Goal: Task Accomplishment & Management: Use online tool/utility

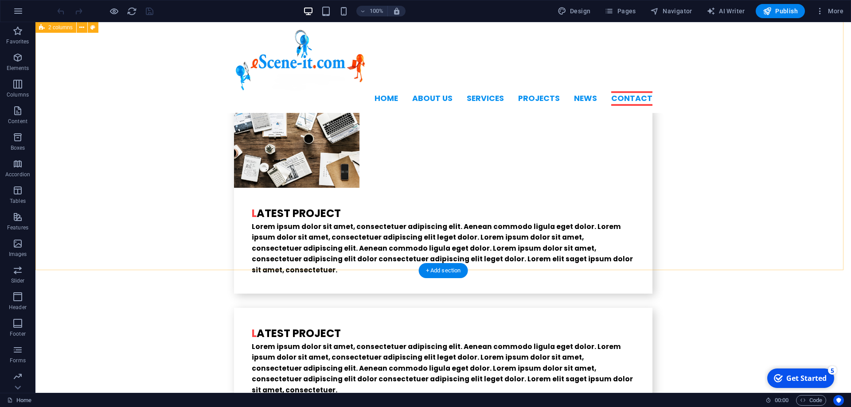
scroll to position [2209, 0]
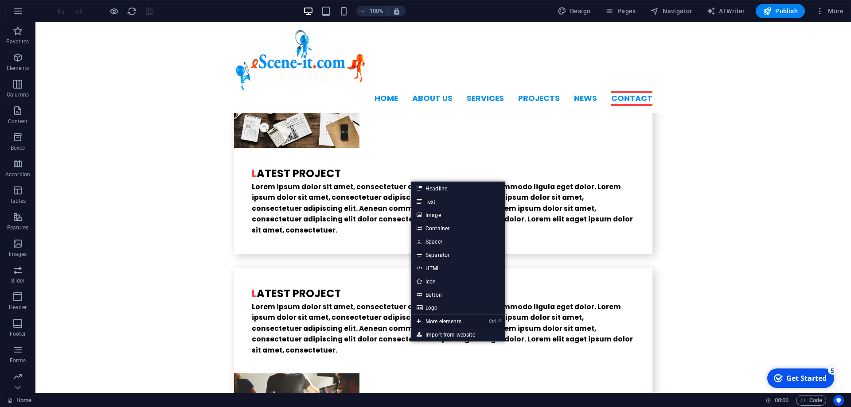
click at [436, 322] on link "Ctrl ⏎ More elements ..." at bounding box center [441, 321] width 61 height 13
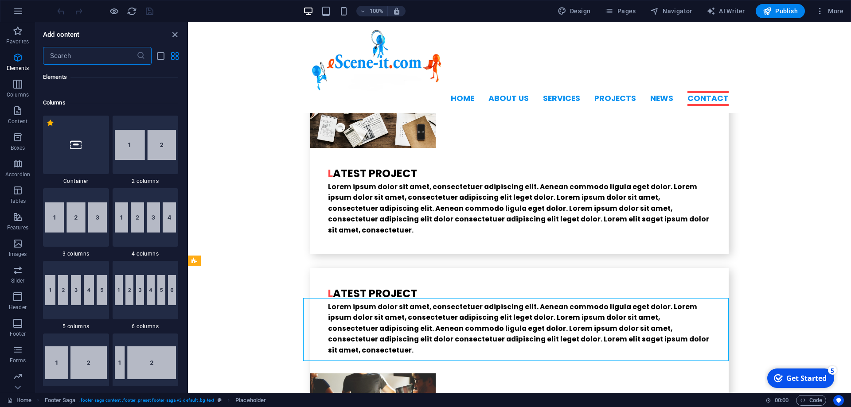
scroll to position [413, 0]
click at [13, 323] on icon "button" at bounding box center [17, 323] width 11 height 11
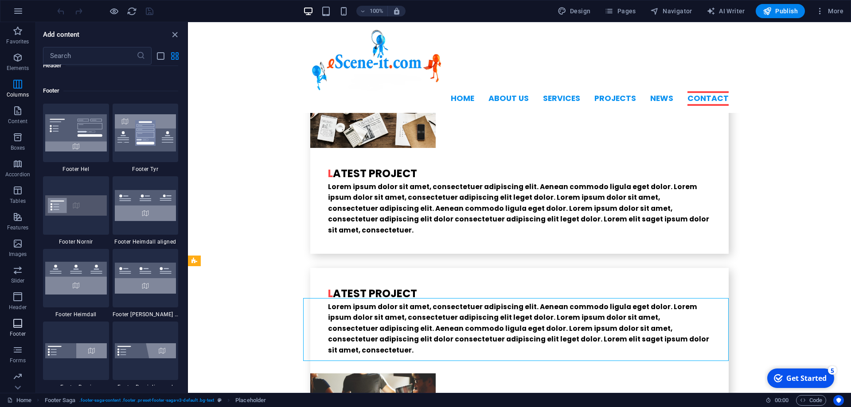
scroll to position [5866, 0]
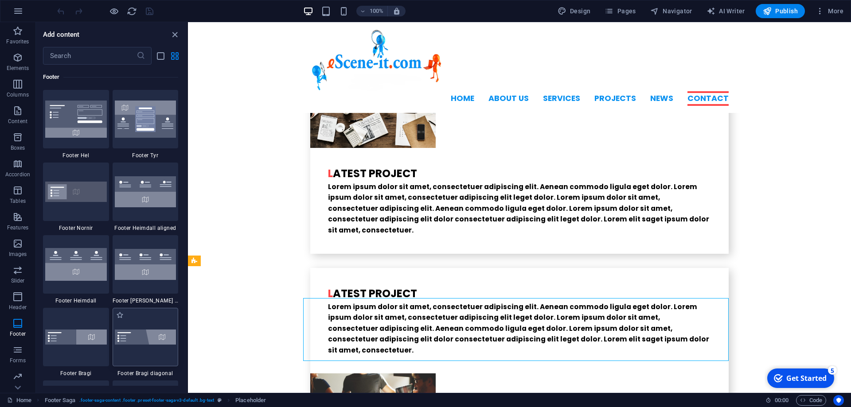
click at [144, 342] on img at bounding box center [146, 337] width 62 height 15
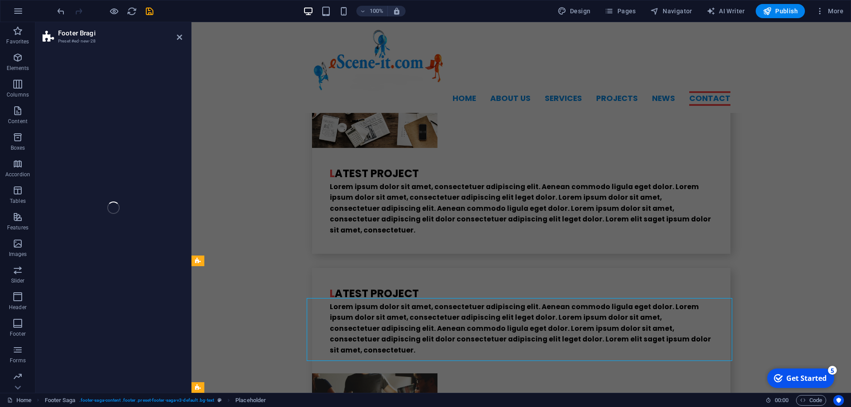
scroll to position [2367, 0]
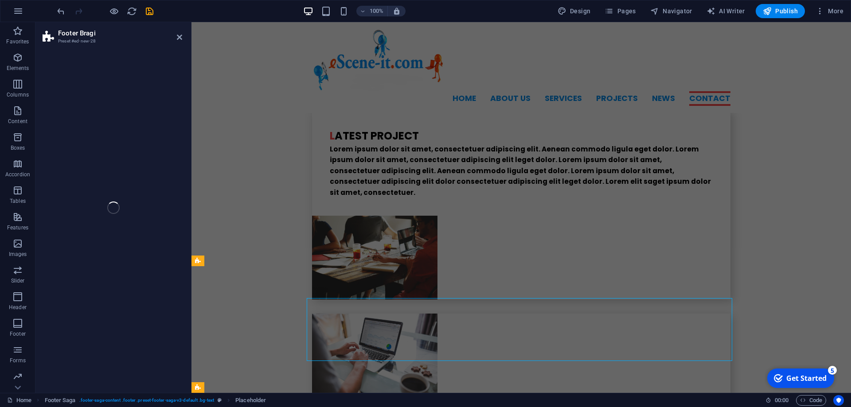
select select "%"
select select "rem"
select select "px"
select select "rem"
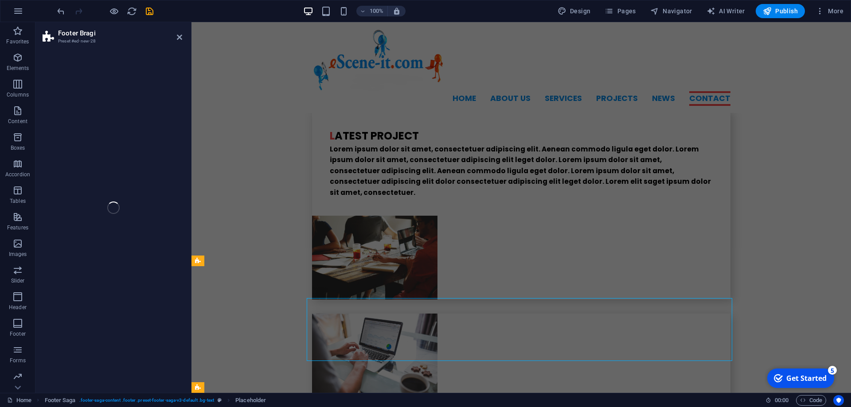
select select "rem"
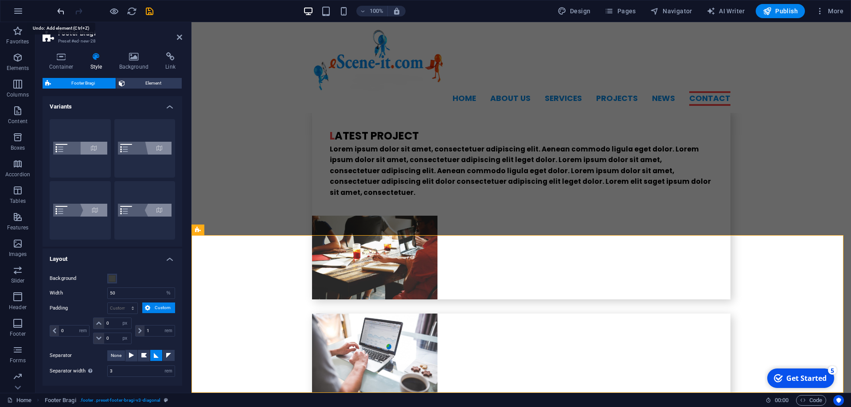
click at [60, 11] on icon "undo" at bounding box center [61, 11] width 10 height 10
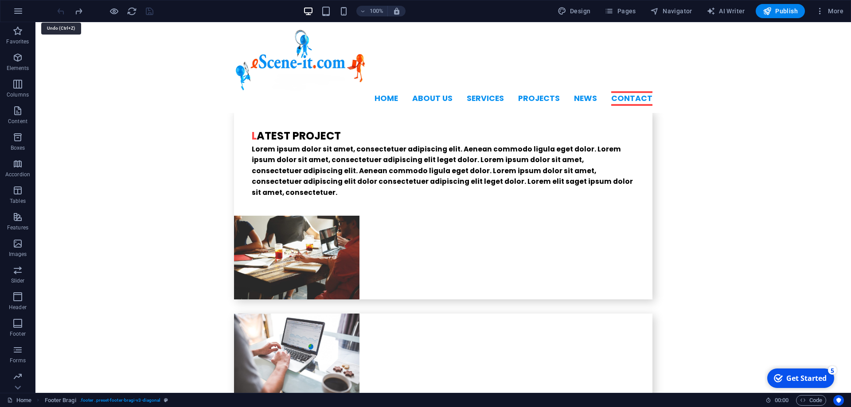
scroll to position [2209, 0]
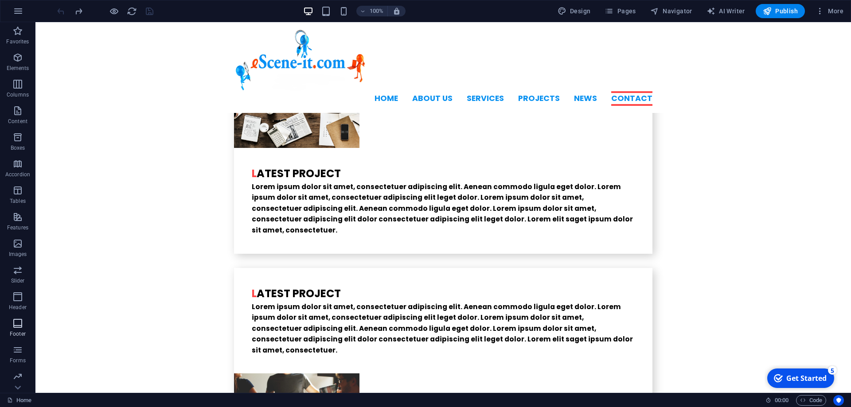
click at [18, 328] on icon "button" at bounding box center [17, 323] width 11 height 11
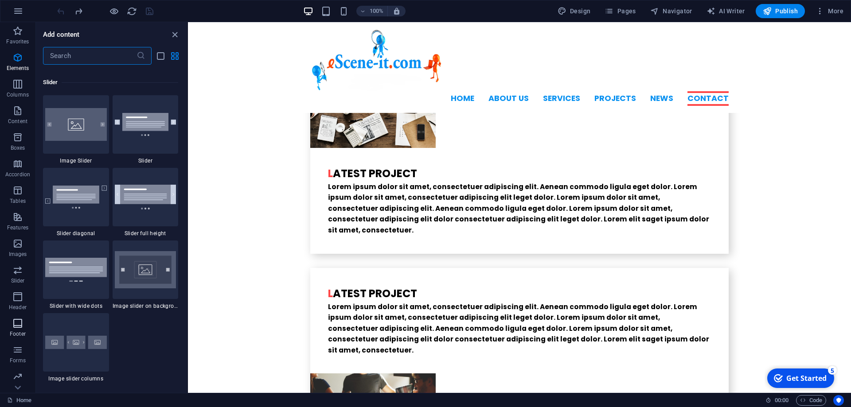
scroll to position [5866, 0]
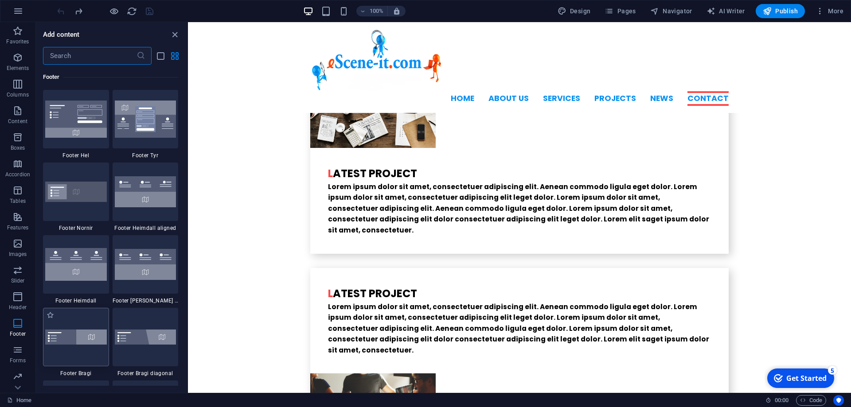
click at [75, 347] on div at bounding box center [76, 337] width 66 height 58
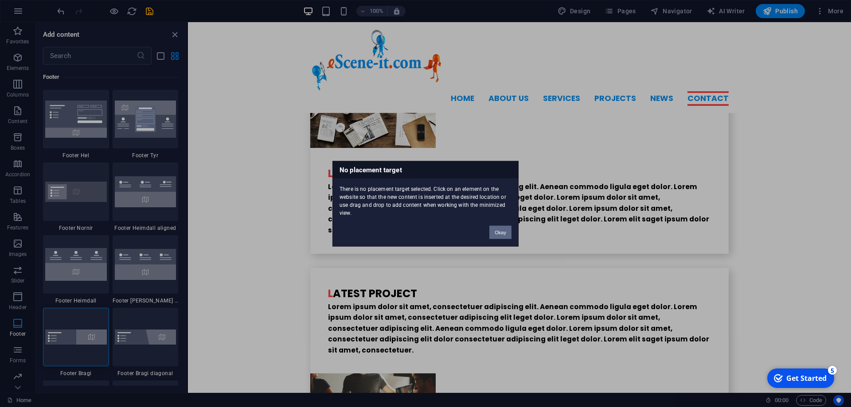
click at [504, 228] on button "Okay" at bounding box center [500, 232] width 22 height 13
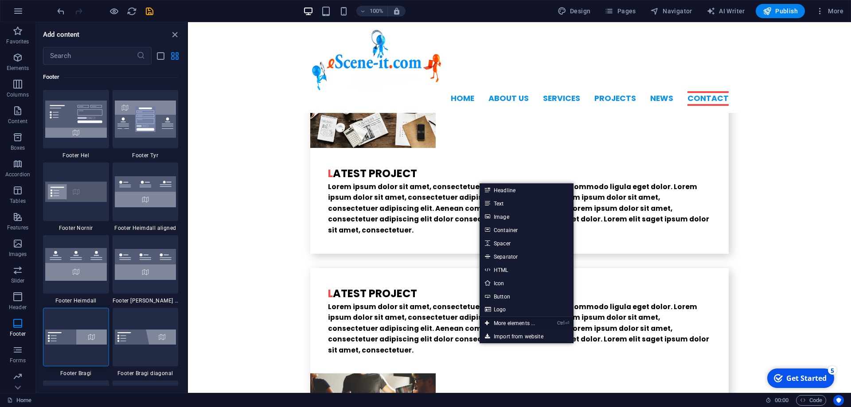
click at [516, 321] on link "Ctrl ⏎ More elements ..." at bounding box center [509, 323] width 61 height 13
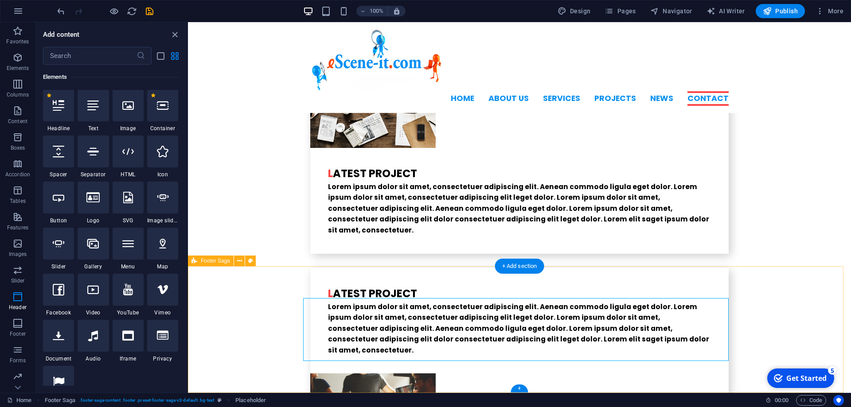
scroll to position [94, 0]
click at [21, 321] on icon "button" at bounding box center [17, 323] width 11 height 11
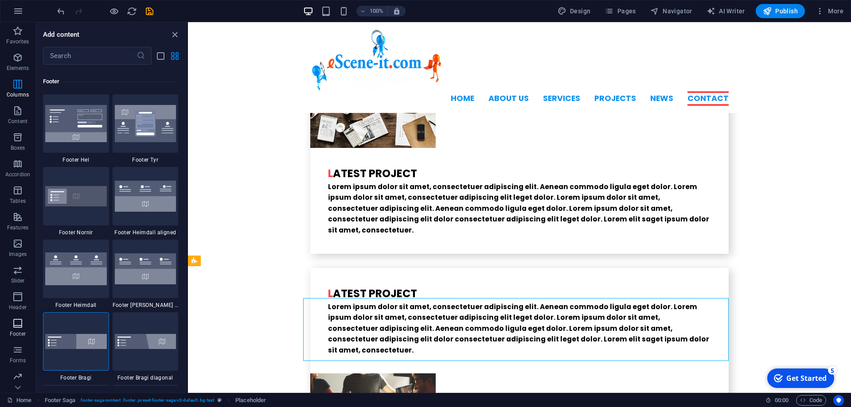
scroll to position [5866, 0]
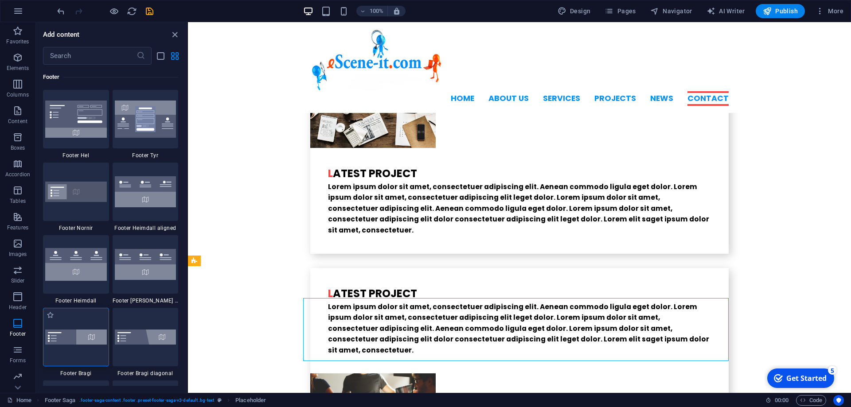
click at [62, 331] on img at bounding box center [76, 337] width 62 height 15
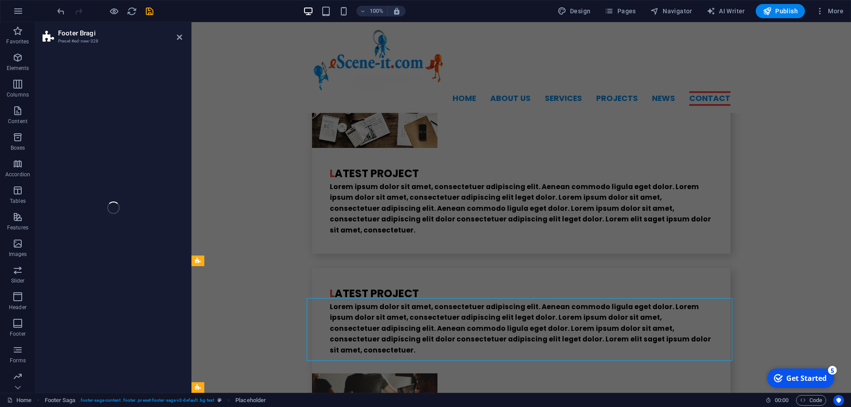
select select "%"
select select "rem"
select select "px"
select select "rem"
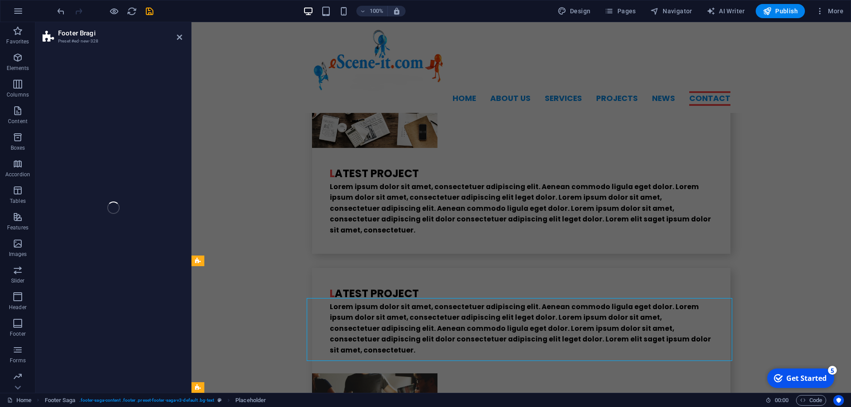
select select "preset-footer-bragi-v3-default"
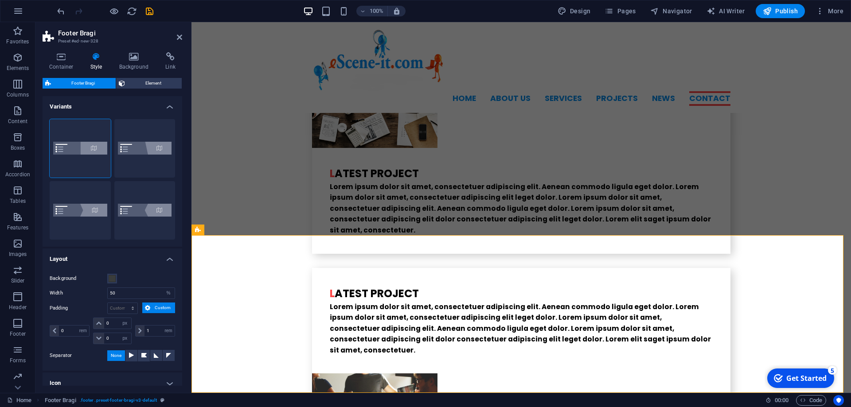
scroll to position [2367, 0]
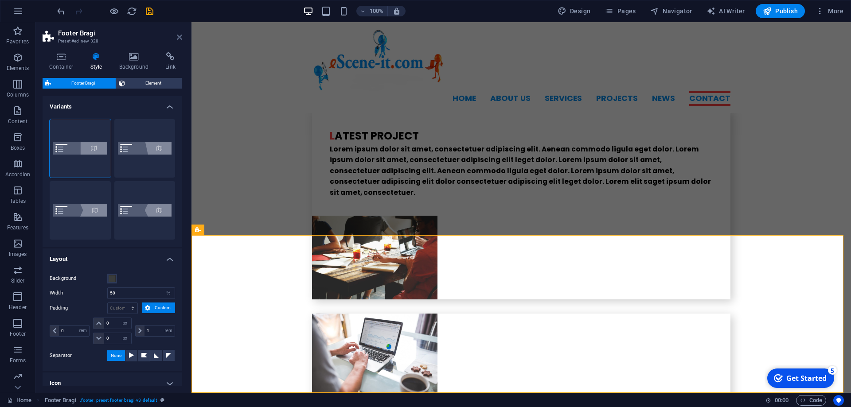
drag, startPoint x: 178, startPoint y: 38, endPoint x: 141, endPoint y: 18, distance: 41.4
click at [178, 38] on icon at bounding box center [179, 37] width 5 height 7
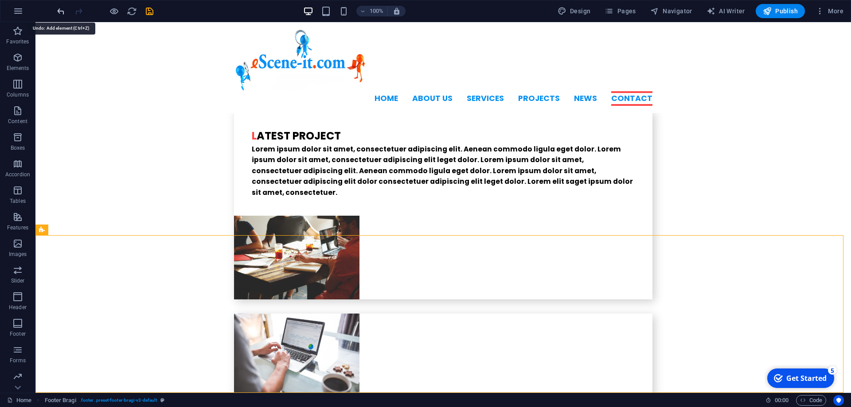
click at [57, 12] on icon "undo" at bounding box center [61, 11] width 10 height 10
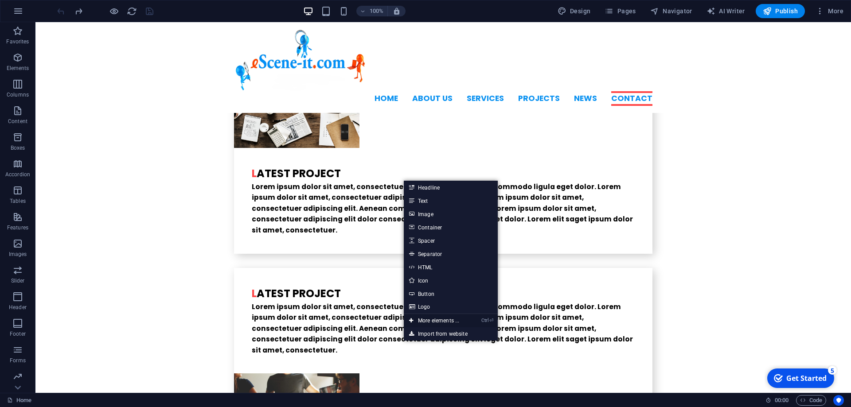
click at [423, 321] on link "Ctrl ⏎ More elements ..." at bounding box center [434, 320] width 61 height 13
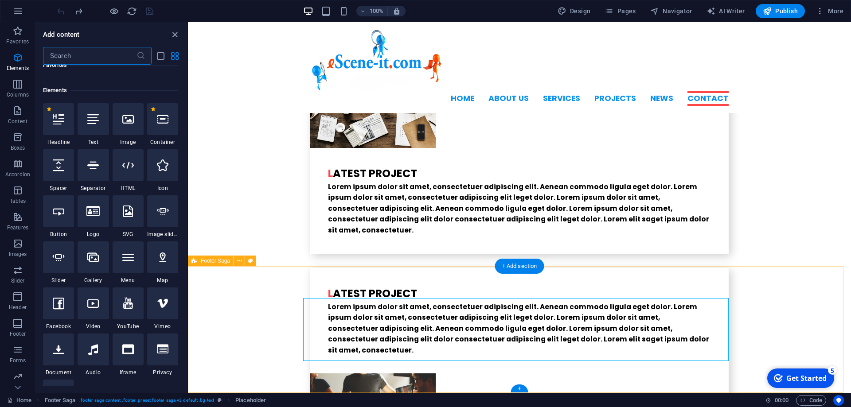
scroll to position [94, 0]
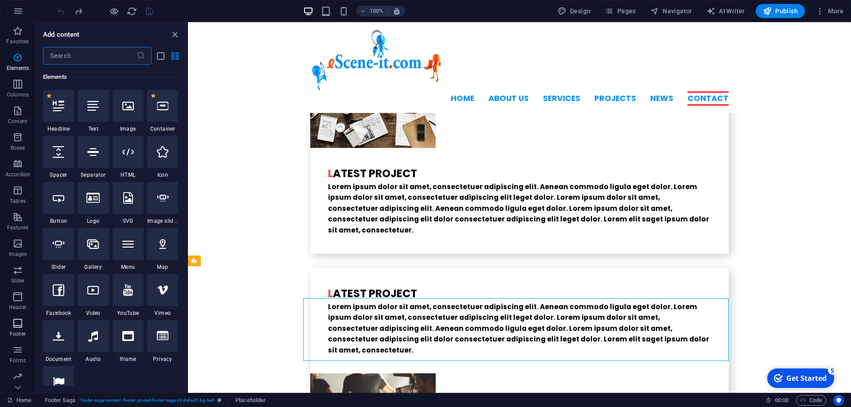
click at [21, 316] on button "Footer" at bounding box center [17, 328] width 35 height 27
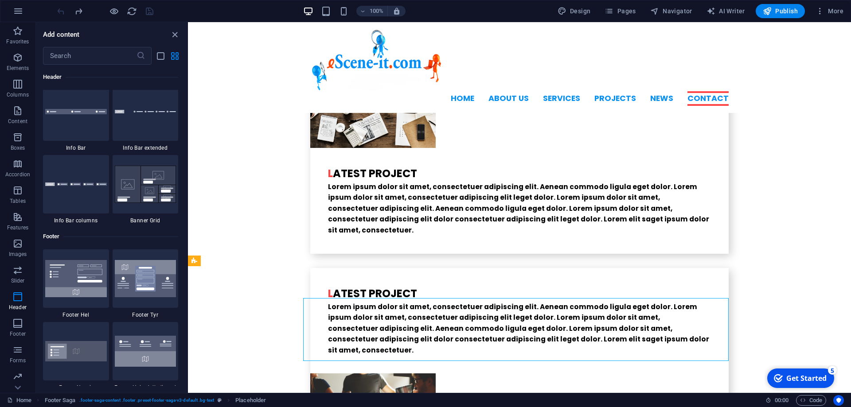
scroll to position [5627, 0]
click at [24, 326] on span "Footer" at bounding box center [17, 328] width 35 height 21
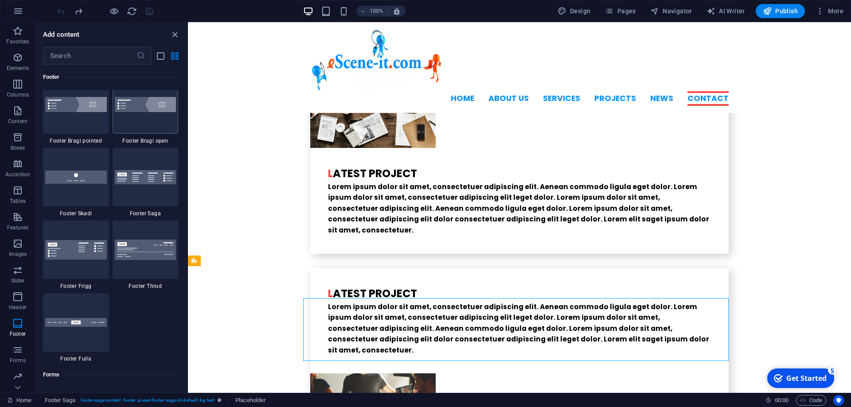
scroll to position [6185, 0]
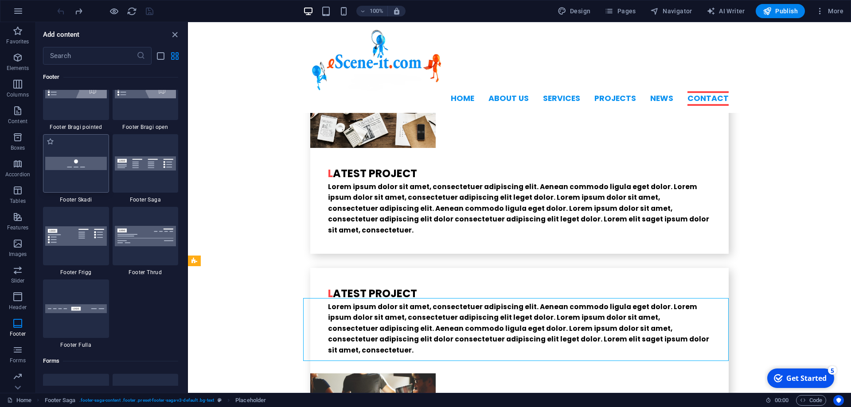
click at [87, 162] on img at bounding box center [76, 163] width 62 height 13
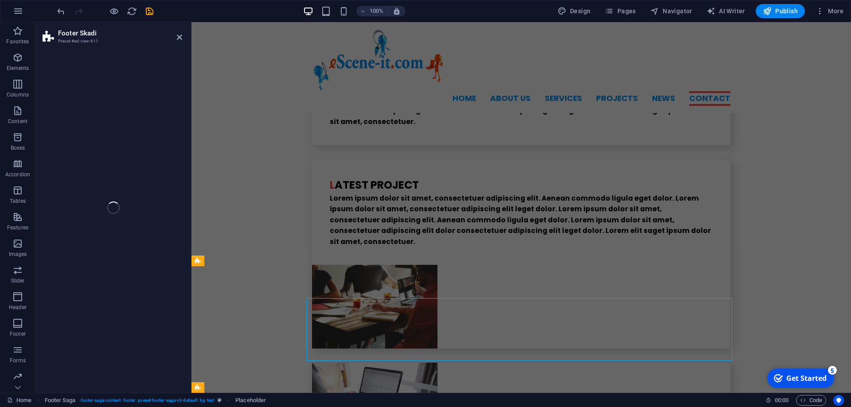
select select "rem"
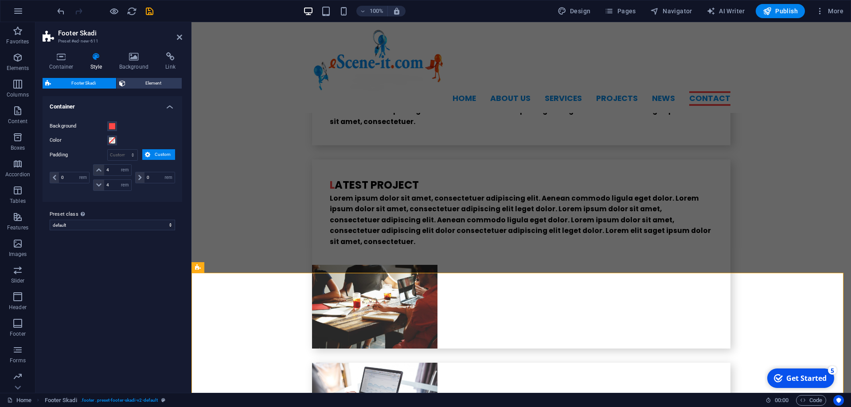
scroll to position [2329, 0]
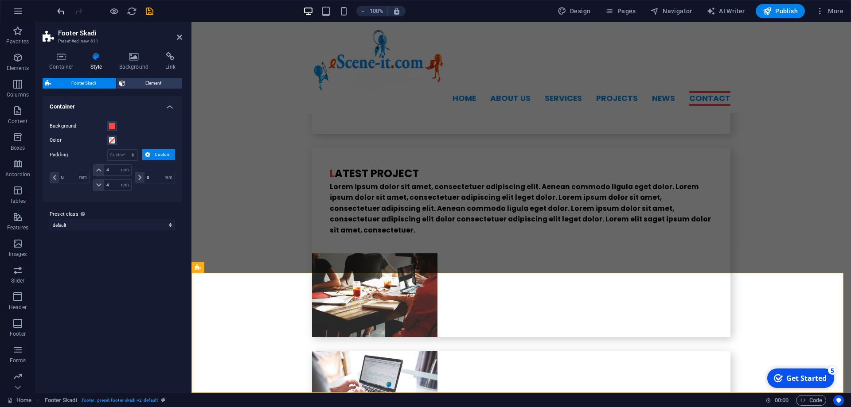
click at [63, 11] on icon "undo" at bounding box center [61, 11] width 10 height 10
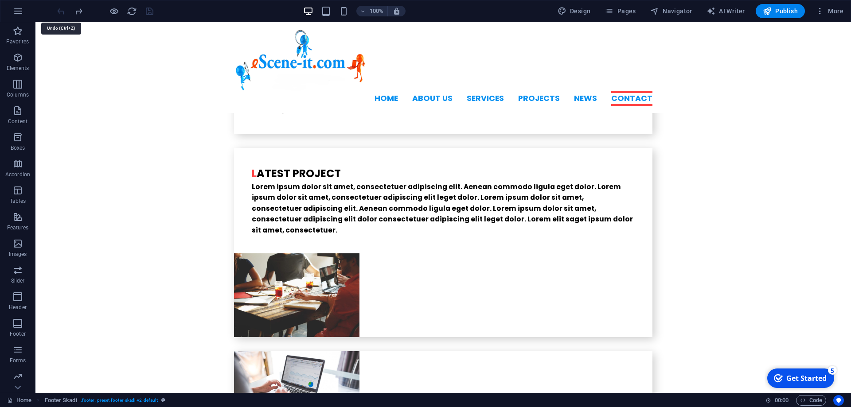
scroll to position [2209, 0]
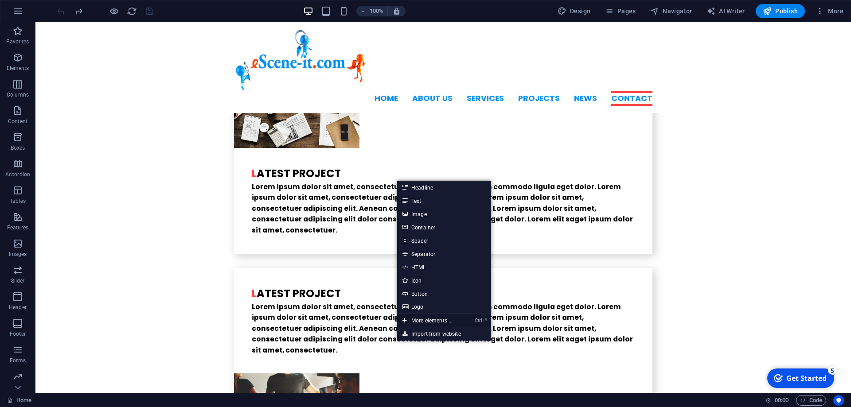
click at [423, 319] on link "Ctrl ⏎ More elements ..." at bounding box center [427, 320] width 61 height 13
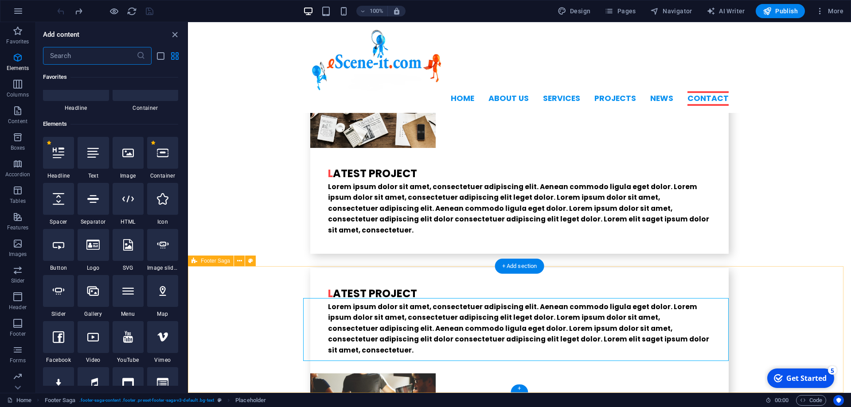
scroll to position [94, 0]
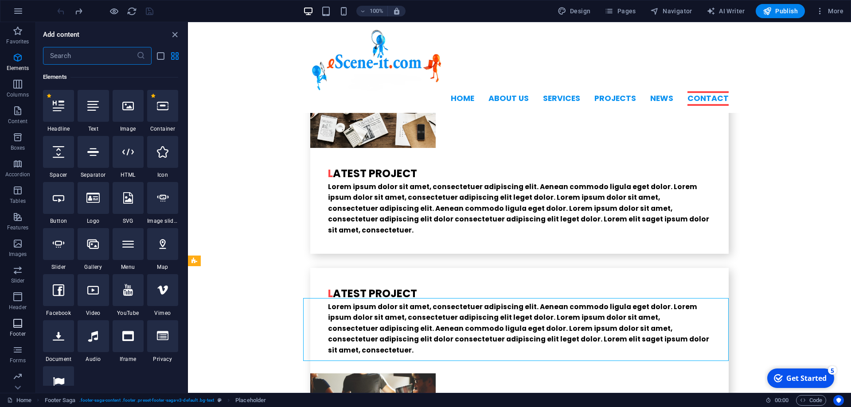
click at [19, 329] on span "Footer" at bounding box center [17, 328] width 35 height 21
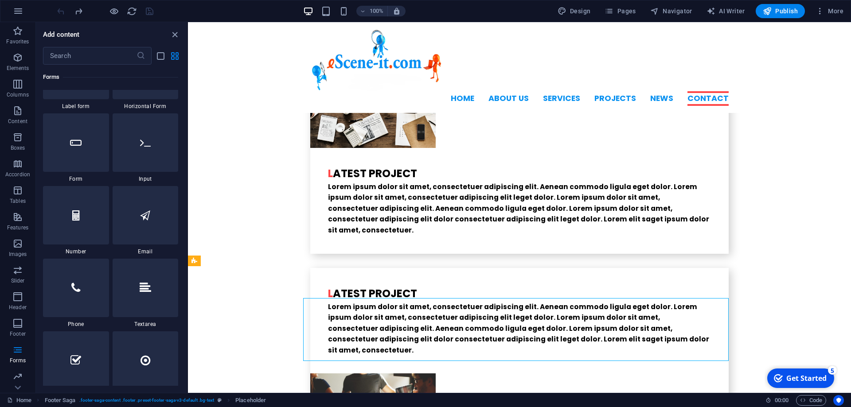
scroll to position [6504, 0]
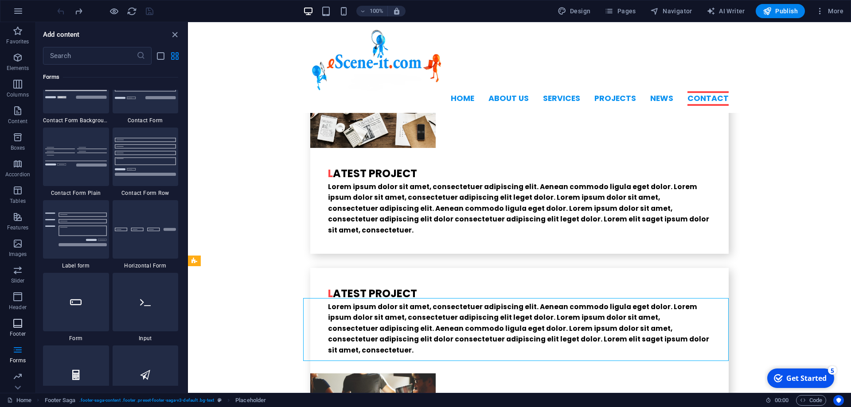
click at [23, 327] on icon "button" at bounding box center [17, 323] width 11 height 11
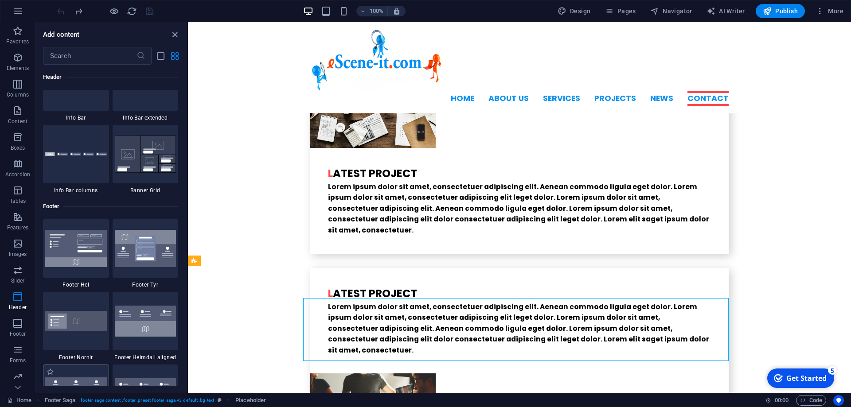
scroll to position [5706, 0]
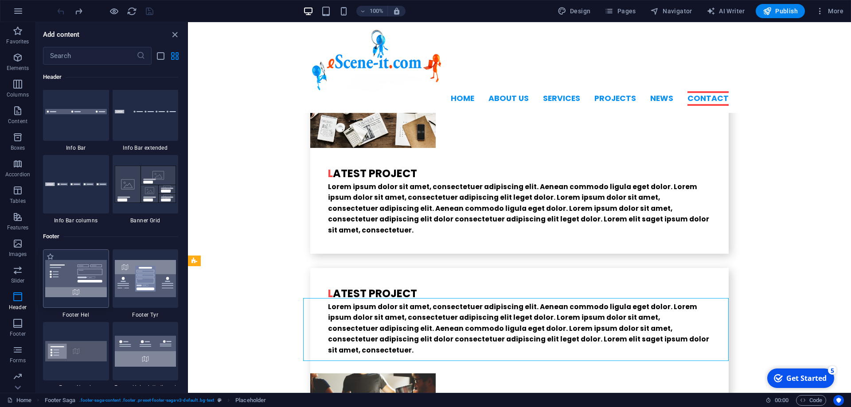
click at [83, 278] on img at bounding box center [76, 278] width 62 height 37
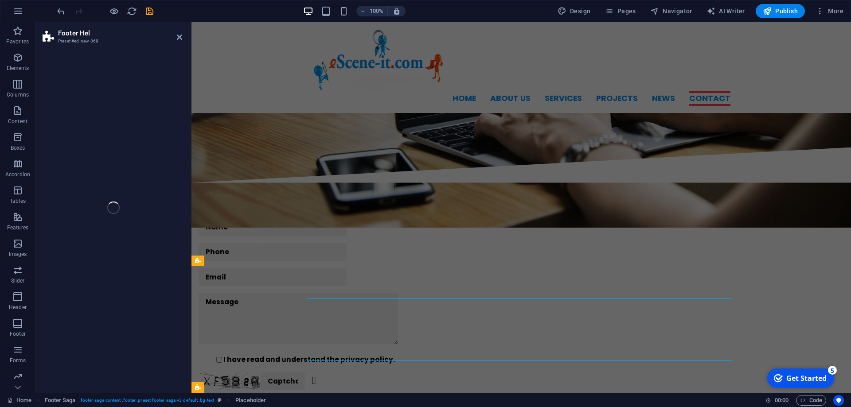
select select "%"
select select "rem"
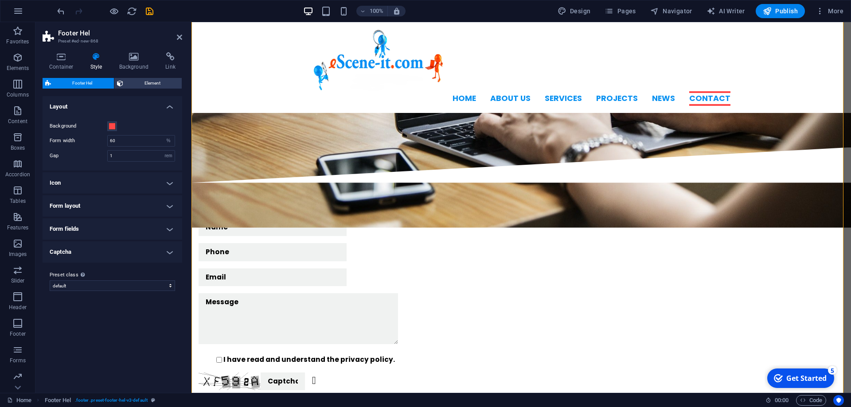
scroll to position [2707, 0]
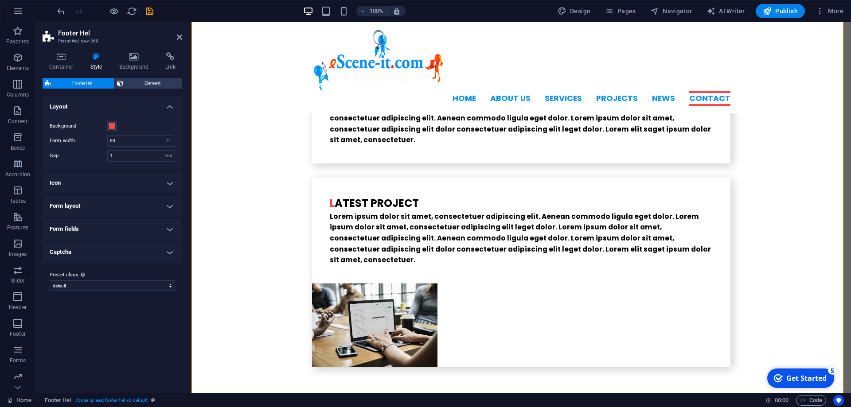
click at [68, 10] on div at bounding box center [104, 11] width 99 height 14
click at [59, 13] on icon "undo" at bounding box center [61, 11] width 10 height 10
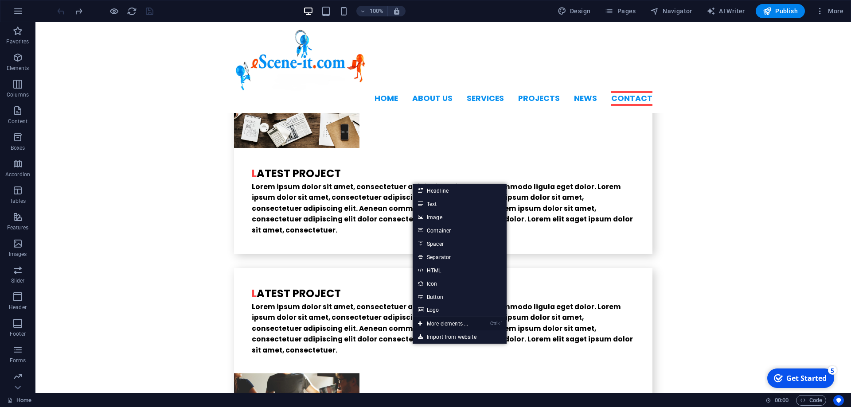
click at [432, 321] on link "Ctrl ⏎ More elements ..." at bounding box center [443, 323] width 61 height 13
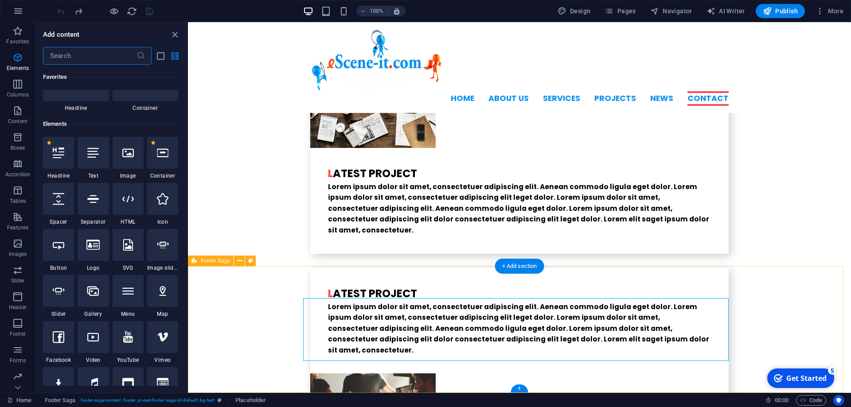
scroll to position [94, 0]
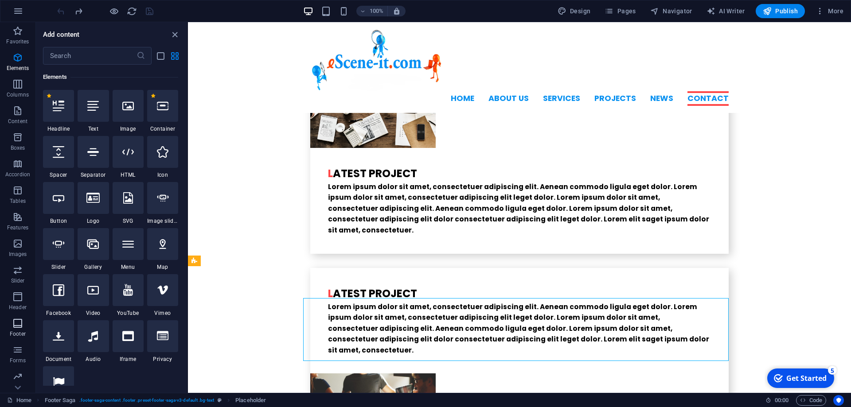
click at [26, 322] on span "Footer" at bounding box center [17, 328] width 35 height 21
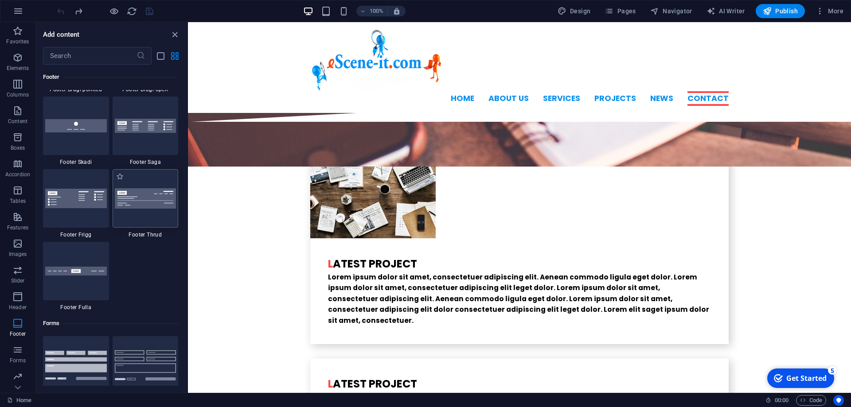
scroll to position [6225, 0]
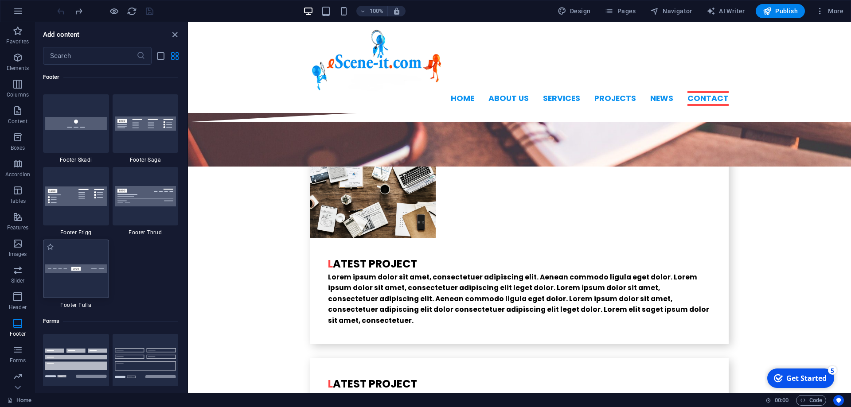
click at [60, 274] on div at bounding box center [76, 269] width 66 height 58
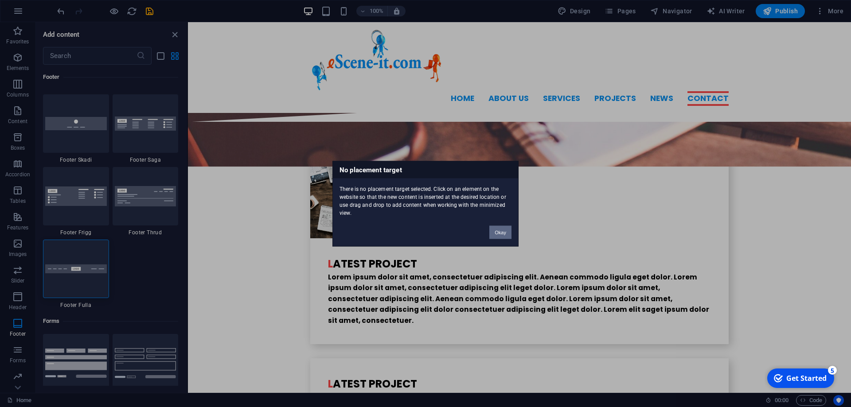
click at [500, 233] on button "Okay" at bounding box center [500, 232] width 22 height 13
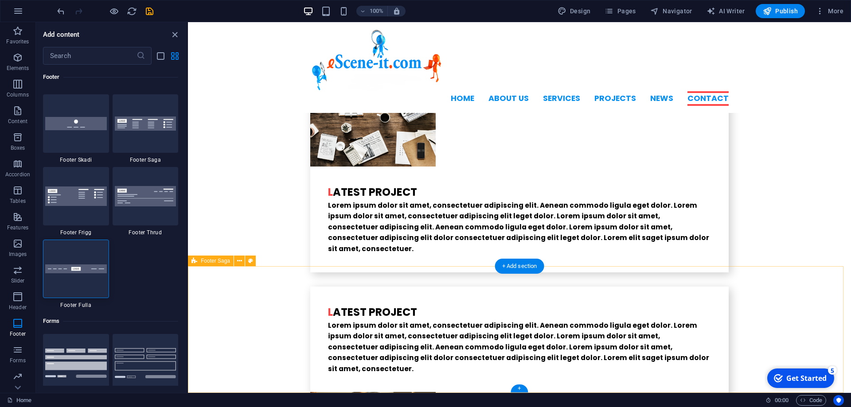
scroll to position [2209, 0]
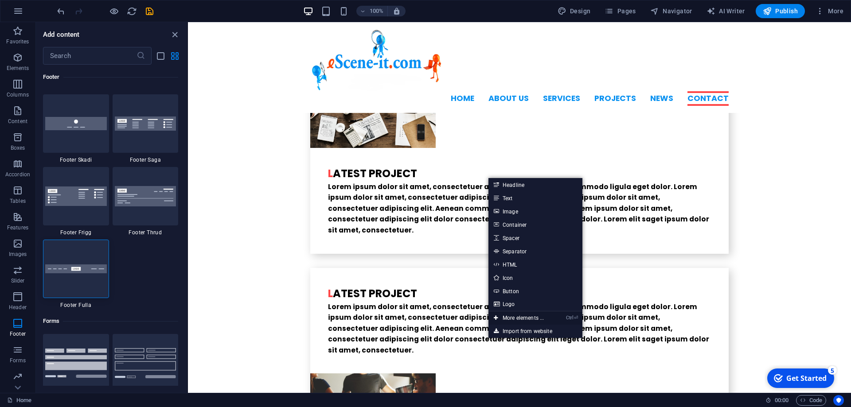
click at [513, 315] on link "Ctrl ⏎ More elements ..." at bounding box center [518, 317] width 61 height 13
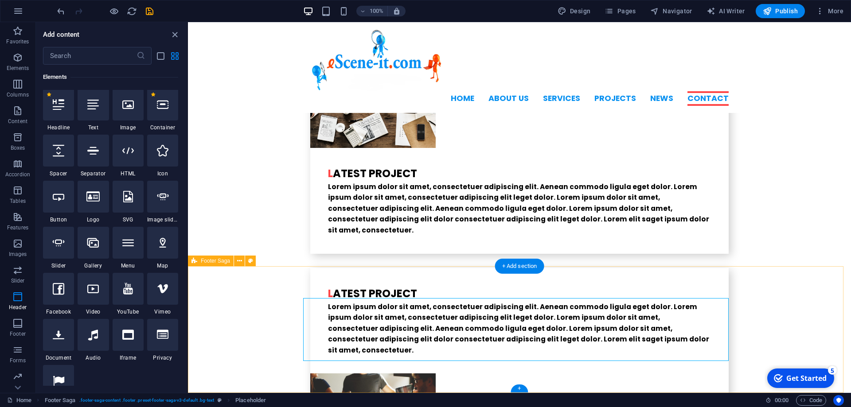
scroll to position [94, 0]
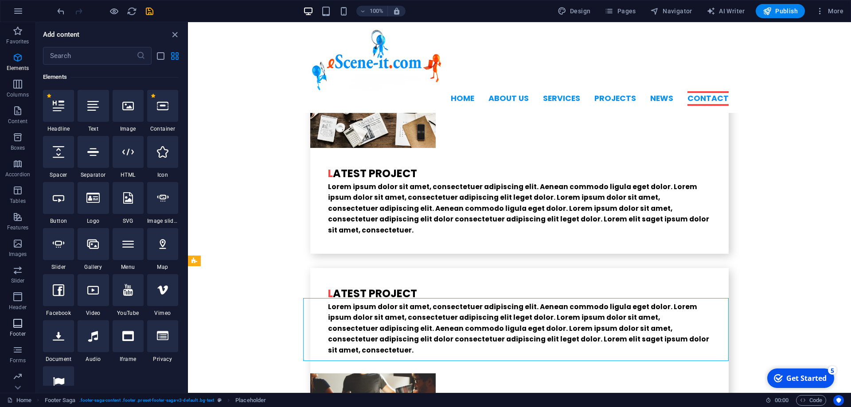
click at [19, 324] on icon "button" at bounding box center [17, 323] width 11 height 11
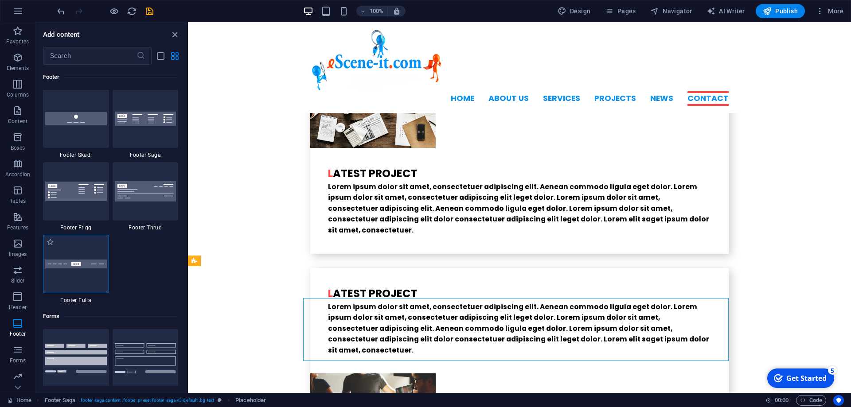
scroll to position [6225, 0]
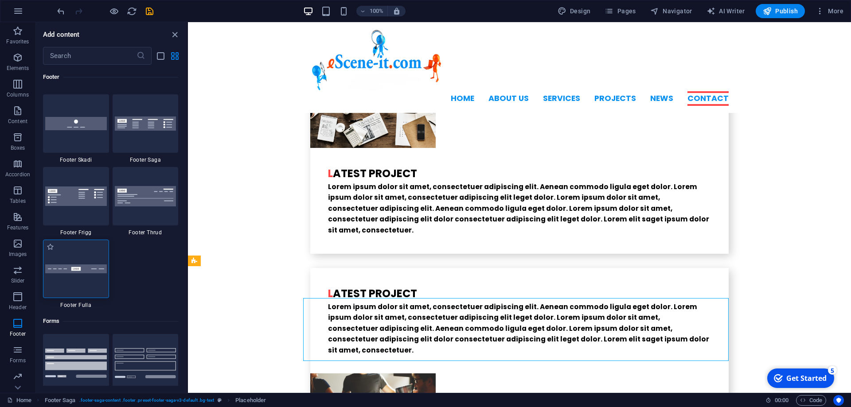
click at [78, 267] on img at bounding box center [76, 269] width 62 height 9
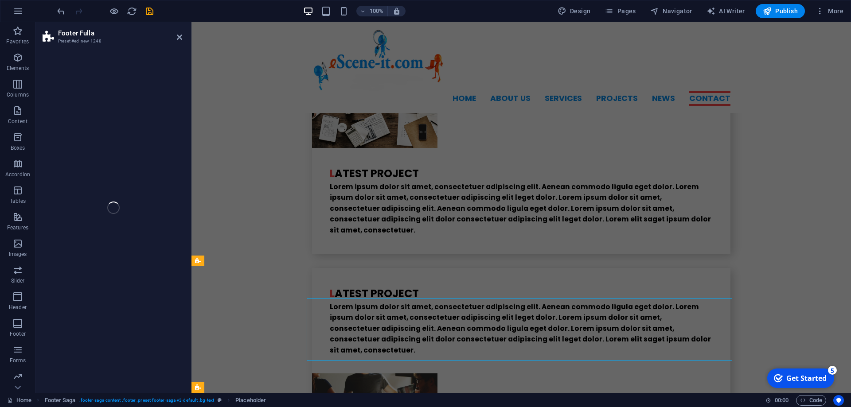
scroll to position [2276, 0]
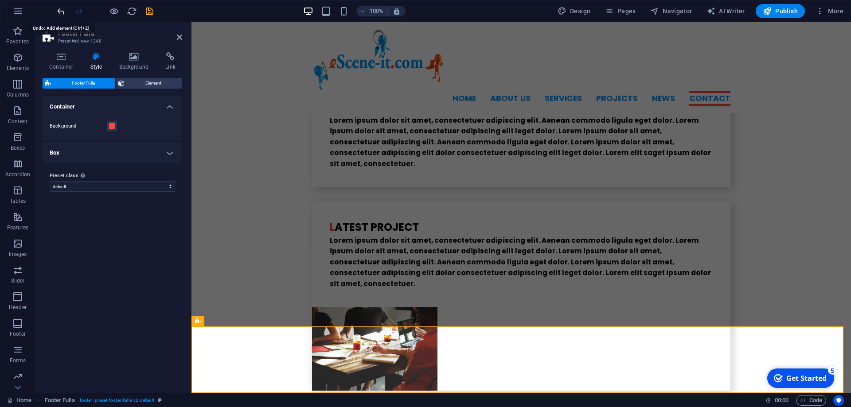
click at [57, 14] on icon "undo" at bounding box center [61, 11] width 10 height 10
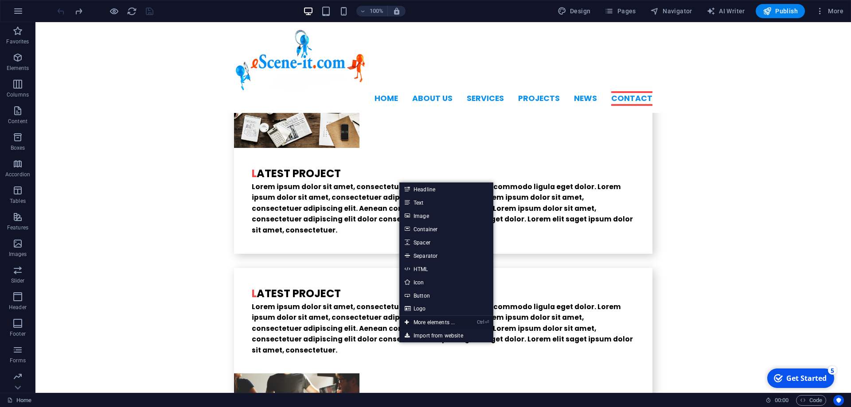
drag, startPoint x: 425, startPoint y: 318, endPoint x: 230, endPoint y: 296, distance: 196.3
click at [425, 318] on link "Ctrl ⏎ More elements ..." at bounding box center [429, 322] width 61 height 13
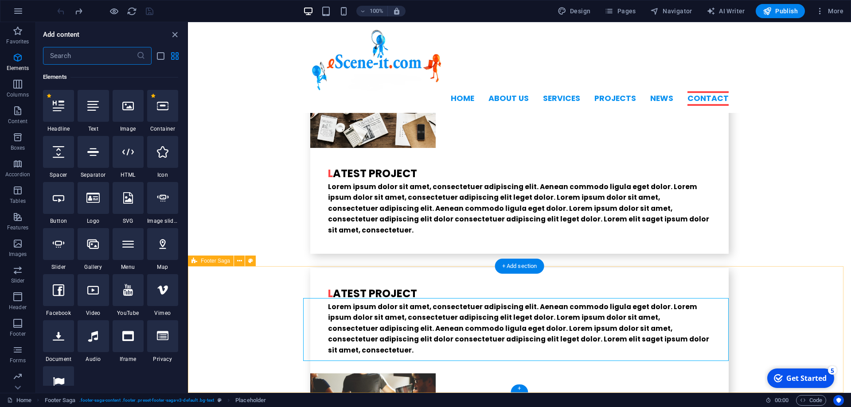
scroll to position [94, 0]
click at [22, 333] on p "Footer" at bounding box center [18, 334] width 16 height 7
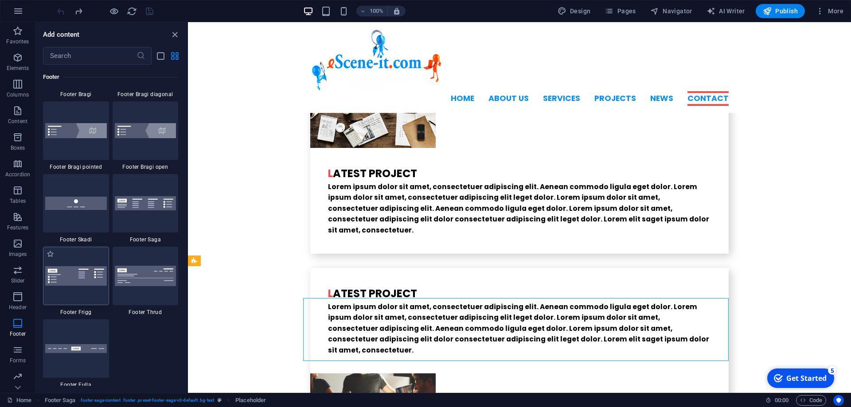
scroll to position [6185, 0]
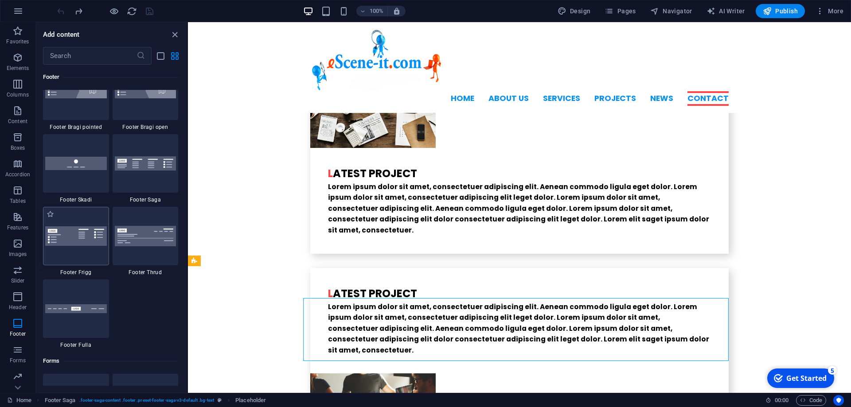
click at [82, 244] on img at bounding box center [76, 235] width 62 height 19
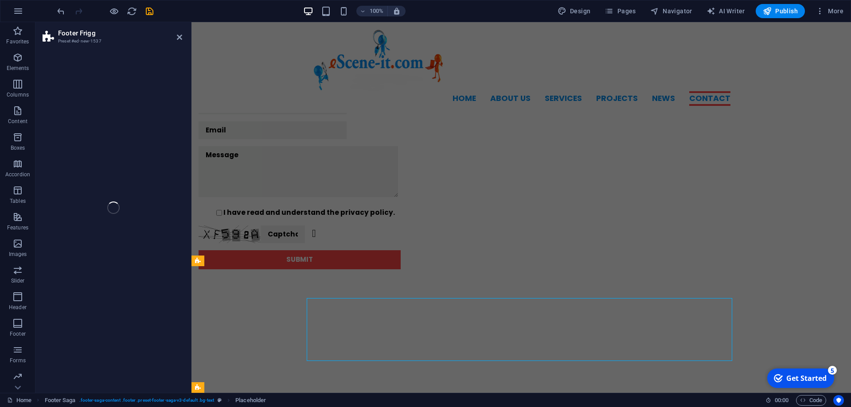
select select "rem"
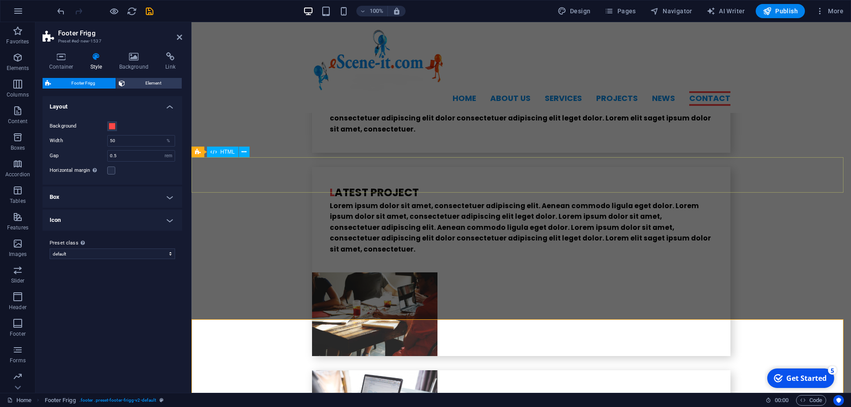
scroll to position [2372, 0]
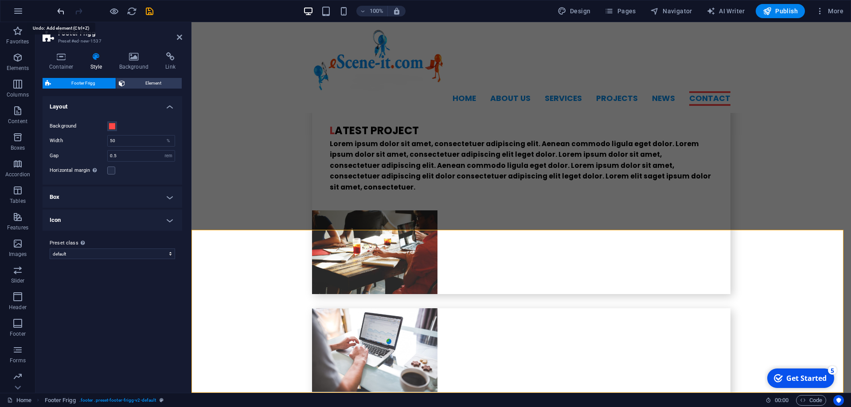
click at [62, 9] on icon "undo" at bounding box center [61, 11] width 10 height 10
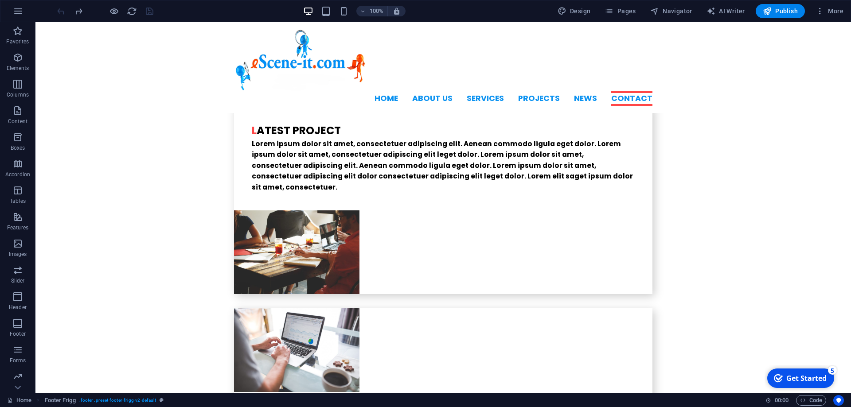
scroll to position [2209, 0]
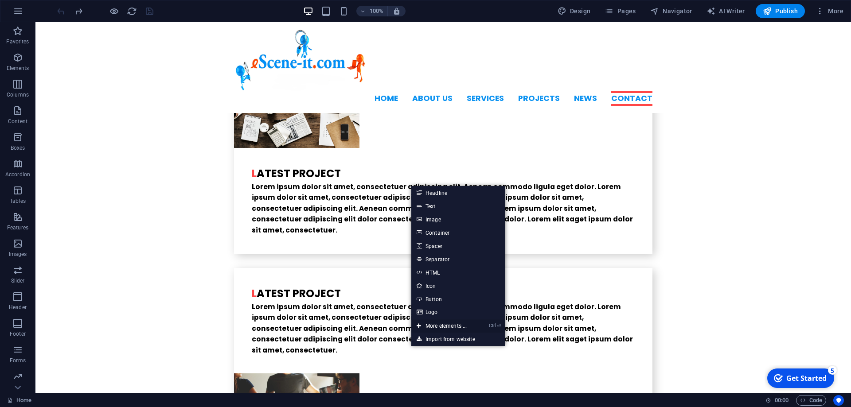
click at [427, 326] on link "Ctrl ⏎ More elements ..." at bounding box center [441, 325] width 61 height 13
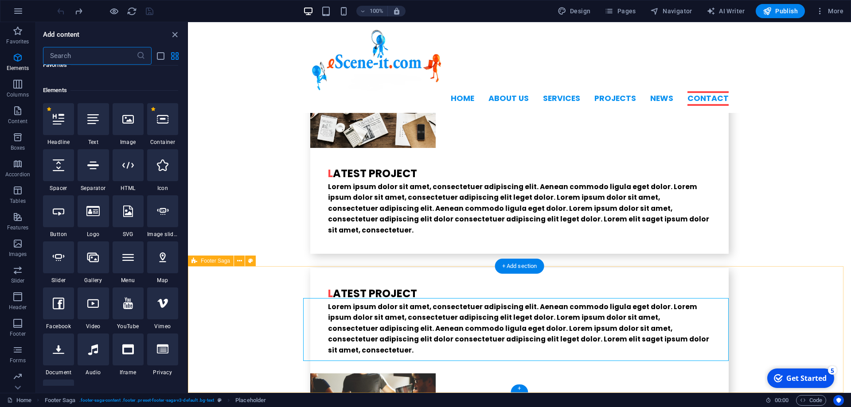
scroll to position [94, 0]
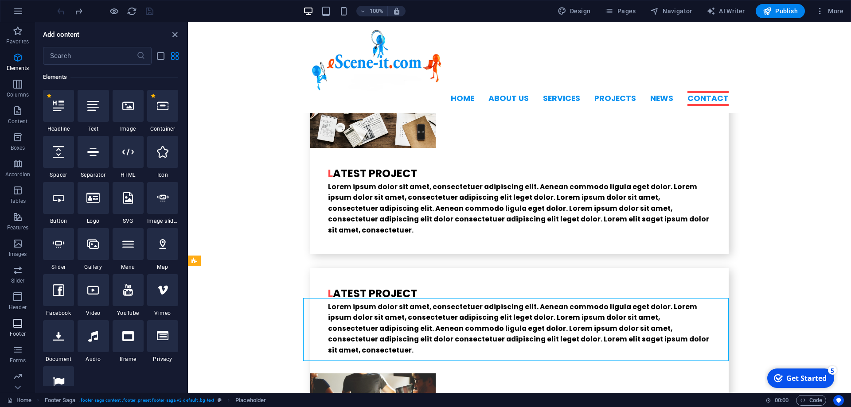
click at [16, 324] on icon "button" at bounding box center [17, 323] width 11 height 11
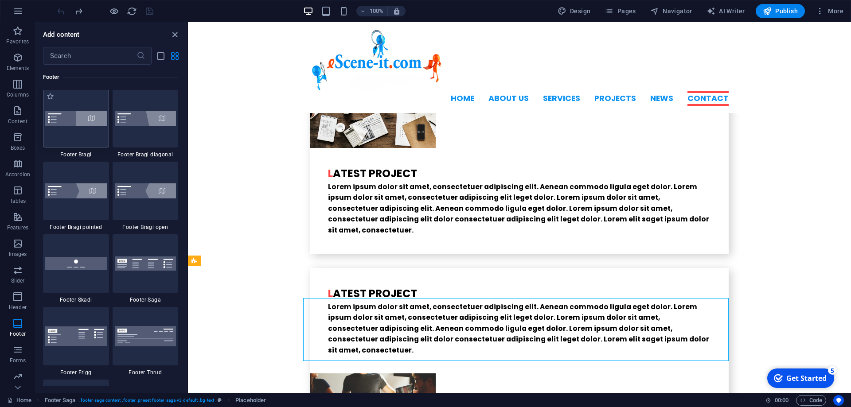
scroll to position [6065, 0]
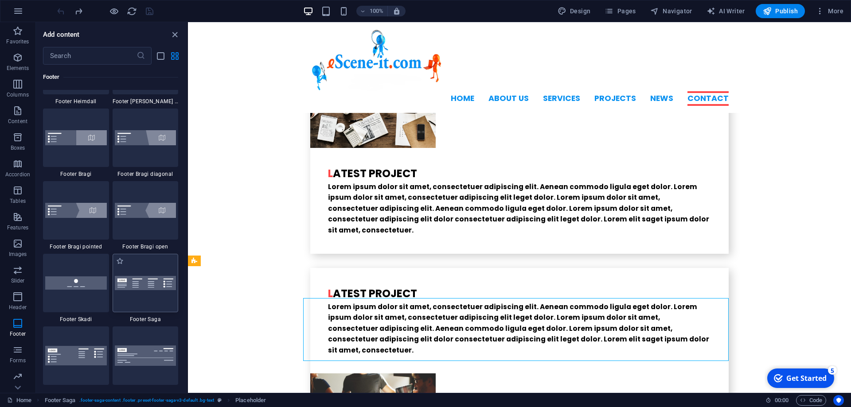
click at [140, 283] on img at bounding box center [146, 283] width 62 height 15
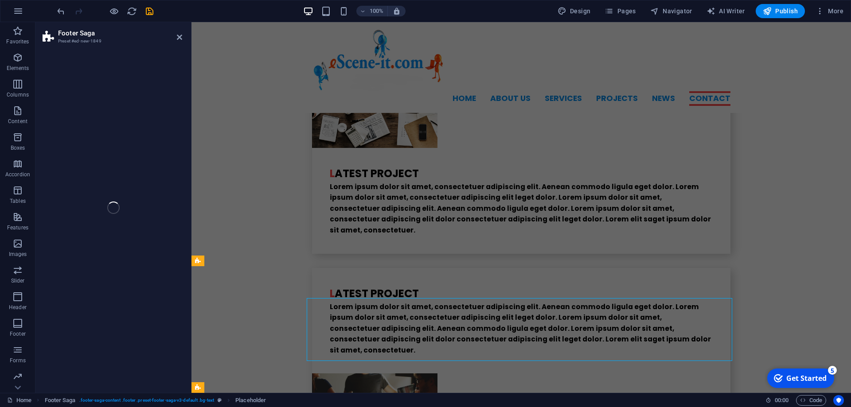
scroll to position [2372, 0]
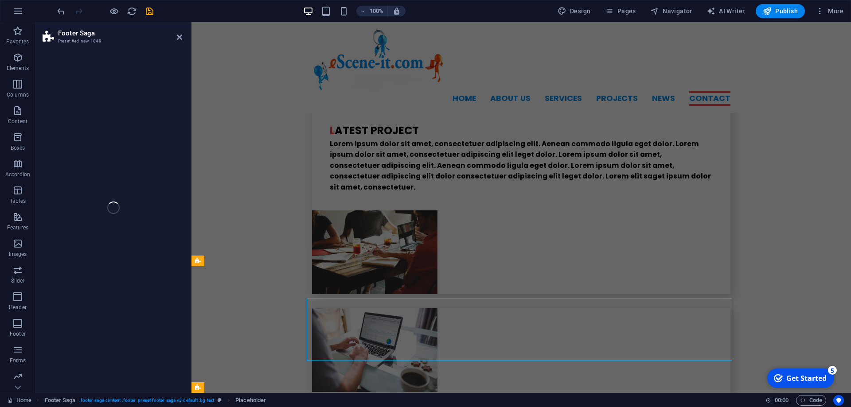
select select "rem"
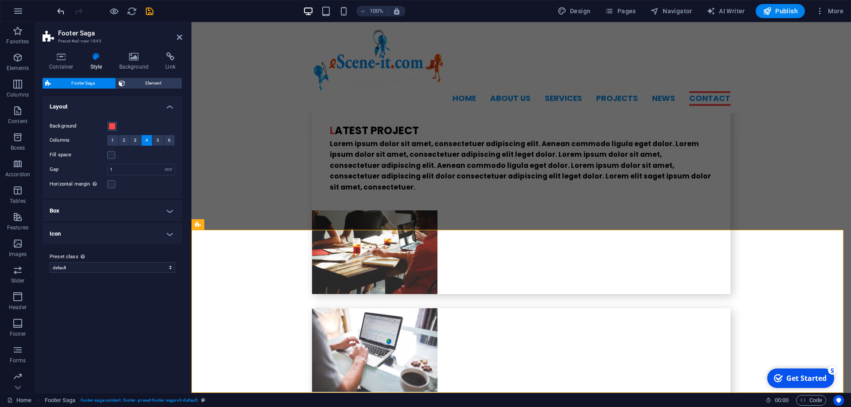
click at [55, 9] on span "undo" at bounding box center [60, 11] width 11 height 10
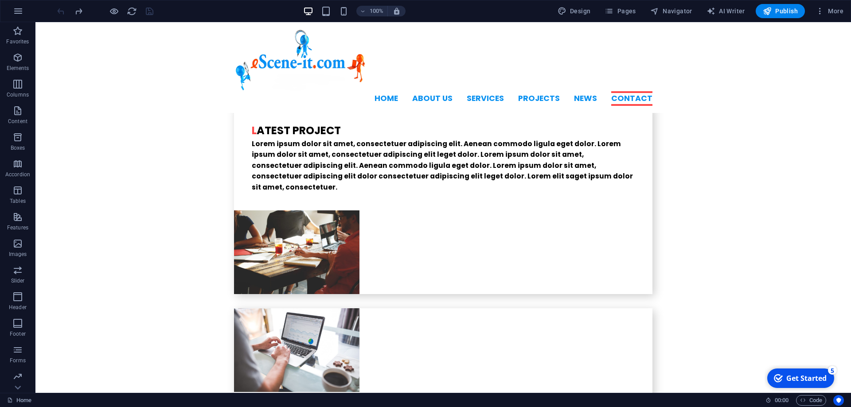
scroll to position [2209, 0]
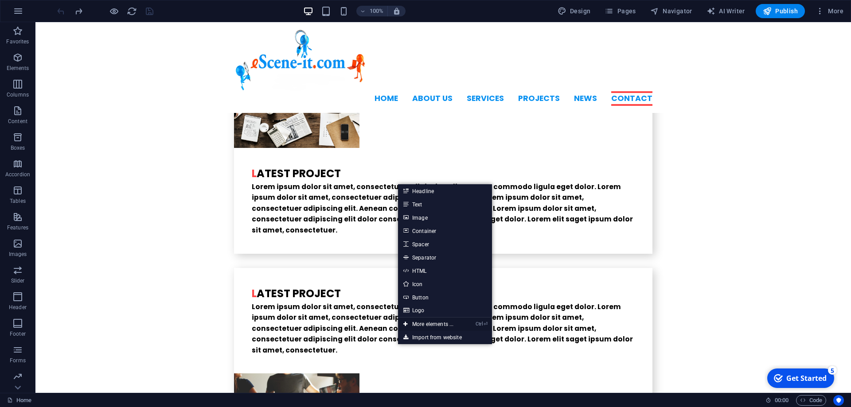
click at [423, 320] on link "Ctrl ⏎ More elements ..." at bounding box center [428, 324] width 61 height 13
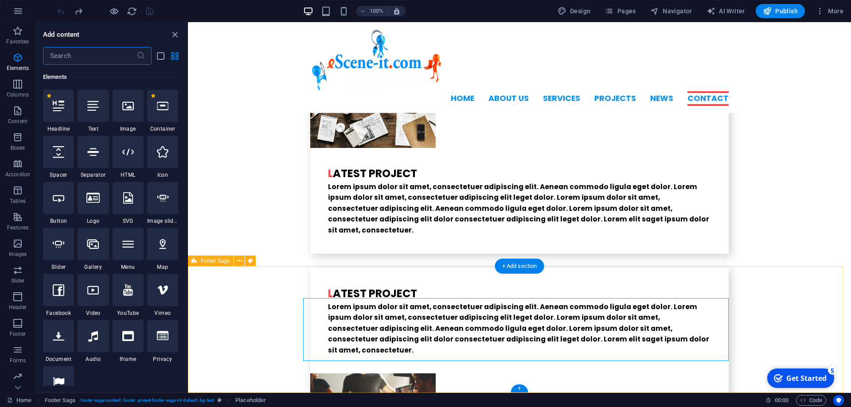
scroll to position [94, 0]
click at [17, 324] on icon "button" at bounding box center [17, 323] width 11 height 11
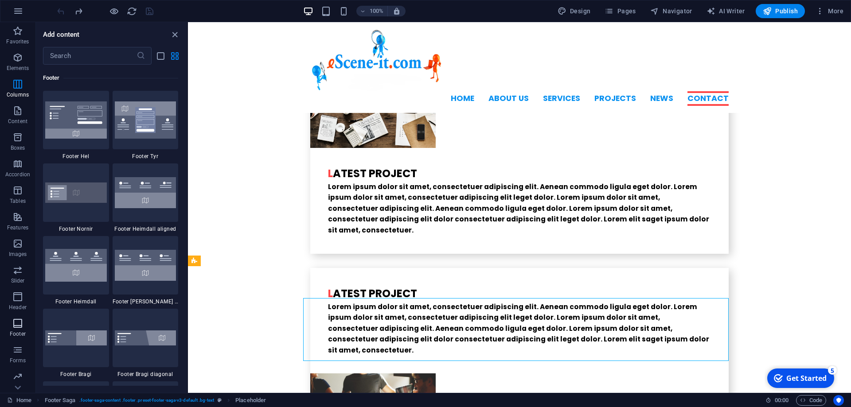
scroll to position [5866, 0]
click at [74, 341] on img at bounding box center [76, 337] width 62 height 15
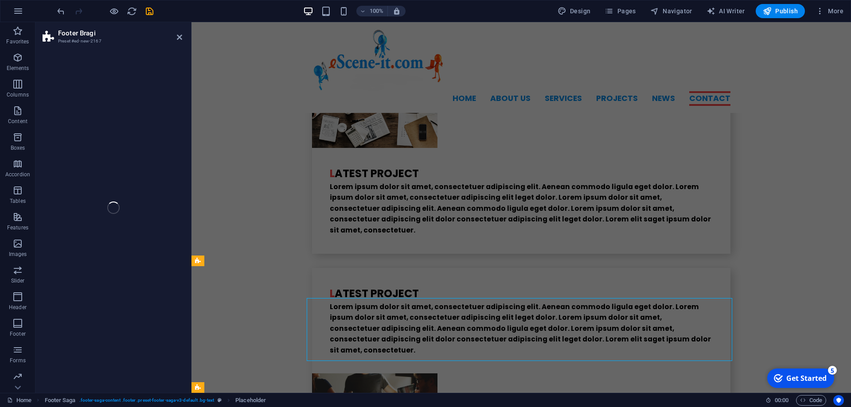
scroll to position [2367, 0]
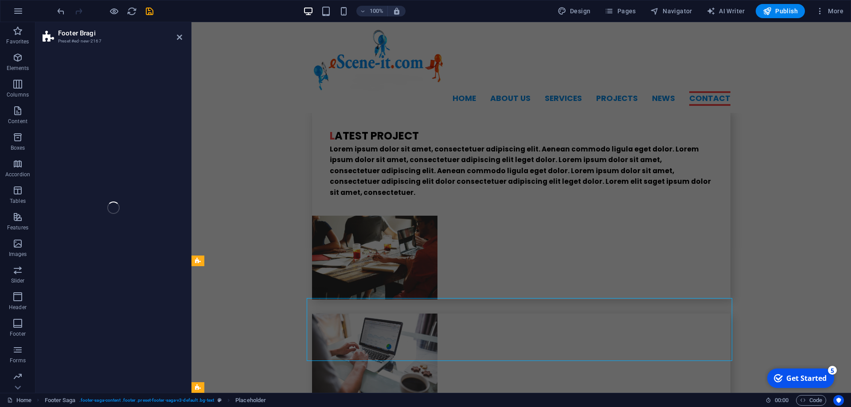
select select "%"
select select "rem"
select select "px"
select select "rem"
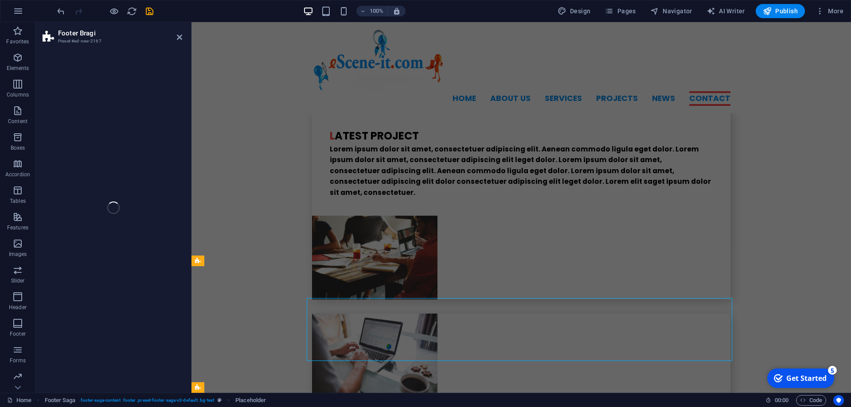
select select "preset-footer-bragi-v3-default"
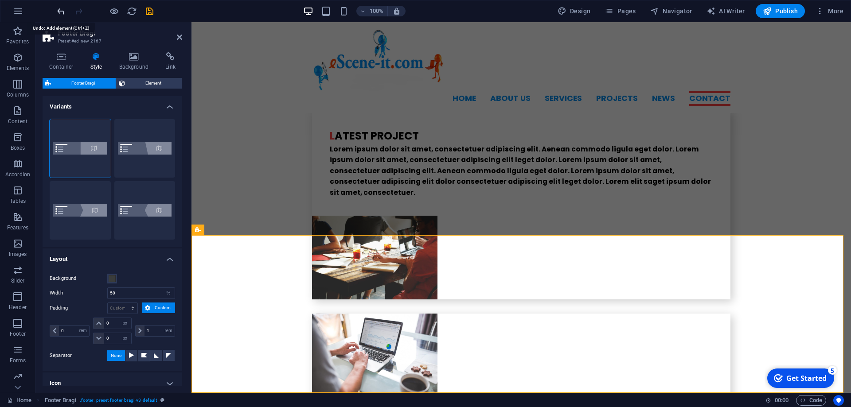
click at [58, 13] on icon "undo" at bounding box center [61, 11] width 10 height 10
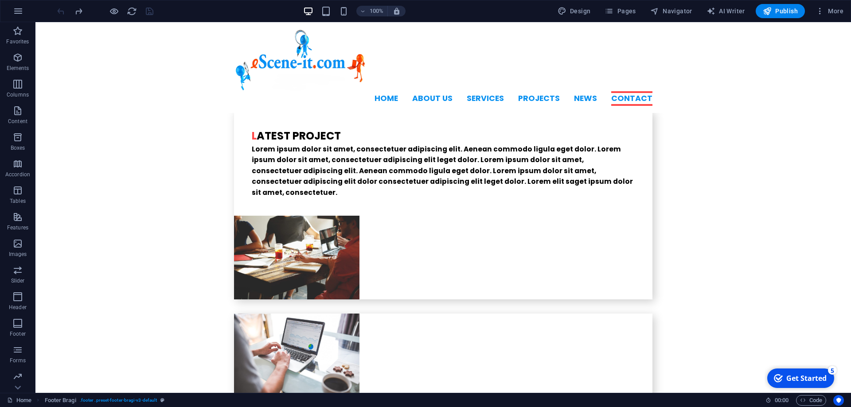
scroll to position [2209, 0]
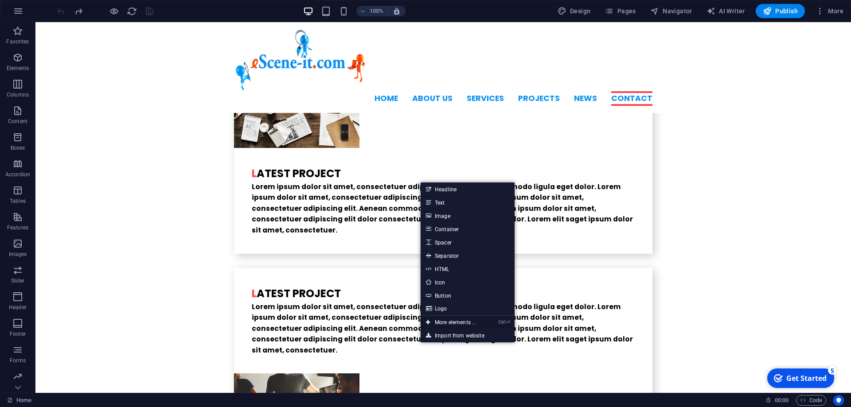
click at [448, 320] on link "Ctrl ⏎ More elements ..." at bounding box center [450, 322] width 61 height 13
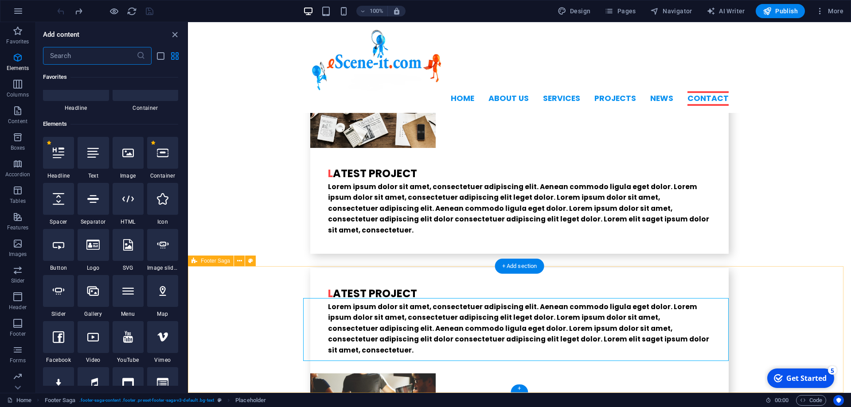
scroll to position [94, 0]
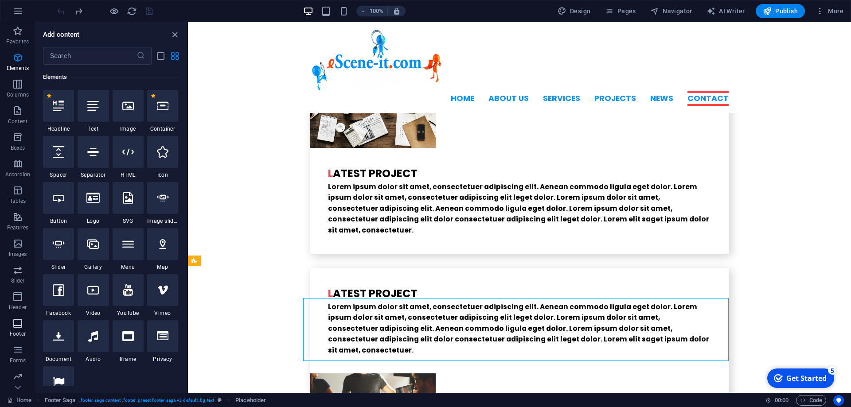
click at [14, 323] on icon "button" at bounding box center [17, 323] width 11 height 11
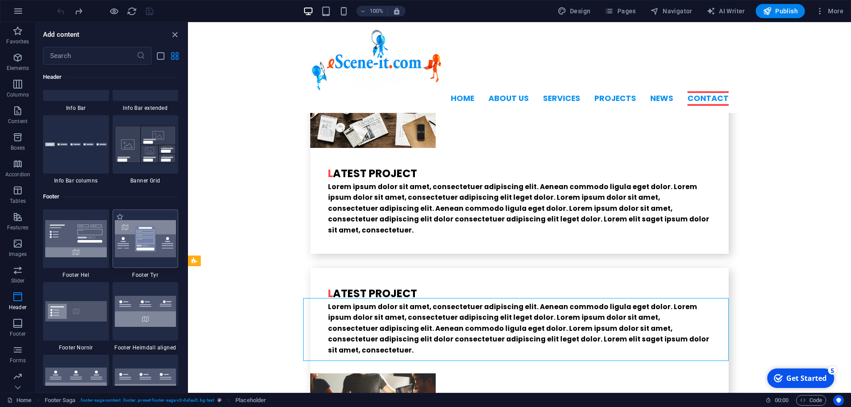
scroll to position [5706, 0]
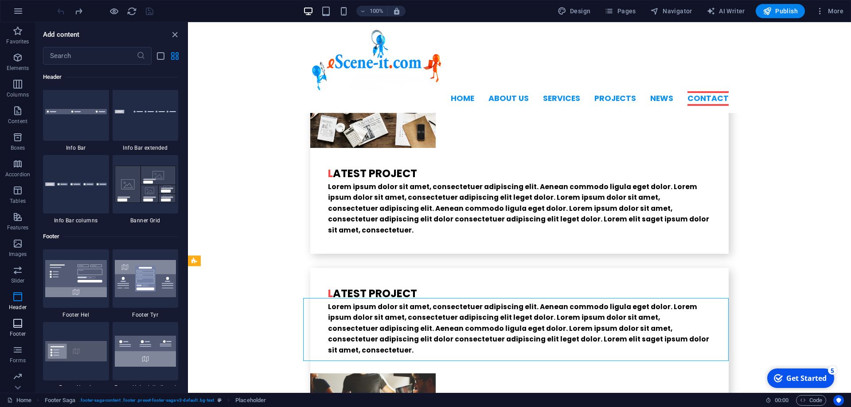
click at [20, 324] on icon "button" at bounding box center [17, 323] width 11 height 11
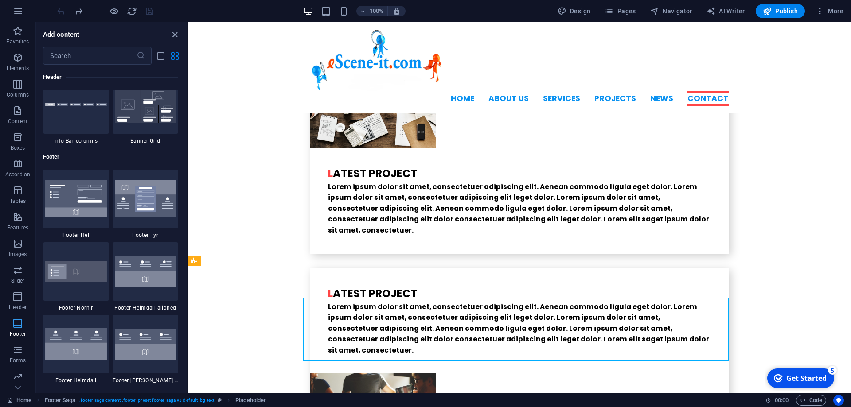
scroll to position [5866, 0]
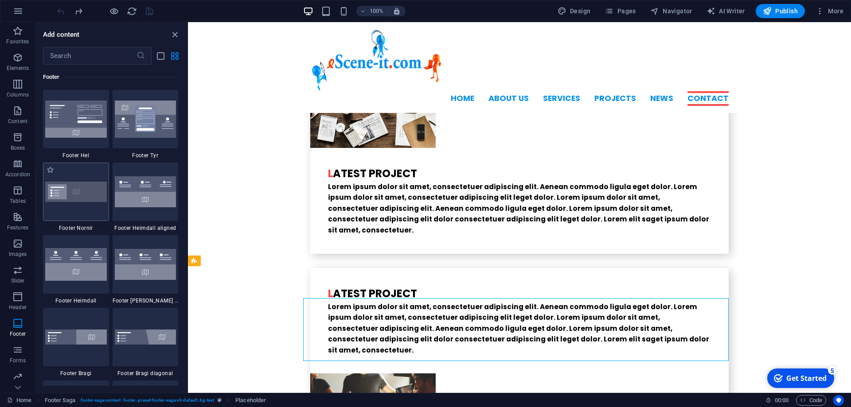
click at [82, 198] on img at bounding box center [76, 192] width 62 height 20
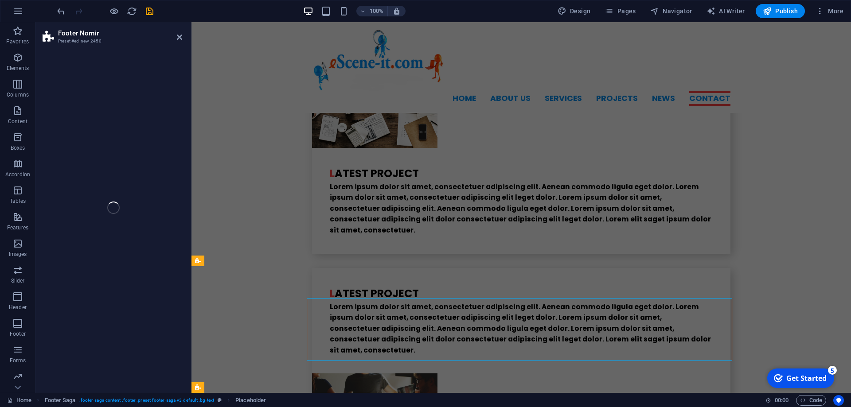
scroll to position [2386, 0]
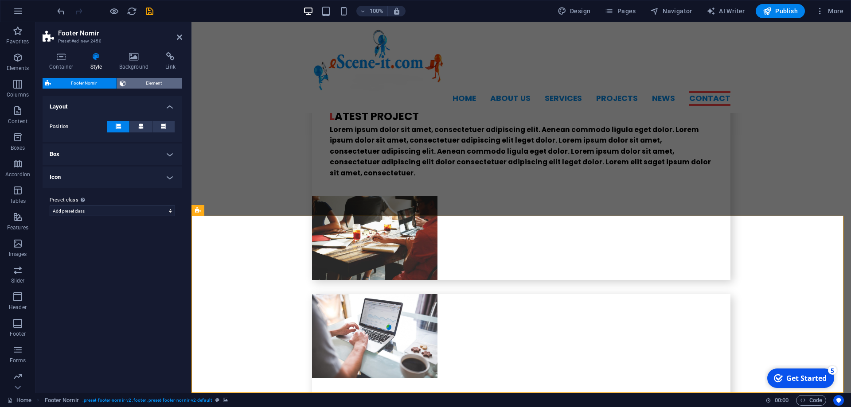
click at [157, 83] on span "Element" at bounding box center [153, 83] width 51 height 11
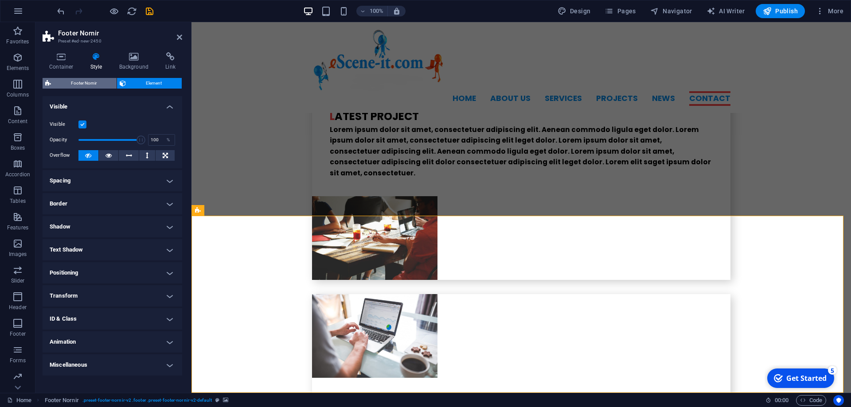
click at [78, 86] on span "Footer Nornir" at bounding box center [84, 83] width 60 height 11
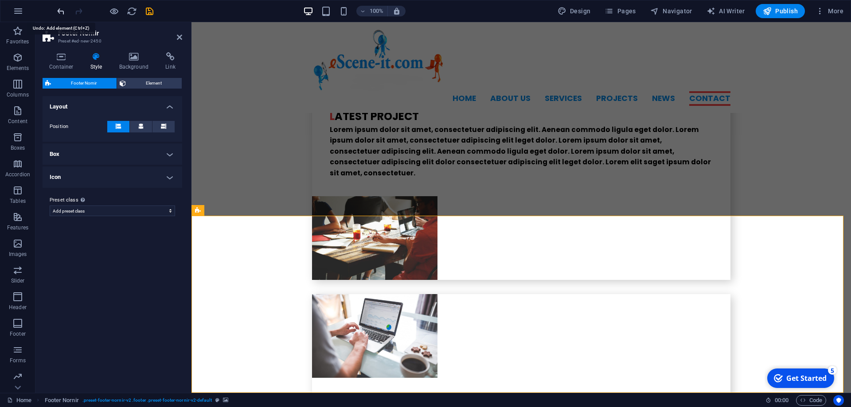
click at [64, 11] on icon "undo" at bounding box center [61, 11] width 10 height 10
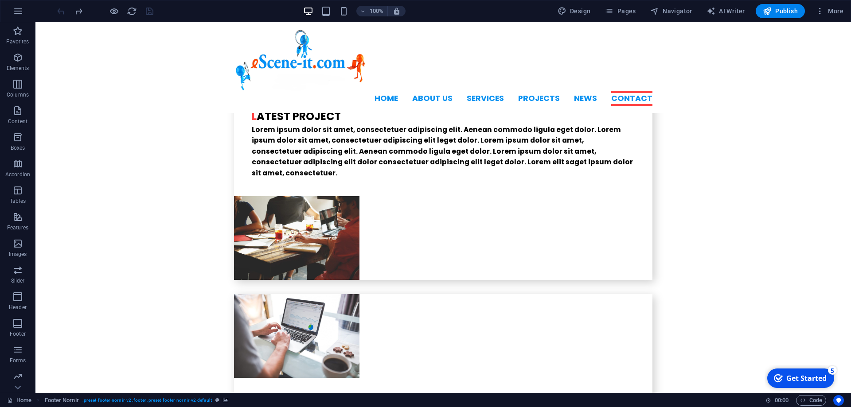
scroll to position [2209, 0]
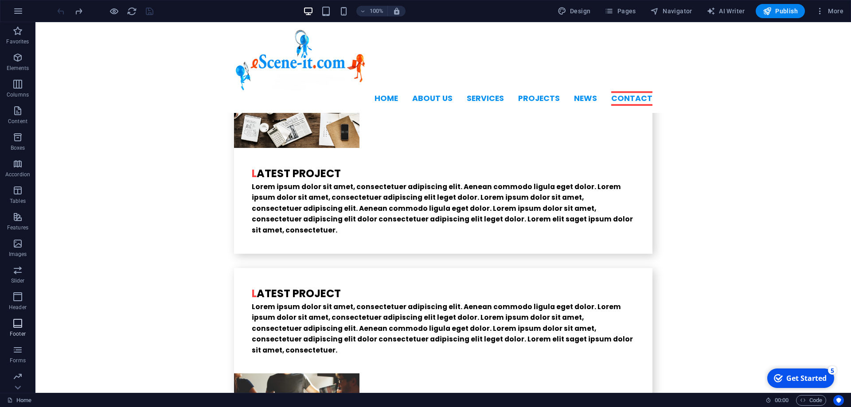
click at [20, 320] on icon "button" at bounding box center [17, 323] width 11 height 11
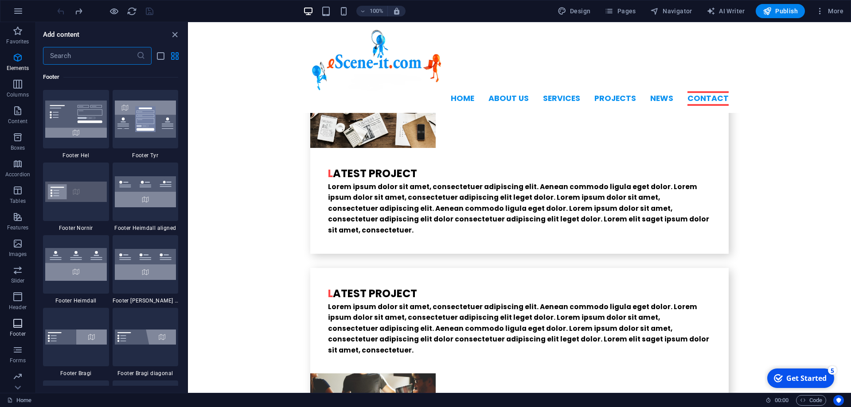
scroll to position [5866, 0]
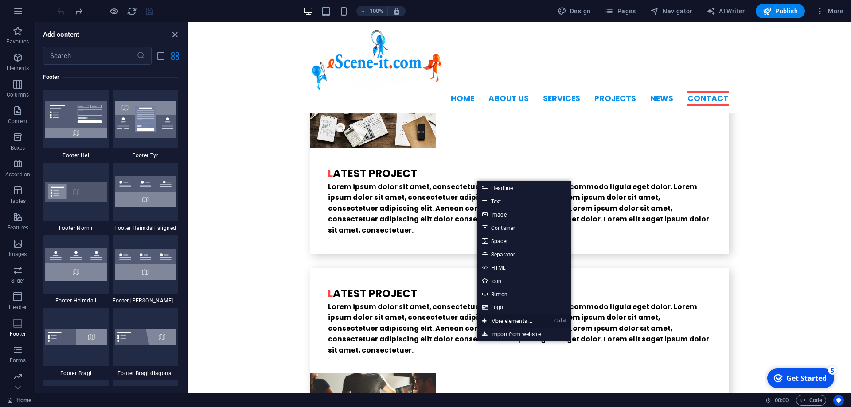
click at [506, 319] on link "Ctrl ⏎ More elements ..." at bounding box center [507, 321] width 61 height 13
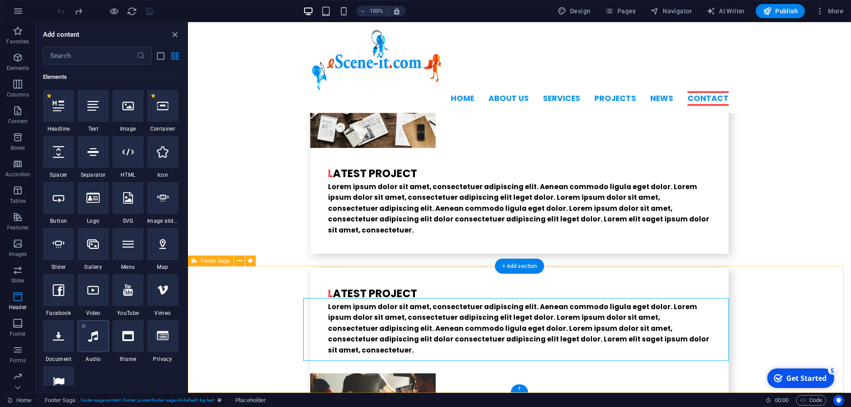
scroll to position [94, 0]
click at [16, 330] on span "Footer" at bounding box center [17, 328] width 35 height 21
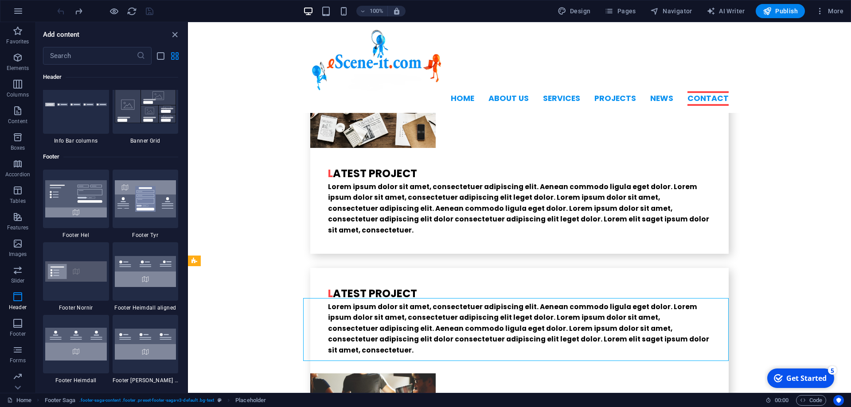
scroll to position [5866, 0]
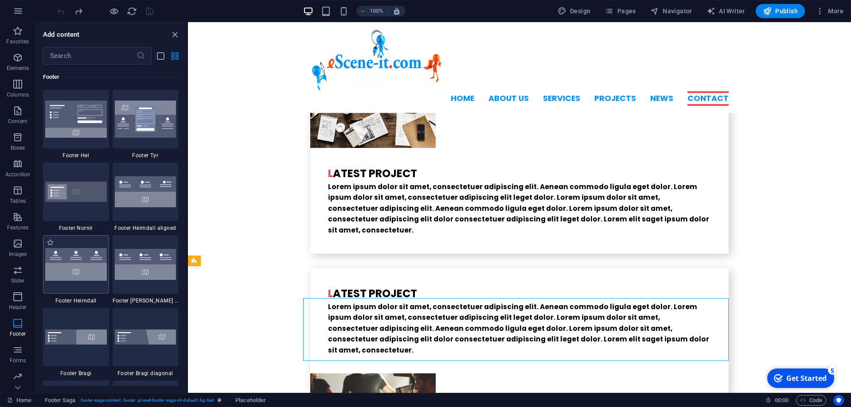
click at [83, 270] on img at bounding box center [76, 264] width 62 height 32
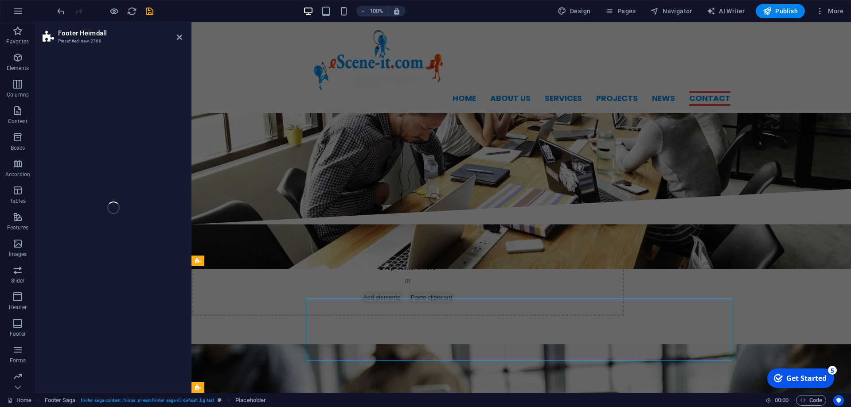
select select "rem"
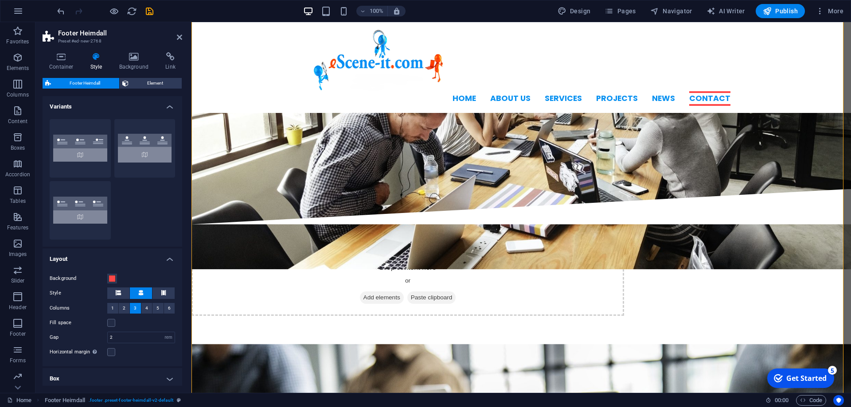
scroll to position [2495, 0]
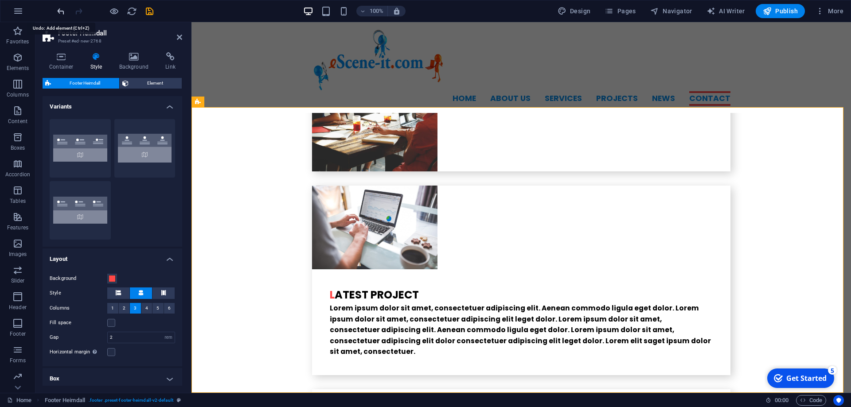
click at [62, 14] on icon "undo" at bounding box center [61, 11] width 10 height 10
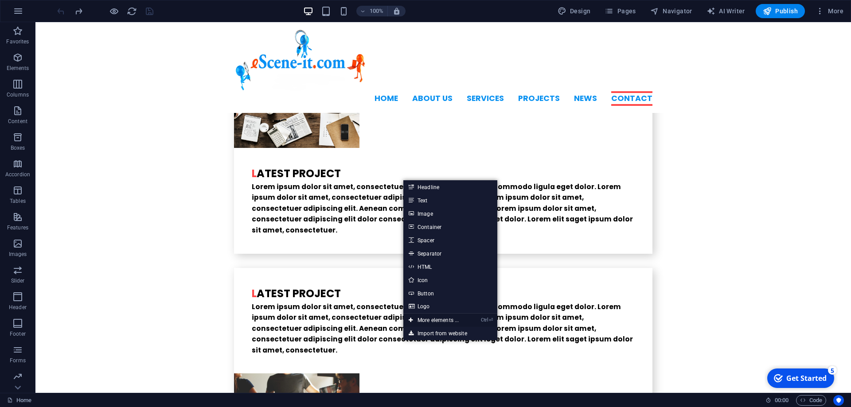
click at [417, 320] on link "Ctrl ⏎ More elements ..." at bounding box center [433, 320] width 61 height 13
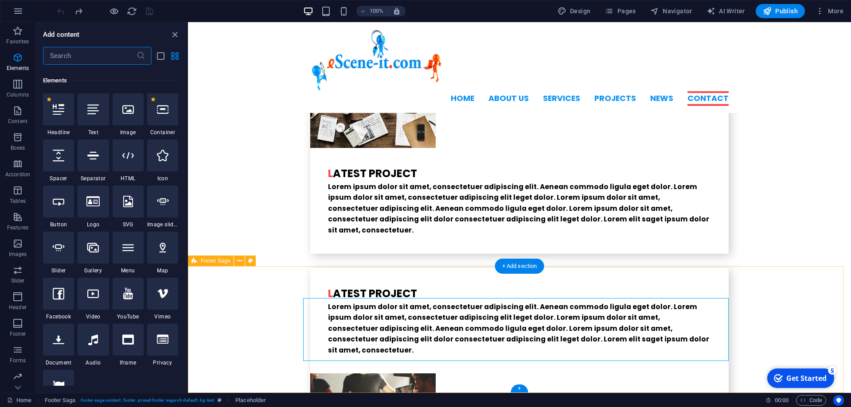
scroll to position [94, 0]
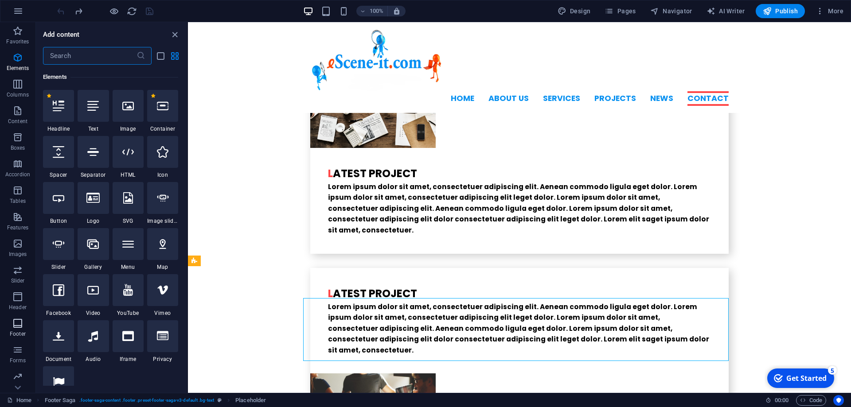
click at [13, 326] on icon "button" at bounding box center [17, 323] width 11 height 11
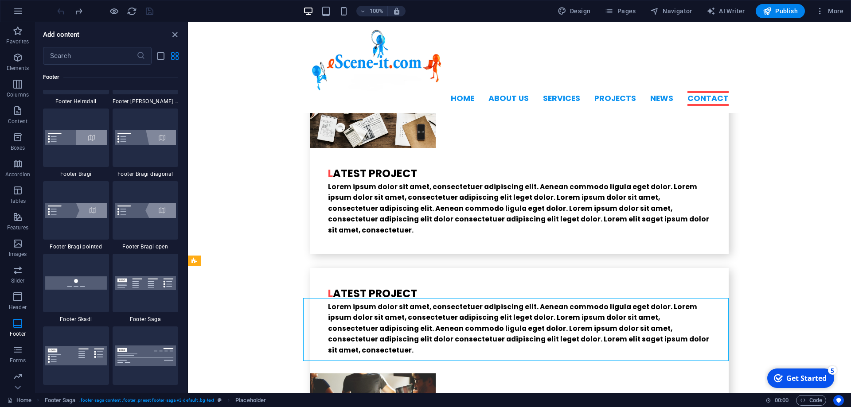
scroll to position [6105, 0]
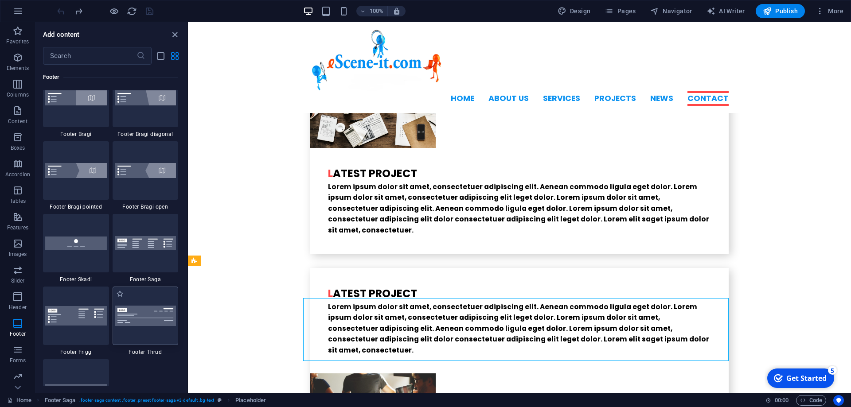
click at [141, 320] on img at bounding box center [146, 316] width 62 height 20
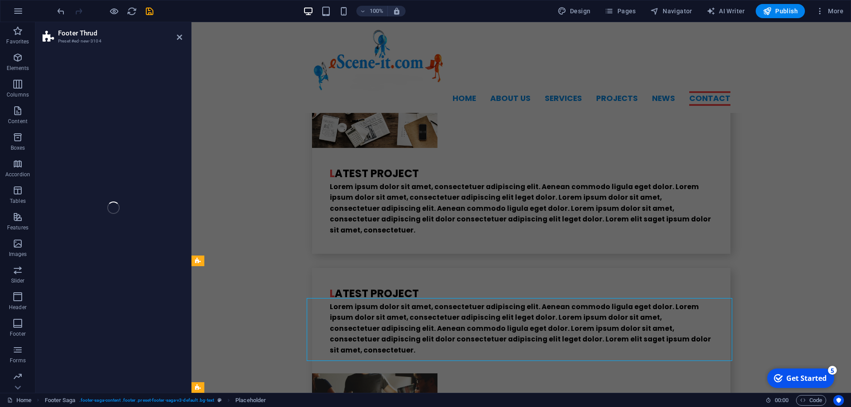
scroll to position [2448, 0]
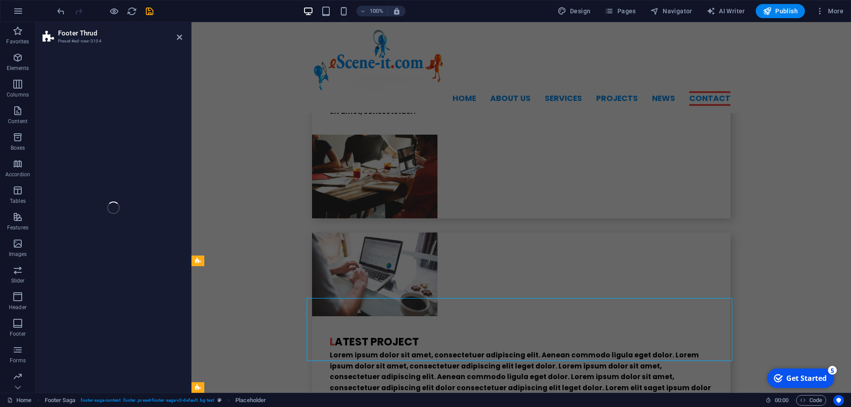
select select "rem"
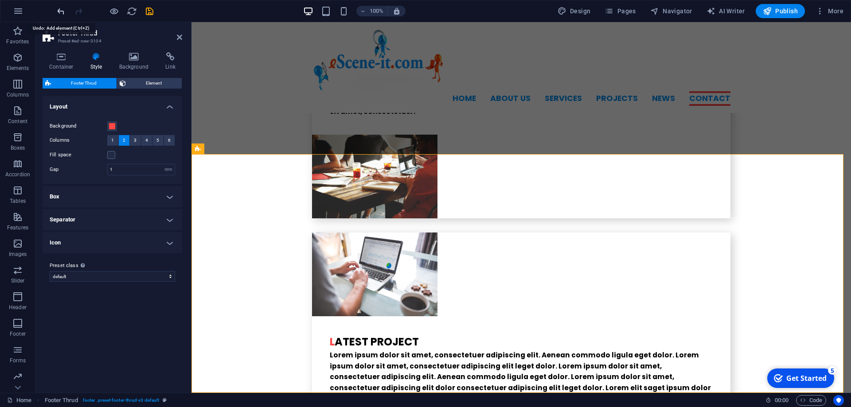
click at [62, 12] on icon "undo" at bounding box center [61, 11] width 10 height 10
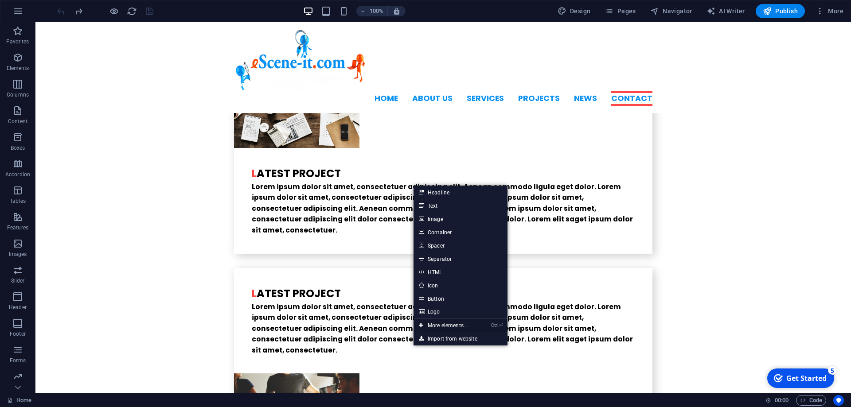
click at [440, 326] on link "Ctrl ⏎ More elements ..." at bounding box center [443, 325] width 61 height 13
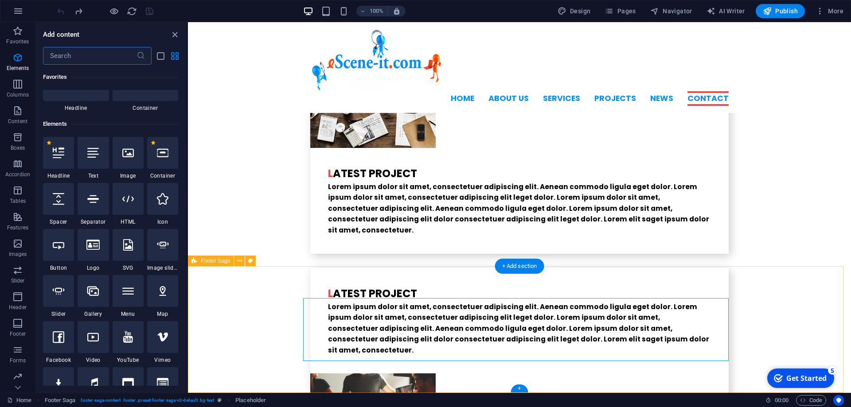
scroll to position [94, 0]
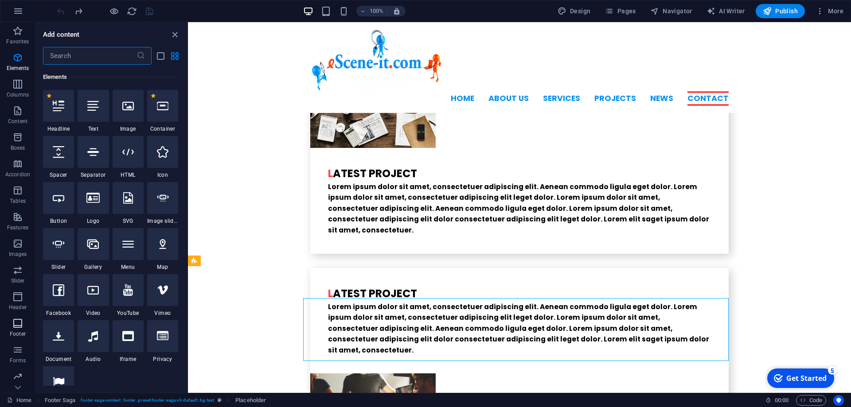
click at [16, 326] on icon "button" at bounding box center [17, 323] width 11 height 11
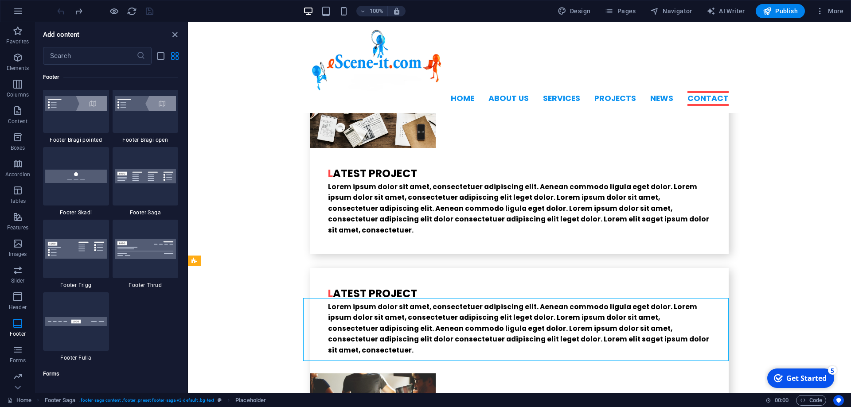
scroll to position [6185, 0]
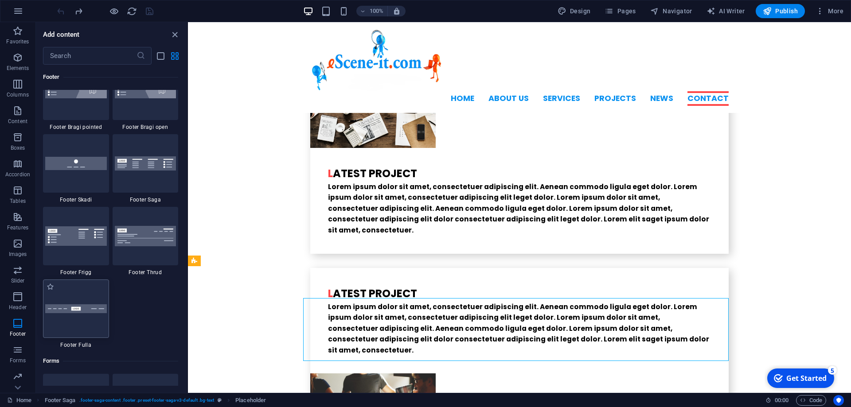
click at [82, 319] on div at bounding box center [76, 309] width 66 height 58
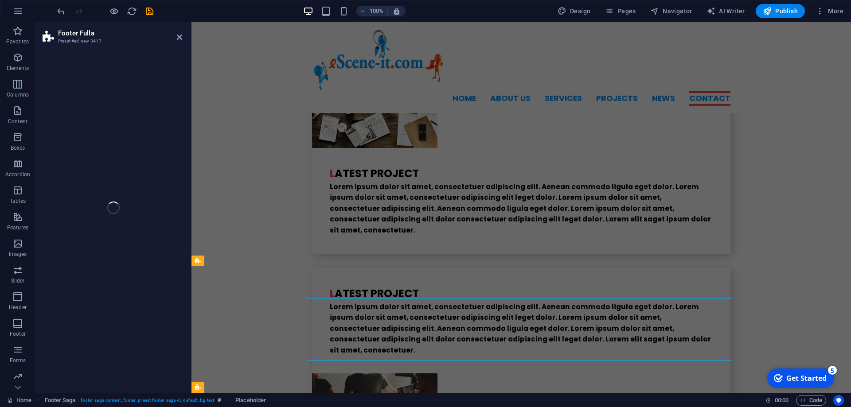
scroll to position [2276, 0]
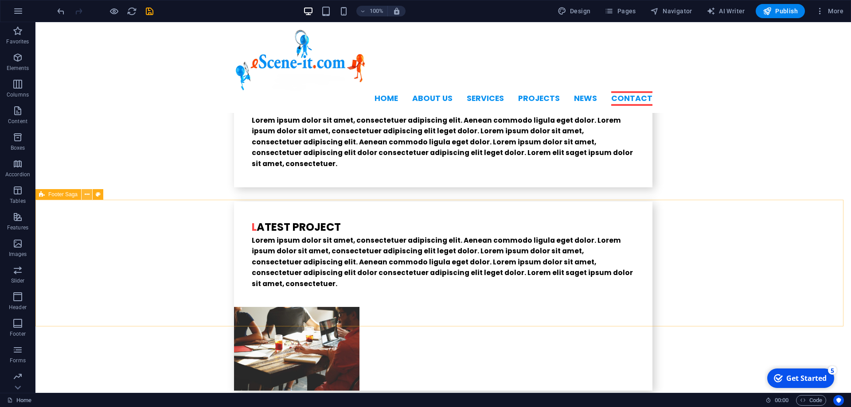
click at [88, 195] on icon at bounding box center [87, 194] width 5 height 9
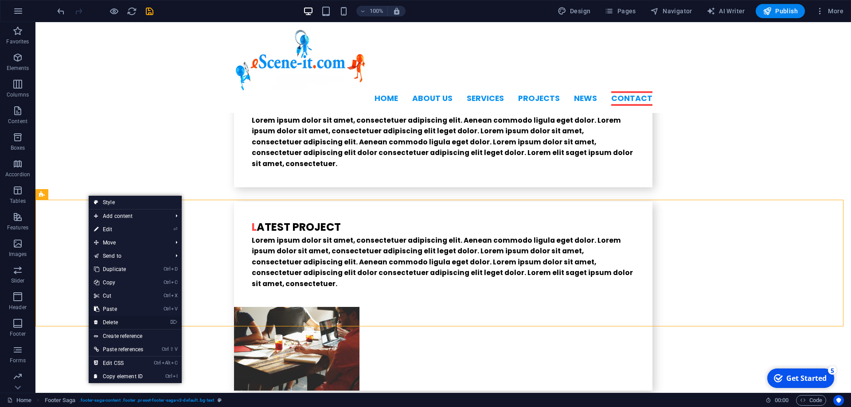
click at [121, 320] on link "⌦ Delete" at bounding box center [119, 322] width 60 height 13
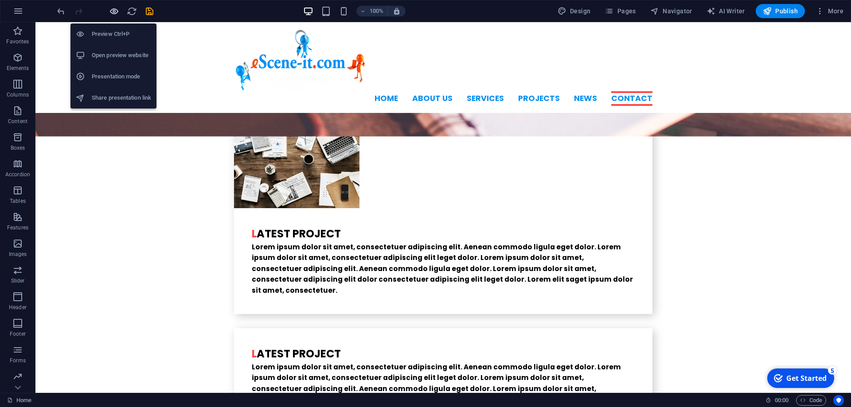
click at [111, 15] on icon "button" at bounding box center [114, 11] width 10 height 10
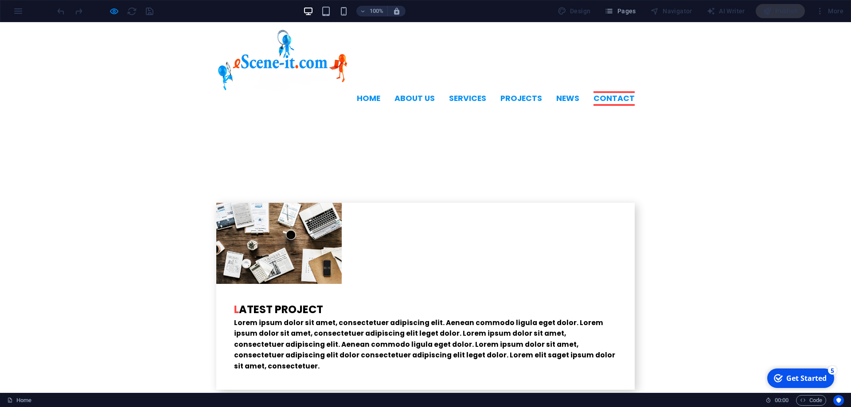
scroll to position [2086, 0]
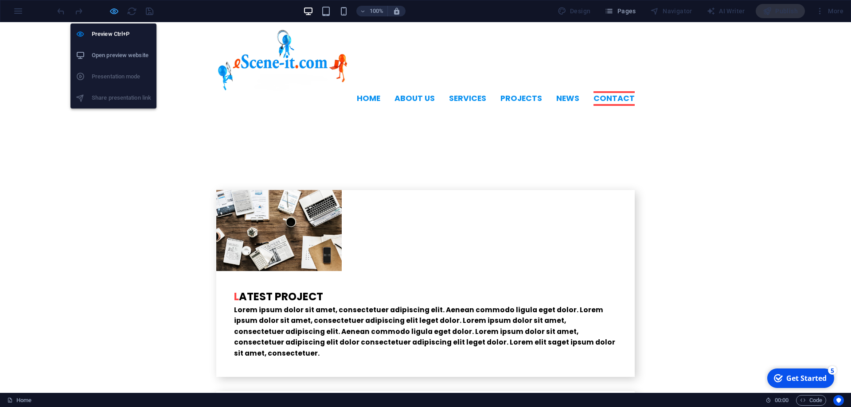
click at [117, 11] on icon "button" at bounding box center [114, 11] width 10 height 10
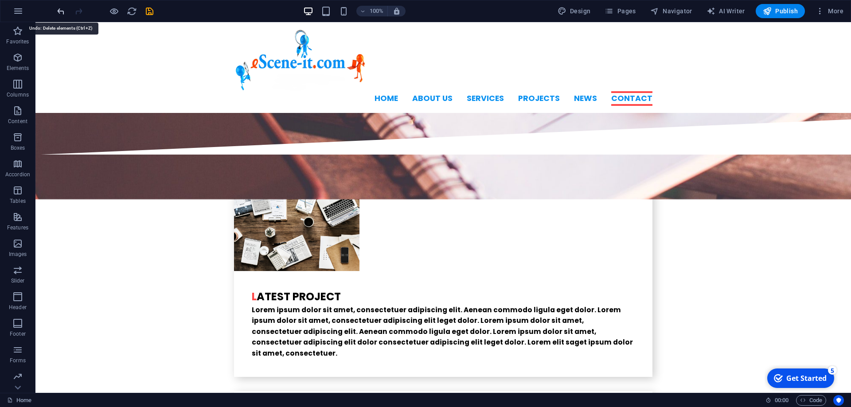
click at [61, 11] on icon "undo" at bounding box center [61, 11] width 10 height 10
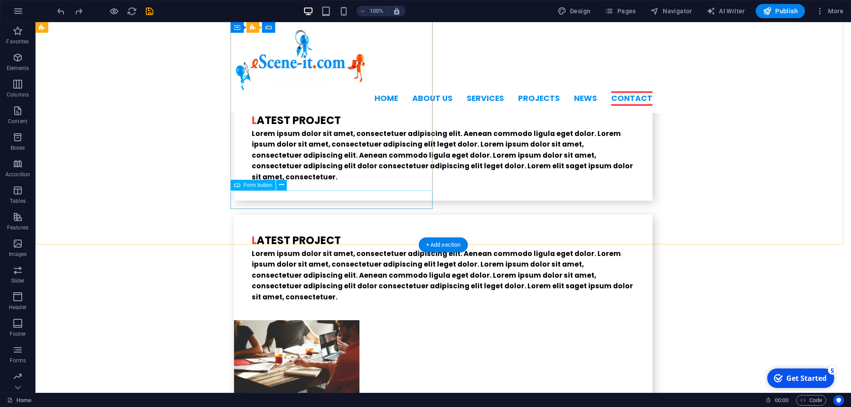
scroll to position [2276, 0]
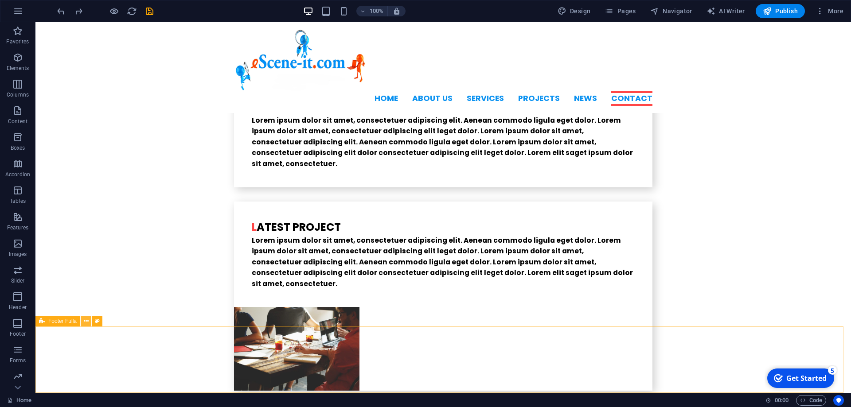
click at [83, 320] on button at bounding box center [86, 321] width 11 height 11
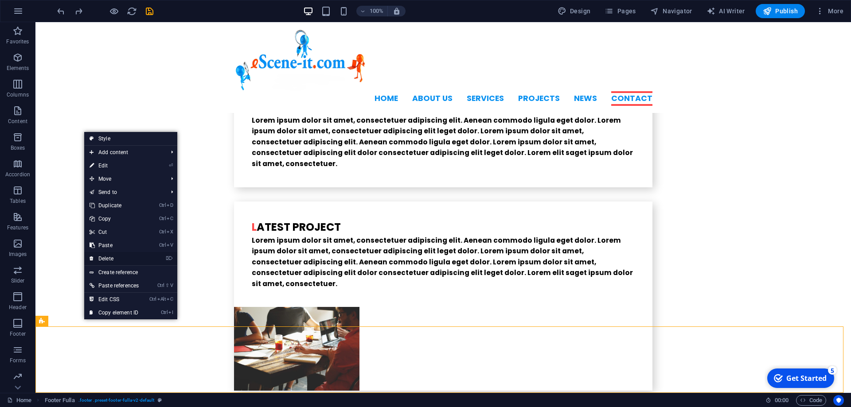
click at [109, 258] on link "⌦ Delete" at bounding box center [114, 258] width 60 height 13
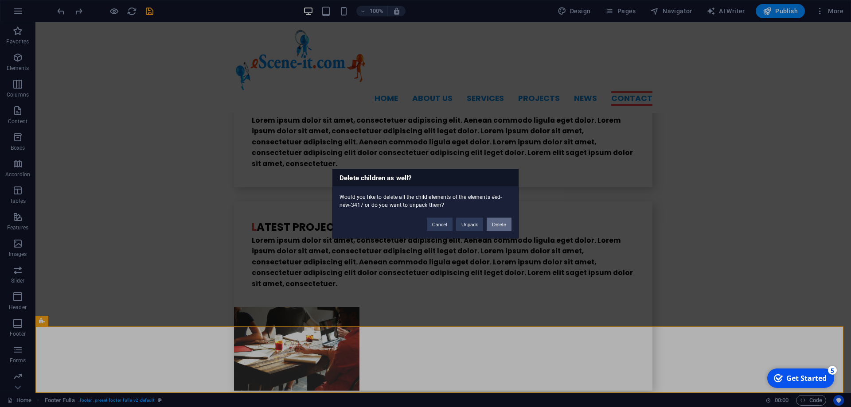
click at [498, 228] on button "Delete" at bounding box center [498, 224] width 25 height 13
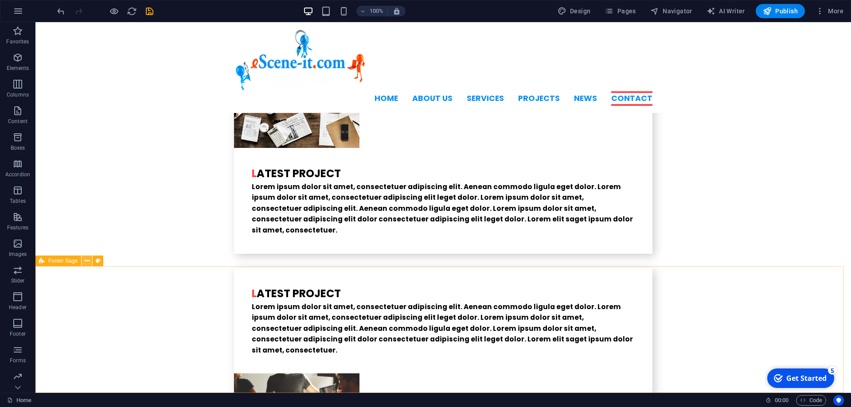
click at [83, 258] on button at bounding box center [87, 261] width 11 height 11
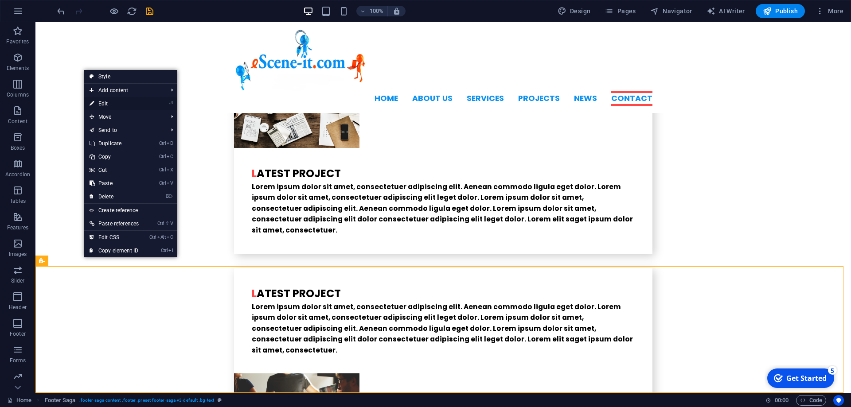
click at [120, 103] on link "⏎ Edit" at bounding box center [114, 103] width 60 height 13
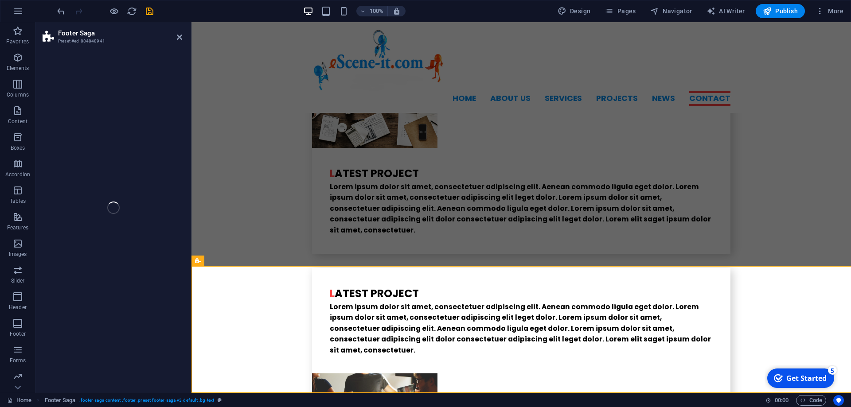
select select "footer"
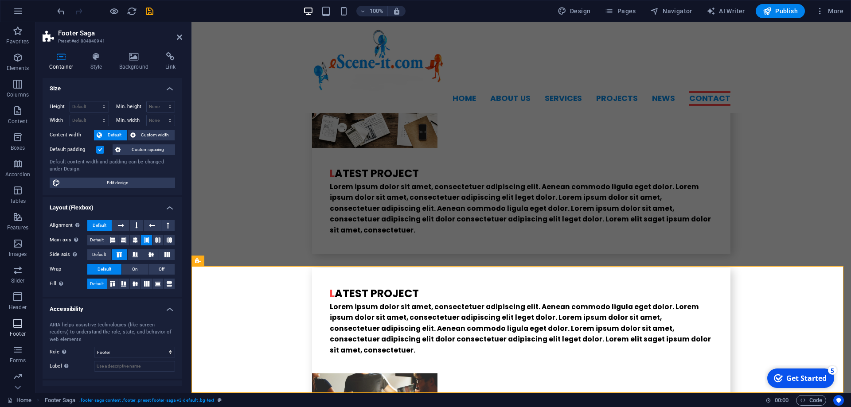
click at [15, 324] on icon "button" at bounding box center [17, 323] width 11 height 11
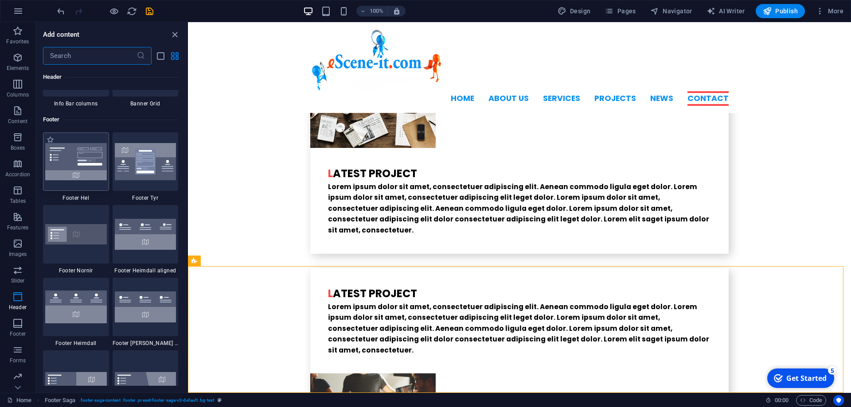
scroll to position [5826, 0]
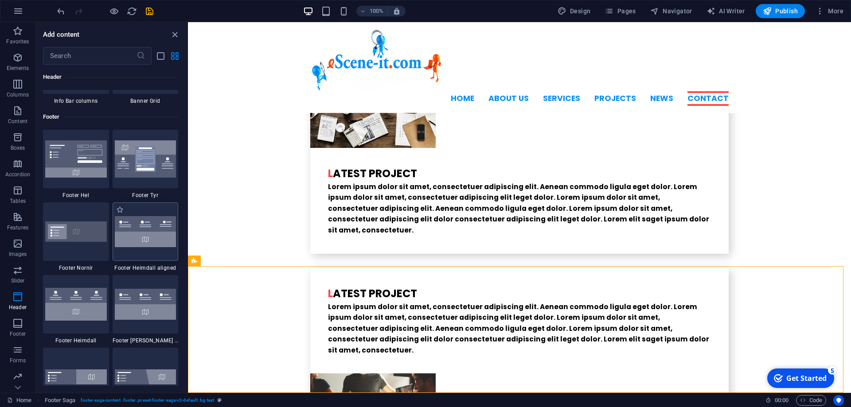
click at [152, 237] on img at bounding box center [146, 231] width 62 height 31
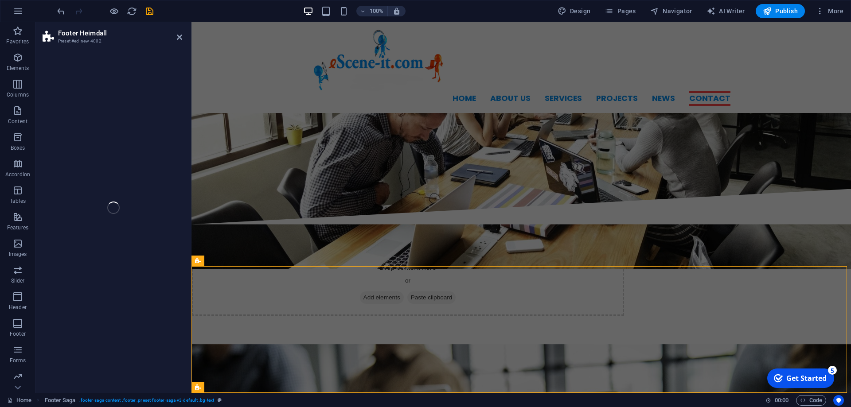
select select "rem"
select select "preset-footer-heimdall-v2-alignments"
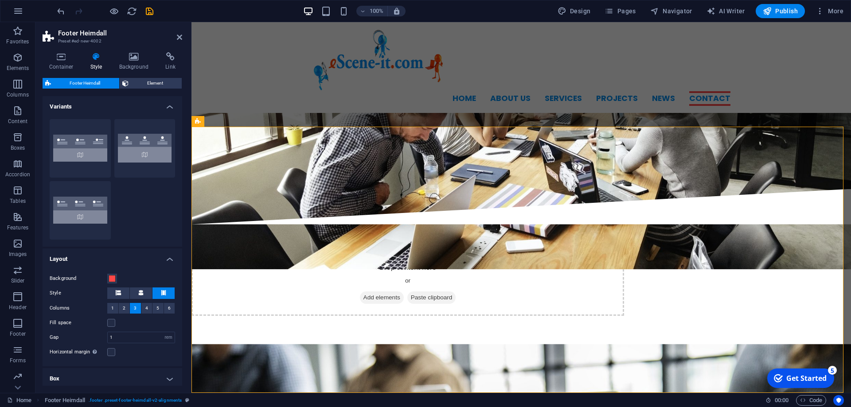
scroll to position [2475, 0]
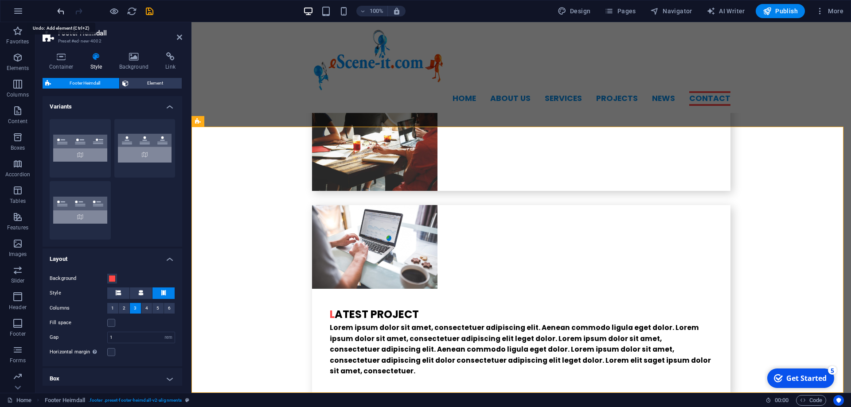
click at [61, 8] on icon "undo" at bounding box center [61, 11] width 10 height 10
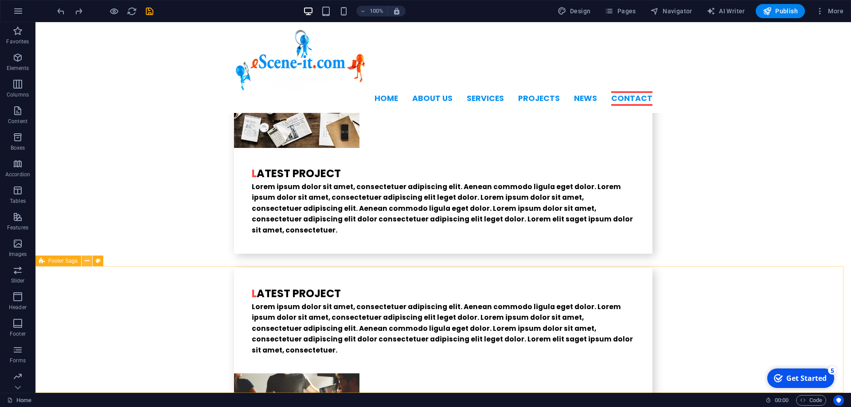
click at [86, 259] on icon at bounding box center [87, 261] width 5 height 9
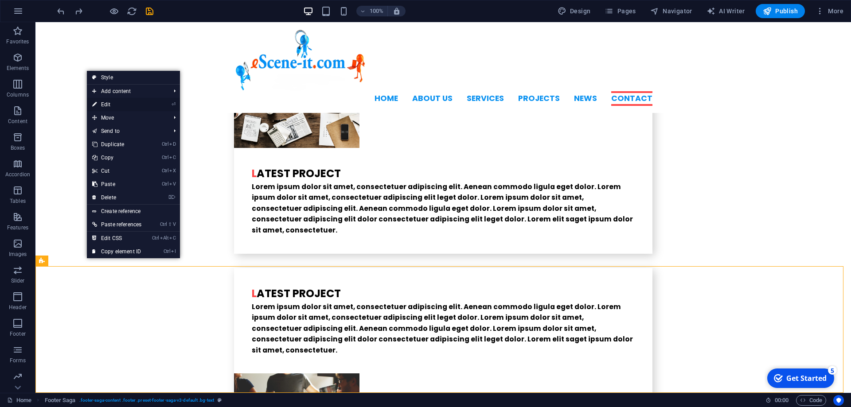
click at [120, 104] on link "⏎ Edit" at bounding box center [117, 104] width 60 height 13
select select "footer"
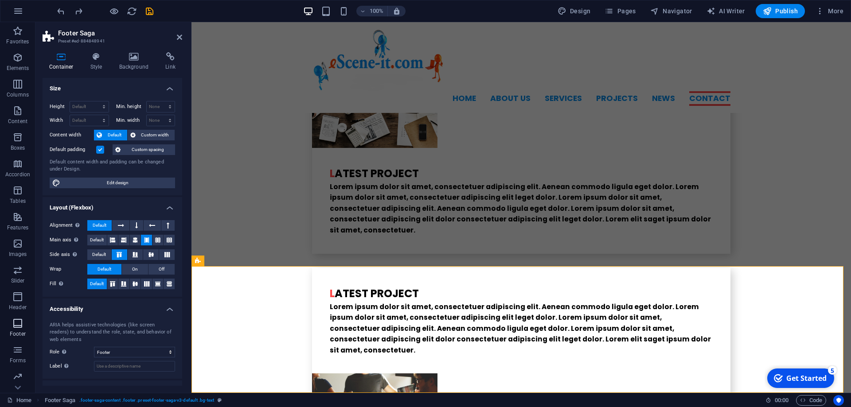
click at [16, 323] on icon "button" at bounding box center [17, 323] width 11 height 11
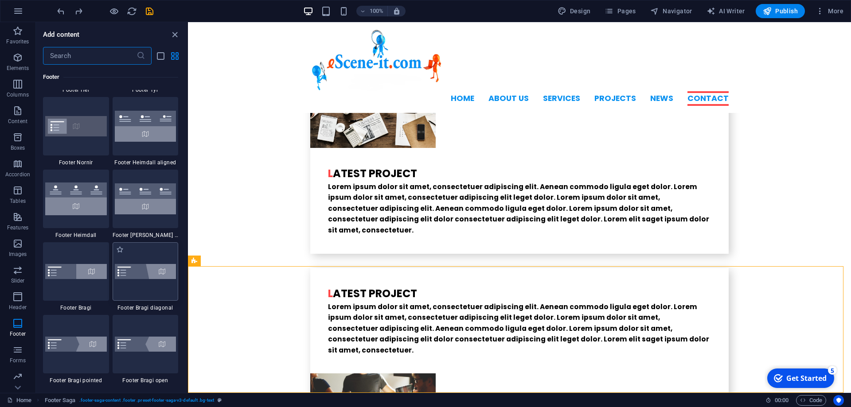
scroll to position [5946, 0]
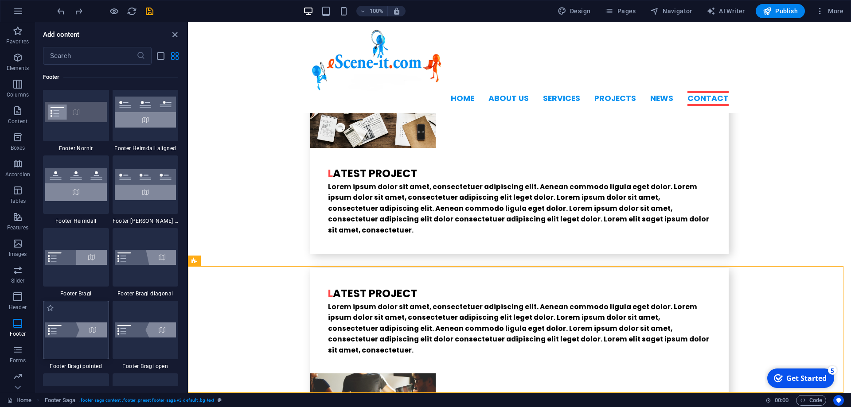
click at [85, 334] on img at bounding box center [76, 330] width 62 height 15
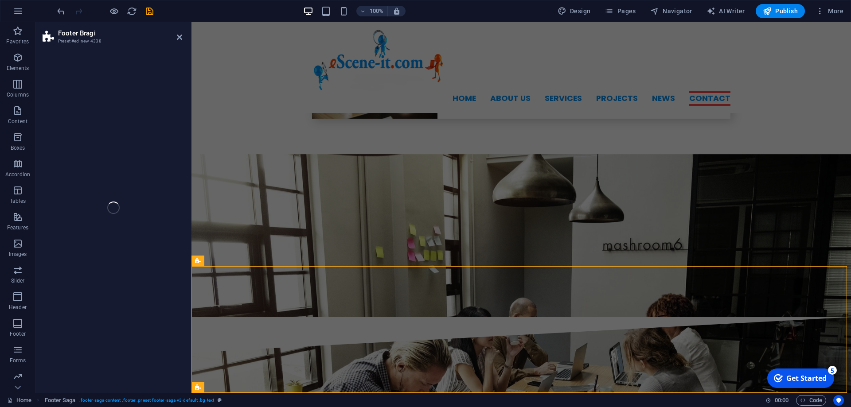
select select "%"
select select "rem"
select select "px"
select select "rem"
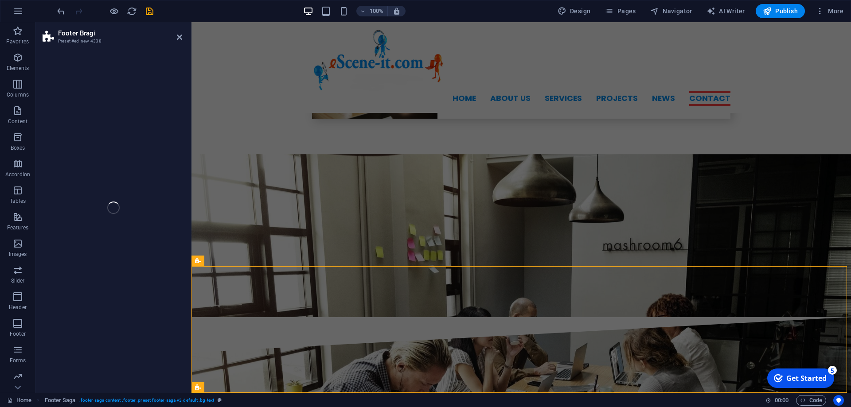
select select "rem"
select select "preset-footer-bragi-v3-triangle"
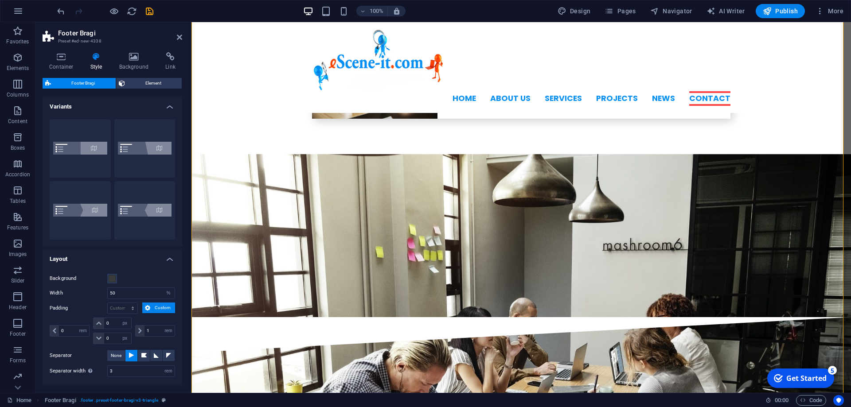
scroll to position [2367, 0]
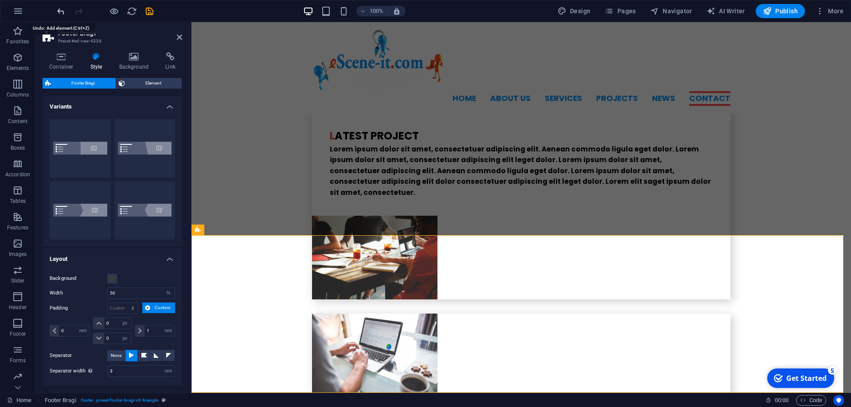
click at [58, 11] on icon "undo" at bounding box center [61, 11] width 10 height 10
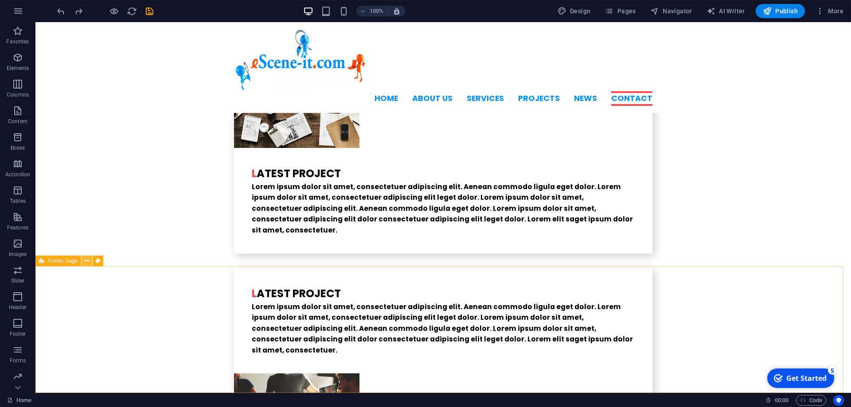
click at [90, 262] on button at bounding box center [87, 261] width 11 height 11
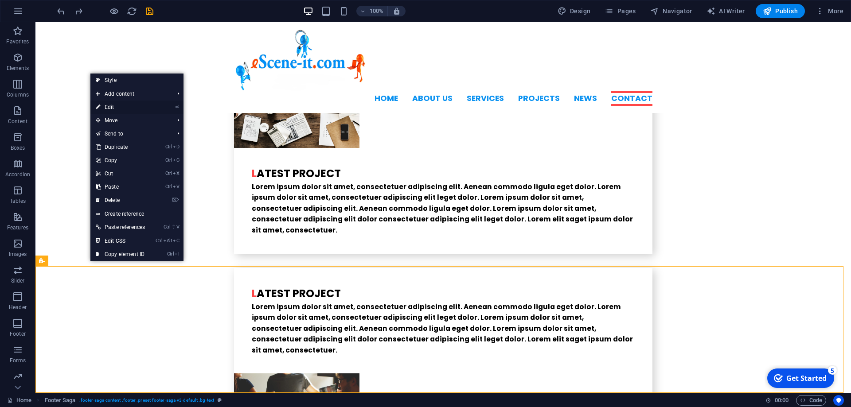
click at [116, 109] on link "⏎ Edit" at bounding box center [120, 107] width 60 height 13
select select "footer"
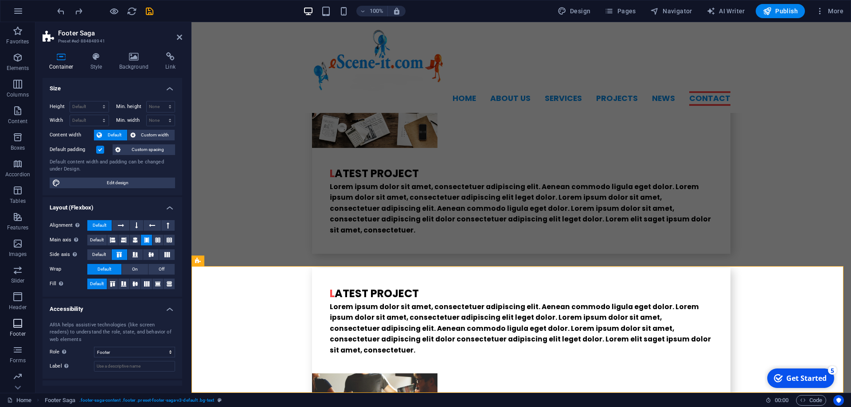
click at [16, 335] on p "Footer" at bounding box center [18, 334] width 16 height 7
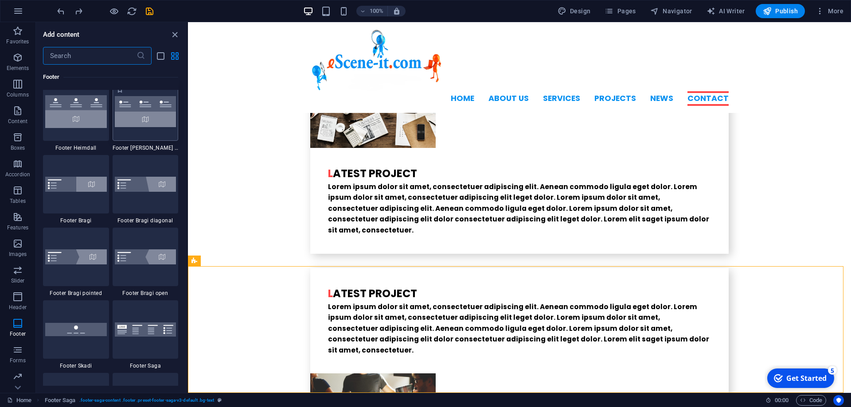
scroll to position [6025, 0]
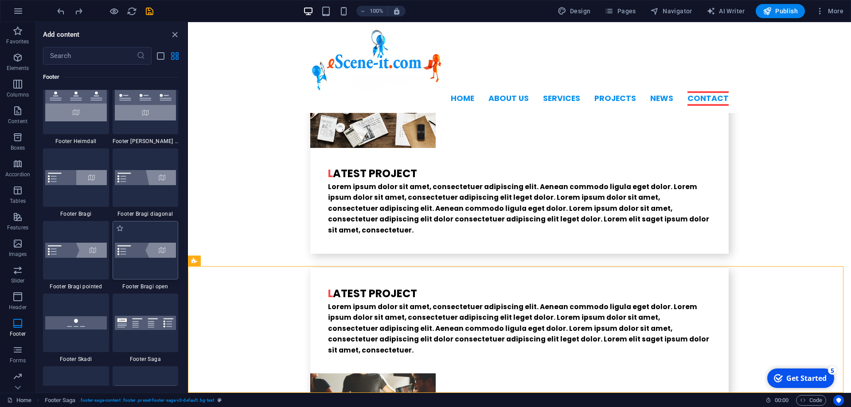
click at [140, 258] on div at bounding box center [146, 250] width 66 height 58
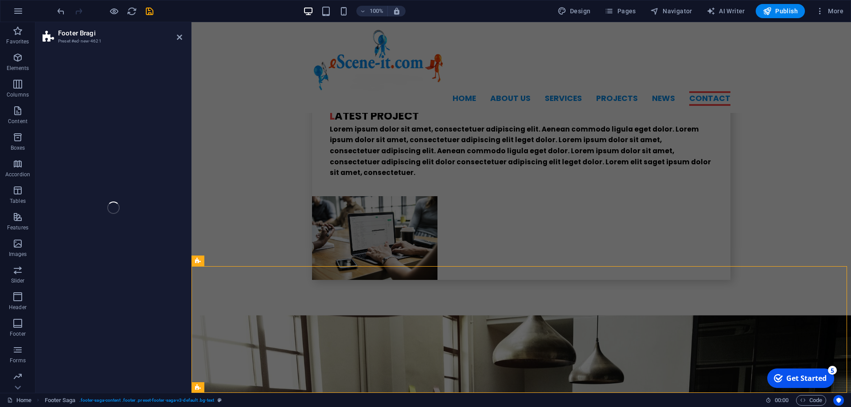
select select "%"
select select "rem"
select select "px"
select select "rem"
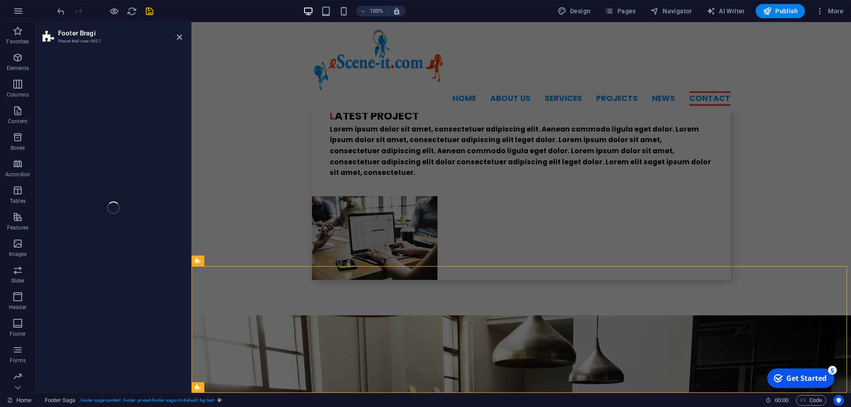
select select "rem"
select select "preset-footer-bragi-v3-triangle-invert"
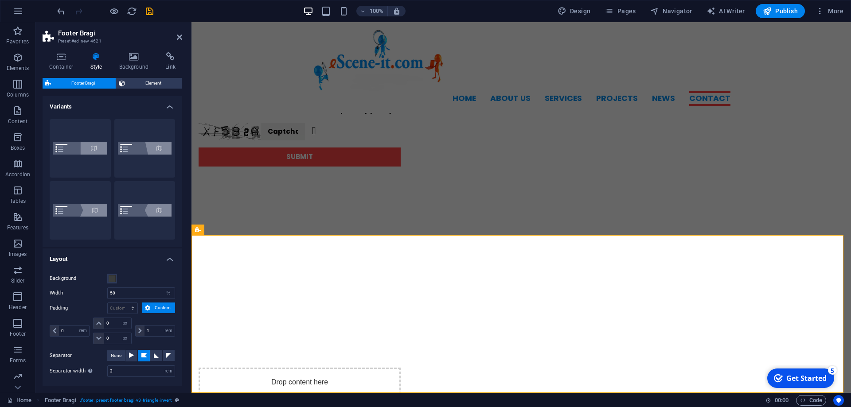
scroll to position [2367, 0]
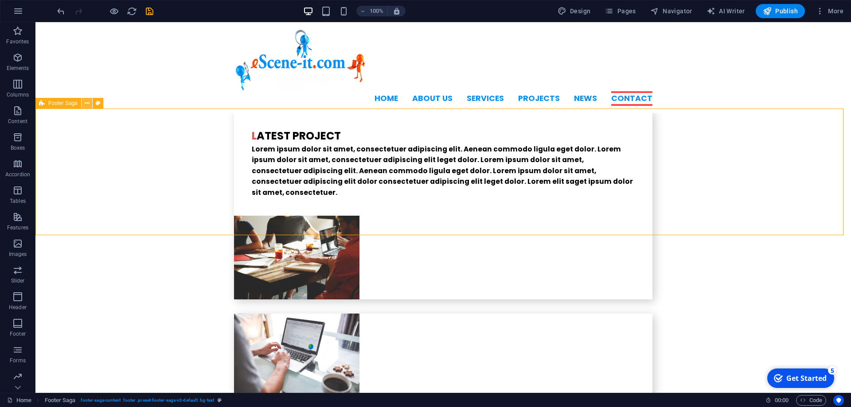
click at [90, 101] on button at bounding box center [87, 103] width 11 height 11
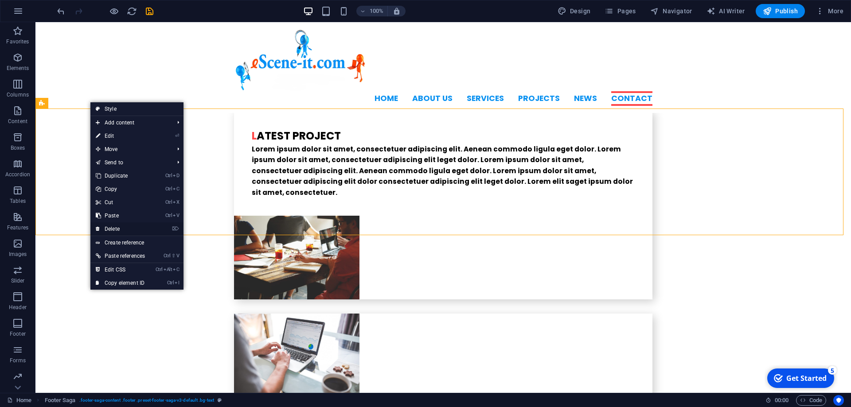
click at [113, 229] on link "⌦ Delete" at bounding box center [120, 228] width 60 height 13
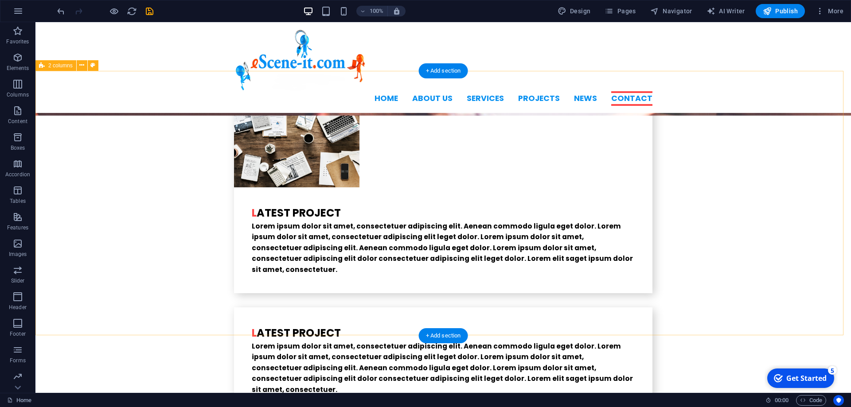
scroll to position [2240, 0]
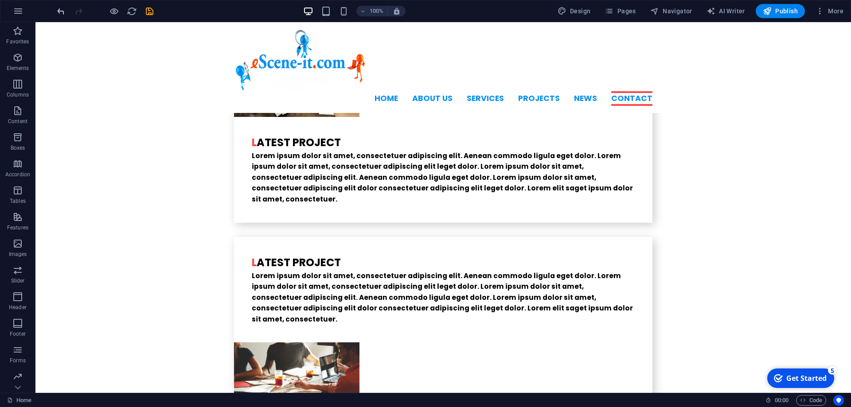
click at [55, 11] on span "undo" at bounding box center [60, 11] width 11 height 10
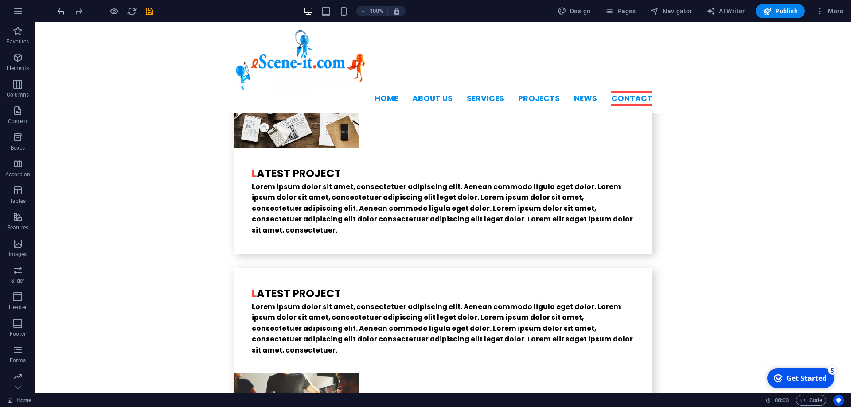
click at [55, 11] on span "undo" at bounding box center [60, 11] width 11 height 10
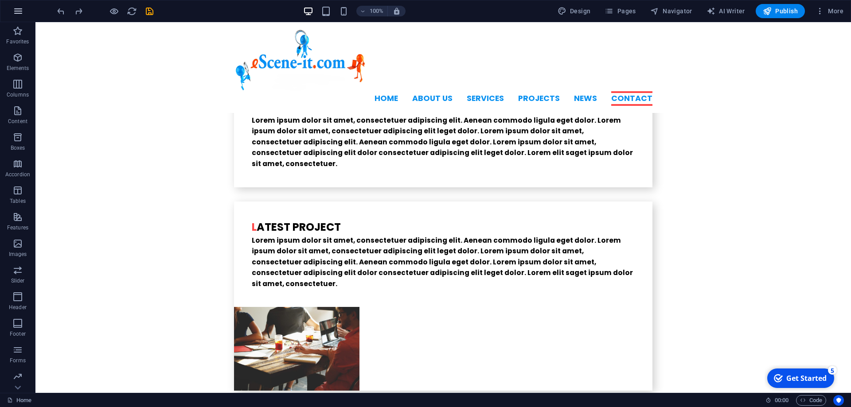
click at [19, 16] on icon "button" at bounding box center [18, 11] width 11 height 11
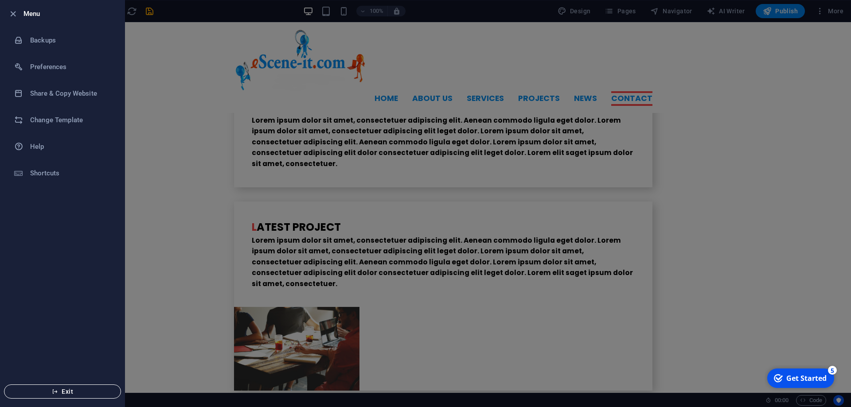
click at [47, 393] on span "Exit" at bounding box center [63, 391] width 102 height 7
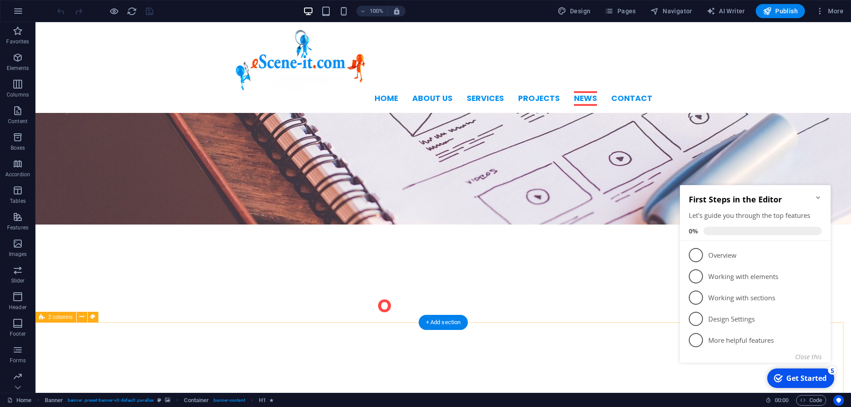
scroll to position [2124, 0]
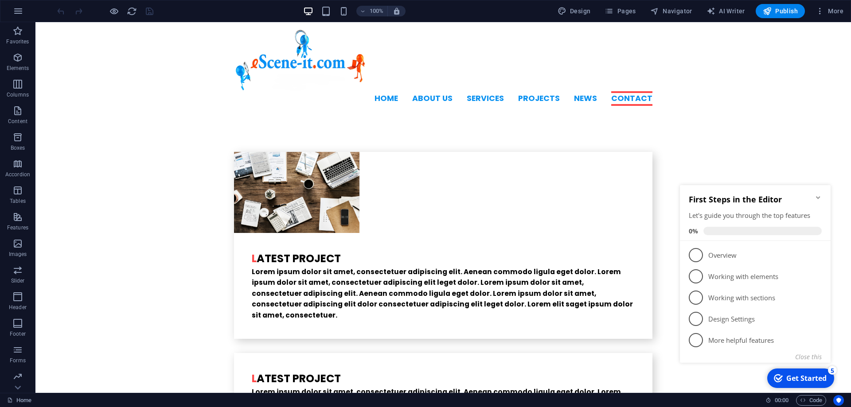
click at [821, 196] on icon "Minimize checklist" at bounding box center [817, 197] width 7 height 7
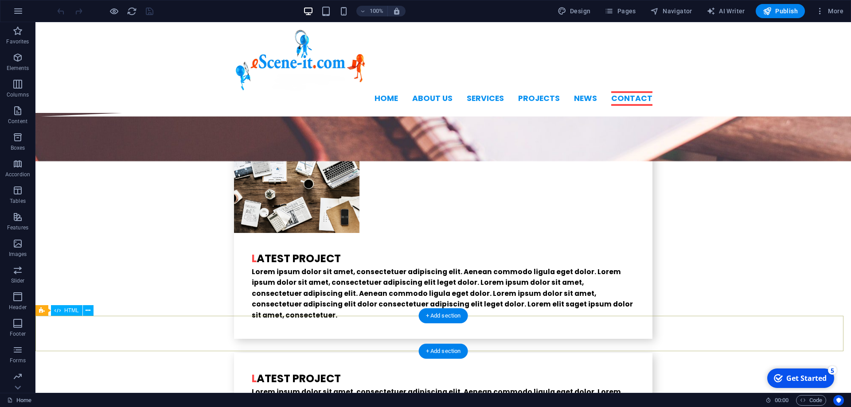
scroll to position [2209, 0]
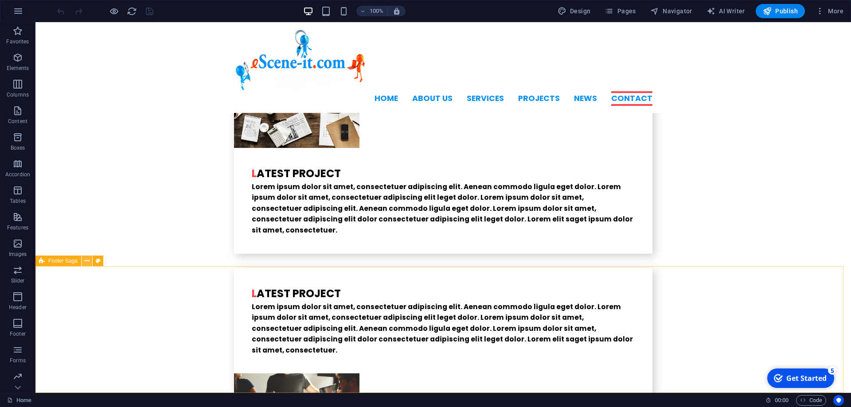
click at [89, 261] on icon at bounding box center [87, 261] width 5 height 9
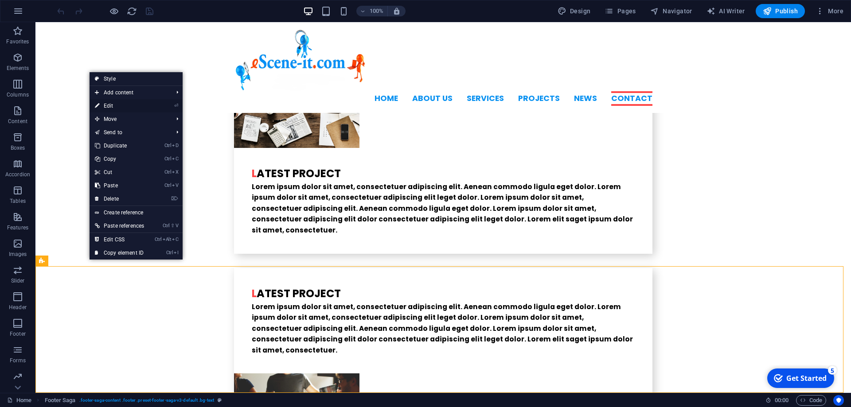
click at [120, 104] on link "⏎ Edit" at bounding box center [120, 105] width 60 height 13
select select "footer"
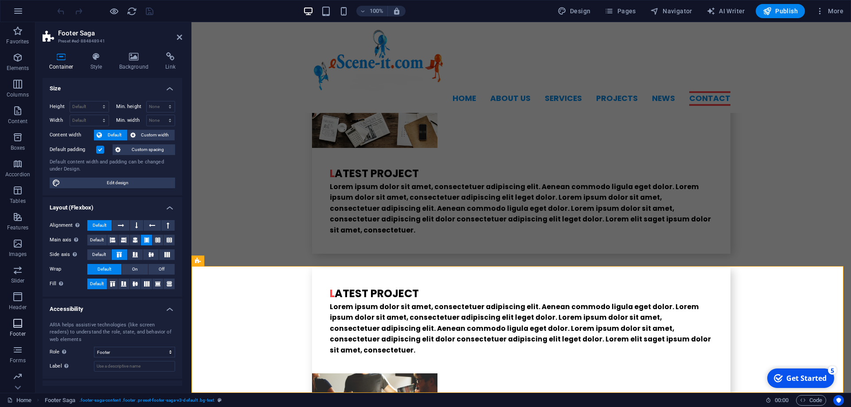
click at [19, 325] on icon "button" at bounding box center [17, 323] width 11 height 11
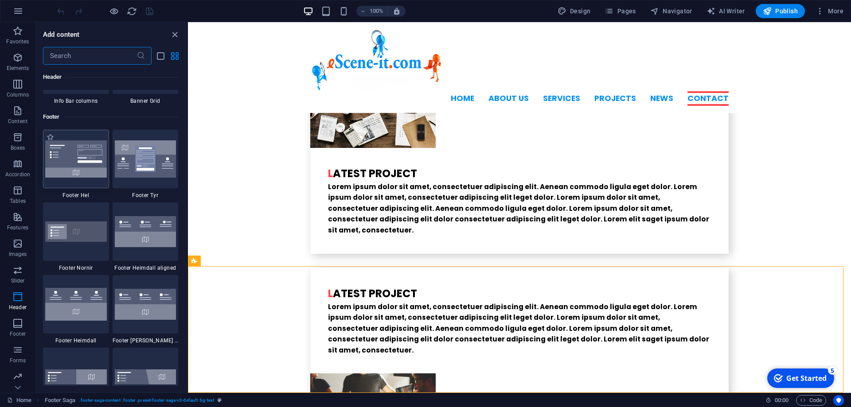
scroll to position [5866, 0]
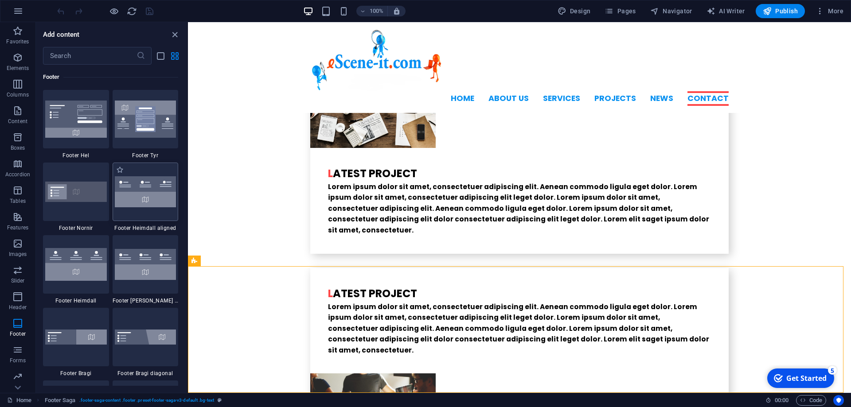
click at [153, 205] on img at bounding box center [146, 191] width 62 height 31
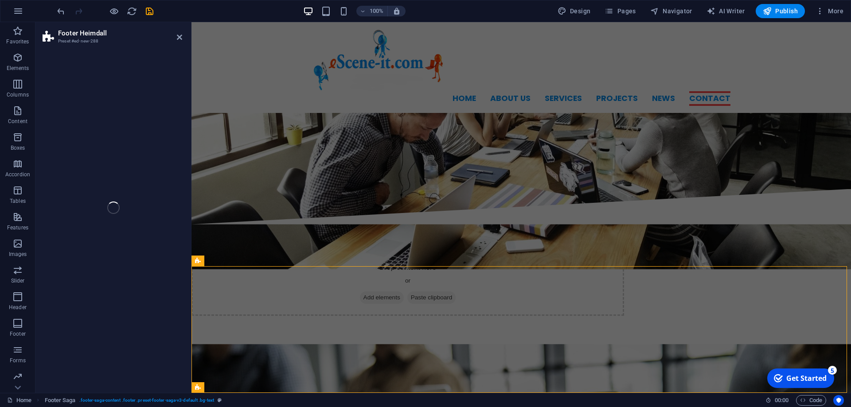
select select "rem"
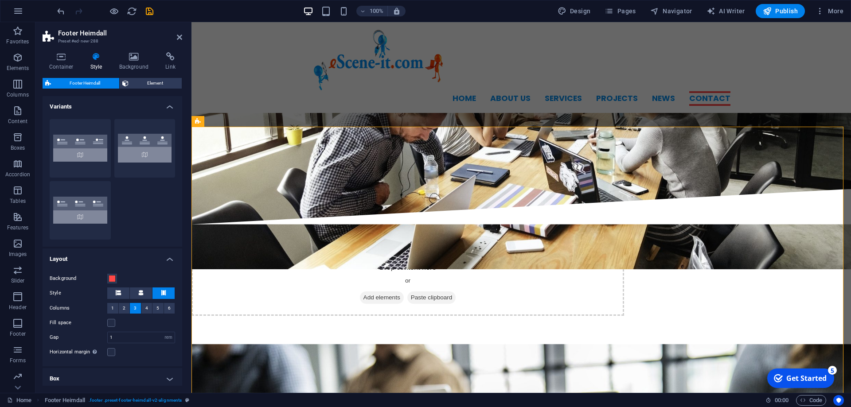
scroll to position [2475, 0]
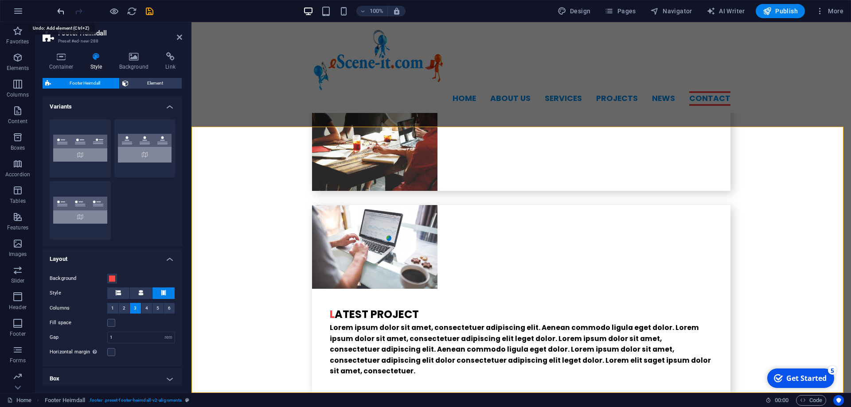
click at [61, 13] on icon "undo" at bounding box center [61, 11] width 10 height 10
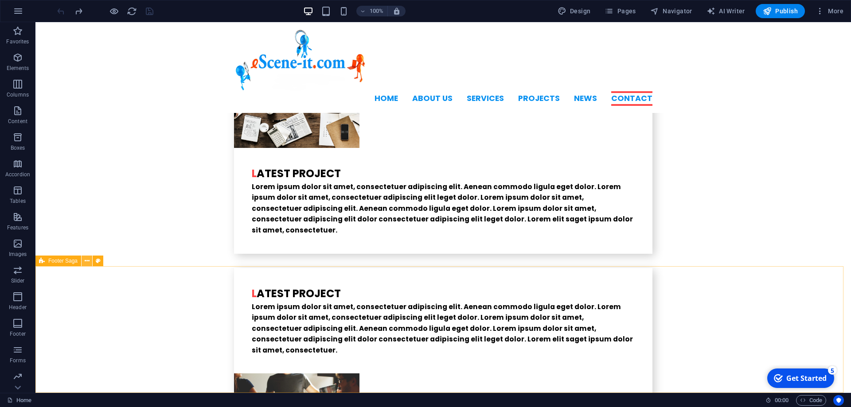
click at [85, 257] on icon at bounding box center [87, 261] width 5 height 9
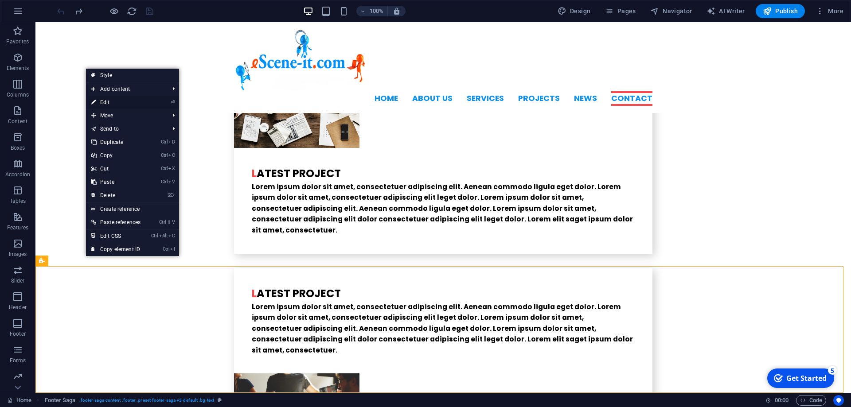
click at [111, 101] on link "⏎ Edit" at bounding box center [116, 102] width 60 height 13
select select "footer"
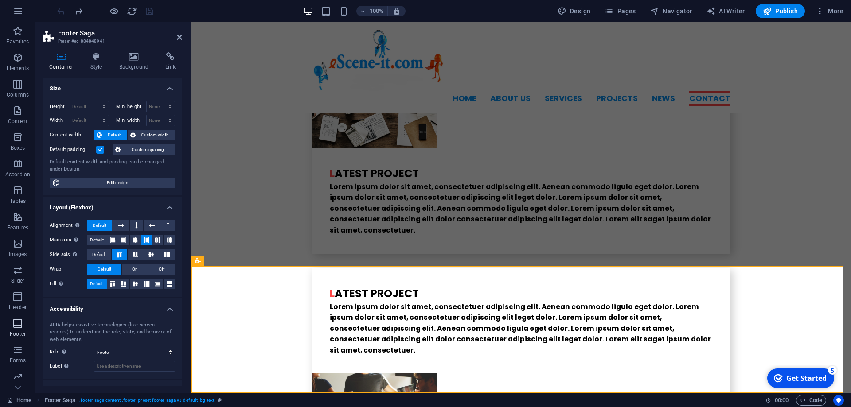
click at [16, 323] on icon "button" at bounding box center [17, 323] width 11 height 11
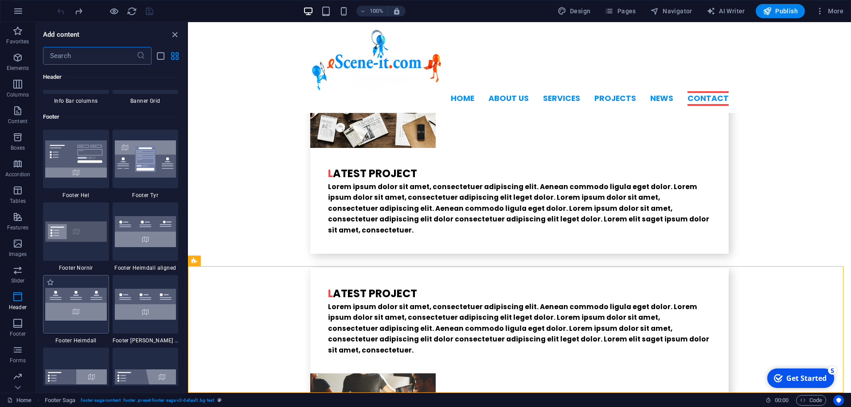
scroll to position [5866, 0]
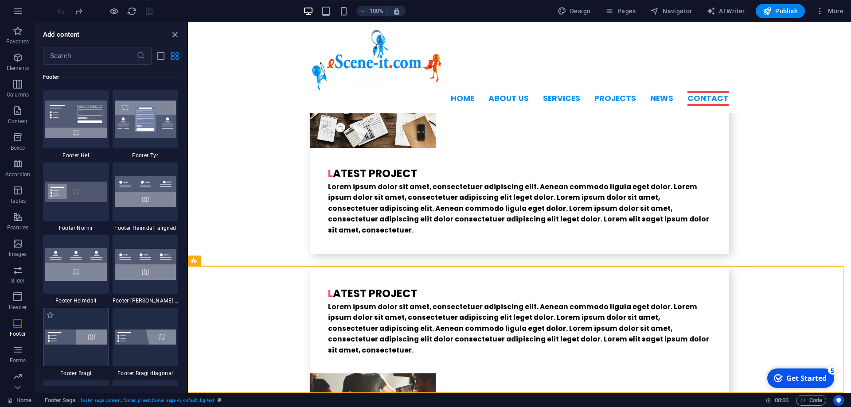
click at [72, 331] on img at bounding box center [76, 337] width 62 height 15
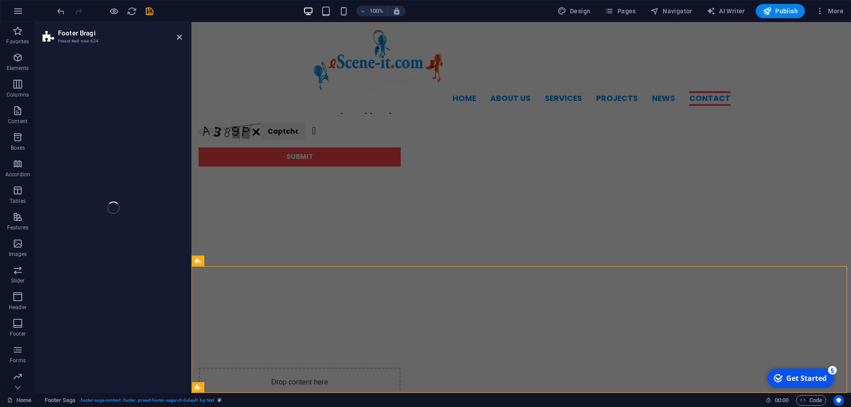
select select "%"
select select "rem"
select select "px"
select select "rem"
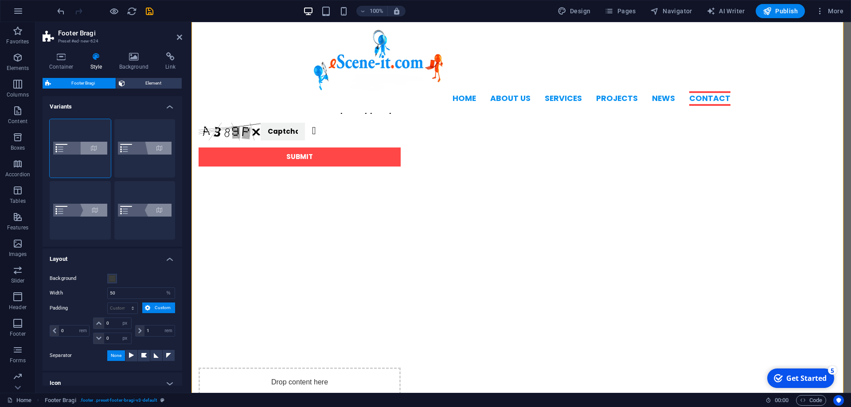
scroll to position [2367, 0]
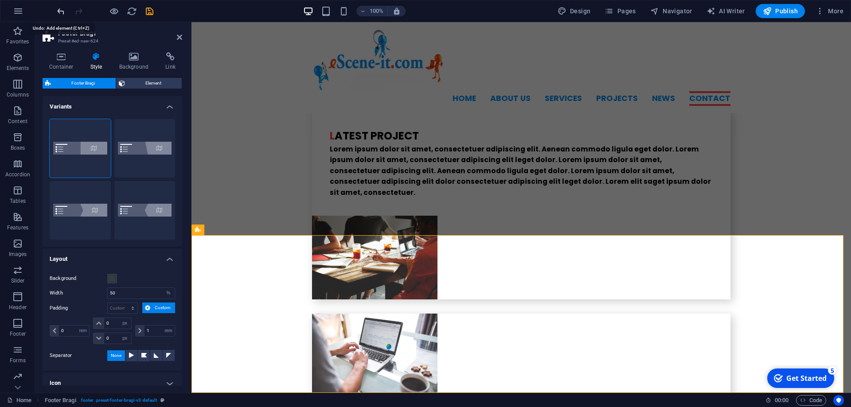
drag, startPoint x: 62, startPoint y: 12, endPoint x: 47, endPoint y: 17, distance: 16.4
click at [62, 12] on icon "undo" at bounding box center [61, 11] width 10 height 10
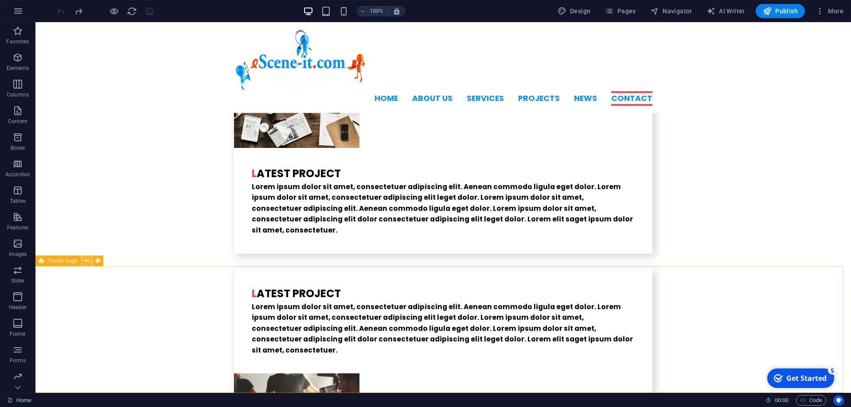
click at [86, 262] on icon at bounding box center [87, 261] width 5 height 9
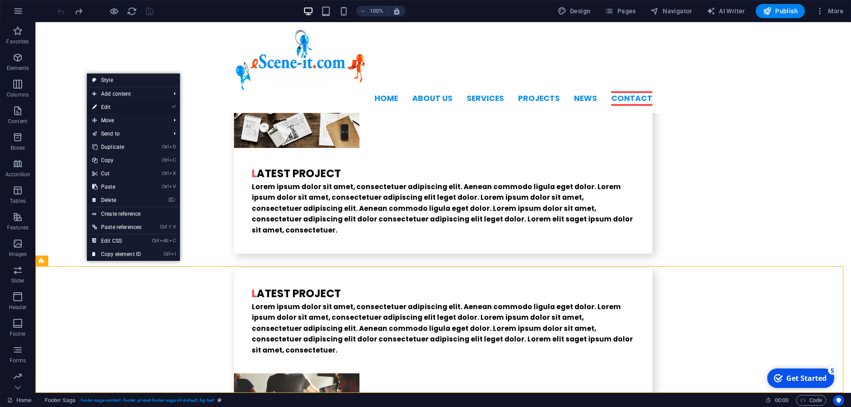
click at [112, 105] on link "⏎ Edit" at bounding box center [117, 107] width 60 height 13
select select "footer"
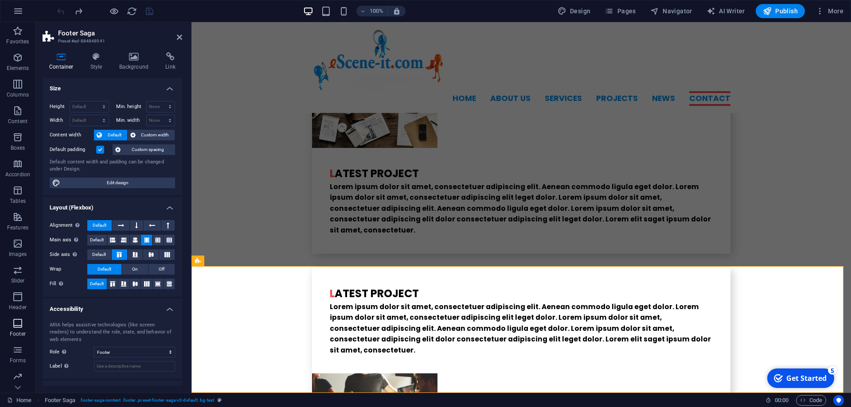
click at [15, 327] on icon "button" at bounding box center [17, 323] width 11 height 11
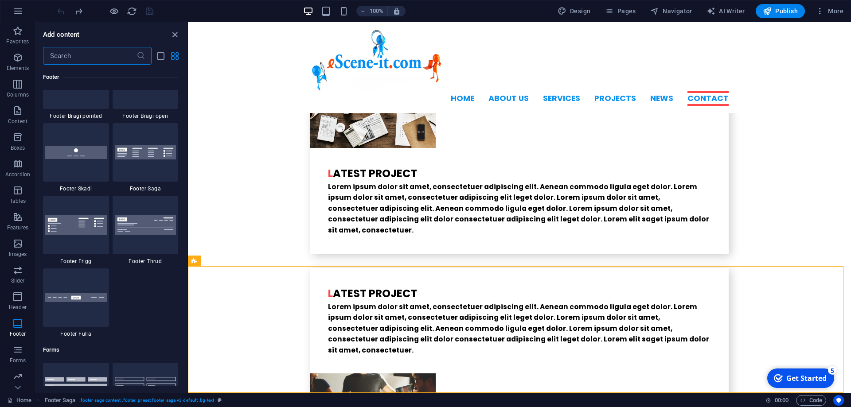
scroll to position [6185, 0]
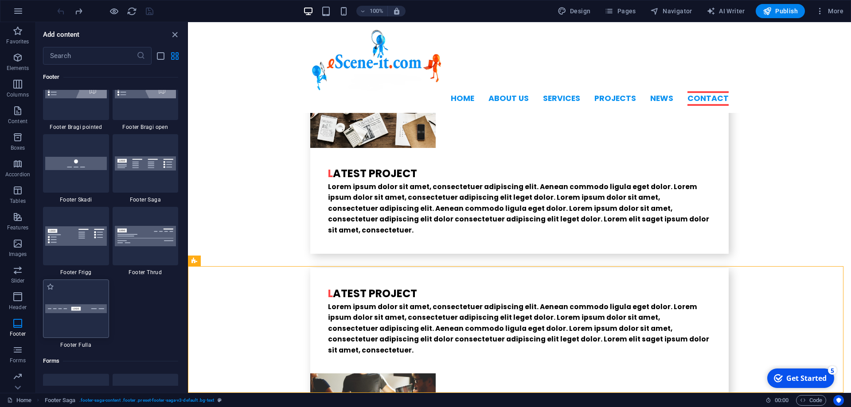
click at [68, 310] on img at bounding box center [76, 308] width 62 height 9
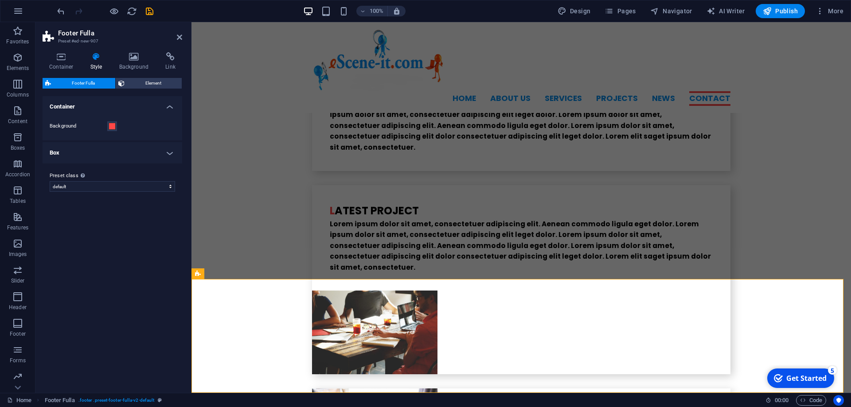
scroll to position [2276, 0]
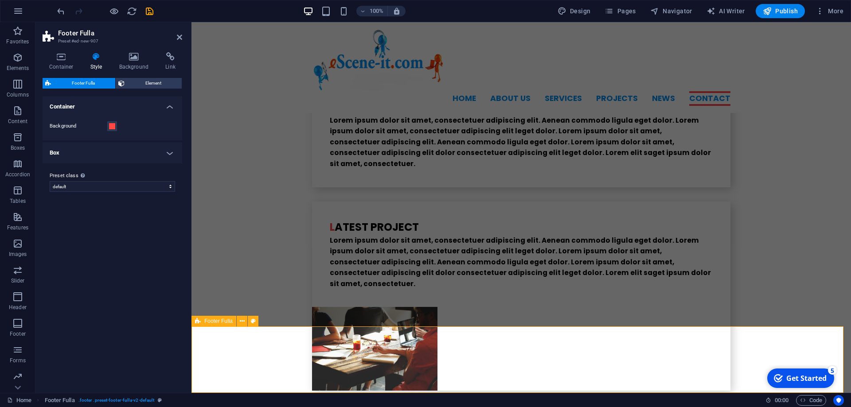
click at [243, 195] on icon at bounding box center [243, 194] width 5 height 9
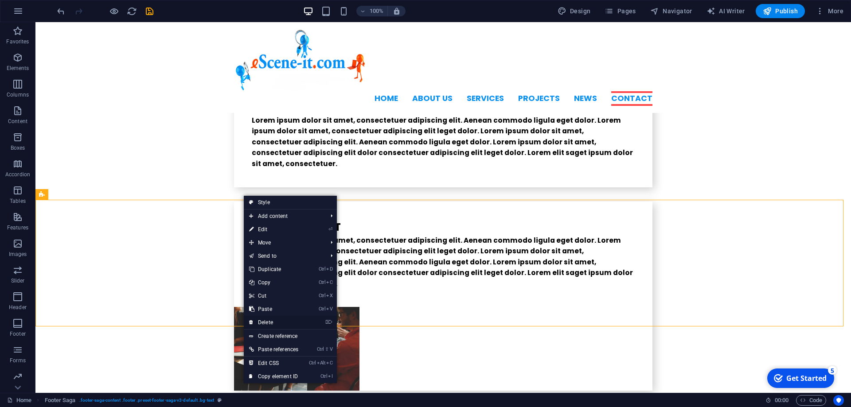
click at [273, 322] on link "⌦ Delete" at bounding box center [274, 322] width 60 height 13
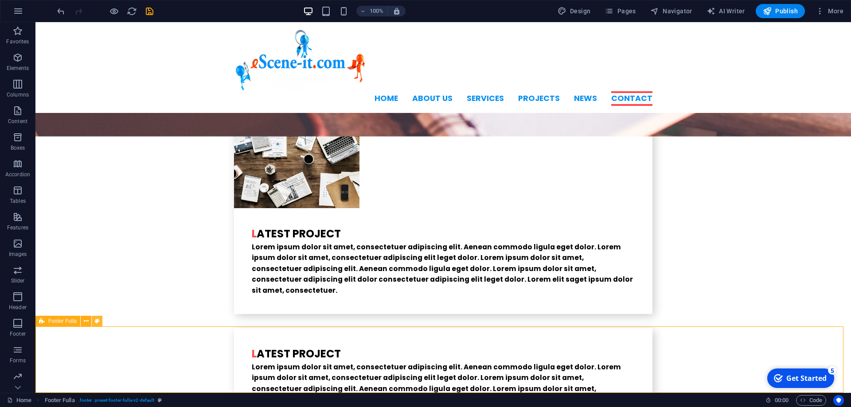
drag, startPoint x: 87, startPoint y: 321, endPoint x: 94, endPoint y: 321, distance: 7.1
click at [94, 321] on div "Footer Fulla" at bounding box center [71, 321] width 73 height 11
click at [97, 321] on icon at bounding box center [97, 321] width 5 height 9
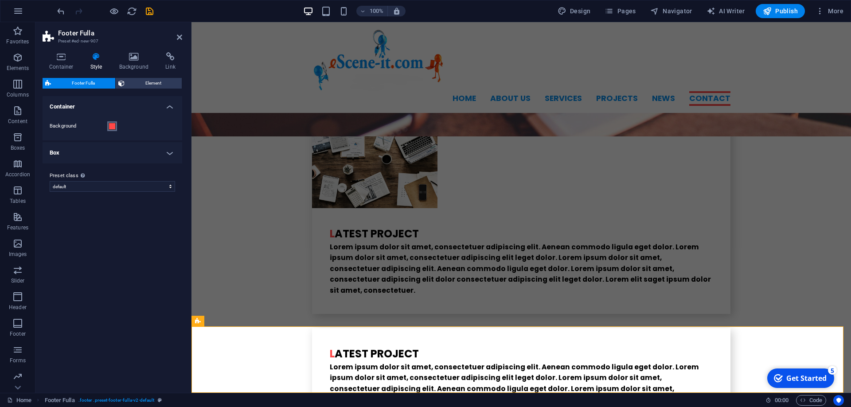
click at [111, 125] on span at bounding box center [112, 126] width 7 height 7
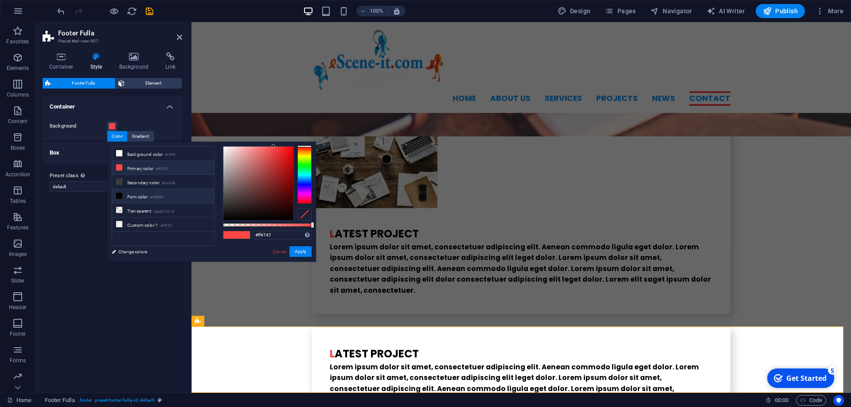
click at [121, 193] on icon at bounding box center [119, 196] width 6 height 6
type input "#000000"
click at [299, 249] on button "Apply" at bounding box center [300, 251] width 22 height 11
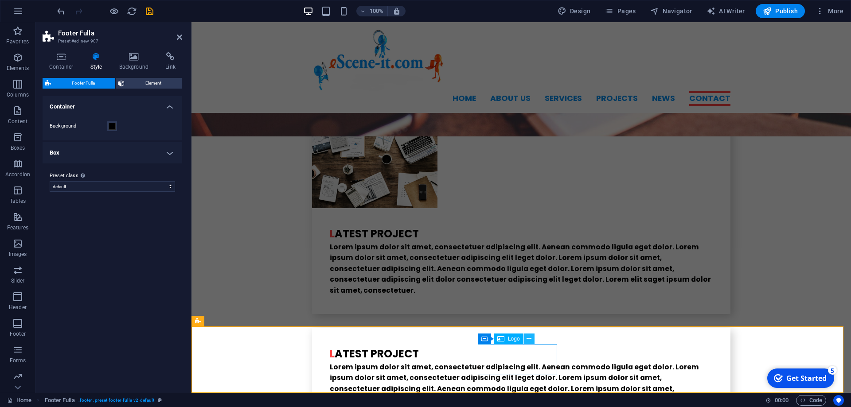
click at [529, 338] on icon at bounding box center [528, 339] width 5 height 9
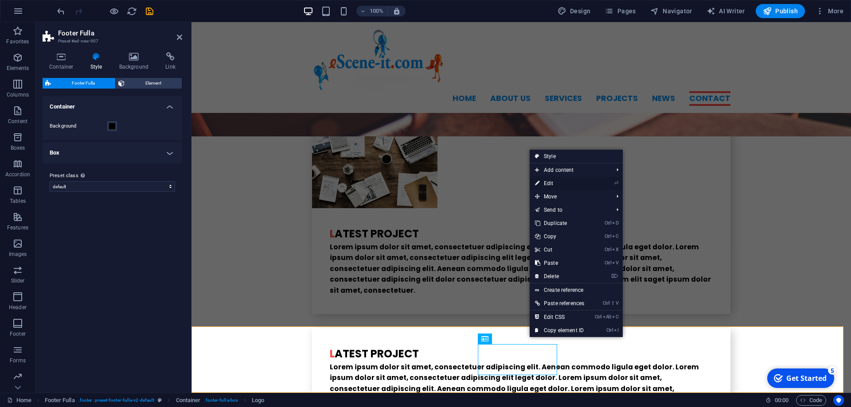
click at [553, 183] on link "⏎ Edit" at bounding box center [559, 183] width 60 height 13
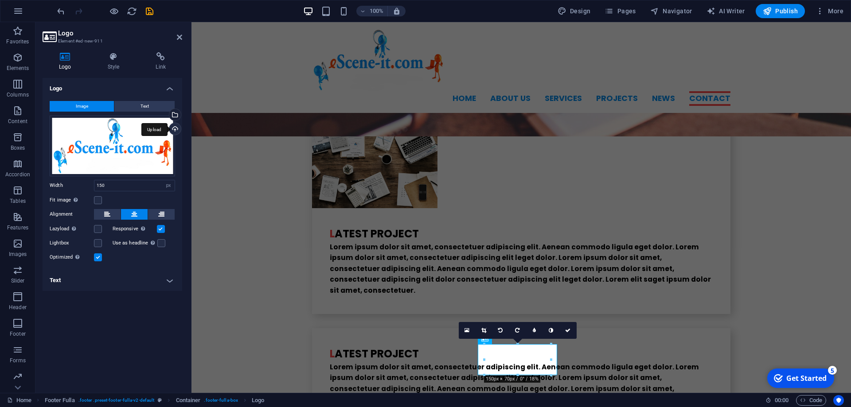
click at [174, 129] on div "Upload" at bounding box center [173, 129] width 13 height 13
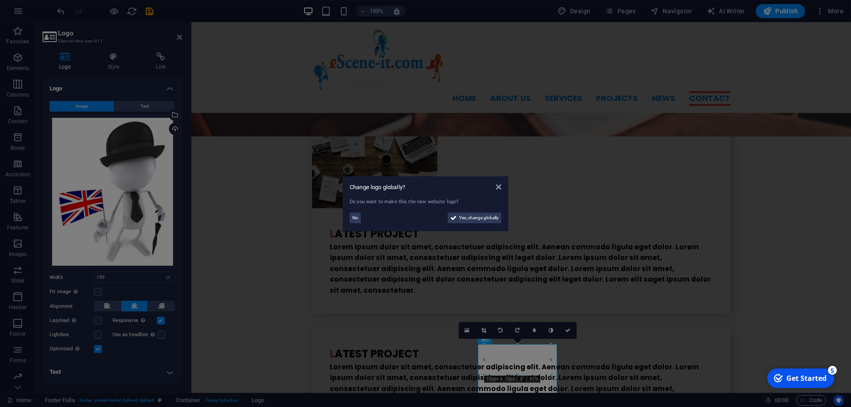
click at [100, 292] on aside "Change logo globally? Do you want to make this the new website logo? No Yes, ch…" at bounding box center [425, 203] width 851 height 407
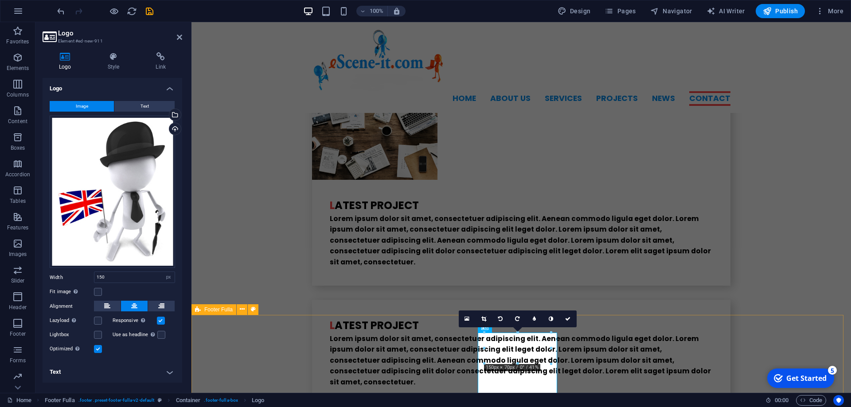
scroll to position [2199, 0]
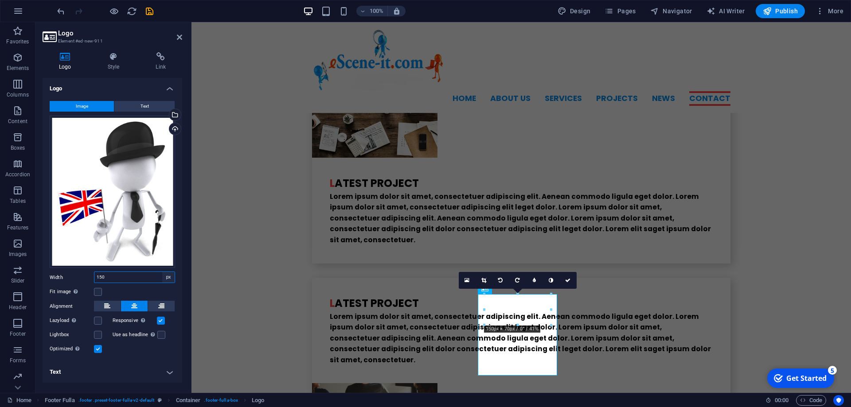
click at [162, 272] on select "Default auto px rem % em vh vw" at bounding box center [168, 277] width 12 height 11
select select "auto"
click option "auto" at bounding box center [0, 0] width 0 height 0
select select "DISABLED_OPTION_VALUE"
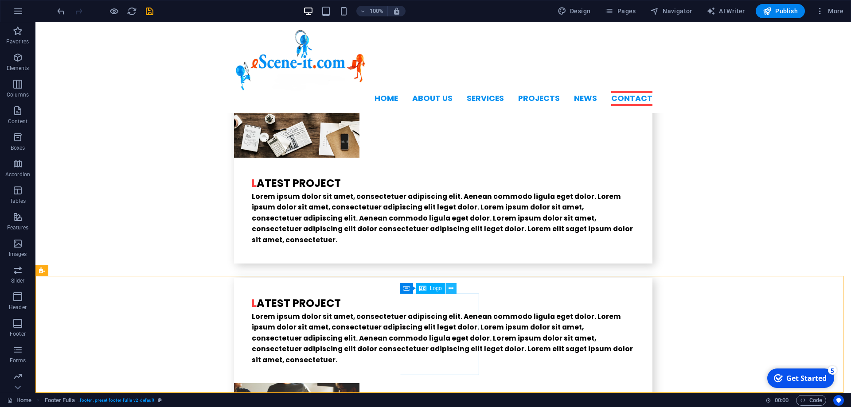
click at [450, 290] on icon at bounding box center [450, 288] width 5 height 9
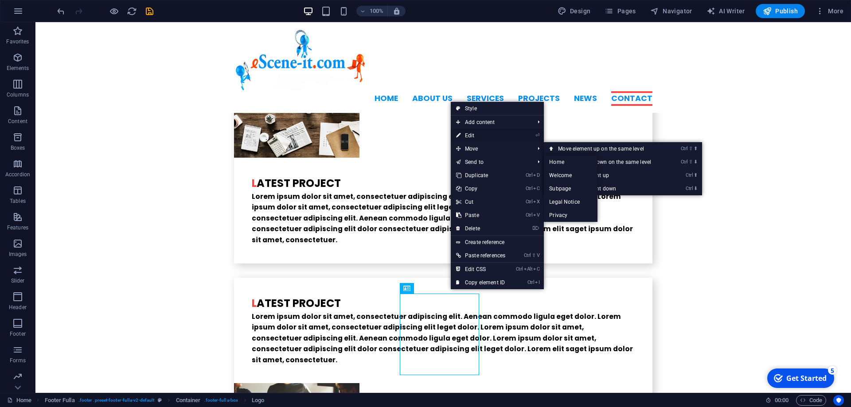
click at [474, 135] on link "⏎ Edit" at bounding box center [481, 135] width 60 height 13
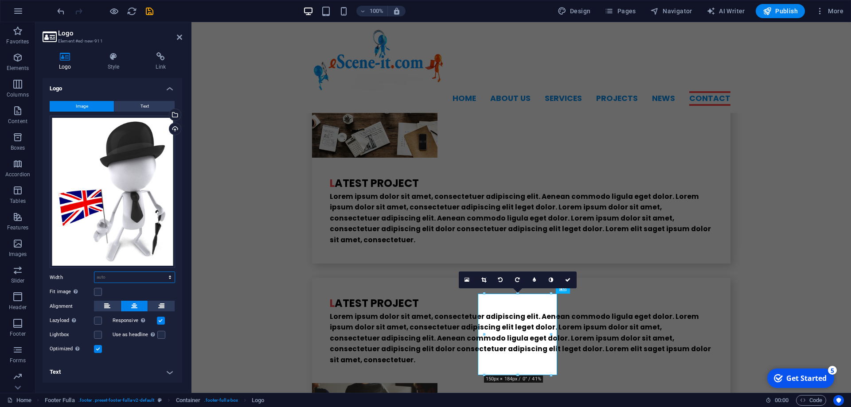
click at [94, 272] on select "Default auto px rem % em vh vw" at bounding box center [134, 277] width 80 height 11
select select "%"
click option "%" at bounding box center [0, 0] width 0 height 0
drag, startPoint x: 138, startPoint y: 279, endPoint x: 90, endPoint y: 279, distance: 47.4
click at [94, 279] on input "83.8" at bounding box center [134, 277] width 80 height 11
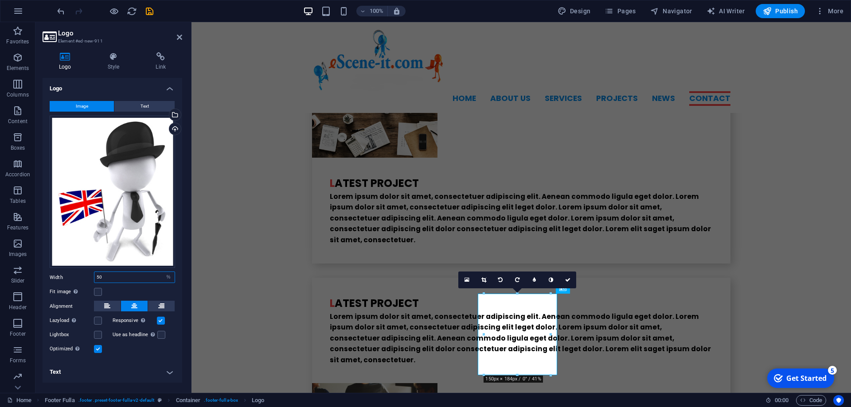
scroll to position [2167, 0]
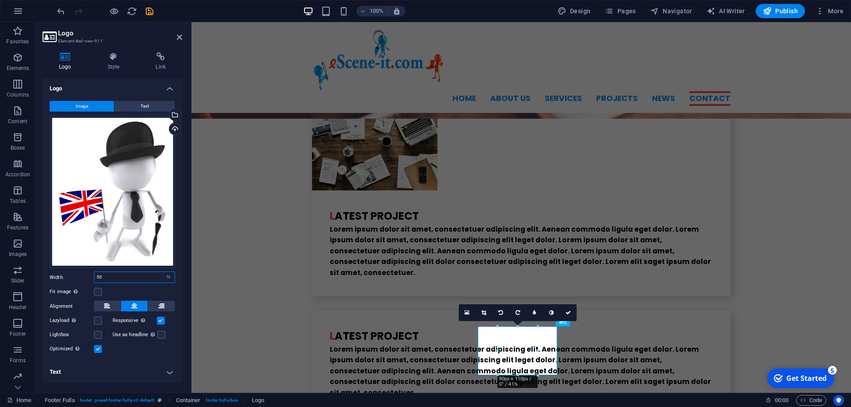
drag, startPoint x: 109, startPoint y: 273, endPoint x: 74, endPoint y: 272, distance: 35.0
click at [94, 272] on input "50" at bounding box center [134, 277] width 80 height 11
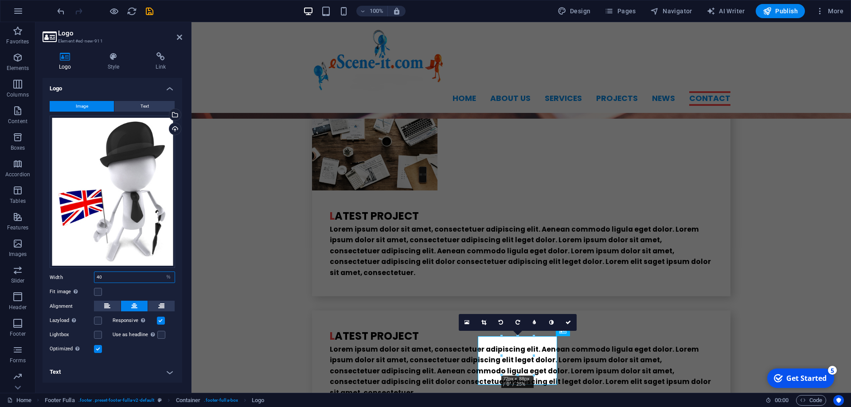
scroll to position [2157, 0]
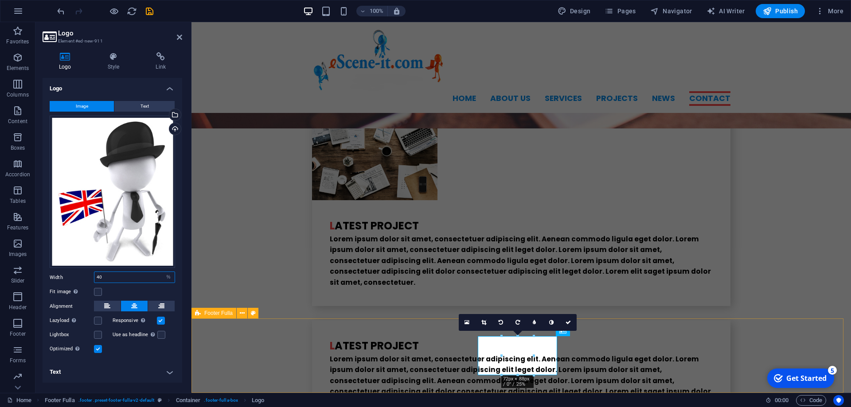
type input "40"
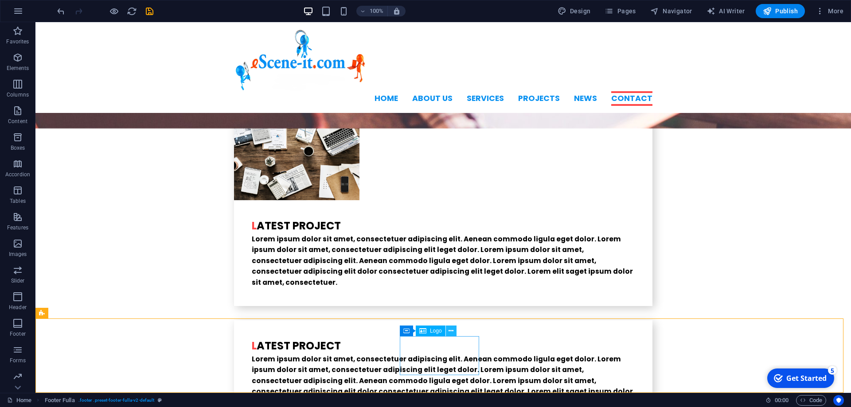
click at [452, 330] on icon at bounding box center [450, 331] width 5 height 9
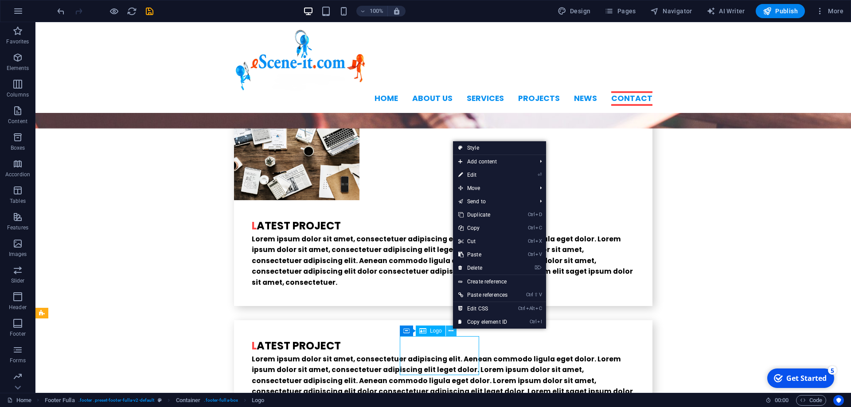
click at [452, 330] on icon at bounding box center [450, 331] width 5 height 9
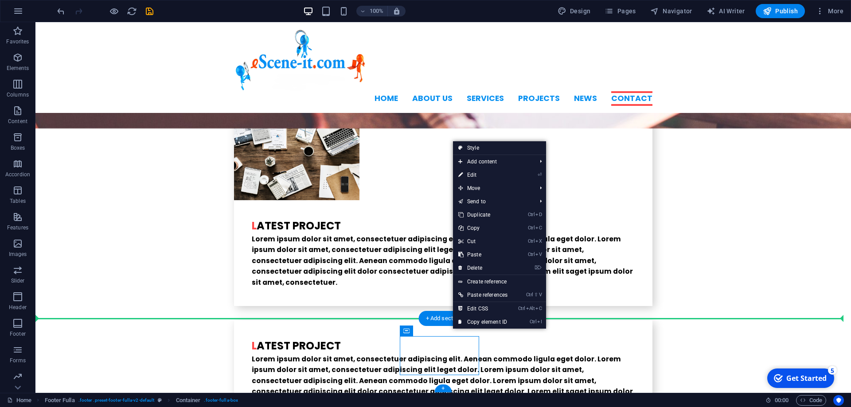
drag, startPoint x: 443, startPoint y: 353, endPoint x: 146, endPoint y: 347, distance: 296.9
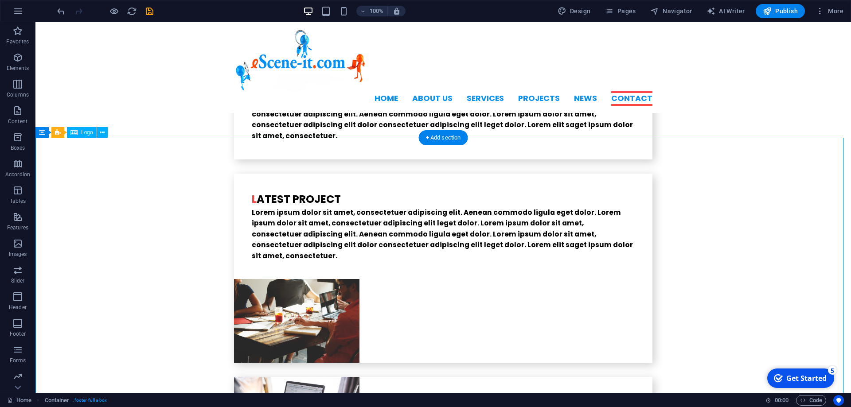
scroll to position [2338, 0]
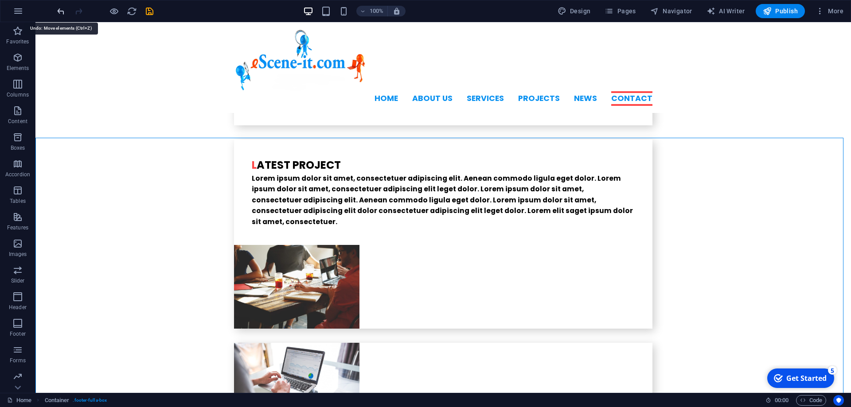
click at [62, 13] on icon "undo" at bounding box center [61, 11] width 10 height 10
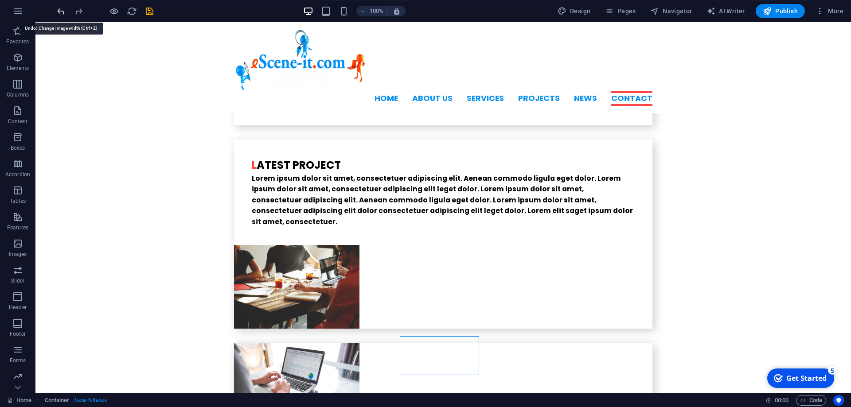
scroll to position [2157, 0]
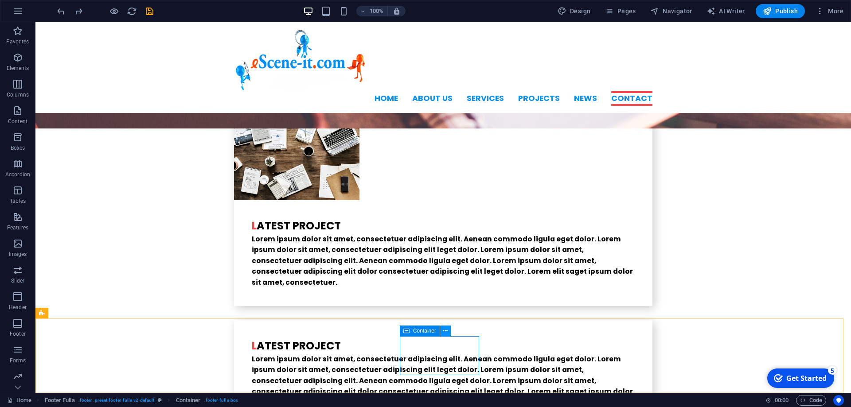
click at [448, 330] on icon at bounding box center [445, 331] width 5 height 9
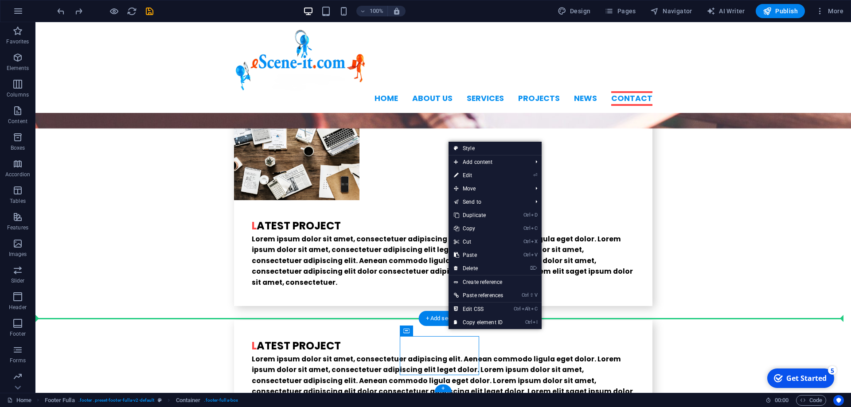
drag, startPoint x: 440, startPoint y: 354, endPoint x: 120, endPoint y: 350, distance: 320.4
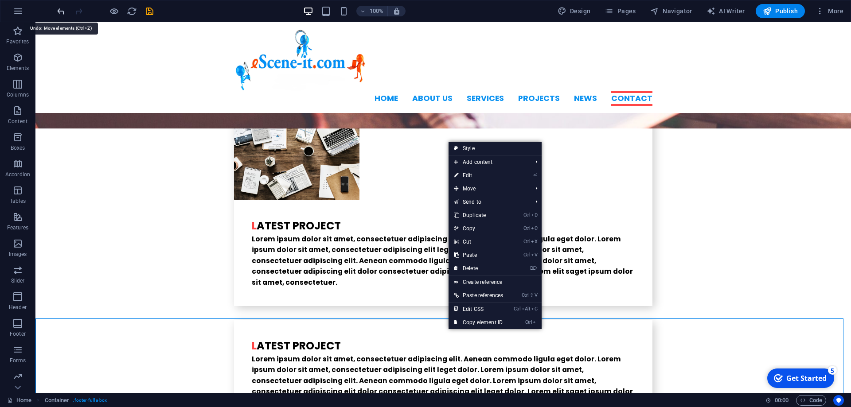
click at [59, 11] on icon "undo" at bounding box center [61, 11] width 10 height 10
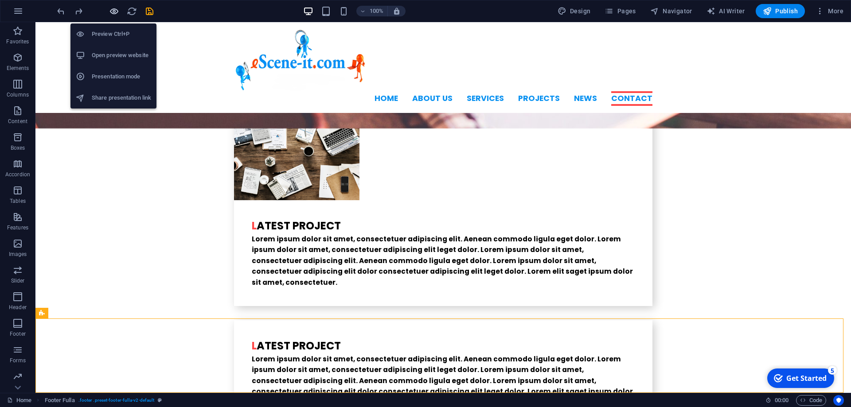
click at [117, 7] on icon "button" at bounding box center [114, 11] width 10 height 10
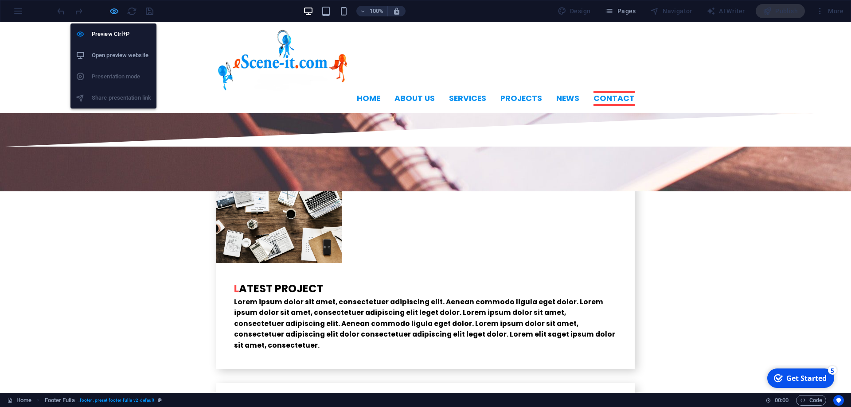
click at [110, 8] on icon "button" at bounding box center [114, 11] width 10 height 10
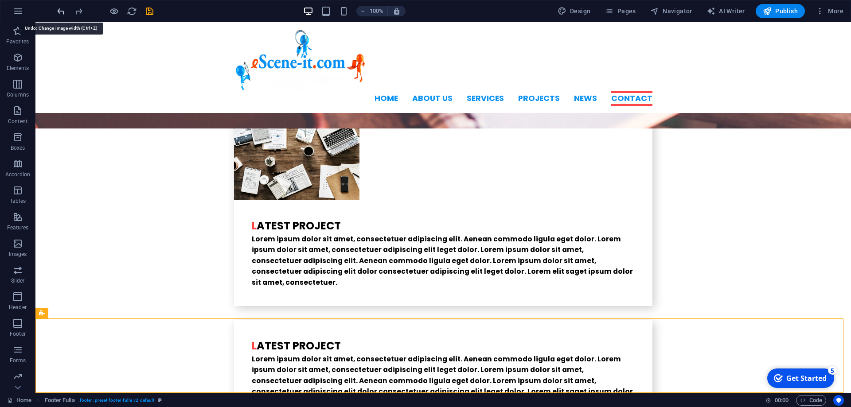
click at [61, 12] on icon "undo" at bounding box center [61, 11] width 10 height 10
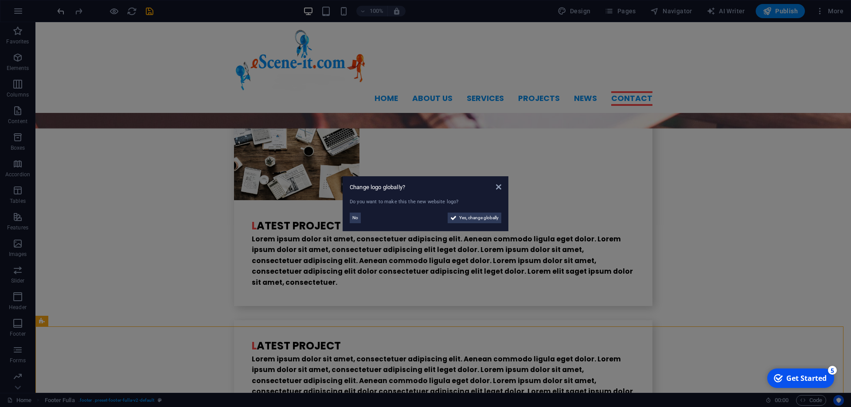
scroll to position [2149, 0]
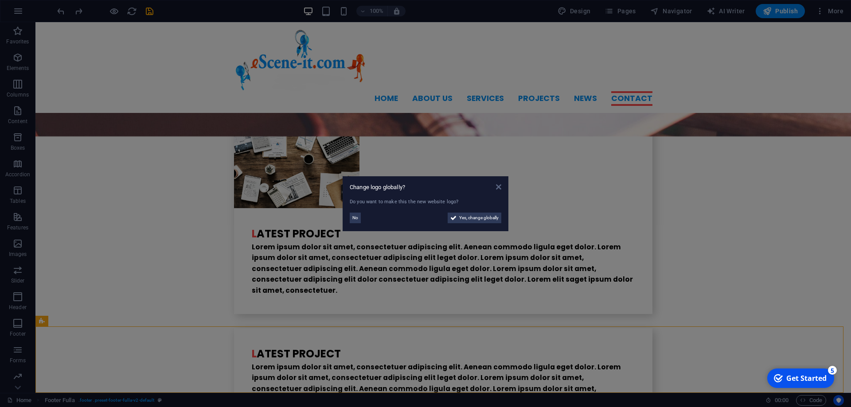
drag, startPoint x: 497, startPoint y: 186, endPoint x: 460, endPoint y: 167, distance: 41.4
click at [497, 186] on icon at bounding box center [498, 186] width 5 height 7
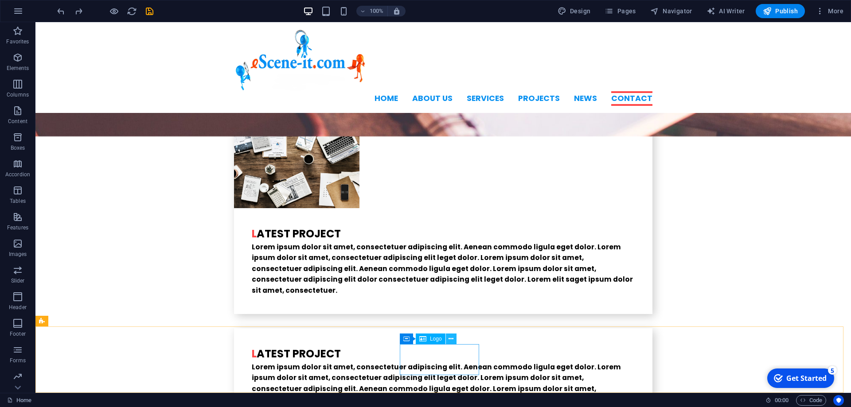
click at [451, 340] on icon at bounding box center [450, 339] width 5 height 9
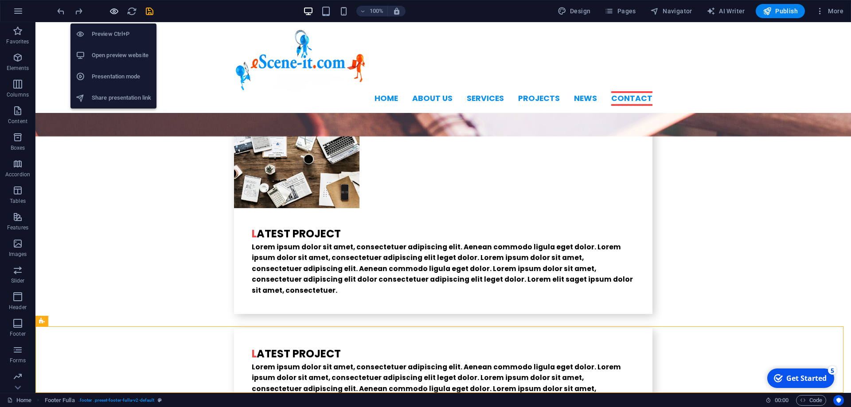
click at [111, 13] on icon "button" at bounding box center [114, 11] width 10 height 10
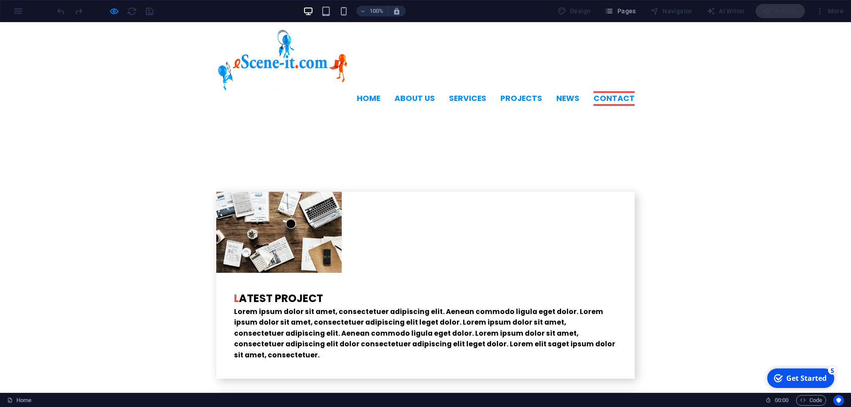
scroll to position [2086, 0]
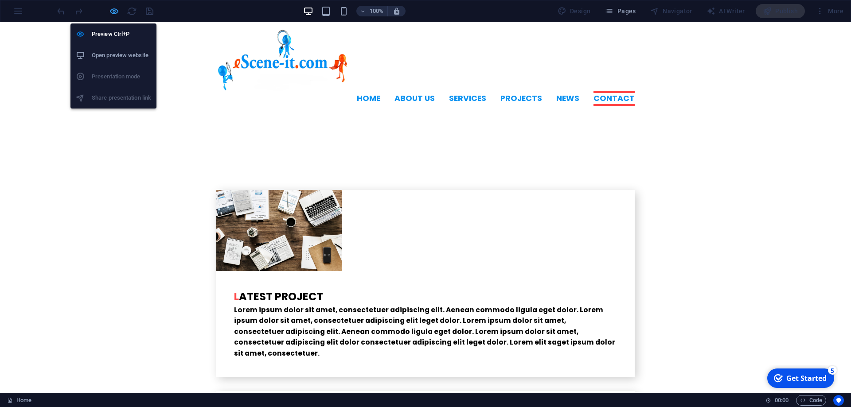
click at [115, 8] on icon "button" at bounding box center [114, 11] width 10 height 10
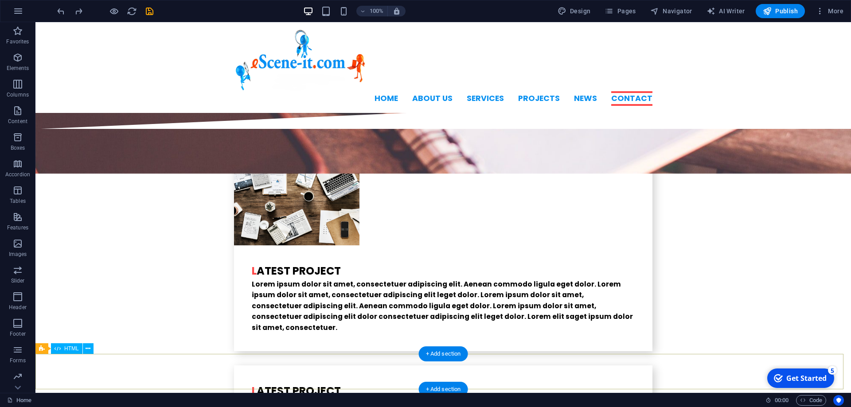
scroll to position [2149, 0]
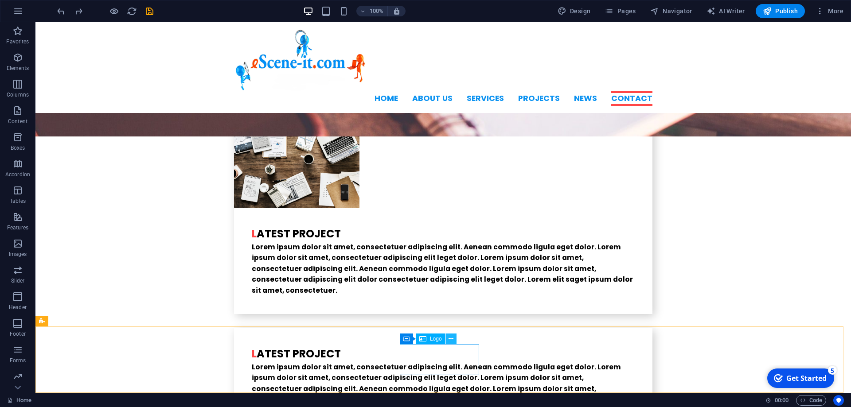
click at [453, 339] on icon at bounding box center [450, 339] width 5 height 9
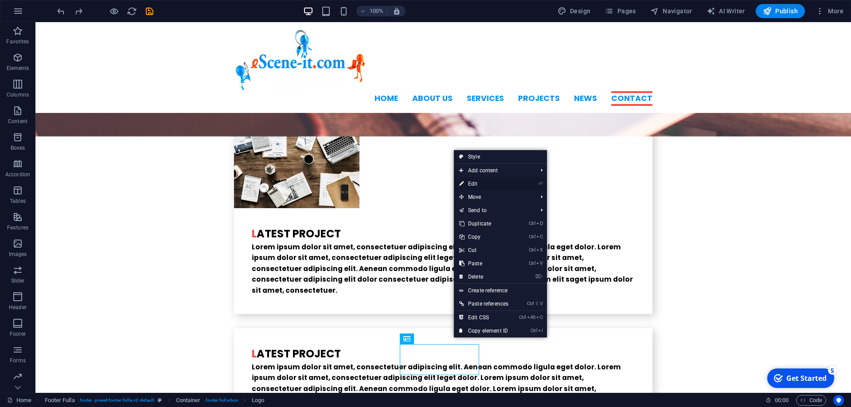
click at [477, 187] on link "⏎ Edit" at bounding box center [484, 183] width 60 height 13
select select "px"
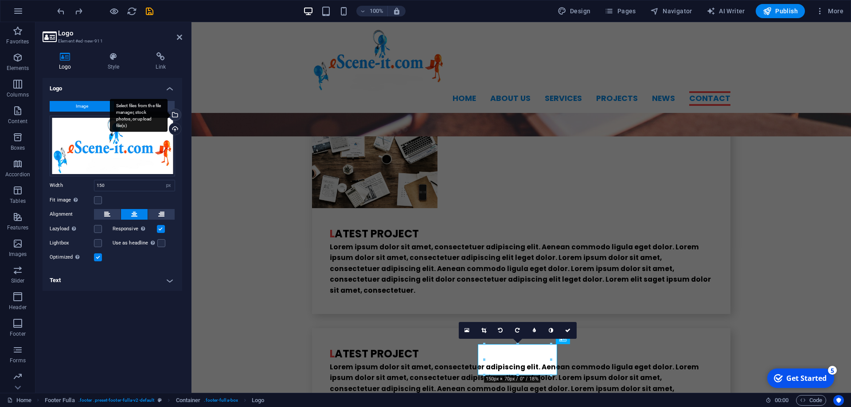
click at [179, 113] on div "Select files from the file manager, stock photos, or upload file(s)" at bounding box center [173, 115] width 13 height 13
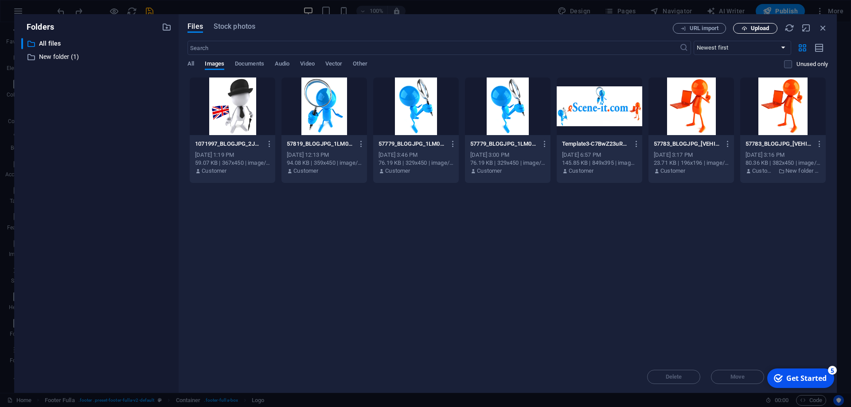
click at [749, 28] on span "Upload" at bounding box center [755, 29] width 36 height 6
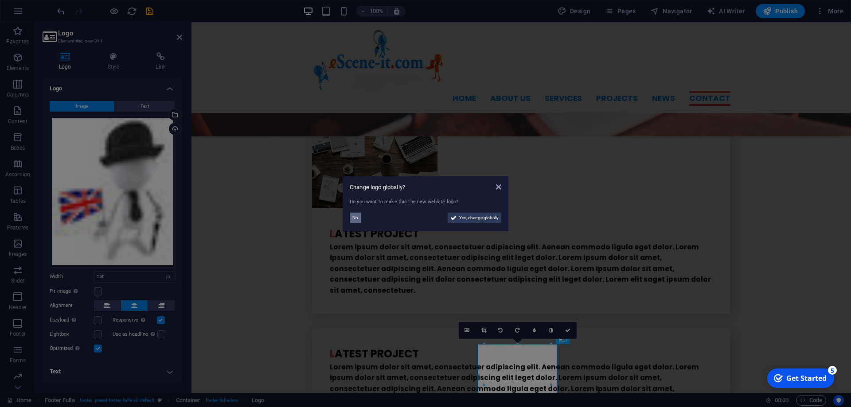
drag, startPoint x: 355, startPoint y: 219, endPoint x: 164, endPoint y: 198, distance: 191.7
click at [355, 219] on span "No" at bounding box center [355, 218] width 6 height 11
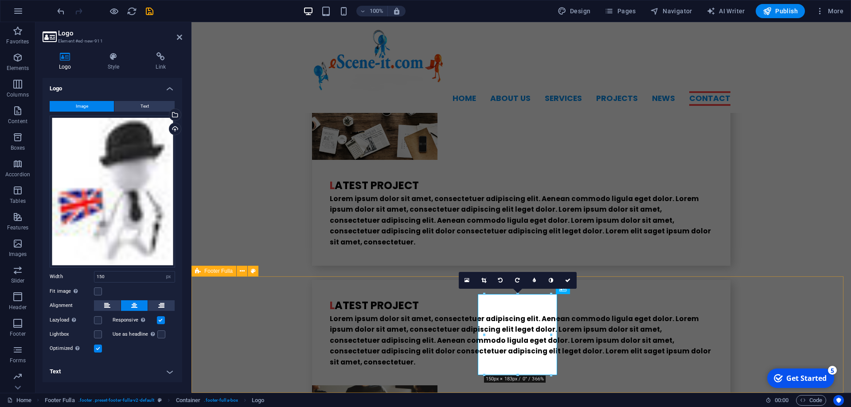
scroll to position [2199, 0]
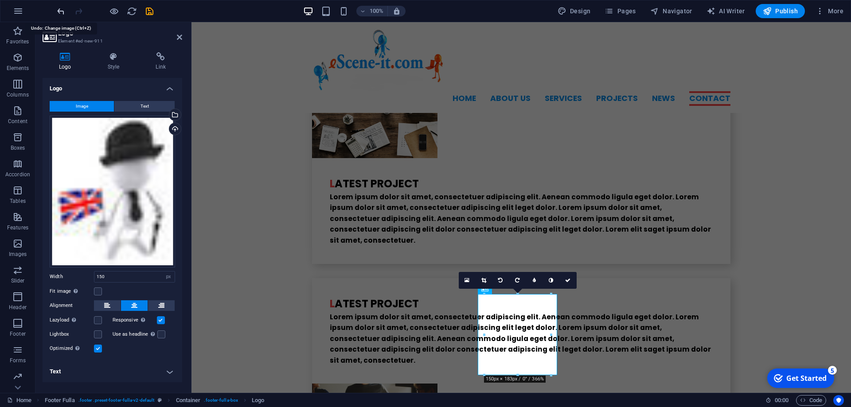
click at [60, 12] on icon "undo" at bounding box center [61, 11] width 10 height 10
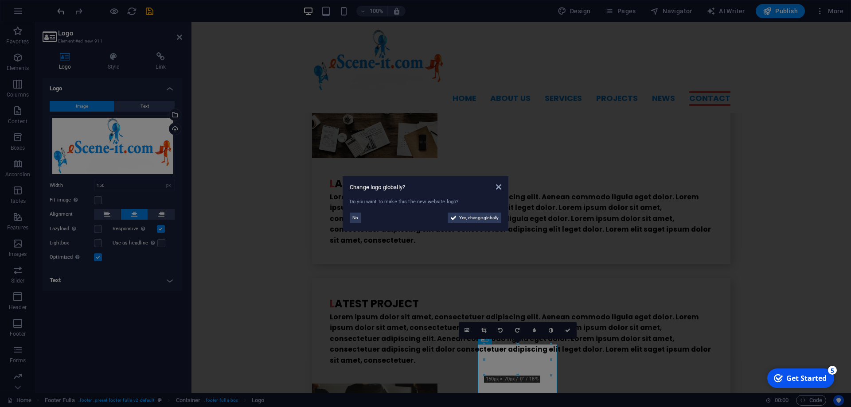
scroll to position [2149, 0]
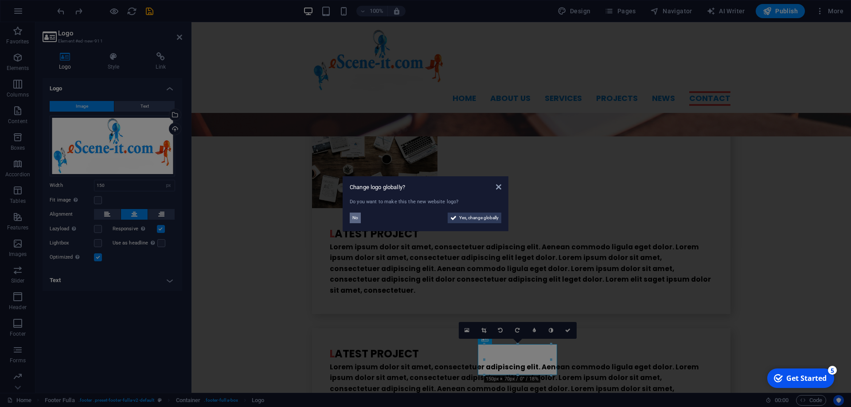
click at [355, 217] on span "No" at bounding box center [355, 218] width 6 height 11
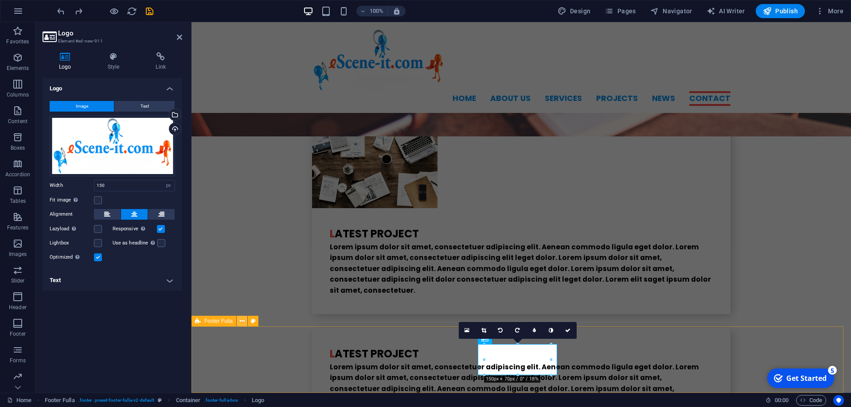
click at [241, 321] on icon at bounding box center [242, 321] width 5 height 9
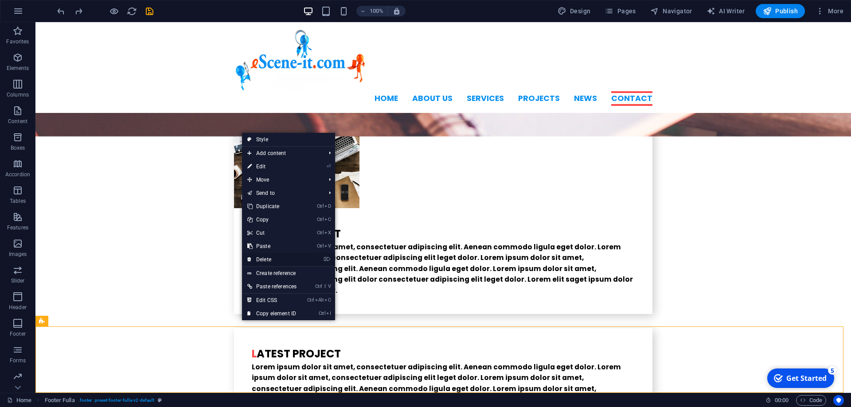
click at [266, 261] on link "⌦ Delete" at bounding box center [272, 259] width 60 height 13
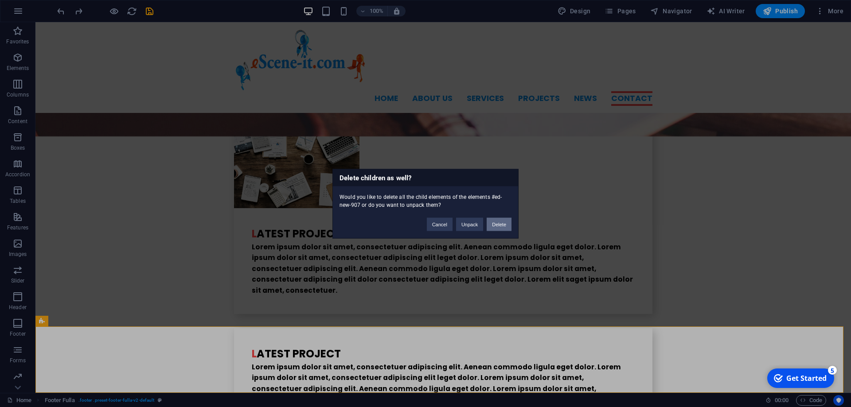
click at [491, 226] on button "Delete" at bounding box center [498, 224] width 25 height 13
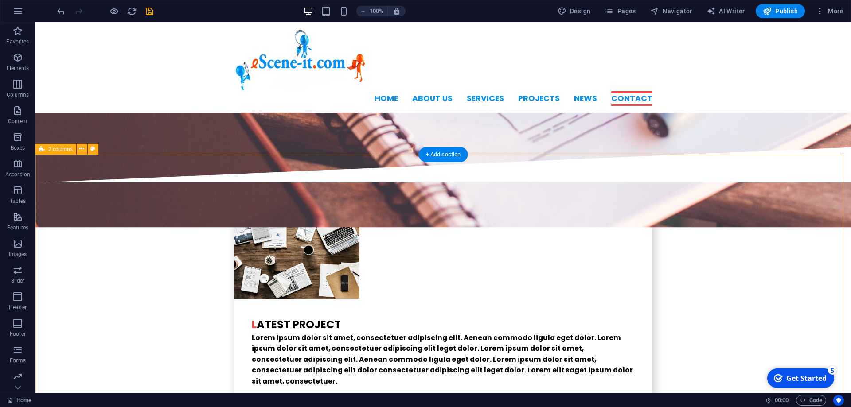
scroll to position [2082, 0]
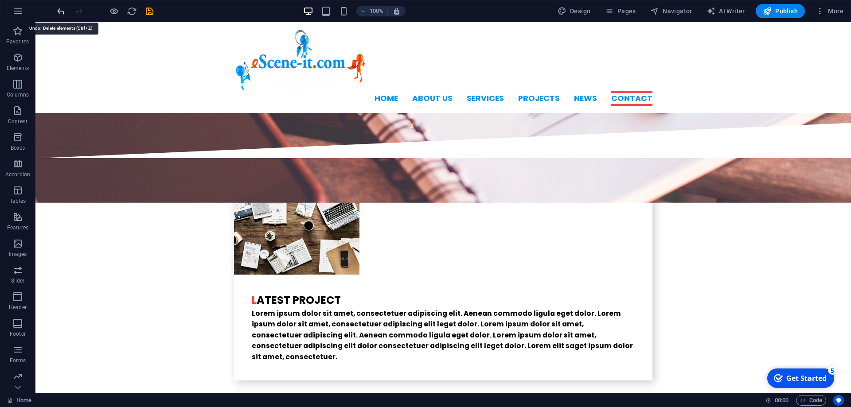
drag, startPoint x: 58, startPoint y: 11, endPoint x: 82, endPoint y: 58, distance: 53.7
click at [58, 11] on icon "undo" at bounding box center [61, 11] width 10 height 10
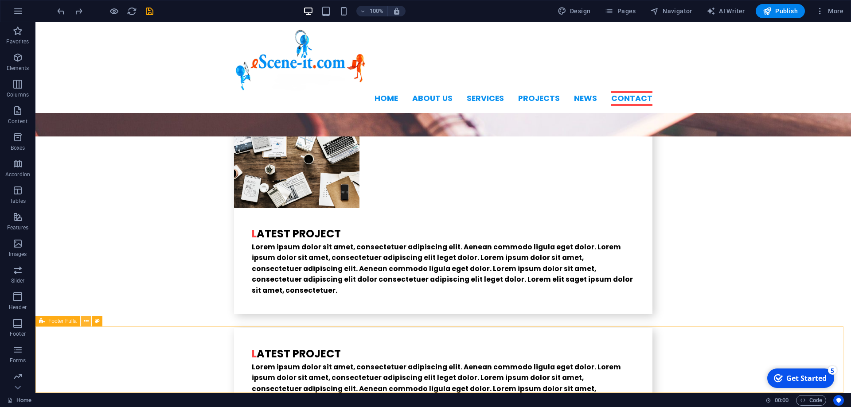
click at [84, 323] on icon at bounding box center [86, 321] width 5 height 9
click at [88, 318] on icon at bounding box center [86, 321] width 5 height 9
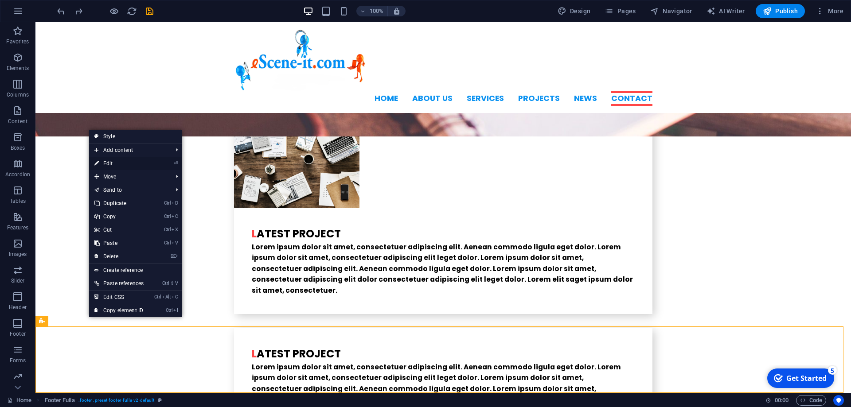
click at [111, 164] on link "⏎ Edit" at bounding box center [119, 163] width 60 height 13
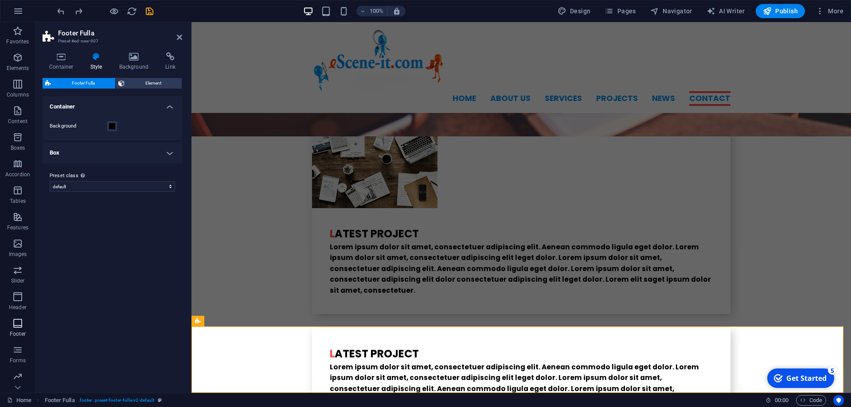
click at [15, 330] on span "Footer" at bounding box center [17, 328] width 35 height 21
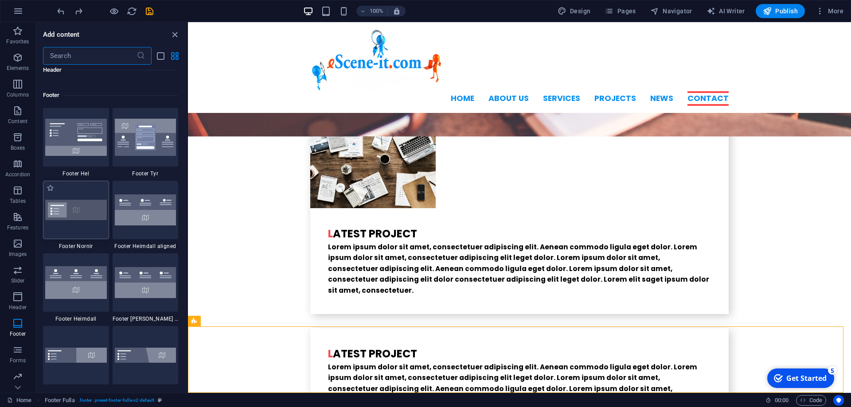
scroll to position [5906, 0]
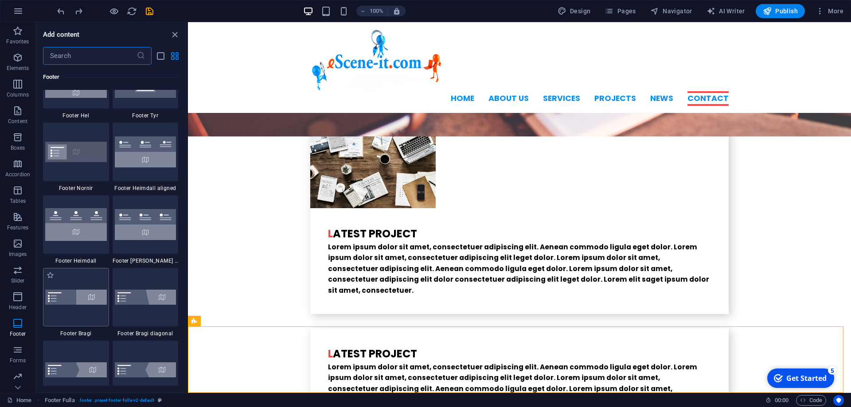
click at [68, 296] on img at bounding box center [76, 297] width 62 height 15
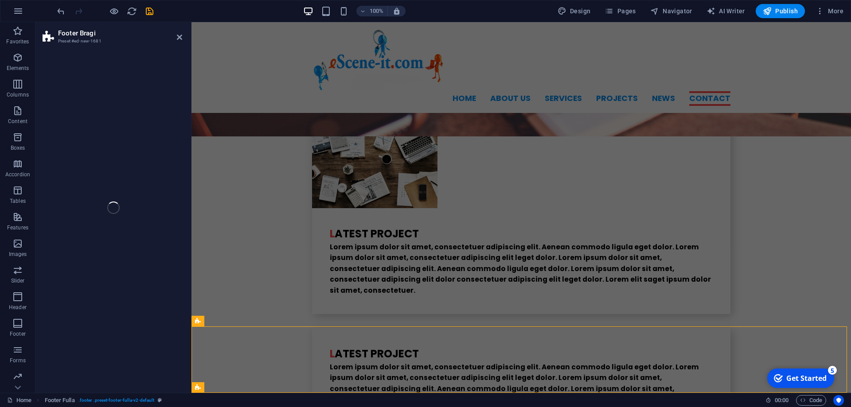
scroll to position [2307, 0]
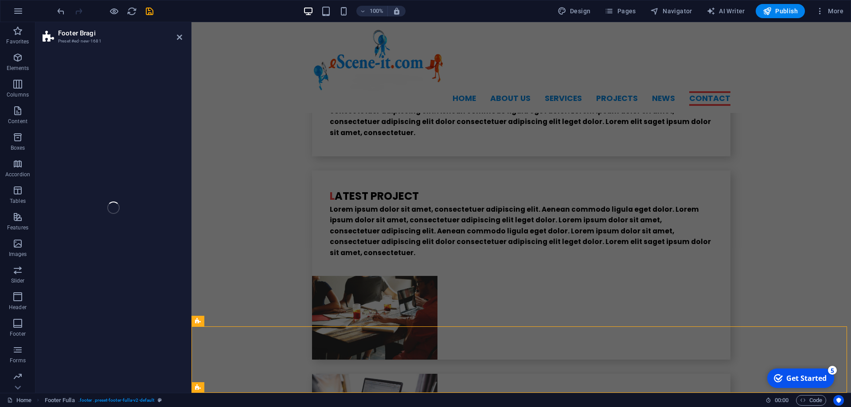
select select "%"
select select "rem"
select select "px"
select select "rem"
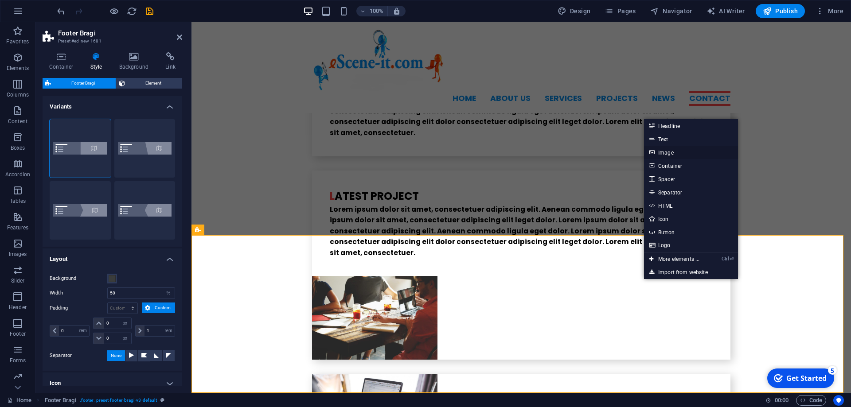
click at [668, 151] on link "Image" at bounding box center [691, 152] width 94 height 13
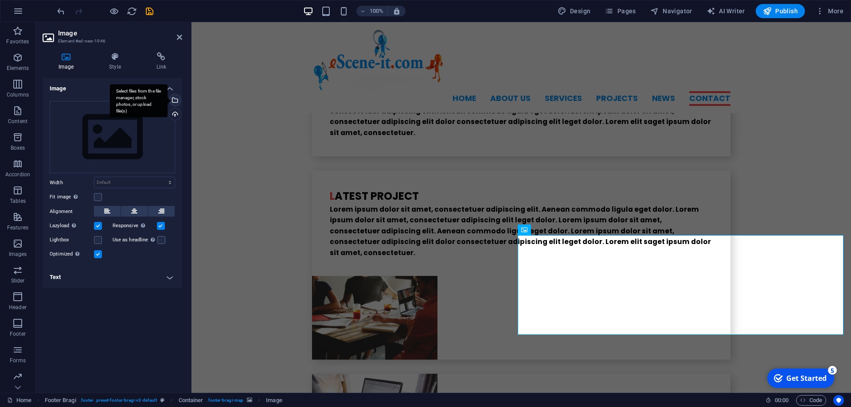
click at [167, 99] on div "Select files from the file manager, stock photos, or upload file(s)" at bounding box center [139, 100] width 58 height 33
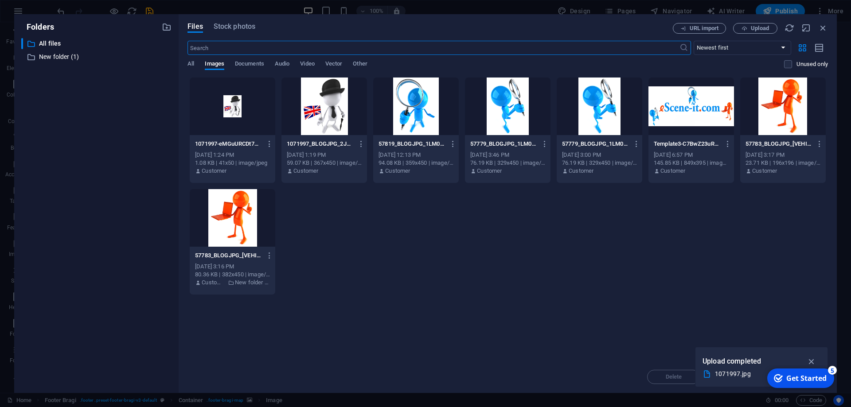
click at [319, 93] on div at bounding box center [324, 107] width 86 height 58
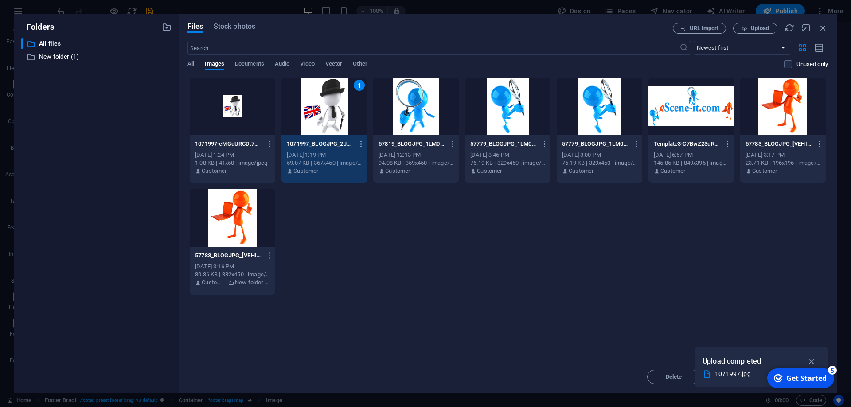
click at [337, 117] on div "1" at bounding box center [324, 107] width 86 height 58
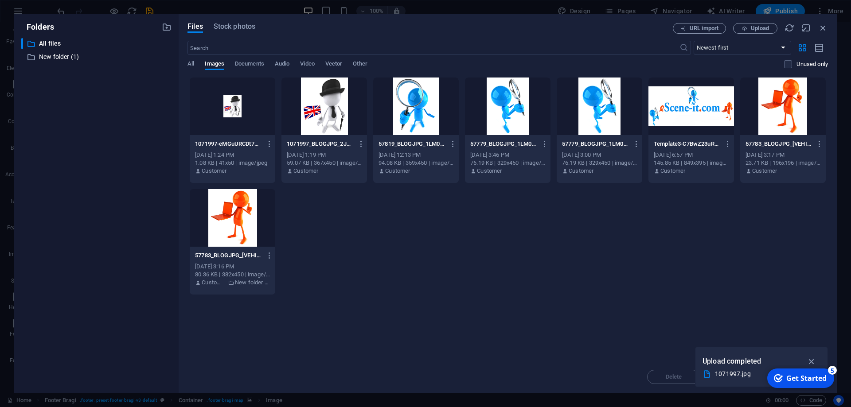
click at [337, 117] on div at bounding box center [324, 107] width 86 height 58
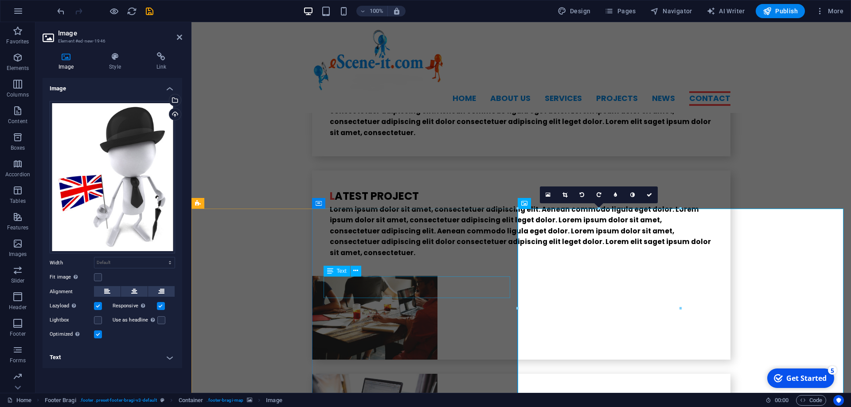
scroll to position [2348, 0]
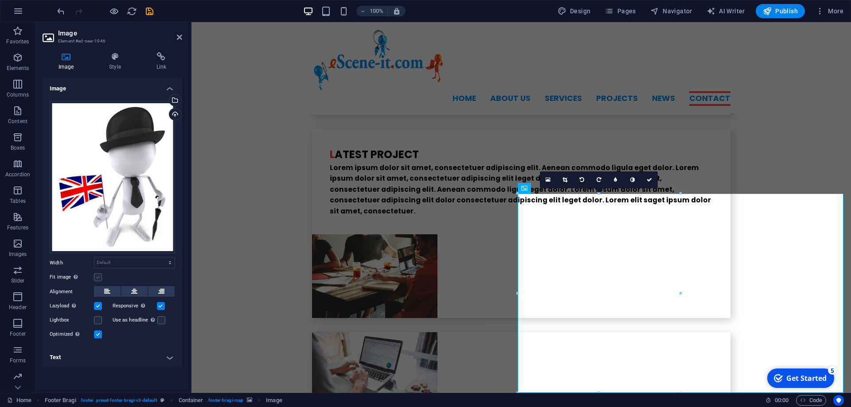
click at [97, 275] on label at bounding box center [98, 277] width 8 height 8
click at [0, 0] on input "Fit image Automatically fit image to a fixed width and height" at bounding box center [0, 0] width 0 height 0
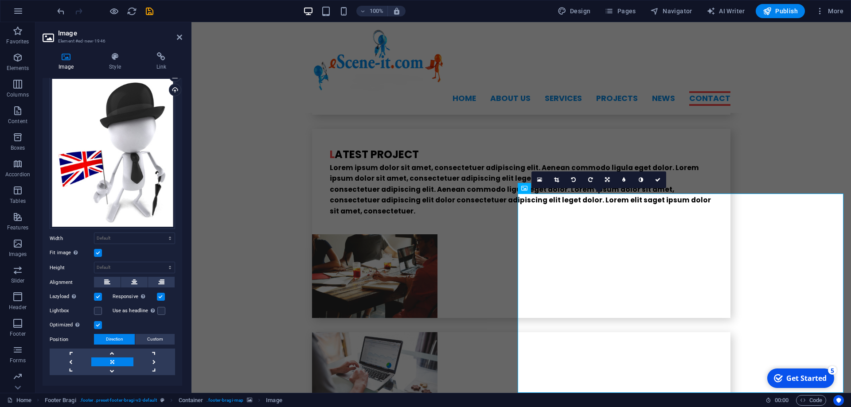
scroll to position [33, 0]
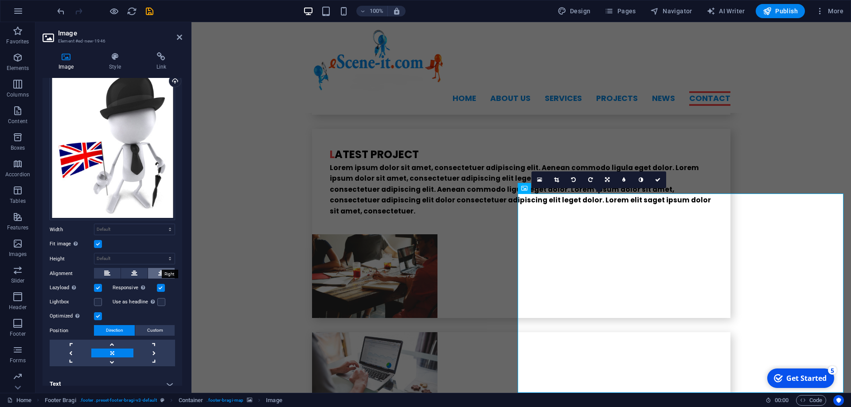
click at [158, 268] on button at bounding box center [161, 273] width 27 height 11
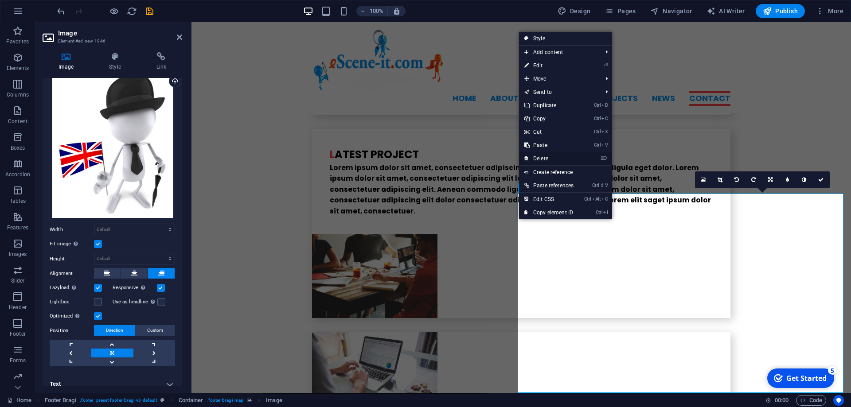
click at [535, 157] on link "⌦ Delete" at bounding box center [549, 158] width 60 height 13
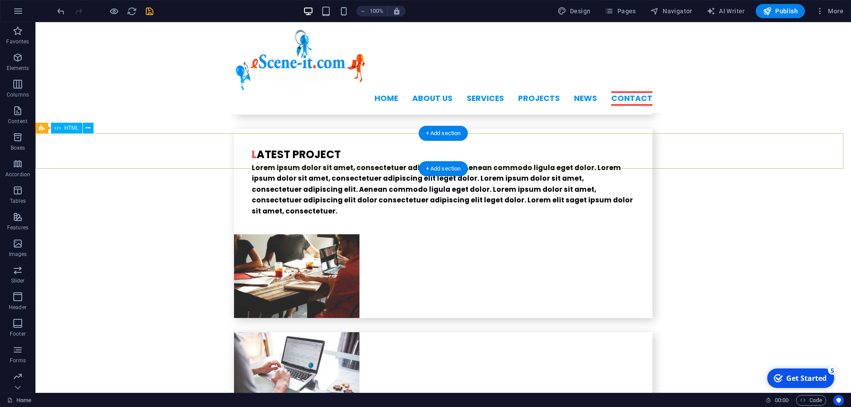
scroll to position [2307, 0]
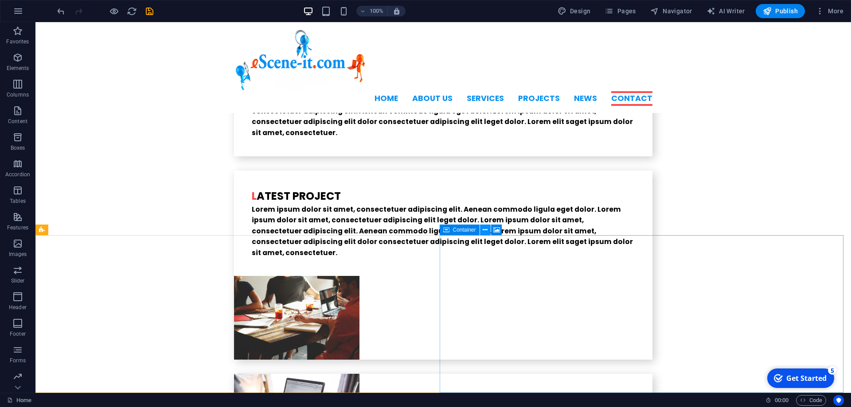
click at [486, 231] on icon at bounding box center [485, 230] width 5 height 9
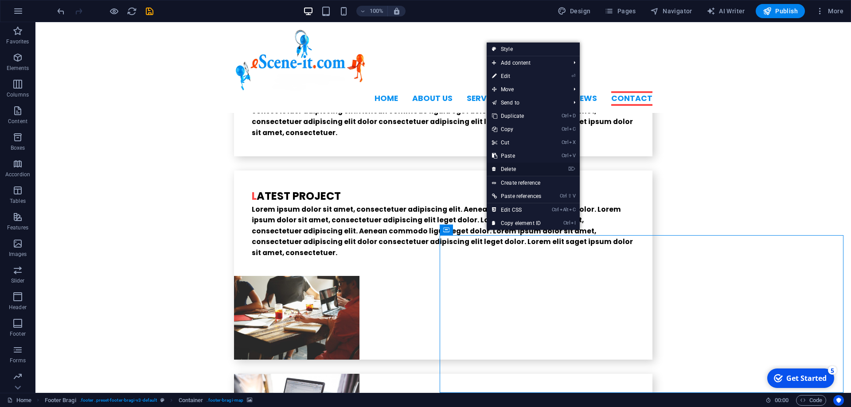
drag, startPoint x: 505, startPoint y: 166, endPoint x: 476, endPoint y: 175, distance: 29.8
click at [505, 166] on link "⌦ Delete" at bounding box center [516, 169] width 60 height 13
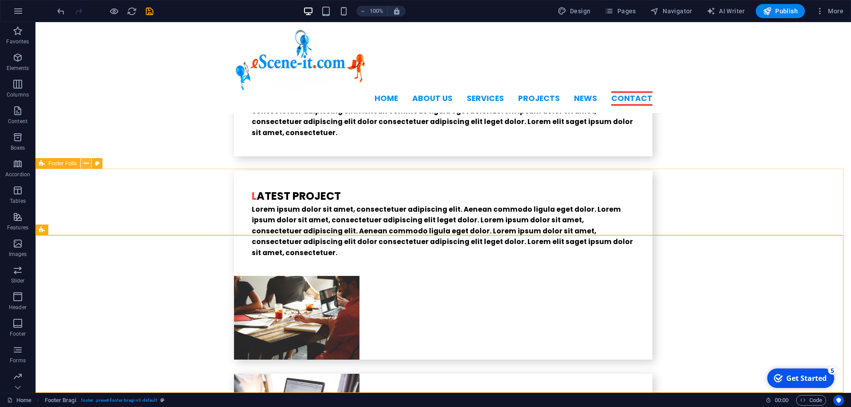
click at [88, 165] on icon at bounding box center [86, 163] width 5 height 9
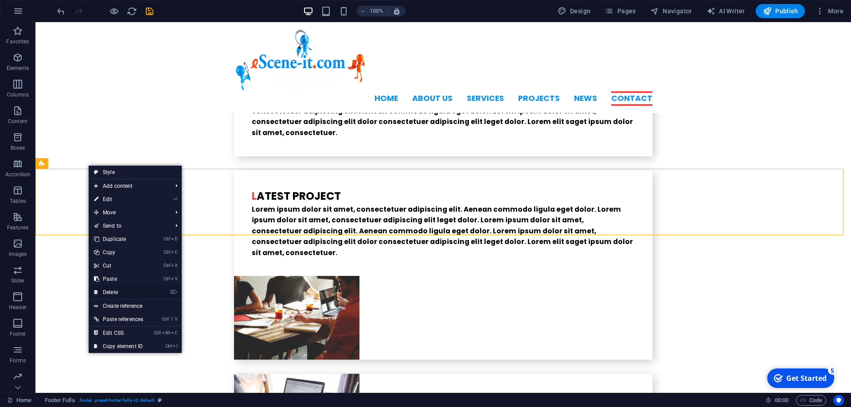
click at [117, 295] on link "⌦ Delete" at bounding box center [119, 292] width 60 height 13
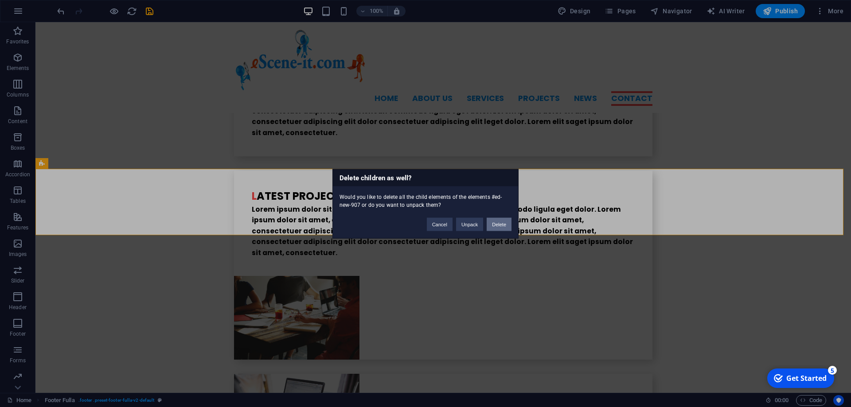
click at [497, 223] on button "Delete" at bounding box center [498, 224] width 25 height 13
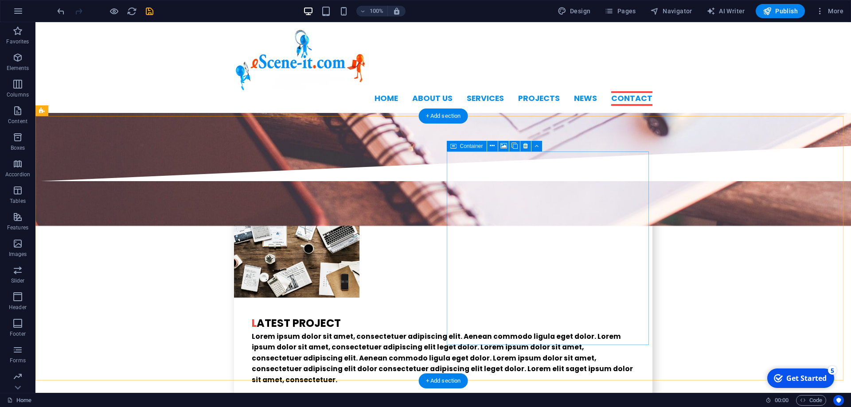
scroll to position [2240, 0]
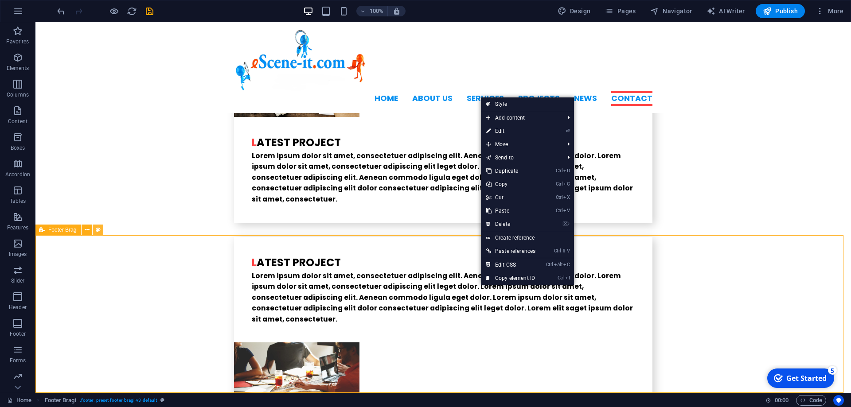
click at [97, 229] on icon at bounding box center [98, 230] width 5 height 9
select select "%"
select select "rem"
select select "px"
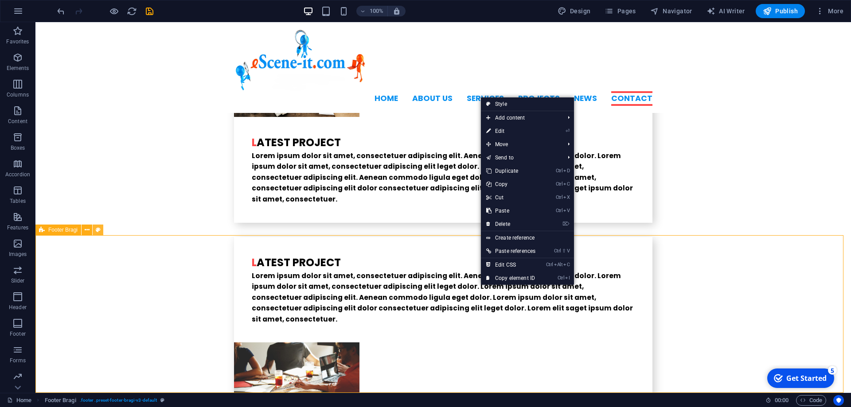
select select "rem"
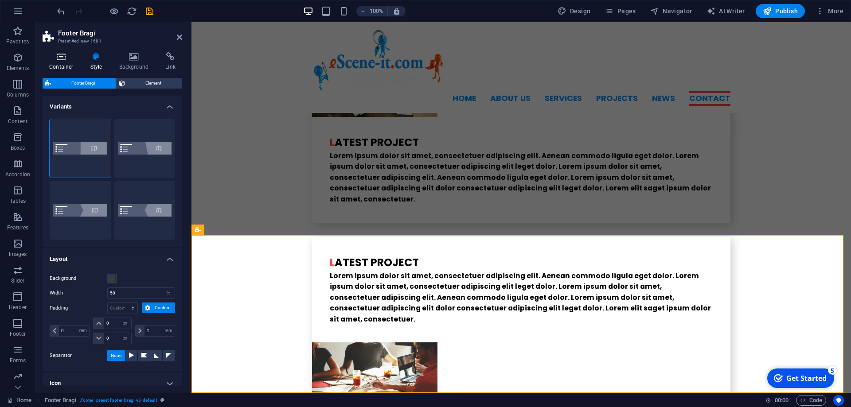
click at [63, 60] on icon at bounding box center [62, 56] width 38 height 9
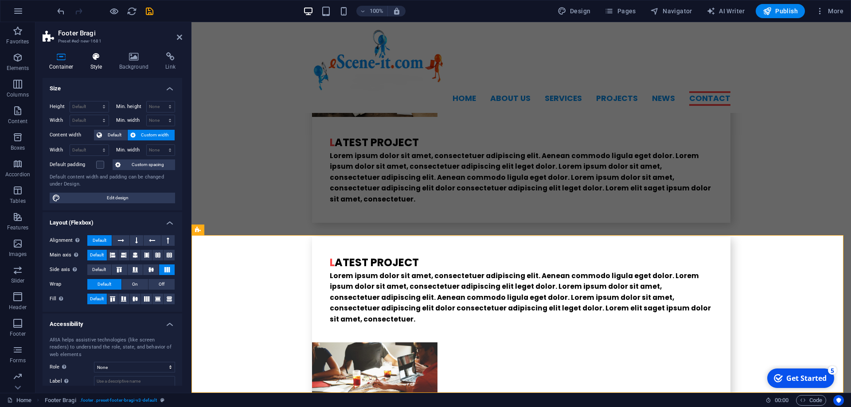
click at [99, 64] on h4 "Style" at bounding box center [98, 61] width 29 height 19
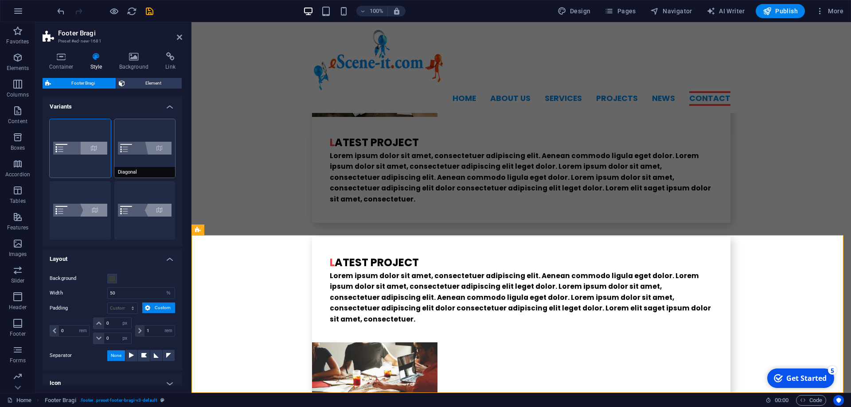
click at [140, 150] on button "Diagonal" at bounding box center [144, 148] width 61 height 58
click at [133, 62] on h4 "Background" at bounding box center [136, 61] width 47 height 19
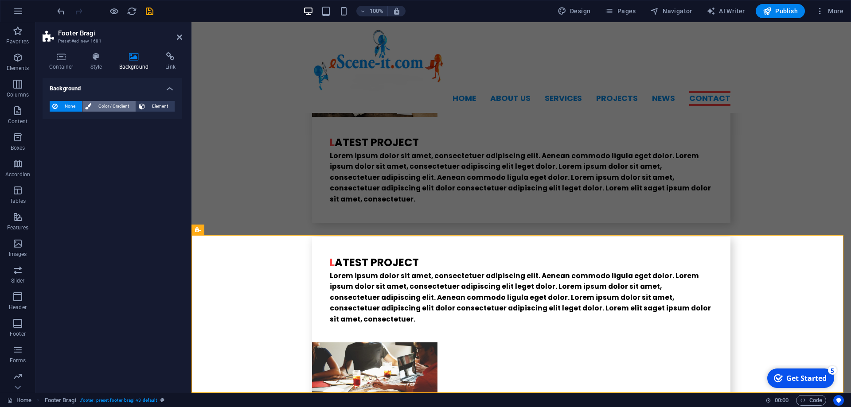
click at [117, 108] on span "Color / Gradient" at bounding box center [113, 106] width 39 height 11
click at [153, 104] on span "Element" at bounding box center [160, 106] width 24 height 11
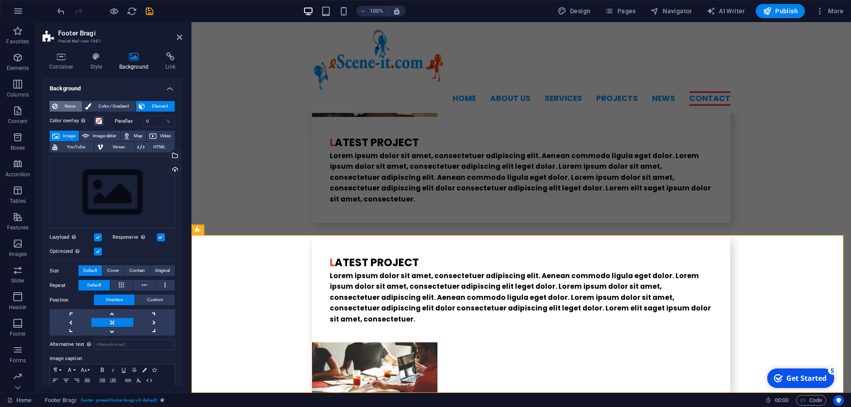
click at [65, 103] on span "None" at bounding box center [69, 106] width 19 height 11
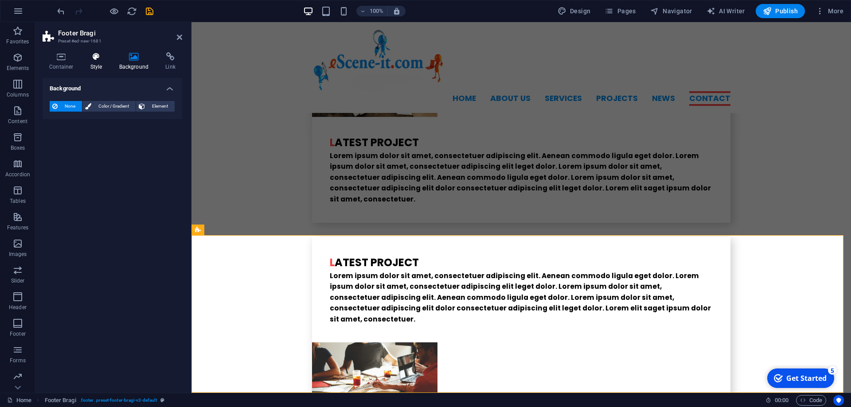
click at [94, 63] on h4 "Style" at bounding box center [98, 61] width 29 height 19
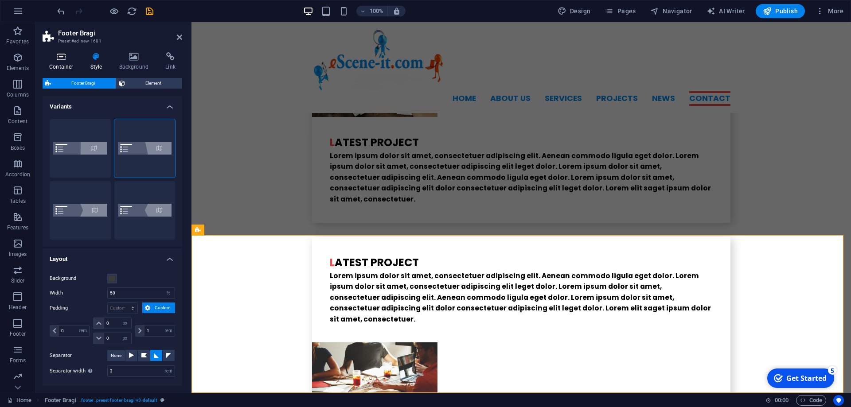
click at [55, 59] on icon at bounding box center [62, 56] width 38 height 9
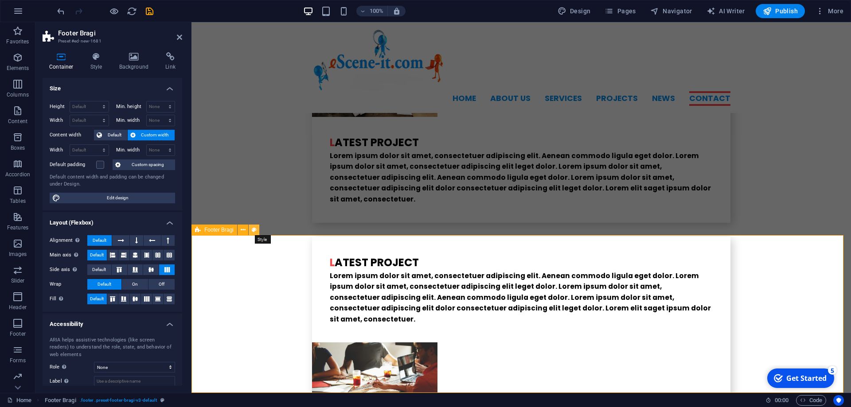
click at [256, 230] on icon at bounding box center [254, 230] width 5 height 9
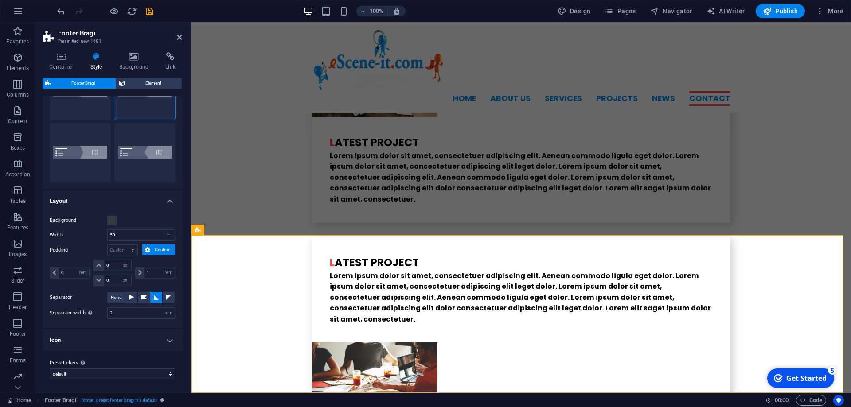
scroll to position [0, 0]
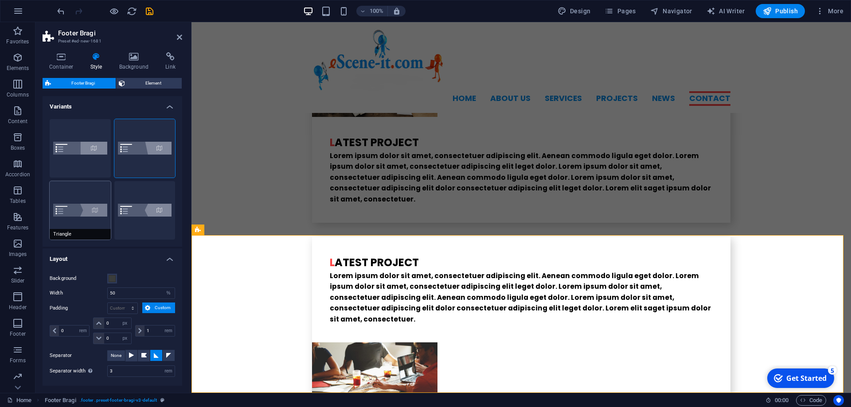
click at [84, 209] on button "Triangle" at bounding box center [80, 210] width 61 height 58
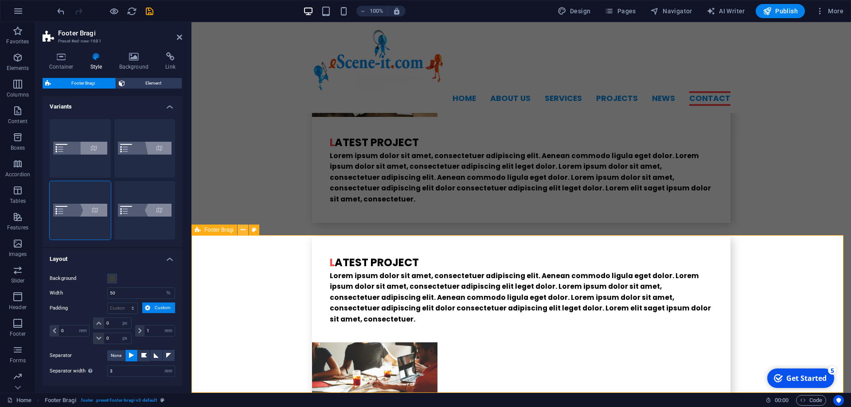
click at [241, 230] on icon at bounding box center [243, 230] width 5 height 9
click at [247, 230] on button at bounding box center [242, 230] width 11 height 11
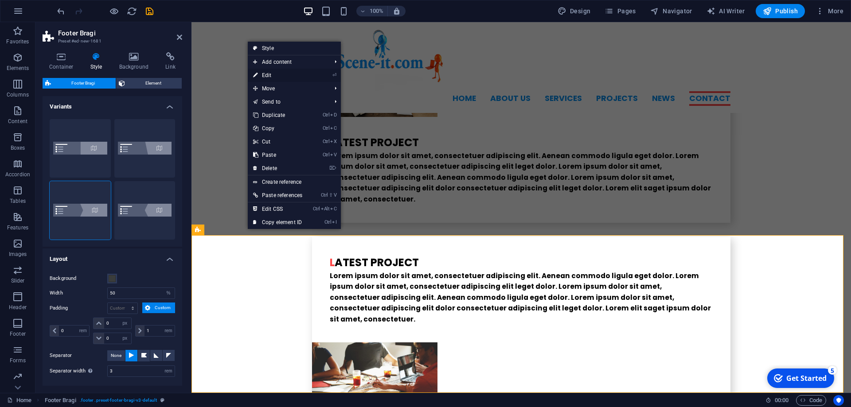
click at [294, 74] on link "⏎ Edit" at bounding box center [278, 75] width 60 height 13
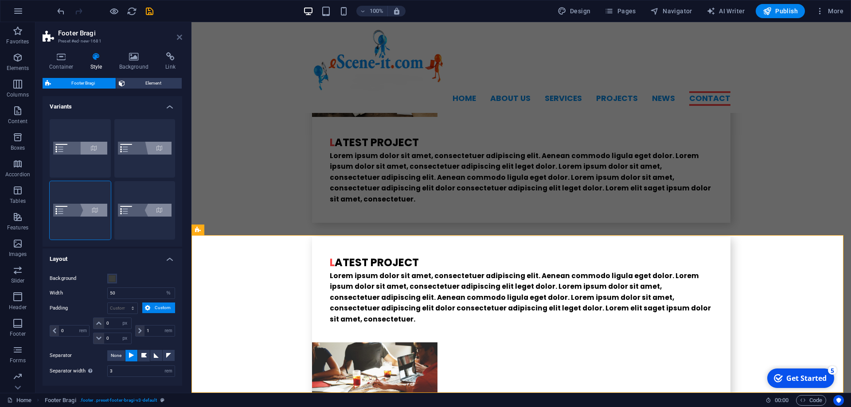
drag, startPoint x: 181, startPoint y: 39, endPoint x: 222, endPoint y: 90, distance: 65.6
click at [181, 39] on icon at bounding box center [179, 37] width 5 height 7
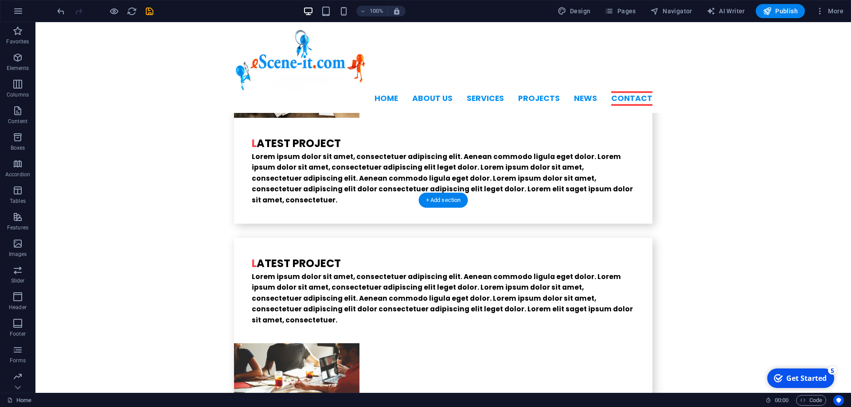
scroll to position [2240, 0]
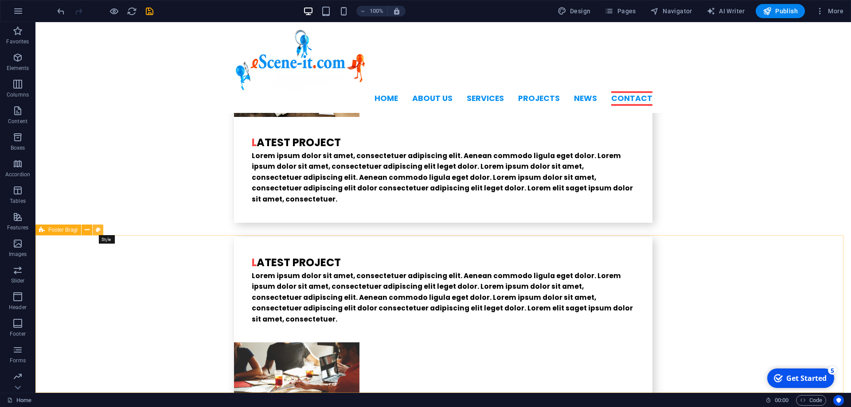
click at [98, 230] on icon at bounding box center [98, 230] width 5 height 9
select select "%"
select select "rem"
select select "px"
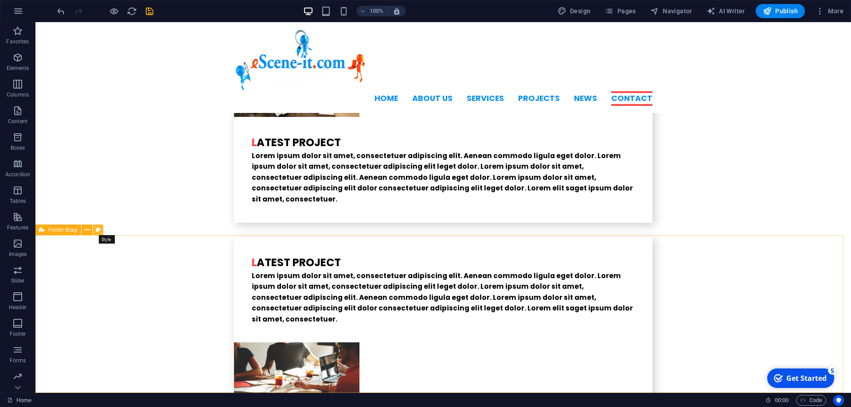
select select "rem"
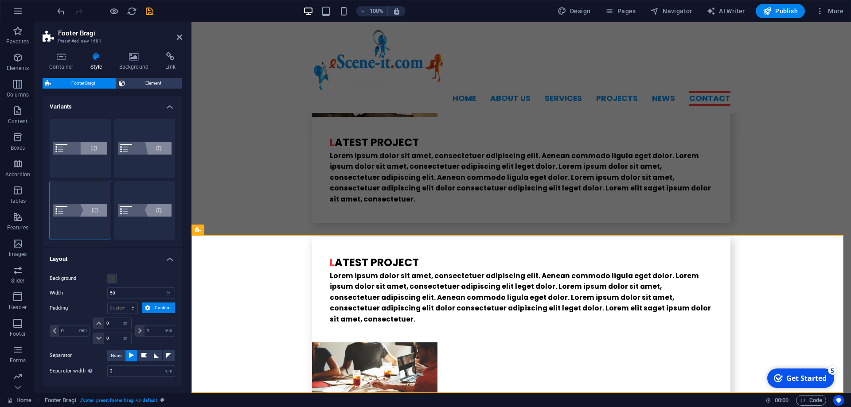
click at [97, 58] on icon at bounding box center [96, 56] width 25 height 9
click at [141, 86] on span "Element" at bounding box center [154, 83] width 52 height 11
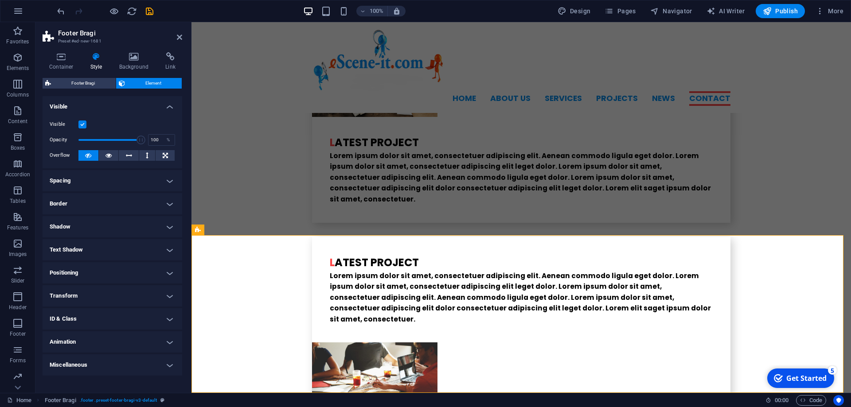
click at [99, 56] on icon at bounding box center [96, 56] width 25 height 9
click at [56, 56] on icon at bounding box center [62, 56] width 38 height 9
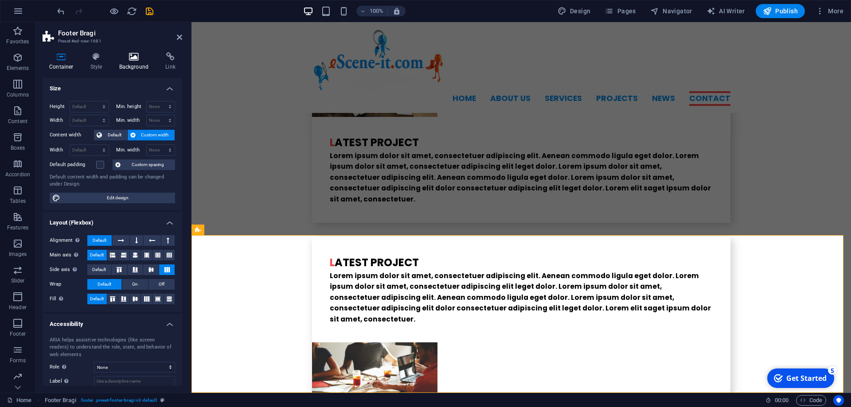
click at [139, 60] on icon at bounding box center [134, 56] width 43 height 9
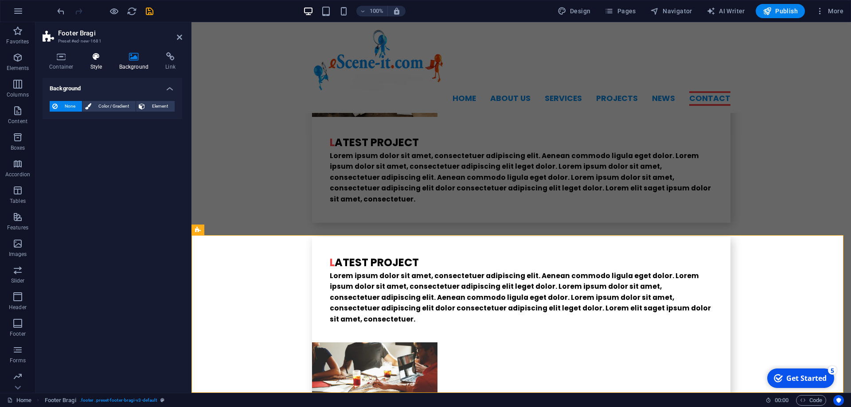
click at [92, 58] on icon at bounding box center [96, 56] width 25 height 9
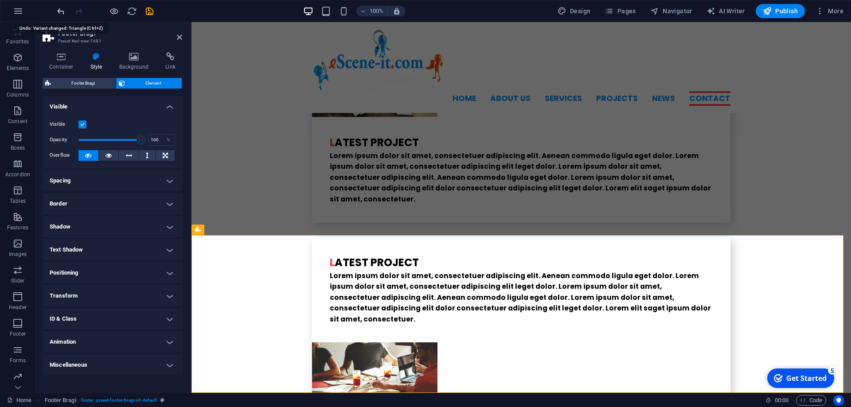
click at [61, 12] on icon "undo" at bounding box center [61, 11] width 10 height 10
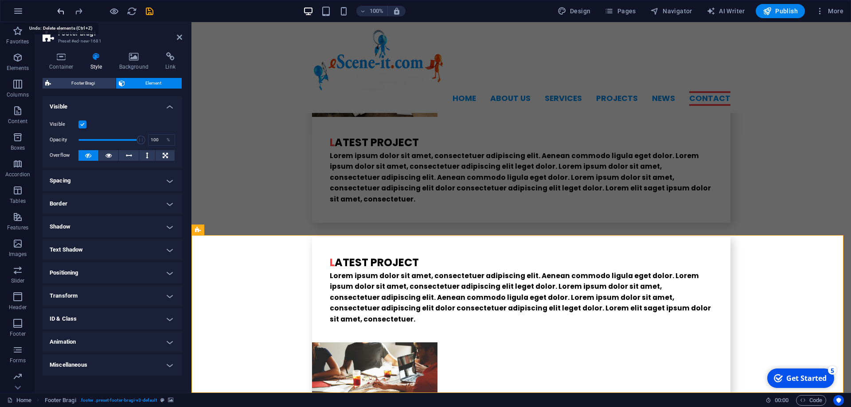
click at [61, 12] on icon "undo" at bounding box center [61, 11] width 10 height 10
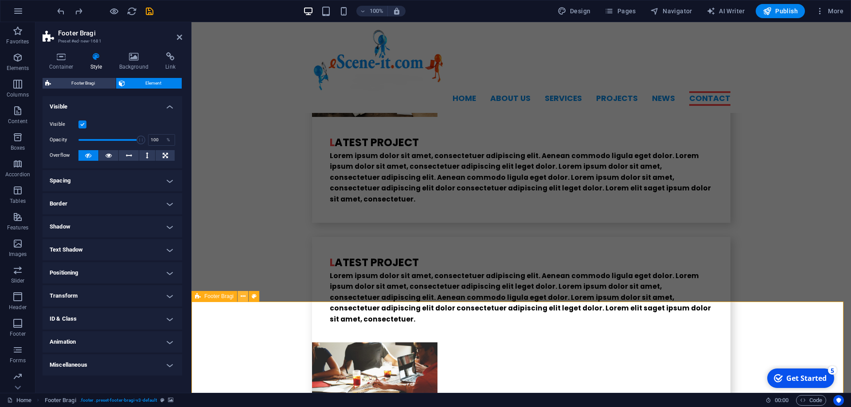
click at [242, 297] on icon at bounding box center [243, 296] width 5 height 9
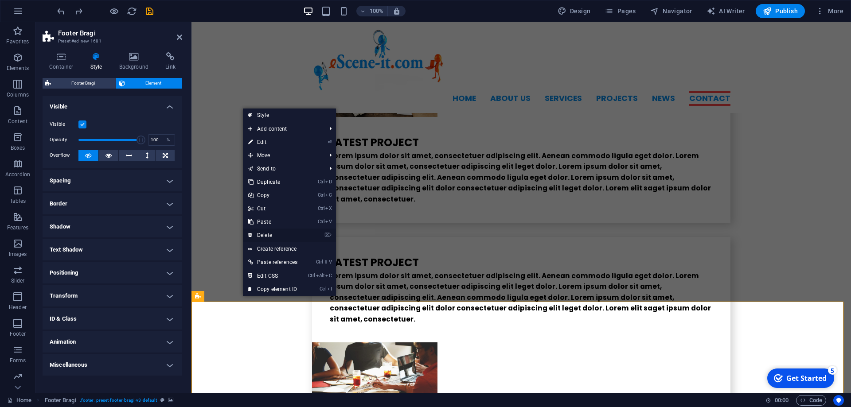
click at [276, 234] on link "⌦ Delete" at bounding box center [273, 235] width 60 height 13
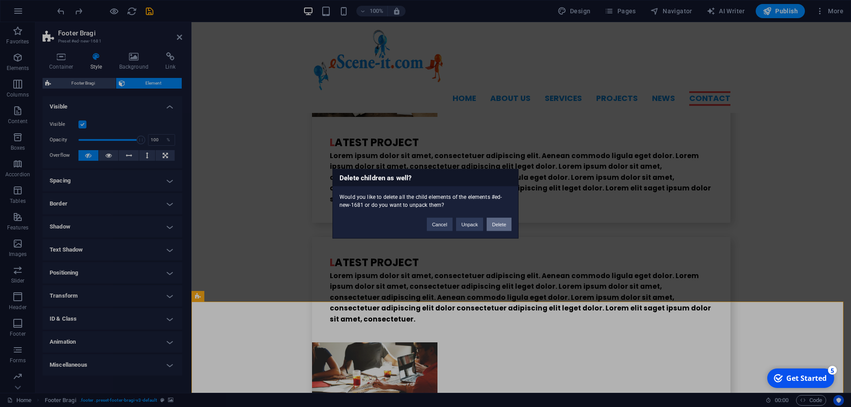
click at [505, 220] on button "Delete" at bounding box center [498, 224] width 25 height 13
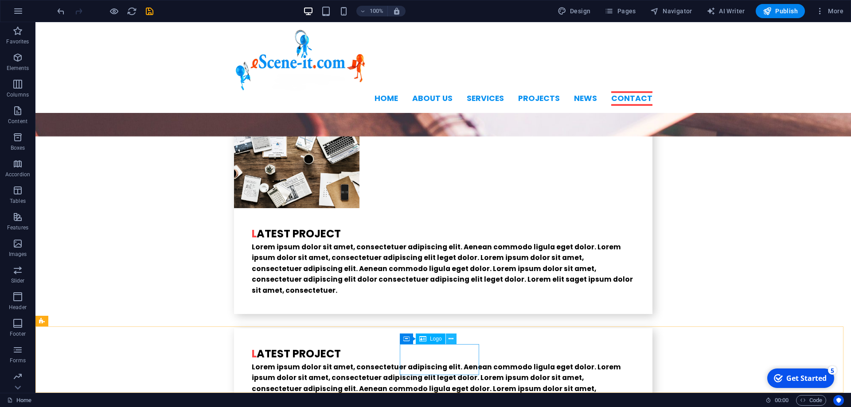
click at [451, 342] on icon at bounding box center [450, 339] width 5 height 9
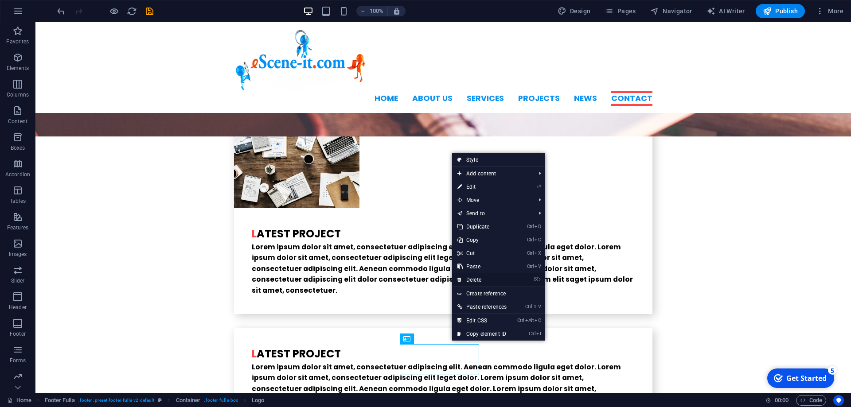
click at [474, 282] on link "⌦ Delete" at bounding box center [482, 279] width 60 height 13
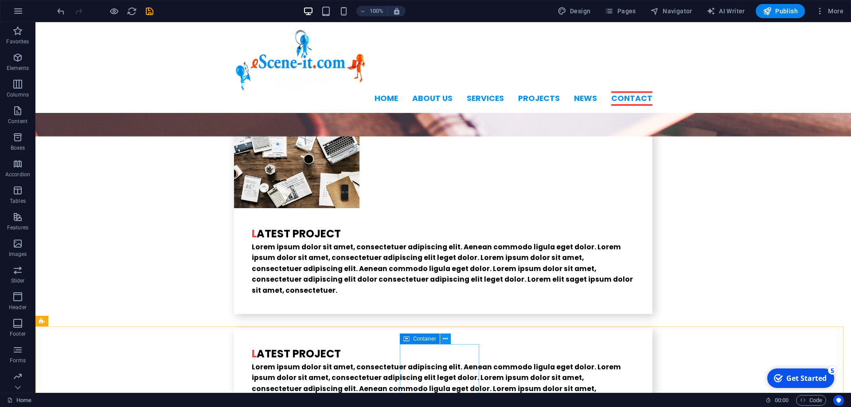
click at [447, 337] on icon at bounding box center [445, 339] width 5 height 9
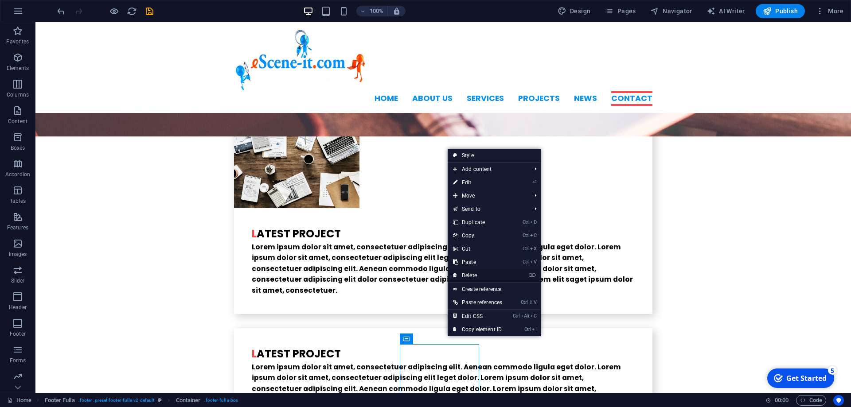
click at [480, 273] on link "⌦ Delete" at bounding box center [478, 275] width 60 height 13
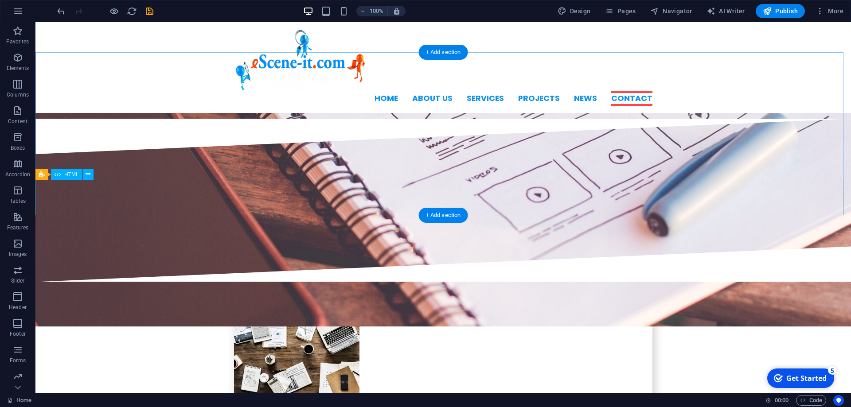
scroll to position [2140, 0]
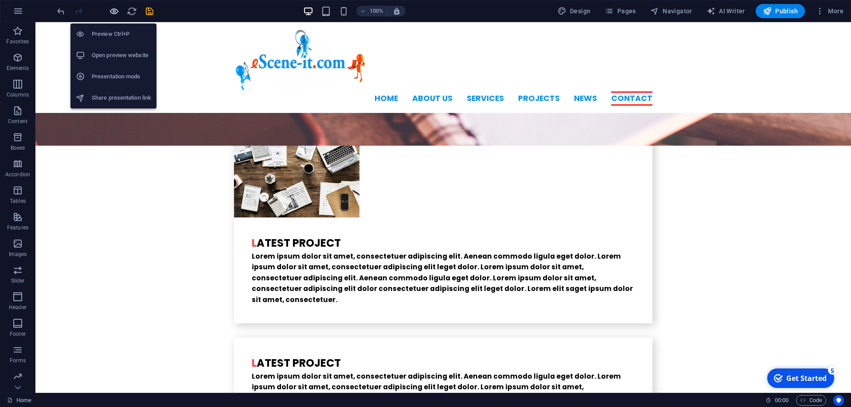
click at [111, 12] on icon "button" at bounding box center [114, 11] width 10 height 10
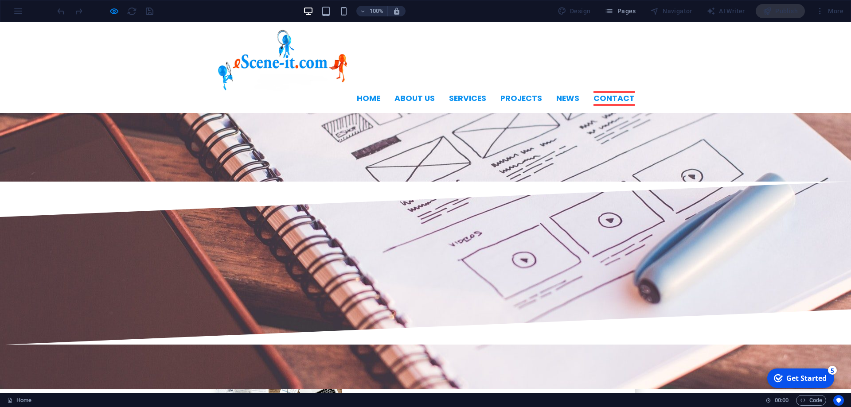
scroll to position [2077, 0]
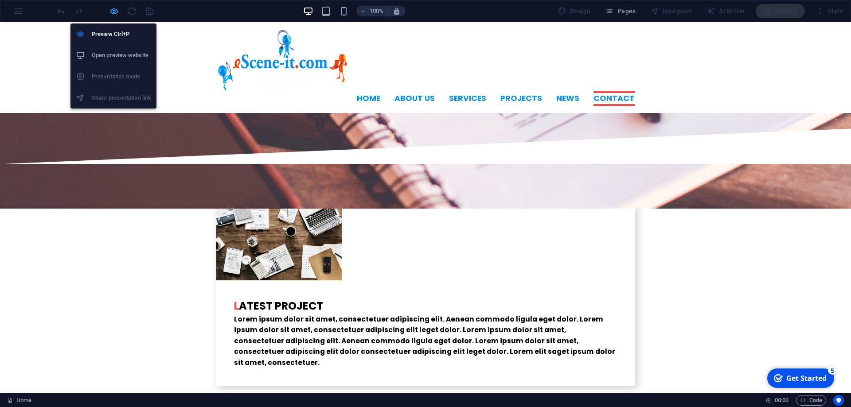
click at [115, 12] on icon "button" at bounding box center [114, 11] width 10 height 10
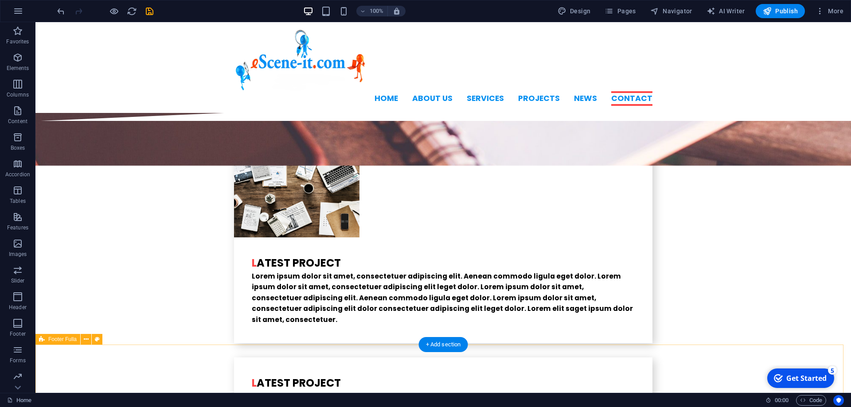
scroll to position [2140, 0]
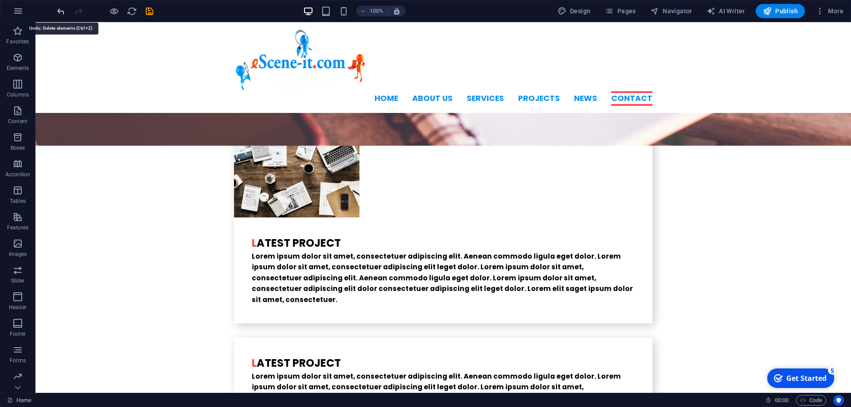
click at [58, 10] on icon "undo" at bounding box center [61, 11] width 10 height 10
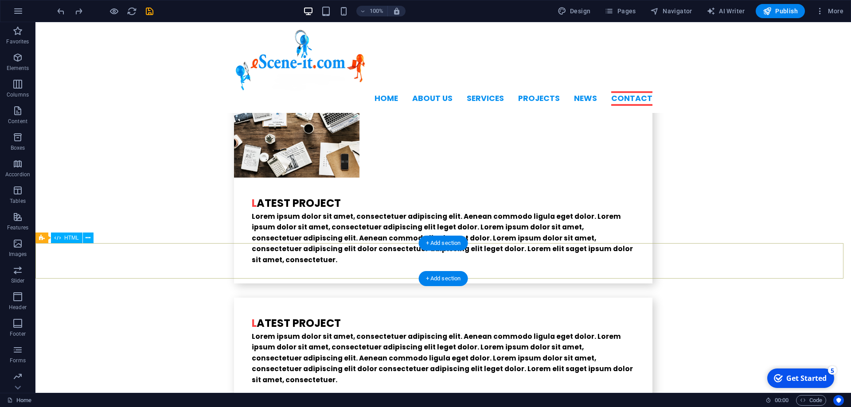
scroll to position [2197, 0]
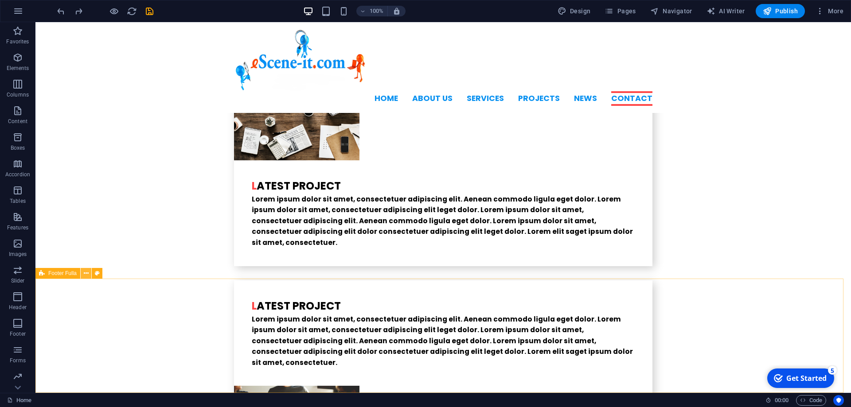
click at [87, 274] on icon at bounding box center [86, 273] width 5 height 9
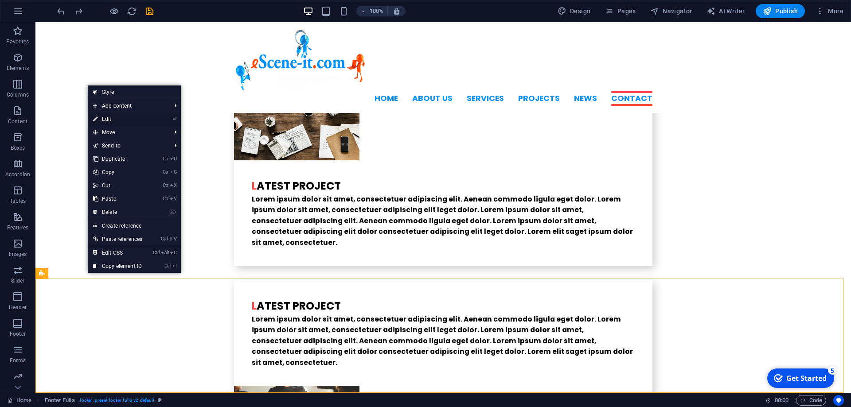
click at [110, 116] on link "⏎ Edit" at bounding box center [118, 119] width 60 height 13
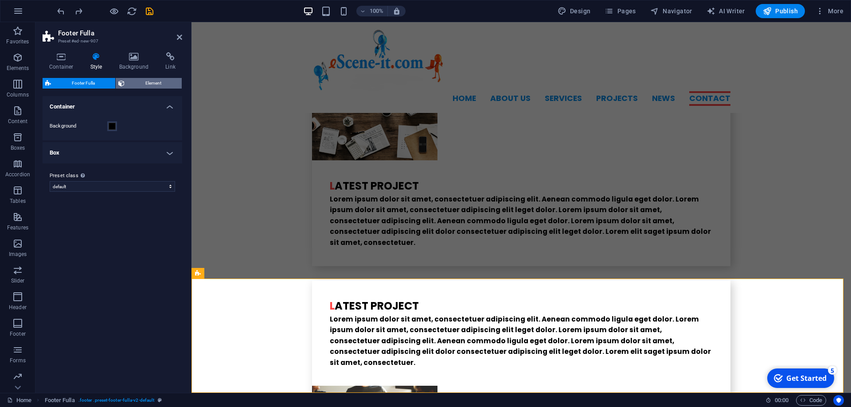
click at [156, 84] on span "Element" at bounding box center [153, 83] width 52 height 11
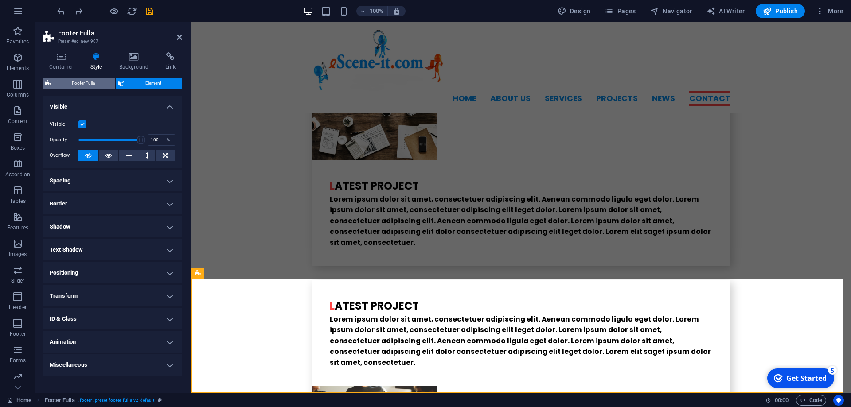
click at [78, 82] on span "Footer Fulla" at bounding box center [83, 83] width 59 height 11
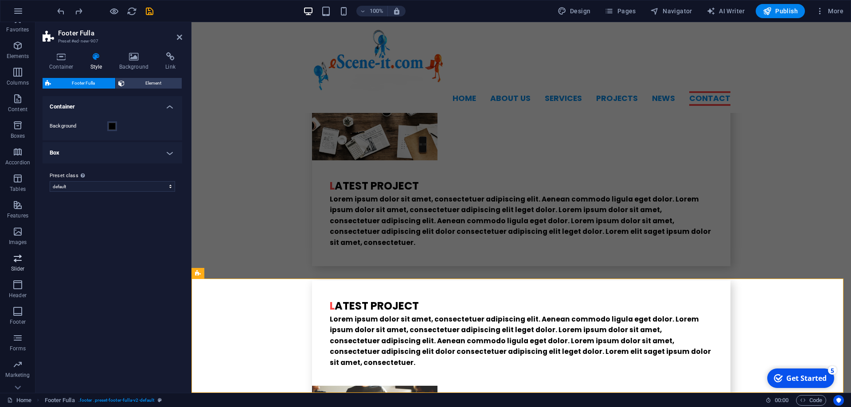
scroll to position [28, 0]
click at [11, 8] on button "button" at bounding box center [18, 10] width 21 height 21
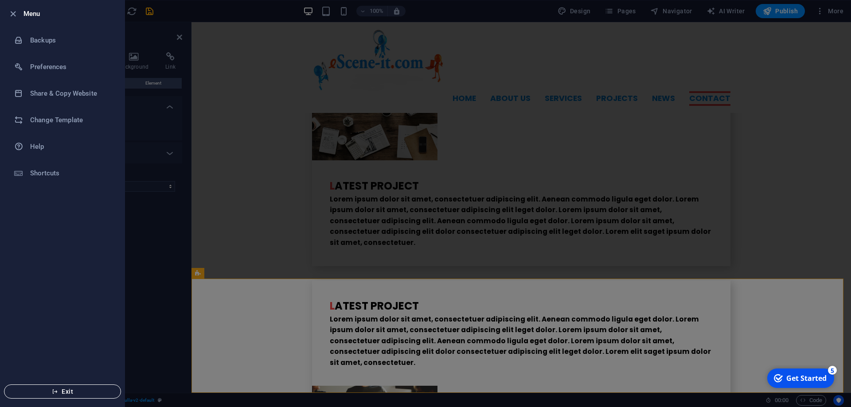
click at [57, 389] on icon "button" at bounding box center [55, 392] width 6 height 6
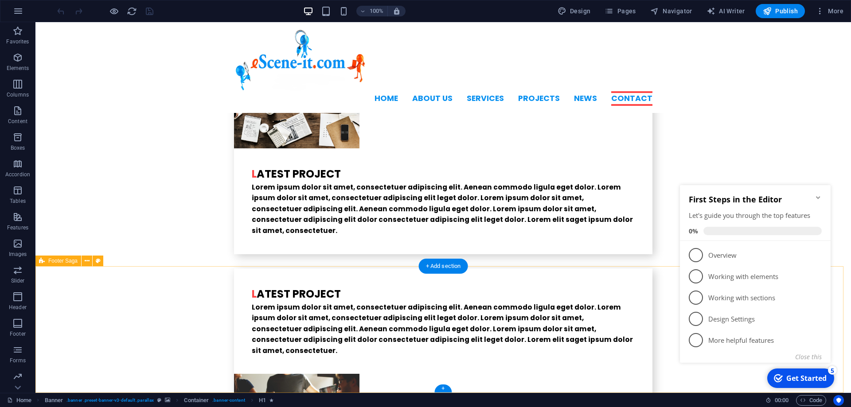
scroll to position [2209, 0]
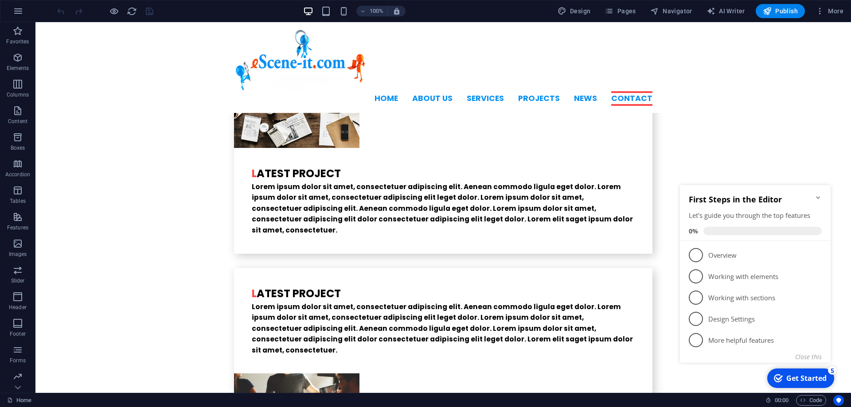
click at [817, 197] on icon "Minimize checklist" at bounding box center [817, 197] width 7 height 7
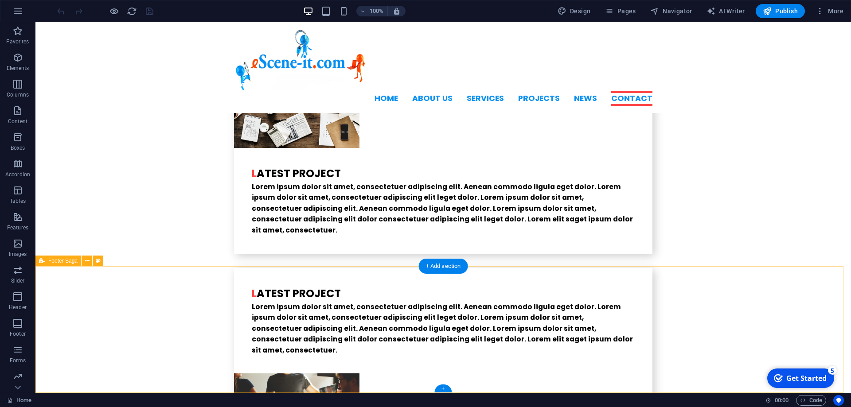
select select "footer"
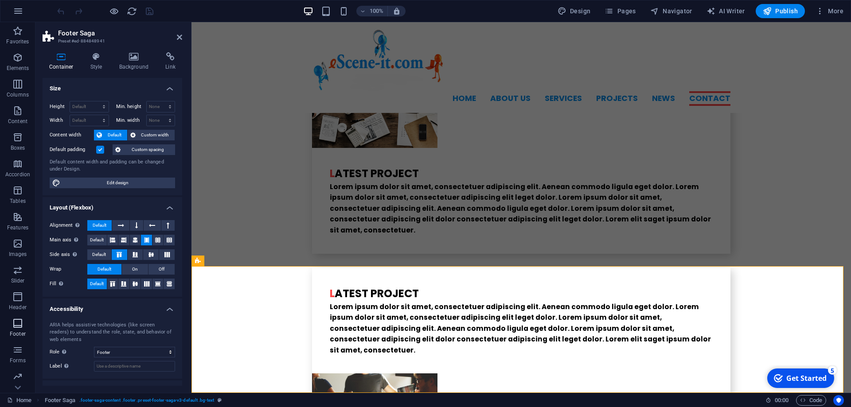
click at [16, 325] on icon "button" at bounding box center [17, 323] width 11 height 11
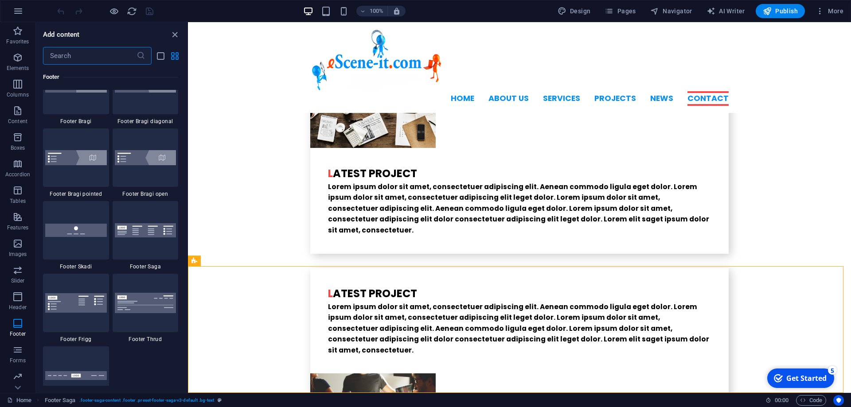
scroll to position [6145, 0]
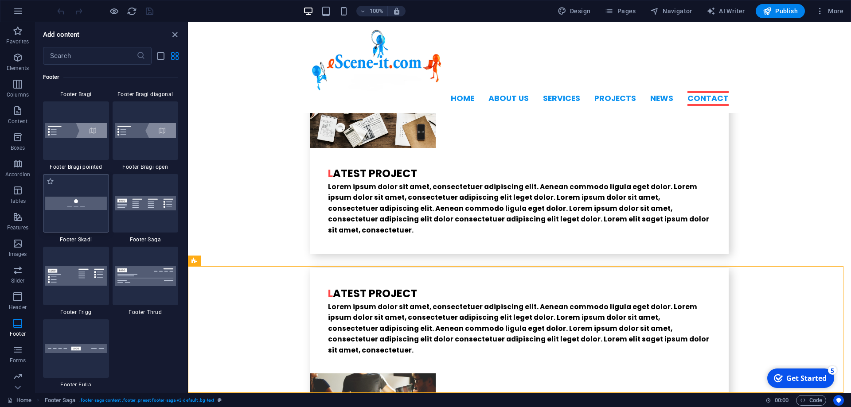
click at [90, 214] on div at bounding box center [76, 203] width 66 height 58
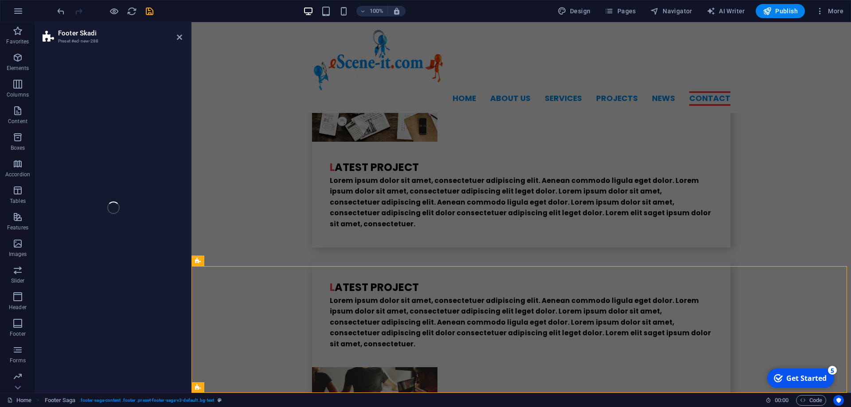
select select "rem"
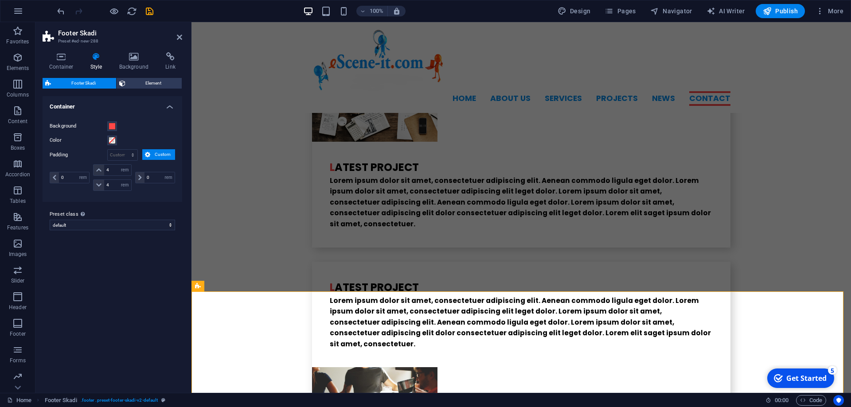
scroll to position [2329, 0]
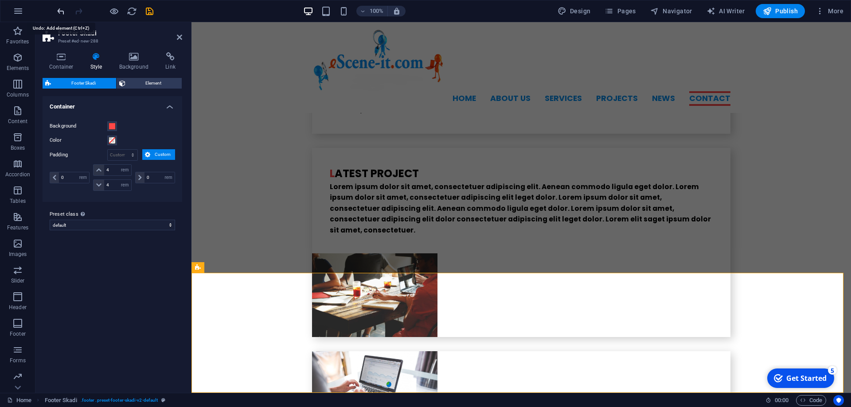
click at [60, 12] on icon "undo" at bounding box center [61, 11] width 10 height 10
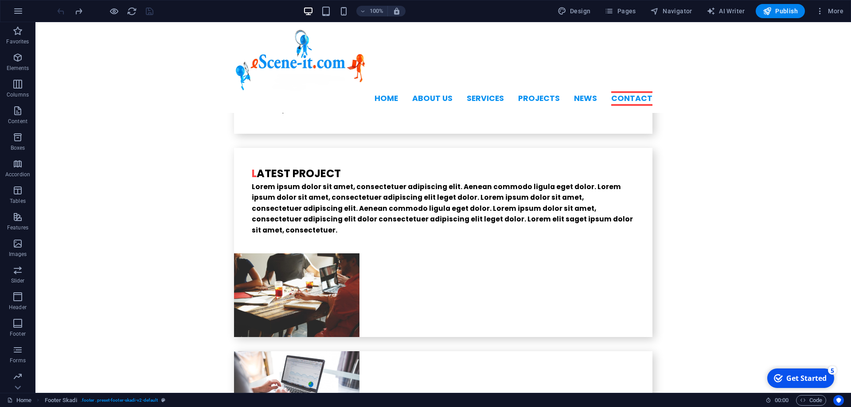
scroll to position [2209, 0]
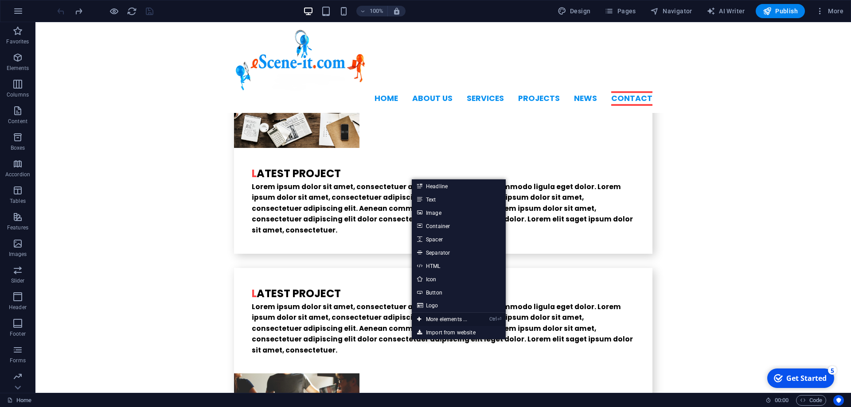
click at [437, 321] on link "Ctrl ⏎ More elements ..." at bounding box center [442, 319] width 61 height 13
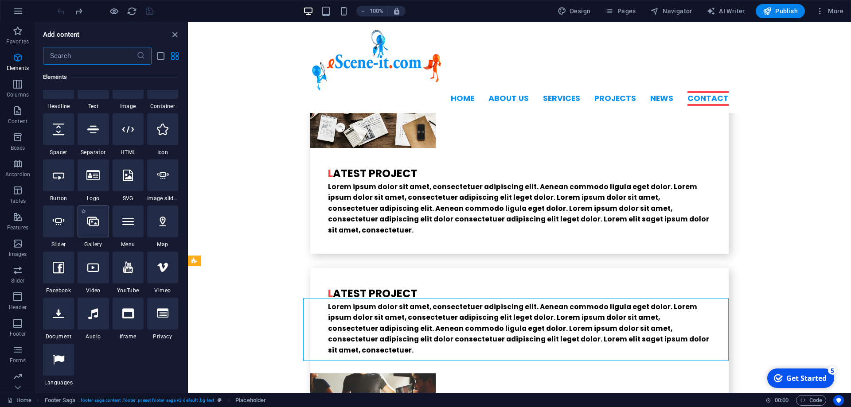
scroll to position [120, 0]
click at [24, 325] on span "Footer" at bounding box center [17, 328] width 35 height 21
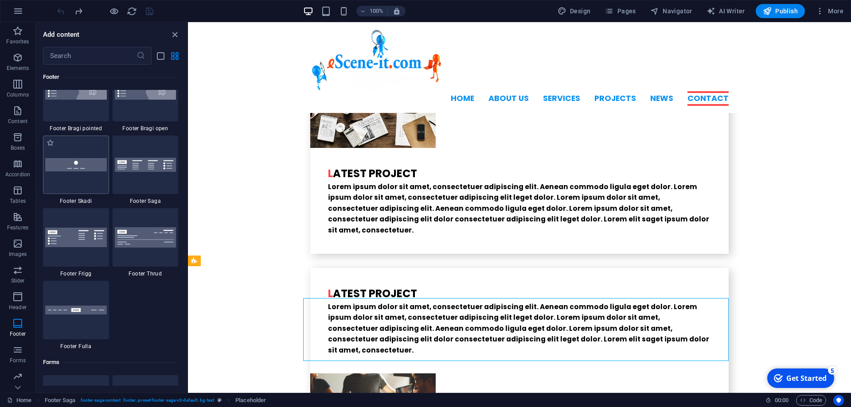
scroll to position [6185, 0]
click at [55, 236] on img at bounding box center [76, 235] width 62 height 19
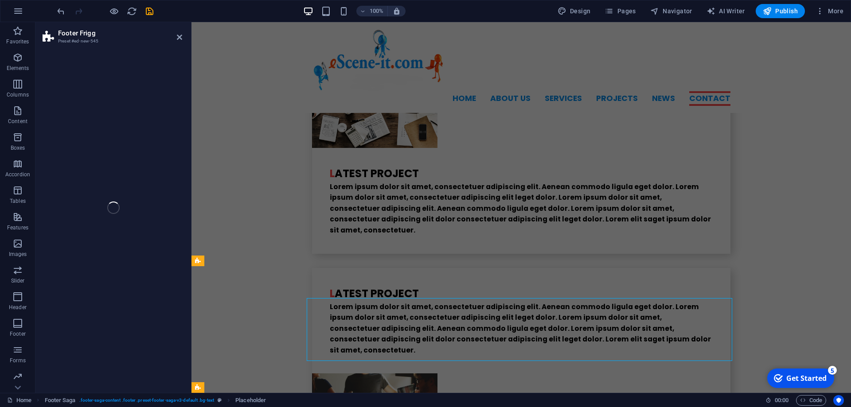
select select "rem"
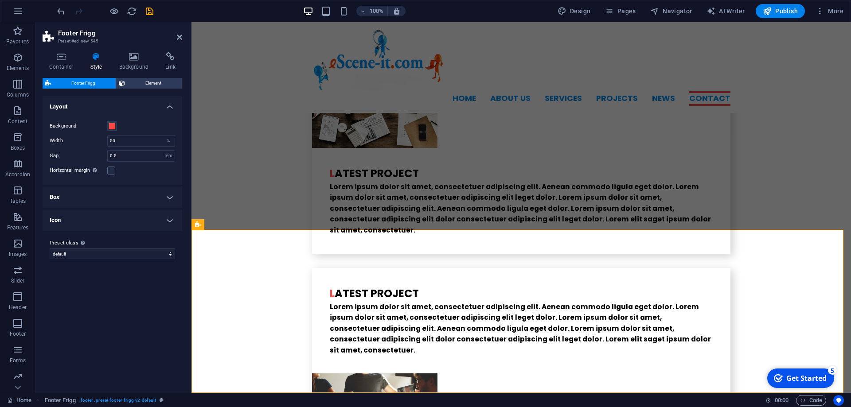
scroll to position [2372, 0]
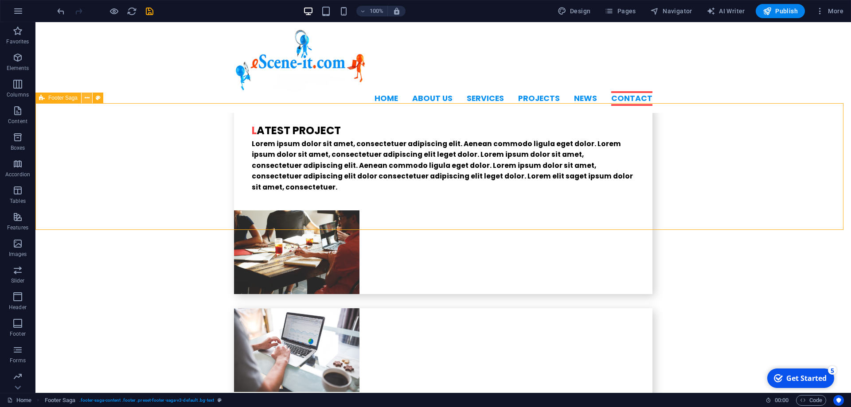
click at [87, 97] on icon at bounding box center [87, 97] width 5 height 9
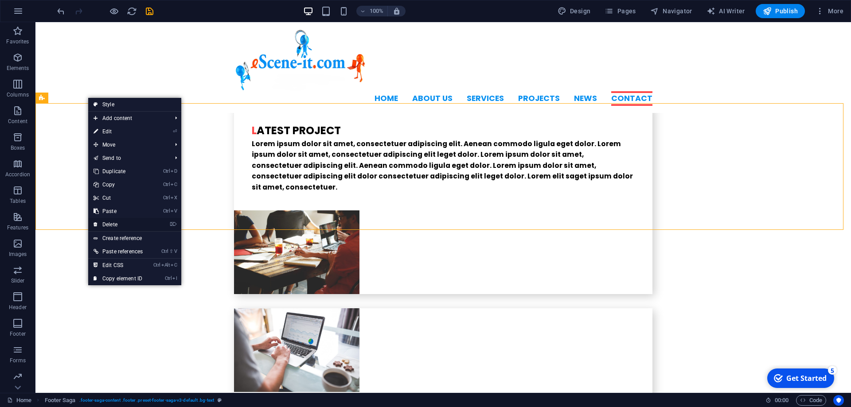
click at [111, 223] on link "⌦ Delete" at bounding box center [118, 224] width 60 height 13
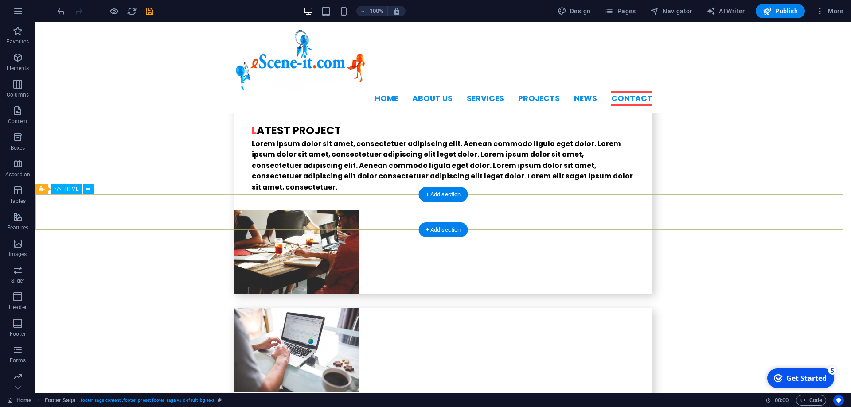
scroll to position [2246, 0]
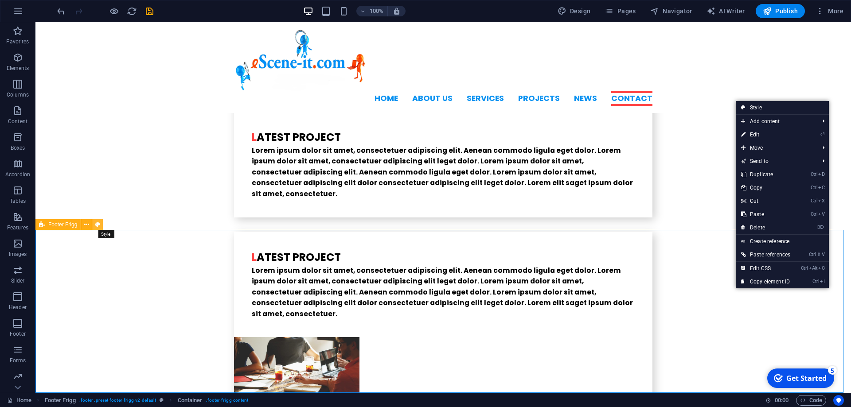
click at [99, 223] on icon at bounding box center [97, 224] width 5 height 9
select select "rem"
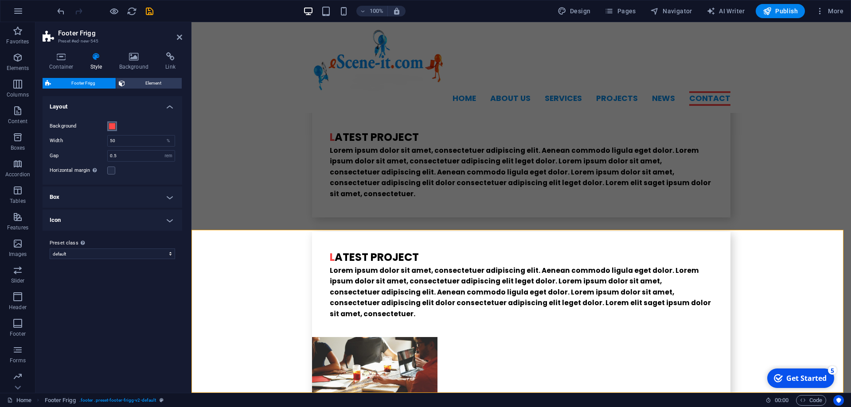
click at [112, 125] on span at bounding box center [112, 126] width 7 height 7
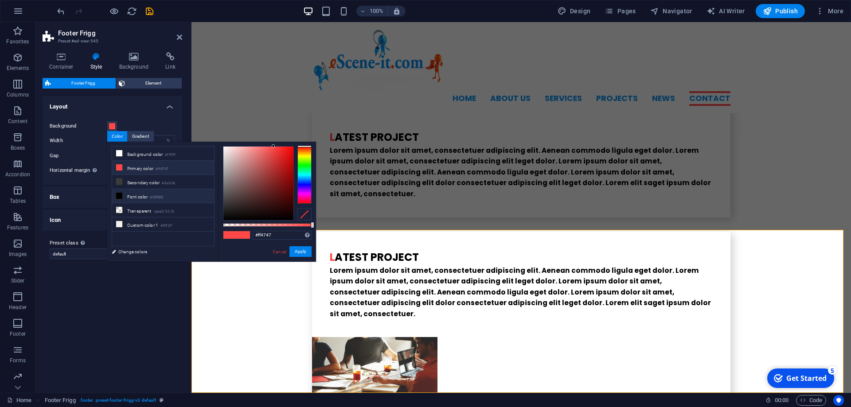
click at [122, 196] on icon at bounding box center [119, 196] width 6 height 6
type input "#000000"
click at [300, 250] on button "Apply" at bounding box center [300, 251] width 22 height 11
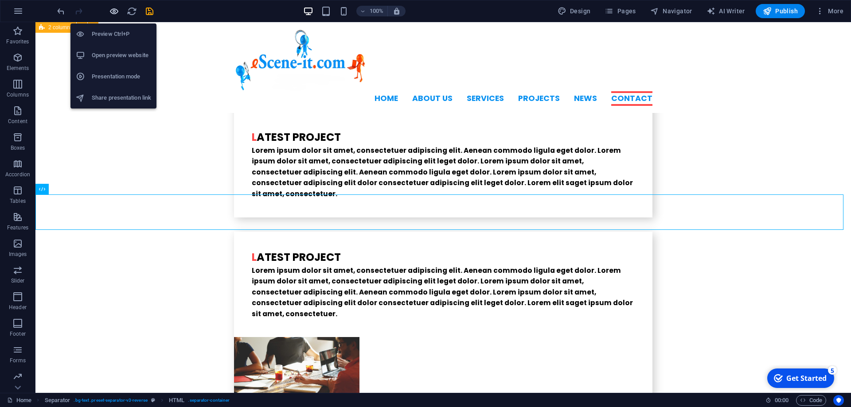
click at [114, 10] on icon "button" at bounding box center [114, 11] width 10 height 10
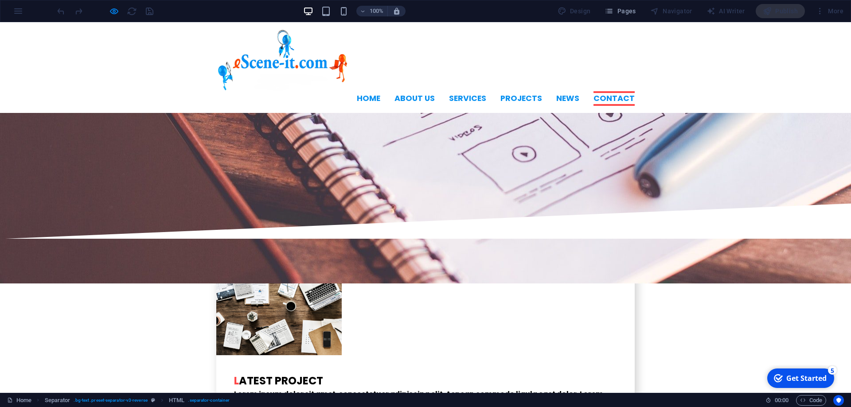
scroll to position [2183, 0]
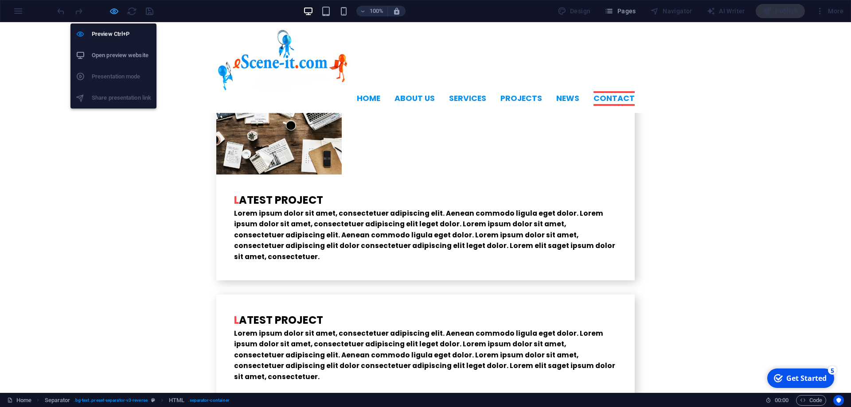
click at [115, 11] on icon "button" at bounding box center [114, 11] width 10 height 10
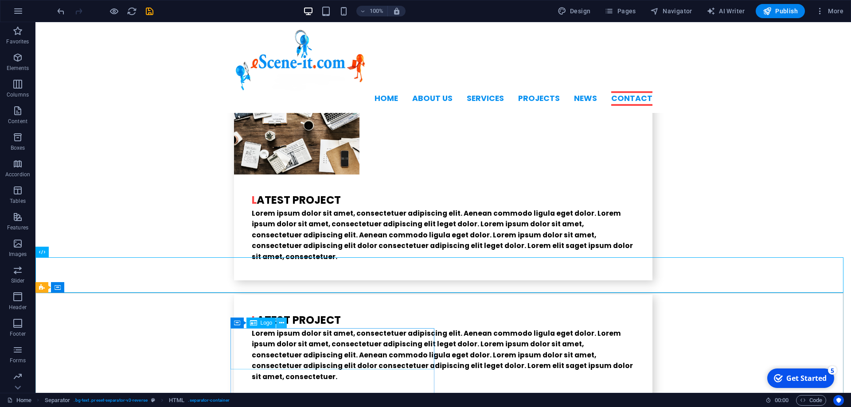
click at [282, 322] on icon at bounding box center [281, 323] width 5 height 9
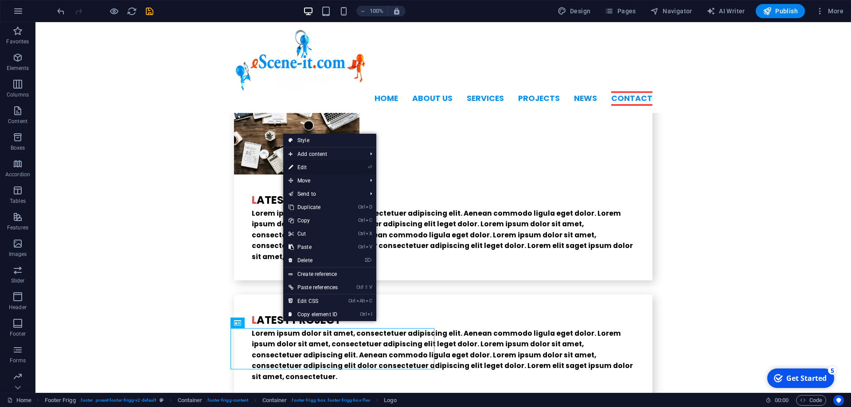
click at [314, 170] on link "⏎ Edit" at bounding box center [313, 167] width 60 height 13
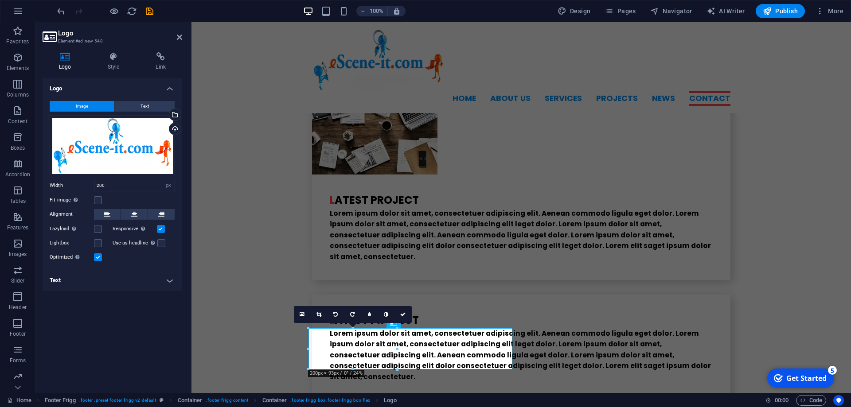
click at [82, 107] on span "Image" at bounding box center [82, 106] width 12 height 11
click at [55, 86] on h4 "Logo" at bounding box center [113, 86] width 140 height 16
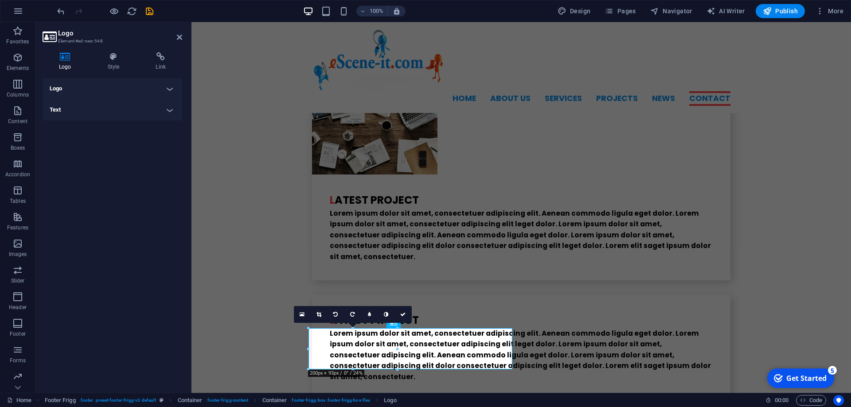
click at [55, 87] on h4 "Logo" at bounding box center [113, 88] width 140 height 21
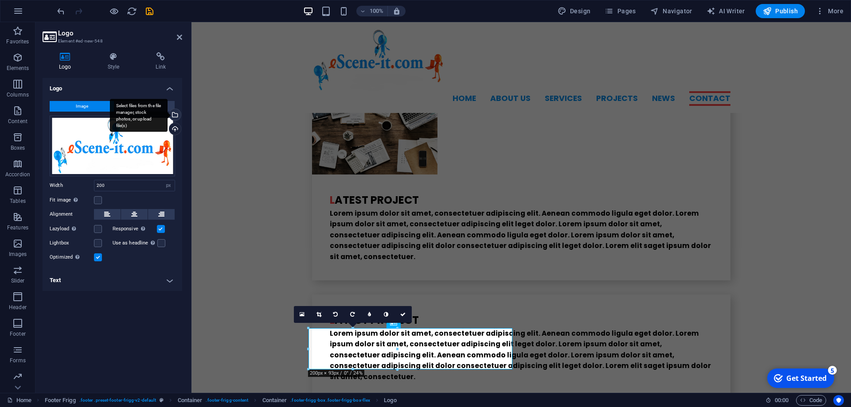
click at [167, 116] on div "Select files from the file manager, stock photos, or upload file(s)" at bounding box center [139, 115] width 58 height 33
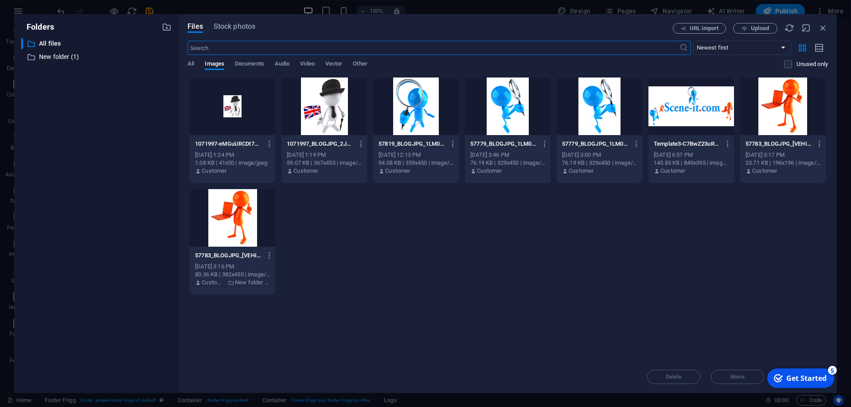
click at [329, 105] on div at bounding box center [324, 107] width 86 height 58
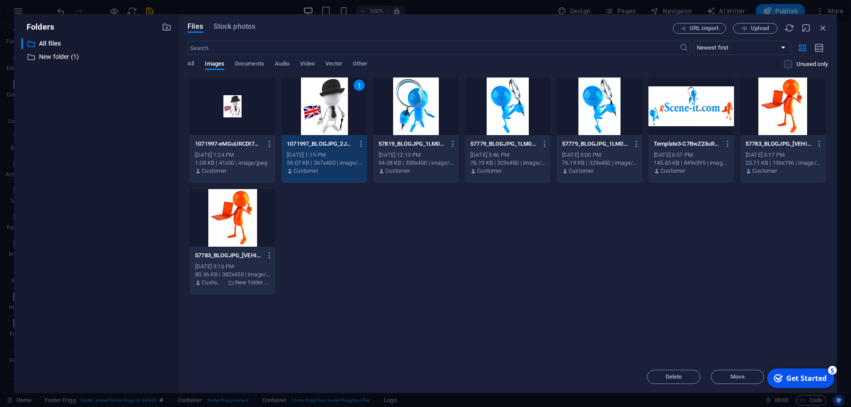
click at [315, 112] on div "1" at bounding box center [324, 107] width 86 height 58
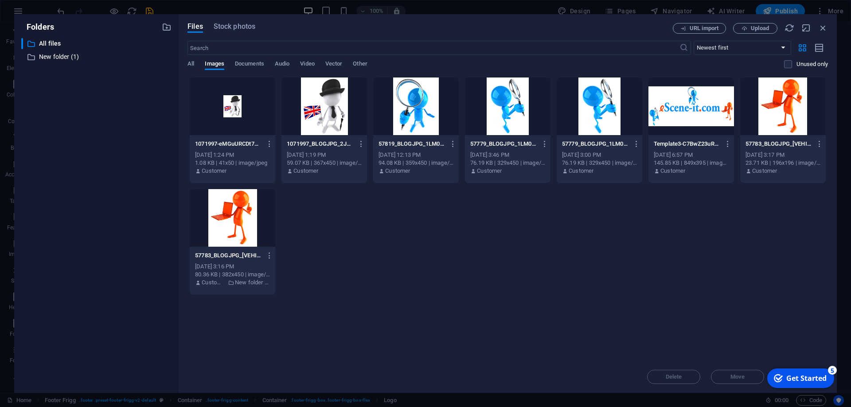
click at [315, 112] on div at bounding box center [324, 107] width 86 height 58
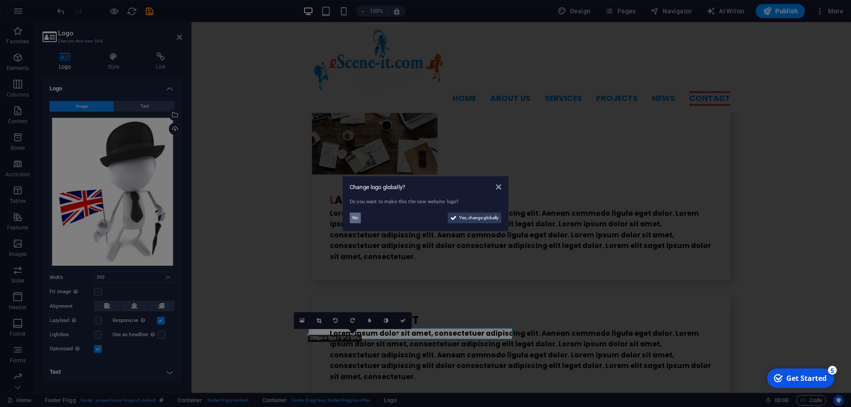
click at [356, 218] on span "No" at bounding box center [355, 218] width 6 height 11
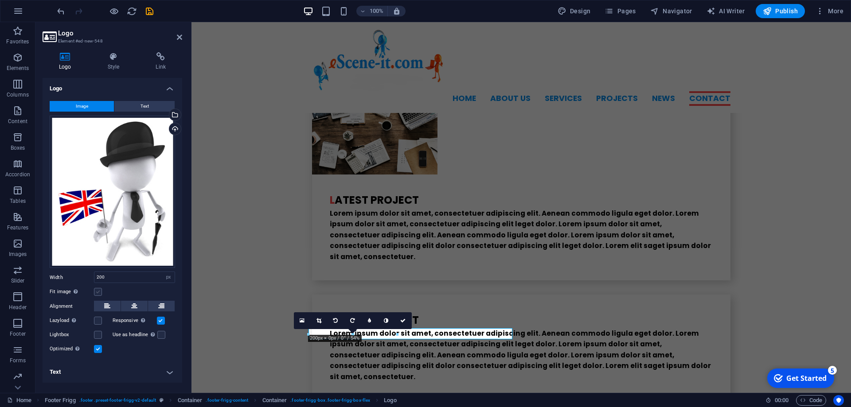
click at [99, 291] on label at bounding box center [98, 292] width 8 height 8
click at [0, 0] on input "Fit image Automatically fit image to a fixed width and height" at bounding box center [0, 0] width 0 height 0
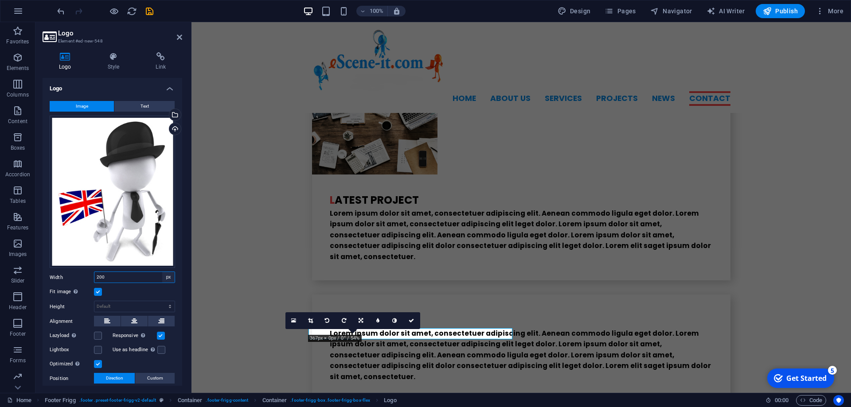
click at [162, 272] on select "Default auto px rem % em vh vw" at bounding box center [168, 277] width 12 height 11
select select "auto"
click option "auto" at bounding box center [0, 0] width 0 height 0
select select "DISABLED_OPTION_VALUE"
click at [369, 320] on icon at bounding box center [366, 320] width 5 height 5
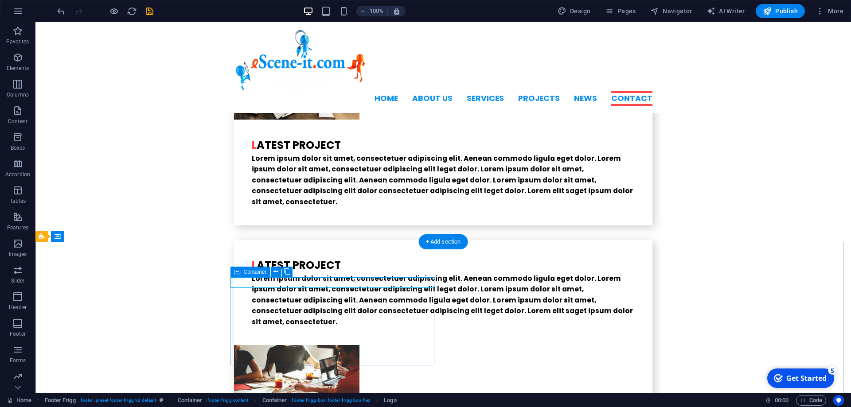
scroll to position [2242, 0]
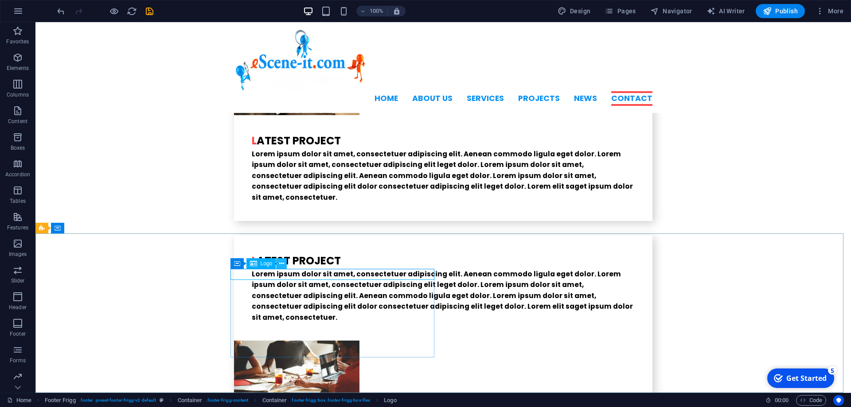
click at [284, 263] on icon at bounding box center [281, 263] width 5 height 9
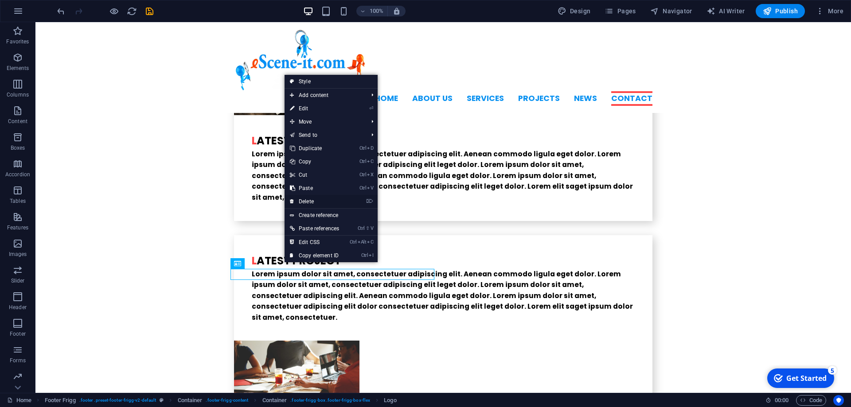
click at [306, 204] on link "⌦ Delete" at bounding box center [314, 201] width 60 height 13
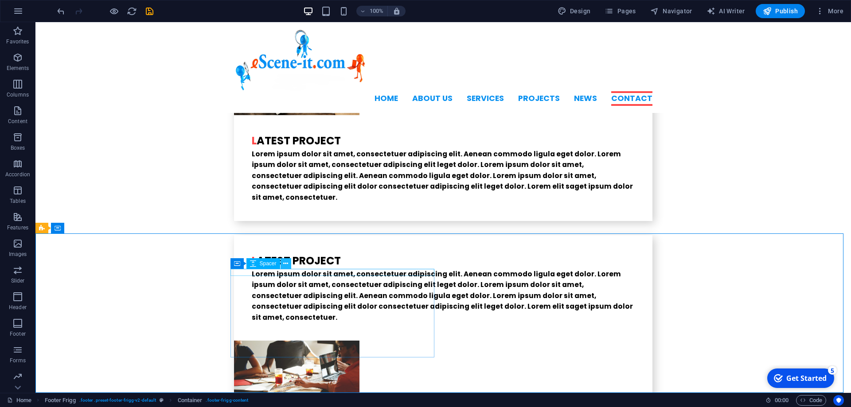
click at [284, 264] on icon at bounding box center [285, 263] width 5 height 9
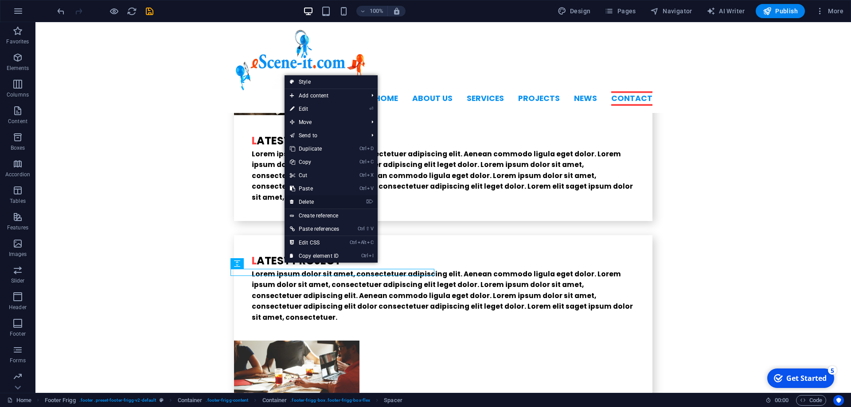
click at [308, 202] on link "⌦ Delete" at bounding box center [314, 201] width 60 height 13
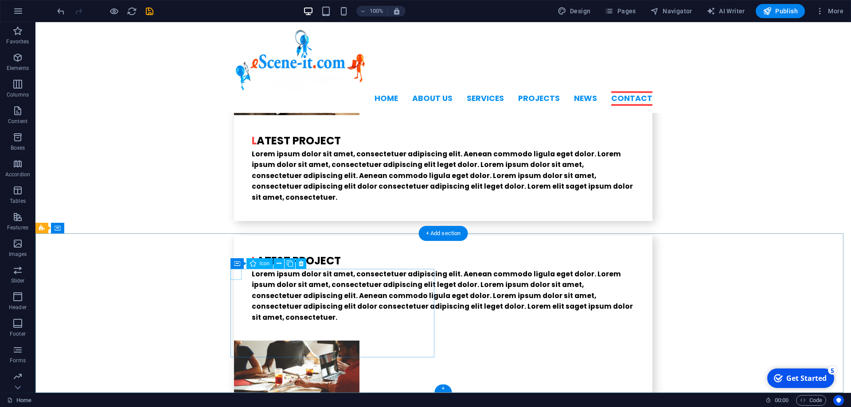
select select "xMidYMid"
select select "px"
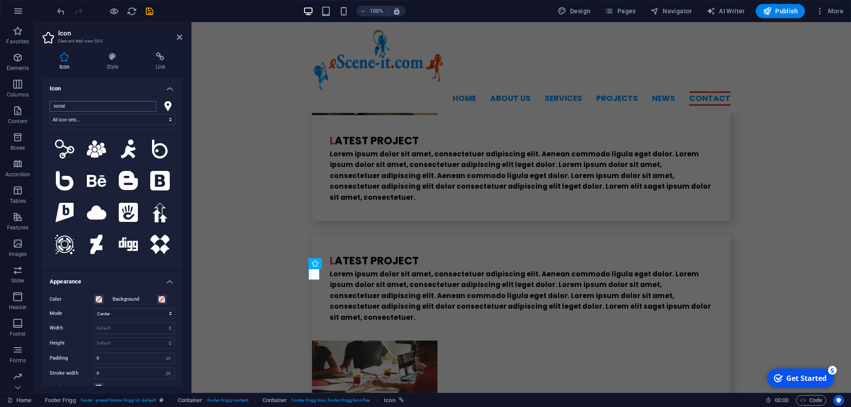
drag, startPoint x: 80, startPoint y: 102, endPoint x: 0, endPoint y: 95, distance: 80.0
click at [50, 101] on input "social" at bounding box center [103, 106] width 107 height 11
type input "c"
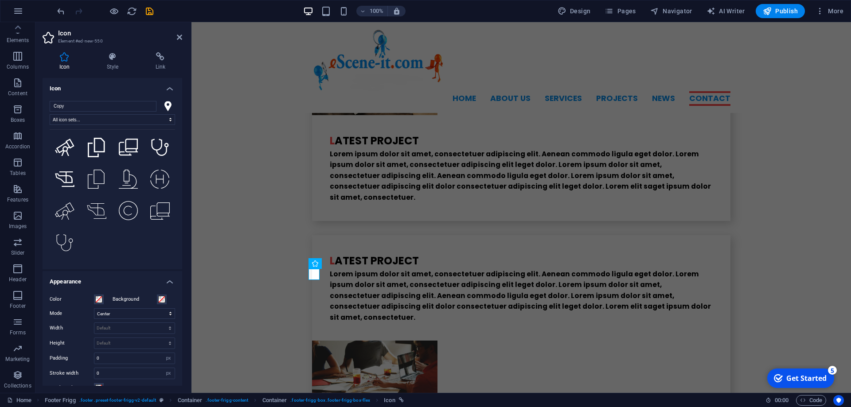
scroll to position [323, 0]
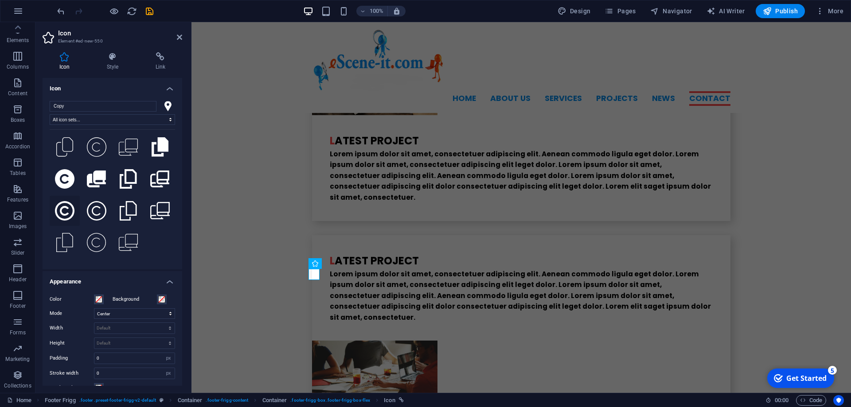
type input "Copy"
click at [74, 201] on icon at bounding box center [64, 210] width 19 height 19
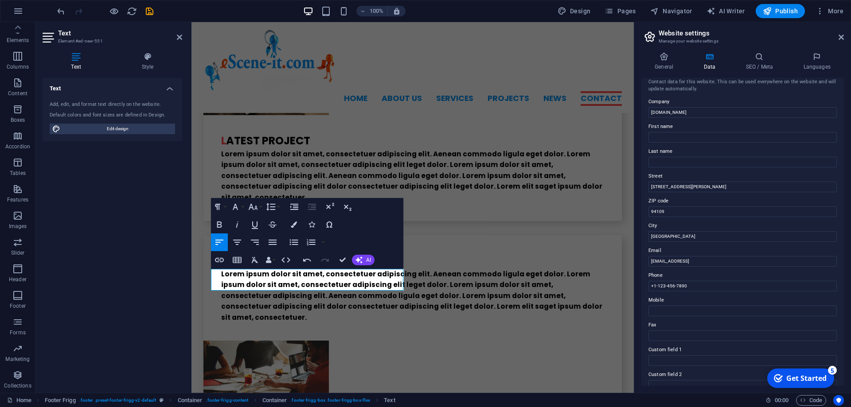
scroll to position [0, 0]
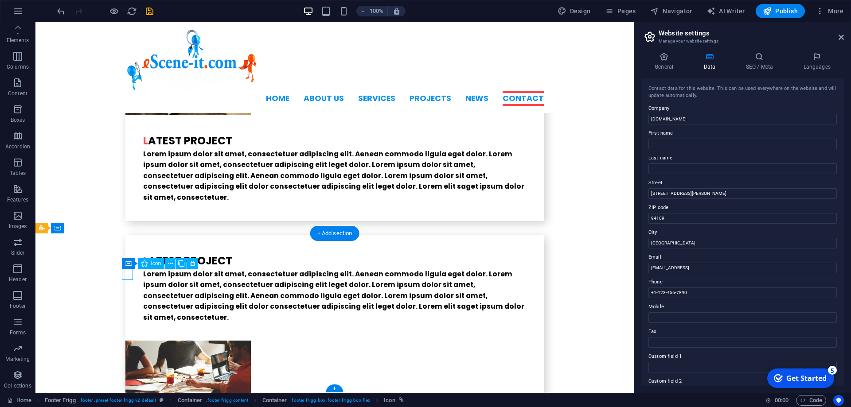
select select "xMidYMid"
select select "px"
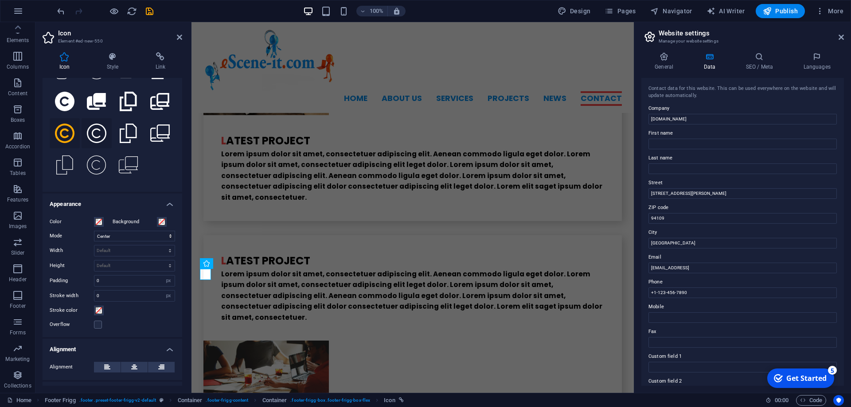
scroll to position [199, 0]
click at [72, 111] on icon at bounding box center [64, 101] width 19 height 19
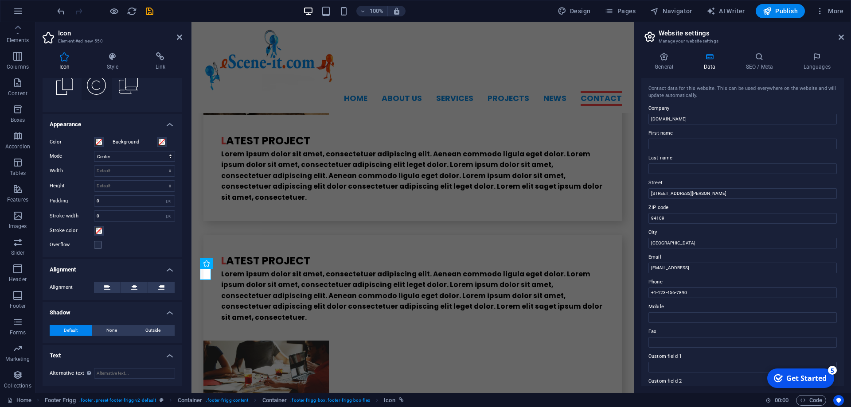
click at [87, 88] on icon at bounding box center [96, 85] width 19 height 19
click at [74, 31] on icon at bounding box center [64, 21] width 19 height 19
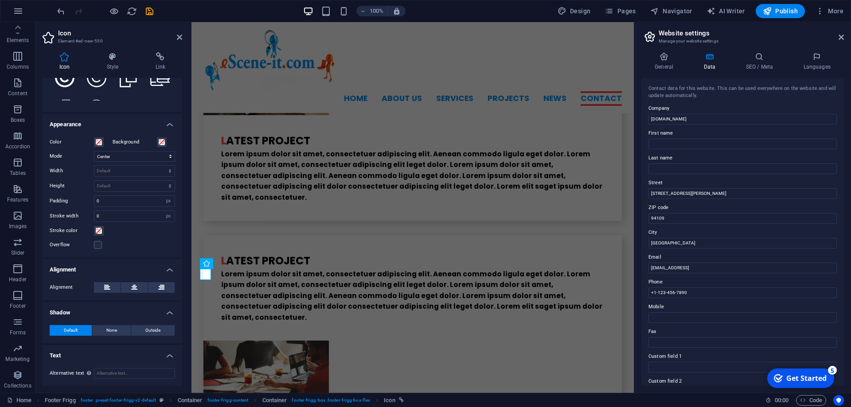
scroll to position [124, 0]
click at [150, 13] on icon at bounding box center [159, 3] width 19 height 19
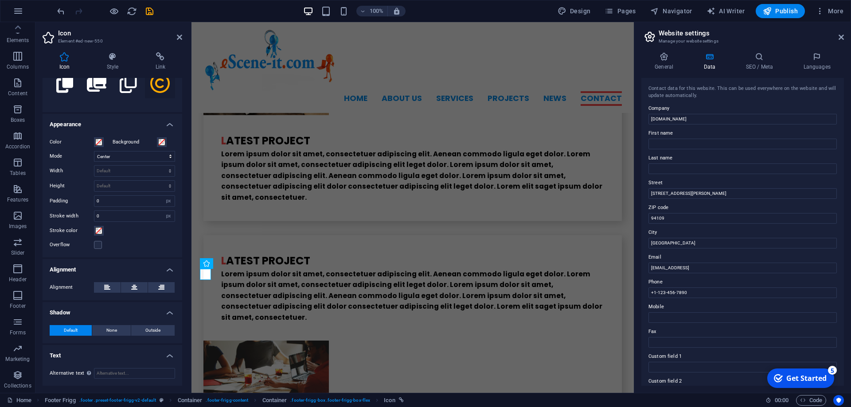
click at [123, 56] on icon at bounding box center [127, 52] width 8 height 10
click at [150, 61] on icon at bounding box center [159, 51] width 19 height 19
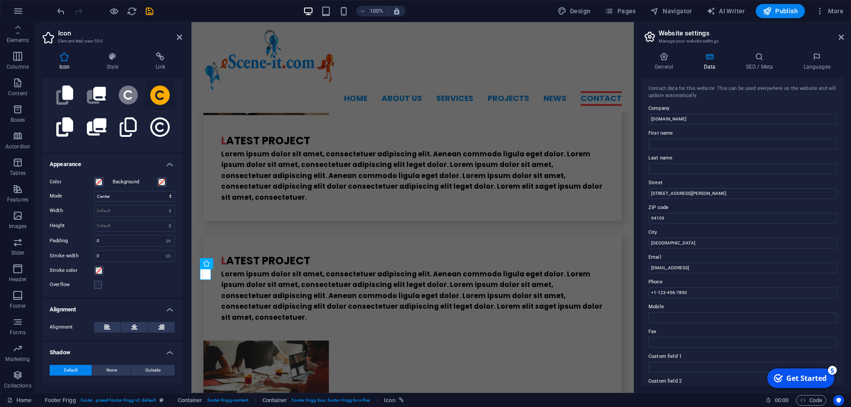
scroll to position [78, 0]
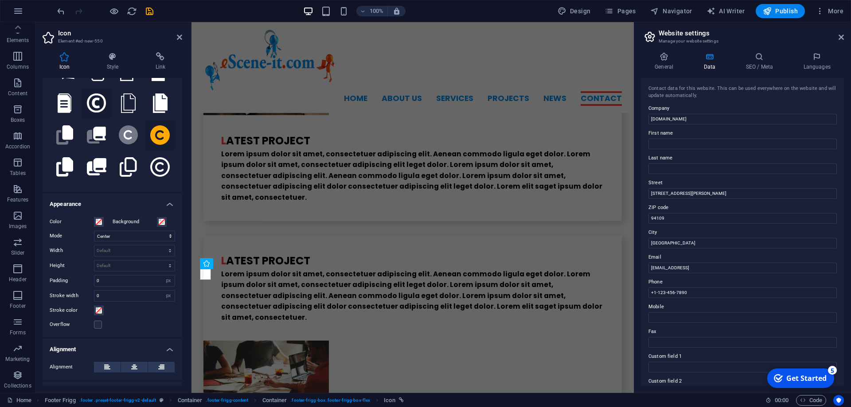
click at [106, 105] on icon at bounding box center [96, 102] width 19 height 19
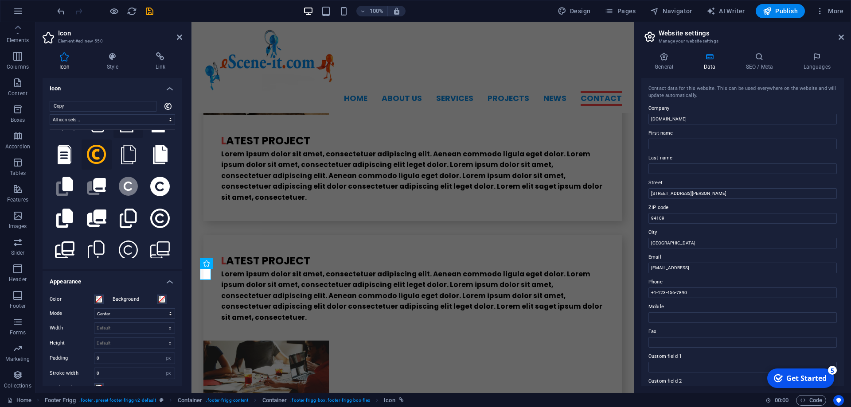
scroll to position [40, 0]
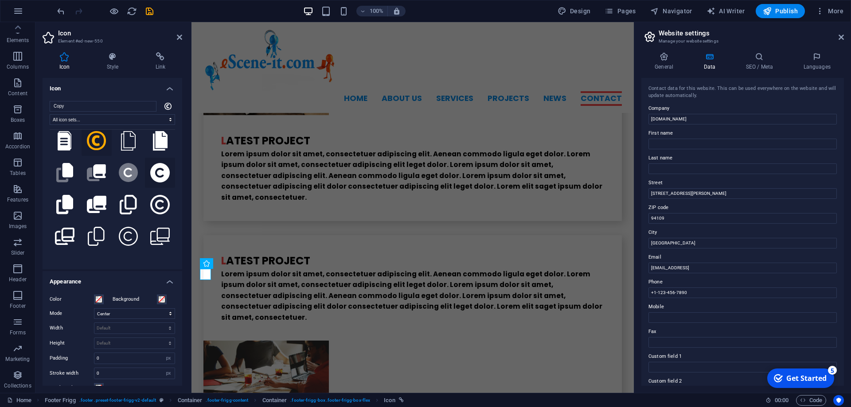
click at [150, 183] on icon at bounding box center [159, 172] width 19 height 19
click at [119, 183] on icon at bounding box center [128, 172] width 19 height 19
click at [150, 183] on icon at bounding box center [159, 172] width 19 height 19
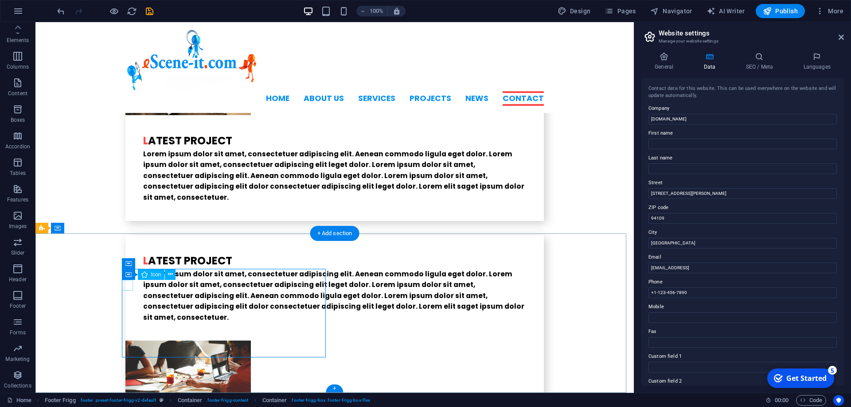
select select "xMidYMid"
select select "px"
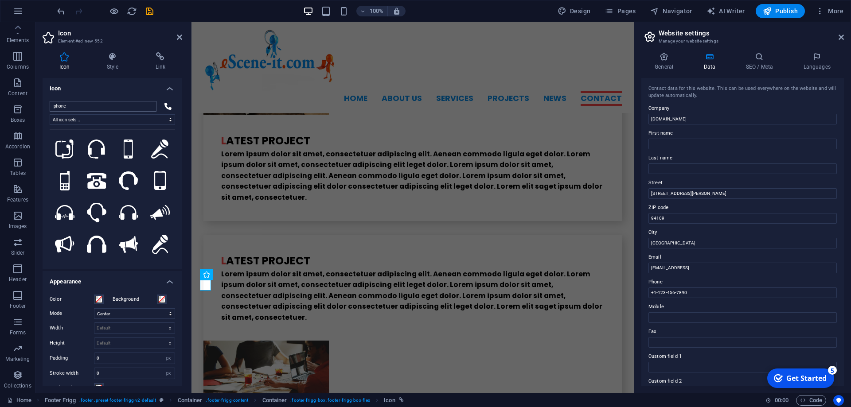
drag, startPoint x: 86, startPoint y: 103, endPoint x: 0, endPoint y: 99, distance: 86.0
click at [50, 101] on input "phone" at bounding box center [103, 106] width 107 height 11
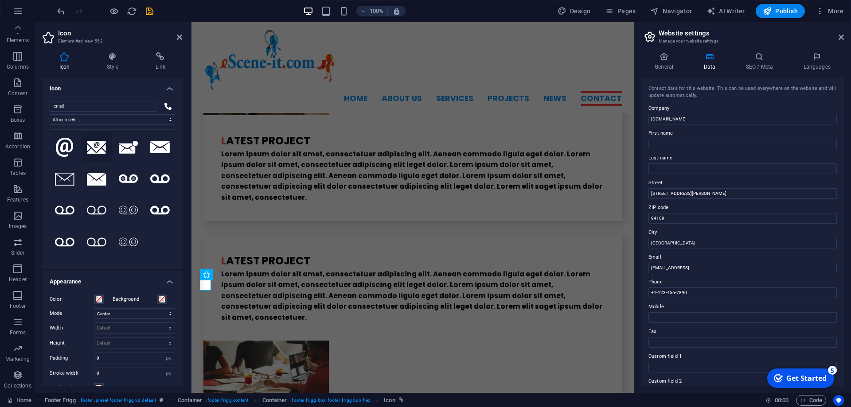
scroll to position [0, 0]
type input "email"
click at [65, 153] on icon at bounding box center [65, 149] width 18 height 19
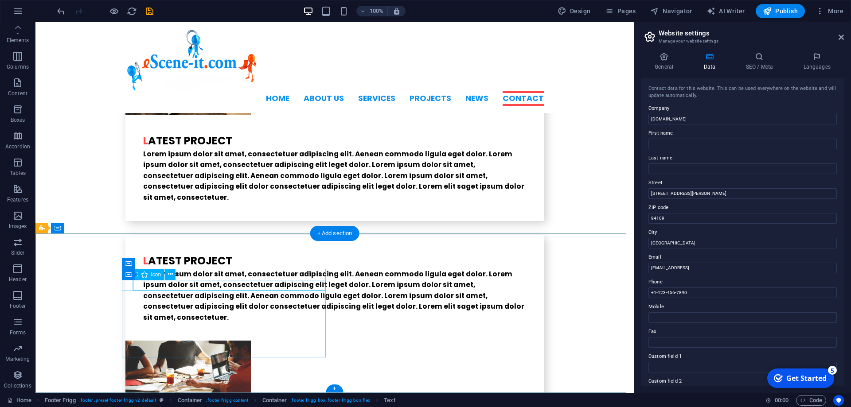
select select "xMidYMid"
select select "px"
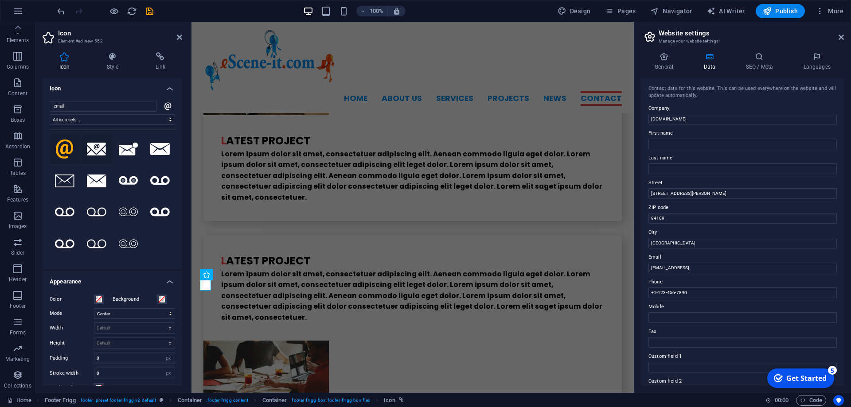
click at [105, 156] on icon at bounding box center [96, 149] width 19 height 13
click at [150, 155] on icon at bounding box center [159, 149] width 19 height 12
click at [74, 187] on icon at bounding box center [64, 181] width 19 height 13
click at [106, 186] on icon at bounding box center [96, 181] width 19 height 13
click at [138, 152] on icon at bounding box center [128, 149] width 19 height 13
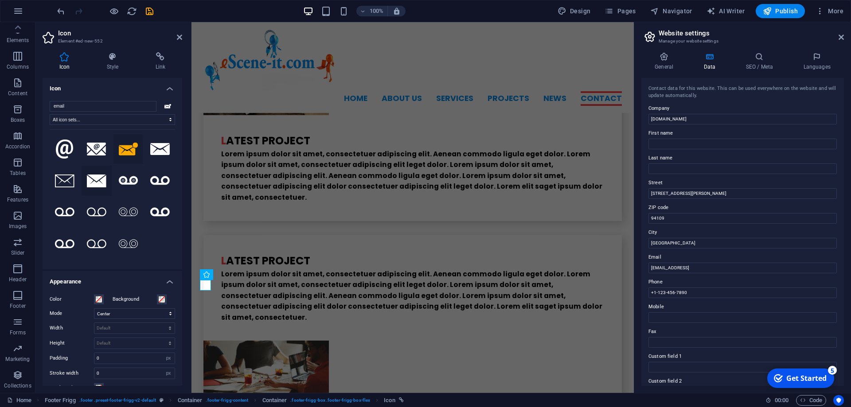
click at [106, 185] on icon at bounding box center [96, 181] width 19 height 13
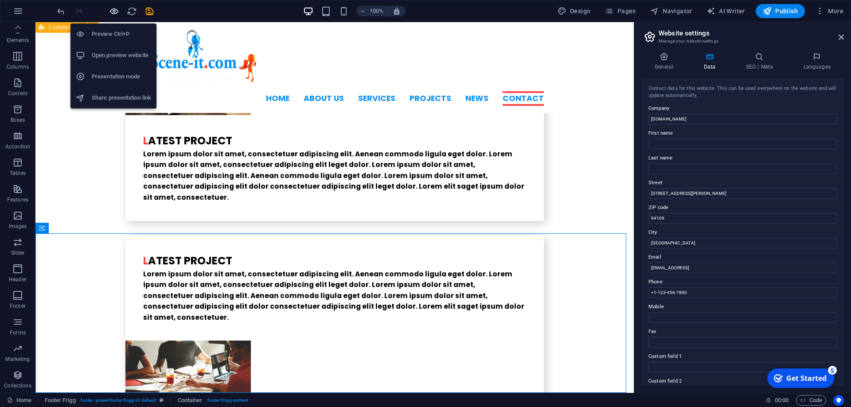
drag, startPoint x: 113, startPoint y: 9, endPoint x: 95, endPoint y: 96, distance: 89.2
click at [113, 9] on icon "button" at bounding box center [114, 11] width 10 height 10
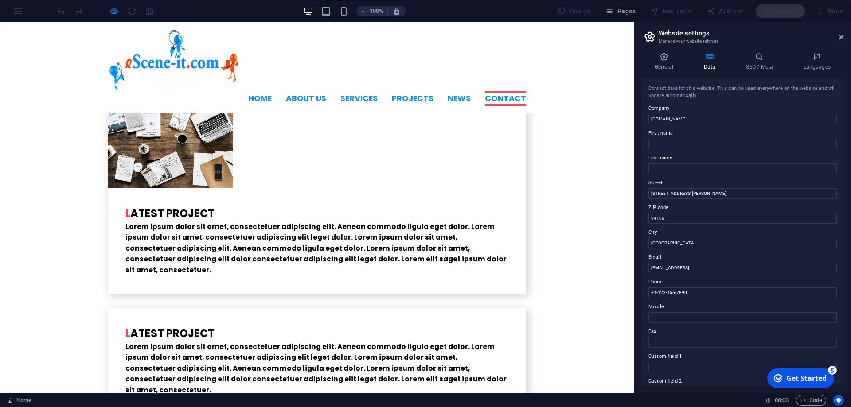
scroll to position [2179, 0]
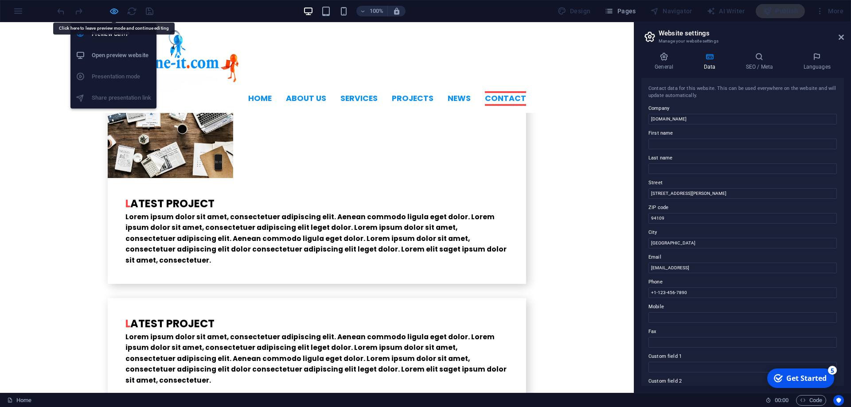
click at [112, 12] on icon "button" at bounding box center [114, 11] width 10 height 10
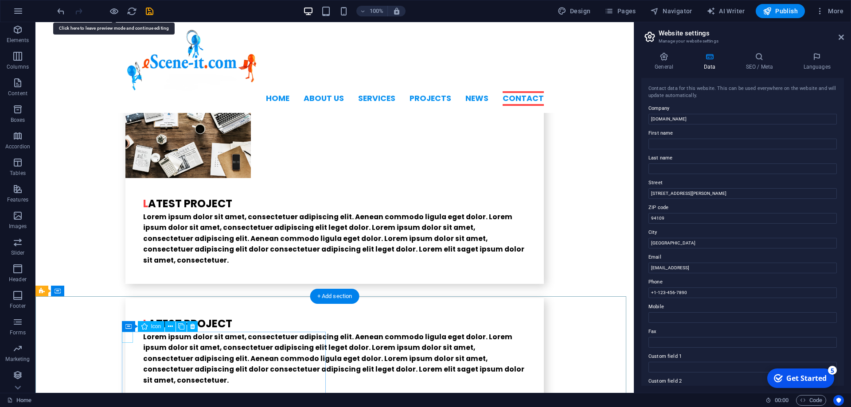
select select "xMidYMid"
select select "px"
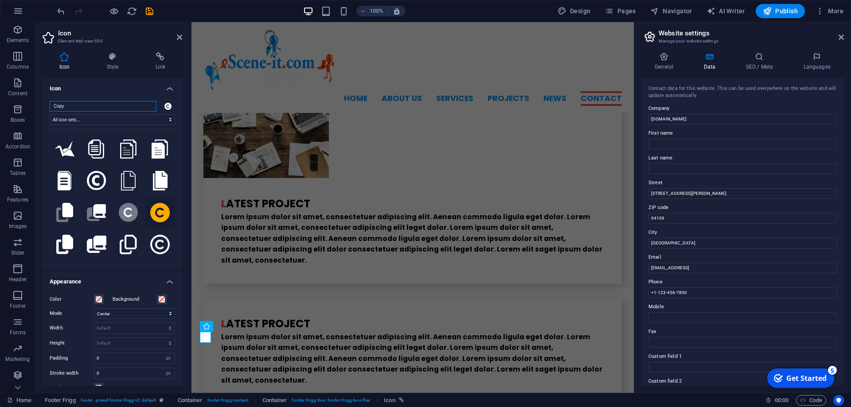
click at [88, 107] on input "Copy" at bounding box center [103, 106] width 107 height 11
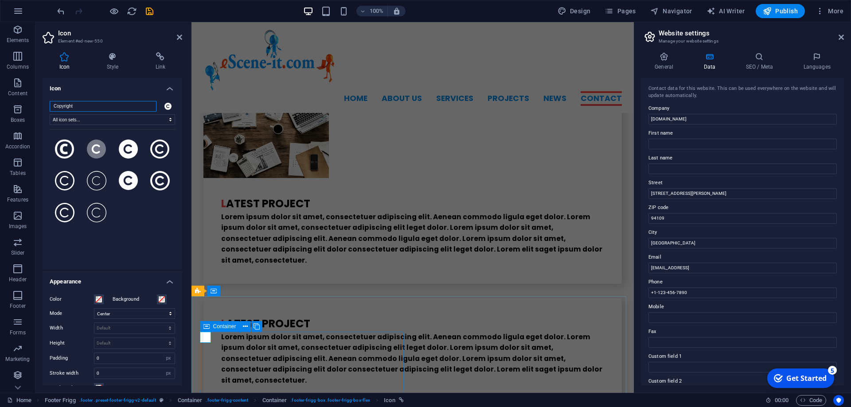
type input "Copyright"
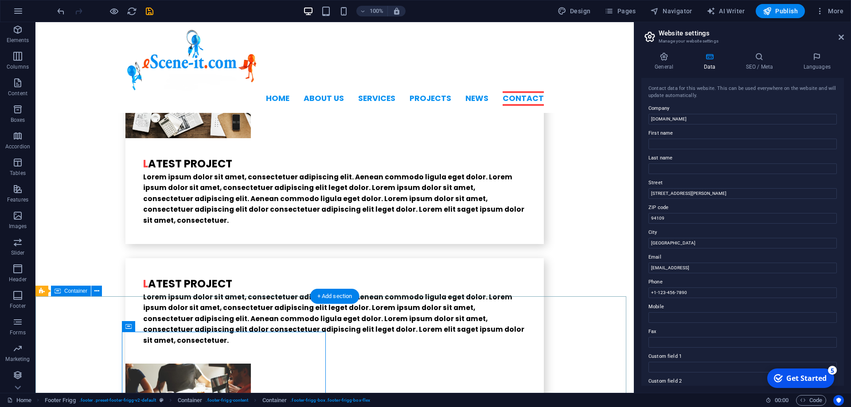
scroll to position [2242, 0]
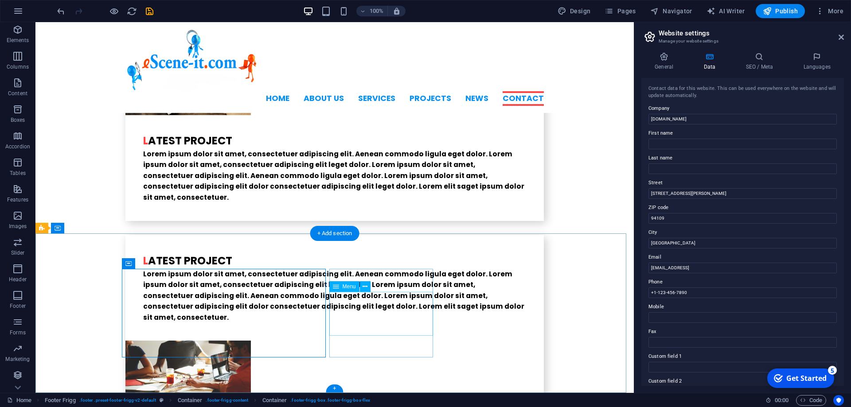
select select
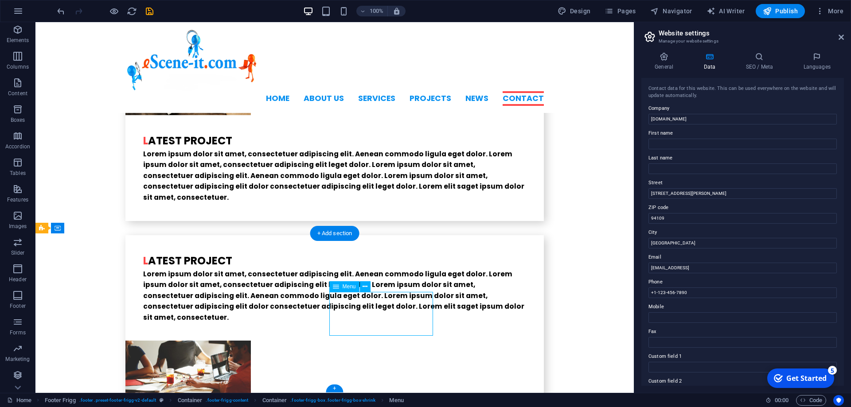
select select
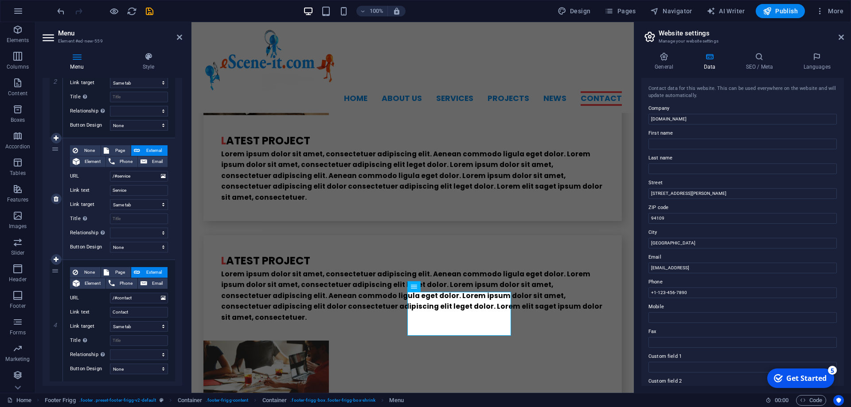
scroll to position [288, 0]
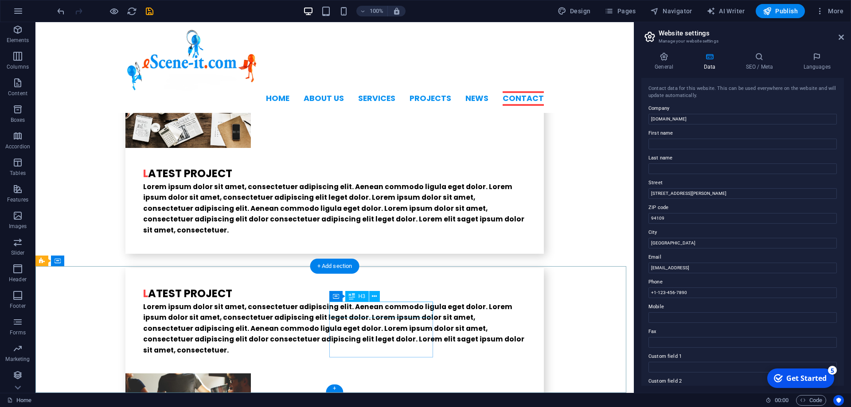
drag, startPoint x: 256, startPoint y: 338, endPoint x: 265, endPoint y: 348, distance: 13.5
click at [388, 296] on button at bounding box center [384, 296] width 11 height 11
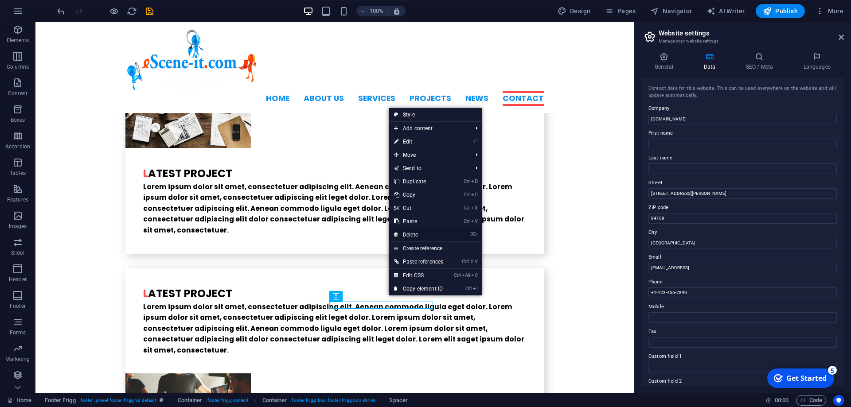
click at [409, 240] on link "⌦ Delete" at bounding box center [419, 234] width 60 height 13
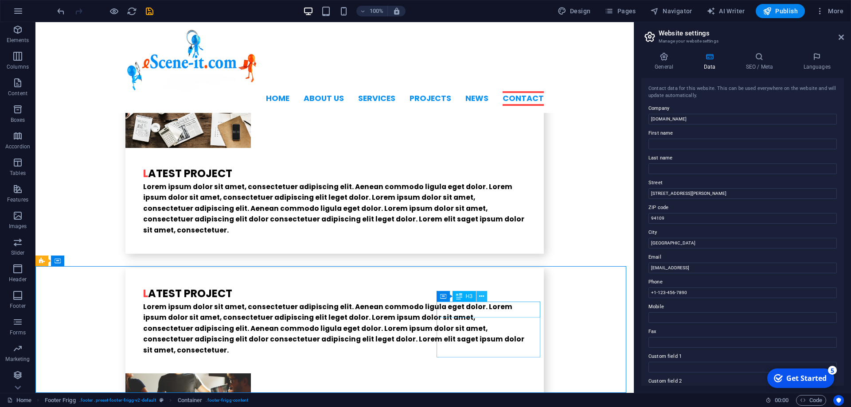
click at [483, 298] on icon at bounding box center [481, 296] width 5 height 9
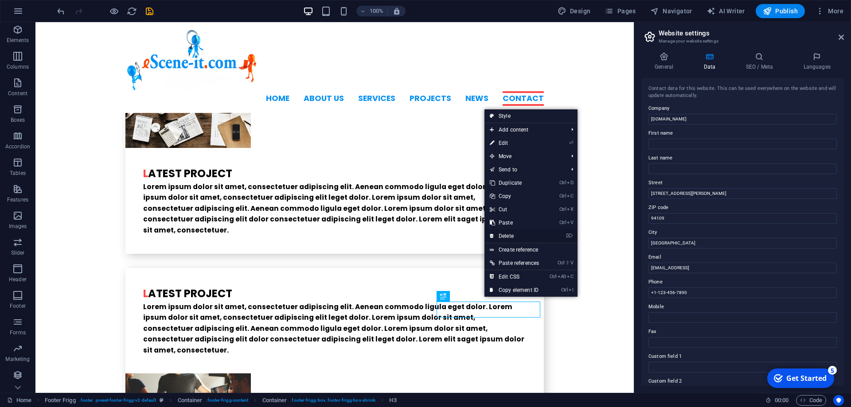
click at [534, 237] on link "⌦ Delete" at bounding box center [514, 236] width 60 height 13
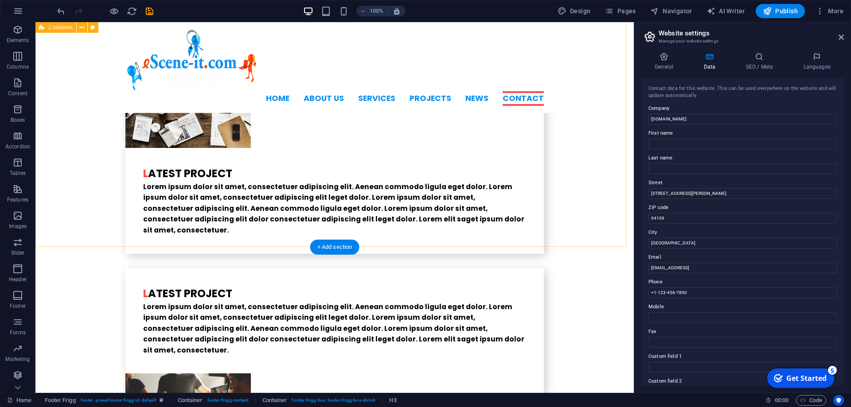
scroll to position [2193, 0]
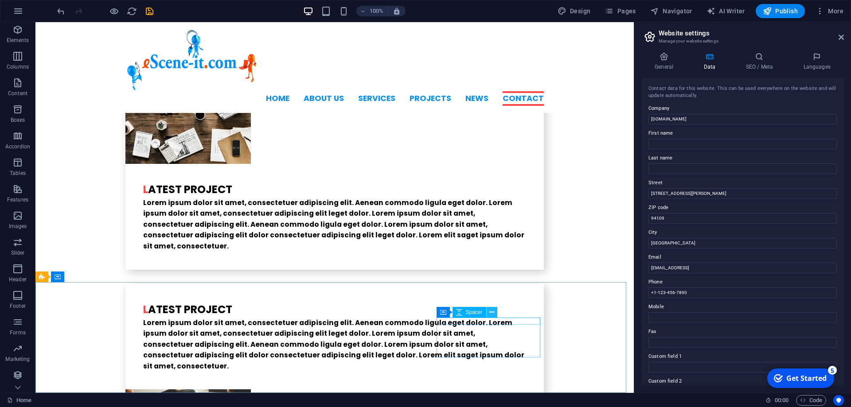
click at [491, 310] on icon at bounding box center [491, 312] width 5 height 9
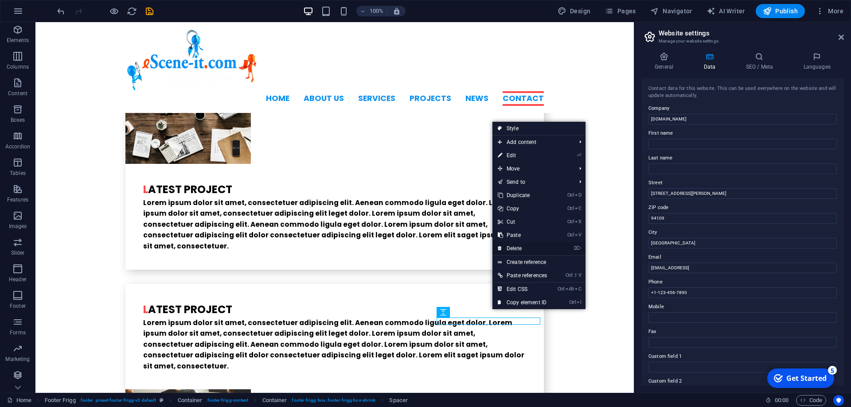
click at [518, 250] on link "⌦ Delete" at bounding box center [522, 248] width 60 height 13
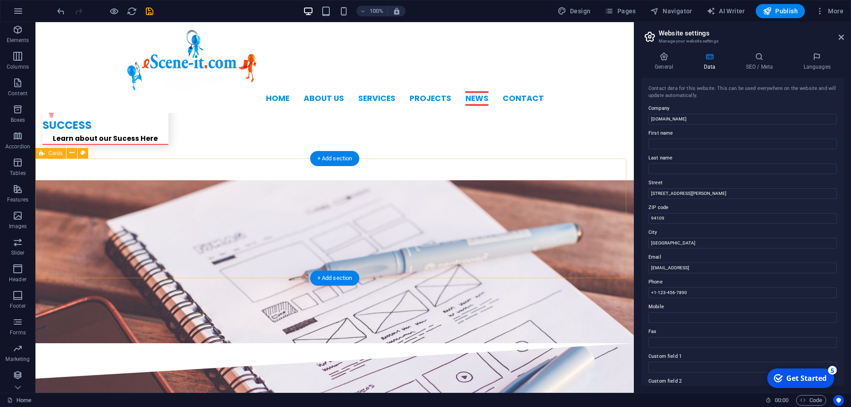
scroll to position [2005, 0]
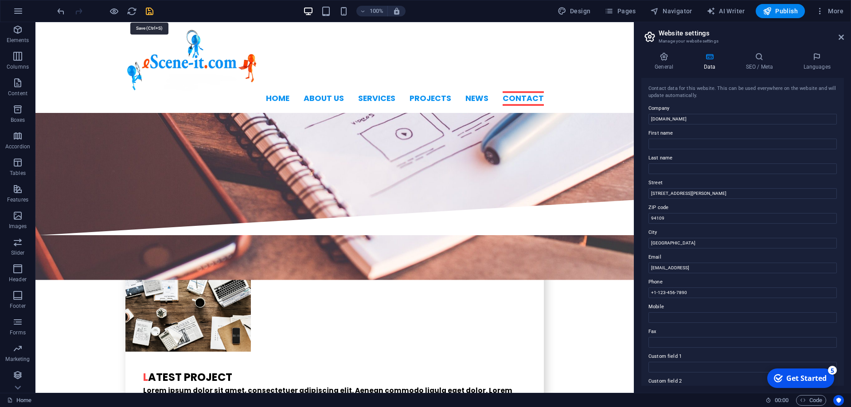
click at [149, 12] on icon "save" at bounding box center [149, 11] width 10 height 10
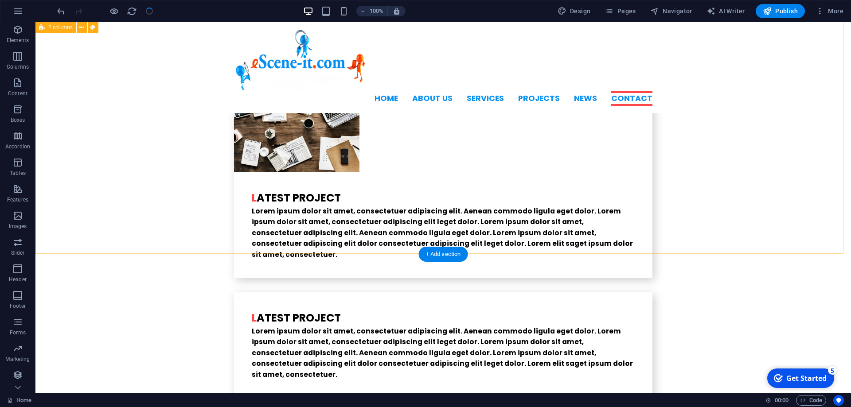
scroll to position [2186, 0]
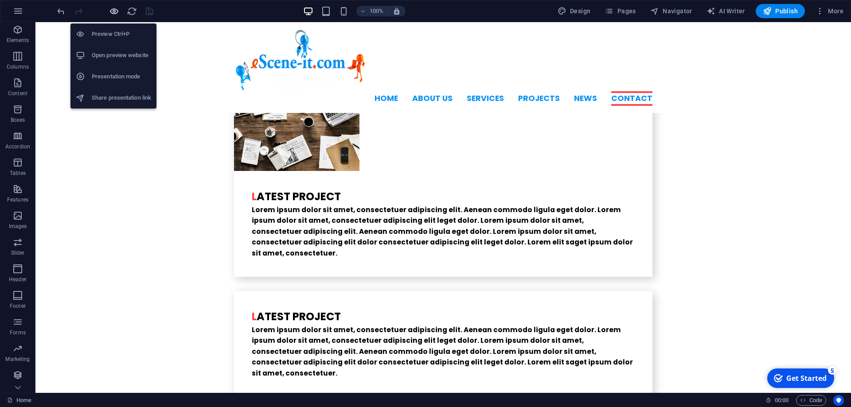
click at [115, 9] on icon "button" at bounding box center [114, 11] width 10 height 10
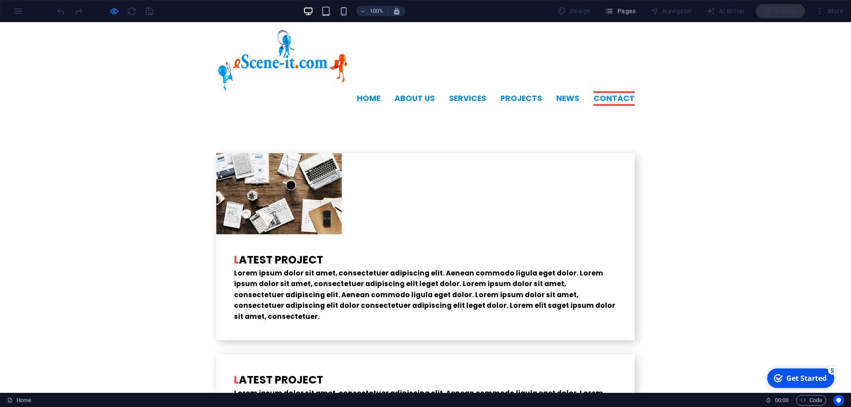
scroll to position [2123, 0]
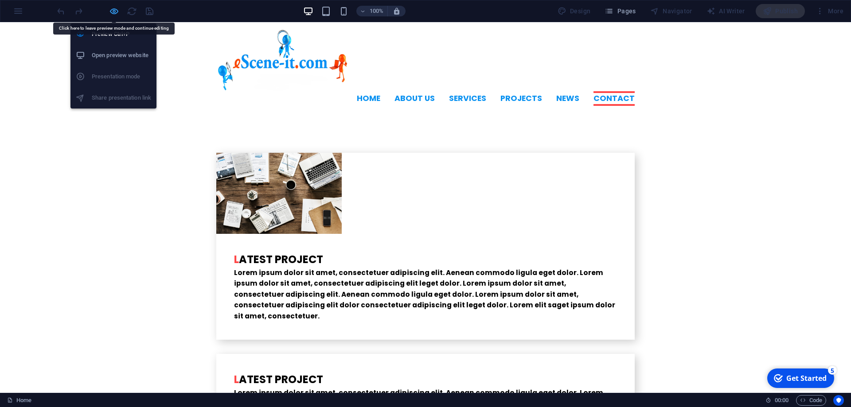
click at [113, 9] on icon "button" at bounding box center [114, 11] width 10 height 10
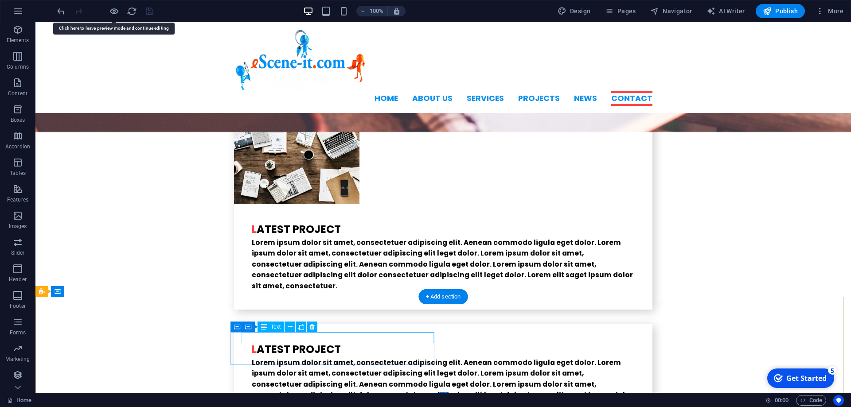
scroll to position [2186, 0]
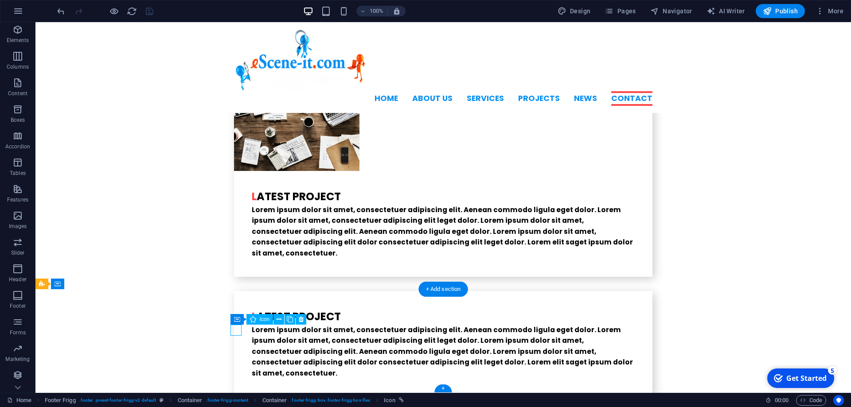
select select "xMidYMid"
select select "px"
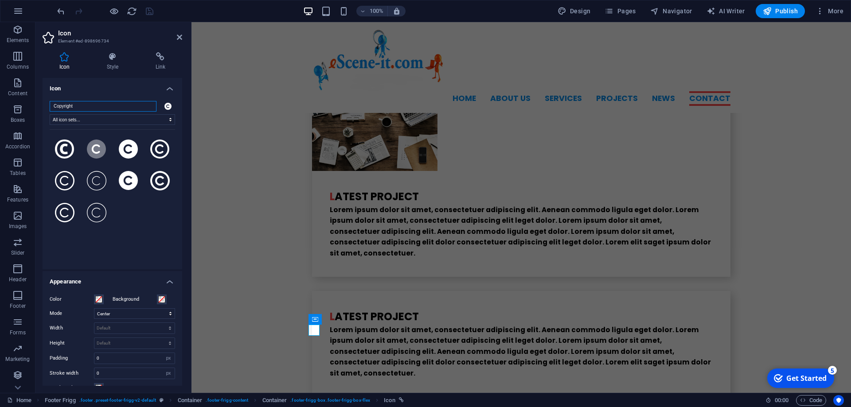
drag, startPoint x: 100, startPoint y: 107, endPoint x: 0, endPoint y: 107, distance: 99.7
click at [50, 107] on input "Copyright" at bounding box center [103, 106] width 107 height 11
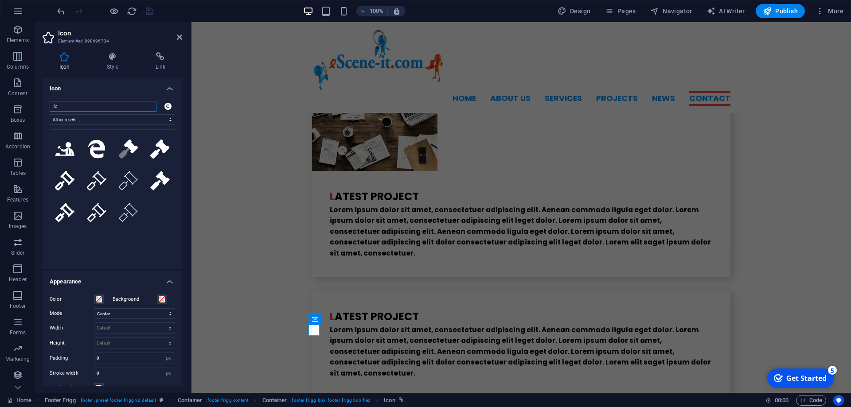
type input "l"
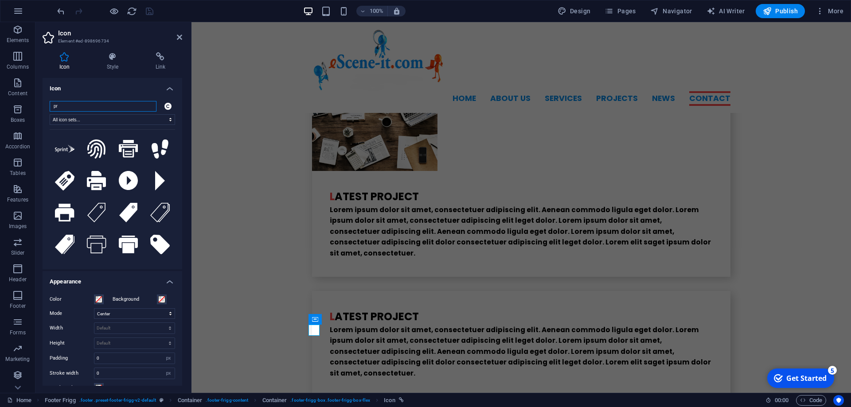
type input "p"
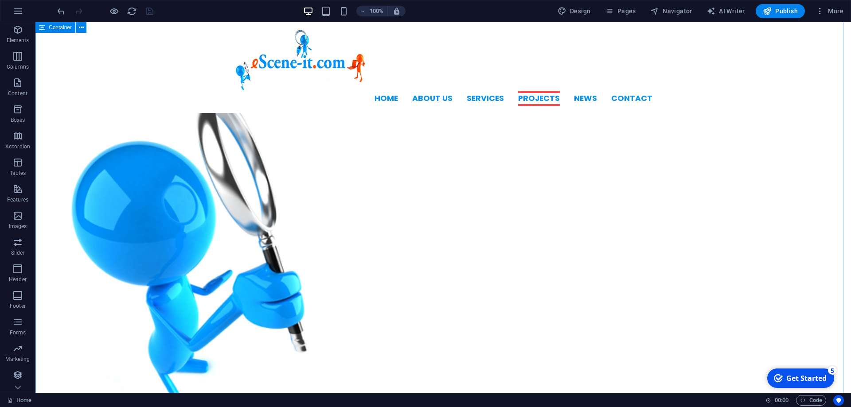
scroll to position [1101, 0]
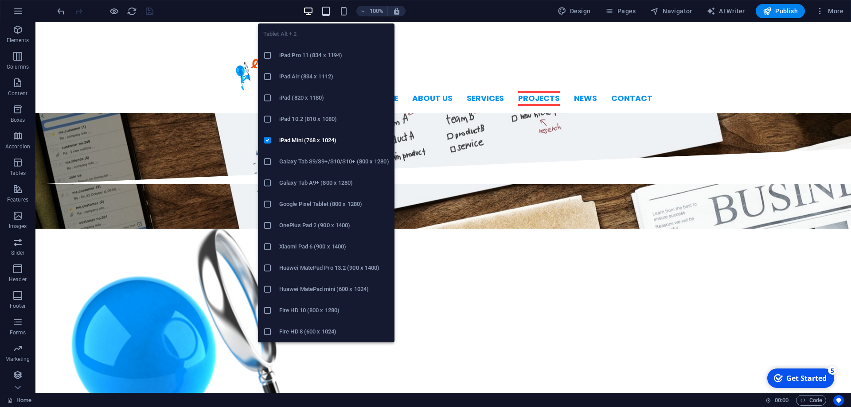
click at [331, 12] on icon "button" at bounding box center [326, 11] width 10 height 10
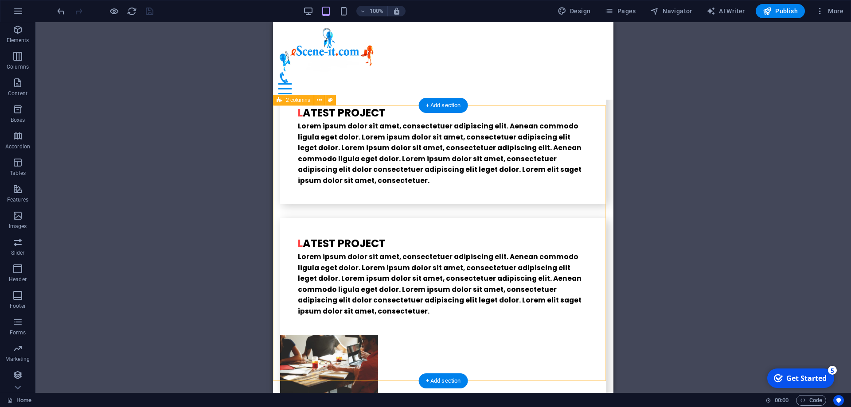
scroll to position [2316, 0]
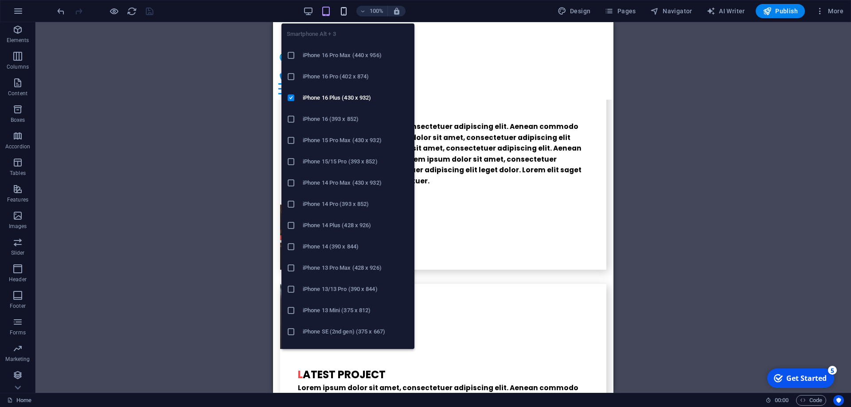
click at [343, 14] on icon "button" at bounding box center [344, 11] width 10 height 10
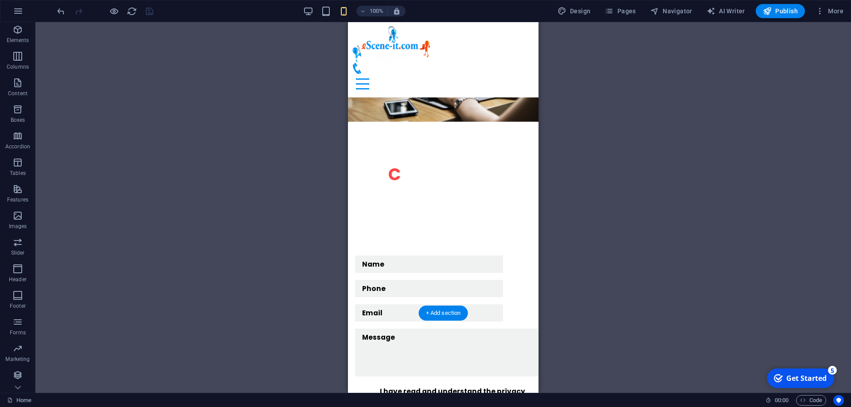
scroll to position [2930, 0]
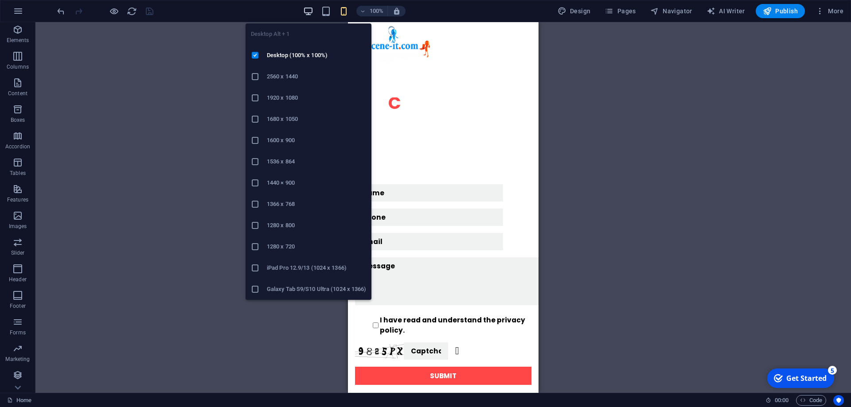
click at [310, 10] on icon "button" at bounding box center [308, 11] width 10 height 10
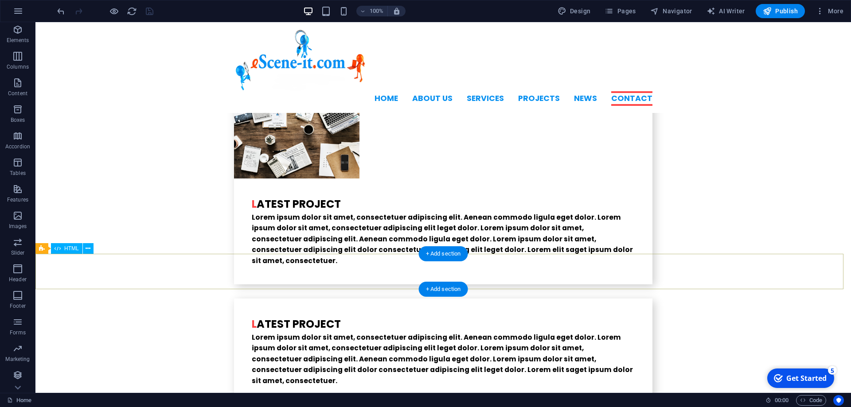
scroll to position [2186, 0]
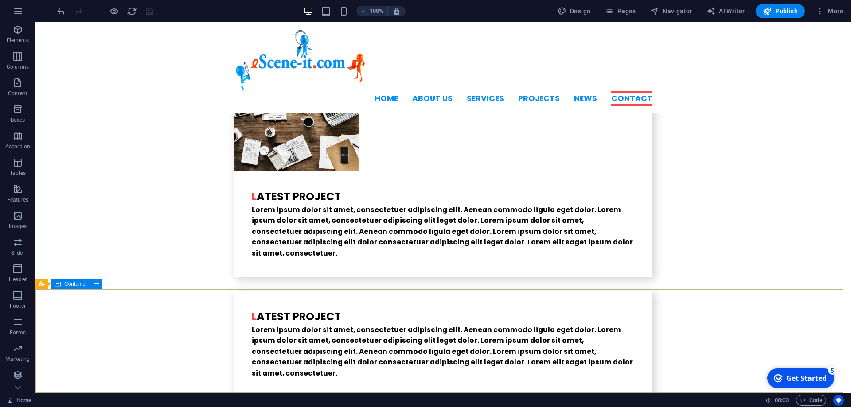
click at [79, 285] on span "Container" at bounding box center [75, 283] width 23 height 5
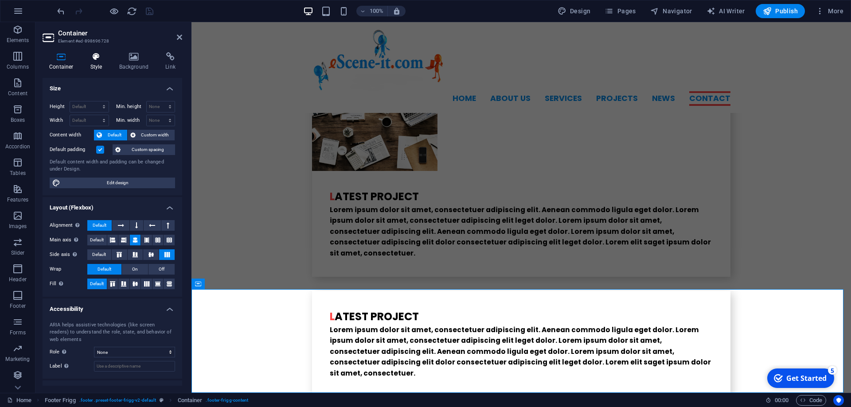
click at [97, 60] on icon at bounding box center [96, 56] width 25 height 9
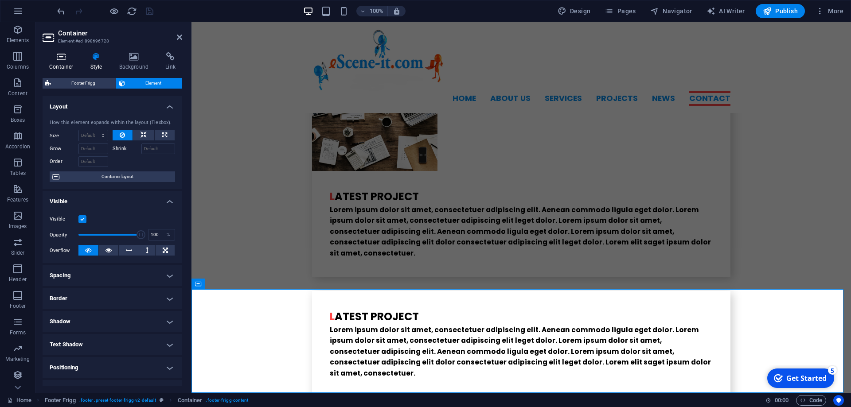
drag, startPoint x: 65, startPoint y: 56, endPoint x: 66, endPoint y: 63, distance: 7.2
click at [65, 62] on h4 "Container" at bounding box center [63, 61] width 41 height 19
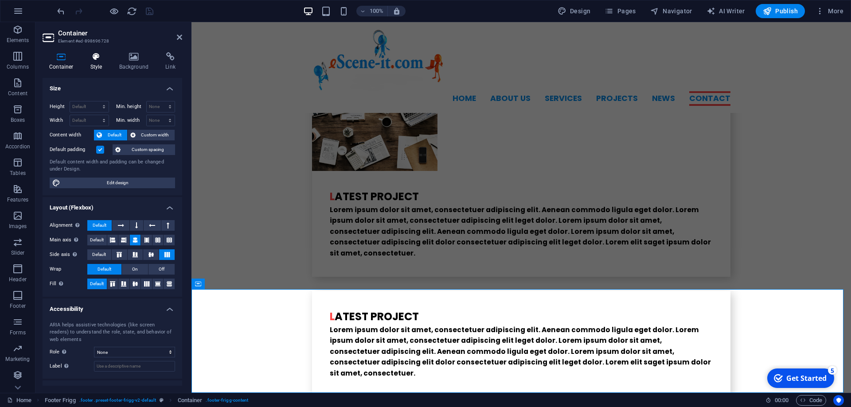
click at [94, 58] on icon at bounding box center [96, 56] width 25 height 9
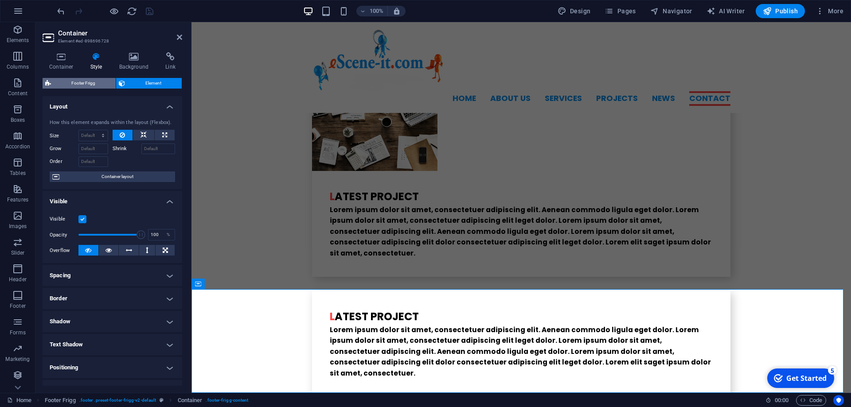
click at [82, 85] on span "Footer Frigg" at bounding box center [83, 83] width 59 height 11
select select "rem"
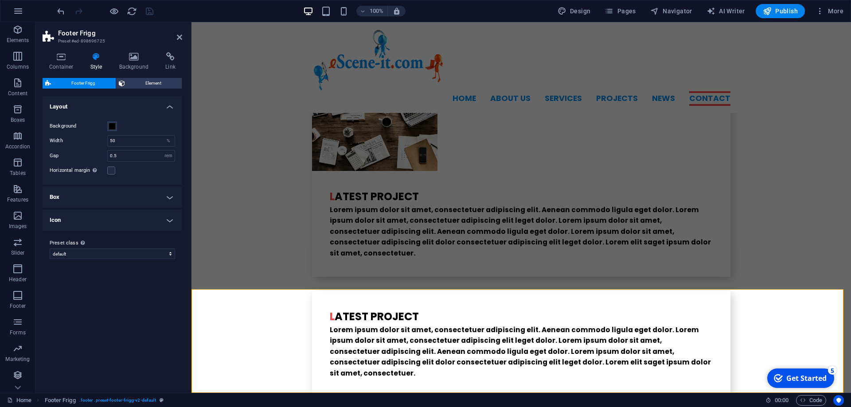
click at [156, 221] on h4 "Icon" at bounding box center [113, 220] width 140 height 21
click at [156, 221] on h4 "Icon" at bounding box center [113, 218] width 140 height 16
click at [167, 196] on h4 "Box" at bounding box center [113, 197] width 140 height 21
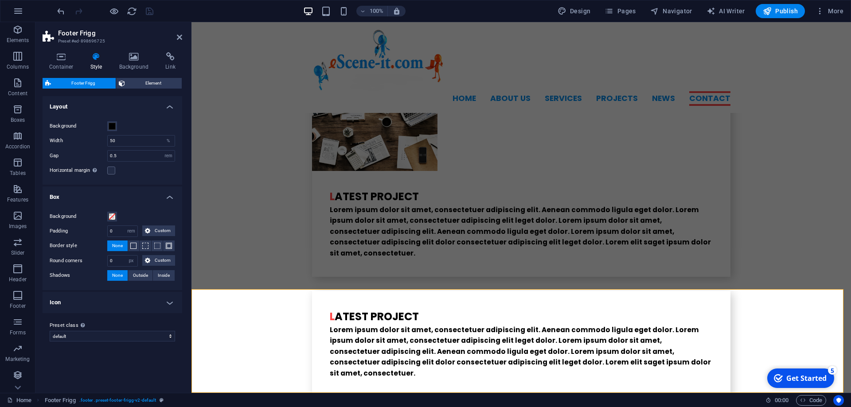
click at [169, 197] on h4 "Box" at bounding box center [113, 195] width 140 height 16
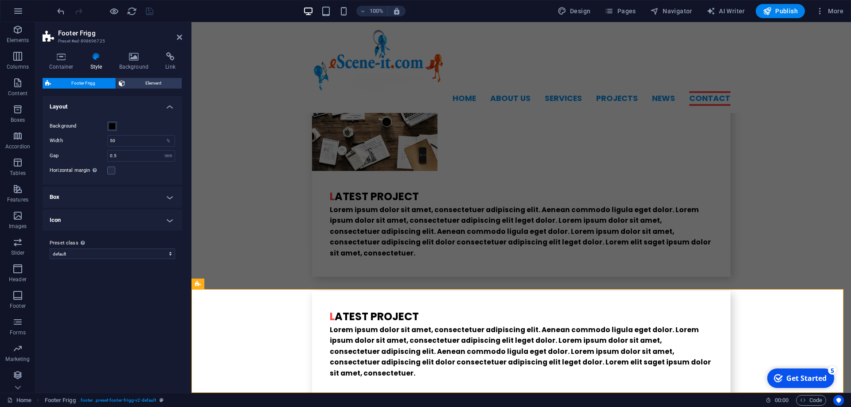
click at [172, 110] on h4 "Layout" at bounding box center [113, 104] width 140 height 16
click at [136, 63] on h4 "Background" at bounding box center [136, 61] width 47 height 19
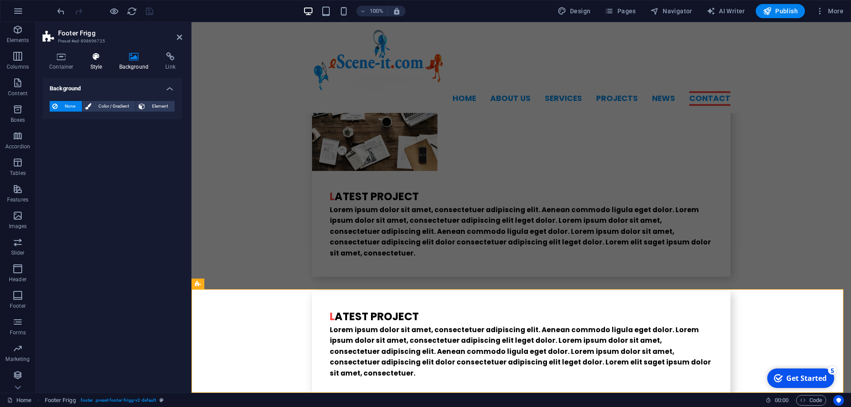
click at [92, 58] on icon at bounding box center [96, 56] width 25 height 9
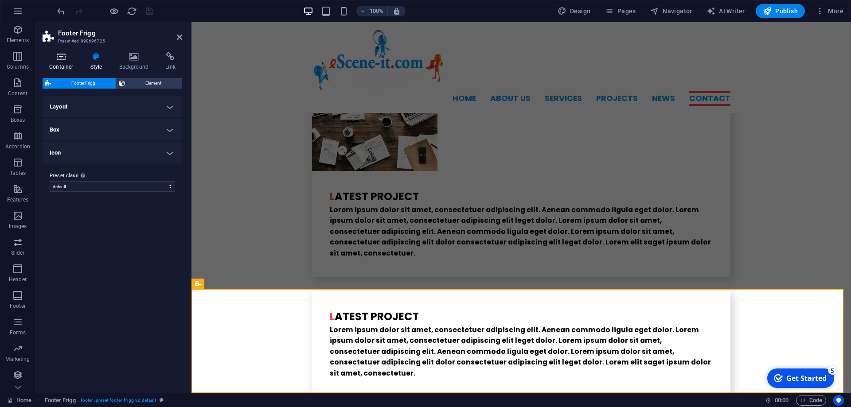
click at [68, 57] on icon at bounding box center [62, 56] width 38 height 9
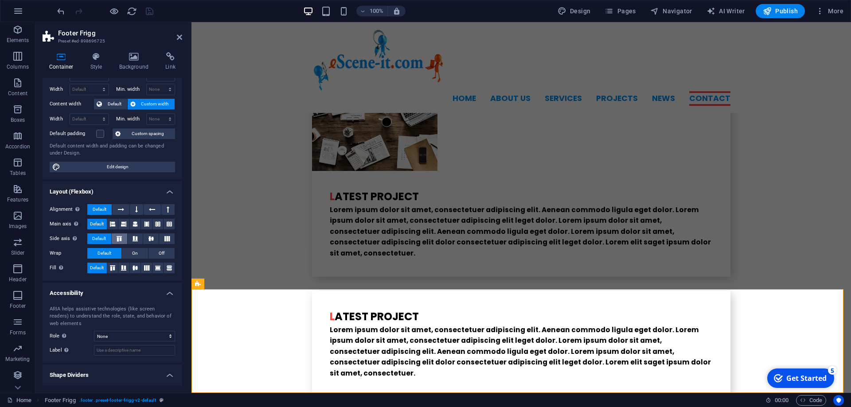
scroll to position [51, 0]
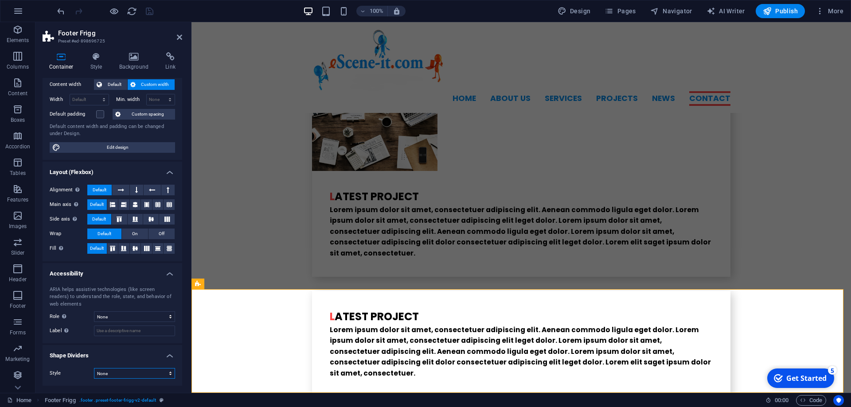
click at [94, 368] on select "None Triangle Square Diagonal Polygon 1 Polygon 2 Zigzag Multiple Zigzags Waves…" at bounding box center [134, 373] width 81 height 11
click at [73, 374] on label "Style" at bounding box center [72, 373] width 44 height 11
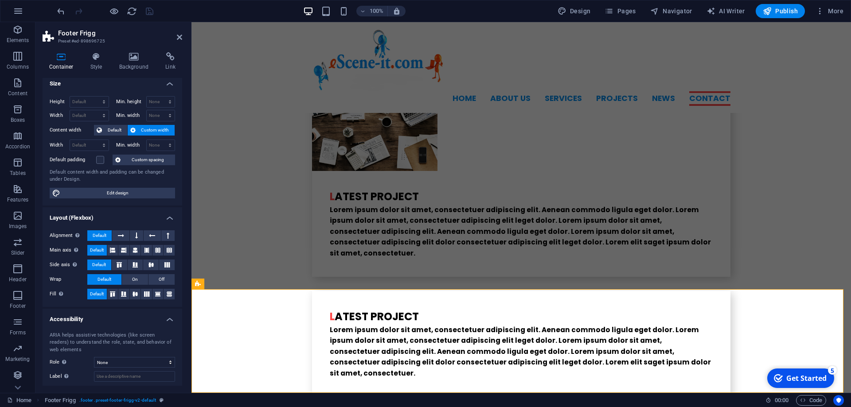
scroll to position [0, 0]
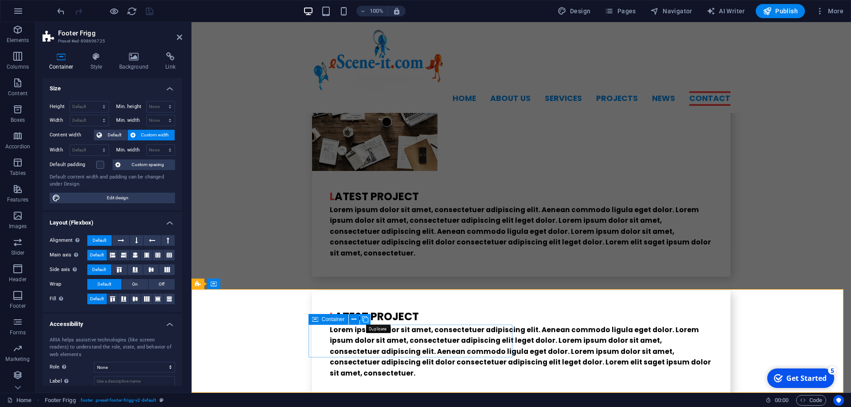
click at [365, 319] on icon at bounding box center [365, 319] width 6 height 9
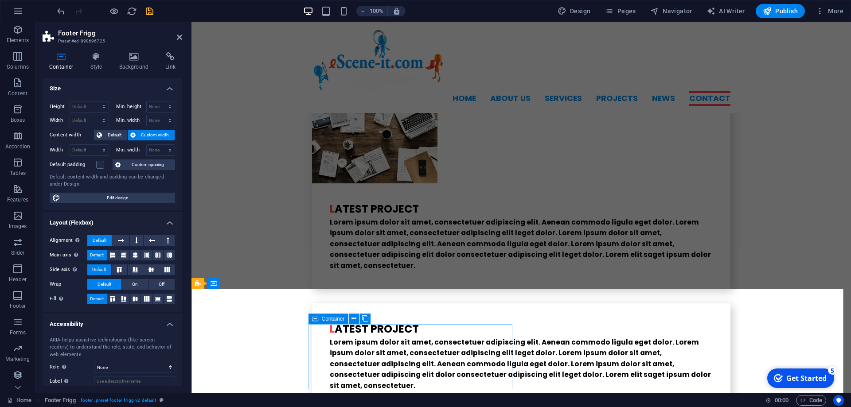
scroll to position [2219, 0]
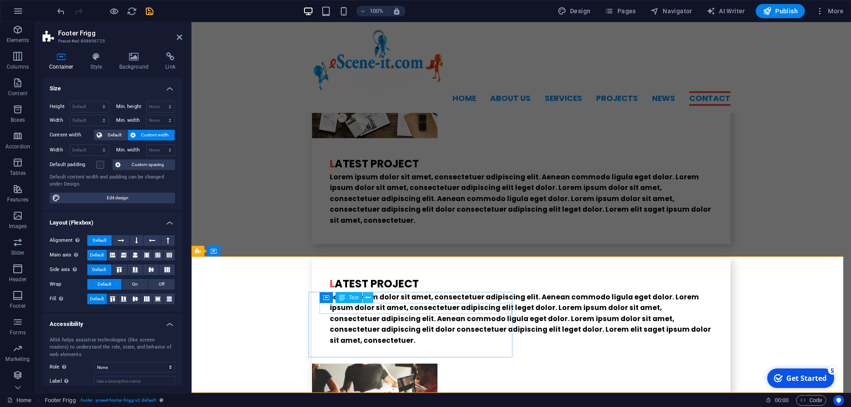
click at [366, 295] on icon at bounding box center [368, 297] width 5 height 9
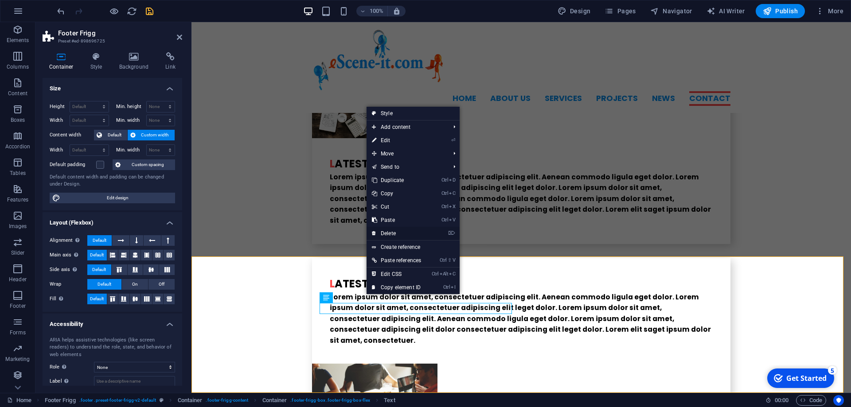
click at [387, 233] on link "⌦ Delete" at bounding box center [396, 233] width 60 height 13
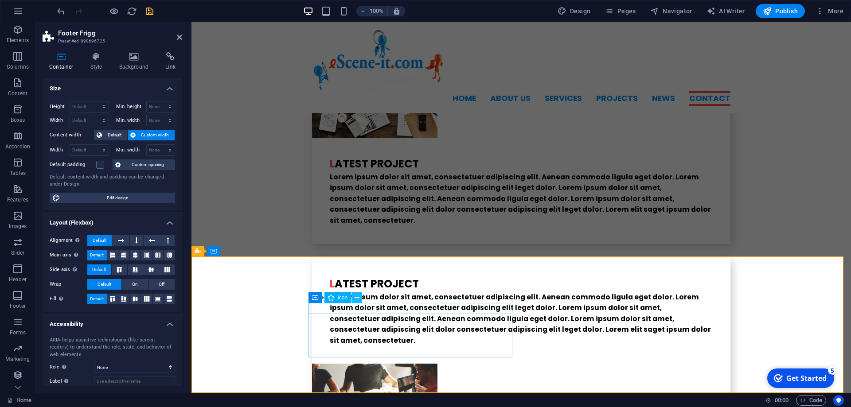
click at [355, 300] on icon at bounding box center [356, 297] width 5 height 9
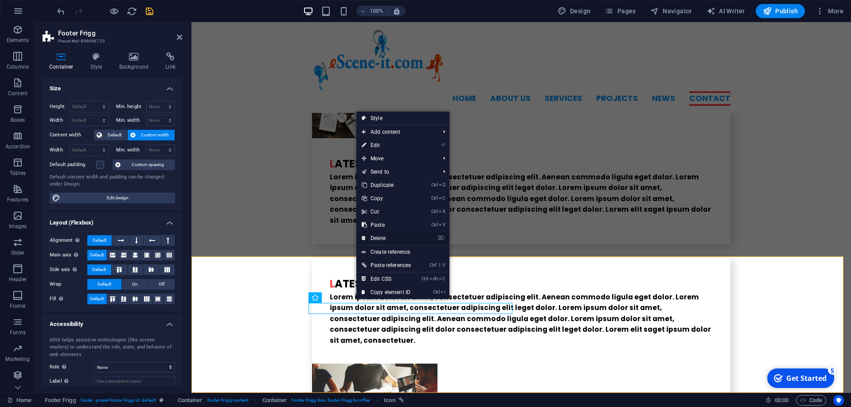
click at [374, 241] on link "⌦ Delete" at bounding box center [386, 238] width 60 height 13
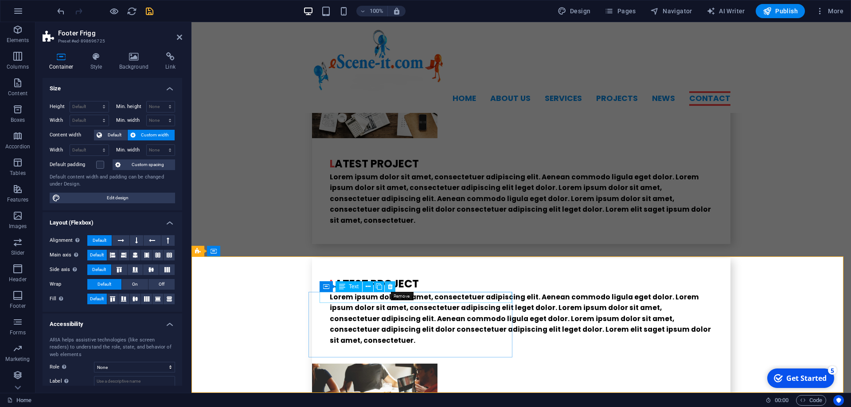
click at [389, 284] on icon at bounding box center [390, 286] width 5 height 9
click at [378, 286] on icon at bounding box center [379, 286] width 5 height 9
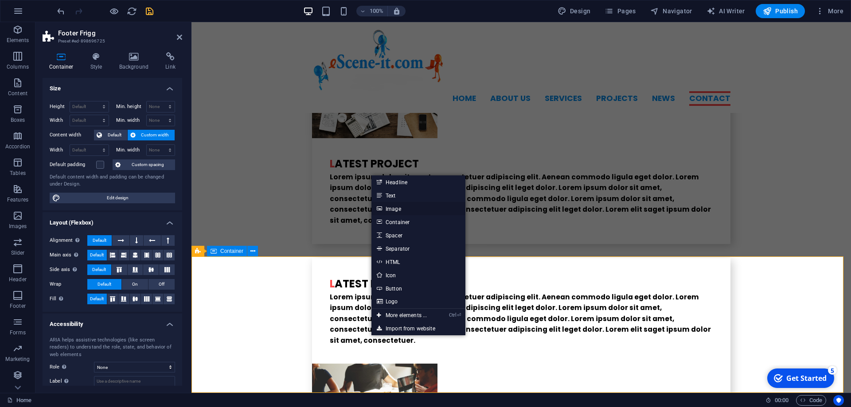
click at [399, 210] on link "Image" at bounding box center [418, 208] width 94 height 13
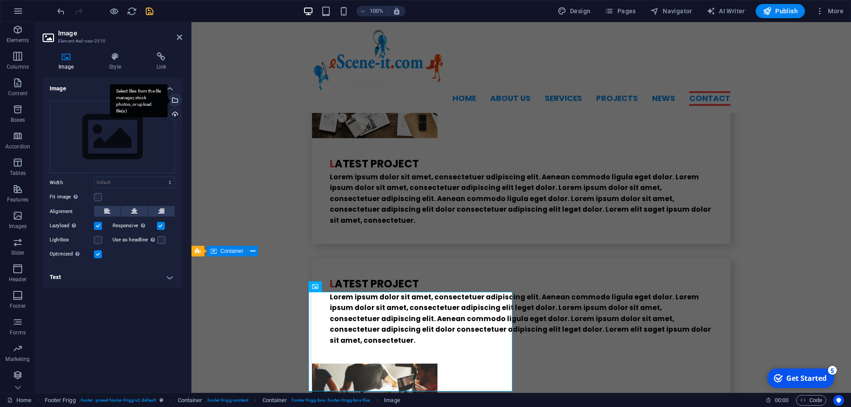
click at [167, 99] on div "Select files from the file manager, stock photos, or upload file(s)" at bounding box center [139, 100] width 58 height 33
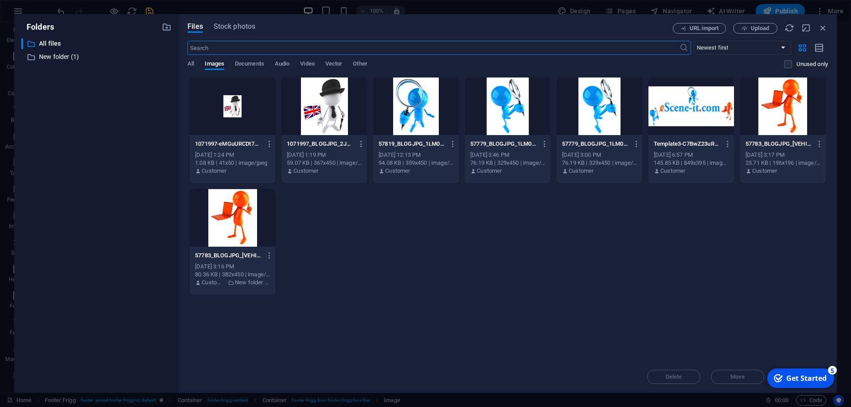
click at [325, 106] on div at bounding box center [324, 107] width 86 height 58
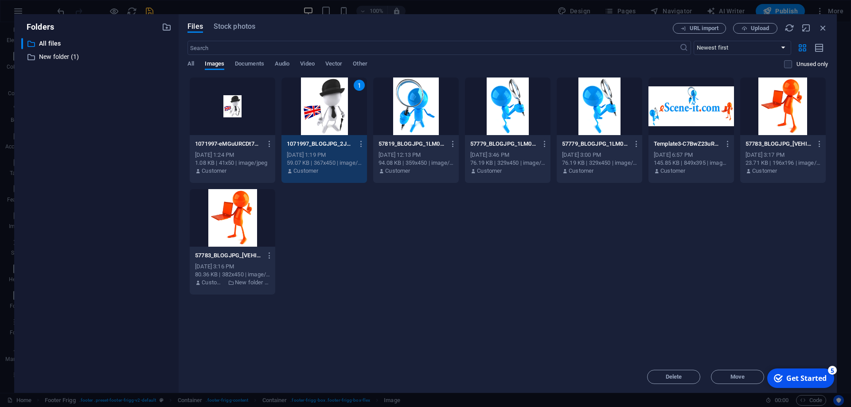
click at [328, 99] on div "1" at bounding box center [324, 107] width 86 height 58
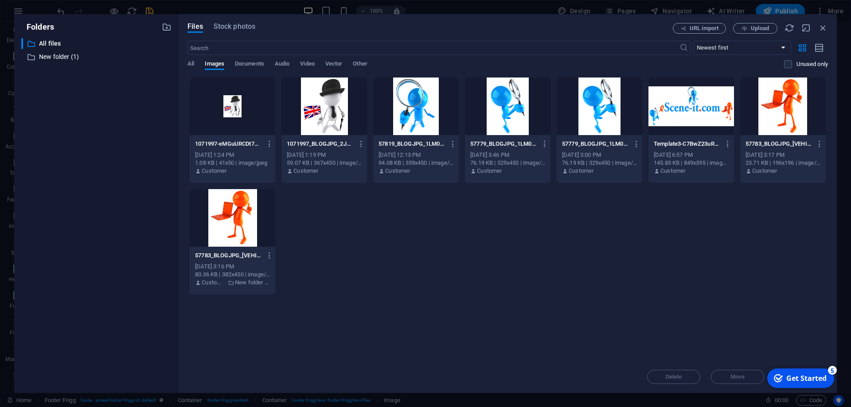
click at [328, 99] on div at bounding box center [324, 107] width 86 height 58
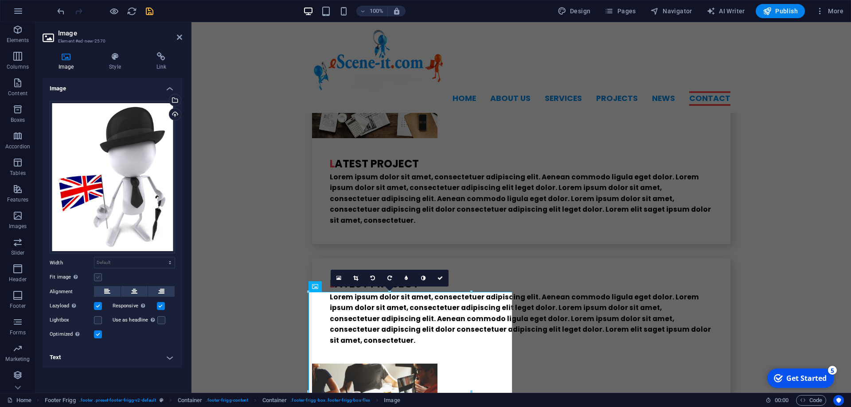
click at [98, 278] on label at bounding box center [98, 277] width 8 height 8
click at [0, 0] on input "Fit image Automatically fit image to a fixed width and height" at bounding box center [0, 0] width 0 height 0
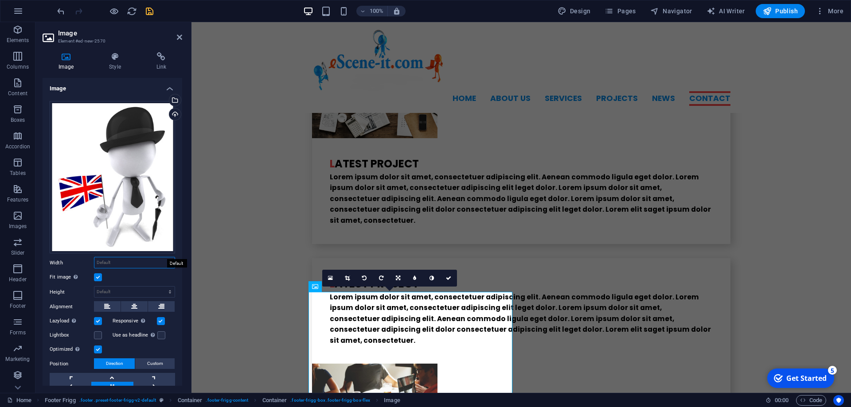
click at [94, 257] on select "Default auto px rem % em vh vw" at bounding box center [134, 262] width 80 height 11
select select "%"
click option "%" at bounding box center [0, 0] width 0 height 0
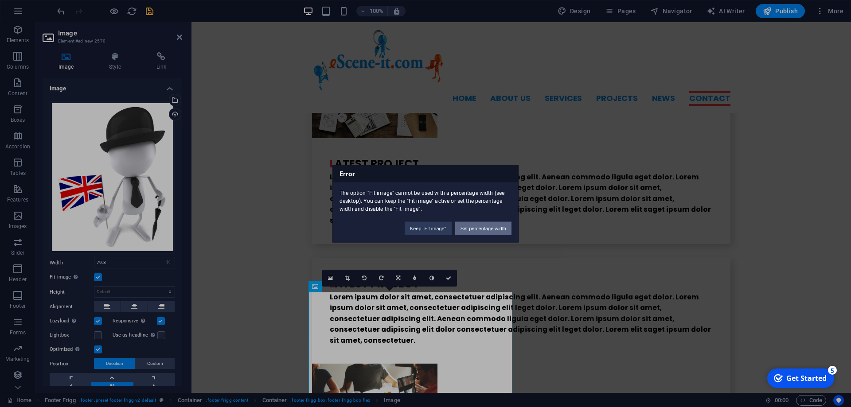
click at [479, 226] on button "Set percentage width" at bounding box center [483, 228] width 56 height 13
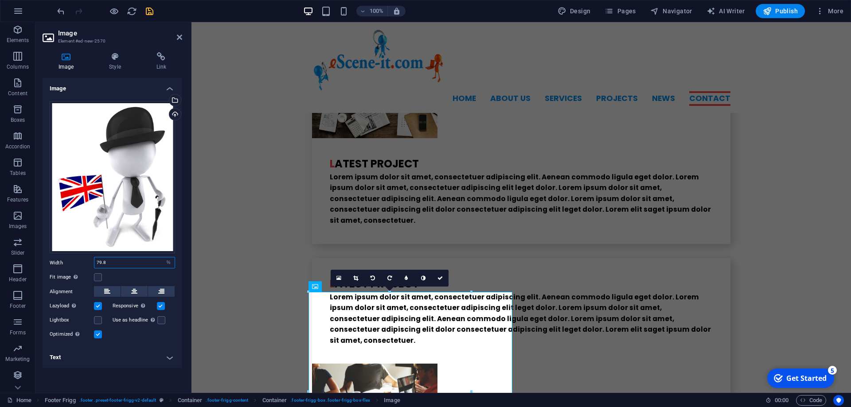
drag, startPoint x: 129, startPoint y: 265, endPoint x: 60, endPoint y: 255, distance: 70.2
click at [94, 257] on input "79.8" at bounding box center [134, 262] width 80 height 11
type input "50"
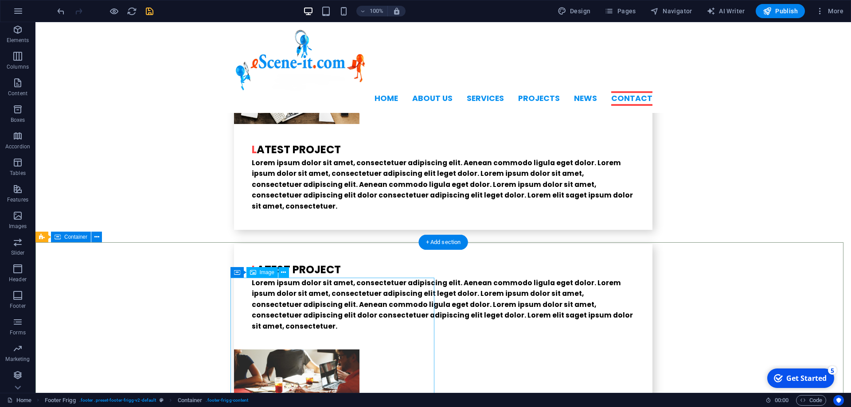
scroll to position [2278, 0]
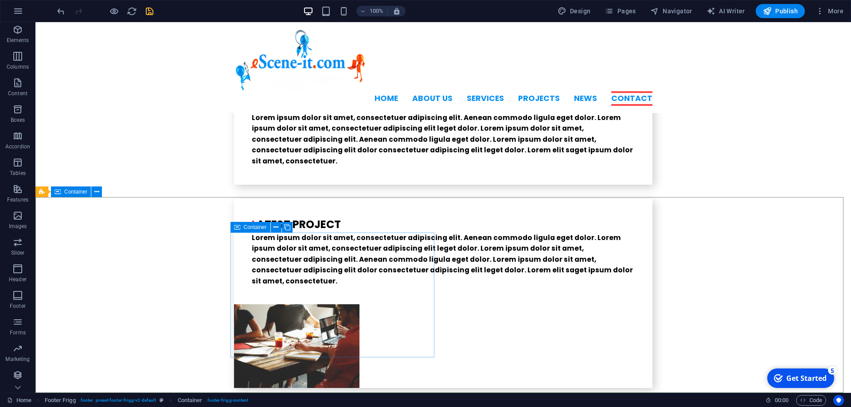
click at [263, 226] on span "Container" at bounding box center [255, 227] width 23 height 5
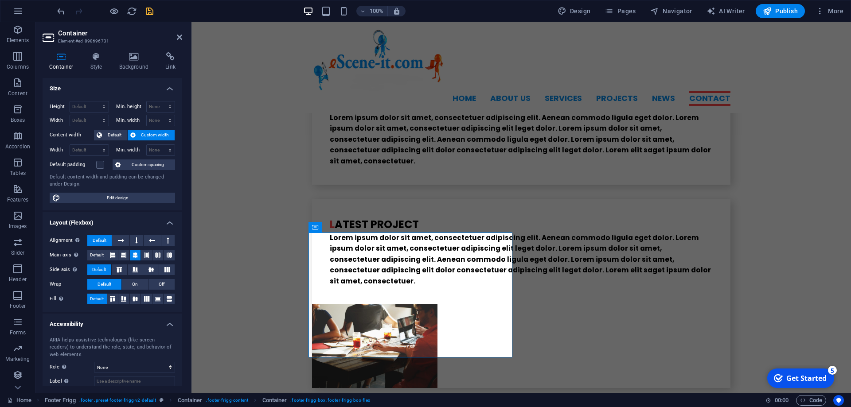
click at [66, 134] on label "Content width" at bounding box center [72, 135] width 44 height 11
click at [105, 135] on span "Default" at bounding box center [115, 135] width 20 height 11
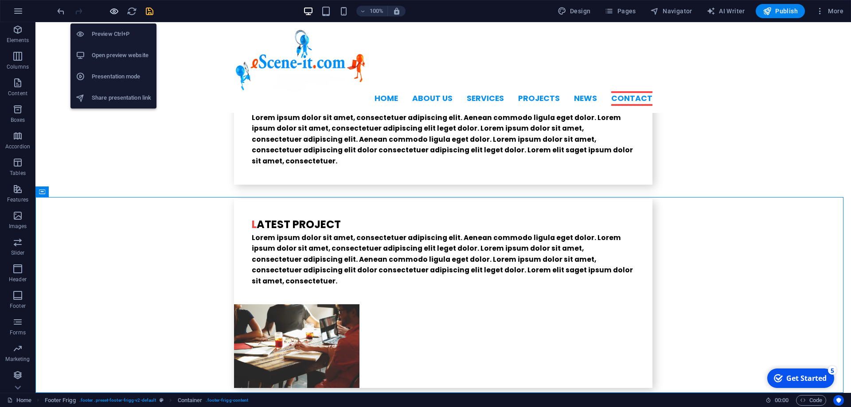
click at [115, 8] on icon "button" at bounding box center [114, 11] width 10 height 10
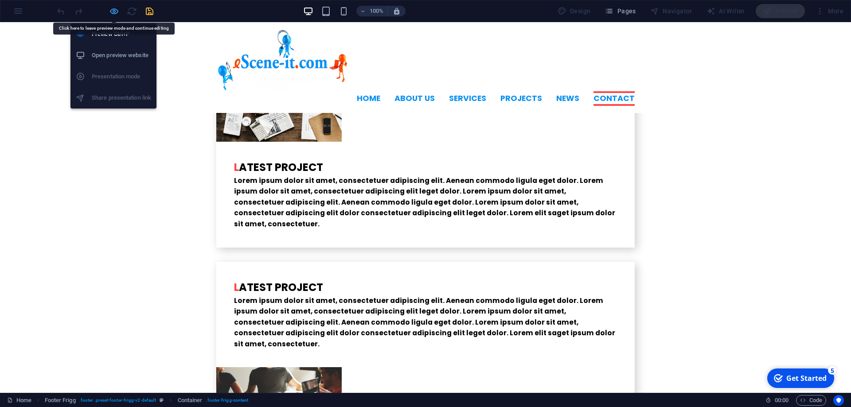
click at [111, 8] on icon "button" at bounding box center [114, 11] width 10 height 10
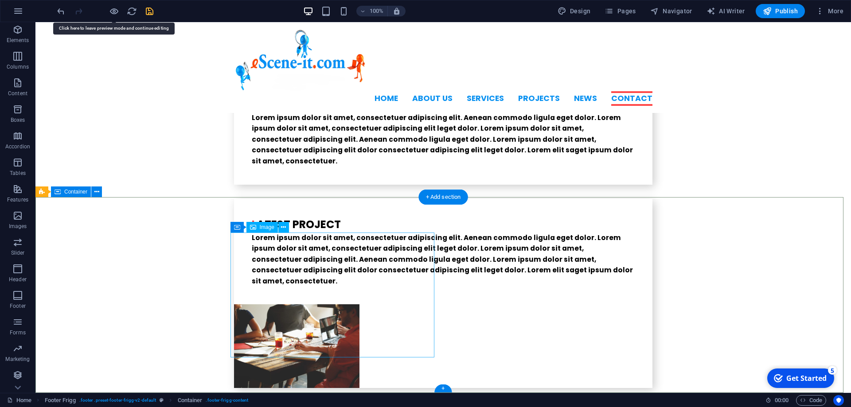
select select "%"
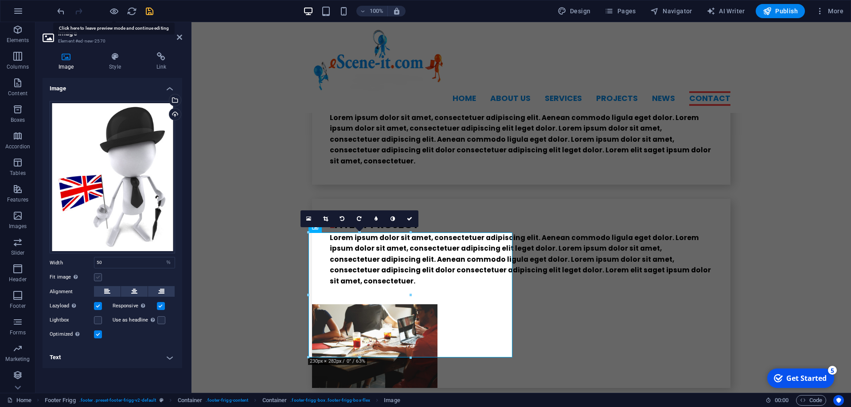
click at [100, 276] on label at bounding box center [98, 277] width 8 height 8
click at [0, 0] on input "Fit image Automatically fit image to a fixed width and height" at bounding box center [0, 0] width 0 height 0
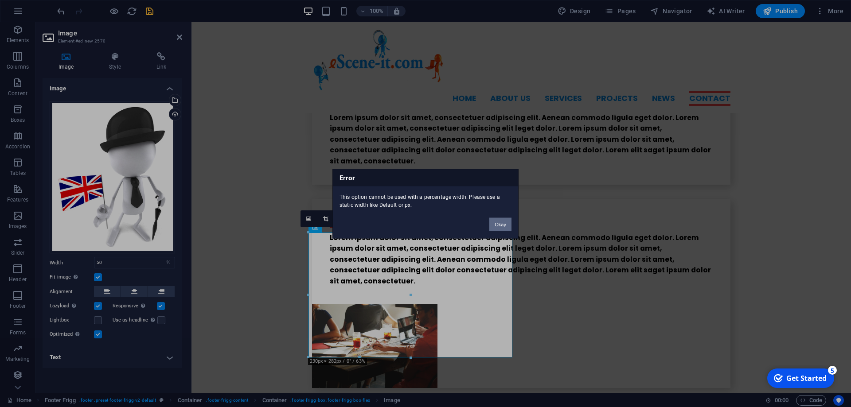
drag, startPoint x: 499, startPoint y: 220, endPoint x: 305, endPoint y: 201, distance: 194.6
click at [499, 220] on button "Okay" at bounding box center [500, 224] width 22 height 13
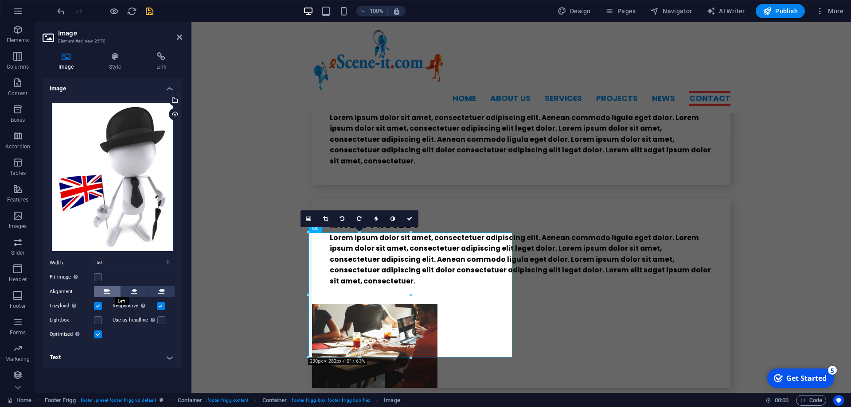
click at [105, 292] on icon at bounding box center [107, 291] width 6 height 11
click at [168, 359] on h4 "Text" at bounding box center [113, 357] width 140 height 21
click at [161, 347] on h4 "Text" at bounding box center [113, 355] width 140 height 16
click at [111, 62] on h4 "Style" at bounding box center [116, 61] width 47 height 19
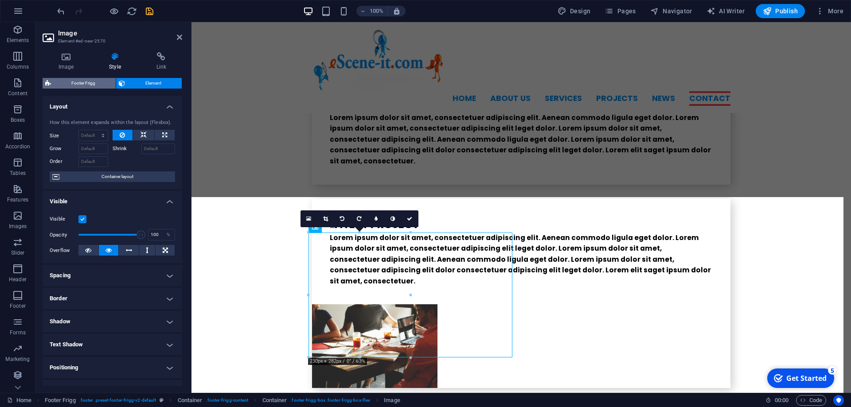
click at [74, 85] on span "Footer Frigg" at bounding box center [83, 83] width 59 height 11
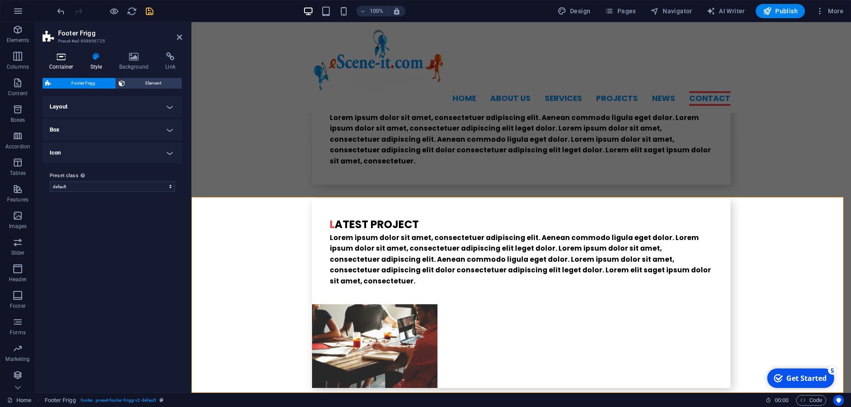
click at [64, 60] on icon at bounding box center [62, 56] width 38 height 9
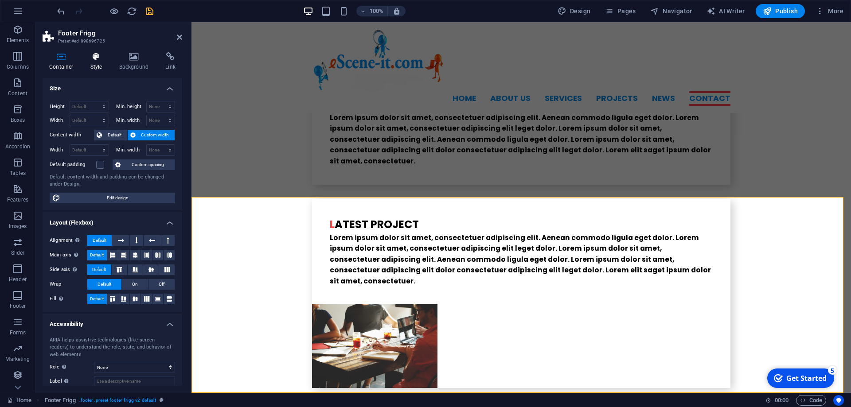
click at [93, 58] on icon at bounding box center [96, 56] width 25 height 9
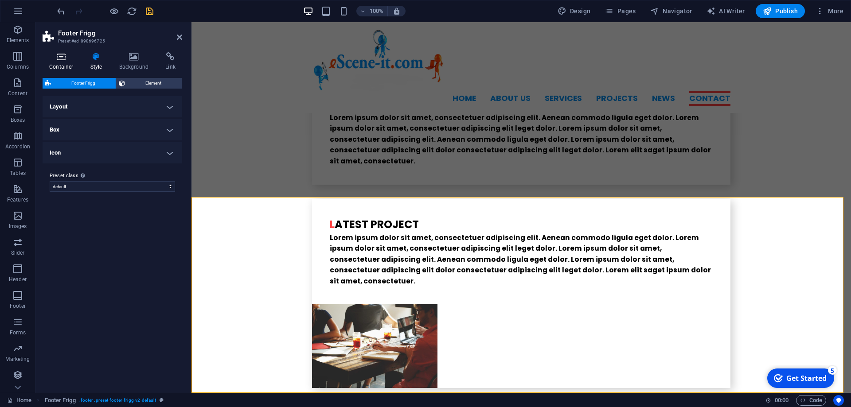
click at [52, 58] on icon at bounding box center [62, 56] width 38 height 9
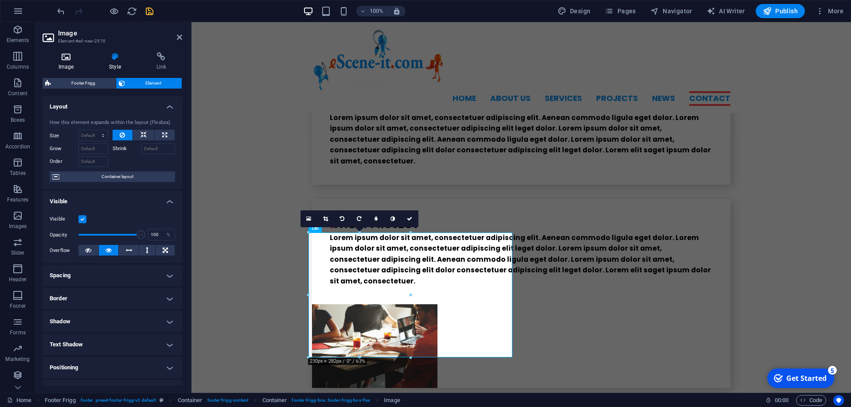
click at [72, 61] on h4 "Image" at bounding box center [68, 61] width 51 height 19
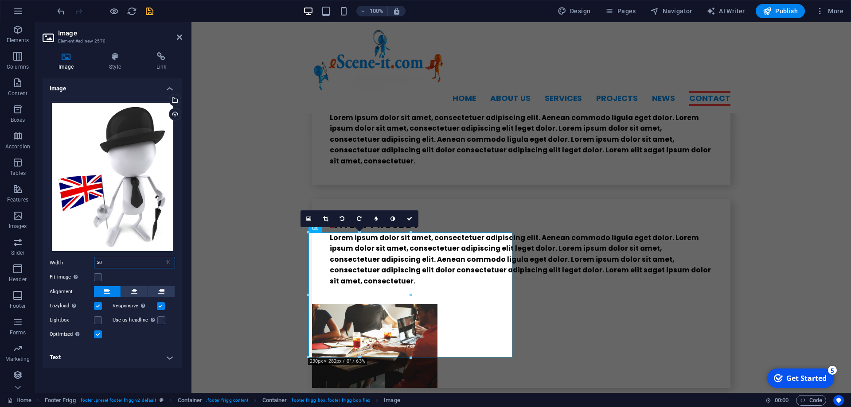
drag, startPoint x: 133, startPoint y: 266, endPoint x: 58, endPoint y: 255, distance: 75.6
click at [94, 257] on input "50" at bounding box center [134, 262] width 80 height 11
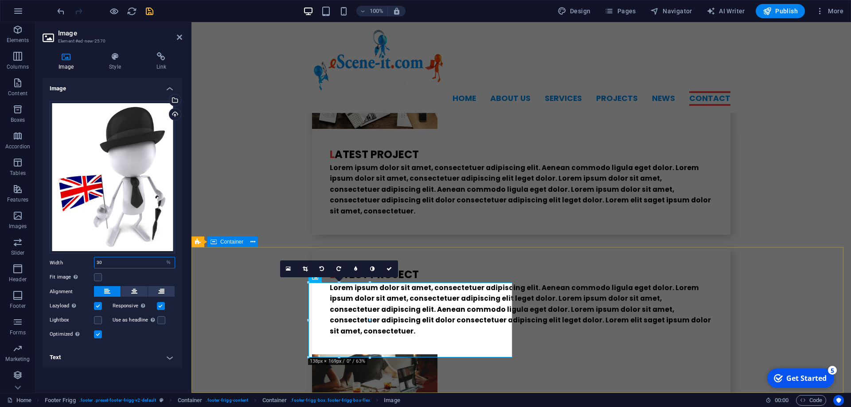
type input "30"
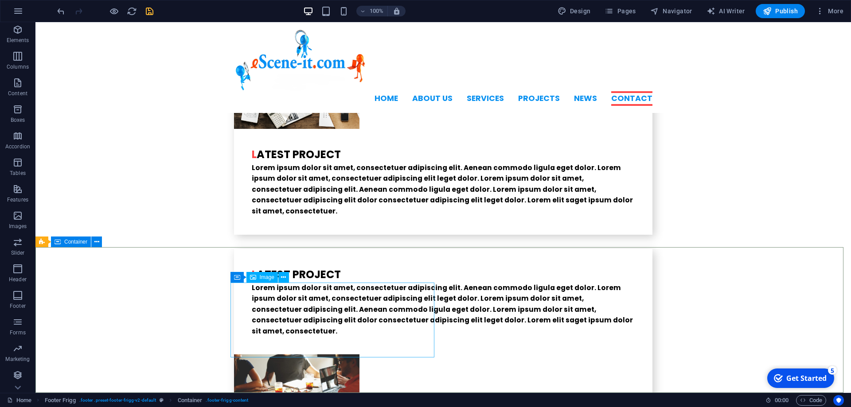
click at [269, 279] on span "Image" at bounding box center [267, 277] width 15 height 5
select select "%"
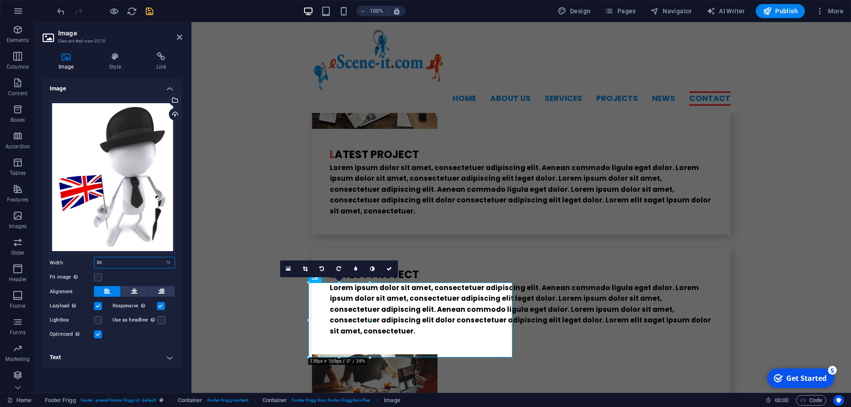
drag, startPoint x: 115, startPoint y: 260, endPoint x: 50, endPoint y: 254, distance: 65.0
click at [94, 257] on input "30" at bounding box center [134, 262] width 80 height 11
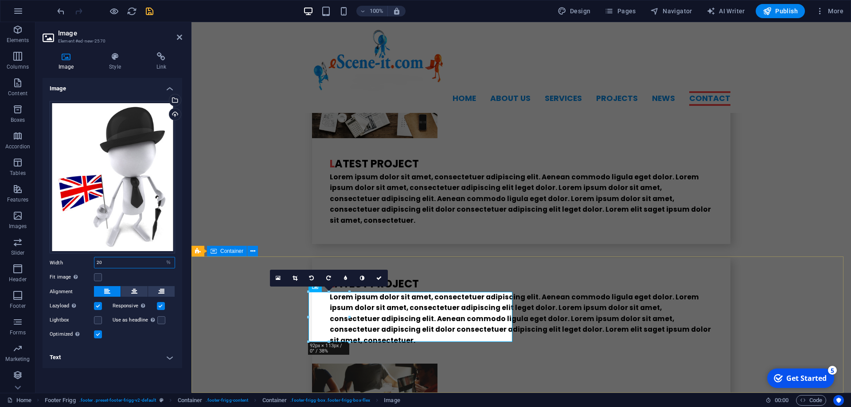
type input "20"
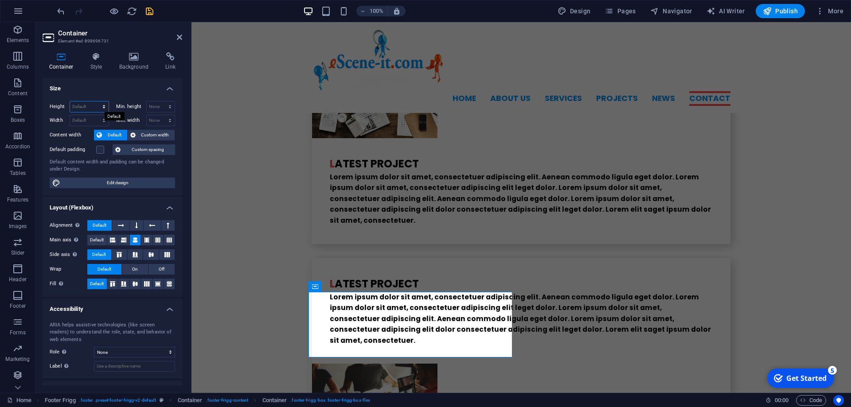
click at [70, 101] on select "Default px rem % vh vw" at bounding box center [89, 106] width 39 height 11
select select "%"
click option "%" at bounding box center [0, 0] width 0 height 0
type input "100"
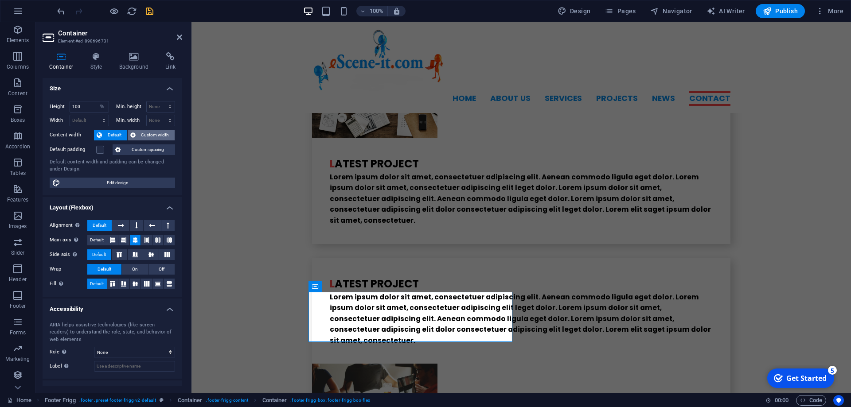
click at [146, 137] on span "Custom width" at bounding box center [155, 135] width 34 height 11
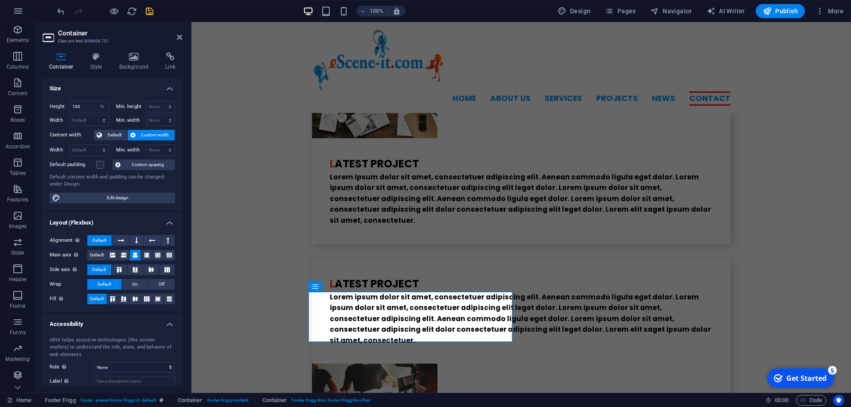
click at [146, 137] on span "Custom width" at bounding box center [155, 135] width 34 height 11
click at [101, 132] on icon at bounding box center [99, 135] width 5 height 11
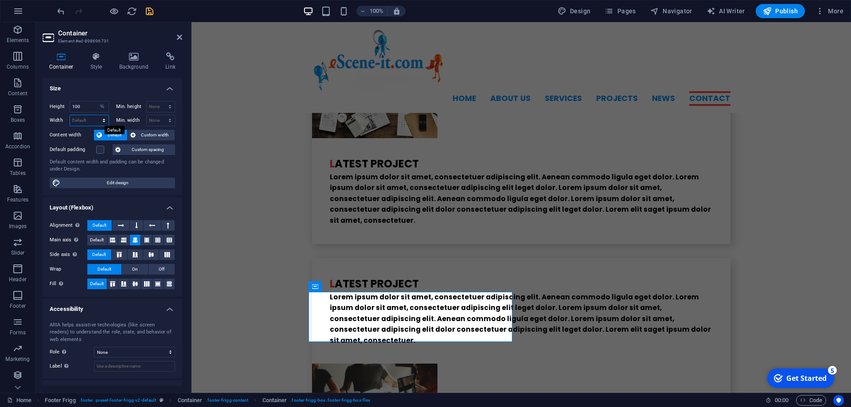
click at [70, 115] on select "Default px rem % em vh vw" at bounding box center [89, 120] width 39 height 11
click option "Default" at bounding box center [0, 0] width 0 height 0
select select "DISABLED_OPTION_VALUE"
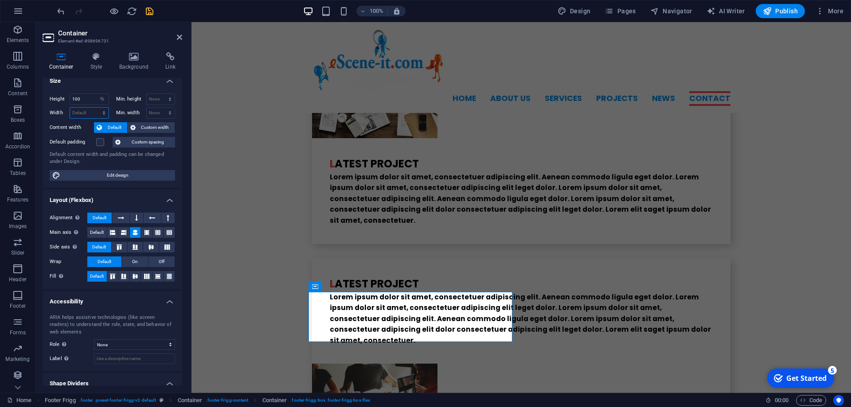
scroll to position [0, 0]
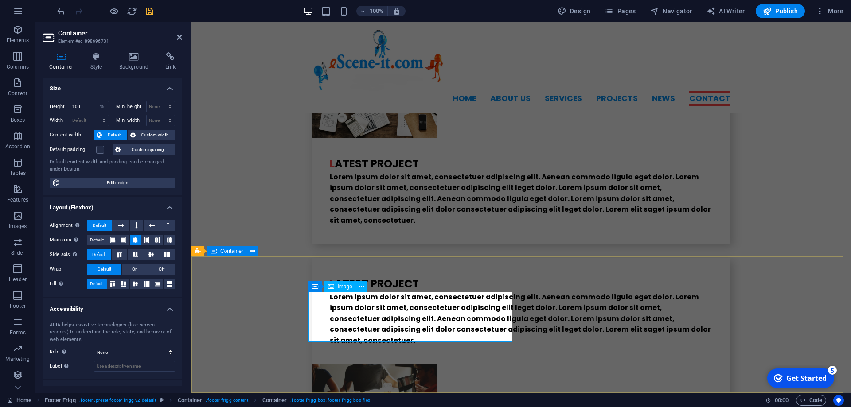
select select "%"
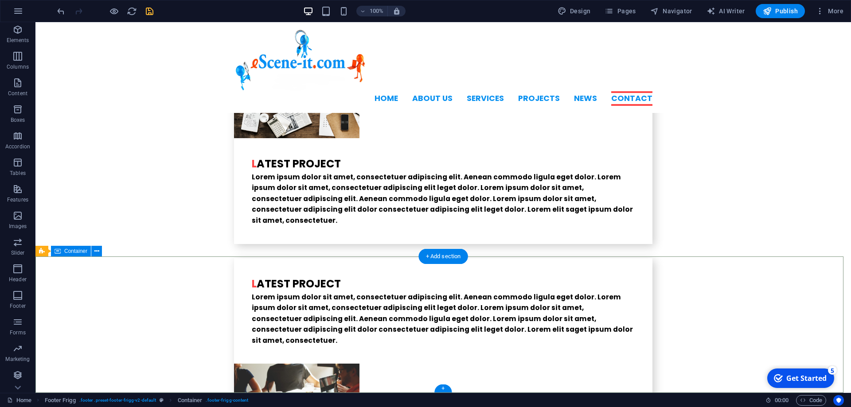
click at [277, 287] on icon at bounding box center [275, 286] width 5 height 9
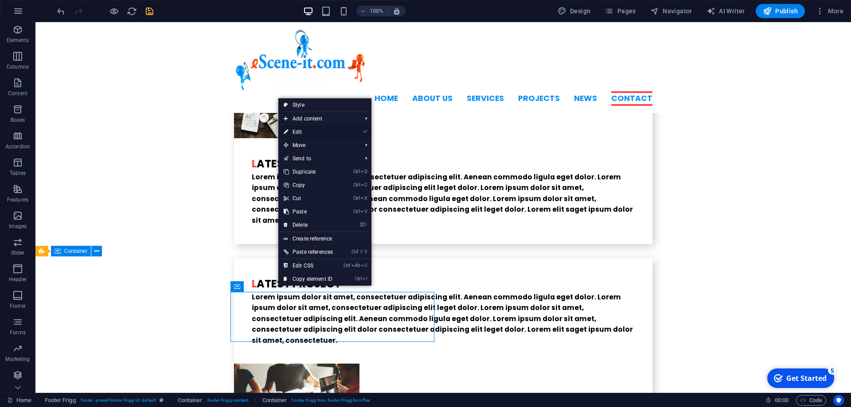
click at [300, 133] on link "⏎ Edit" at bounding box center [308, 131] width 60 height 13
select select "%"
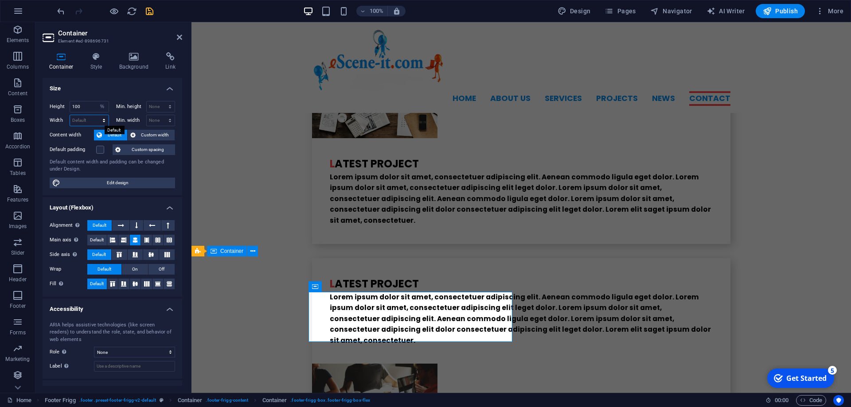
click at [70, 115] on select "Default px rem % em vh vw" at bounding box center [89, 120] width 39 height 11
select select "%"
click option "%" at bounding box center [0, 0] width 0 height 0
type input "50"
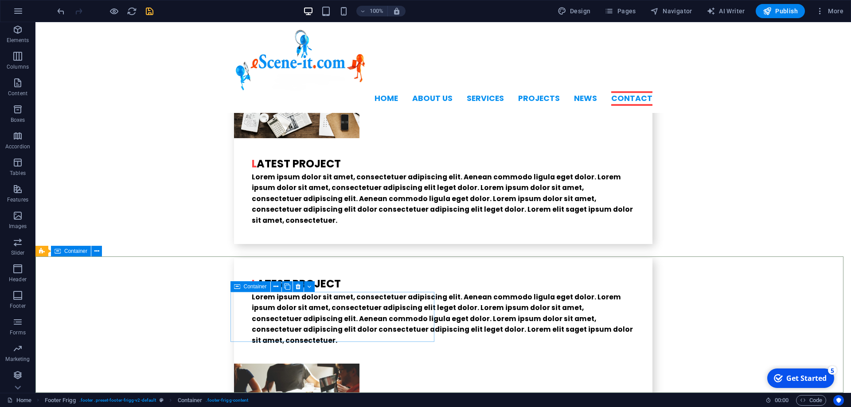
click at [236, 288] on icon at bounding box center [237, 286] width 6 height 11
select select "%"
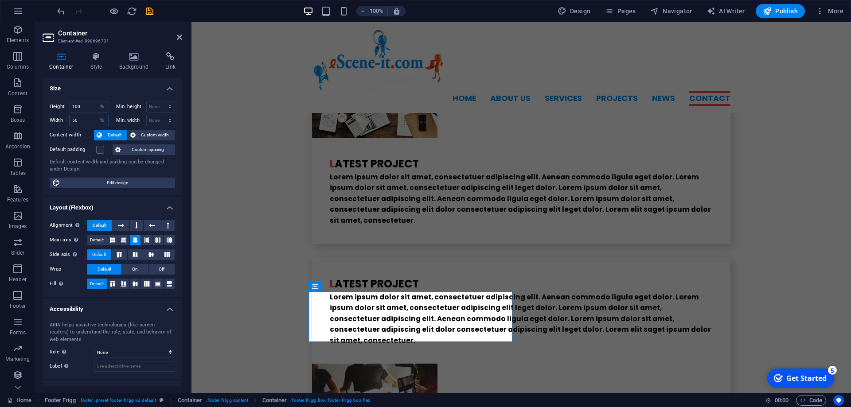
drag, startPoint x: 83, startPoint y: 120, endPoint x: 65, endPoint y: 118, distance: 17.9
click at [70, 118] on input "50" at bounding box center [89, 120] width 39 height 11
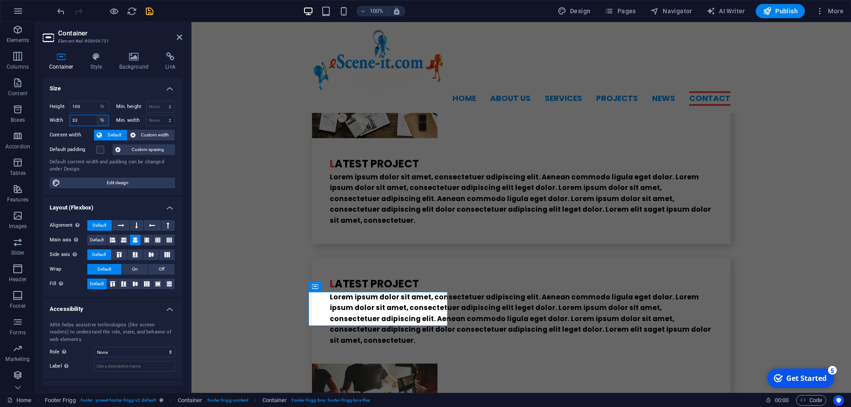
type input "33"
click at [96, 115] on select "Default px rem % em vh vw" at bounding box center [102, 120] width 12 height 11
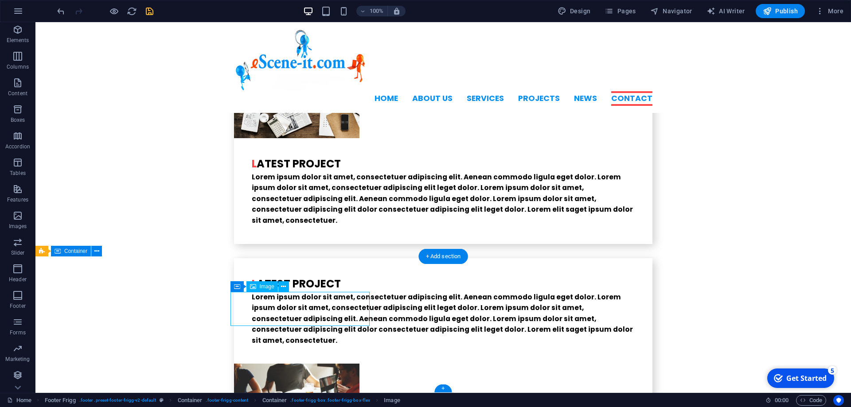
select select "%"
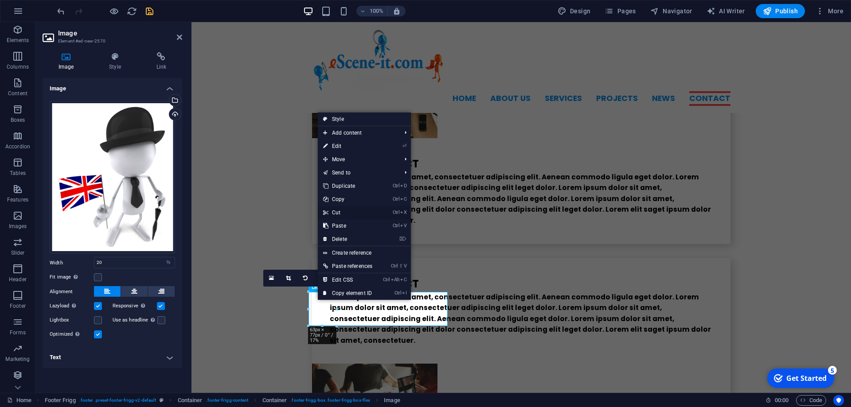
click at [346, 215] on link "Ctrl X Cut" at bounding box center [348, 212] width 60 height 13
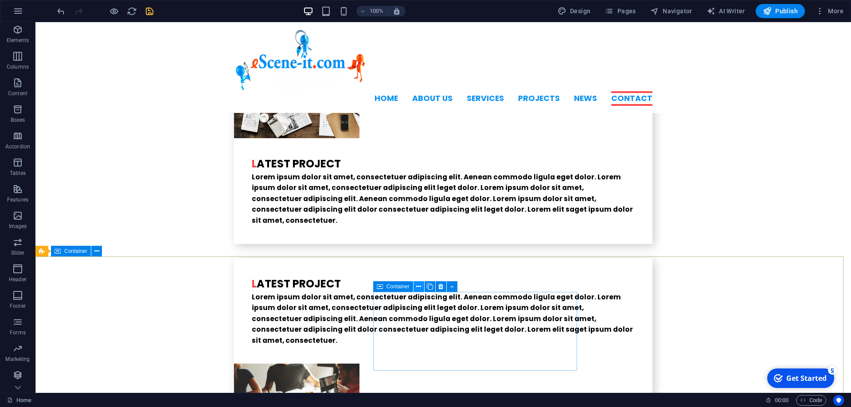
click at [420, 287] on icon at bounding box center [418, 286] width 5 height 9
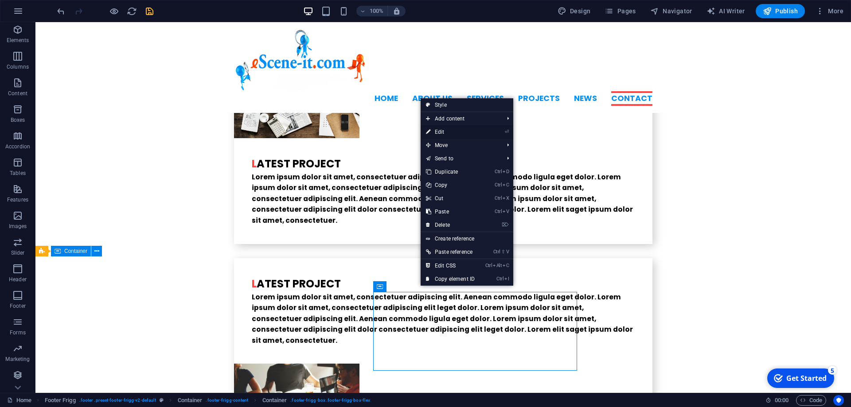
click at [438, 132] on link "⏎ Edit" at bounding box center [449, 131] width 59 height 13
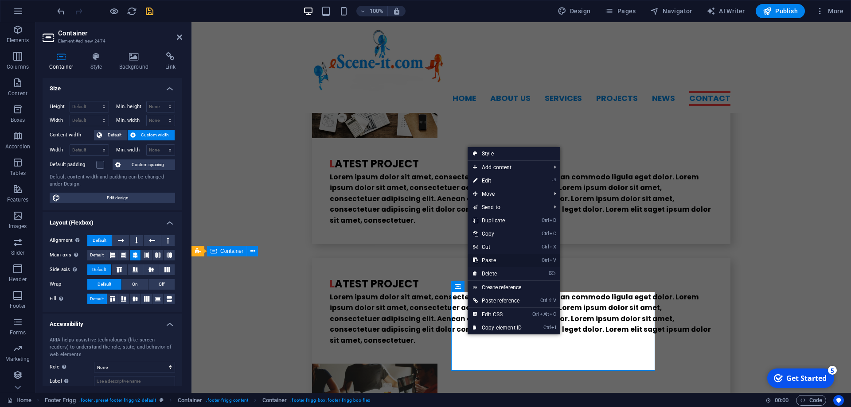
click at [494, 261] on link "Ctrl V Paste" at bounding box center [496, 260] width 59 height 13
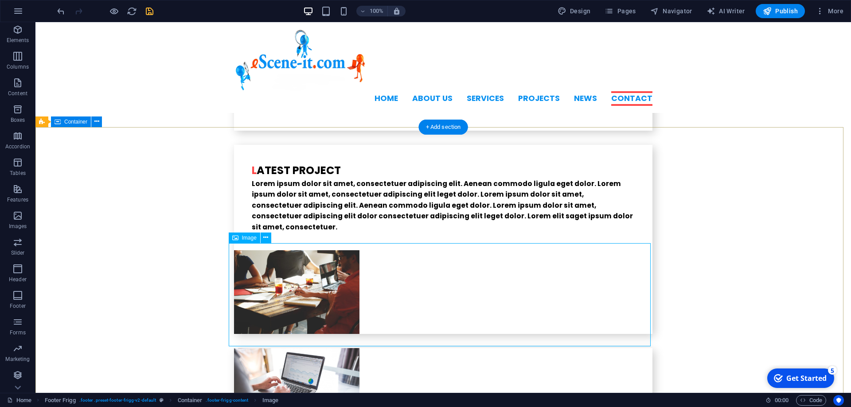
scroll to position [2309, 0]
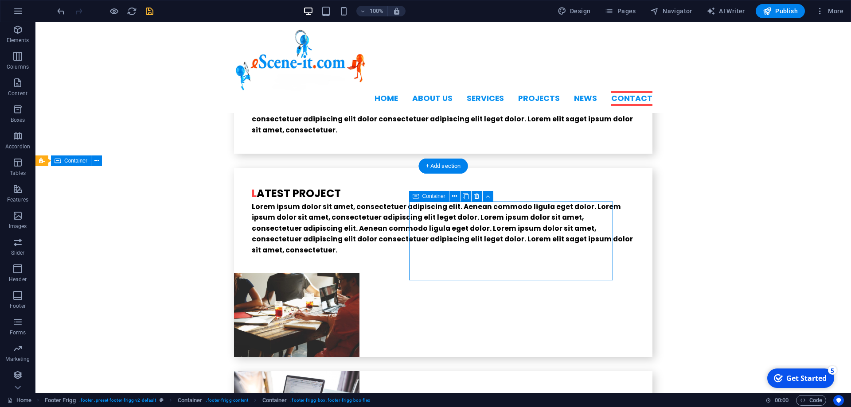
drag, startPoint x: 569, startPoint y: 253, endPoint x: 491, endPoint y: 239, distance: 78.7
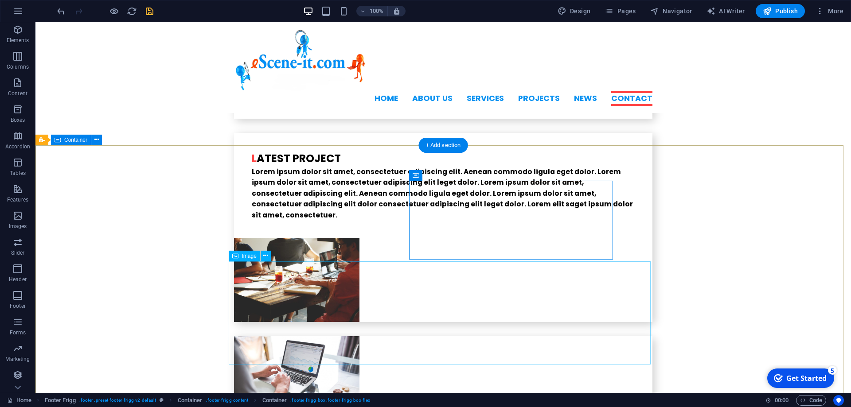
scroll to position [2372, 0]
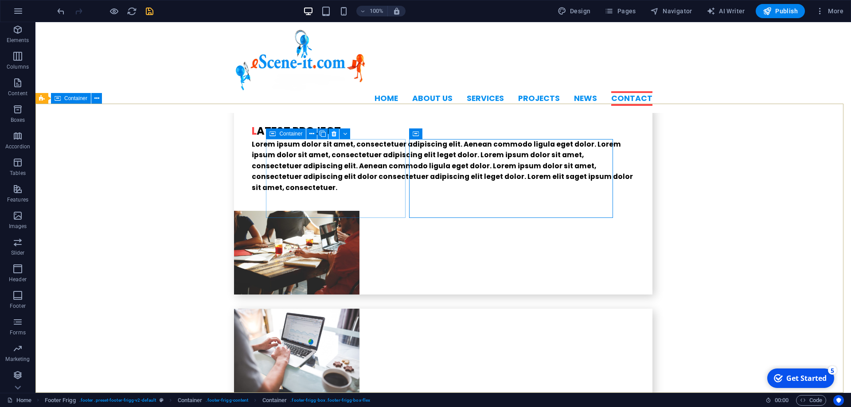
click at [335, 132] on icon at bounding box center [333, 133] width 5 height 9
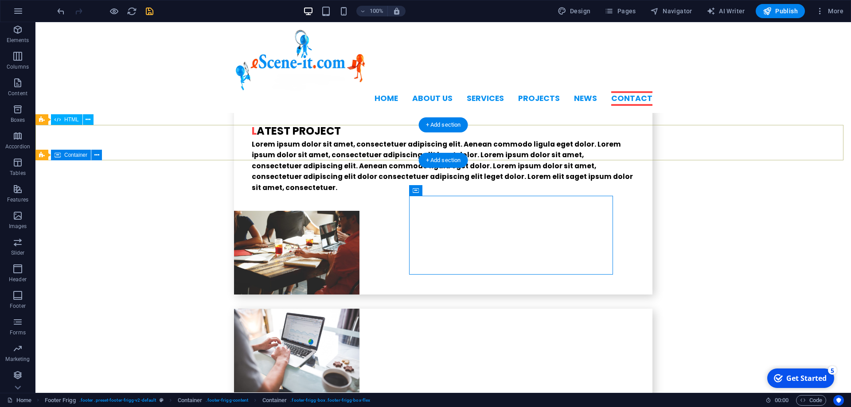
scroll to position [2315, 0]
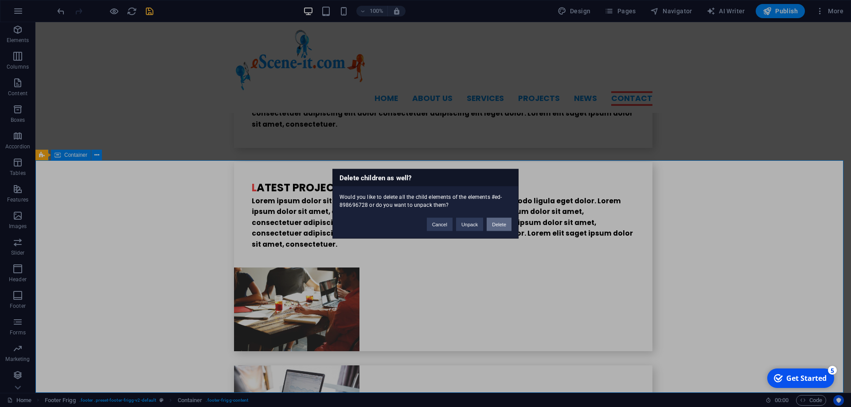
drag, startPoint x: 500, startPoint y: 225, endPoint x: 475, endPoint y: 230, distance: 24.9
click at [500, 225] on button "Delete" at bounding box center [498, 224] width 25 height 13
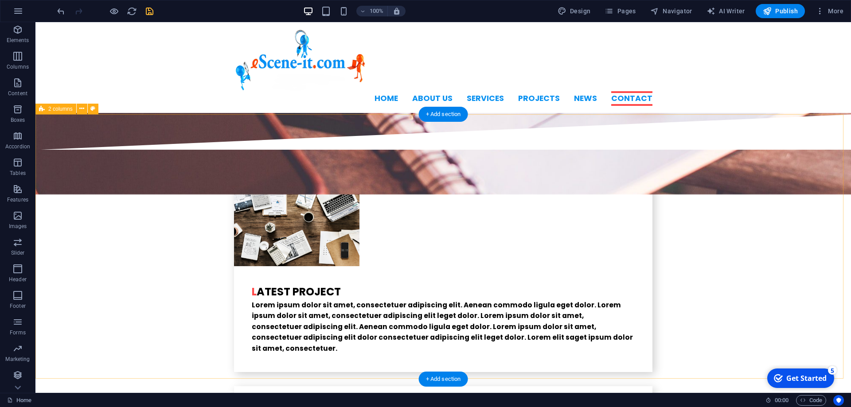
scroll to position [2055, 0]
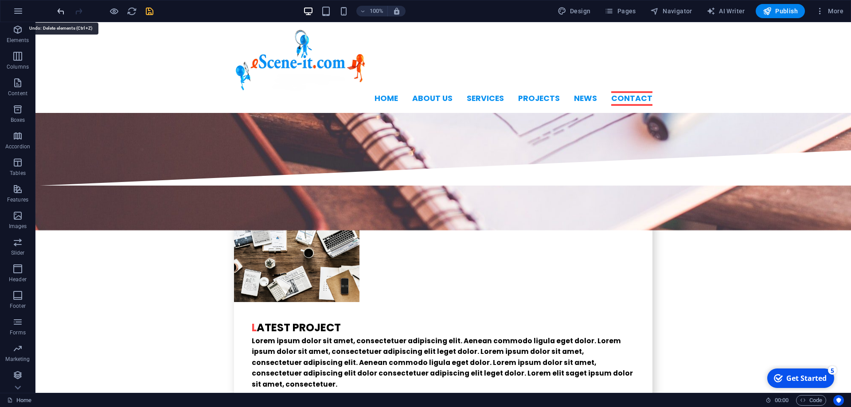
click at [62, 15] on icon "undo" at bounding box center [61, 11] width 10 height 10
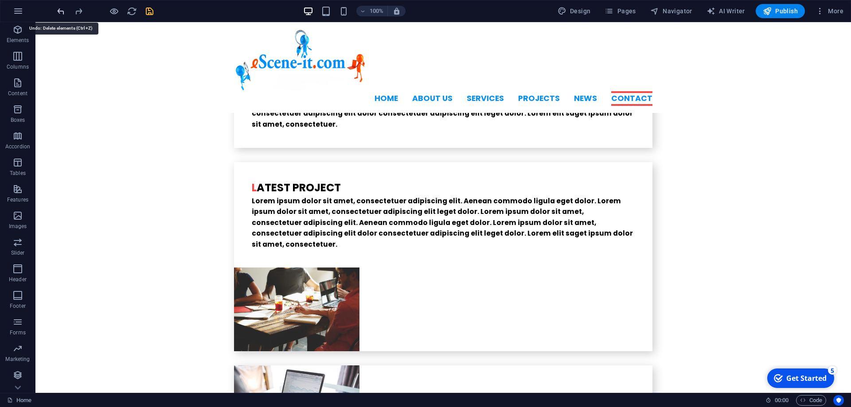
click at [62, 15] on icon "undo" at bounding box center [61, 11] width 10 height 10
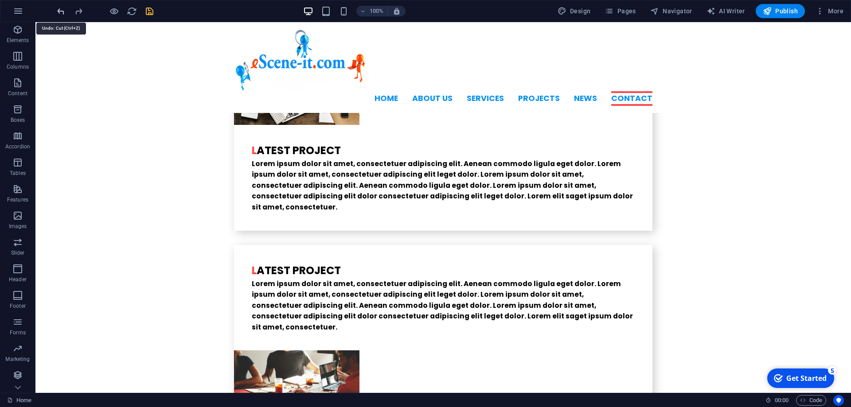
click at [62, 15] on icon "undo" at bounding box center [61, 11] width 10 height 10
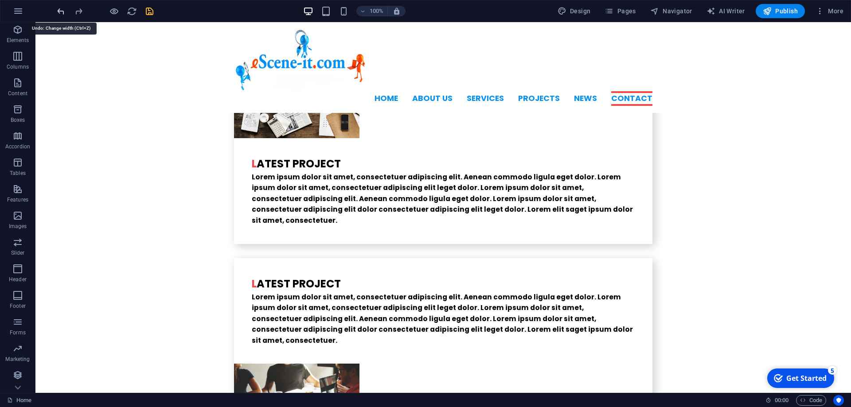
click at [62, 15] on icon "undo" at bounding box center [61, 11] width 10 height 10
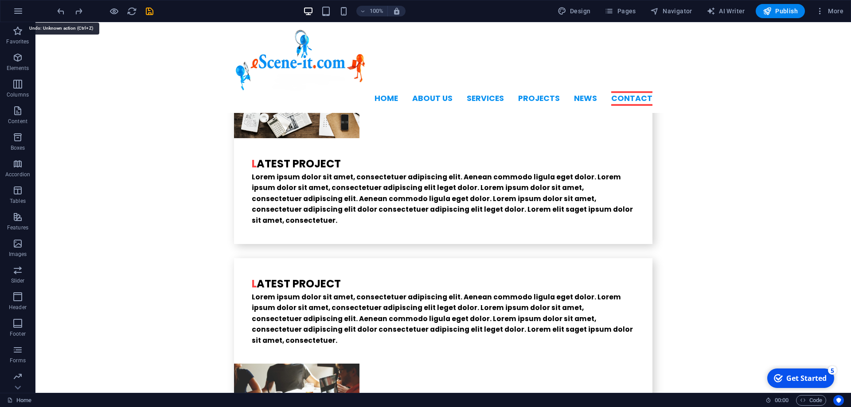
click at [62, 15] on icon "undo" at bounding box center [61, 11] width 10 height 10
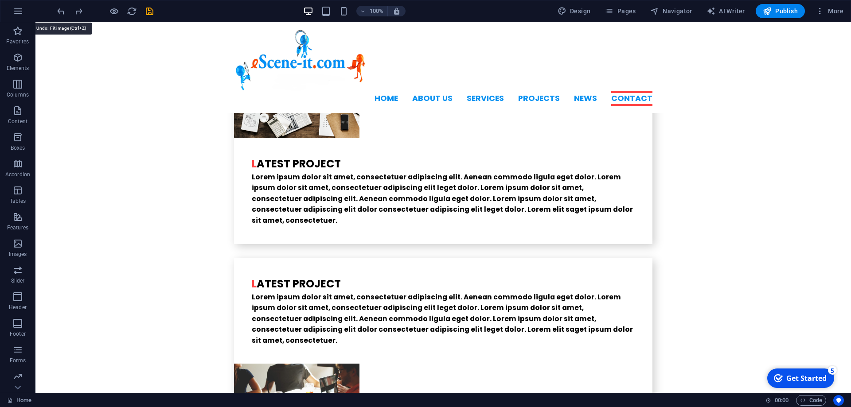
click at [62, 15] on icon "undo" at bounding box center [61, 11] width 10 height 10
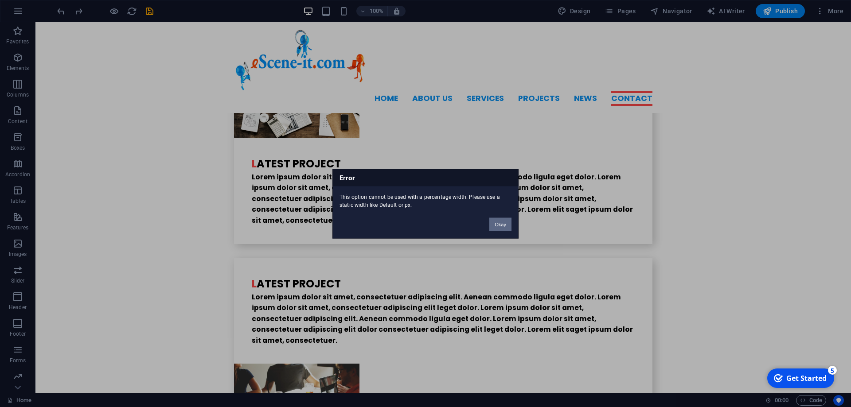
drag, startPoint x: 501, startPoint y: 226, endPoint x: 398, endPoint y: 207, distance: 104.5
click at [501, 226] on button "Okay" at bounding box center [500, 224] width 22 height 13
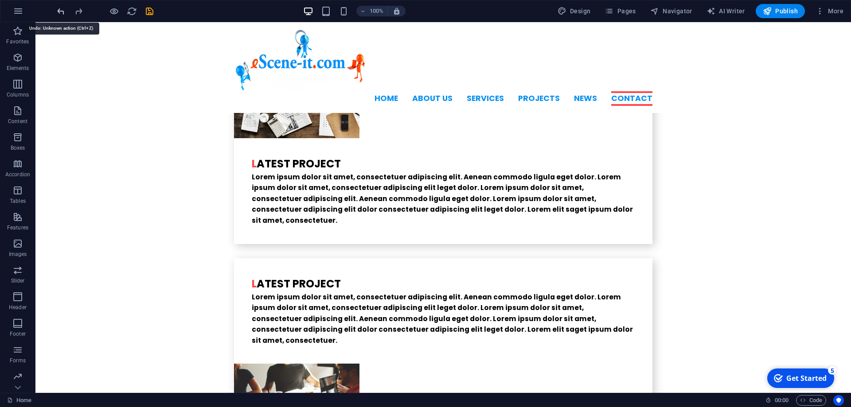
click at [64, 14] on icon "undo" at bounding box center [61, 11] width 10 height 10
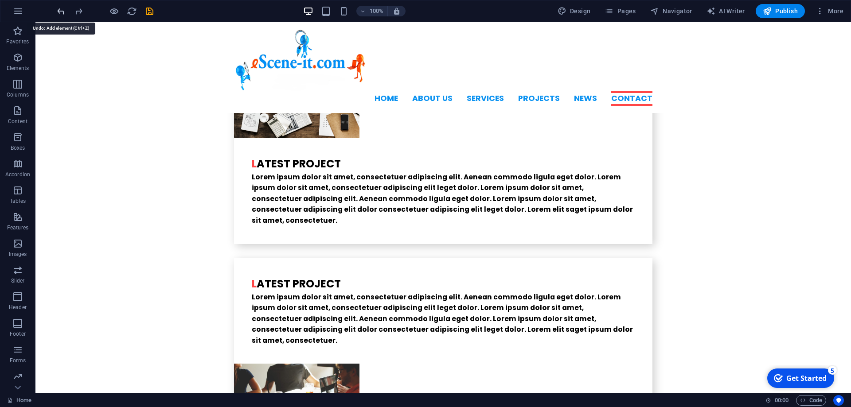
click at [64, 14] on icon "undo" at bounding box center [61, 11] width 10 height 10
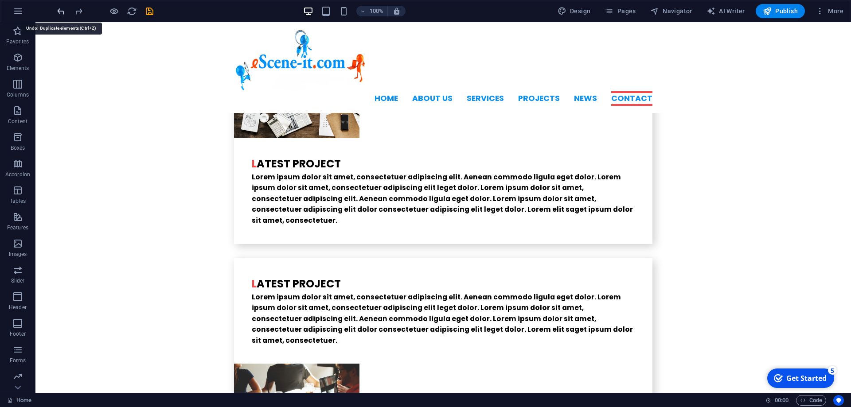
click at [64, 14] on icon "undo" at bounding box center [61, 11] width 10 height 10
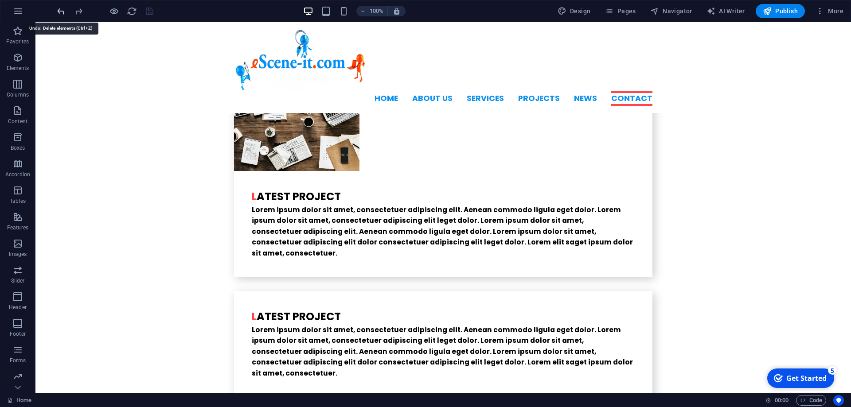
click at [64, 14] on icon "undo" at bounding box center [61, 11] width 10 height 10
click at [80, 9] on icon "redo" at bounding box center [79, 11] width 10 height 10
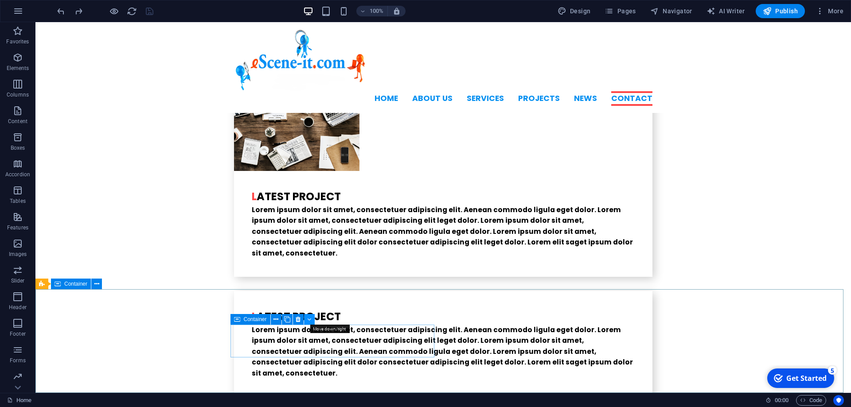
click at [312, 317] on button at bounding box center [309, 319] width 11 height 11
click at [279, 319] on icon at bounding box center [278, 319] width 5 height 9
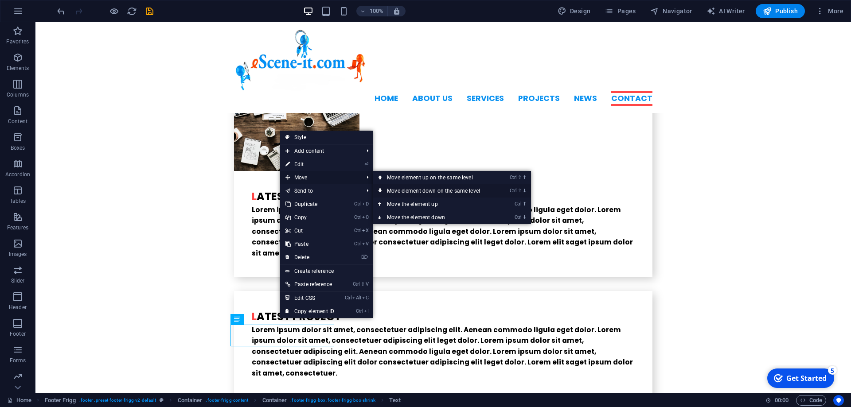
click at [402, 192] on link "Ctrl ⇧ ⬇ Move element down on the same level" at bounding box center [435, 190] width 125 height 13
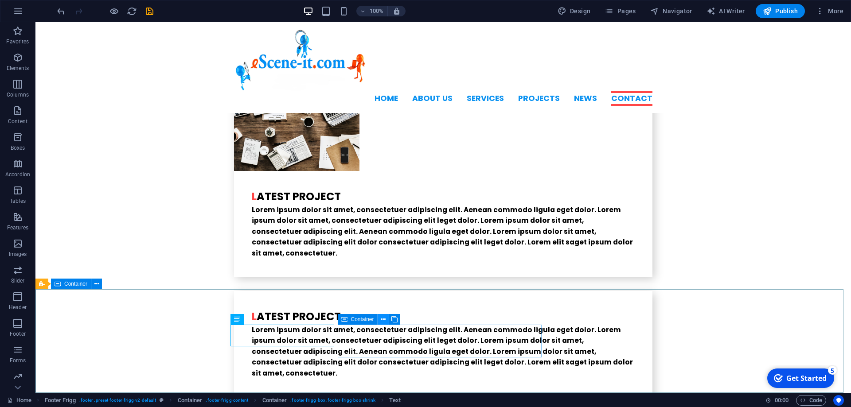
click at [383, 318] on icon at bounding box center [383, 319] width 5 height 9
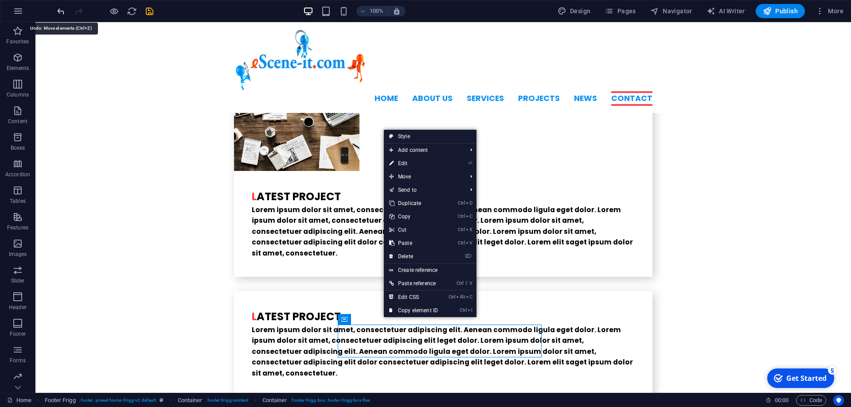
click at [58, 11] on icon "undo" at bounding box center [61, 11] width 10 height 10
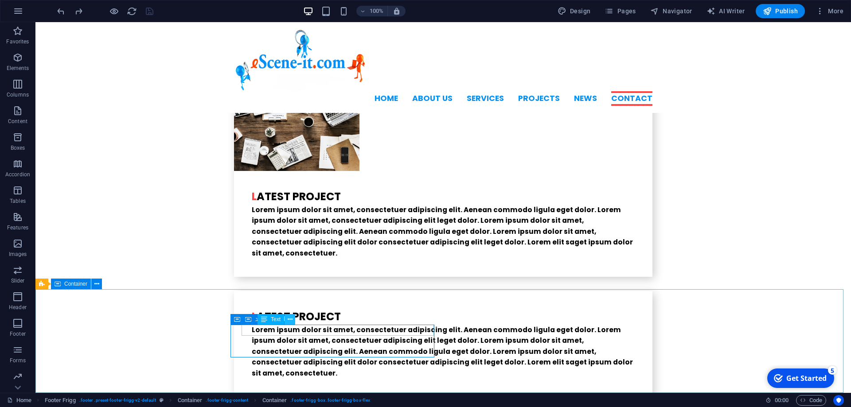
click at [287, 319] on button at bounding box center [289, 319] width 11 height 11
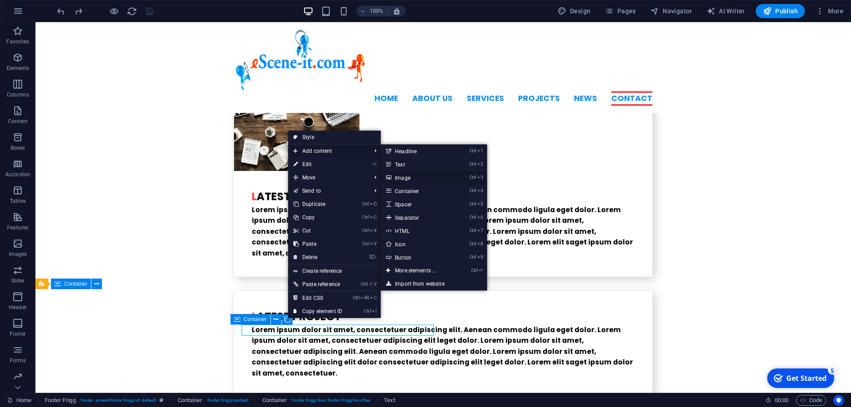
click at [401, 175] on link "Ctrl 3 Image" at bounding box center [417, 177] width 73 height 13
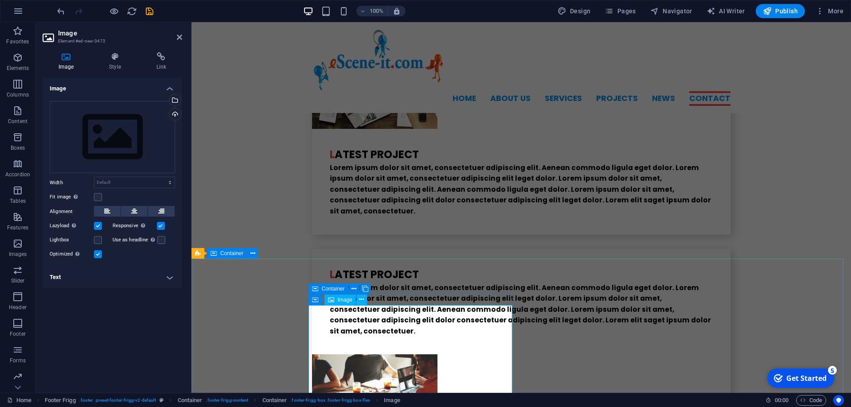
scroll to position [2275, 0]
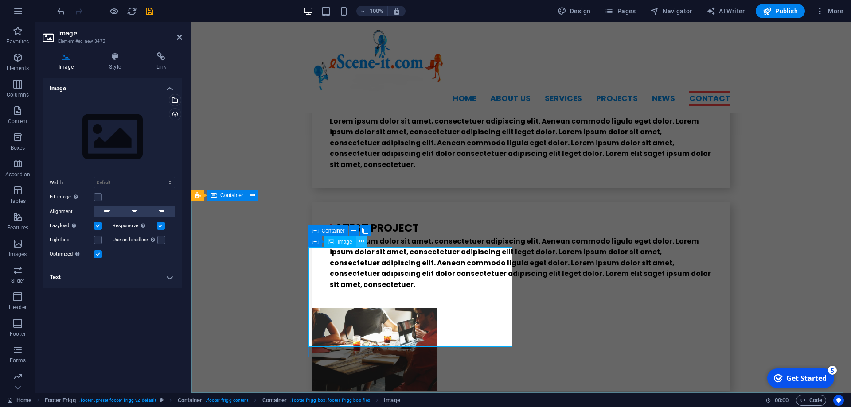
click at [363, 241] on icon at bounding box center [361, 241] width 5 height 9
click at [364, 240] on icon at bounding box center [361, 241] width 5 height 9
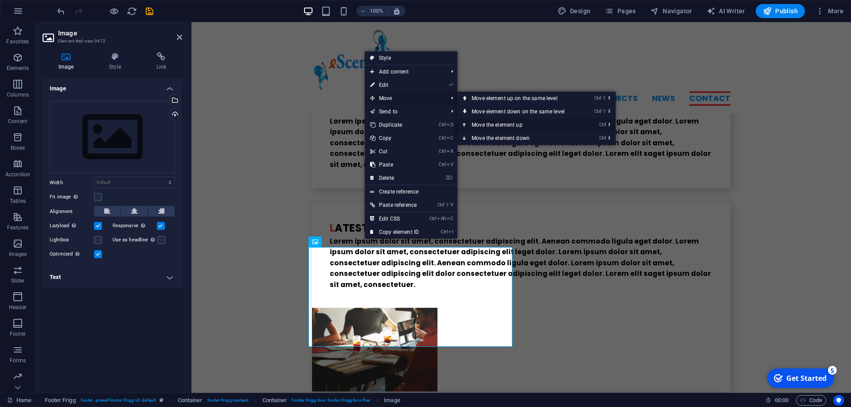
click at [472, 123] on link "Ctrl ⬆ Move the element up" at bounding box center [519, 124] width 125 height 13
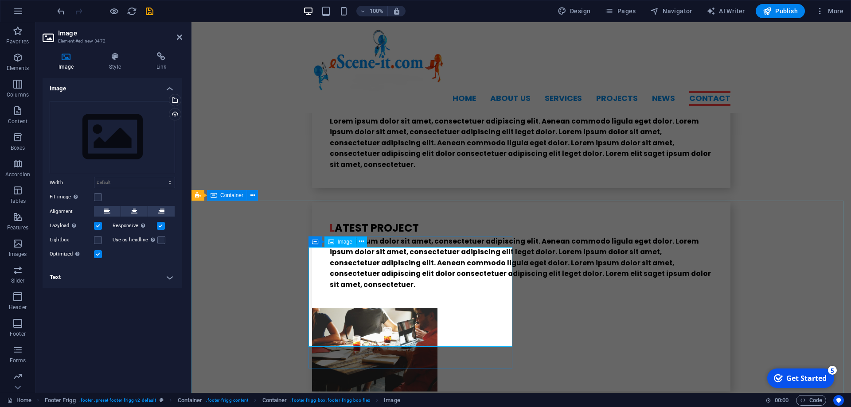
click at [340, 241] on span "Image" at bounding box center [345, 241] width 15 height 5
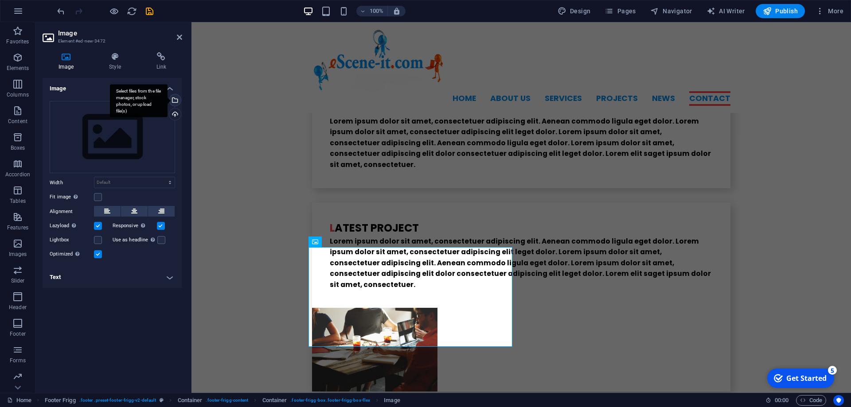
click at [174, 98] on div "Select files from the file manager, stock photos, or upload file(s)" at bounding box center [173, 100] width 13 height 13
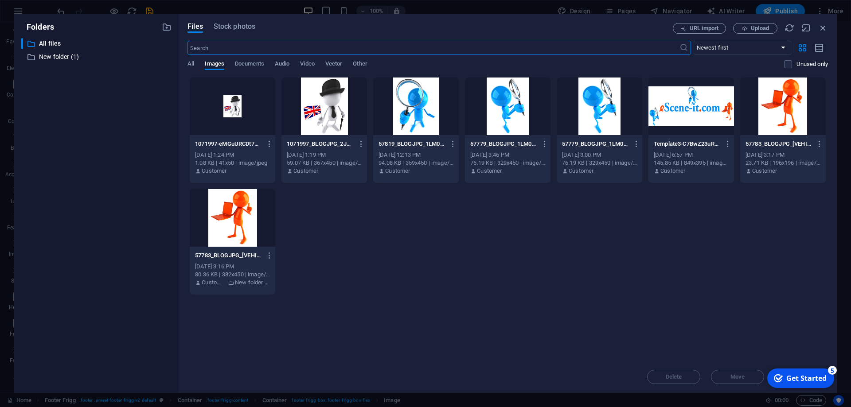
click at [319, 112] on div at bounding box center [324, 107] width 86 height 58
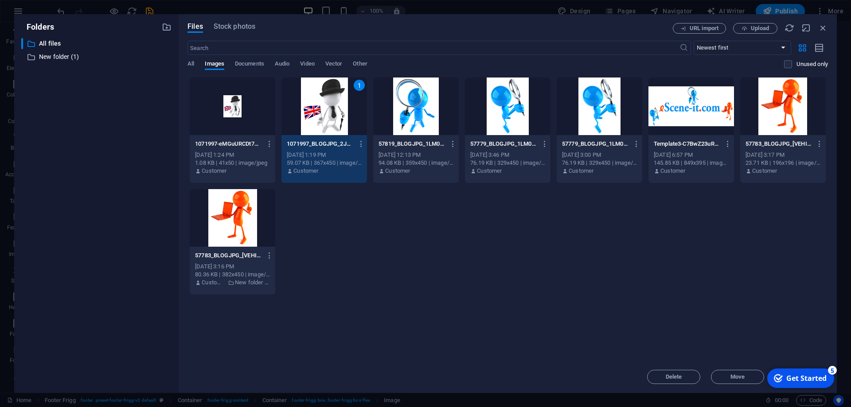
click at [331, 99] on div "1" at bounding box center [324, 107] width 86 height 58
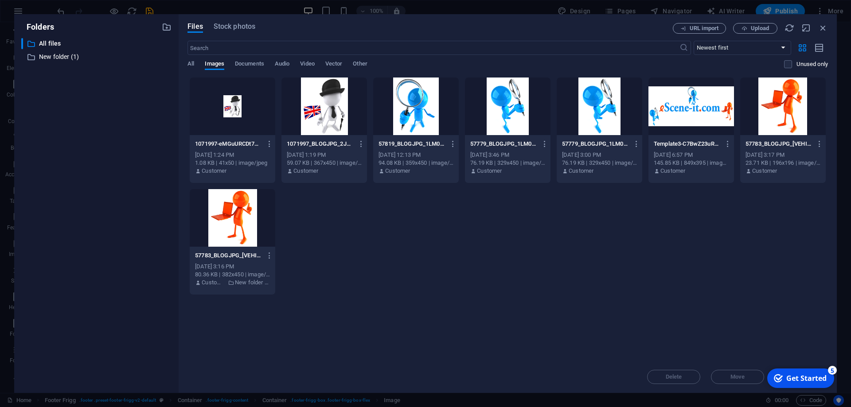
click at [331, 99] on div at bounding box center [324, 107] width 86 height 58
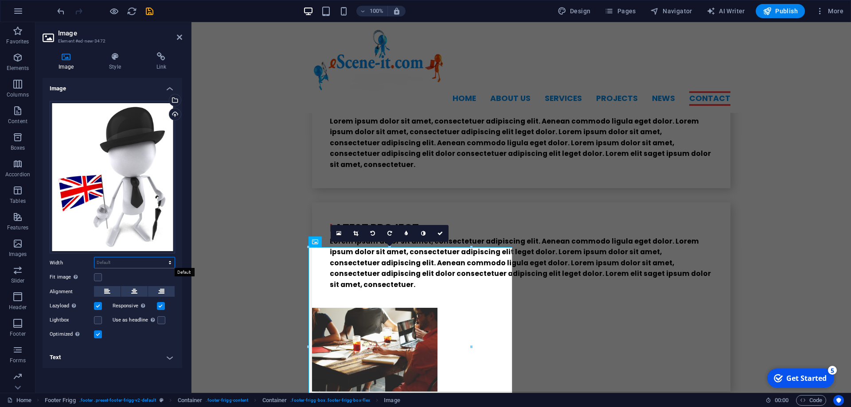
click at [94, 257] on select "Default auto px rem % em vh vw" at bounding box center [134, 262] width 80 height 11
select select "%"
click option "%" at bounding box center [0, 0] width 0 height 0
drag, startPoint x: 128, startPoint y: 260, endPoint x: 58, endPoint y: 257, distance: 70.1
click at [94, 257] on input "79.8" at bounding box center [134, 262] width 80 height 11
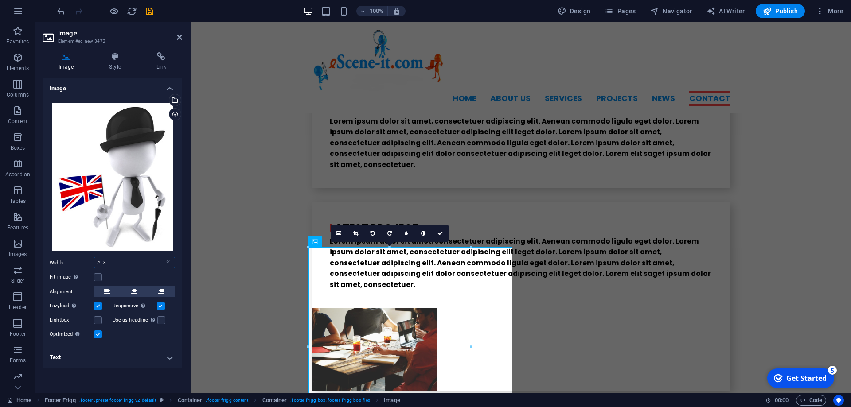
type input "5"
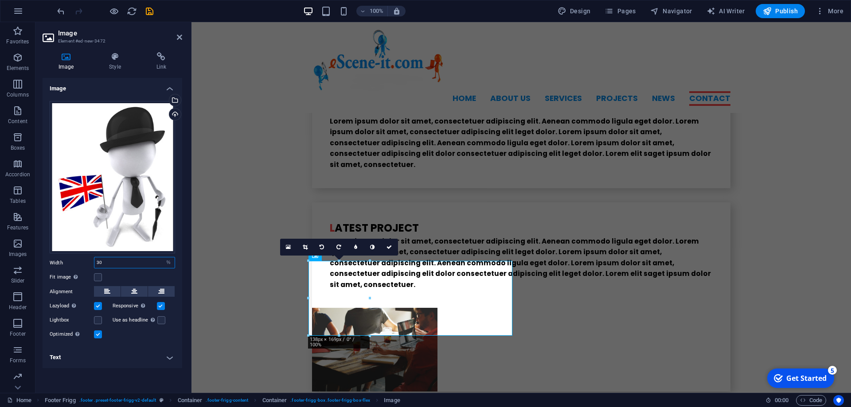
scroll to position [2261, 0]
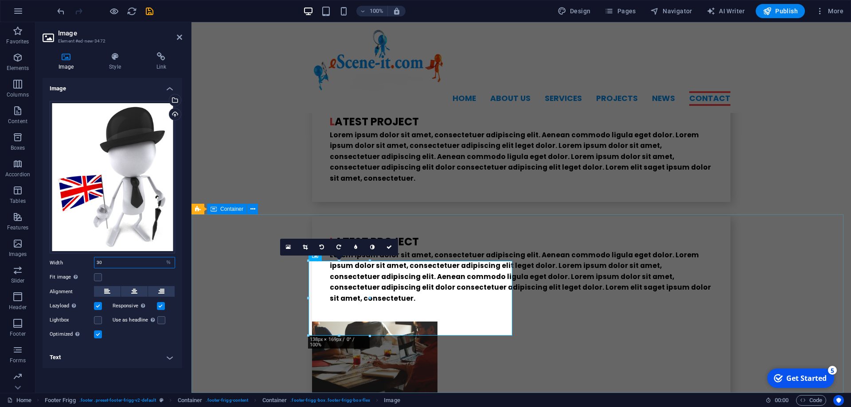
type input "30"
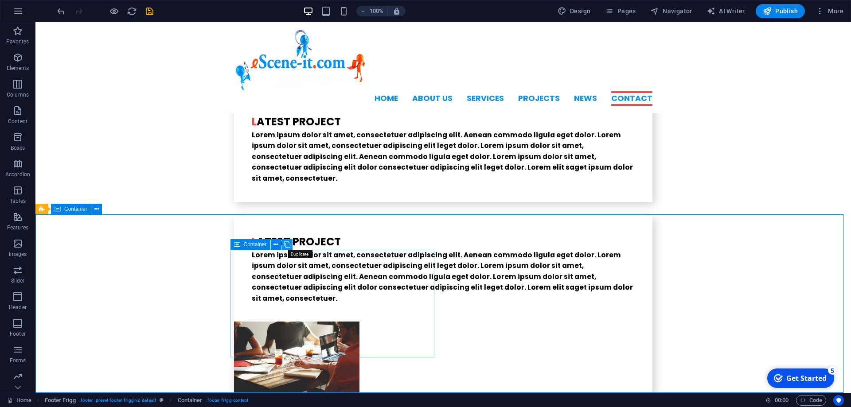
click at [290, 243] on button at bounding box center [287, 244] width 11 height 11
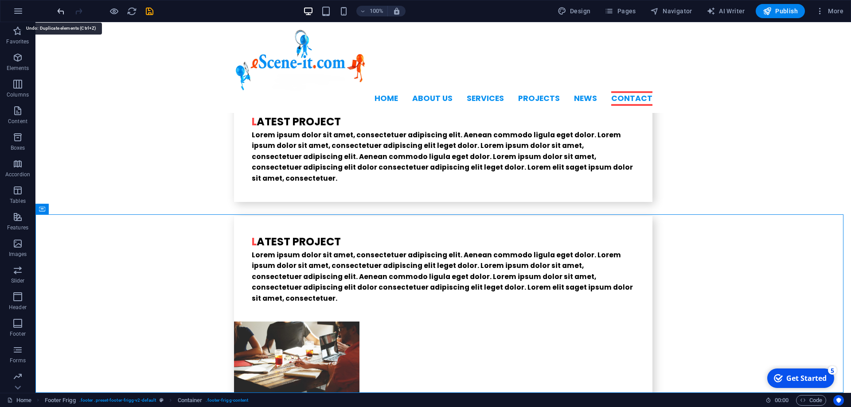
click at [64, 15] on icon "undo" at bounding box center [61, 11] width 10 height 10
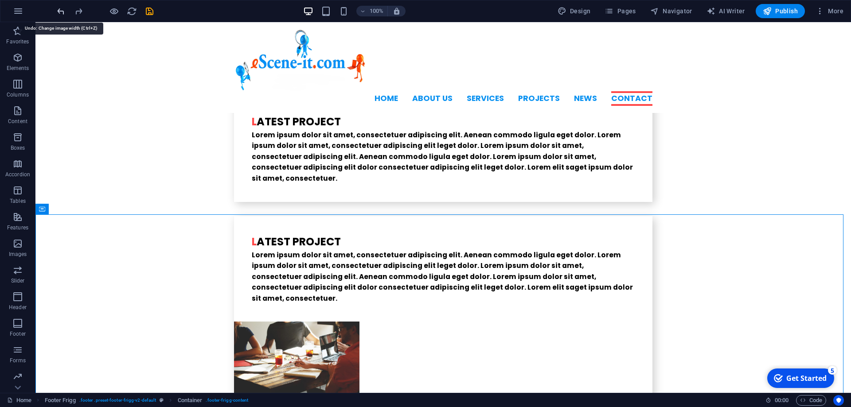
click at [64, 15] on icon "undo" at bounding box center [61, 11] width 10 height 10
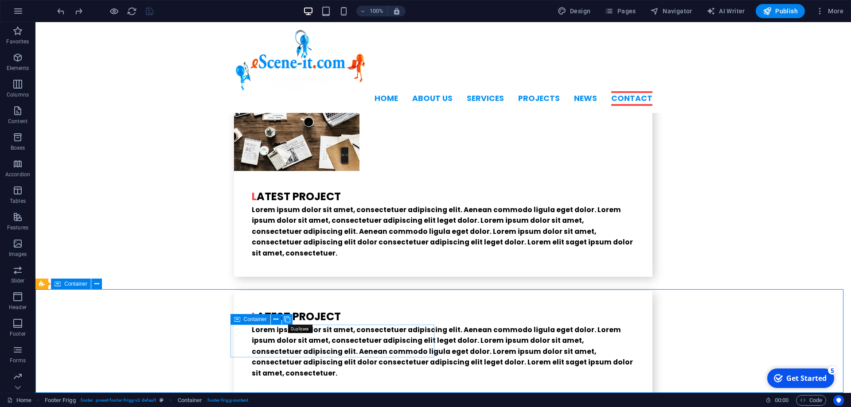
click at [285, 319] on icon at bounding box center [287, 319] width 6 height 9
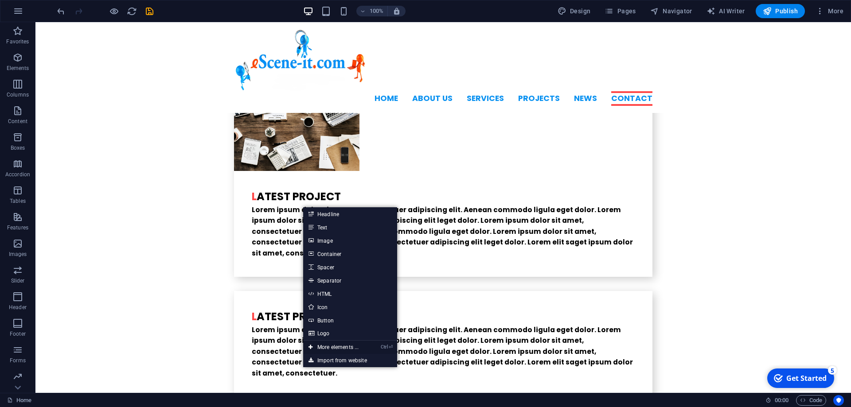
click at [321, 344] on link "Ctrl ⏎ More elements ..." at bounding box center [333, 347] width 61 height 13
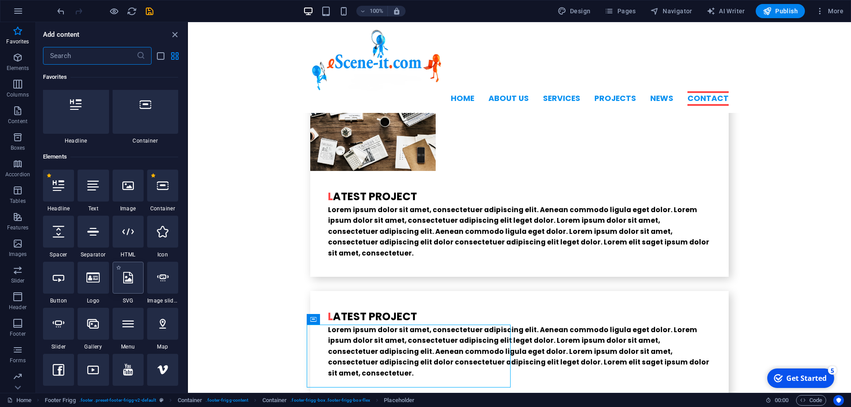
scroll to position [0, 0]
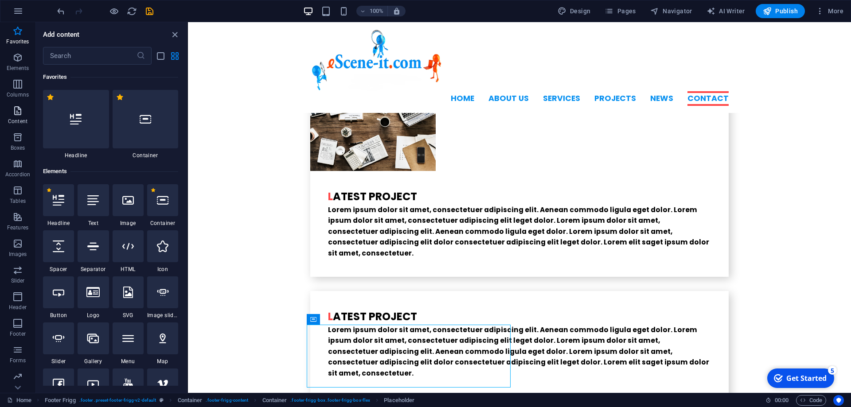
click at [17, 115] on icon "button" at bounding box center [17, 110] width 11 height 11
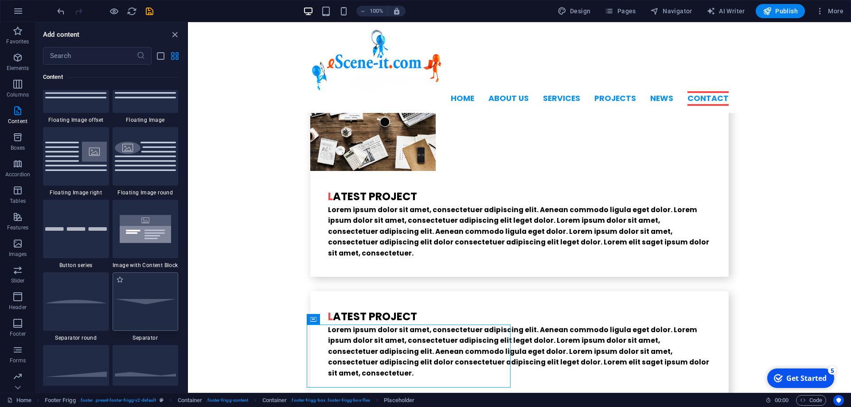
scroll to position [1909, 0]
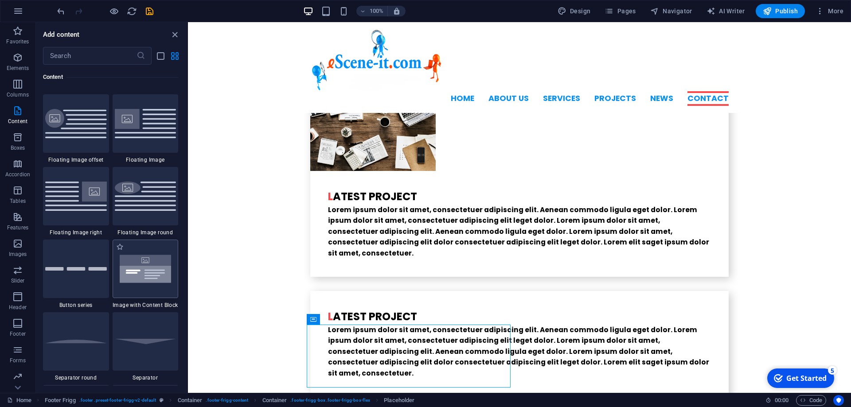
click at [132, 272] on img at bounding box center [146, 269] width 62 height 41
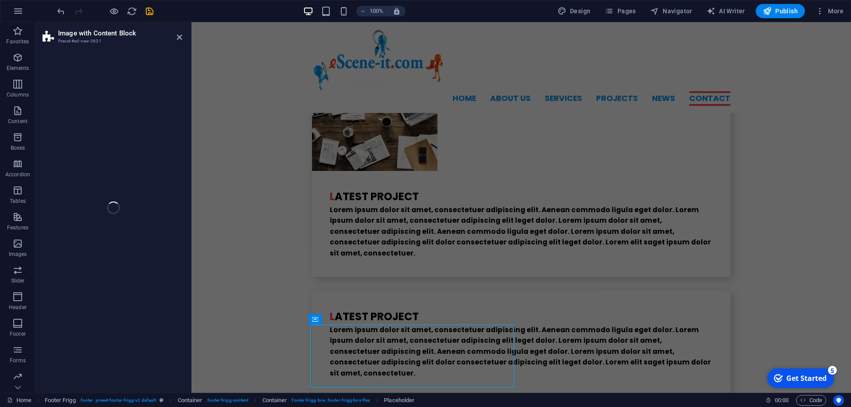
scroll to position [2543, 0]
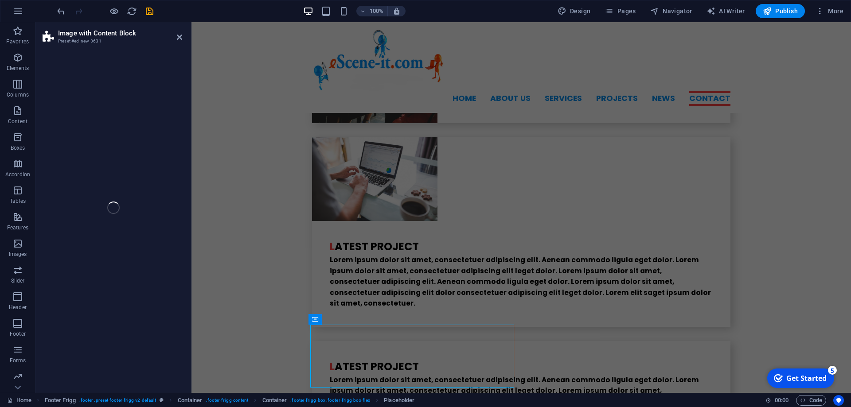
select select "rem"
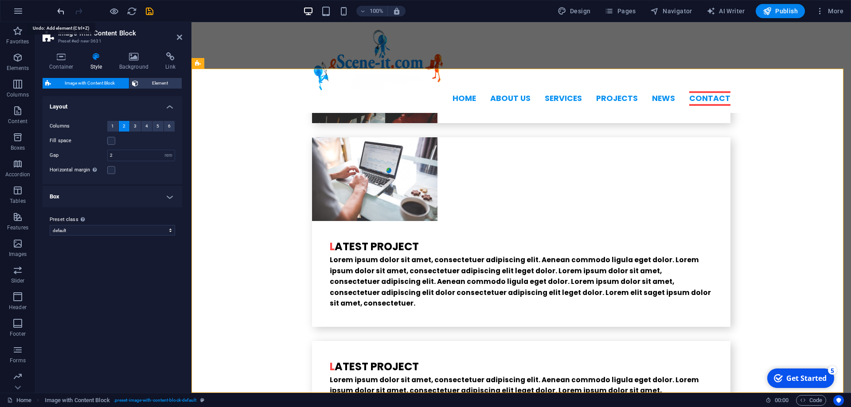
click at [56, 11] on icon "undo" at bounding box center [61, 11] width 10 height 10
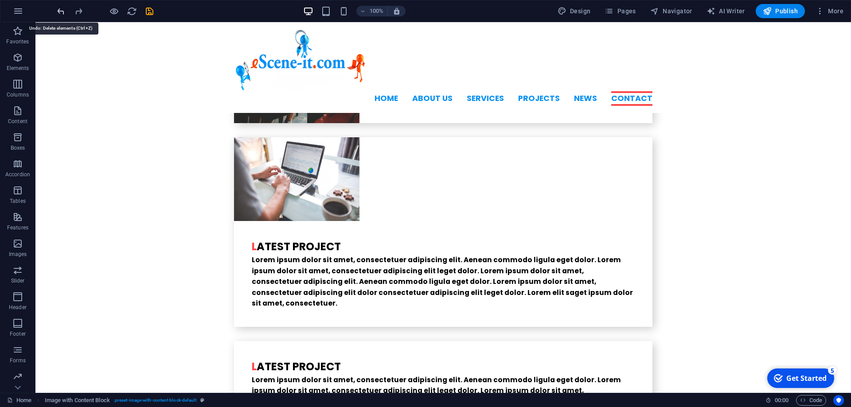
scroll to position [2219, 0]
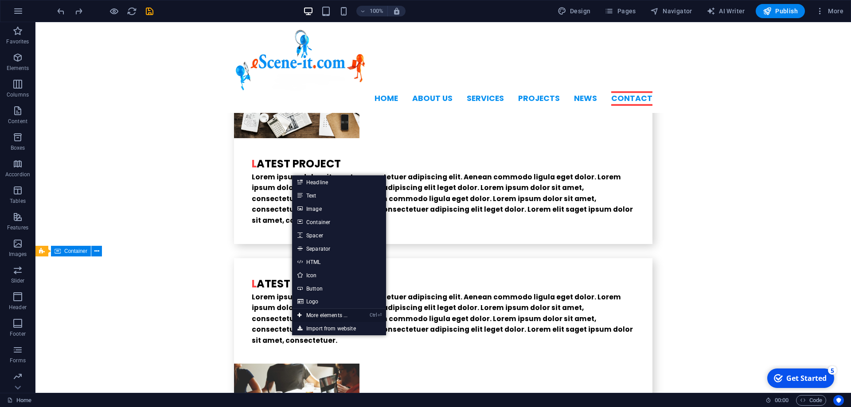
click at [314, 314] on link "Ctrl ⏎ More elements ..." at bounding box center [322, 315] width 61 height 13
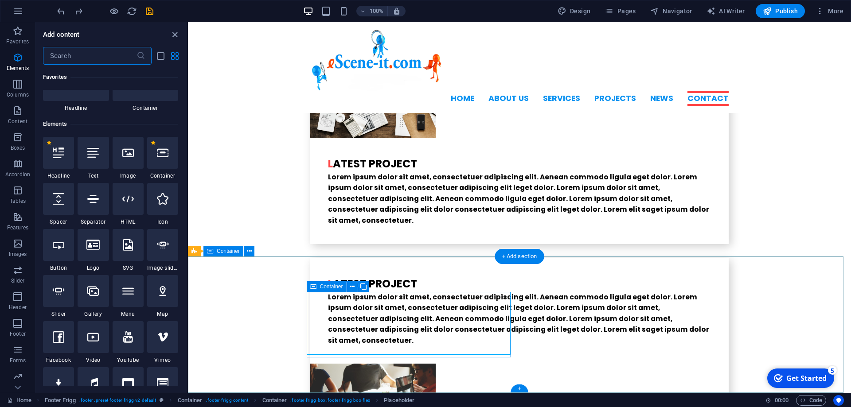
scroll to position [94, 0]
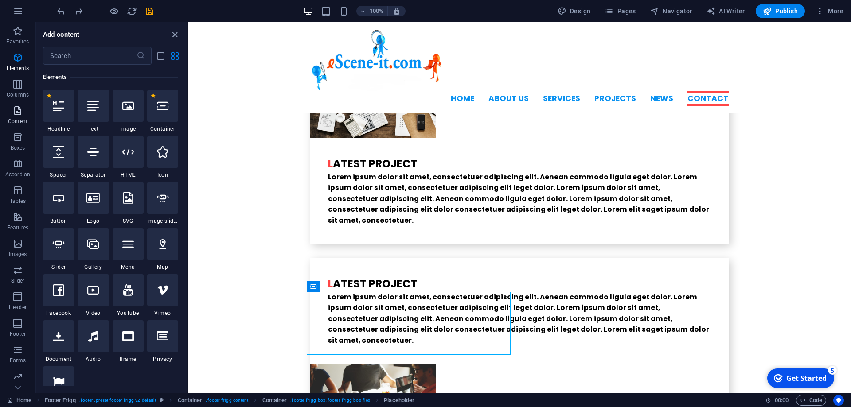
click at [15, 106] on icon "button" at bounding box center [17, 110] width 11 height 11
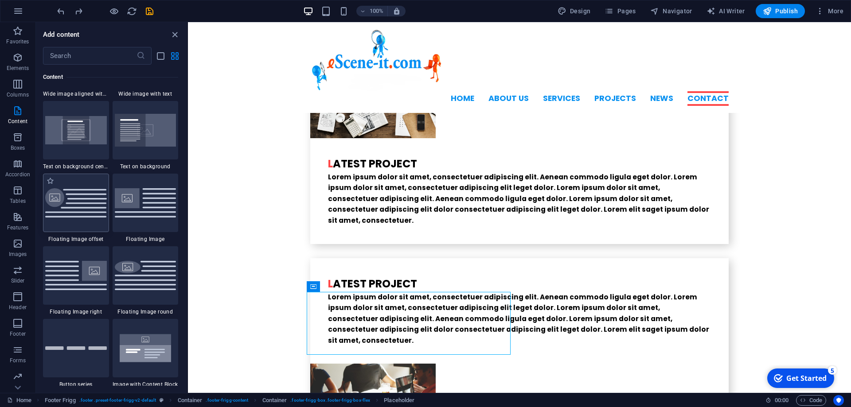
scroll to position [1829, 0]
click at [145, 209] on img at bounding box center [146, 203] width 62 height 29
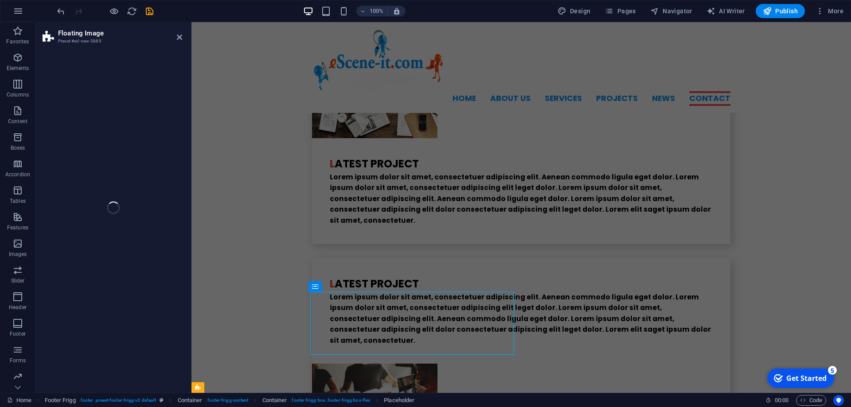
select select "%"
select select "rem"
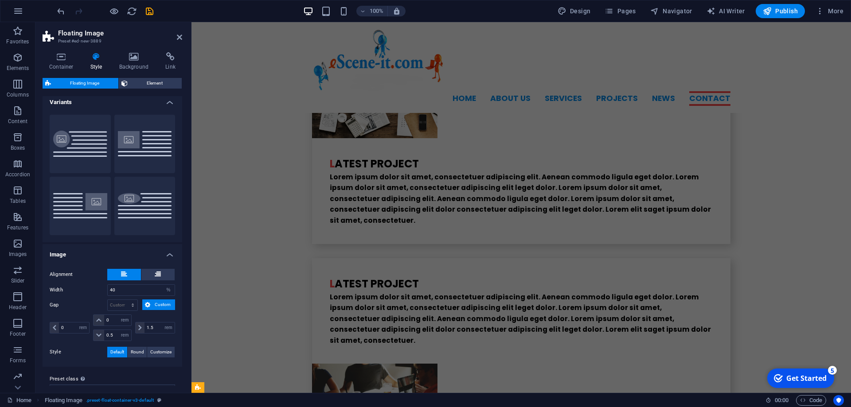
scroll to position [0, 0]
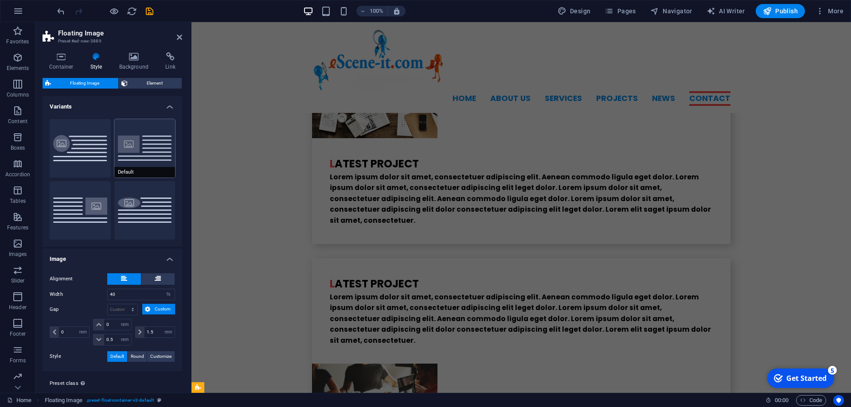
click at [136, 144] on button "Default" at bounding box center [144, 148] width 61 height 58
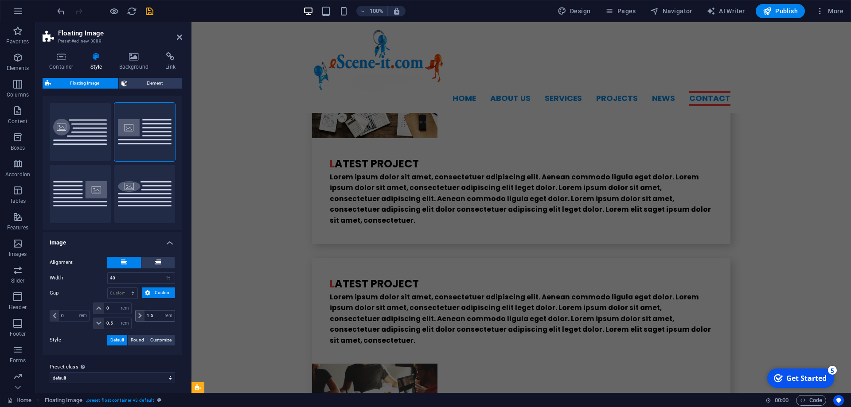
scroll to position [20, 0]
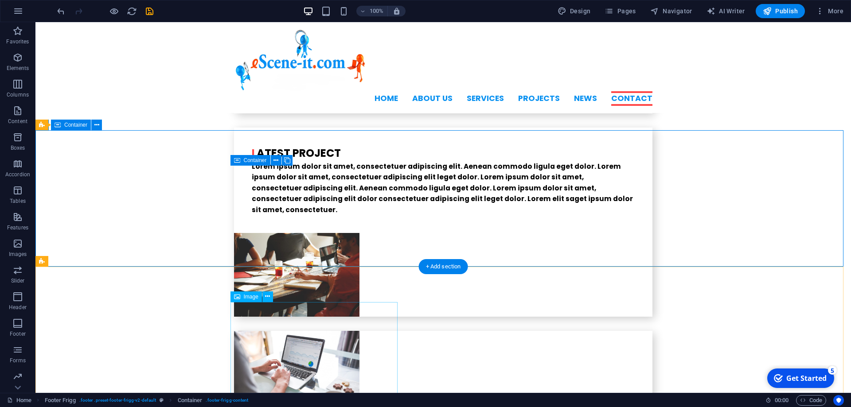
scroll to position [2339, 0]
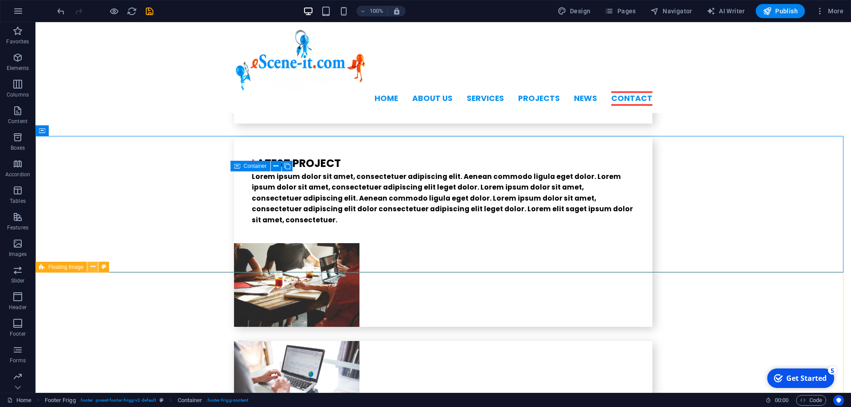
click at [94, 269] on icon at bounding box center [92, 266] width 5 height 9
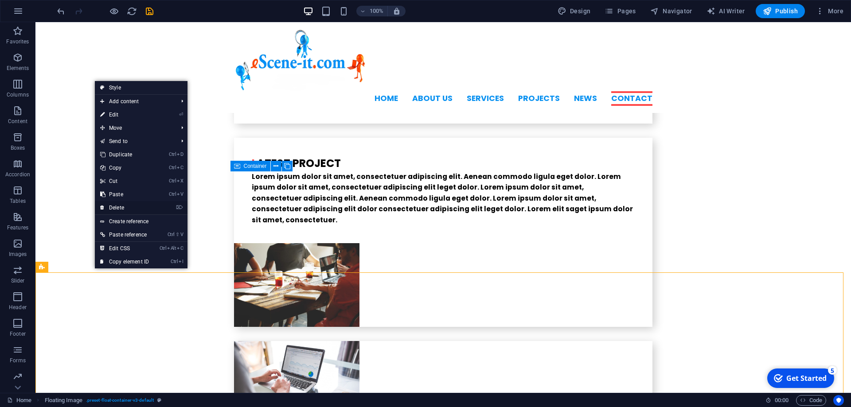
click at [117, 206] on link "⌦ Delete" at bounding box center [124, 207] width 59 height 13
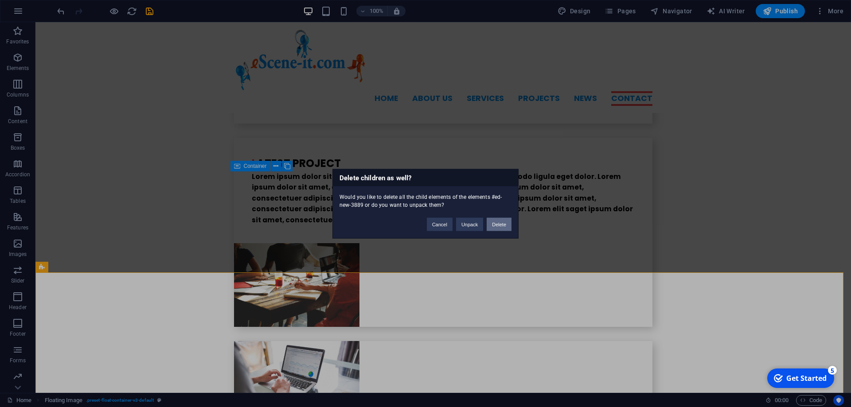
click at [502, 222] on button "Delete" at bounding box center [498, 224] width 25 height 13
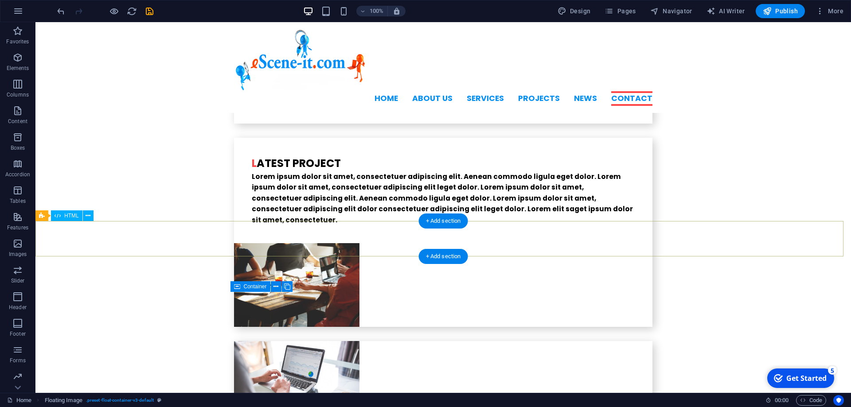
scroll to position [2219, 0]
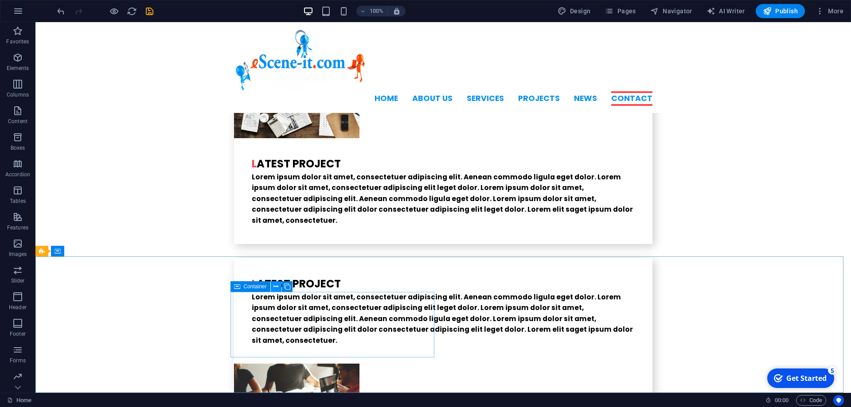
click at [276, 287] on icon at bounding box center [275, 286] width 5 height 9
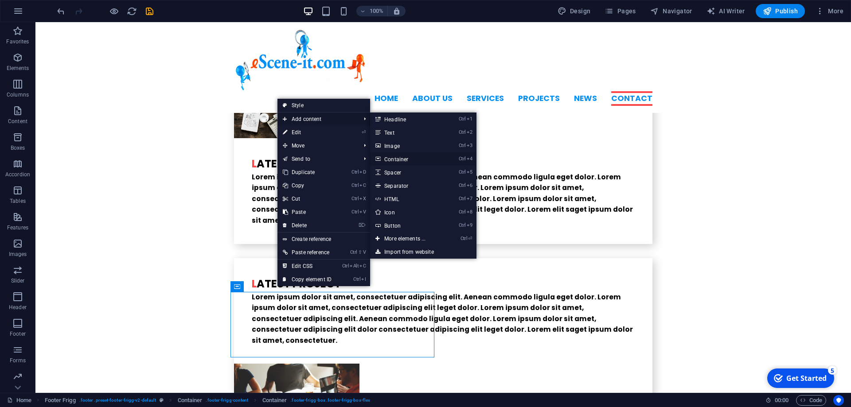
click at [407, 156] on link "Ctrl 4 Container" at bounding box center [406, 158] width 73 height 13
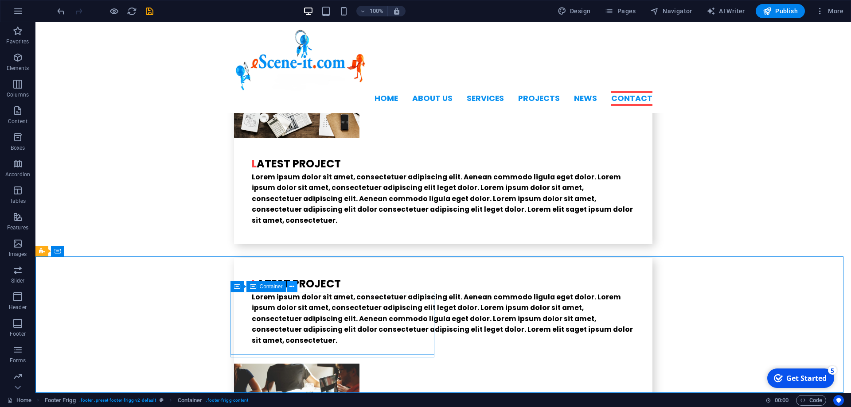
click at [293, 287] on icon at bounding box center [291, 286] width 5 height 9
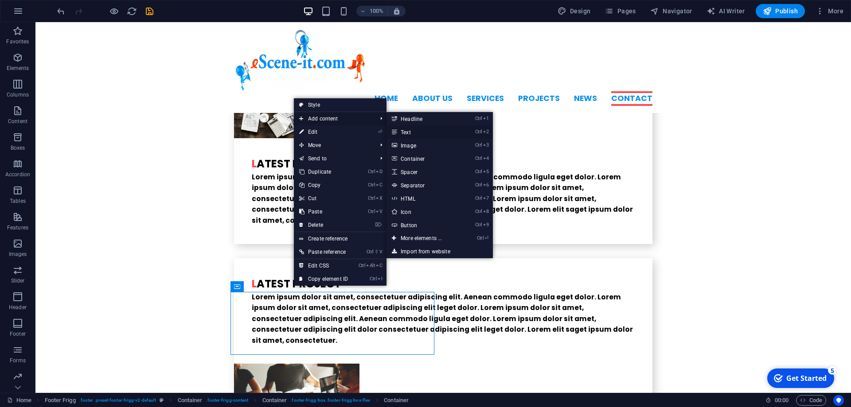
click at [412, 136] on link "Ctrl 2 Text" at bounding box center [422, 131] width 73 height 13
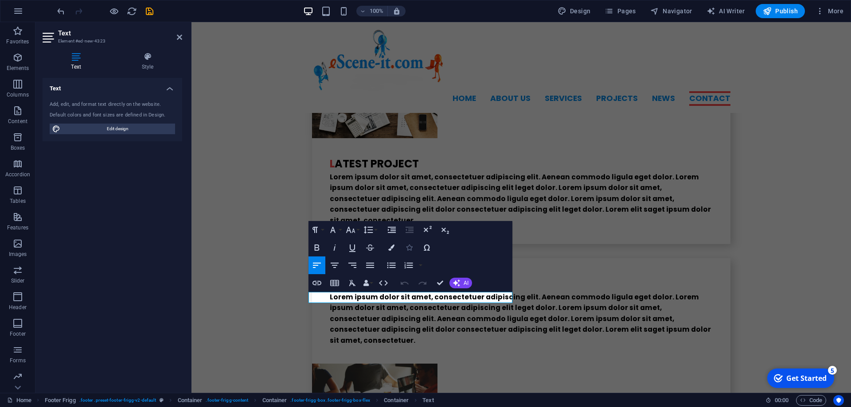
click at [406, 248] on icon "button" at bounding box center [409, 248] width 6 height 6
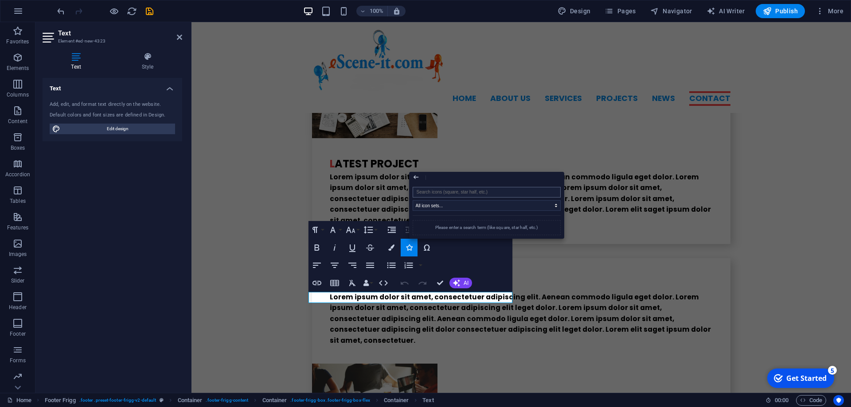
click at [460, 191] on input "search" at bounding box center [487, 192] width 148 height 11
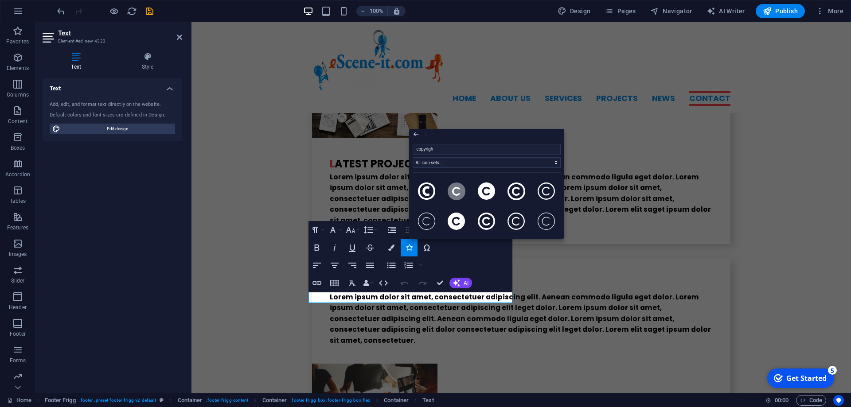
type input "copyright"
click at [486, 191] on icon at bounding box center [487, 192] width 18 height 18
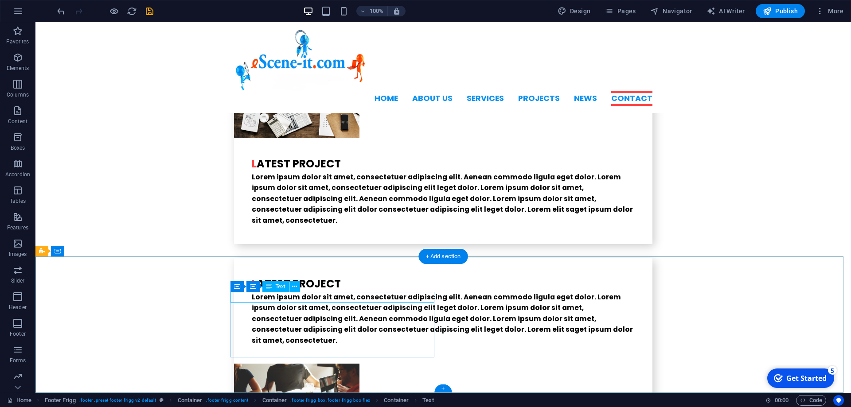
click at [254, 287] on icon at bounding box center [253, 286] width 6 height 11
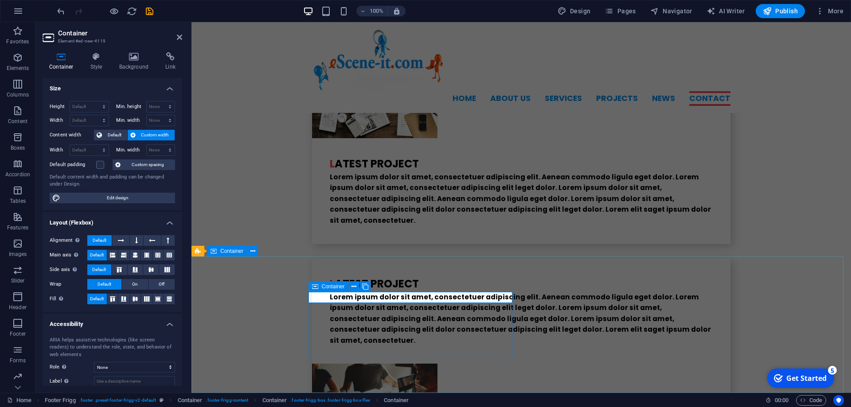
click at [316, 286] on icon at bounding box center [315, 286] width 6 height 11
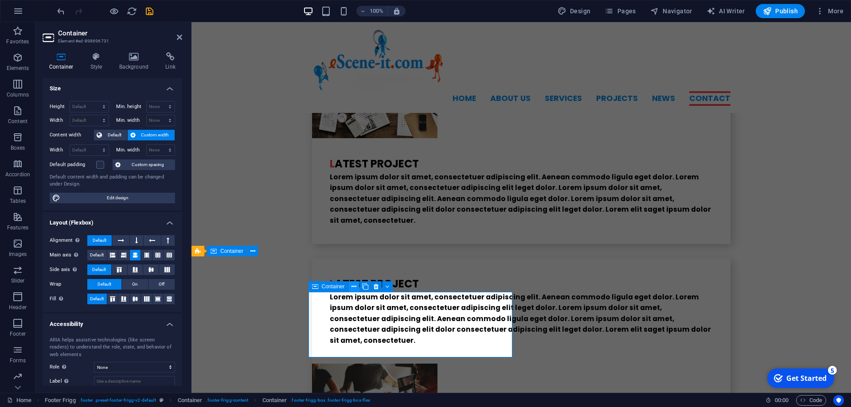
click at [356, 287] on icon at bounding box center [353, 286] width 5 height 9
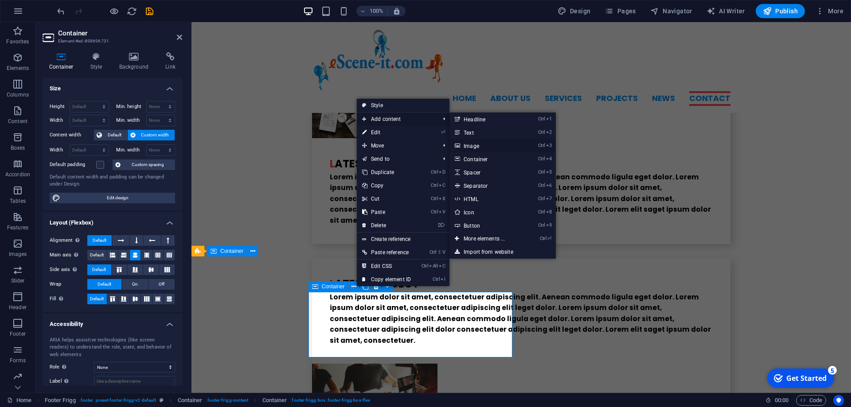
click at [476, 145] on link "Ctrl 3 Image" at bounding box center [485, 145] width 73 height 13
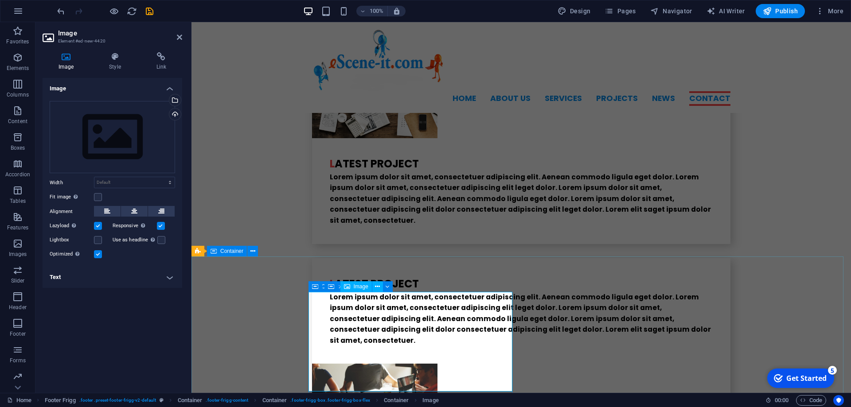
scroll to position [2264, 0]
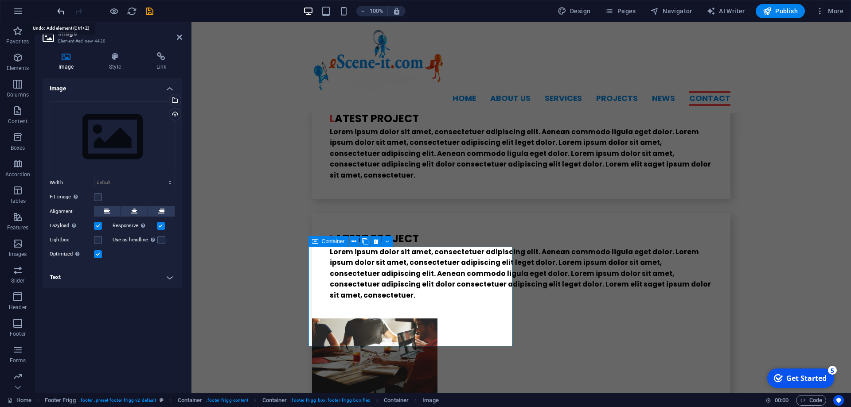
click at [60, 10] on icon "undo" at bounding box center [61, 11] width 10 height 10
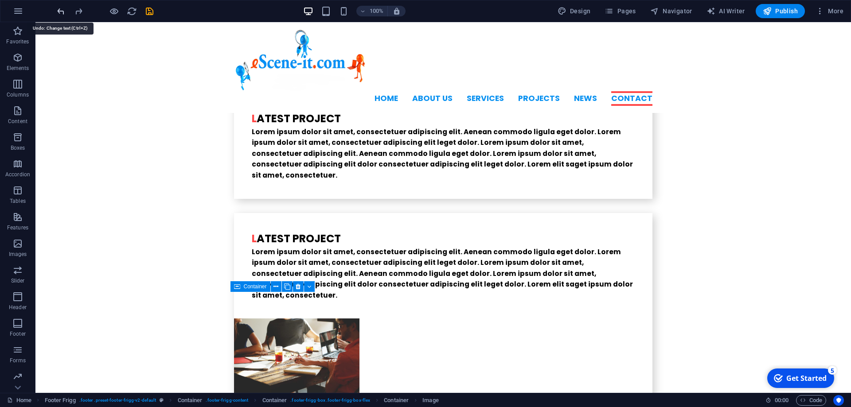
scroll to position [2219, 0]
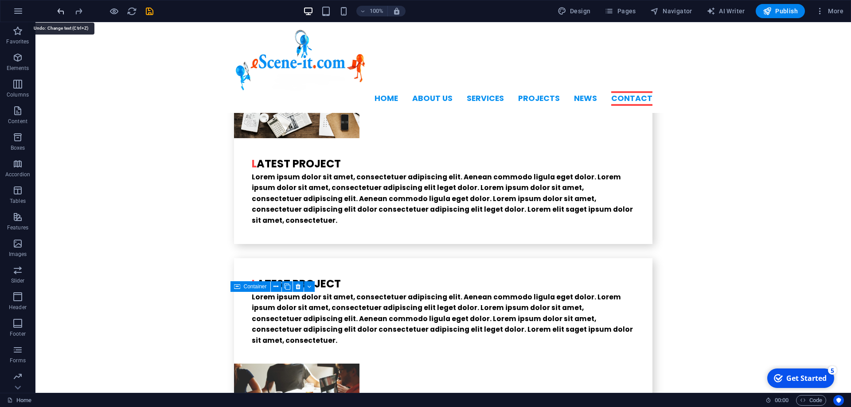
click at [60, 10] on icon "undo" at bounding box center [61, 11] width 10 height 10
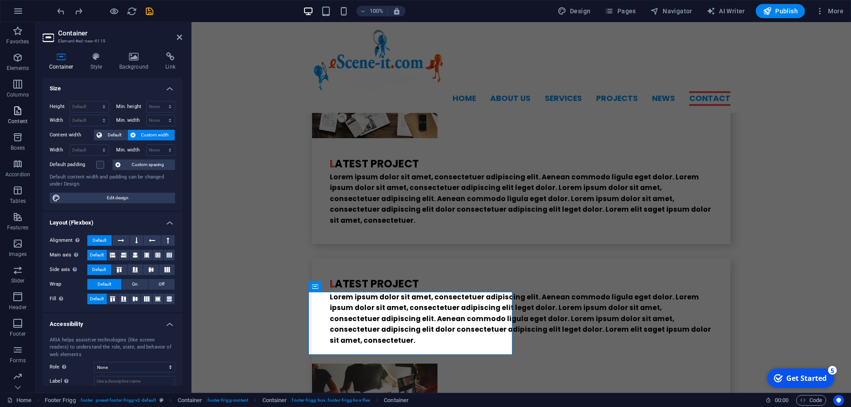
click at [21, 116] on icon "button" at bounding box center [17, 110] width 11 height 11
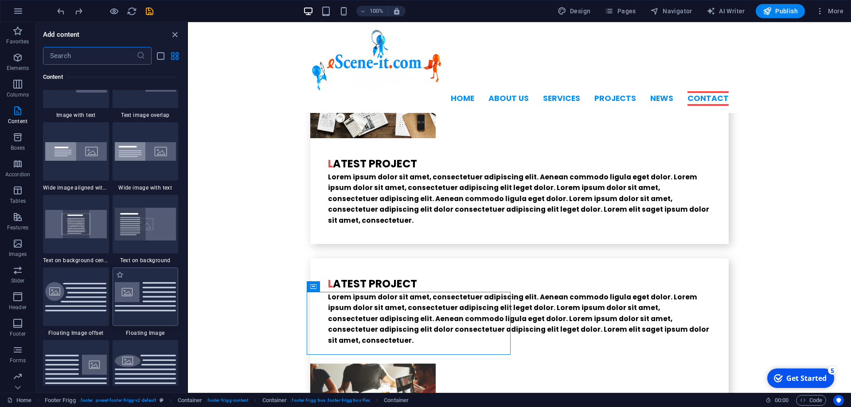
scroll to position [1750, 0]
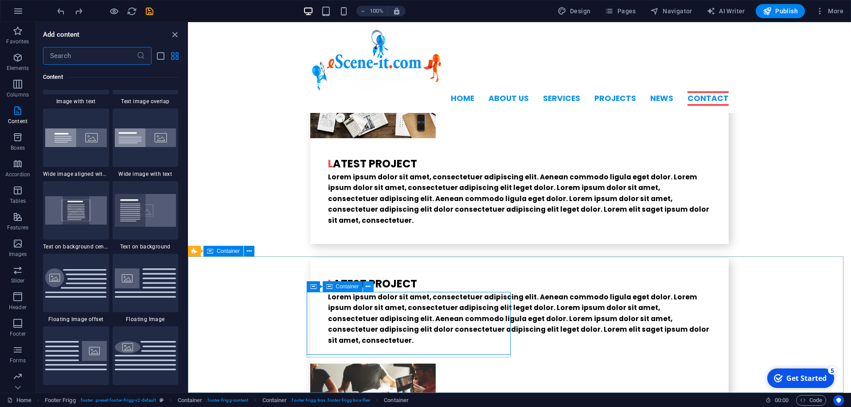
click at [366, 287] on icon at bounding box center [368, 286] width 5 height 9
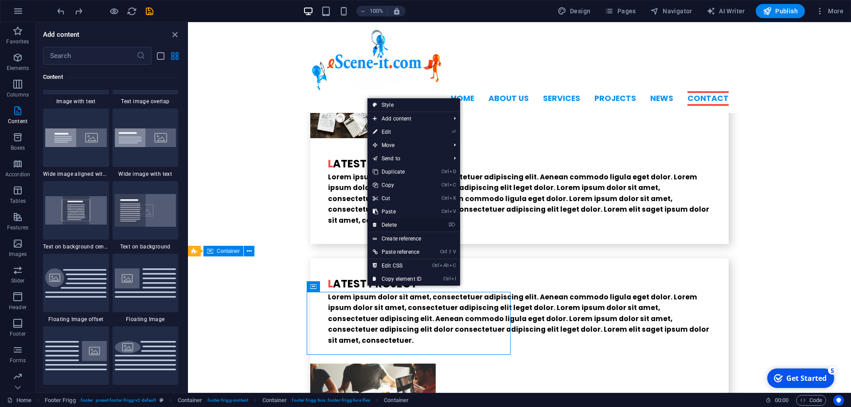
click at [389, 226] on link "⌦ Delete" at bounding box center [396, 224] width 59 height 13
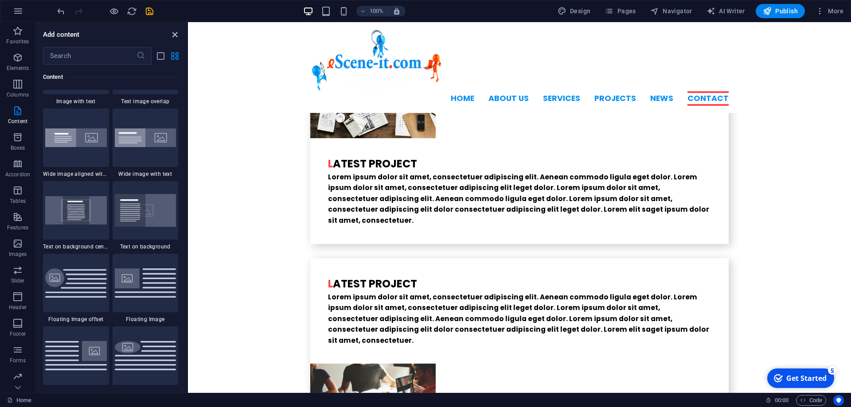
click at [176, 38] on icon "close panel" at bounding box center [175, 35] width 10 height 10
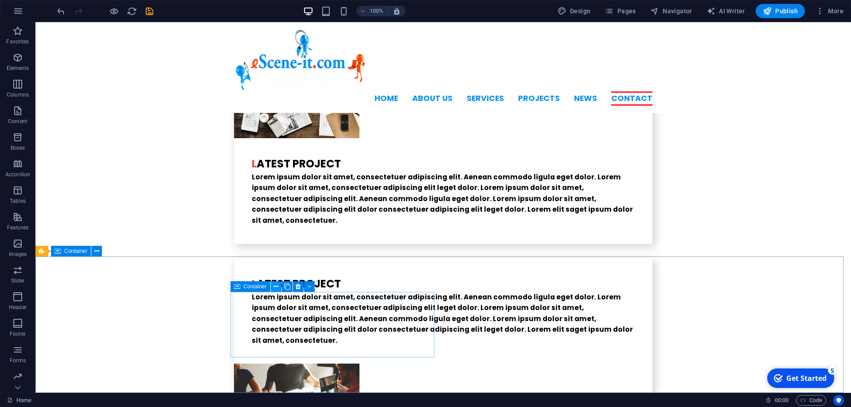
click at [276, 286] on icon at bounding box center [275, 286] width 5 height 9
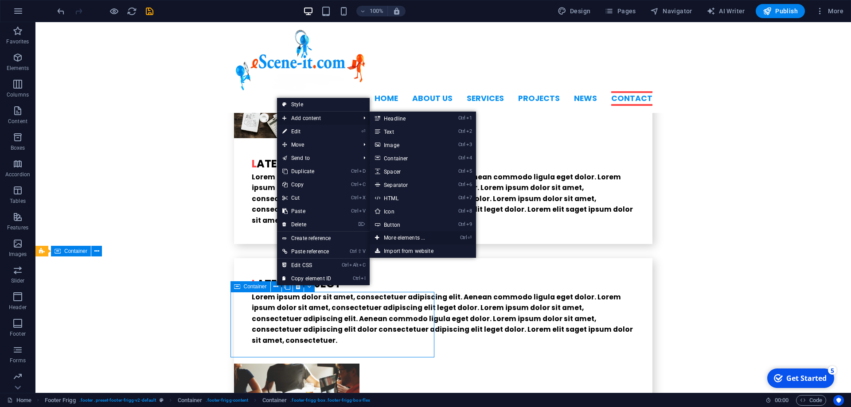
click at [391, 239] on link "Ctrl ⏎ More elements ..." at bounding box center [406, 237] width 73 height 13
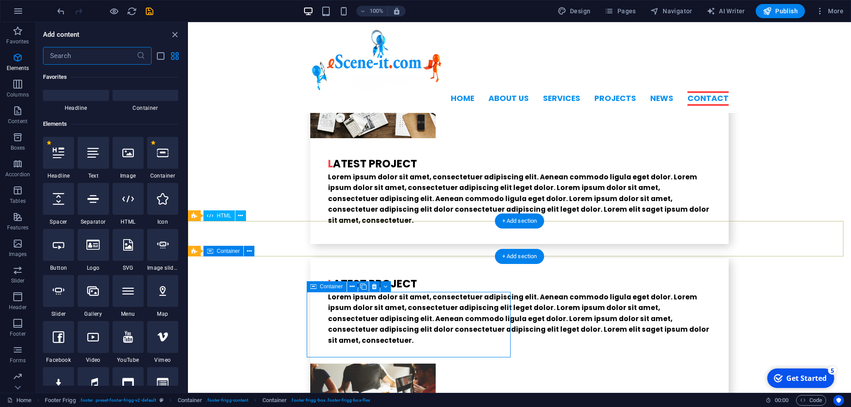
scroll to position [94, 0]
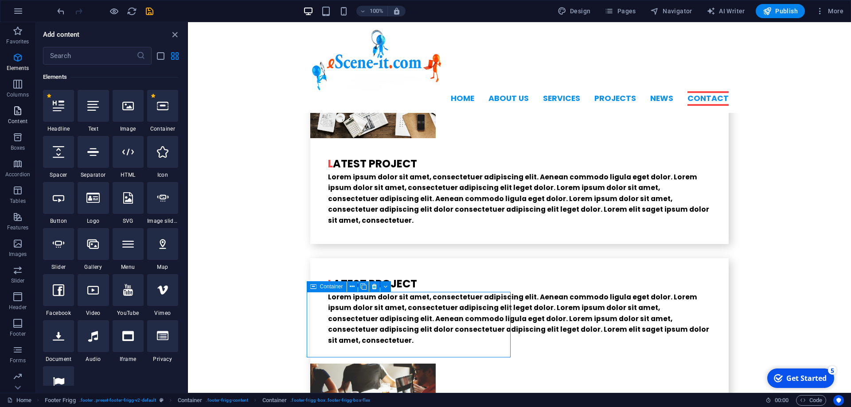
click at [15, 109] on icon "button" at bounding box center [17, 110] width 11 height 11
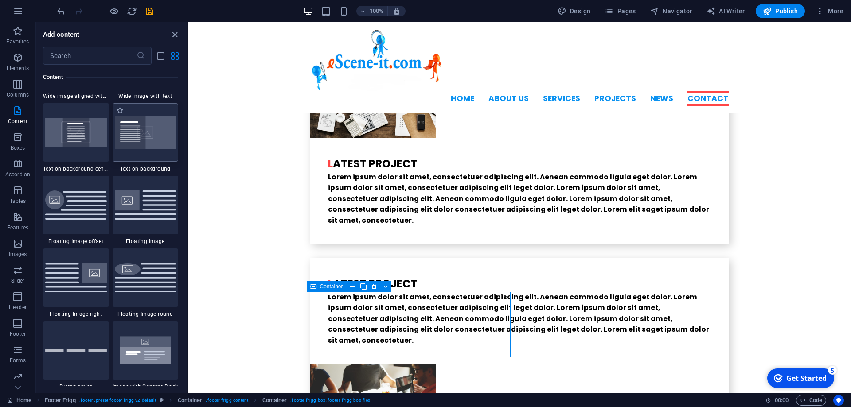
scroll to position [1829, 0]
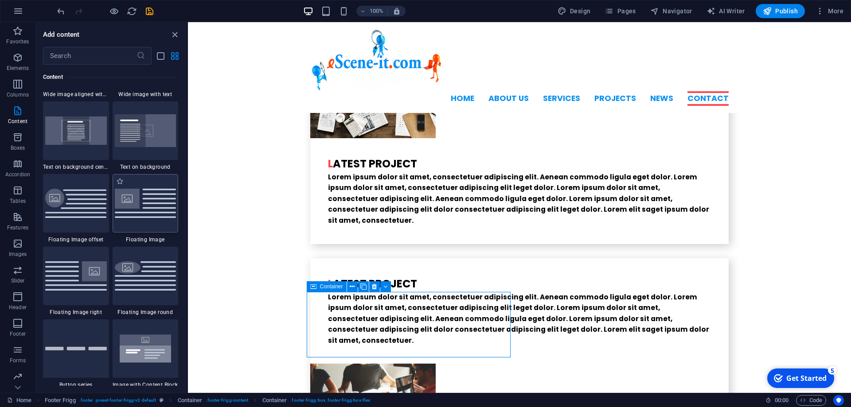
click at [128, 200] on img at bounding box center [146, 203] width 62 height 29
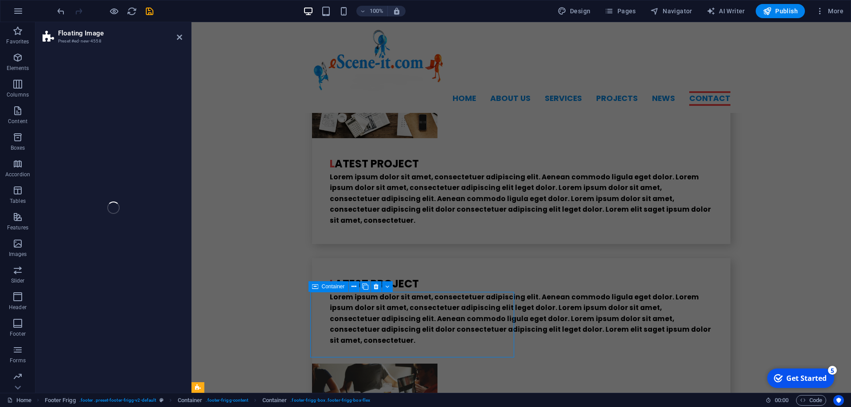
select select "%"
select select "rem"
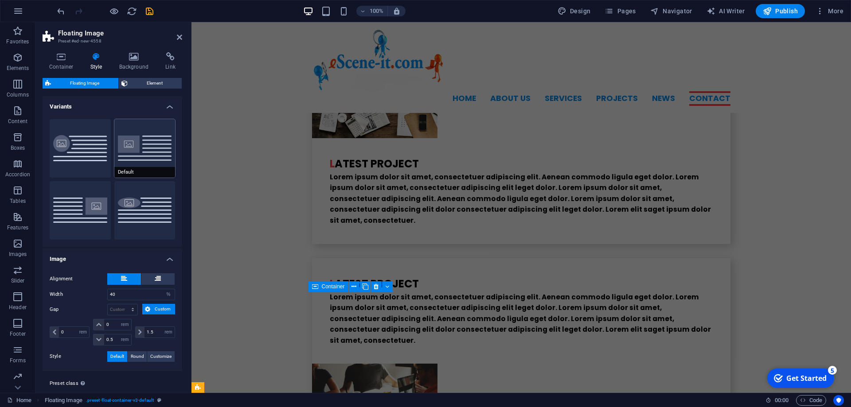
click at [134, 152] on button "Default" at bounding box center [144, 148] width 61 height 58
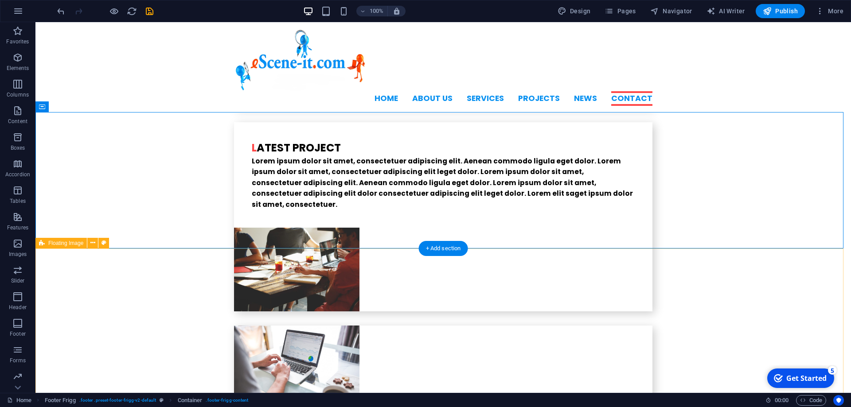
scroll to position [2355, 0]
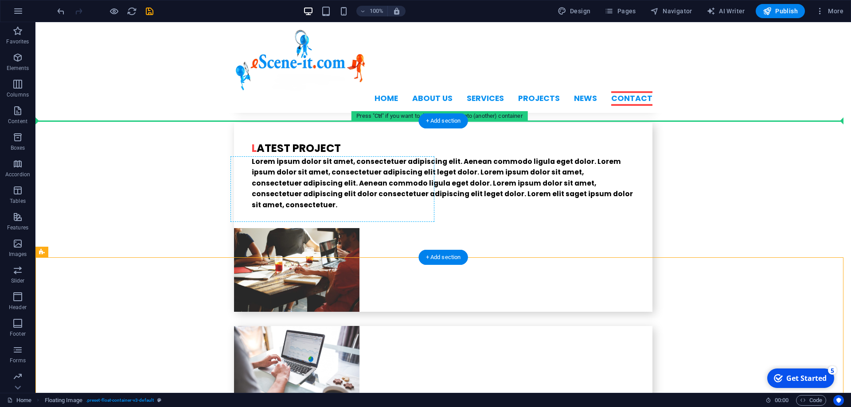
drag, startPoint x: 82, startPoint y: 277, endPoint x: 310, endPoint y: 182, distance: 246.3
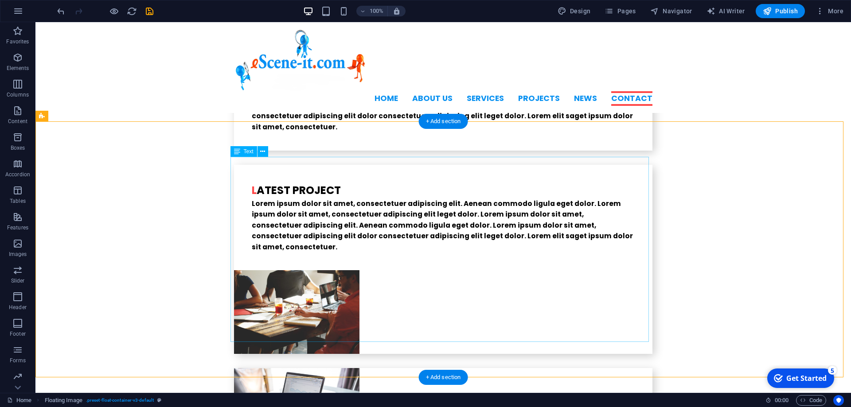
scroll to position [2294, 0]
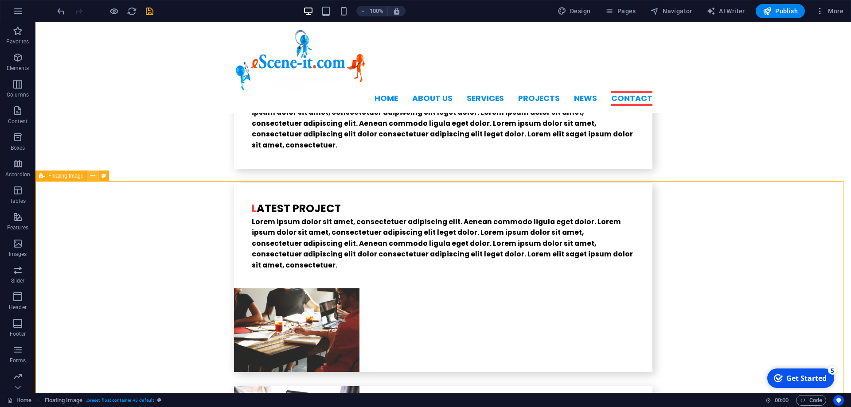
click at [90, 175] on icon at bounding box center [92, 175] width 5 height 9
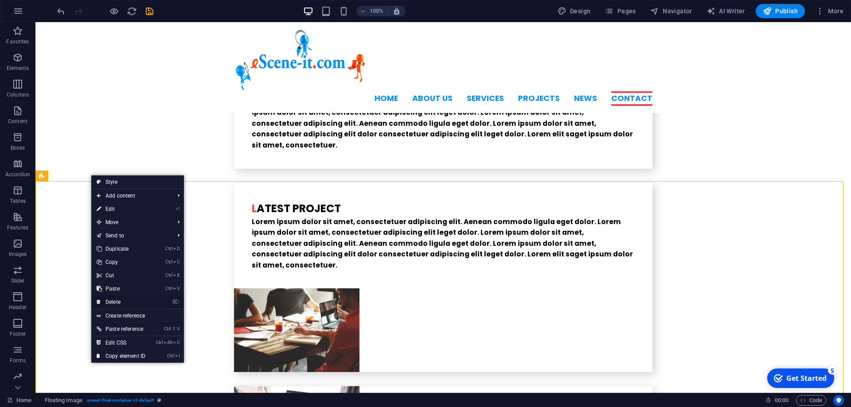
click at [125, 304] on link "⌦ Delete" at bounding box center [120, 302] width 59 height 13
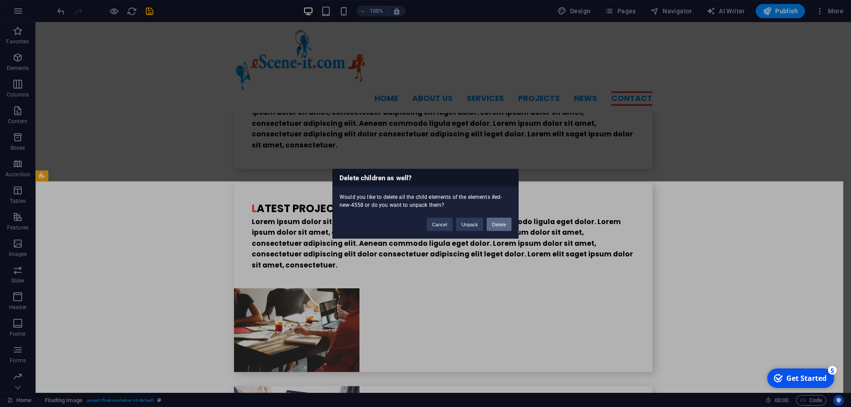
click at [496, 226] on button "Delete" at bounding box center [498, 224] width 25 height 13
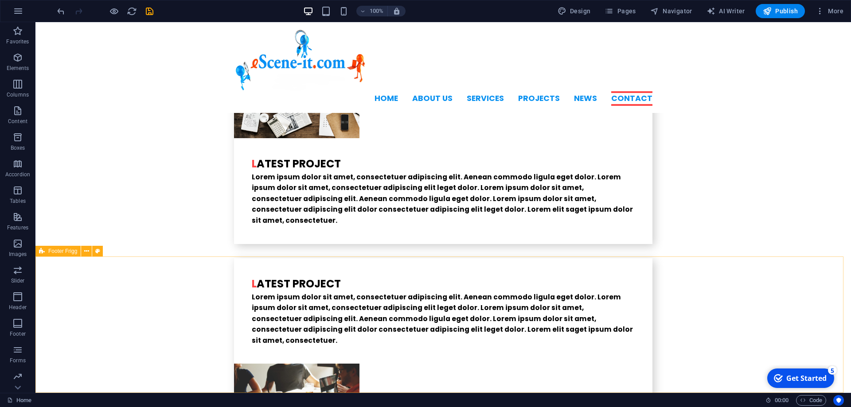
click at [48, 250] on div "Footer Frigg" at bounding box center [57, 251] width 45 height 11
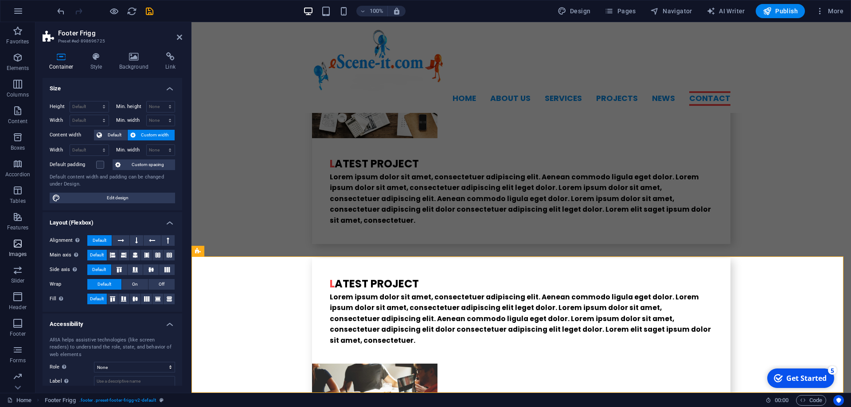
click at [18, 246] on icon "button" at bounding box center [17, 243] width 11 height 11
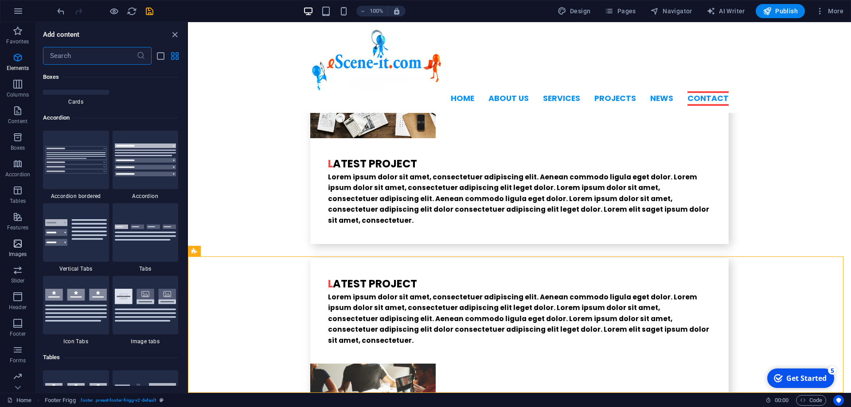
scroll to position [4493, 0]
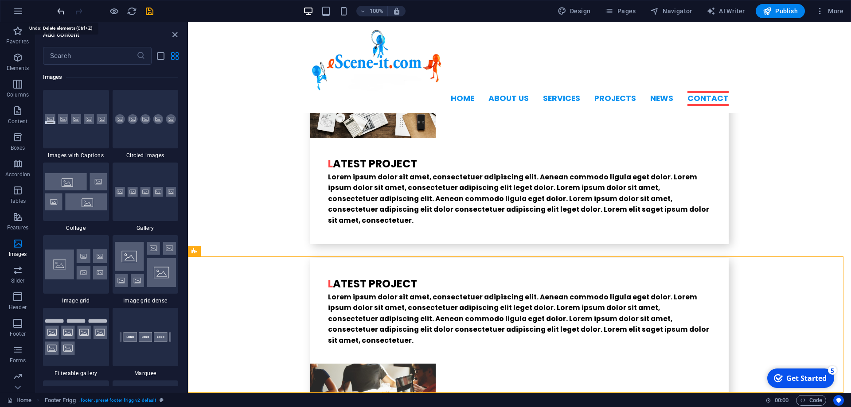
click at [58, 12] on icon "undo" at bounding box center [61, 11] width 10 height 10
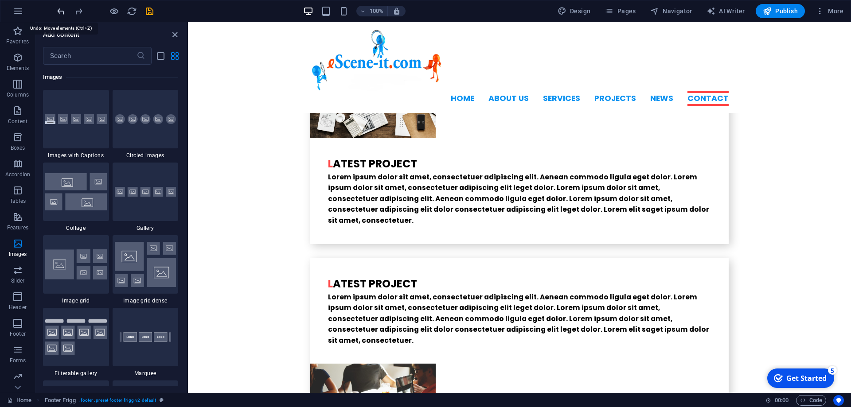
click at [58, 12] on icon "undo" at bounding box center [61, 11] width 10 height 10
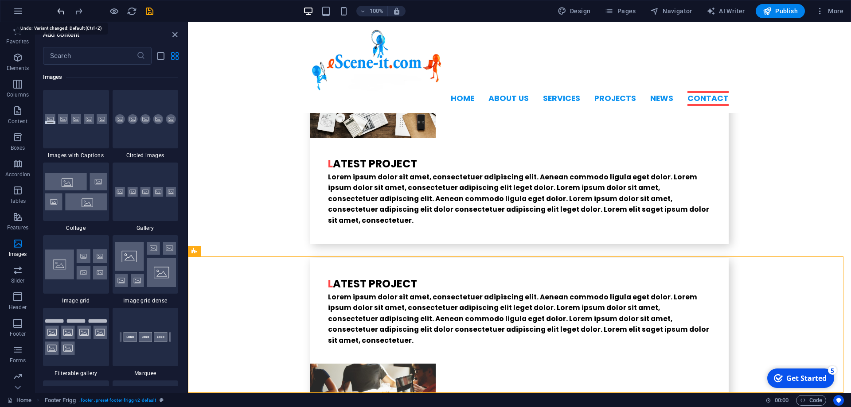
click at [58, 12] on icon "undo" at bounding box center [61, 11] width 10 height 10
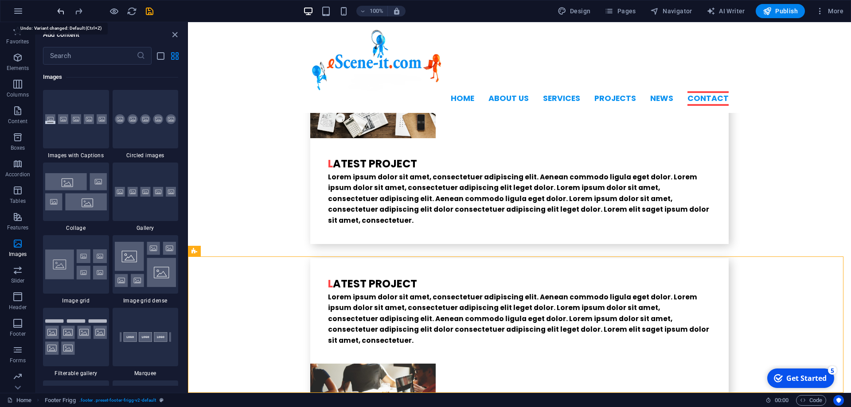
click at [58, 12] on icon "undo" at bounding box center [61, 11] width 10 height 10
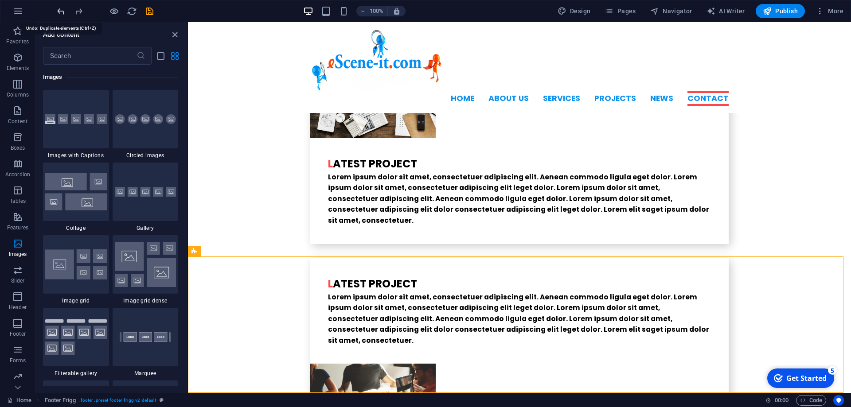
click at [58, 12] on icon "undo" at bounding box center [61, 11] width 10 height 10
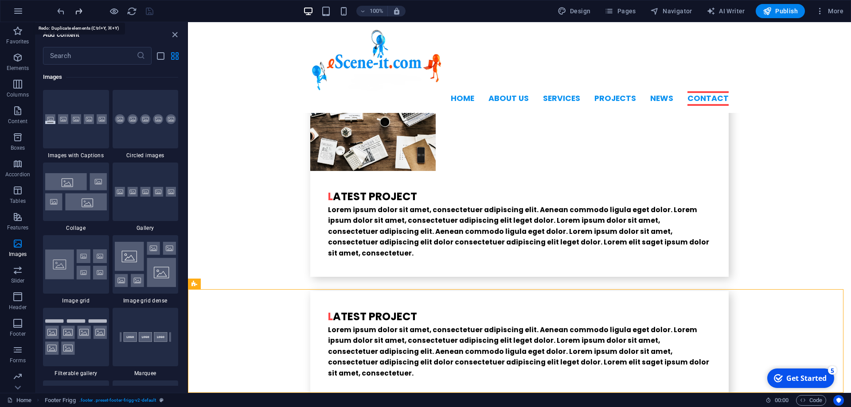
click at [78, 12] on icon "redo" at bounding box center [79, 11] width 10 height 10
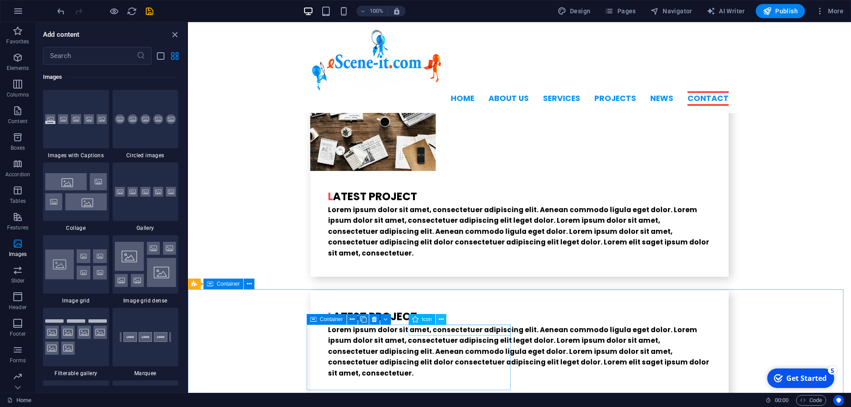
click at [439, 321] on button at bounding box center [441, 319] width 11 height 11
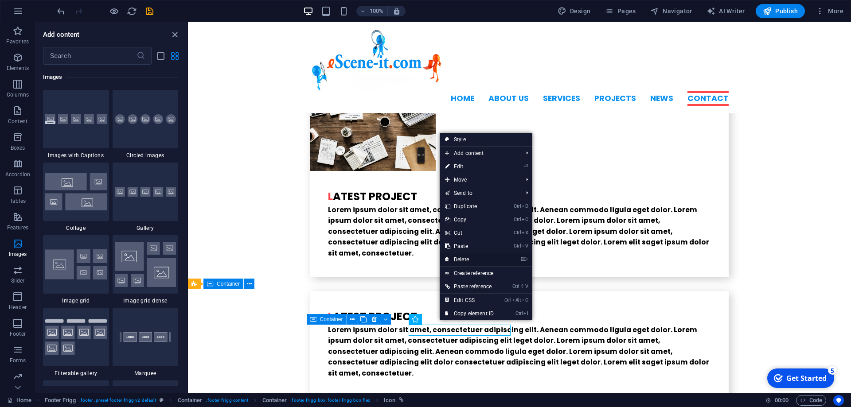
drag, startPoint x: 467, startPoint y: 259, endPoint x: 243, endPoint y: 280, distance: 225.2
click at [467, 259] on link "⌦ Delete" at bounding box center [469, 259] width 59 height 13
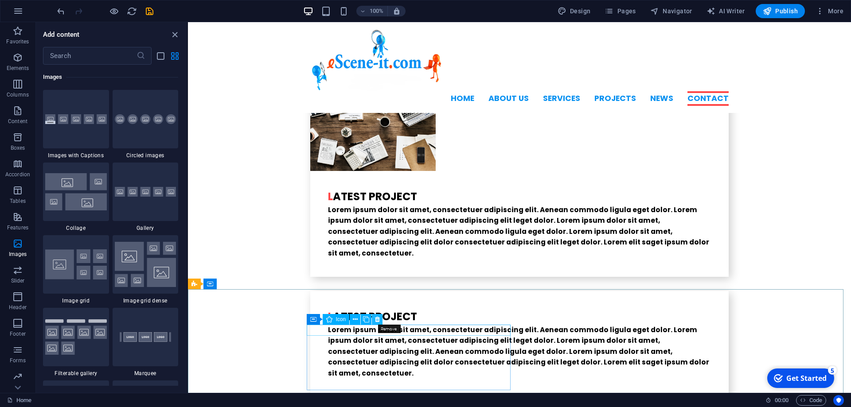
click at [379, 319] on icon at bounding box center [377, 319] width 5 height 9
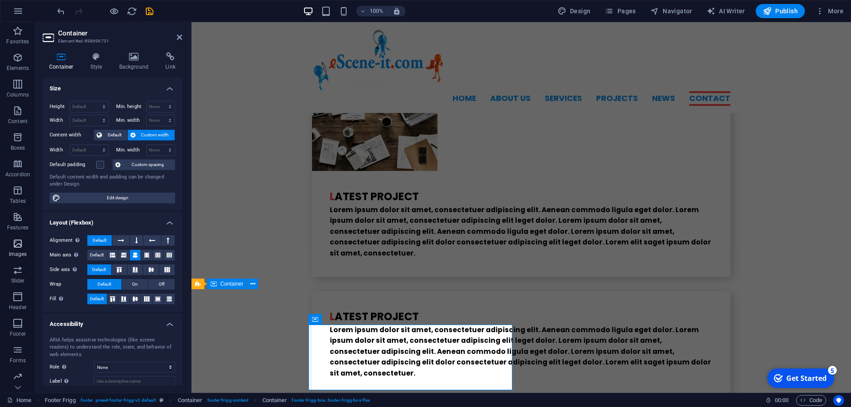
click at [20, 243] on icon "button" at bounding box center [17, 243] width 11 height 11
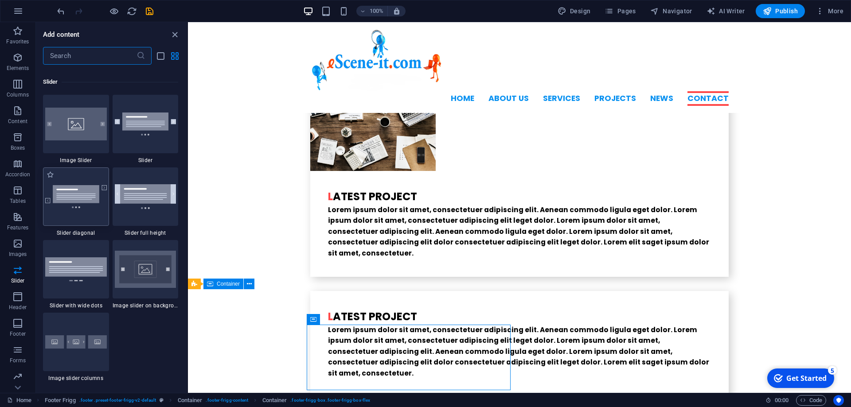
scroll to position [5011, 0]
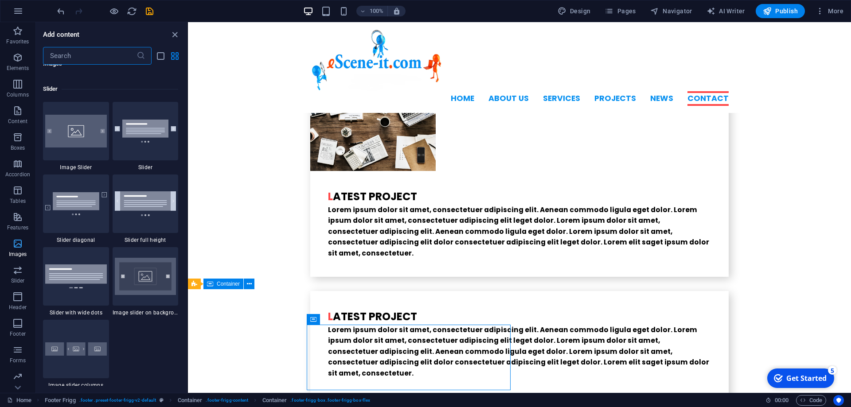
click at [18, 240] on icon "button" at bounding box center [17, 243] width 11 height 11
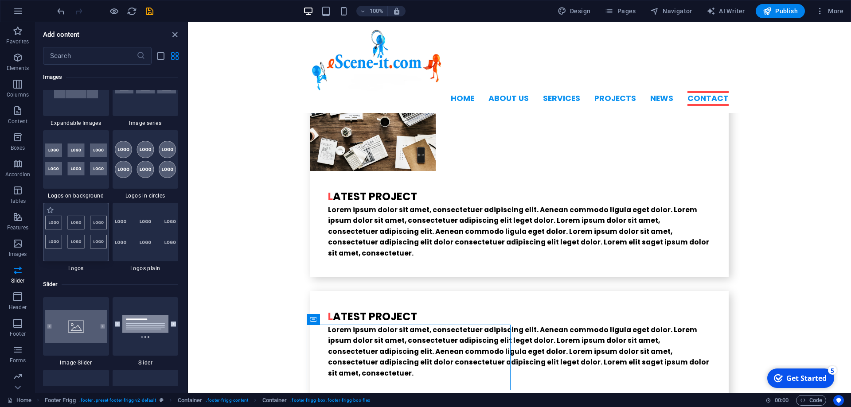
scroll to position [4852, 0]
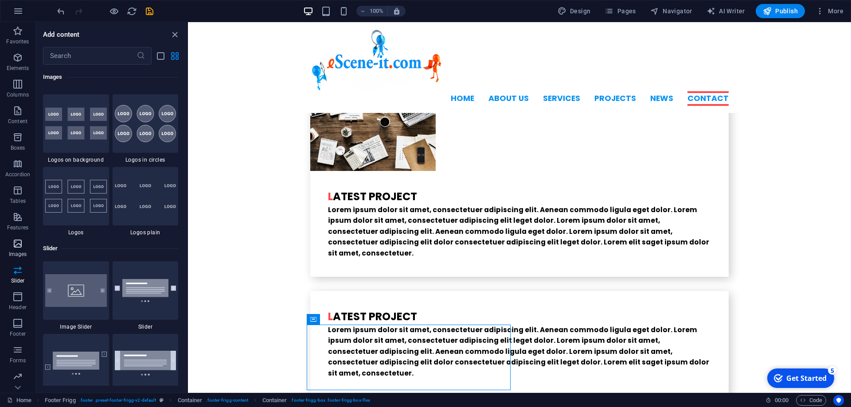
click at [17, 244] on icon "button" at bounding box center [17, 243] width 11 height 11
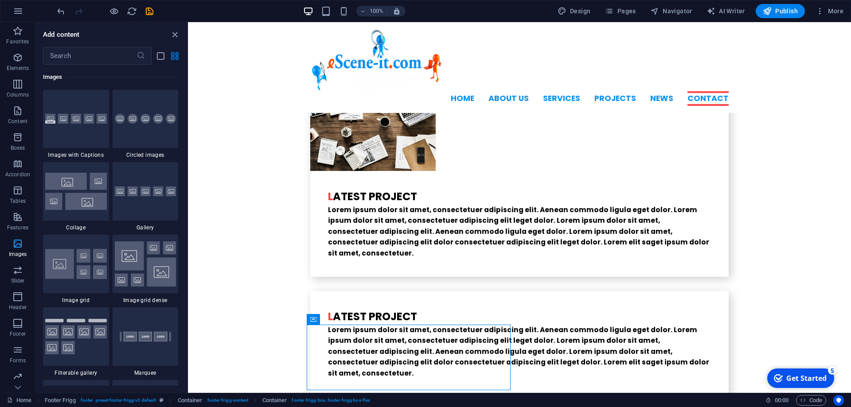
scroll to position [4493, 0]
click at [18, 62] on icon "button" at bounding box center [17, 57] width 11 height 11
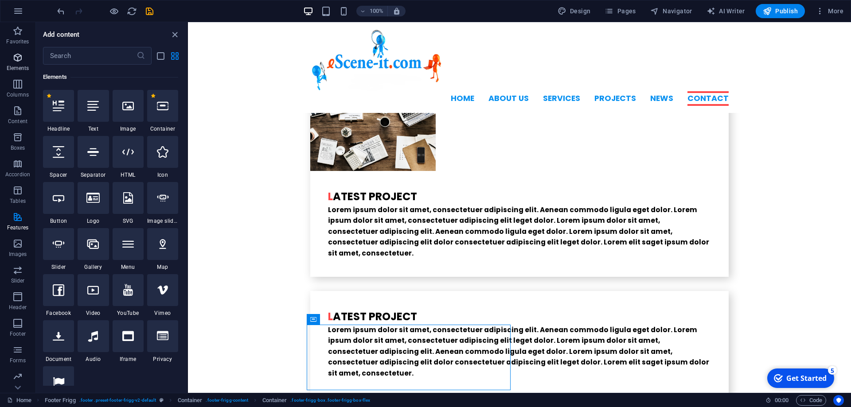
scroll to position [94, 0]
click at [91, 202] on icon at bounding box center [92, 198] width 13 height 12
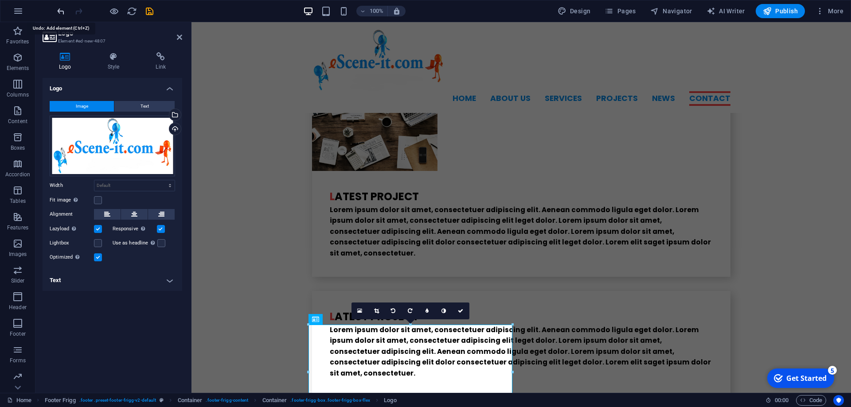
click at [64, 12] on icon "undo" at bounding box center [61, 11] width 10 height 10
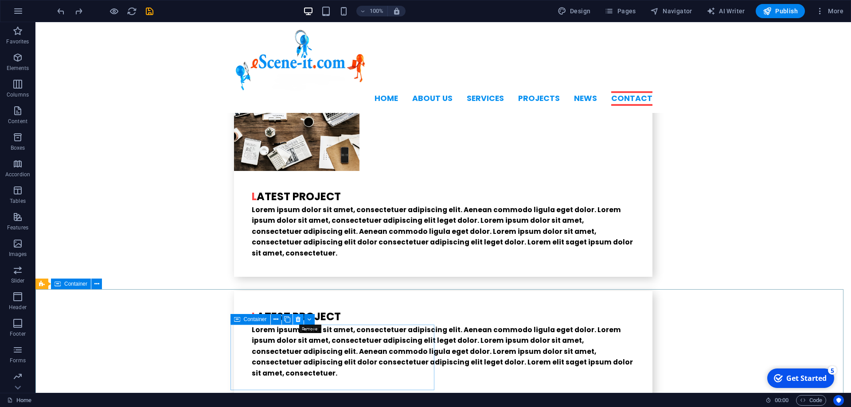
click at [297, 316] on icon at bounding box center [298, 319] width 5 height 9
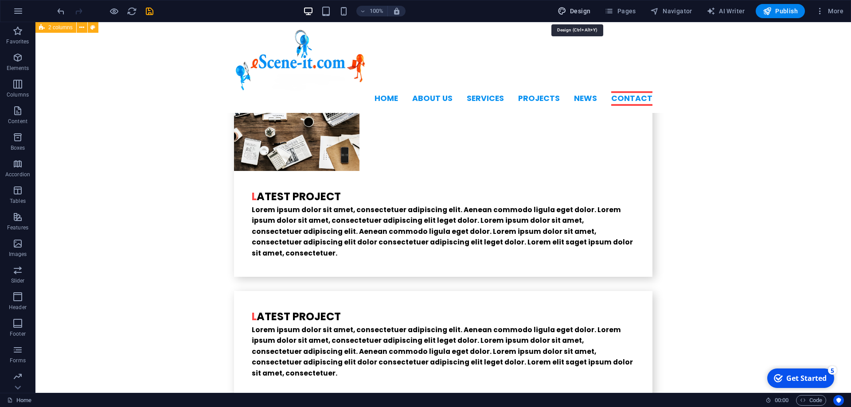
click at [585, 8] on span "Design" at bounding box center [573, 11] width 33 height 9
select select "rem"
select select "600"
select select "px"
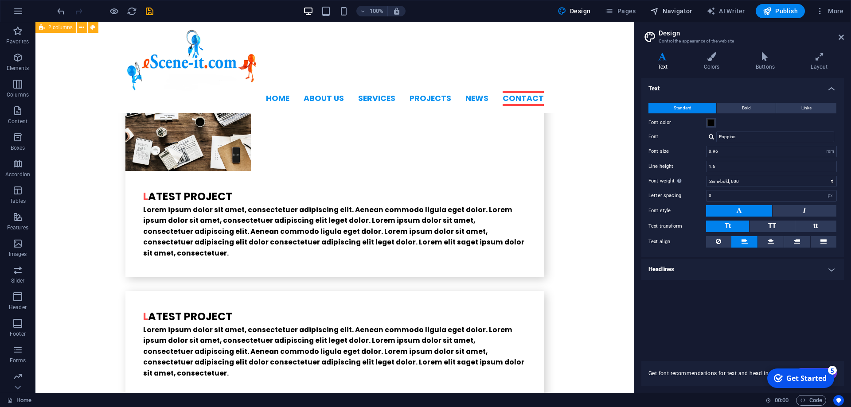
click at [672, 10] on span "Navigator" at bounding box center [671, 11] width 42 height 9
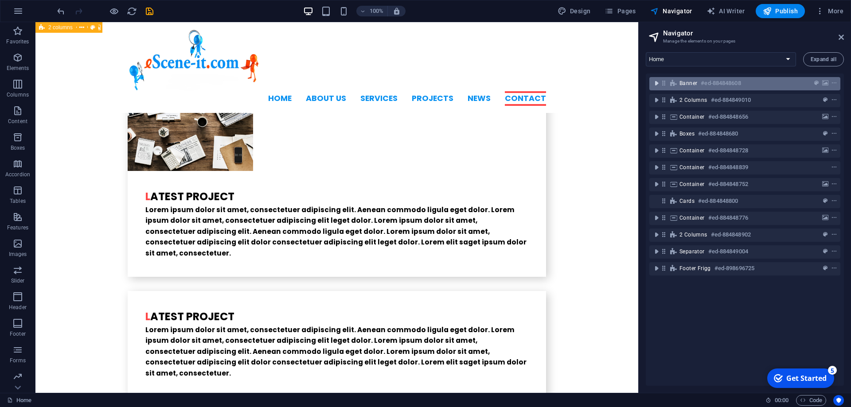
click at [655, 86] on icon "toggle-expand" at bounding box center [656, 83] width 9 height 9
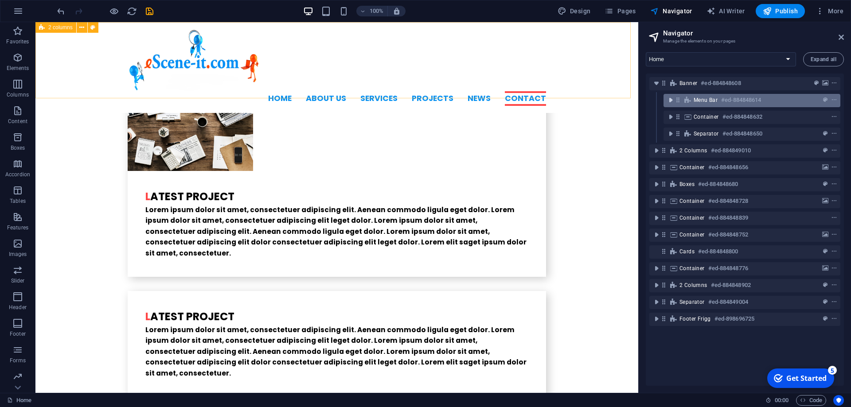
click at [671, 102] on icon "toggle-expand" at bounding box center [670, 100] width 9 height 9
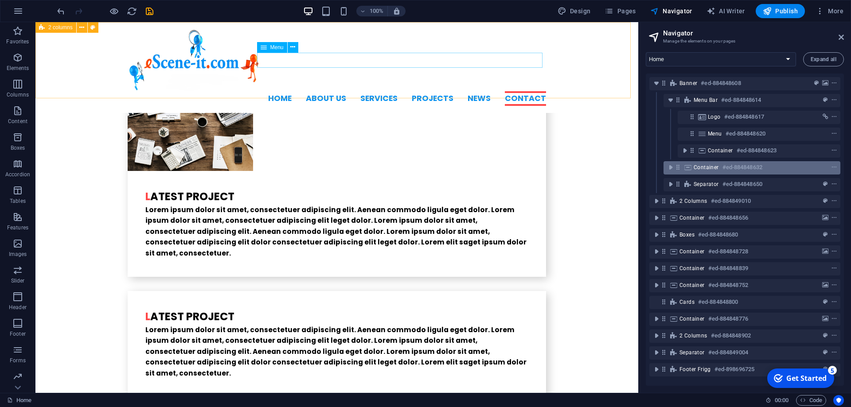
scroll to position [2, 0]
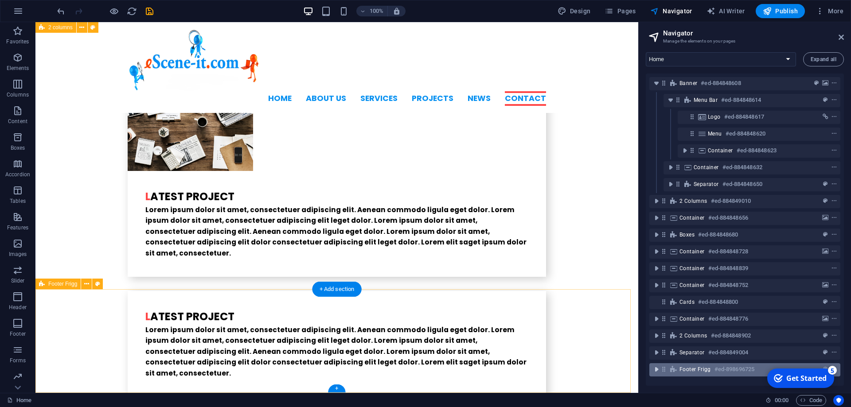
click at [655, 366] on icon "toggle-expand" at bounding box center [656, 369] width 9 height 9
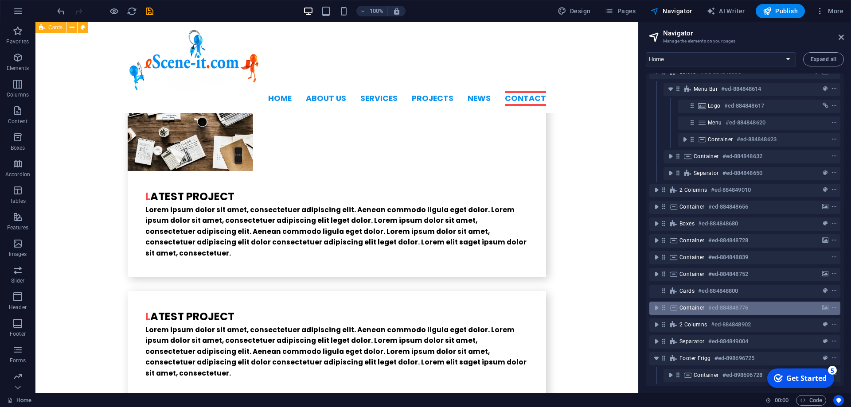
scroll to position [19, 0]
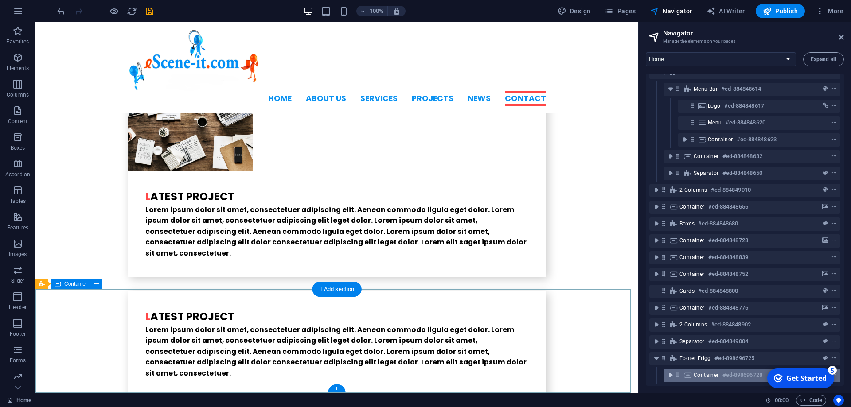
click at [675, 371] on icon "toggle-expand" at bounding box center [670, 375] width 9 height 9
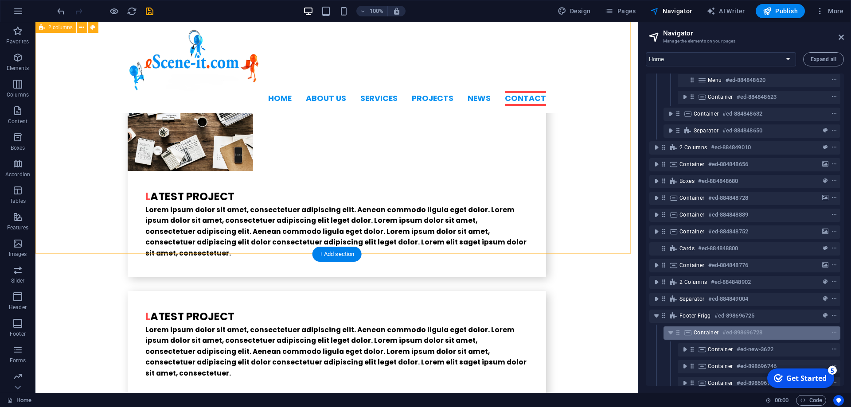
scroll to position [69, 0]
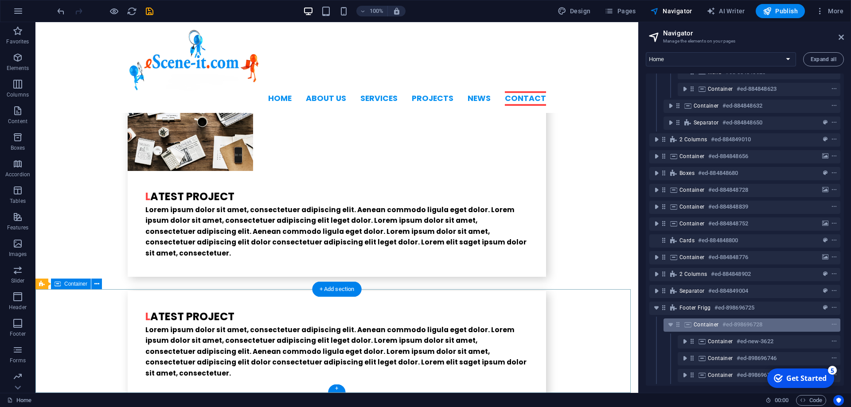
click at [717, 321] on span "Container" at bounding box center [705, 324] width 25 height 7
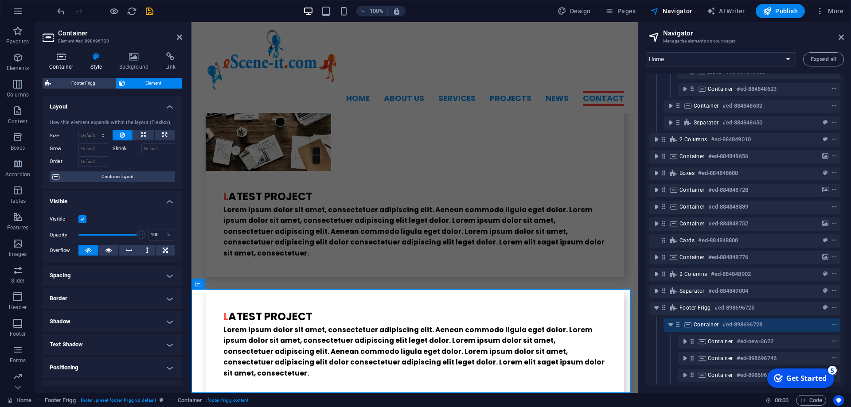
click at [67, 54] on icon at bounding box center [62, 56] width 38 height 9
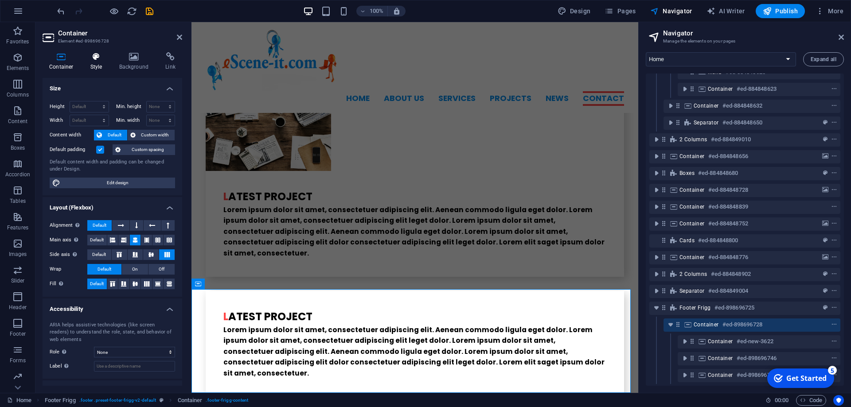
click at [97, 58] on icon at bounding box center [96, 56] width 25 height 9
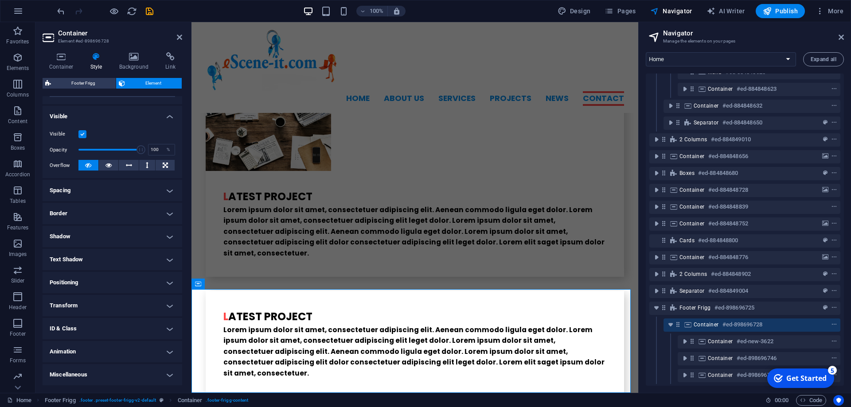
scroll to position [0, 0]
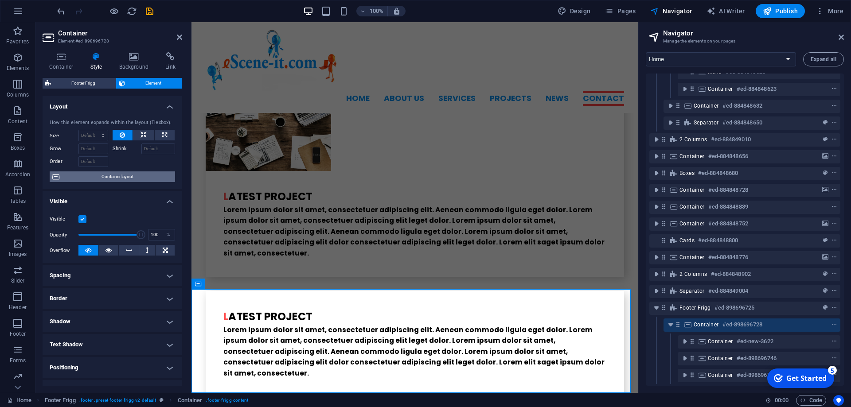
click at [121, 182] on span "Container layout" at bounding box center [117, 176] width 110 height 11
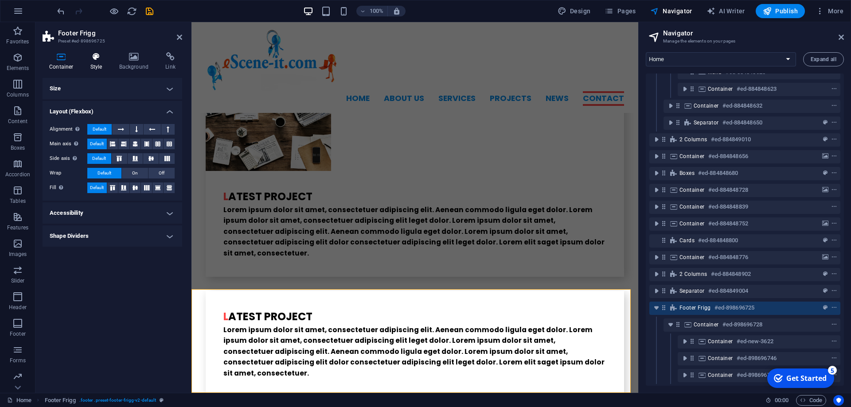
click at [91, 65] on h4 "Style" at bounding box center [98, 61] width 29 height 19
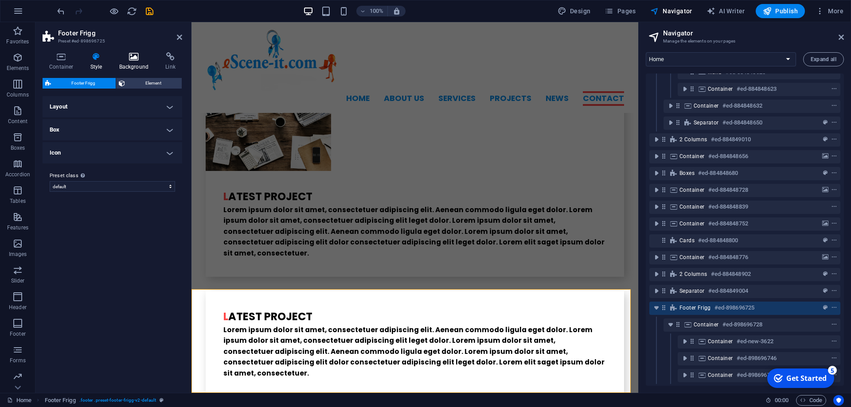
click at [127, 60] on icon at bounding box center [134, 56] width 43 height 9
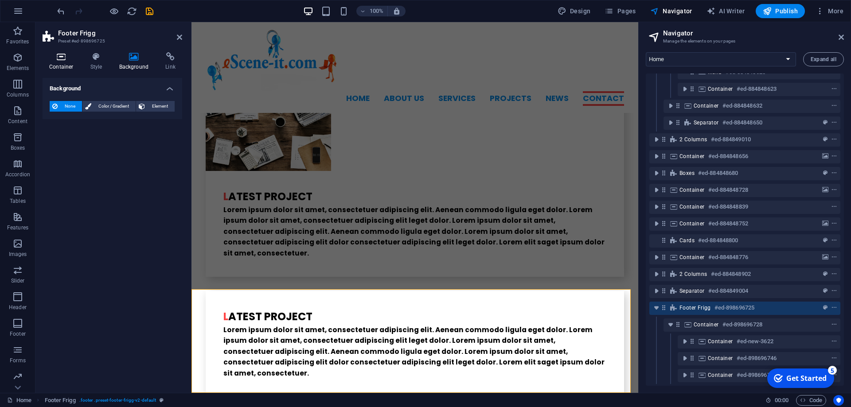
click at [58, 60] on icon at bounding box center [62, 56] width 38 height 9
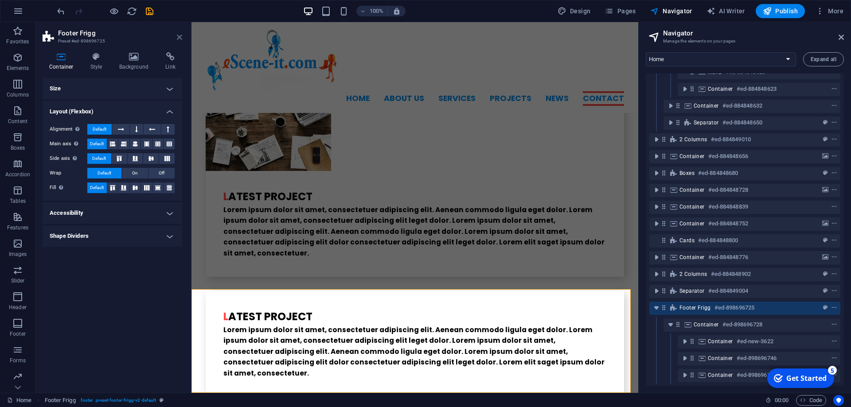
click at [178, 35] on icon at bounding box center [179, 37] width 5 height 7
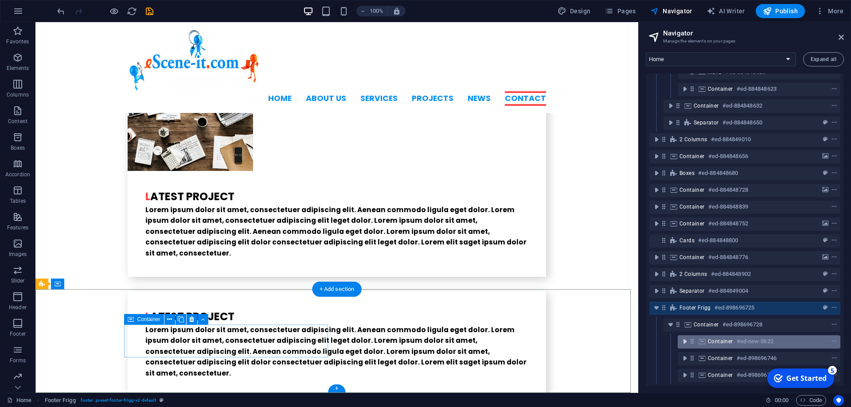
click at [683, 339] on button "toggle-expand" at bounding box center [684, 341] width 11 height 11
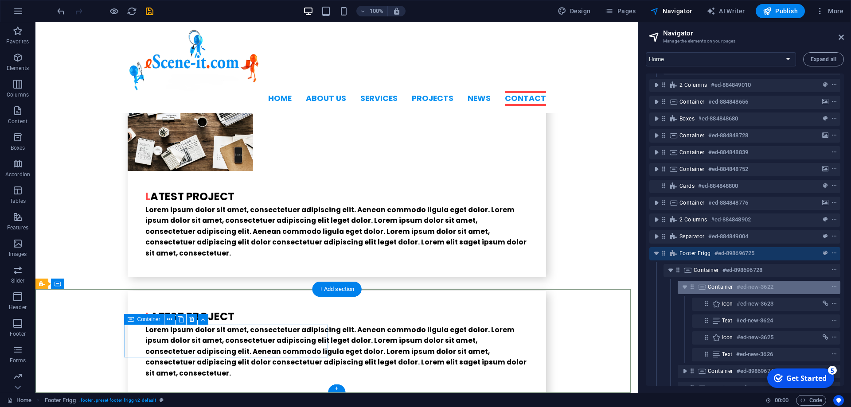
scroll to position [136, 0]
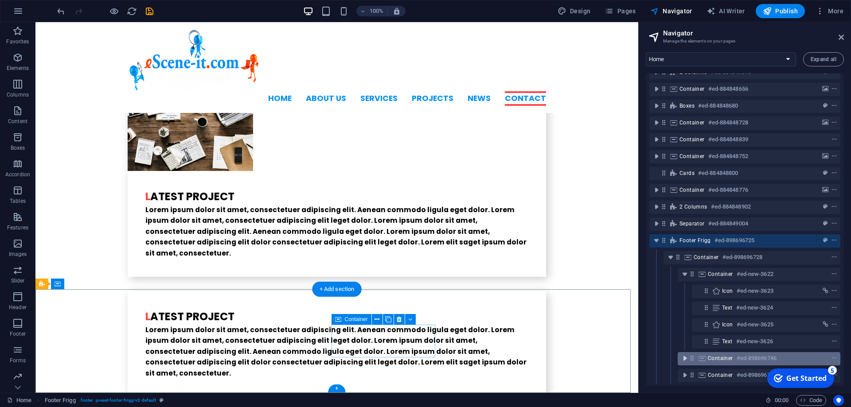
click at [685, 354] on icon "toggle-expand" at bounding box center [684, 358] width 9 height 9
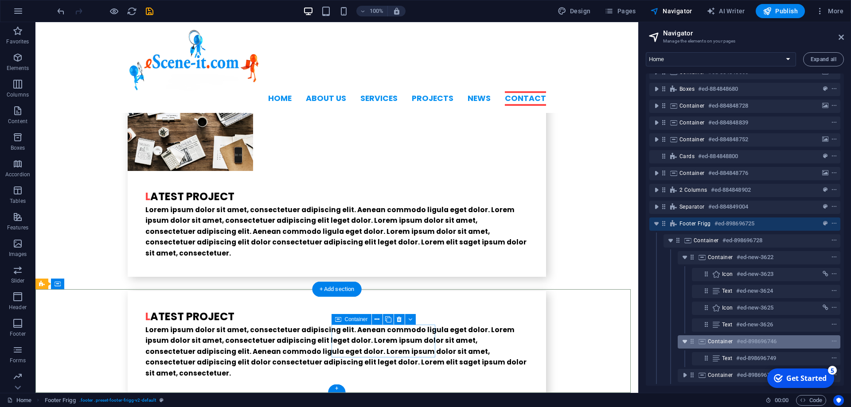
scroll to position [153, 0]
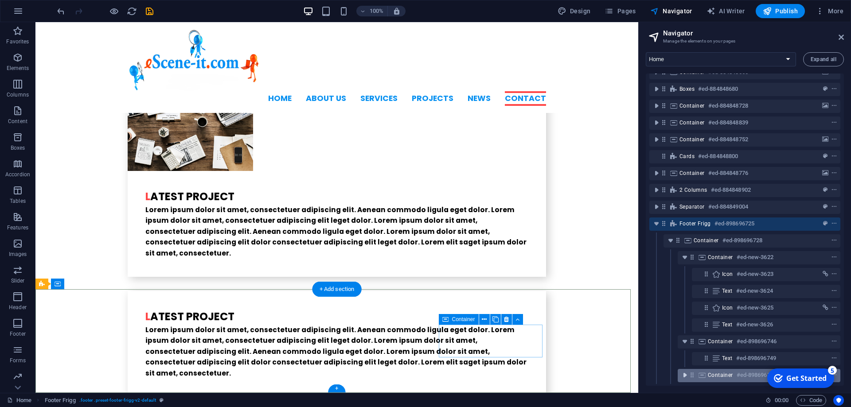
click at [685, 371] on icon "toggle-expand" at bounding box center [684, 375] width 9 height 9
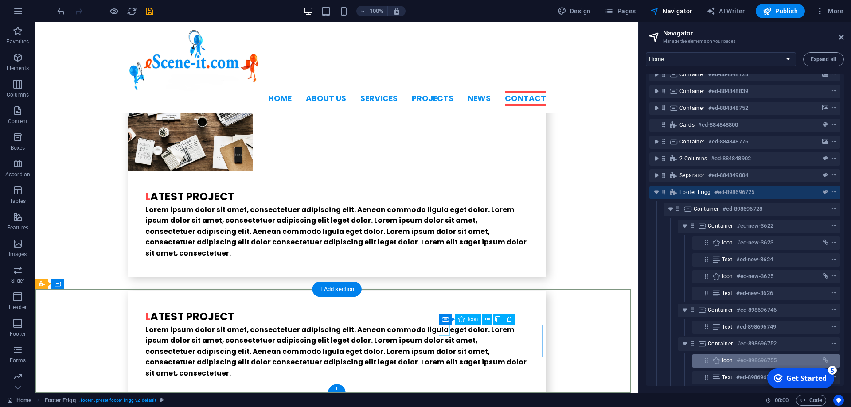
scroll to position [175, 0]
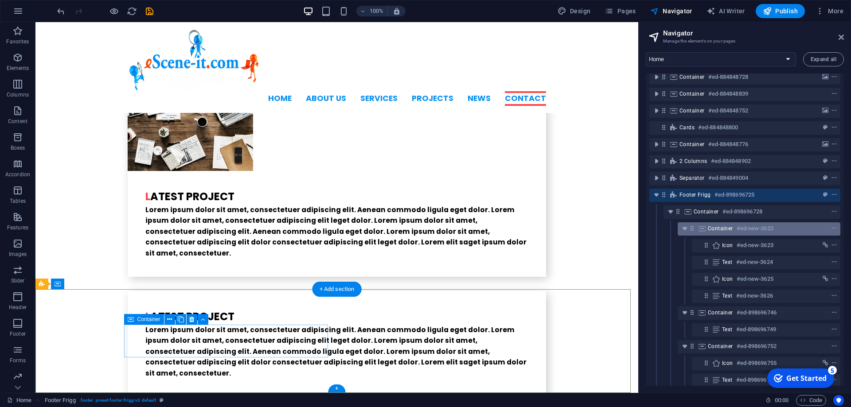
click at [731, 229] on span "Container" at bounding box center [720, 228] width 25 height 7
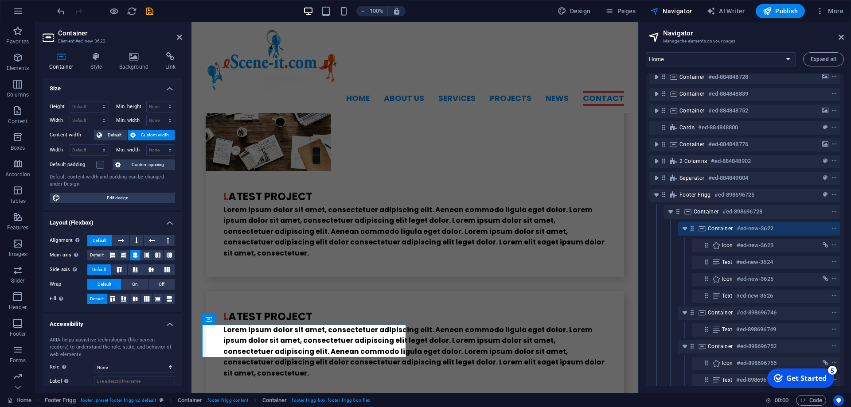
click at [139, 136] on span "Custom width" at bounding box center [155, 135] width 34 height 11
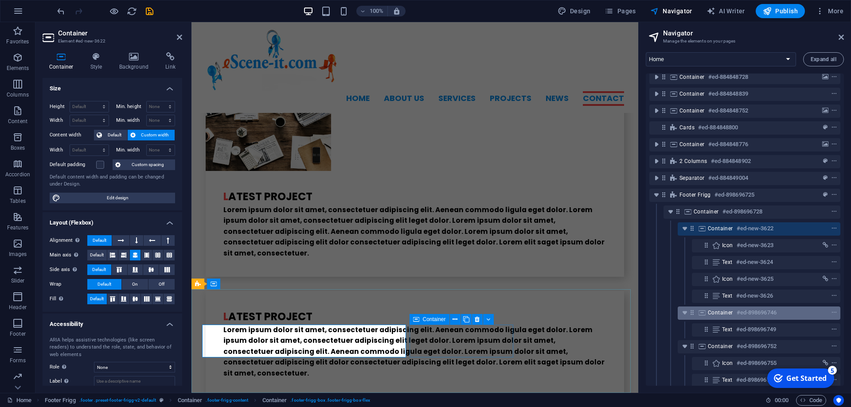
click at [752, 316] on h6 "#ed-898696746" at bounding box center [756, 312] width 40 height 11
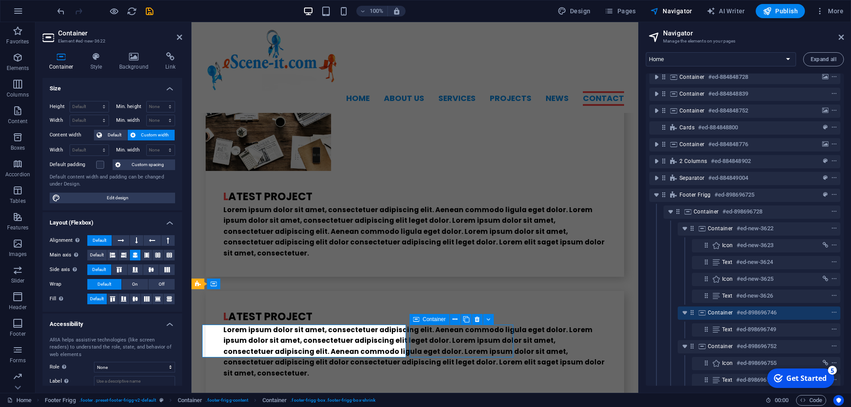
click at [752, 316] on h6 "#ed-898696746" at bounding box center [756, 312] width 40 height 11
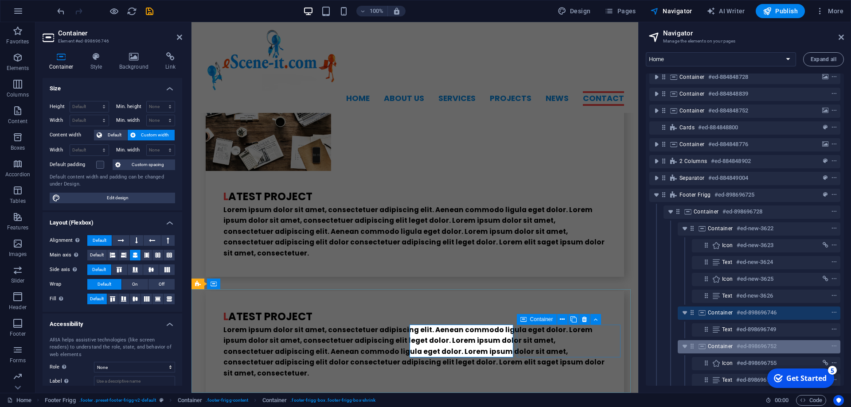
click at [736, 347] on h6 "#ed-898696752" at bounding box center [756, 346] width 40 height 11
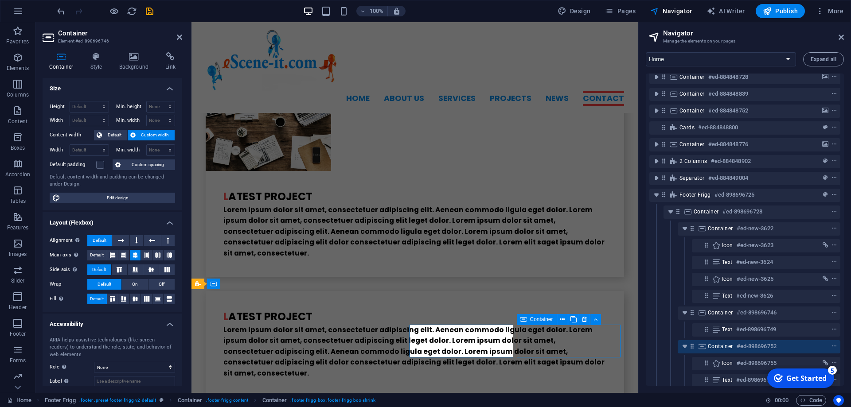
click at [736, 347] on h6 "#ed-898696752" at bounding box center [756, 346] width 40 height 11
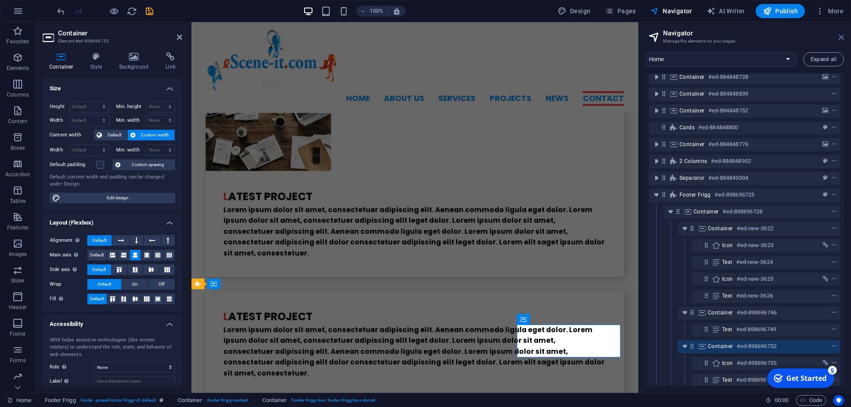
click at [840, 36] on icon at bounding box center [840, 37] width 5 height 7
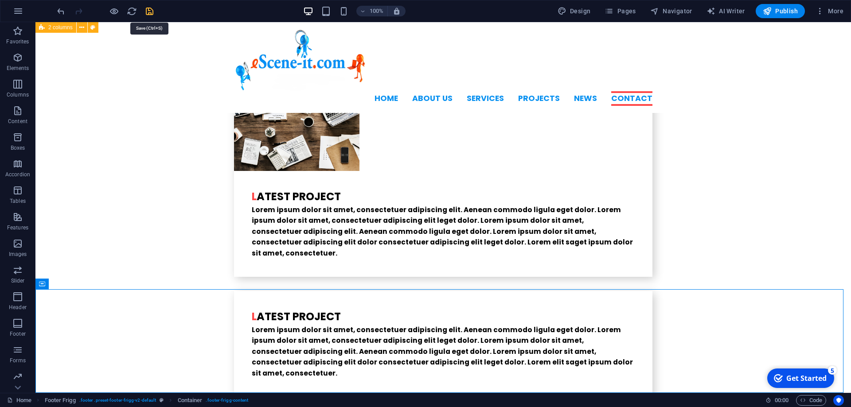
click at [146, 11] on icon "save" at bounding box center [149, 11] width 10 height 10
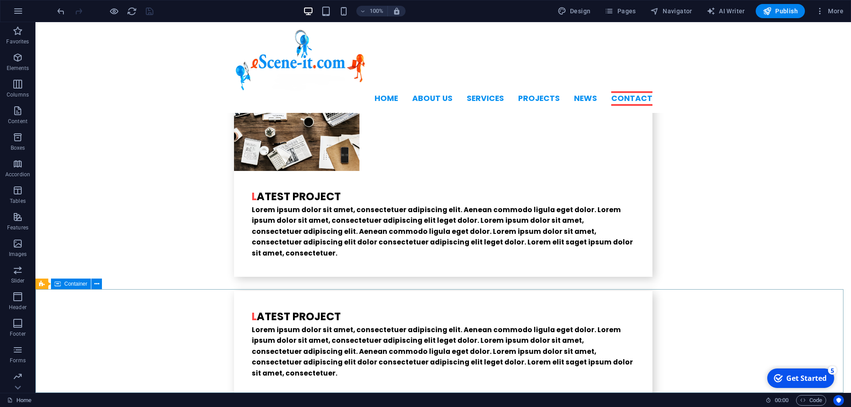
click at [66, 285] on span "Container" at bounding box center [75, 283] width 23 height 5
click at [669, 10] on span "Navigator" at bounding box center [671, 11] width 42 height 9
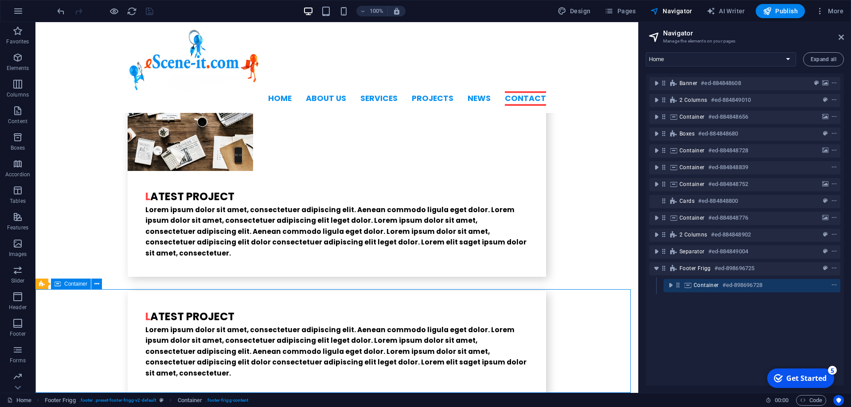
click at [80, 286] on span "Container" at bounding box center [75, 283] width 23 height 5
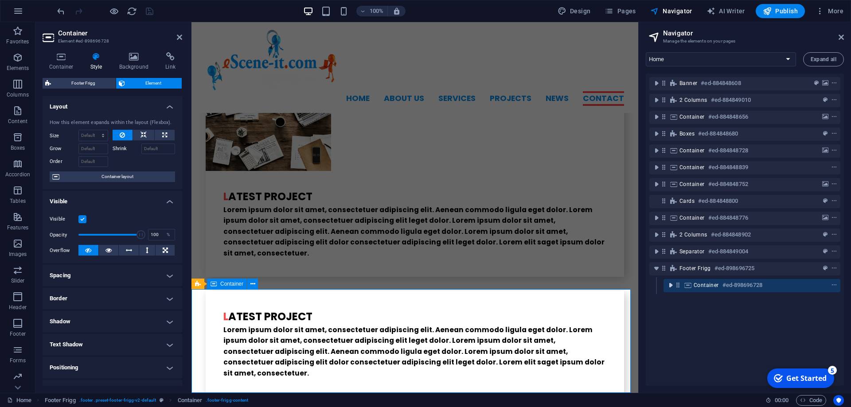
click at [672, 288] on icon "toggle-expand" at bounding box center [670, 285] width 9 height 9
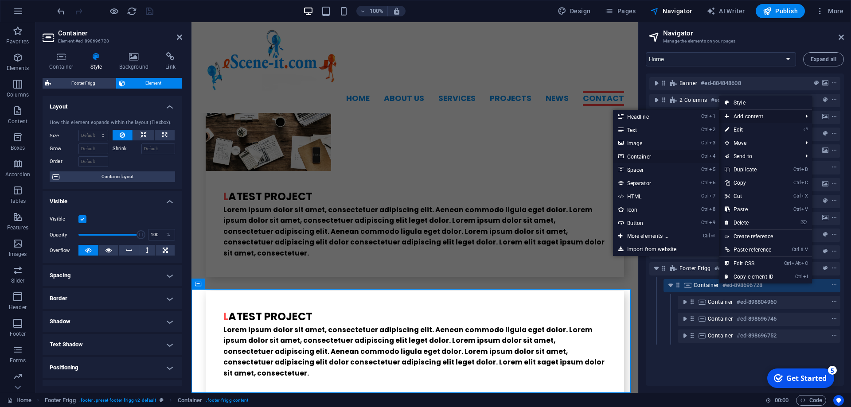
click at [650, 156] on link "Ctrl 4 Container" at bounding box center [649, 156] width 73 height 13
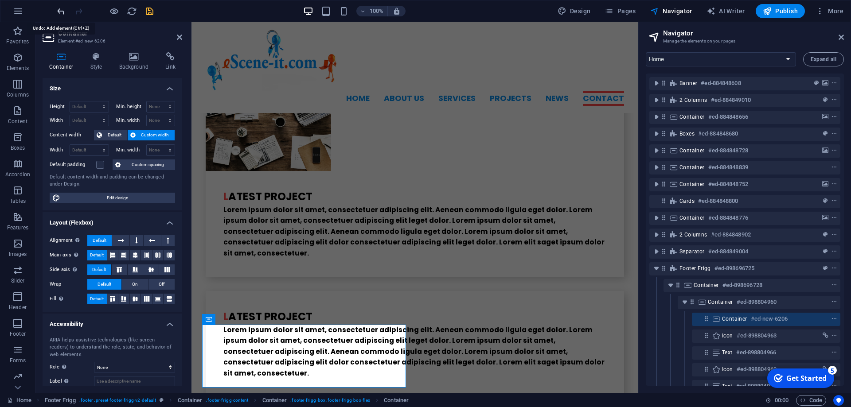
click at [58, 8] on icon "undo" at bounding box center [61, 11] width 10 height 10
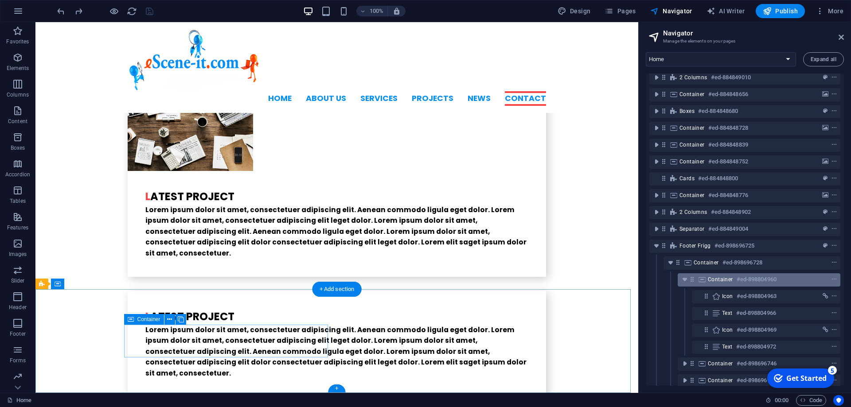
scroll to position [35, 0]
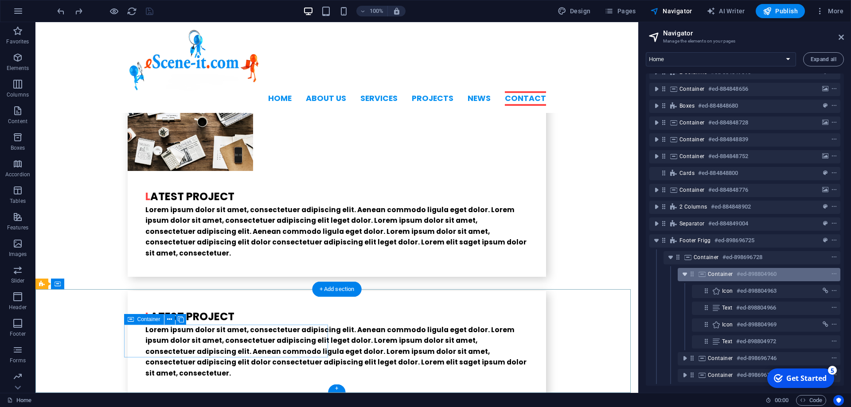
click at [682, 270] on icon "toggle-expand" at bounding box center [684, 274] width 9 height 9
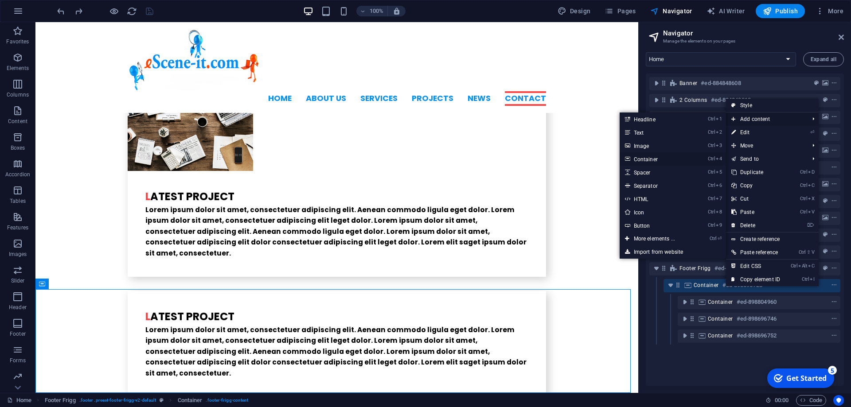
click at [642, 158] on link "Ctrl 4 Container" at bounding box center [655, 158] width 73 height 13
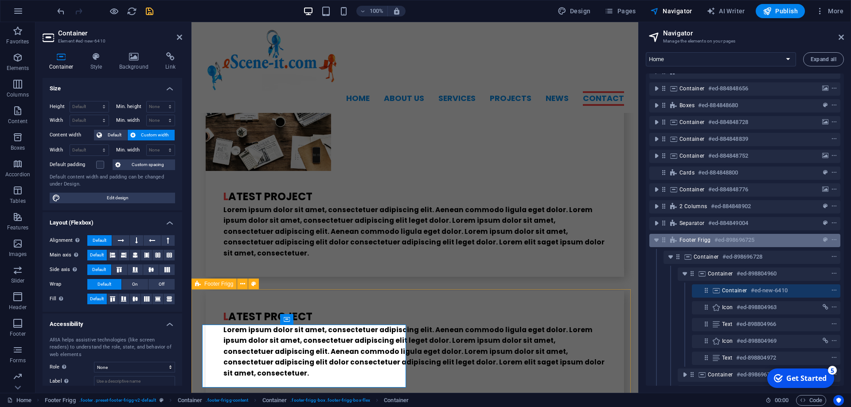
scroll to position [52, 0]
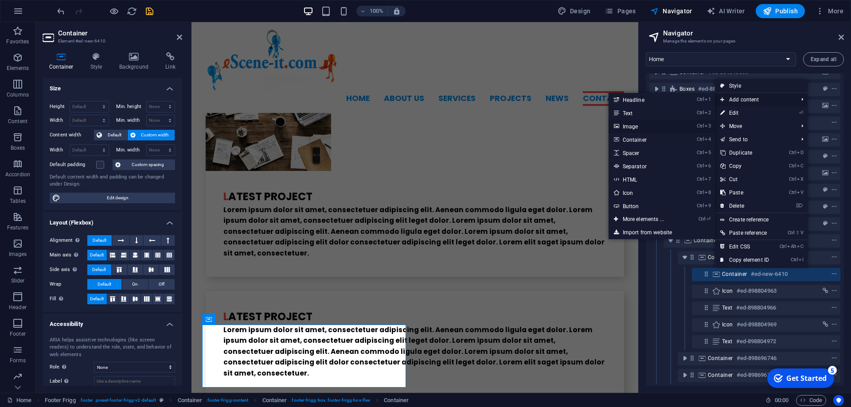
click at [629, 123] on link "Ctrl 3 Image" at bounding box center [644, 126] width 73 height 13
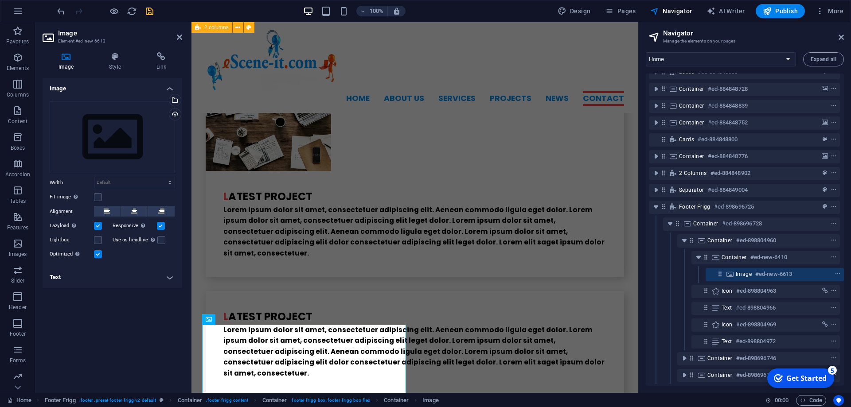
scroll to position [69, 8]
click at [167, 100] on div "Select files from the file manager, stock photos, or upload file(s)" at bounding box center [139, 100] width 58 height 33
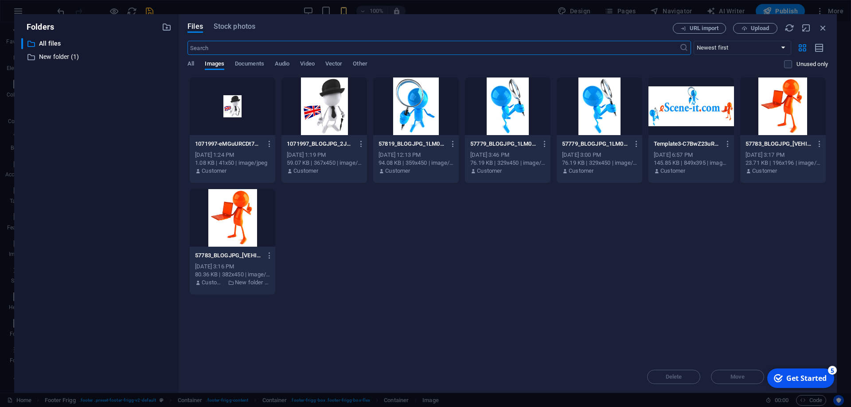
scroll to position [2997, 0]
click at [323, 107] on div at bounding box center [324, 107] width 86 height 58
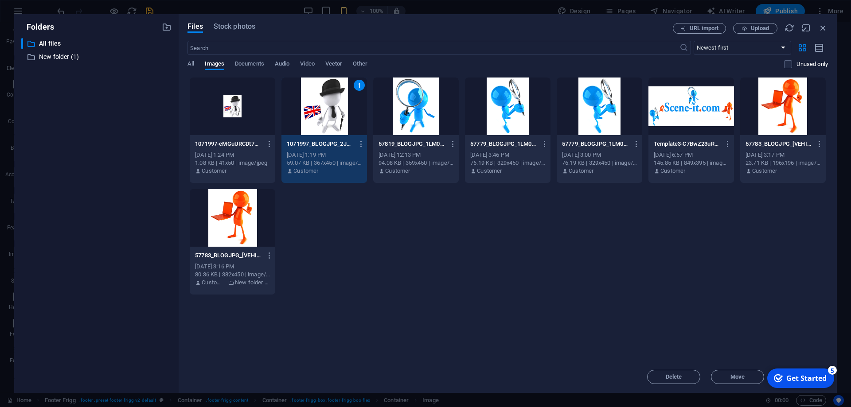
click at [323, 107] on div "1" at bounding box center [324, 107] width 86 height 58
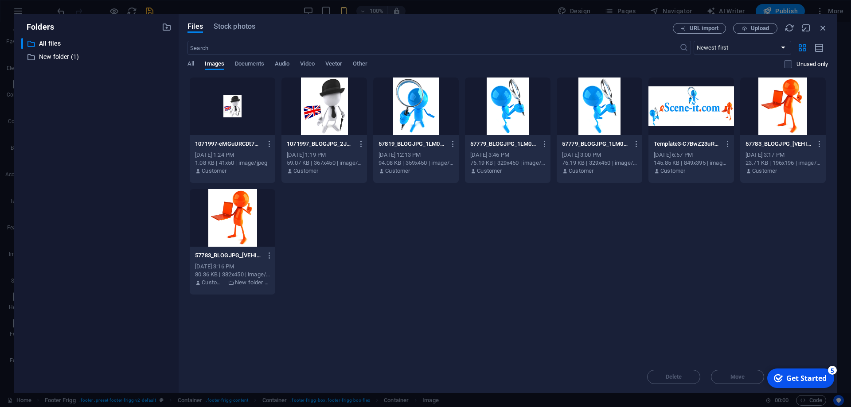
click at [323, 107] on div at bounding box center [324, 107] width 86 height 58
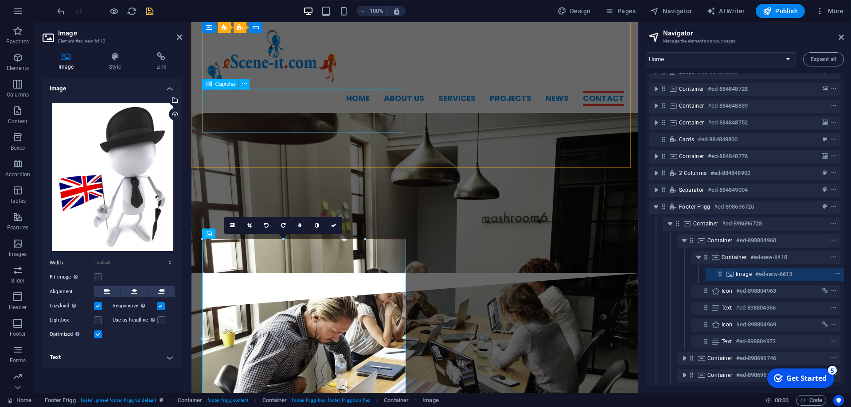
scroll to position [2272, 0]
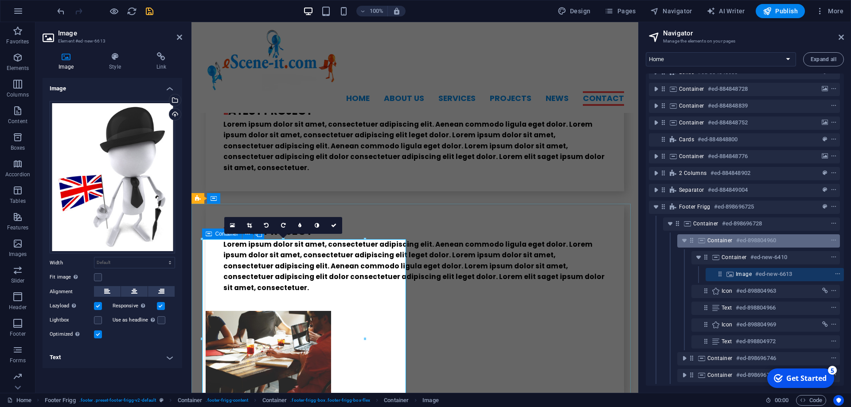
drag, startPoint x: 726, startPoint y: 266, endPoint x: 727, endPoint y: 231, distance: 35.0
click at [727, 231] on div "Banner #ed-884848608 2 columns #ed-884849010 Container #ed-884848656 Boxes #ed-…" at bounding box center [745, 230] width 198 height 312
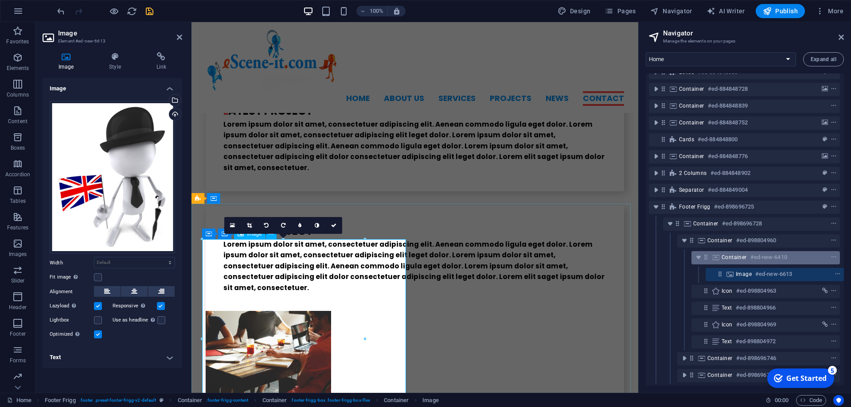
scroll to position [69, 0]
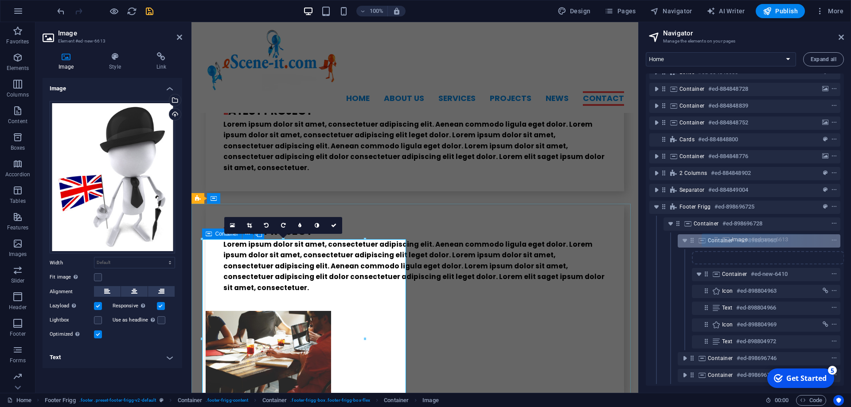
drag, startPoint x: 715, startPoint y: 266, endPoint x: 719, endPoint y: 236, distance: 30.3
click at [719, 236] on div "Banner #ed-884848608 2 columns #ed-884849010 Container #ed-884848656 Boxes #ed-…" at bounding box center [745, 230] width 198 height 312
click at [719, 237] on span "Container" at bounding box center [720, 240] width 25 height 7
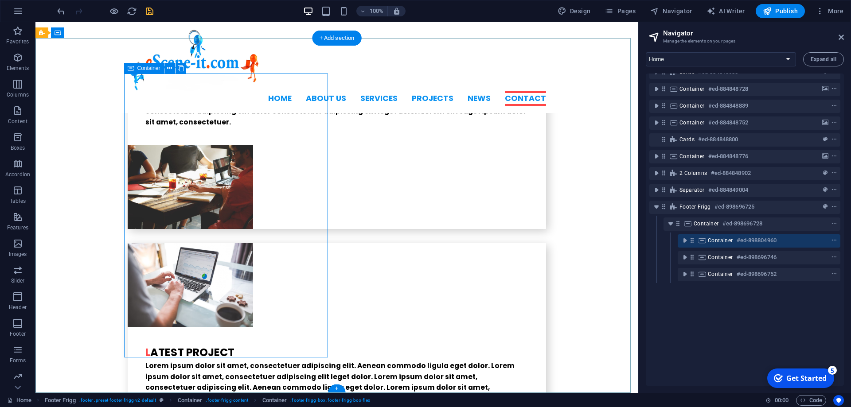
click at [691, 237] on icon at bounding box center [692, 241] width 8 height 8
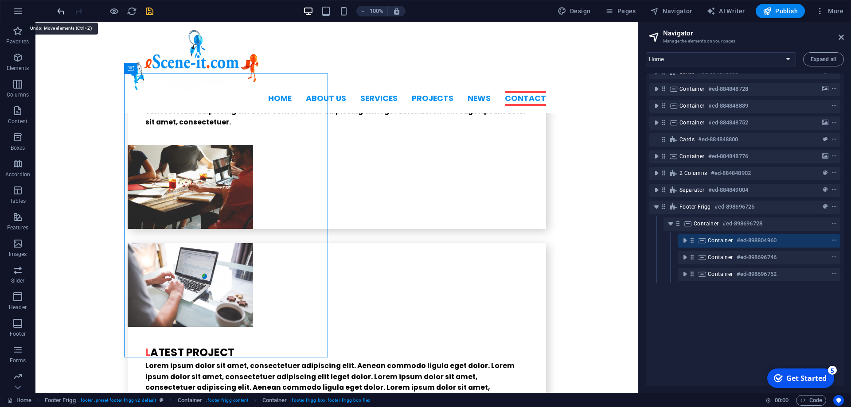
click at [60, 13] on icon "undo" at bounding box center [61, 11] width 10 height 10
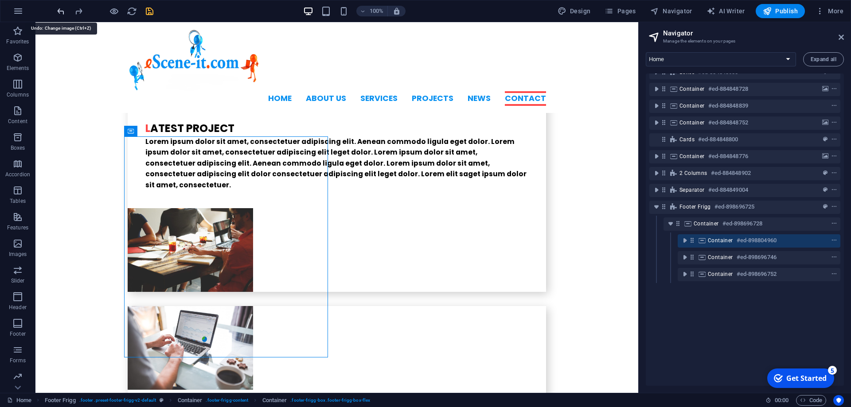
click at [60, 13] on icon "undo" at bounding box center [61, 11] width 10 height 10
click at [61, 15] on icon "undo" at bounding box center [61, 11] width 10 height 10
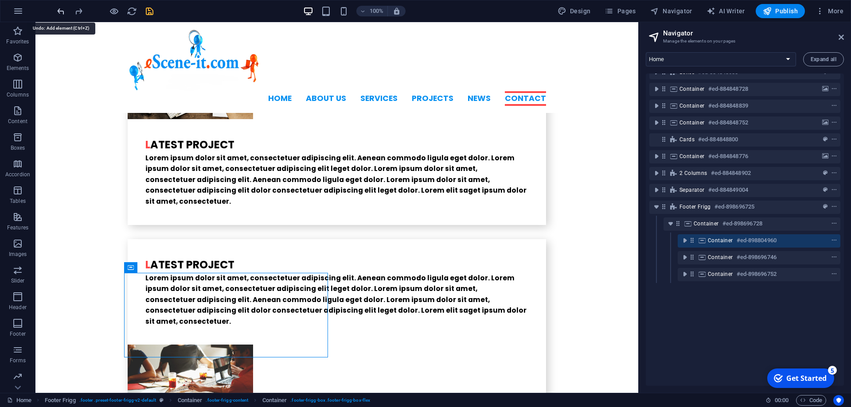
click at [61, 15] on icon "undo" at bounding box center [61, 11] width 10 height 10
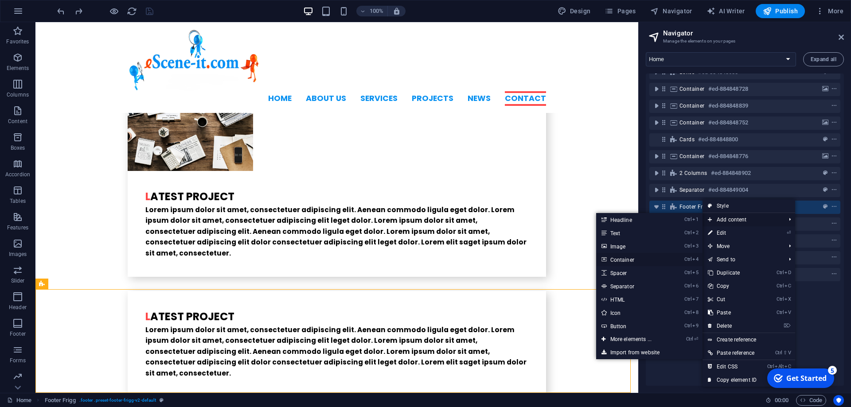
click at [630, 259] on link "Ctrl 4 Container" at bounding box center [632, 259] width 73 height 13
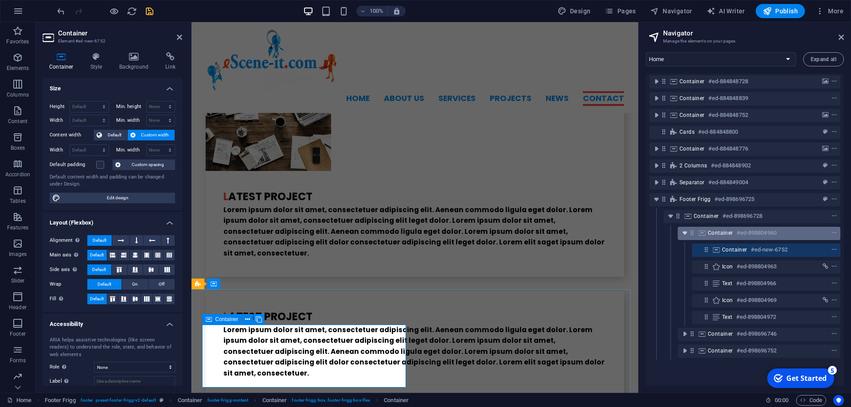
click at [683, 234] on icon "toggle-expand" at bounding box center [684, 233] width 9 height 9
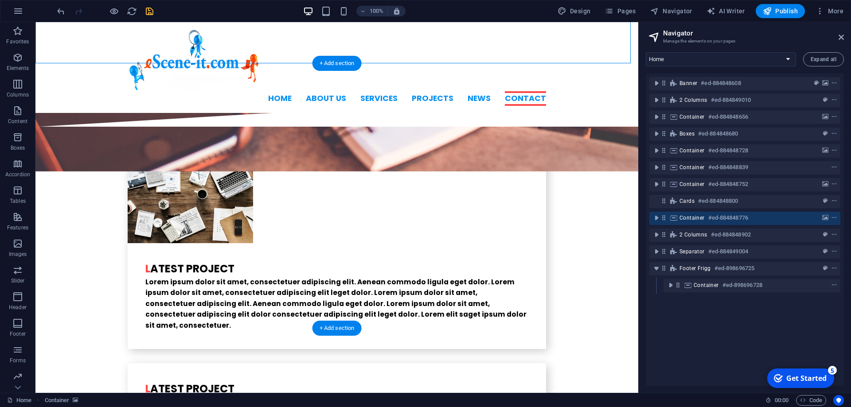
scroll to position [2238, 0]
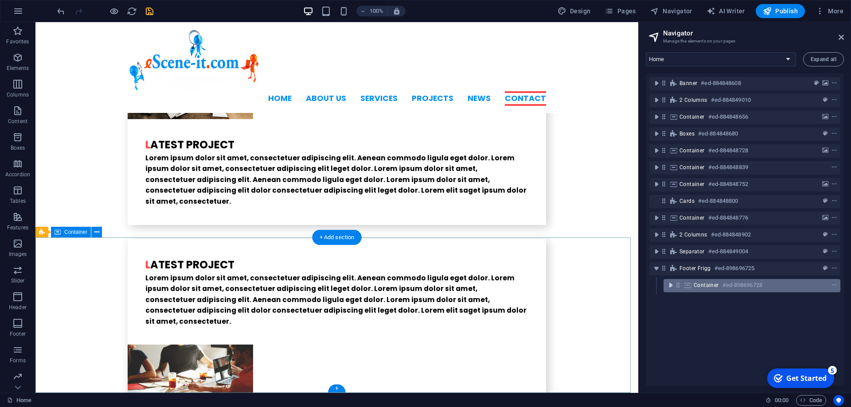
click at [667, 285] on icon "toggle-expand" at bounding box center [670, 285] width 9 height 9
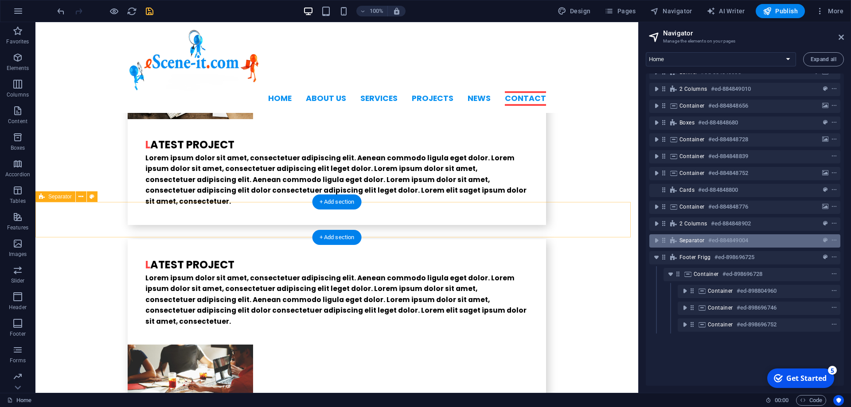
scroll to position [19, 0]
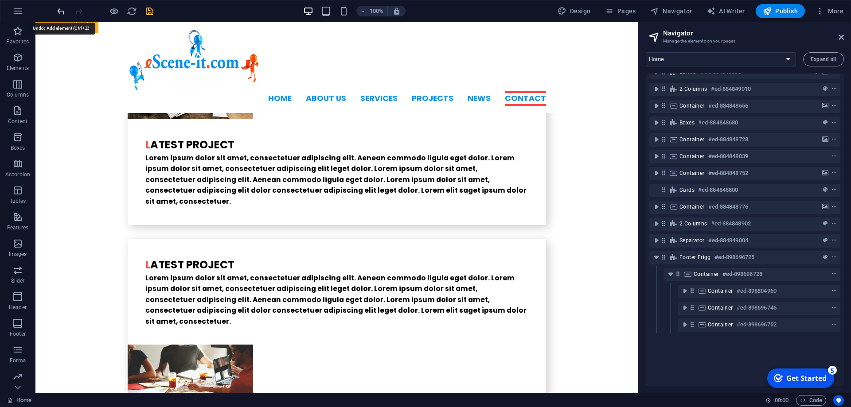
click at [60, 12] on icon "undo" at bounding box center [61, 11] width 10 height 10
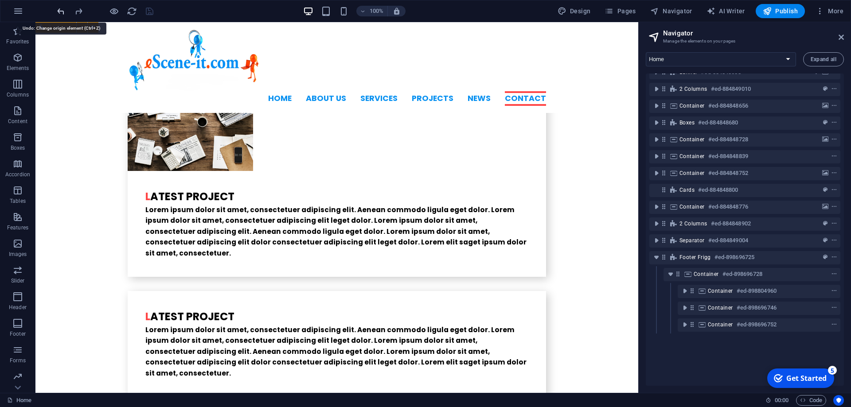
click at [62, 12] on icon "undo" at bounding box center [61, 11] width 10 height 10
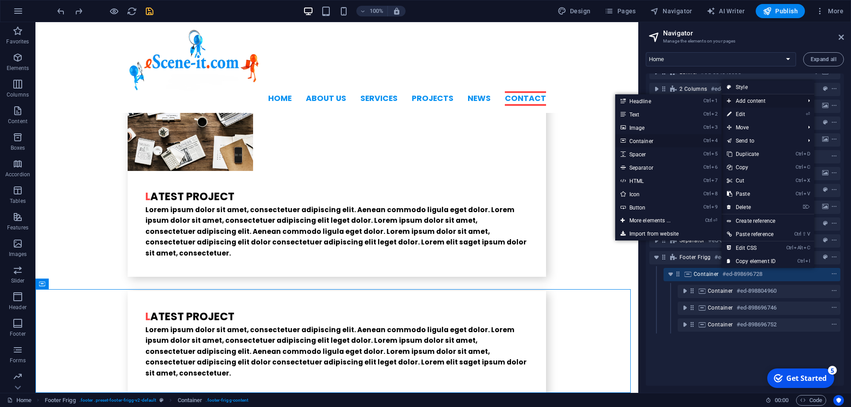
click at [639, 142] on link "Ctrl 4 Container" at bounding box center [651, 140] width 73 height 13
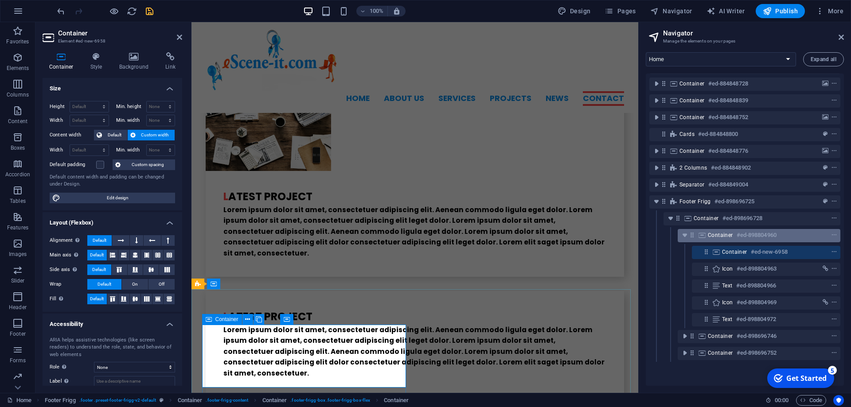
scroll to position [103, 0]
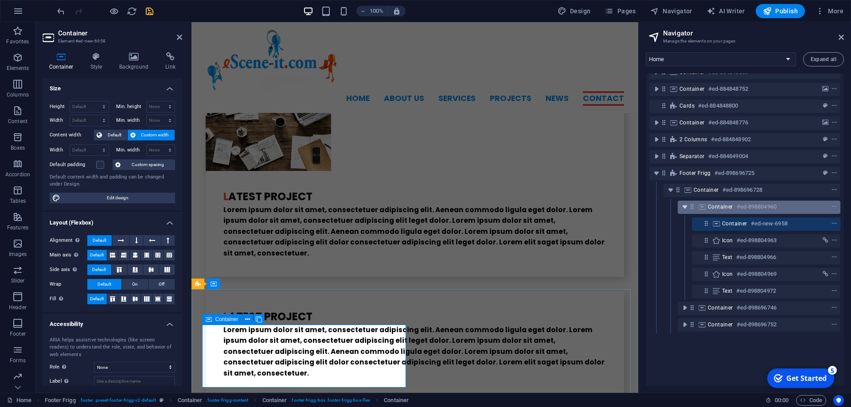
click at [685, 202] on icon "toggle-expand" at bounding box center [684, 206] width 9 height 9
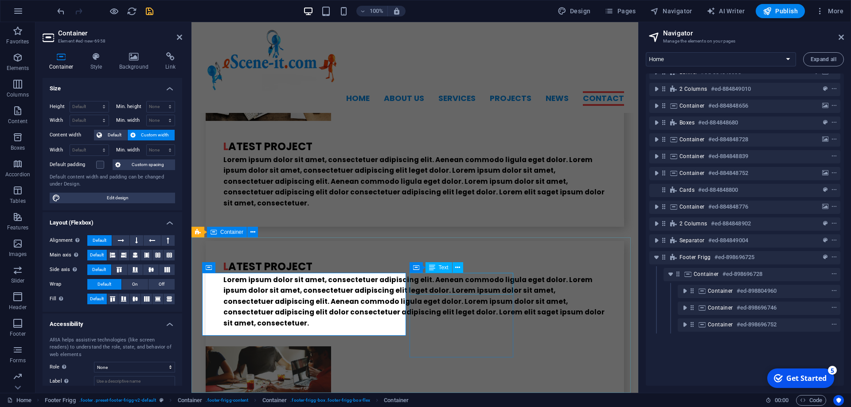
scroll to position [2238, 0]
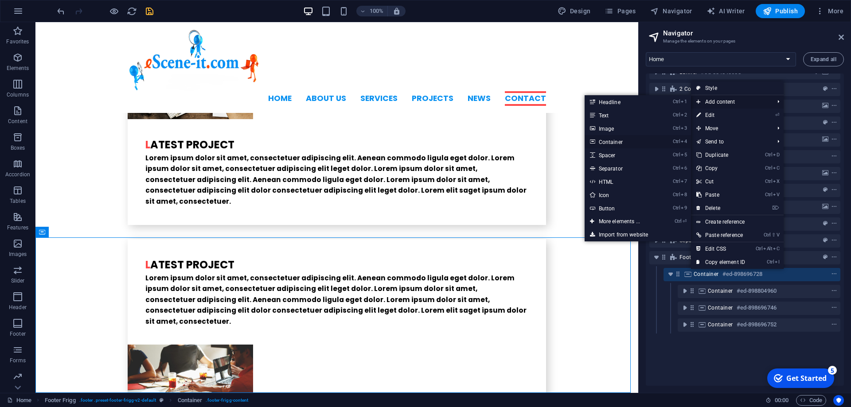
click at [615, 142] on link "Ctrl 4 Container" at bounding box center [620, 141] width 73 height 13
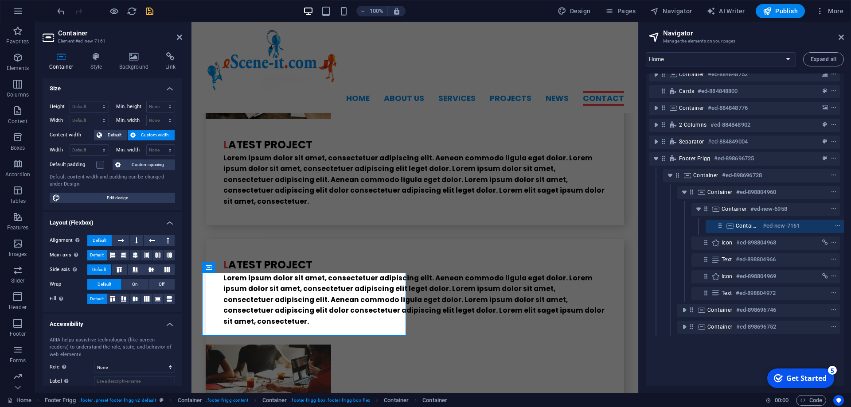
scroll to position [110, 8]
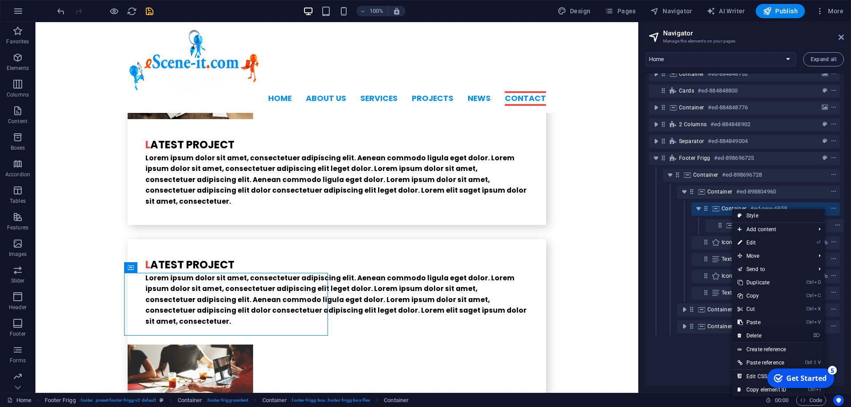
click at [763, 335] on link "⌦ Delete" at bounding box center [761, 335] width 59 height 13
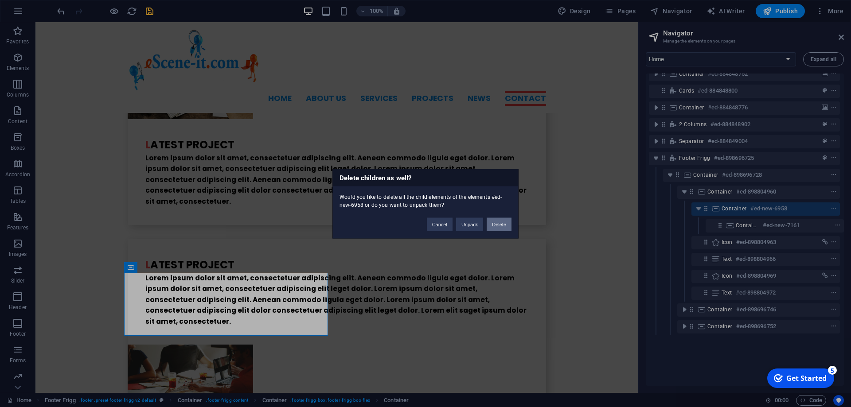
click at [504, 226] on button "Delete" at bounding box center [498, 224] width 25 height 13
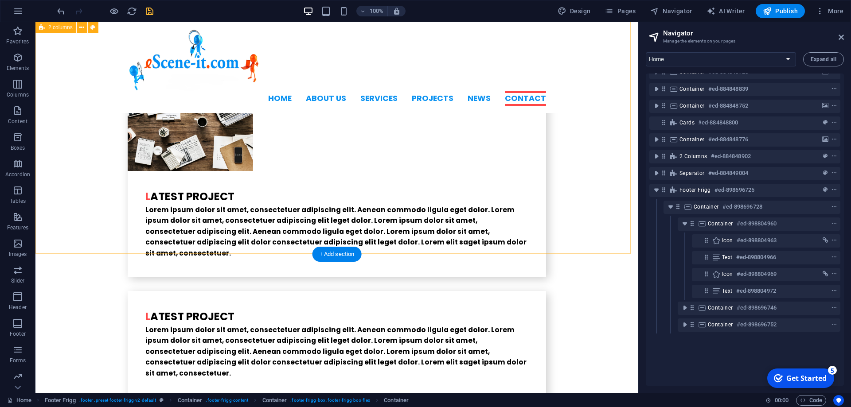
scroll to position [86, 0]
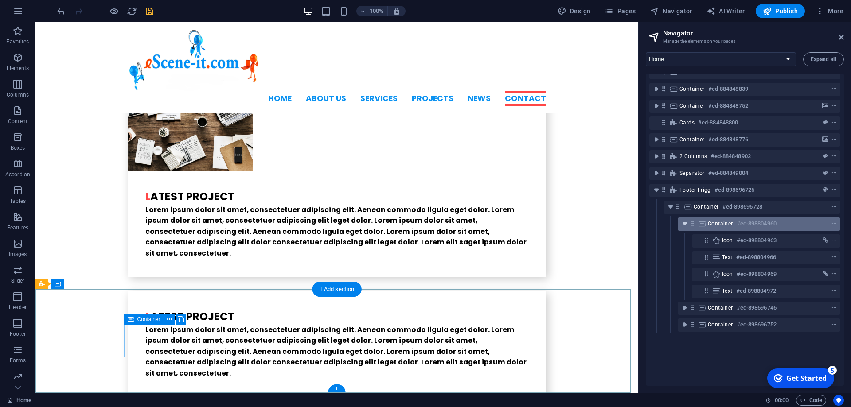
click at [682, 219] on icon "toggle-expand" at bounding box center [684, 223] width 9 height 9
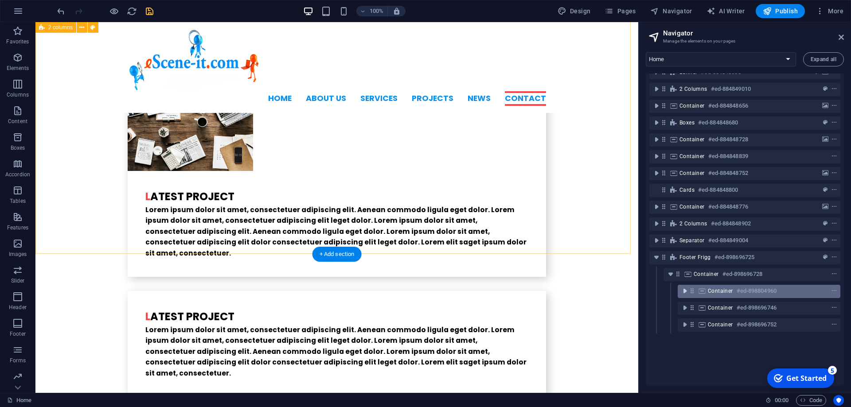
scroll to position [19, 0]
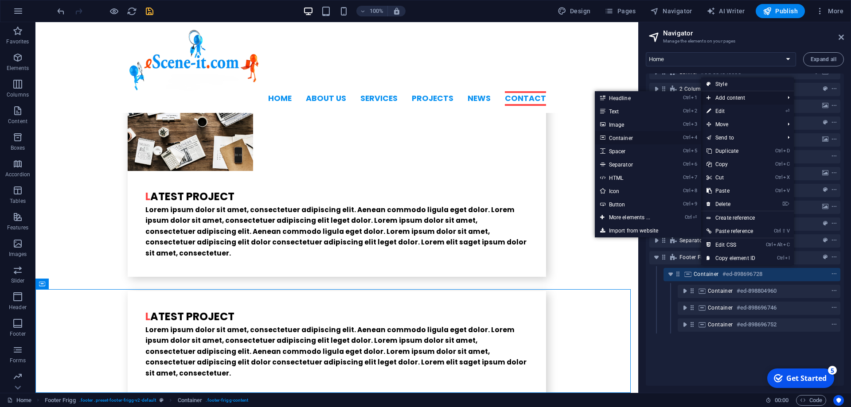
click at [613, 140] on link "Ctrl 4 Container" at bounding box center [631, 137] width 73 height 13
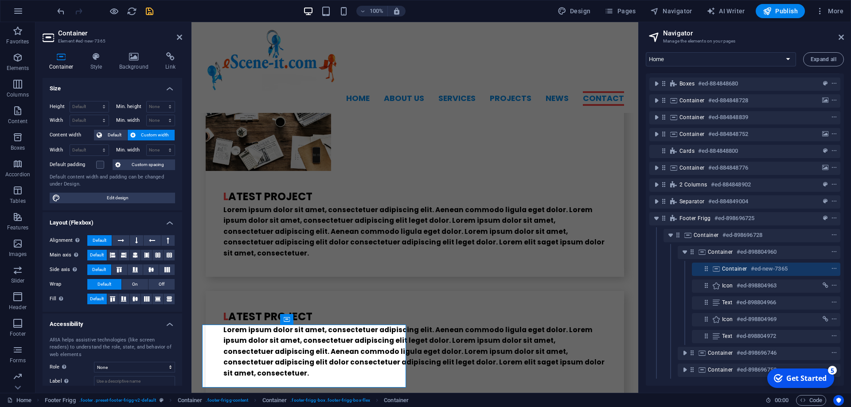
scroll to position [98, 0]
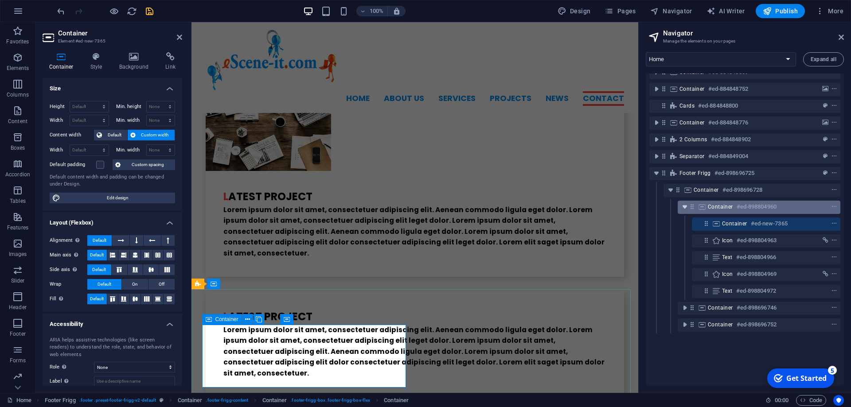
click at [681, 206] on icon "toggle-expand" at bounding box center [684, 206] width 9 height 9
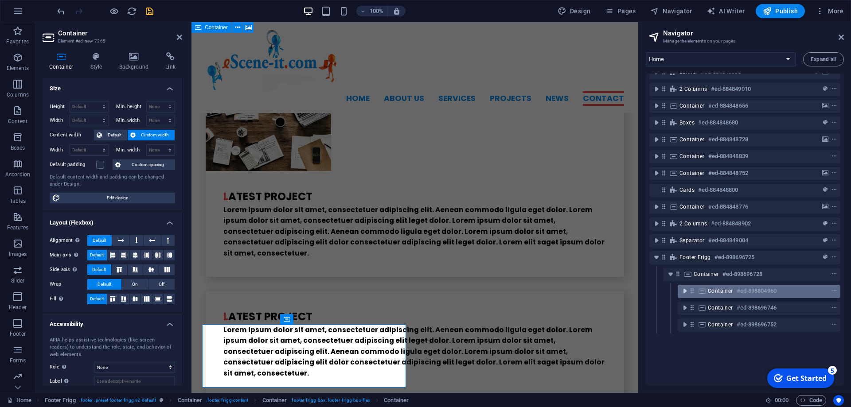
scroll to position [19, 0]
click at [58, 13] on icon "undo" at bounding box center [61, 11] width 10 height 10
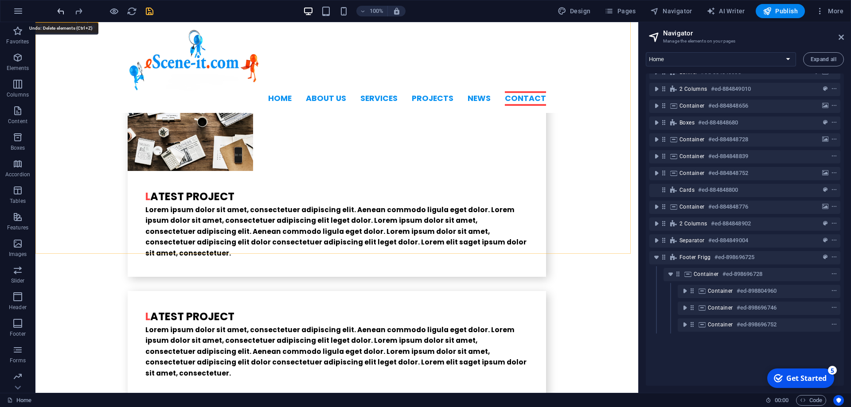
click at [58, 13] on icon "undo" at bounding box center [61, 11] width 10 height 10
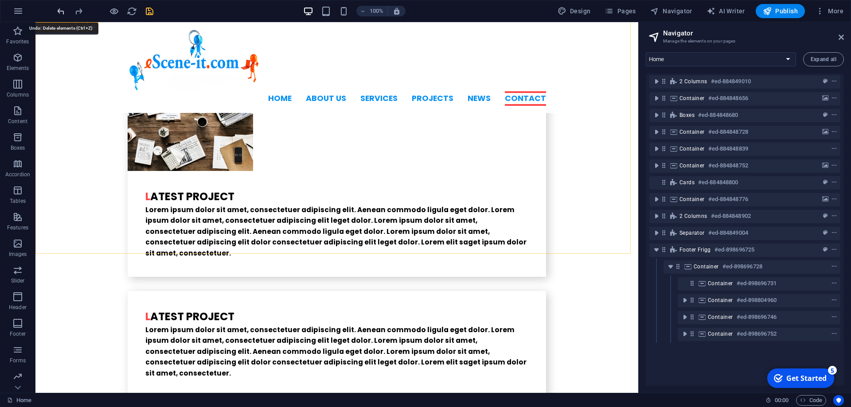
click at [58, 13] on icon "undo" at bounding box center [61, 11] width 10 height 10
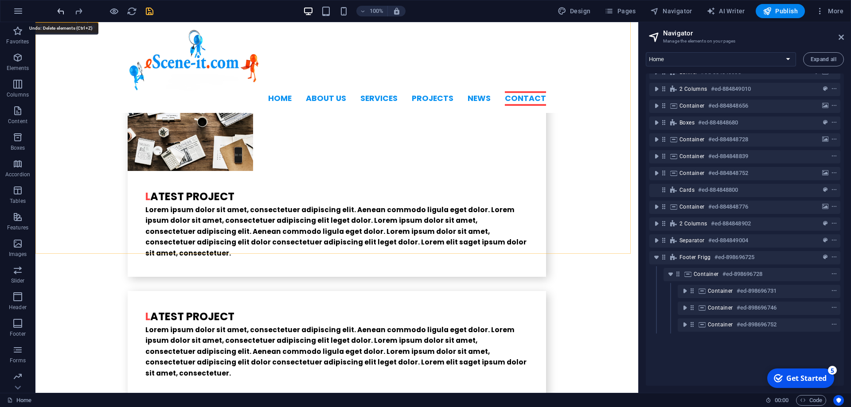
click at [58, 13] on icon "undo" at bounding box center [61, 11] width 10 height 10
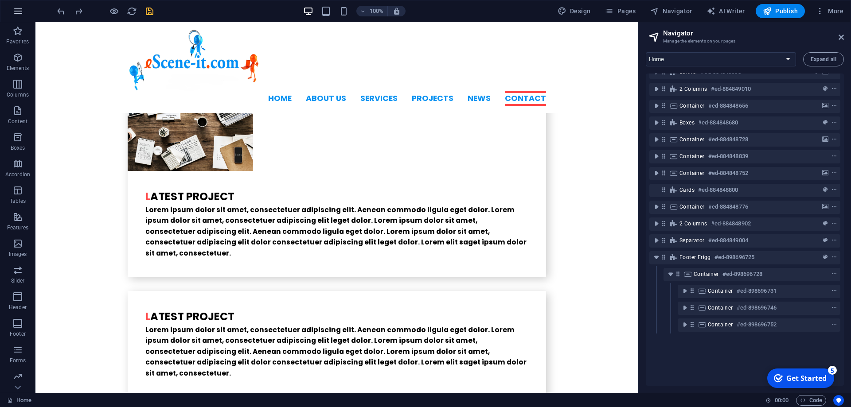
click at [16, 12] on icon "button" at bounding box center [18, 11] width 11 height 11
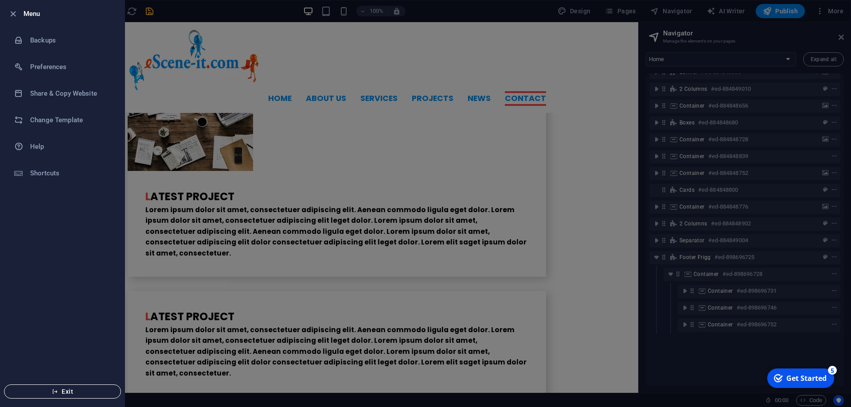
click at [73, 393] on span "Exit" at bounding box center [63, 391] width 102 height 7
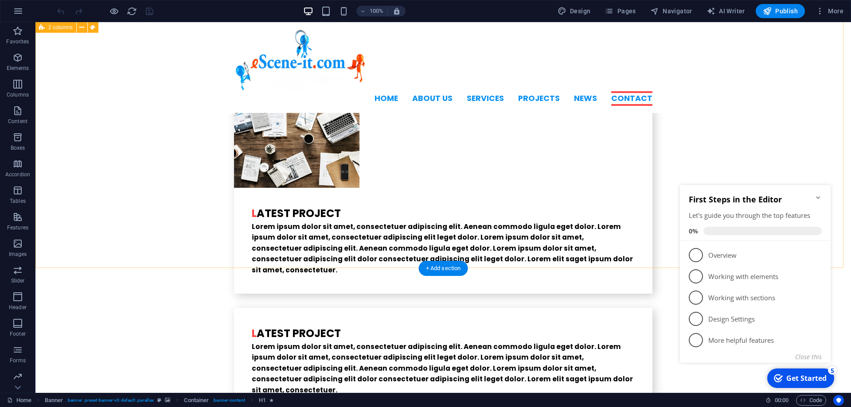
scroll to position [2186, 0]
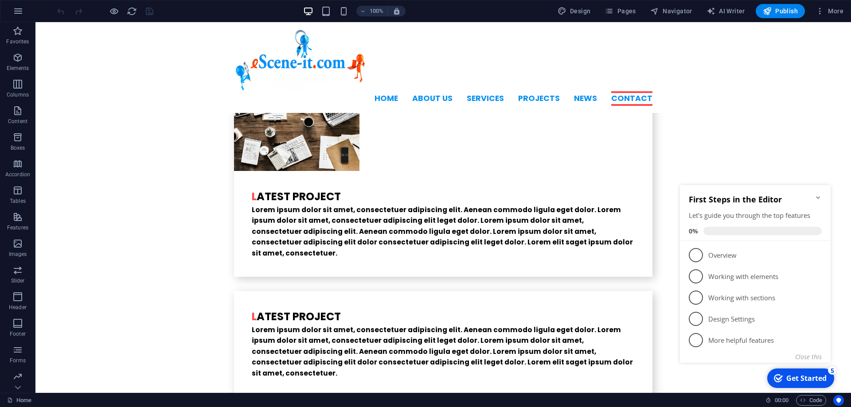
click at [817, 196] on icon "Minimize checklist" at bounding box center [817, 197] width 7 height 7
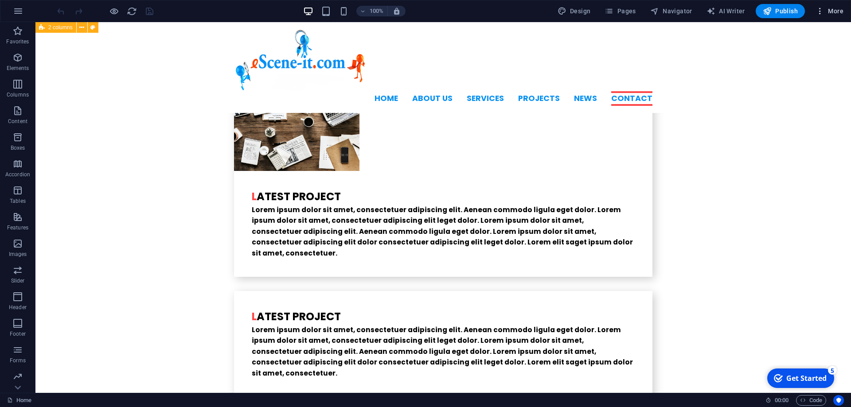
click at [833, 10] on span "More" at bounding box center [829, 11] width 28 height 9
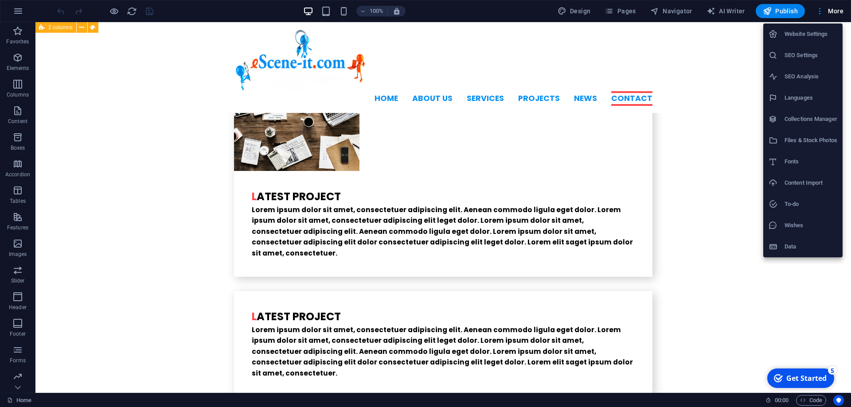
click at [670, 11] on div at bounding box center [425, 203] width 851 height 407
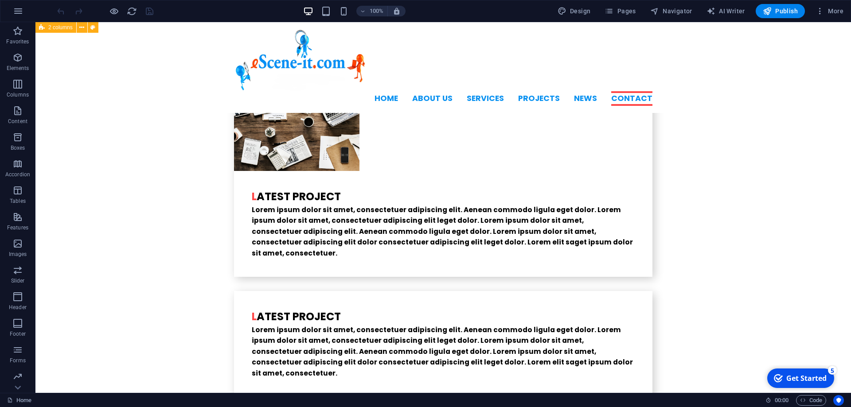
click at [670, 11] on span "Navigator" at bounding box center [671, 11] width 42 height 9
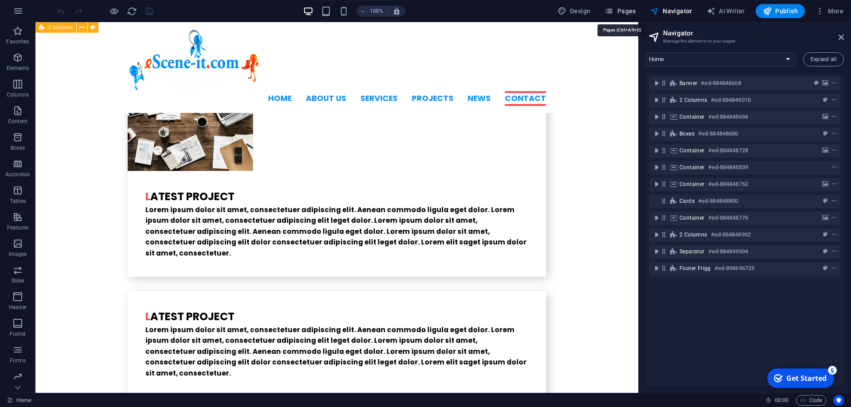
click at [625, 8] on span "Pages" at bounding box center [619, 11] width 31 height 9
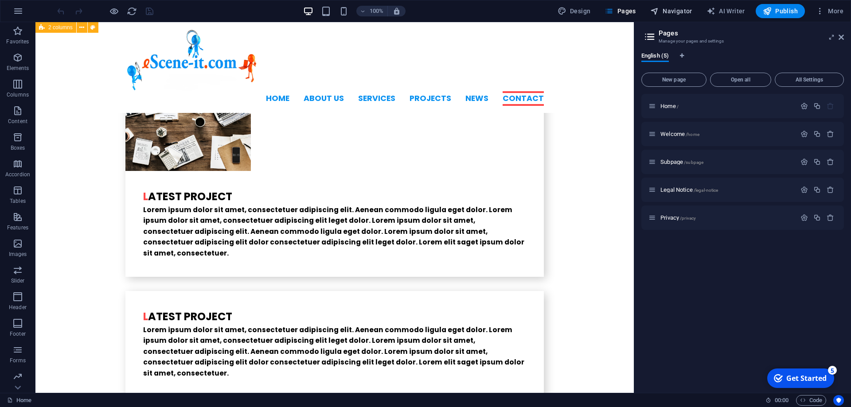
click at [667, 9] on span "Navigator" at bounding box center [671, 11] width 42 height 9
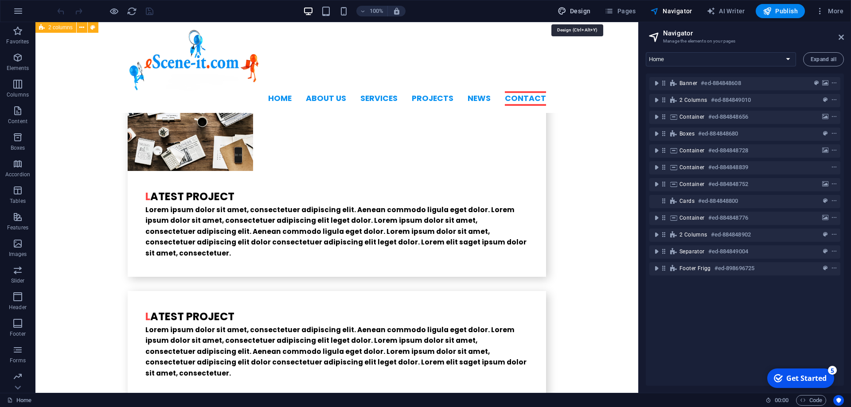
click at [584, 9] on span "Design" at bounding box center [573, 11] width 33 height 9
select select "rem"
select select "600"
select select "px"
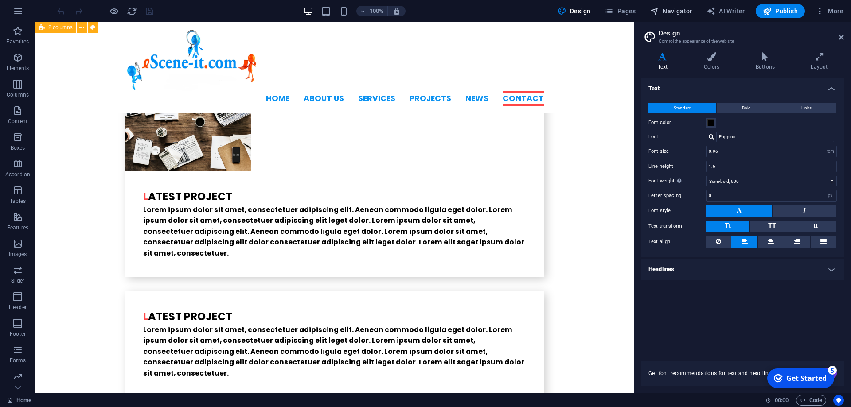
click at [675, 11] on span "Navigator" at bounding box center [671, 11] width 42 height 9
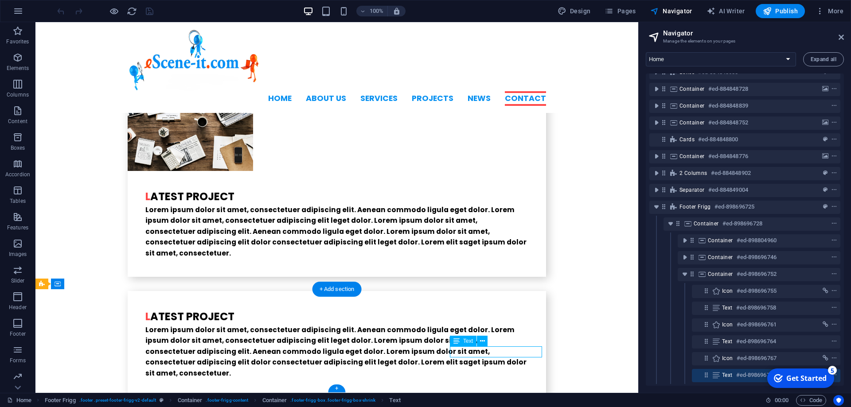
scroll to position [69, 0]
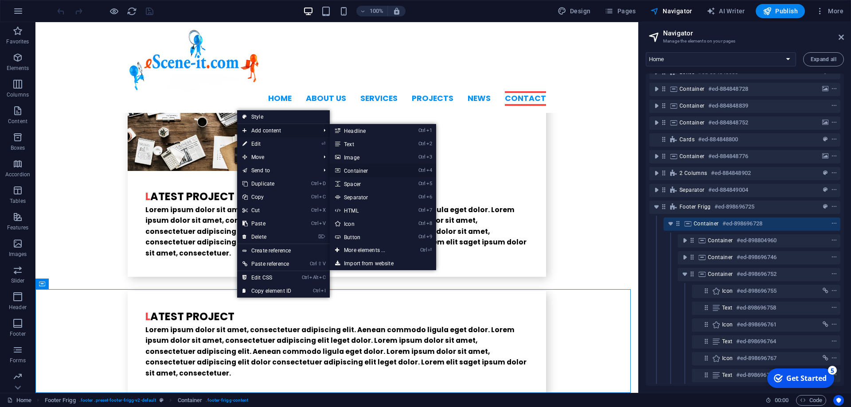
click at [353, 170] on link "Ctrl 4 Container" at bounding box center [366, 170] width 73 height 13
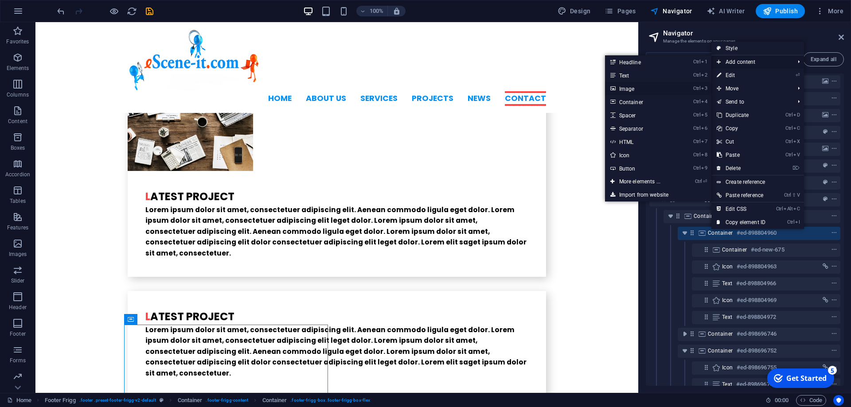
click at [624, 87] on link "Ctrl 3 Image" at bounding box center [641, 88] width 73 height 13
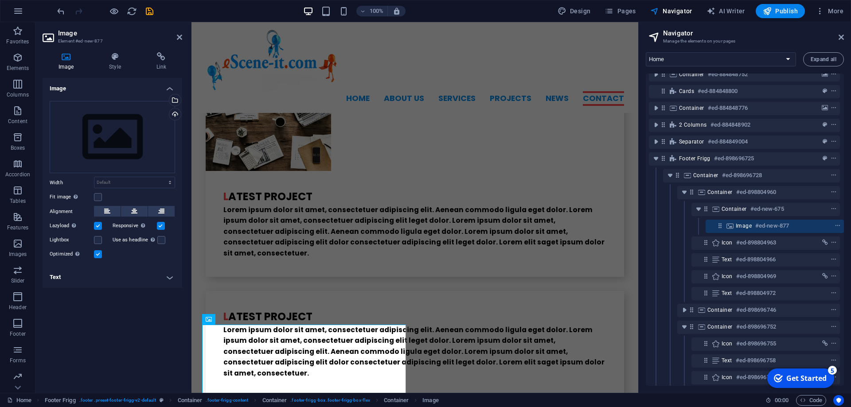
scroll to position [110, 8]
click at [175, 100] on div "Select files from the file manager, stock photos, or upload file(s)" at bounding box center [173, 100] width 13 height 13
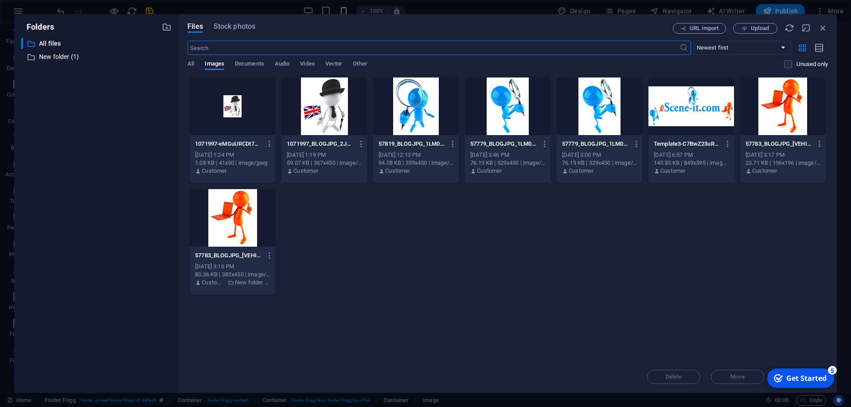
scroll to position [2997, 0]
click at [342, 120] on div at bounding box center [324, 107] width 86 height 58
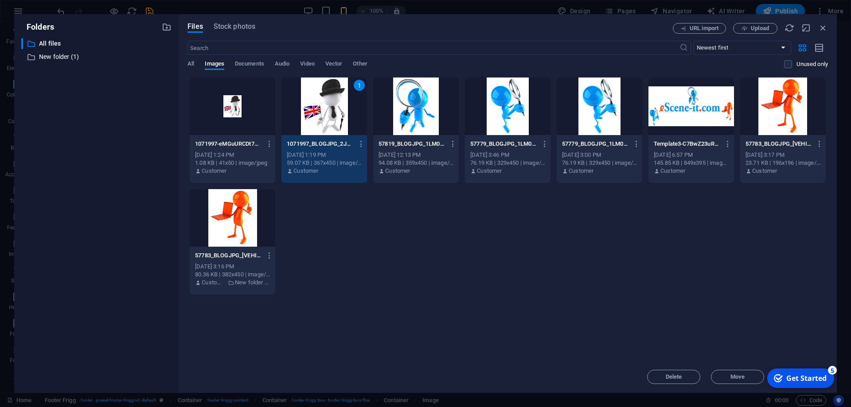
click at [346, 107] on div "1" at bounding box center [324, 107] width 86 height 58
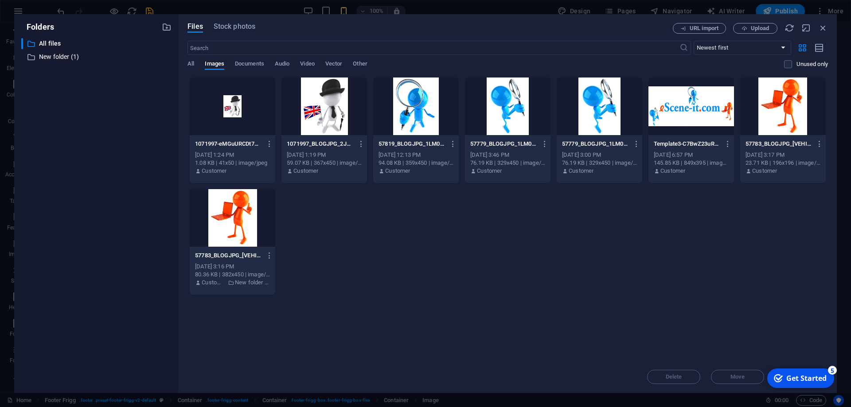
click at [346, 107] on div at bounding box center [324, 107] width 86 height 58
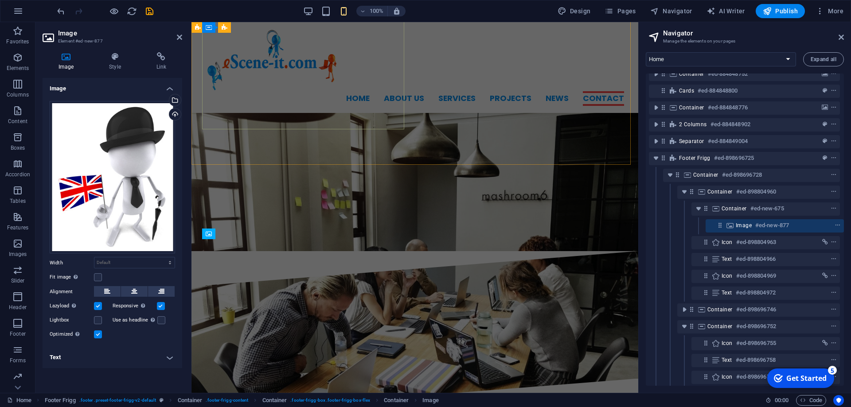
scroll to position [2272, 0]
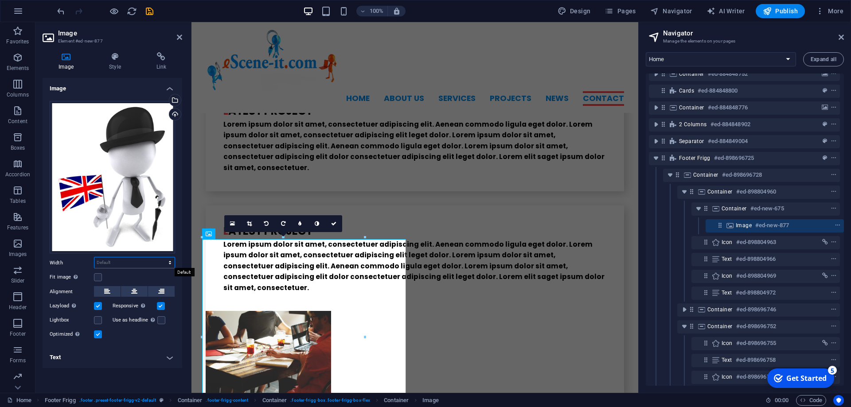
click at [94, 257] on select "Default auto px rem % em vh vw" at bounding box center [134, 262] width 80 height 11
select select "%"
click option "%" at bounding box center [0, 0] width 0 height 0
drag, startPoint x: 126, startPoint y: 264, endPoint x: 59, endPoint y: 252, distance: 67.5
click at [94, 257] on input "79.8" at bounding box center [134, 262] width 80 height 11
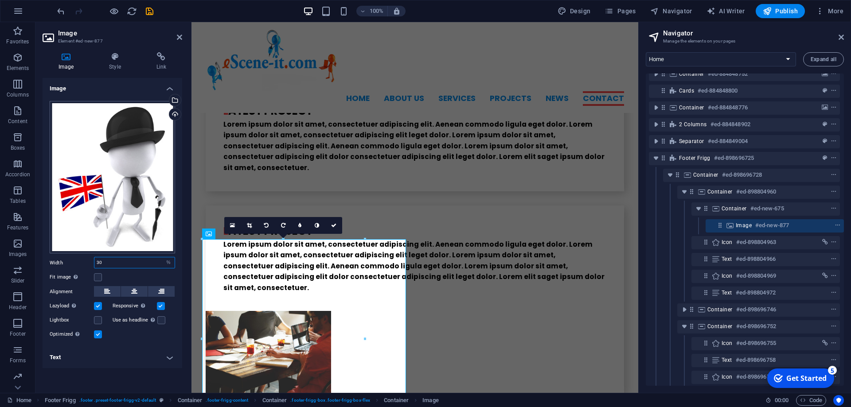
scroll to position [2250, 0]
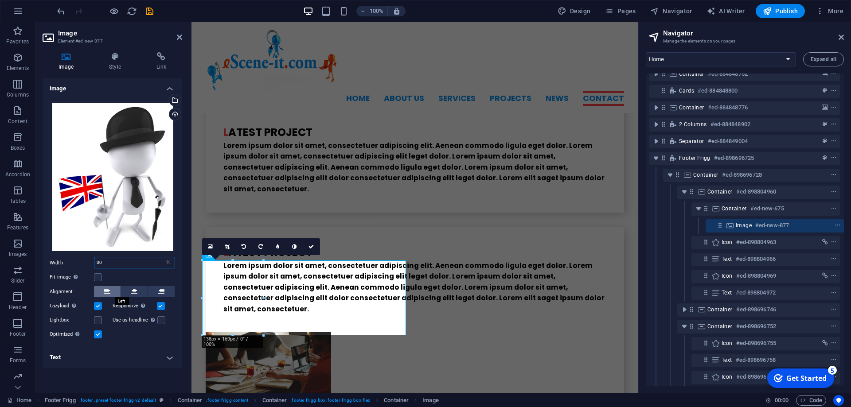
type input "30"
click at [109, 291] on icon at bounding box center [107, 291] width 6 height 11
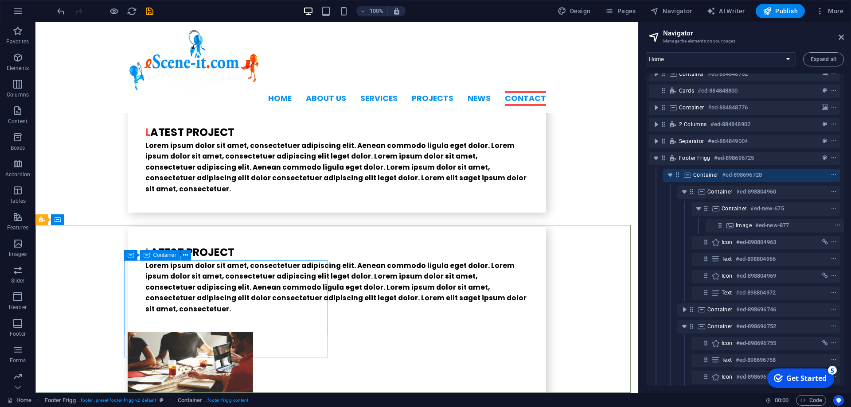
click at [145, 255] on icon at bounding box center [147, 255] width 6 height 11
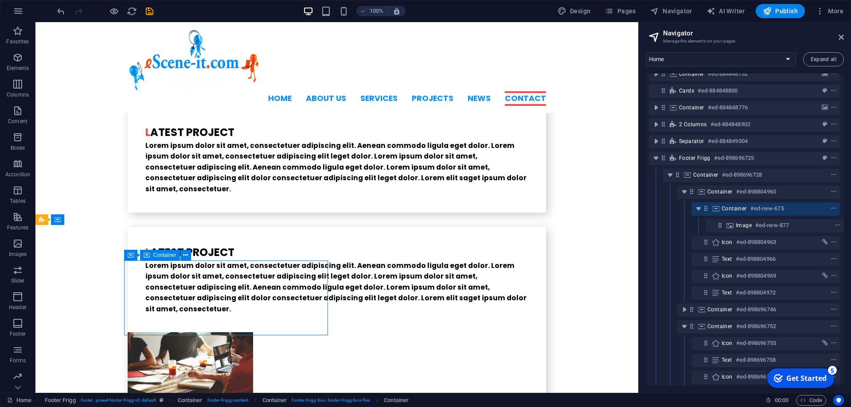
click at [145, 255] on icon at bounding box center [147, 255] width 6 height 11
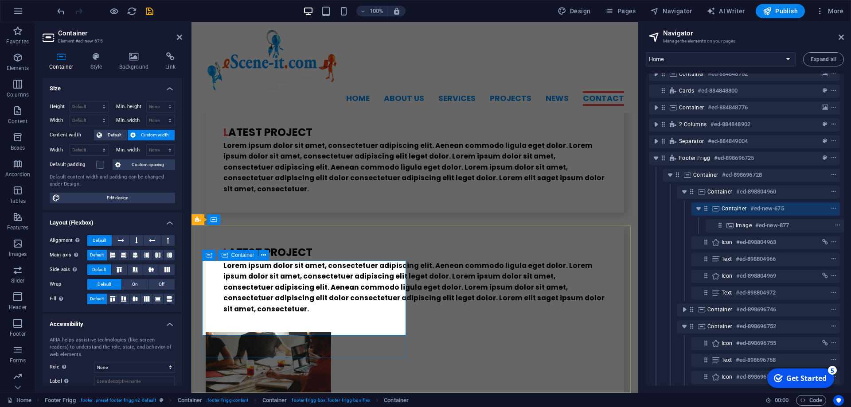
scroll to position [110, 0]
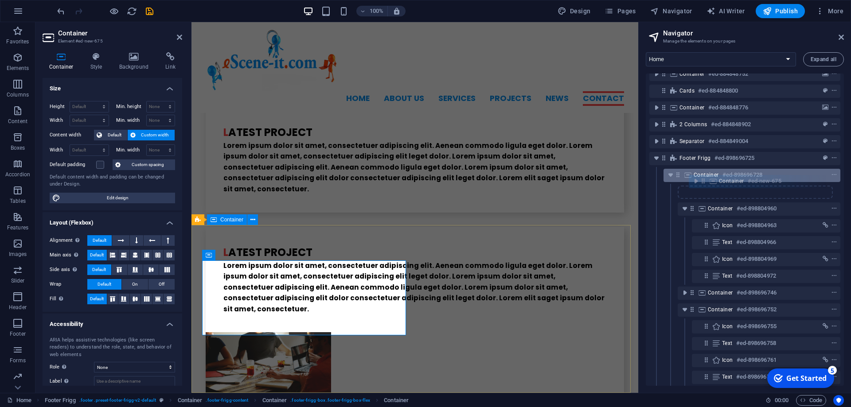
drag, startPoint x: 699, startPoint y: 210, endPoint x: 696, endPoint y: 180, distance: 29.8
click at [696, 180] on div "Banner #ed-884848608 2 columns #ed-884849010 Container #ed-884848656 Boxes #ed-…" at bounding box center [745, 230] width 198 height 312
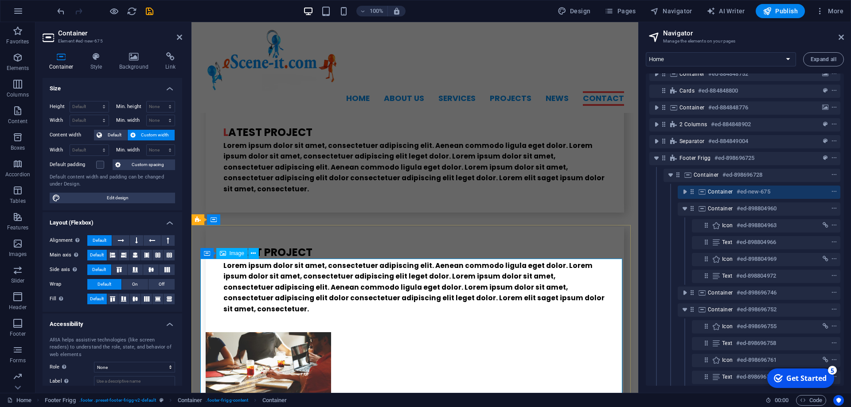
scroll to position [2341, 0]
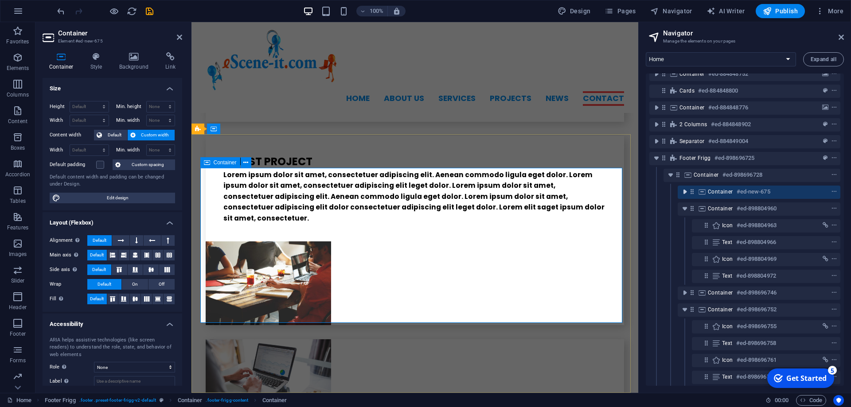
click at [688, 193] on icon "toggle-expand" at bounding box center [684, 191] width 9 height 9
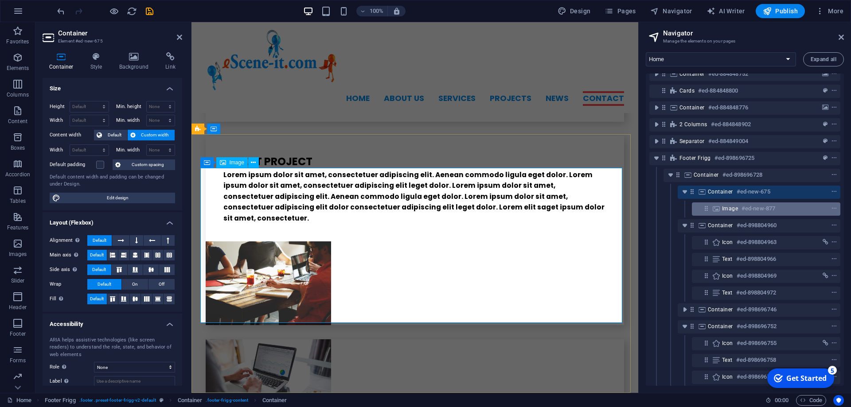
click at [738, 209] on div "Image #ed-new-877" at bounding box center [759, 208] width 74 height 11
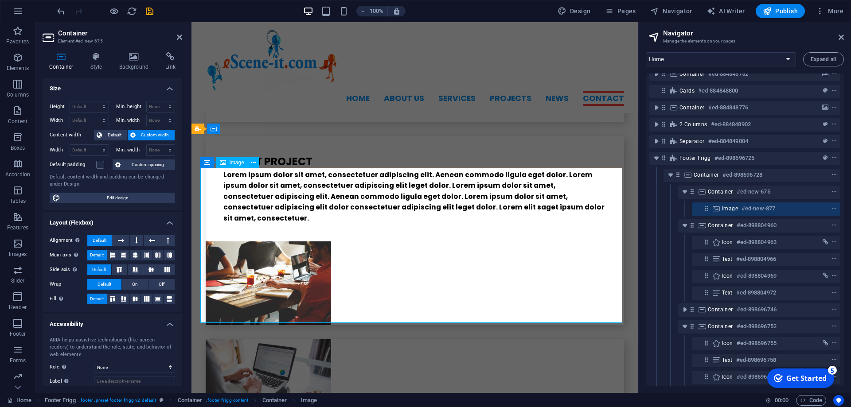
click at [738, 209] on div "Image #ed-new-877" at bounding box center [759, 208] width 74 height 11
select select "%"
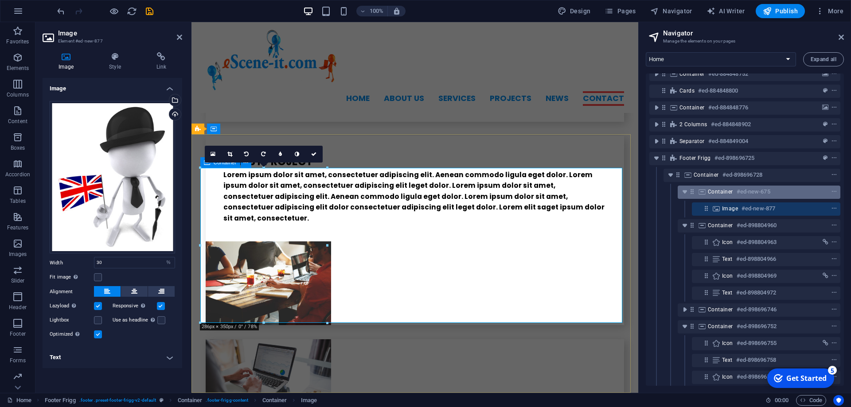
click at [745, 194] on h6 "#ed-new-675" at bounding box center [753, 192] width 34 height 11
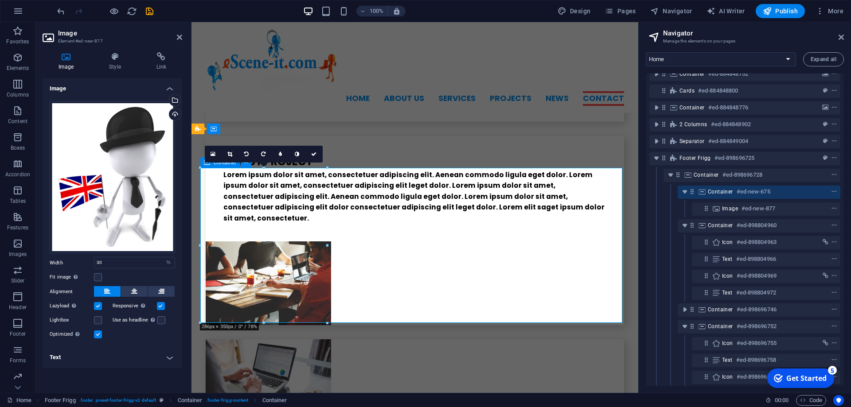
click at [745, 194] on h6 "#ed-new-675" at bounding box center [753, 192] width 34 height 11
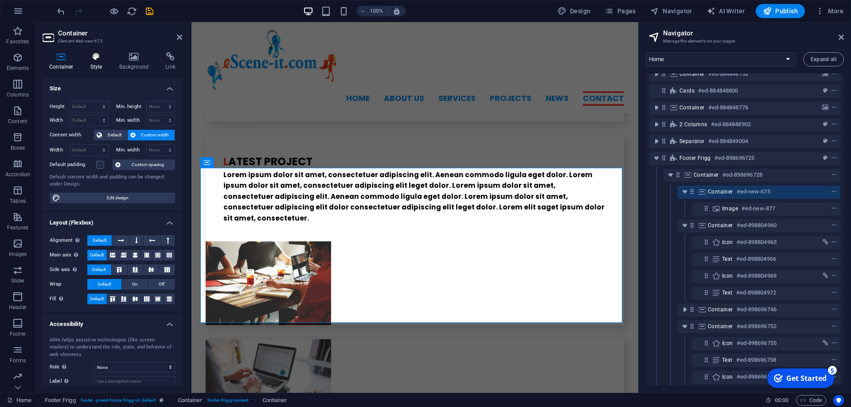
click at [97, 61] on icon at bounding box center [96, 56] width 25 height 9
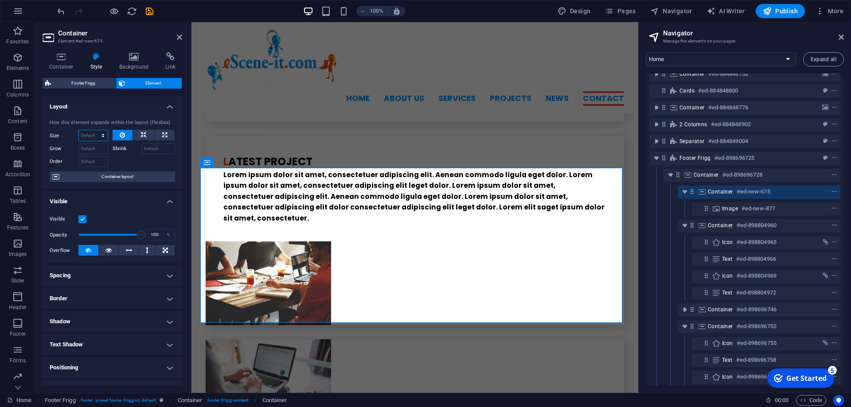
click at [79, 130] on select "Default auto px % 1/1 1/2 1/3 1/4 1/5 1/6 1/7 1/8 1/9 1/10" at bounding box center [93, 135] width 29 height 11
click option "auto" at bounding box center [0, 0] width 0 height 0
select select "DISABLED_OPTION_VALUE"
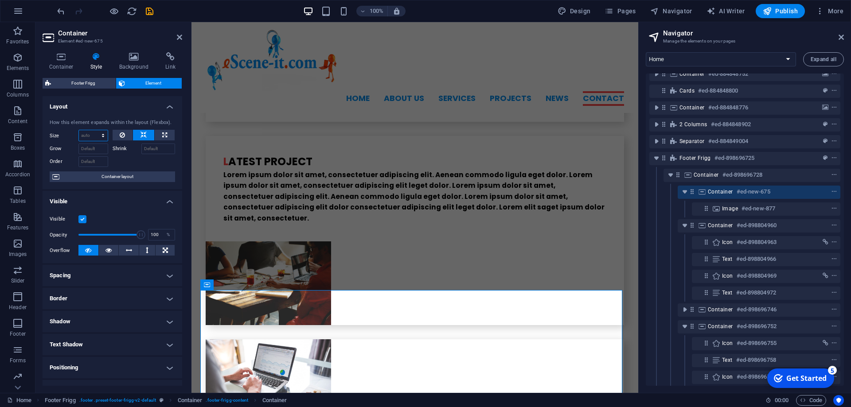
scroll to position [2219, 0]
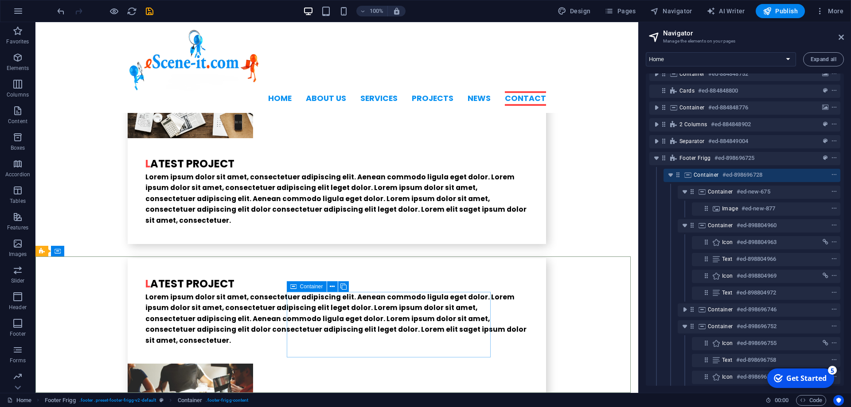
click at [293, 287] on icon at bounding box center [293, 286] width 6 height 11
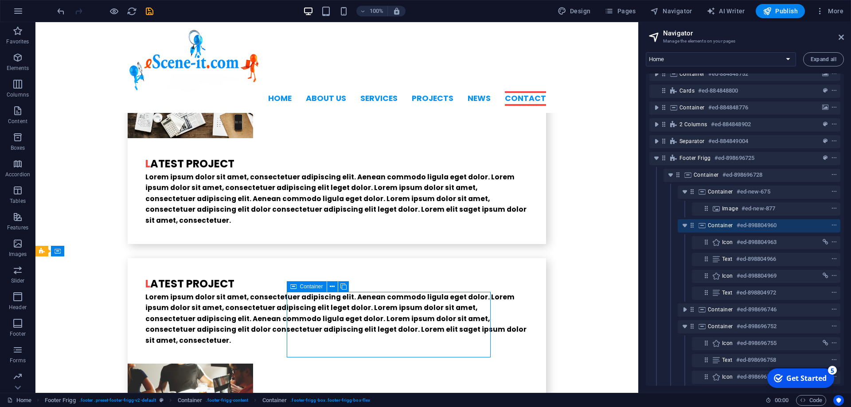
click at [293, 287] on icon at bounding box center [293, 286] width 6 height 11
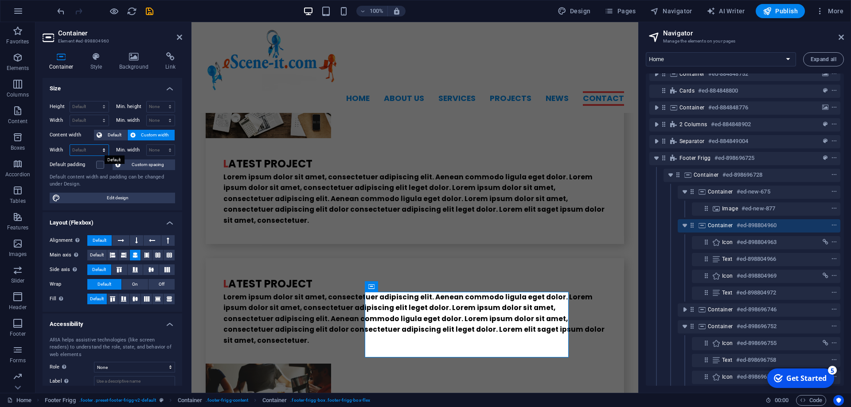
click at [70, 145] on select "Default px rem % em vh vw" at bounding box center [89, 150] width 39 height 11
click at [378, 288] on span "Container" at bounding box center [389, 286] width 23 height 5
click at [209, 284] on icon at bounding box center [207, 285] width 6 height 11
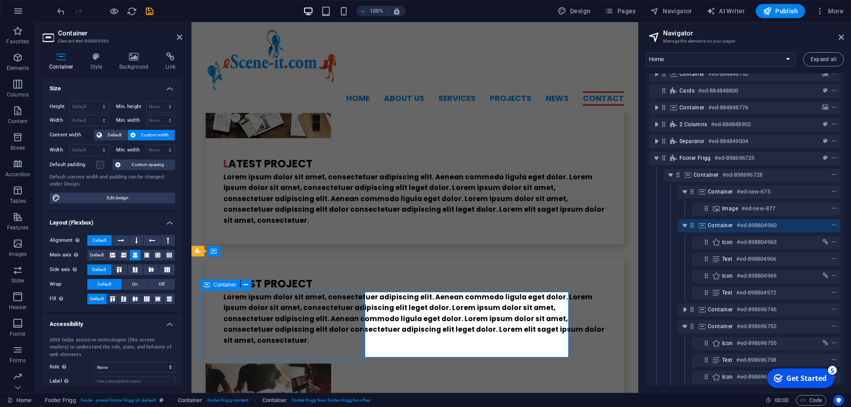
click at [209, 284] on icon at bounding box center [207, 285] width 6 height 11
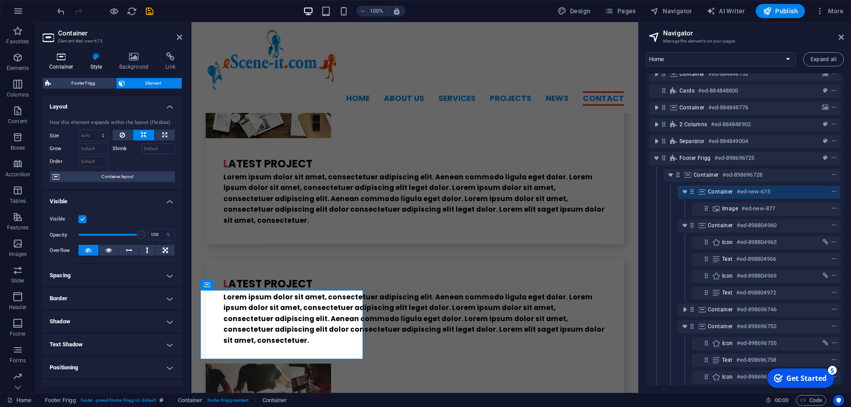
click at [60, 63] on h4 "Container" at bounding box center [63, 61] width 41 height 19
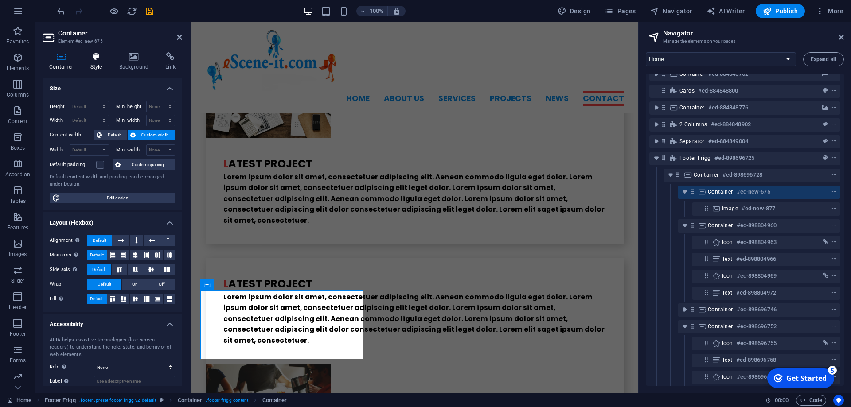
click at [100, 59] on icon at bounding box center [96, 56] width 25 height 9
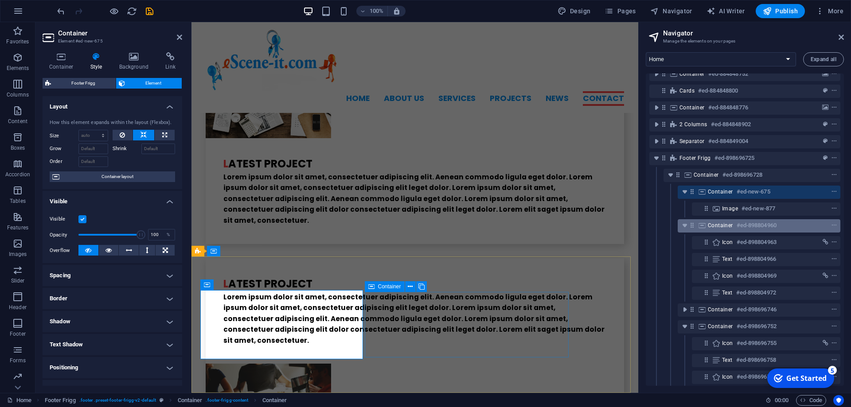
click at [741, 226] on h6 "#ed-898804960" at bounding box center [756, 225] width 40 height 11
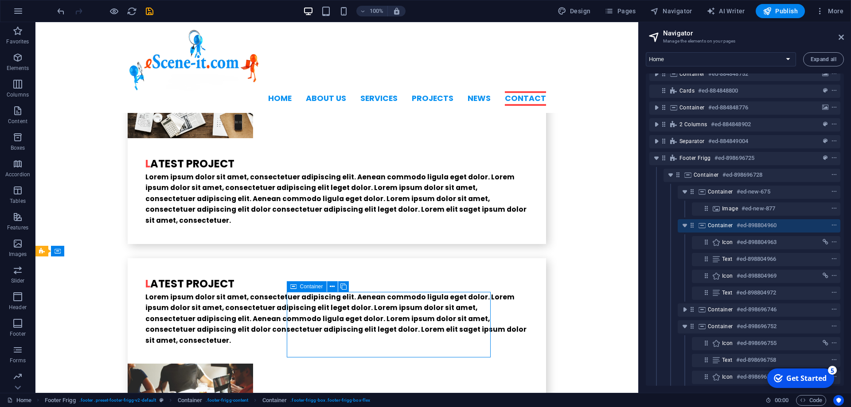
click at [741, 226] on h6 "#ed-898804960" at bounding box center [756, 225] width 40 height 11
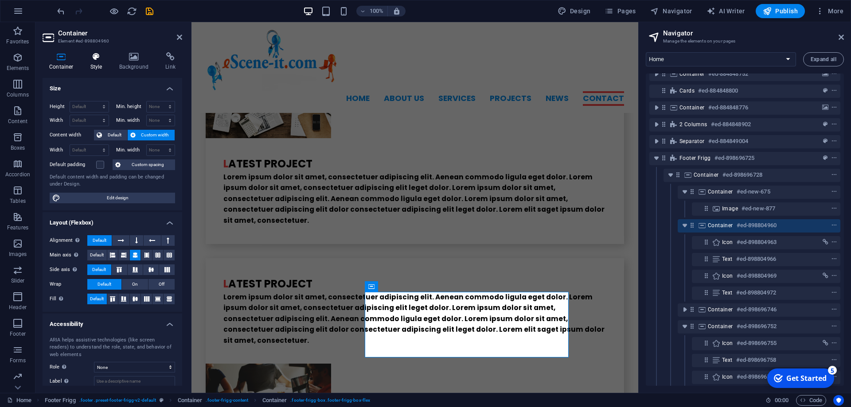
click at [95, 59] on icon at bounding box center [96, 56] width 25 height 9
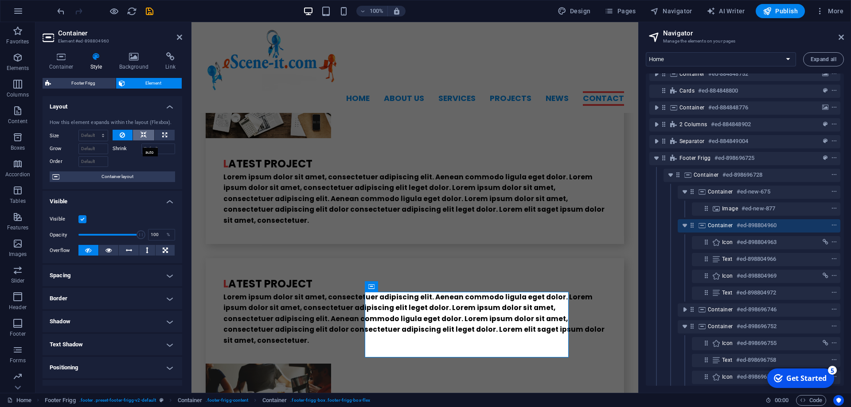
click at [140, 140] on icon at bounding box center [143, 135] width 6 height 11
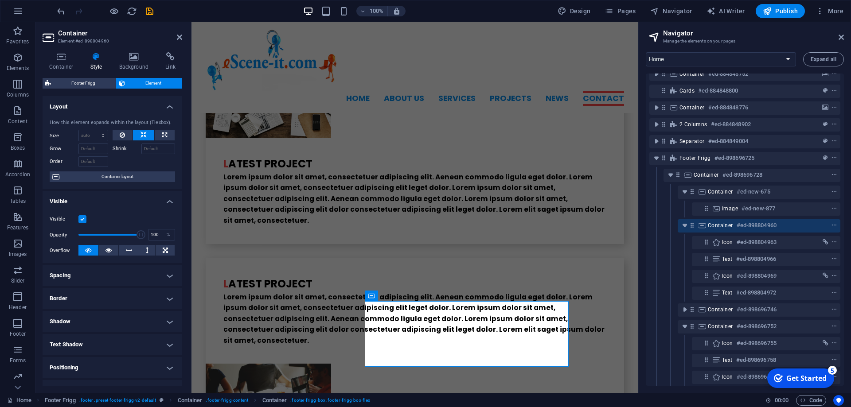
scroll to position [2210, 0]
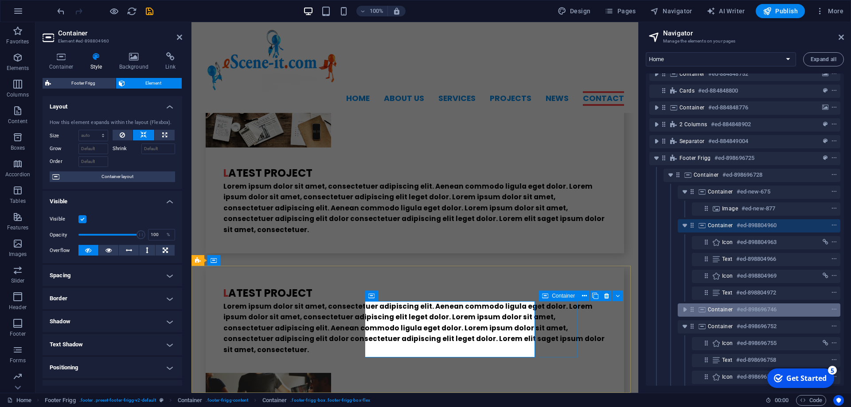
click at [734, 310] on div "Container #ed-898696746" at bounding box center [752, 309] width 88 height 11
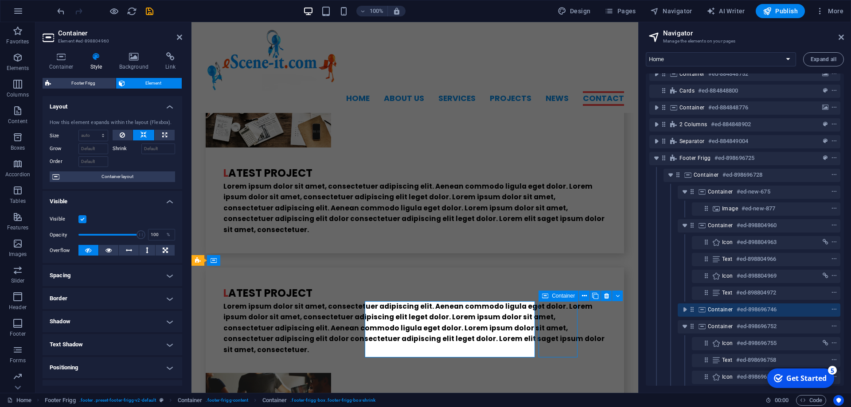
click at [734, 310] on div "Container #ed-898696746" at bounding box center [752, 309] width 88 height 11
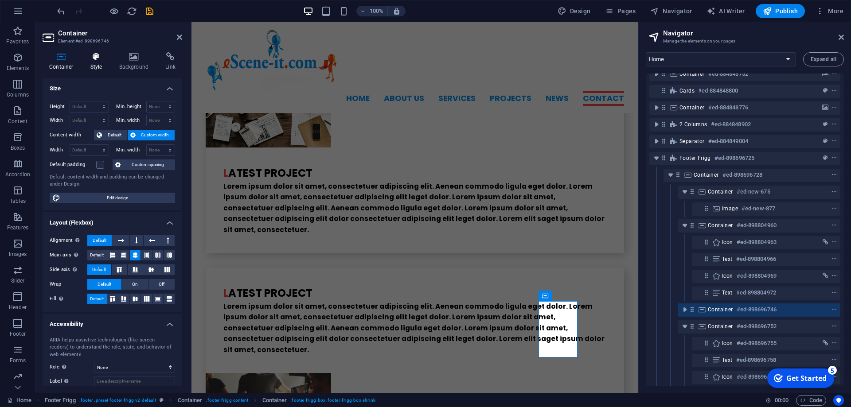
click at [98, 61] on icon at bounding box center [96, 56] width 25 height 9
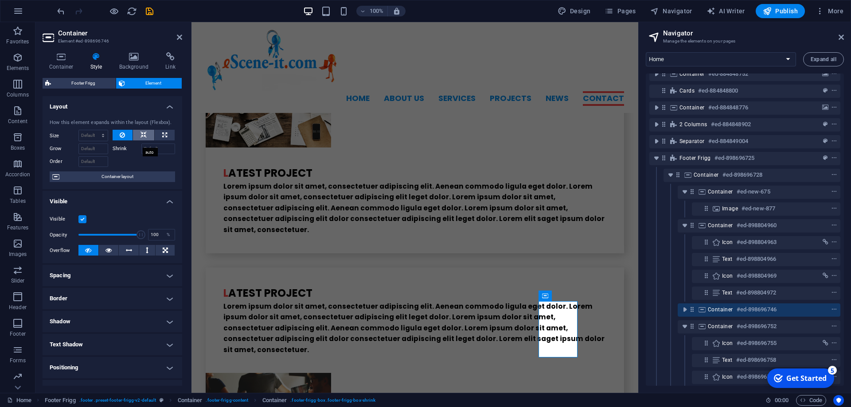
click at [140, 140] on icon at bounding box center [143, 135] width 6 height 11
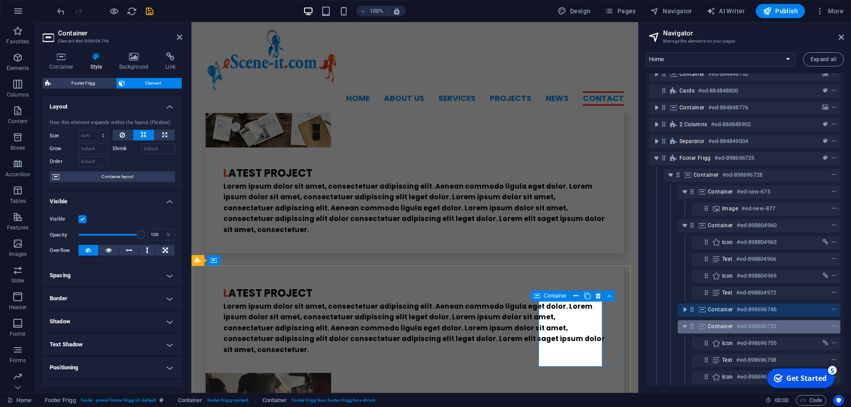
click at [724, 327] on span "Container" at bounding box center [720, 326] width 25 height 7
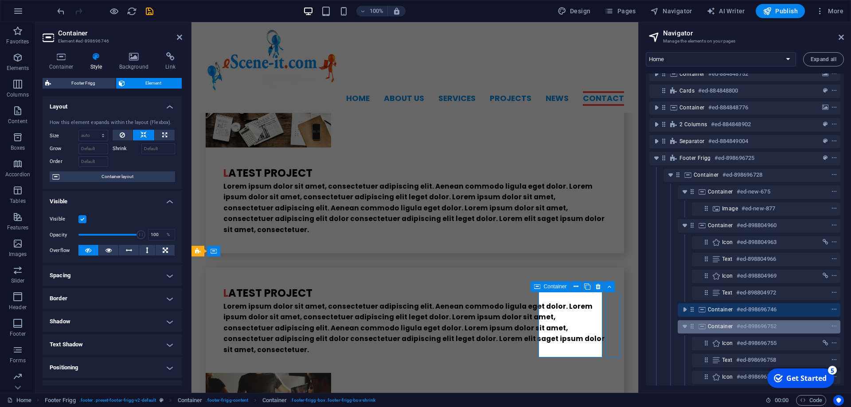
scroll to position [2219, 0]
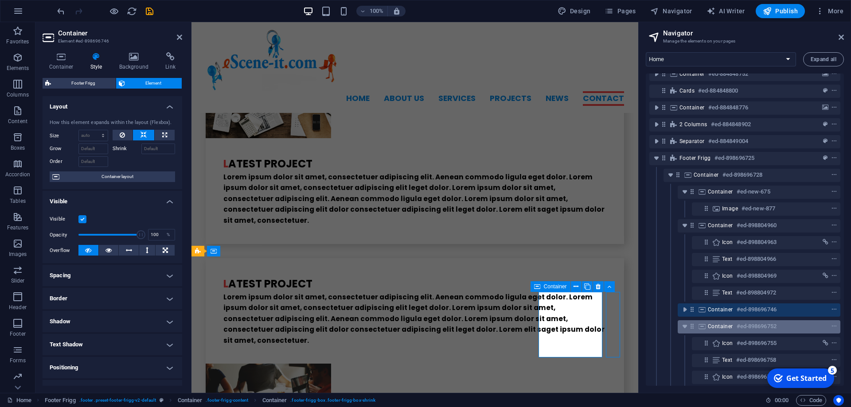
click at [724, 327] on span "Container" at bounding box center [720, 326] width 25 height 7
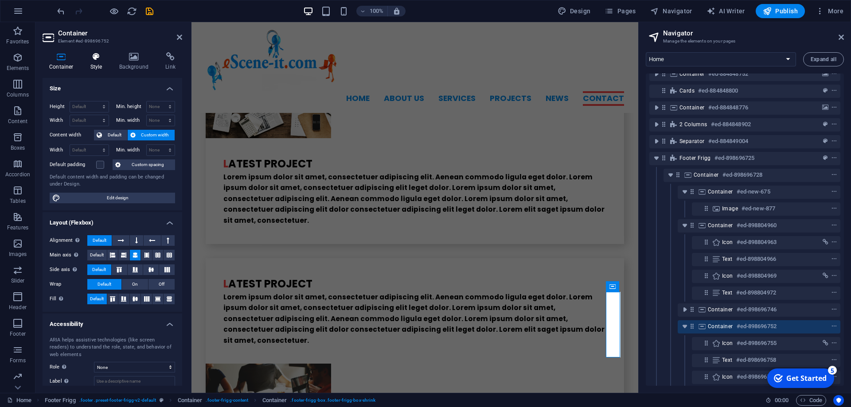
click at [93, 60] on icon at bounding box center [96, 56] width 25 height 9
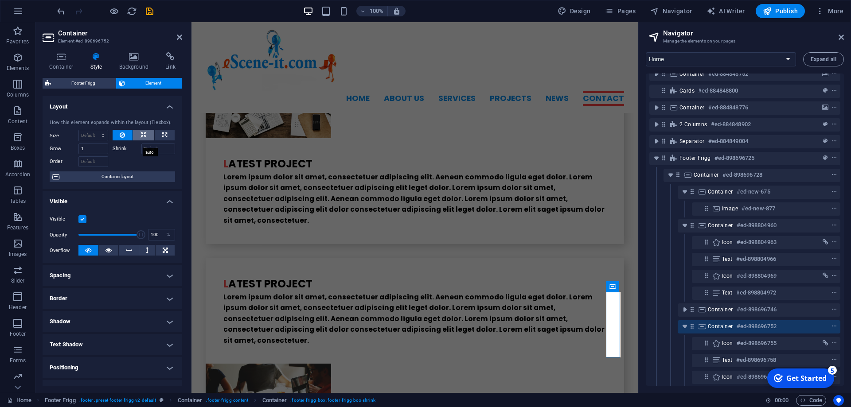
click at [140, 140] on icon at bounding box center [143, 135] width 6 height 11
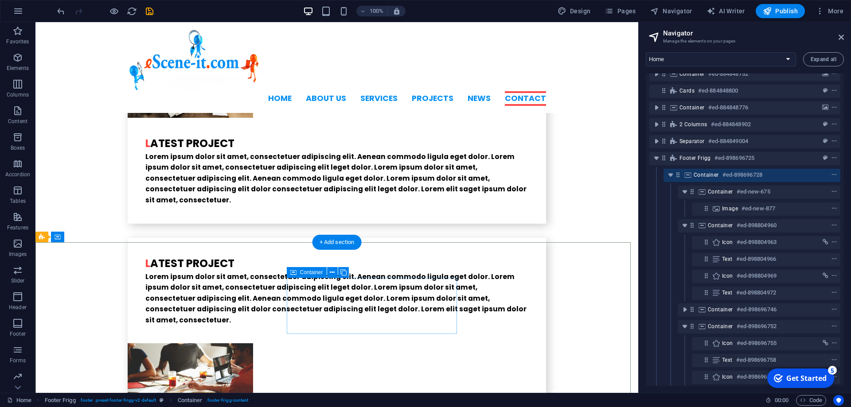
scroll to position [2246, 0]
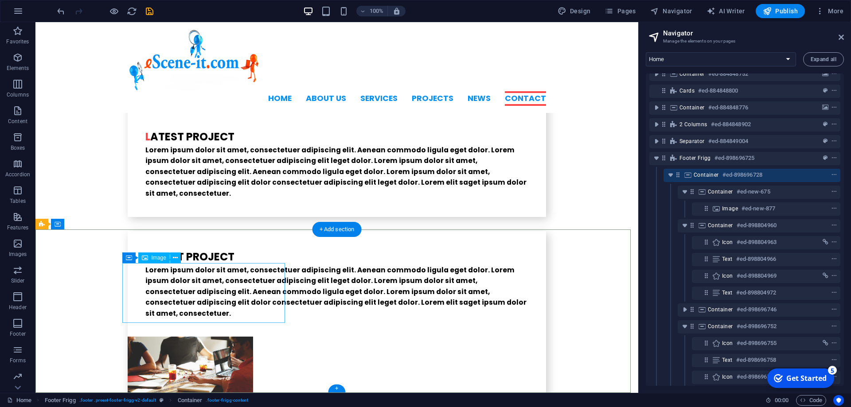
select select "%"
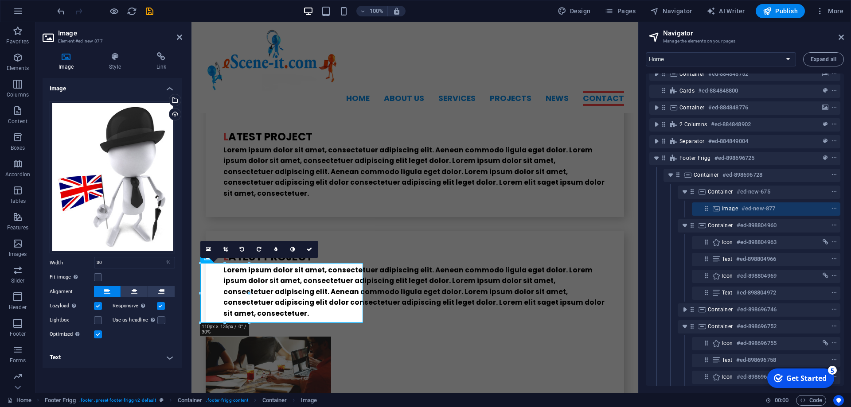
click at [97, 273] on div "Fit image Automatically fit image to a fixed width and height" at bounding box center [112, 277] width 125 height 11
click at [99, 277] on label at bounding box center [98, 277] width 8 height 8
click at [0, 0] on input "Fit image Automatically fit image to a fixed width and height" at bounding box center [0, 0] width 0 height 0
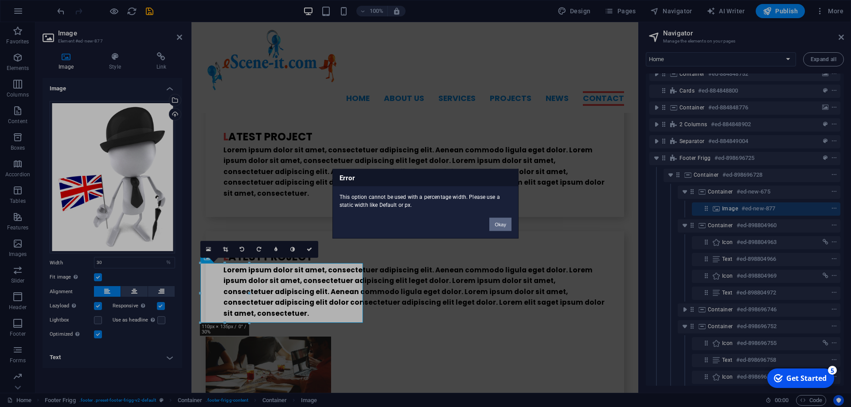
click at [491, 224] on button "Okay" at bounding box center [500, 224] width 22 height 13
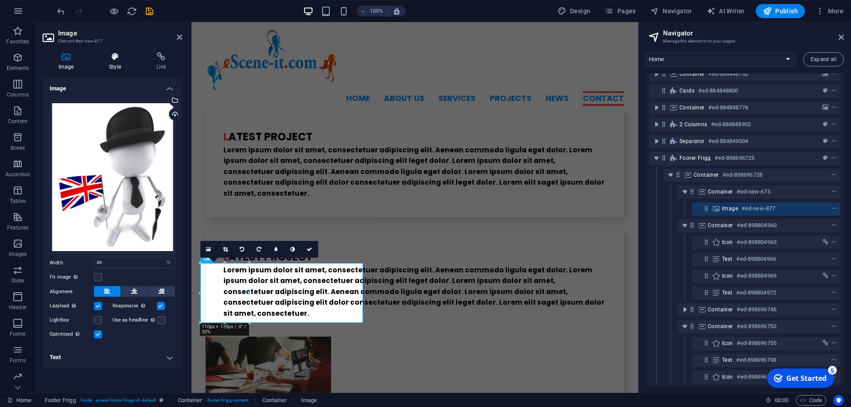
click at [109, 62] on h4 "Style" at bounding box center [116, 61] width 47 height 19
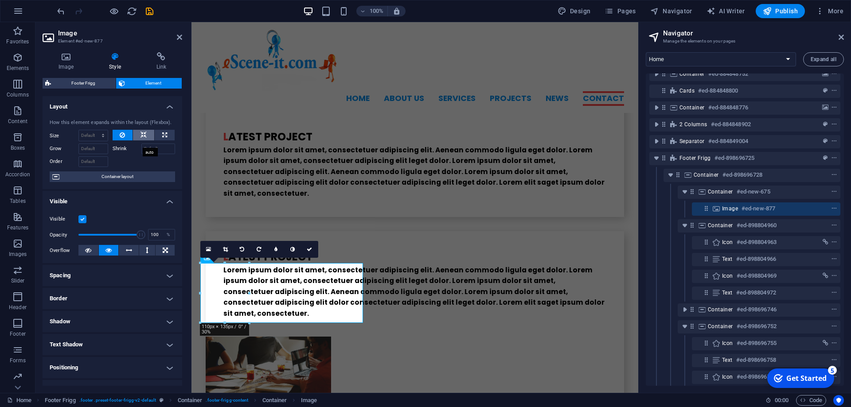
click at [140, 140] on icon at bounding box center [143, 135] width 6 height 11
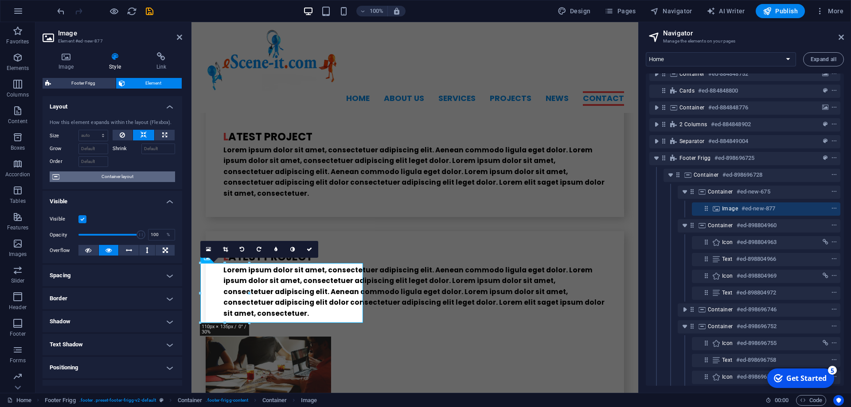
click at [118, 182] on span "Container layout" at bounding box center [117, 176] width 110 height 11
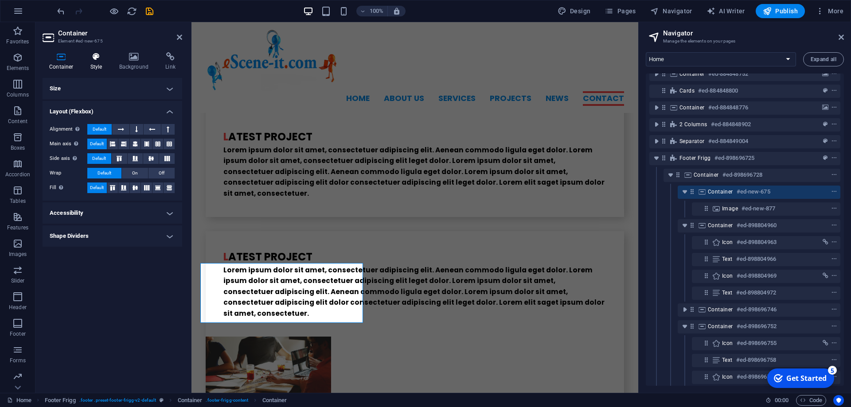
click at [94, 63] on h4 "Style" at bounding box center [98, 61] width 29 height 19
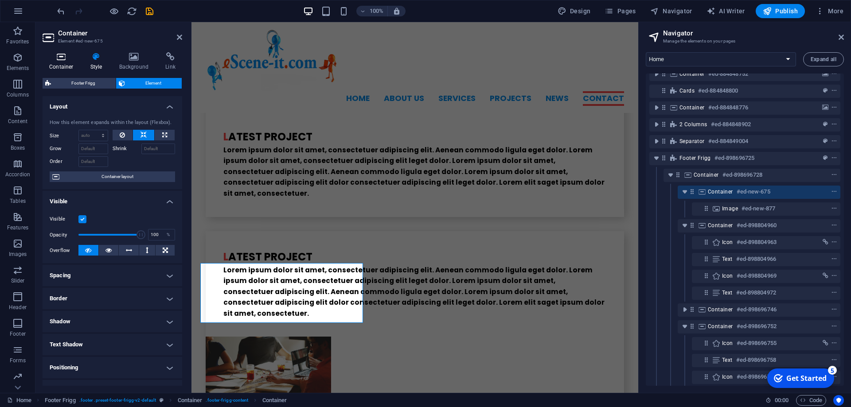
click at [52, 55] on icon at bounding box center [62, 56] width 38 height 9
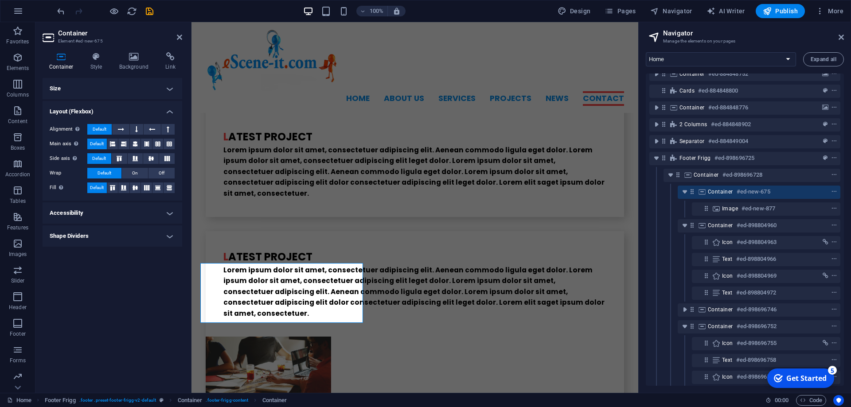
click at [63, 62] on h4 "Container" at bounding box center [63, 61] width 41 height 19
click at [134, 188] on icon at bounding box center [135, 187] width 11 height 5
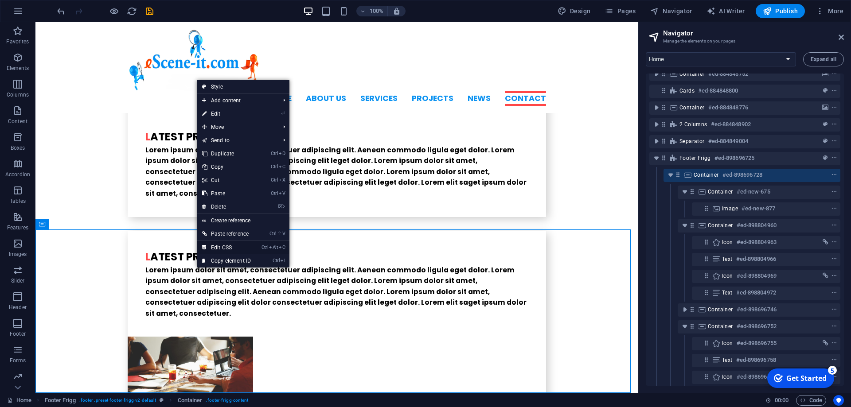
click at [231, 245] on link "Ctrl Alt C Edit CSS" at bounding box center [226, 247] width 59 height 13
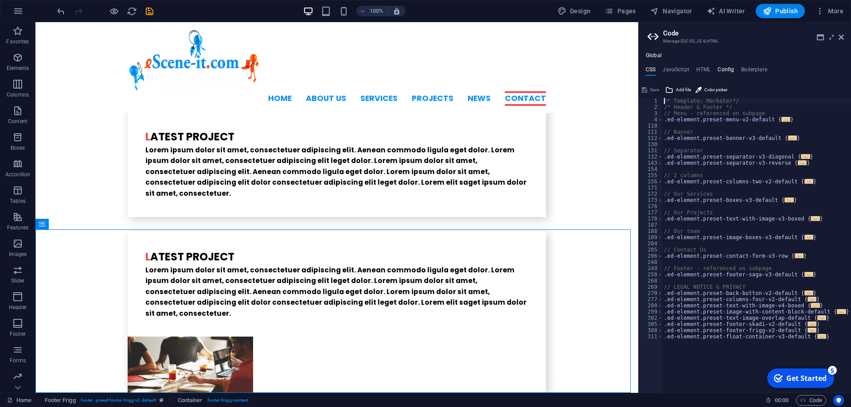
click at [722, 68] on h4 "Config" at bounding box center [725, 71] width 16 height 10
type textarea "$color-background: #ffffff;"
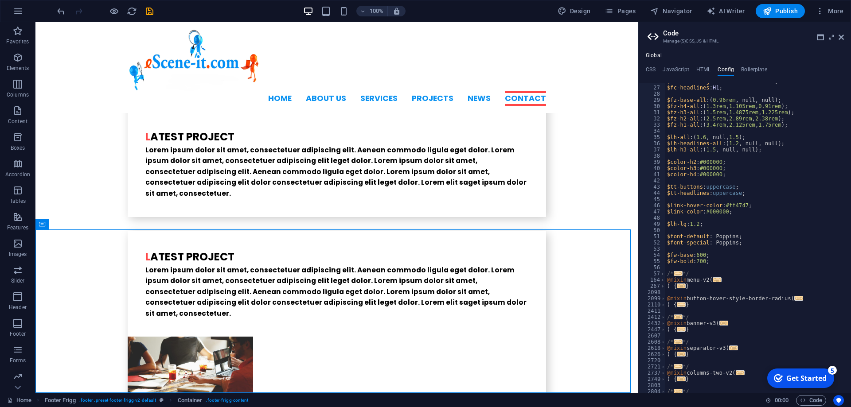
scroll to position [0, 0]
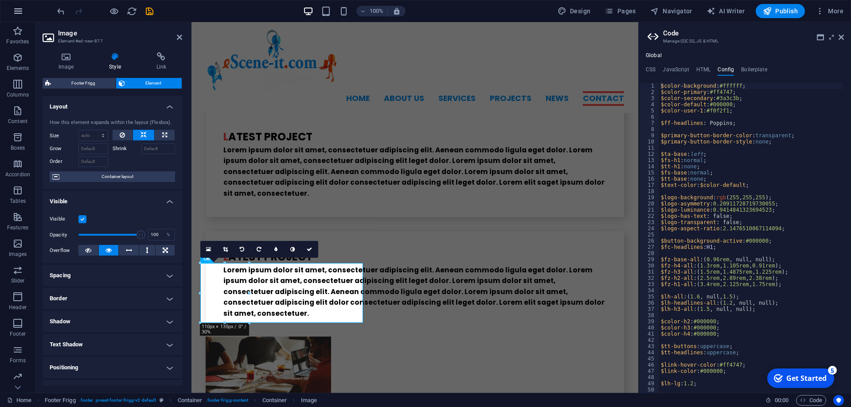
click at [20, 4] on button "button" at bounding box center [18, 10] width 21 height 21
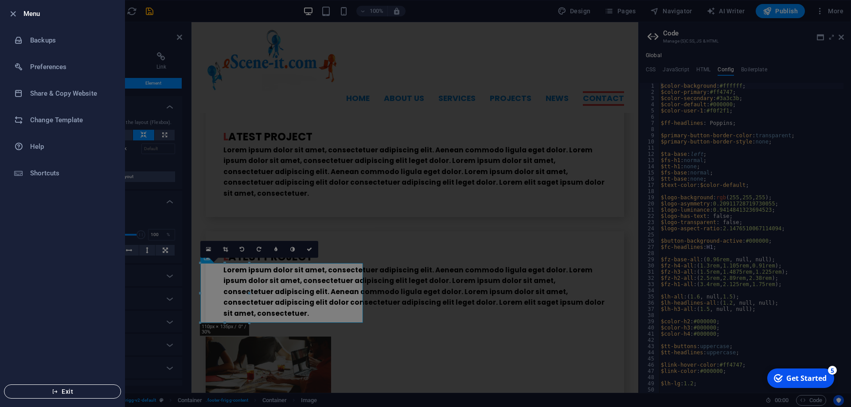
click at [64, 390] on span "Exit" at bounding box center [63, 391] width 102 height 7
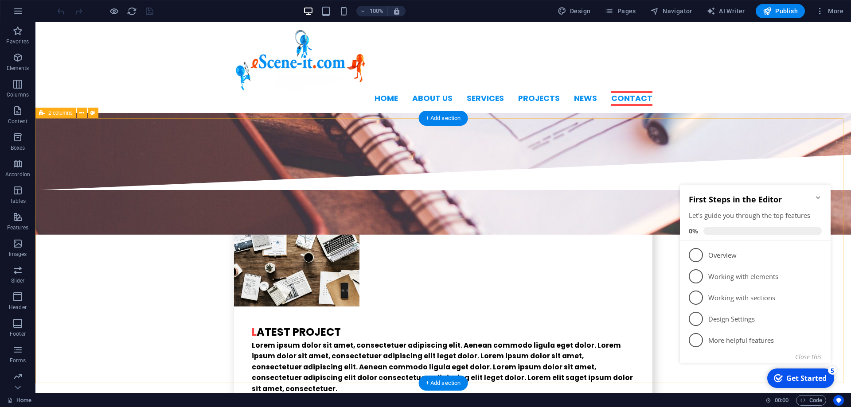
scroll to position [2186, 0]
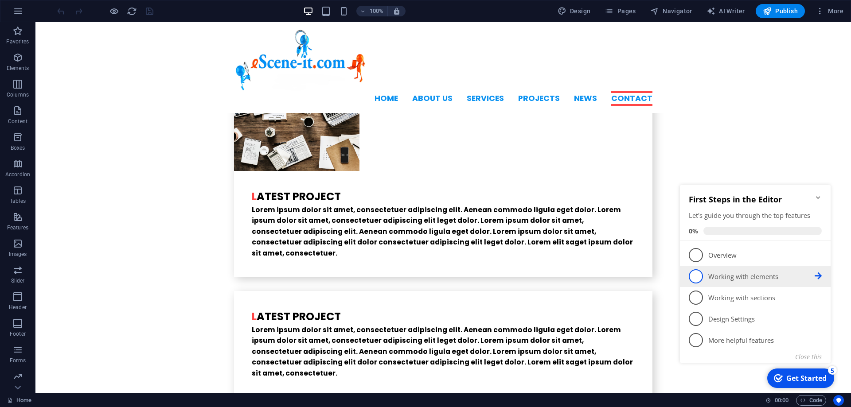
click at [716, 280] on p "Working with elements - incomplete" at bounding box center [761, 276] width 106 height 9
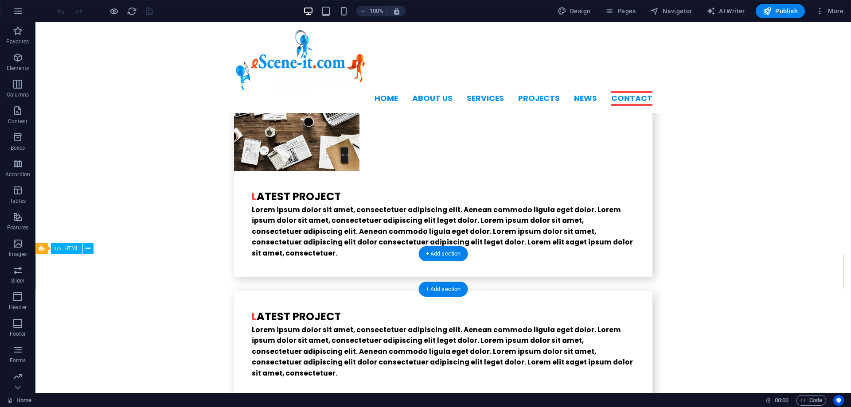
scroll to position [0, 0]
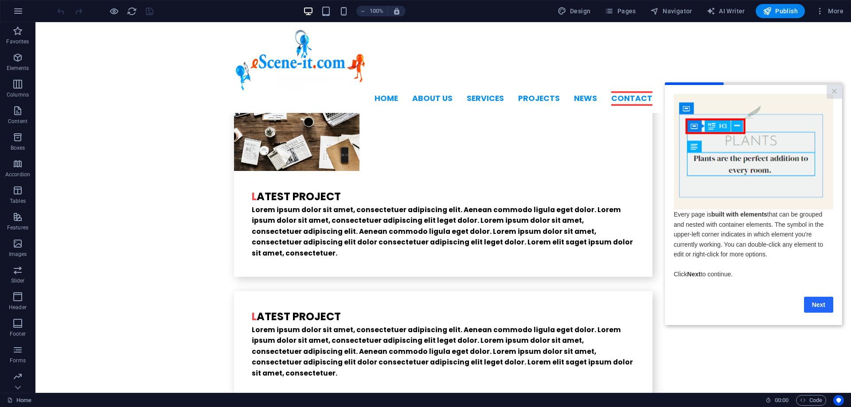
click at [817, 304] on link "Next" at bounding box center [818, 304] width 29 height 16
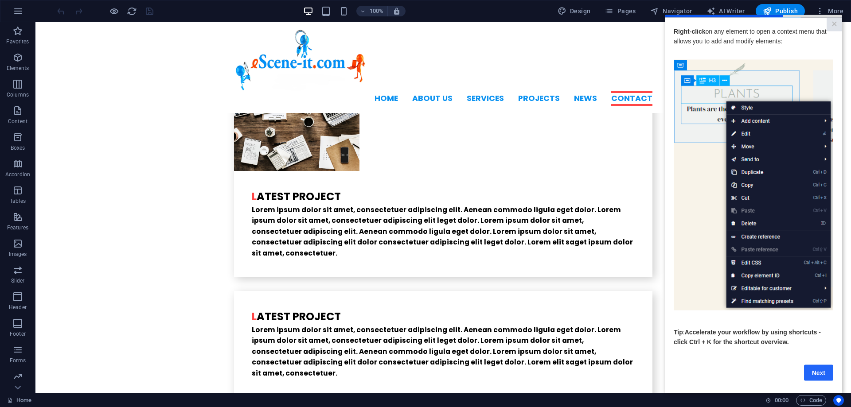
click at [821, 375] on link "Next" at bounding box center [818, 373] width 29 height 16
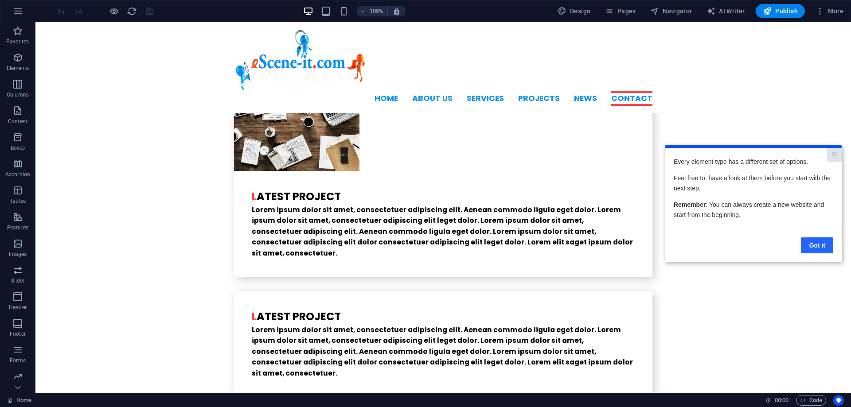
click at [817, 243] on link "Got it" at bounding box center [817, 245] width 32 height 16
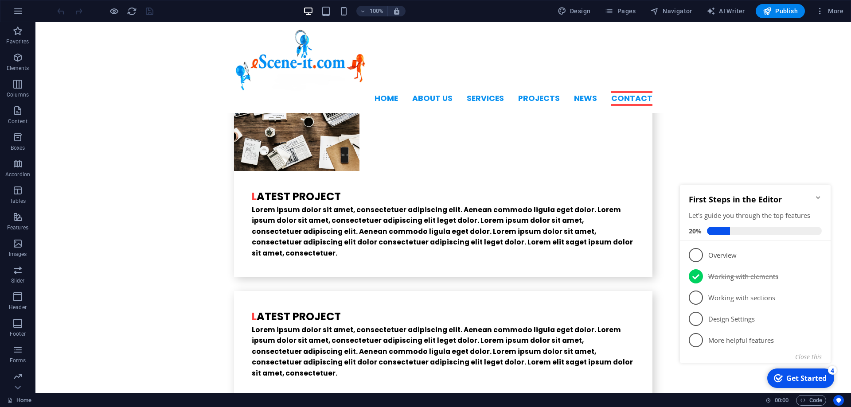
click at [798, 374] on div "Get Started" at bounding box center [806, 379] width 40 height 10
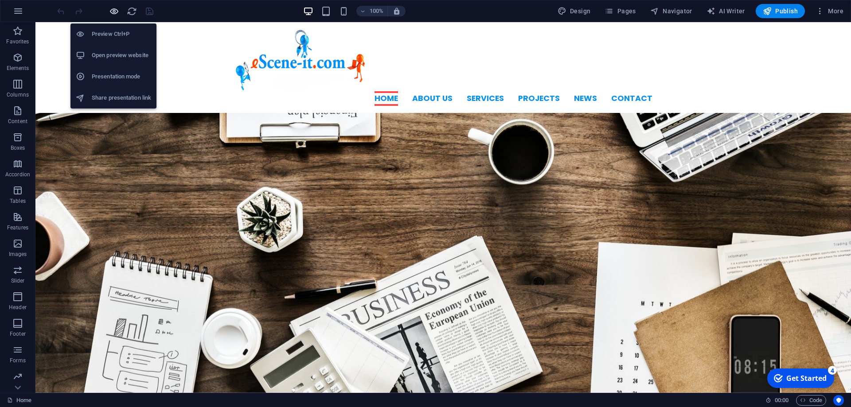
click at [115, 12] on icon "button" at bounding box center [114, 11] width 10 height 10
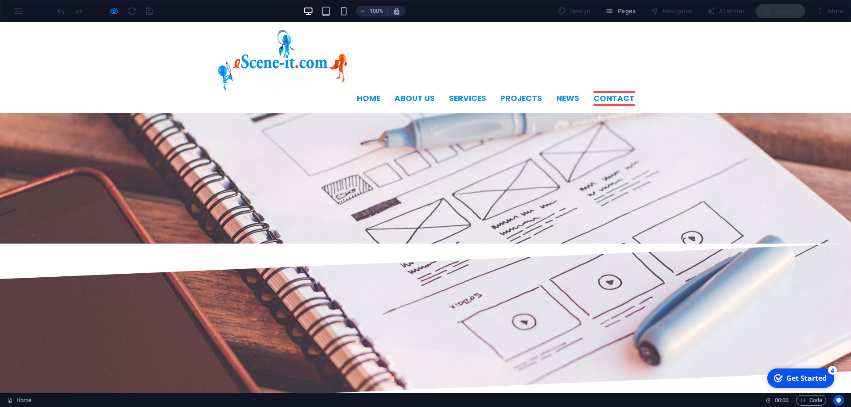
scroll to position [1897, 0]
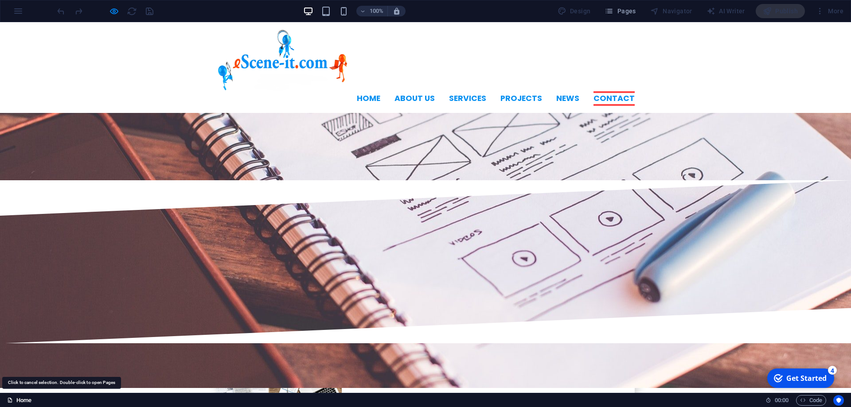
click at [16, 399] on link "Home" at bounding box center [19, 400] width 24 height 11
click at [18, 399] on link "Home" at bounding box center [19, 400] width 24 height 11
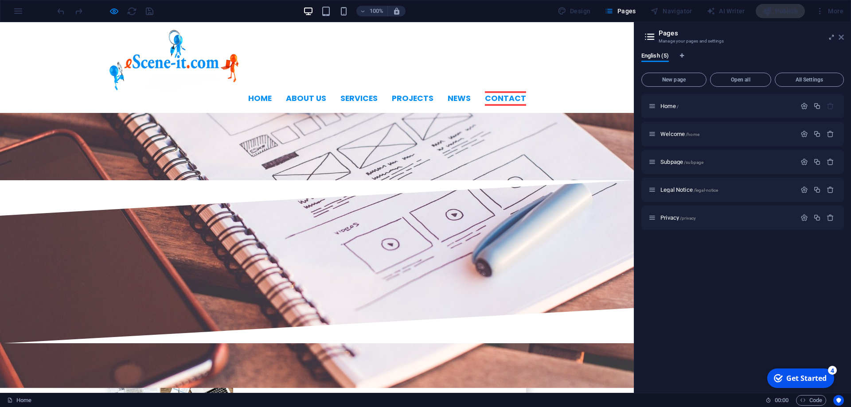
click at [839, 39] on icon at bounding box center [840, 37] width 5 height 7
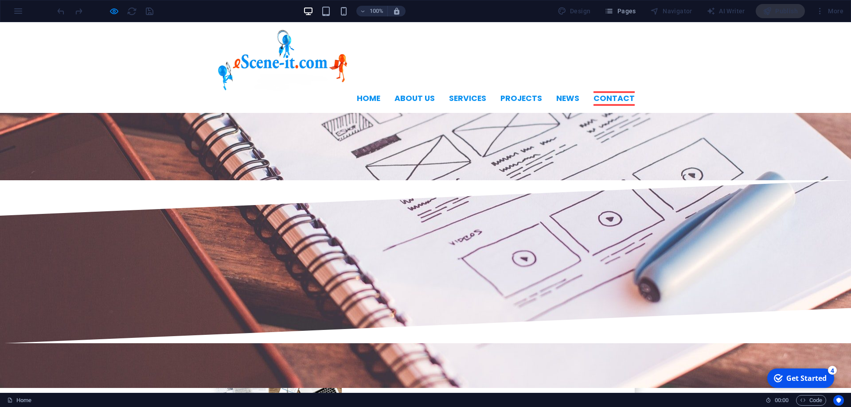
click at [812, 400] on span "Code" at bounding box center [811, 400] width 22 height 11
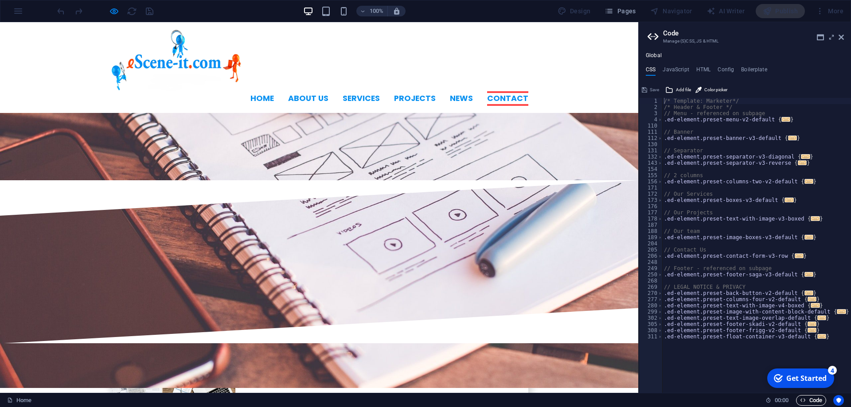
click at [812, 400] on span "Code" at bounding box center [811, 400] width 22 height 11
click at [845, 38] on aside "Code Manage (S)CSS, JS & HTML Global CSS JavaScript HTML Config Boilerplate /* …" at bounding box center [744, 207] width 213 height 371
drag, startPoint x: 839, startPoint y: 36, endPoint x: 833, endPoint y: 47, distance: 12.5
click at [839, 36] on icon at bounding box center [840, 37] width 5 height 7
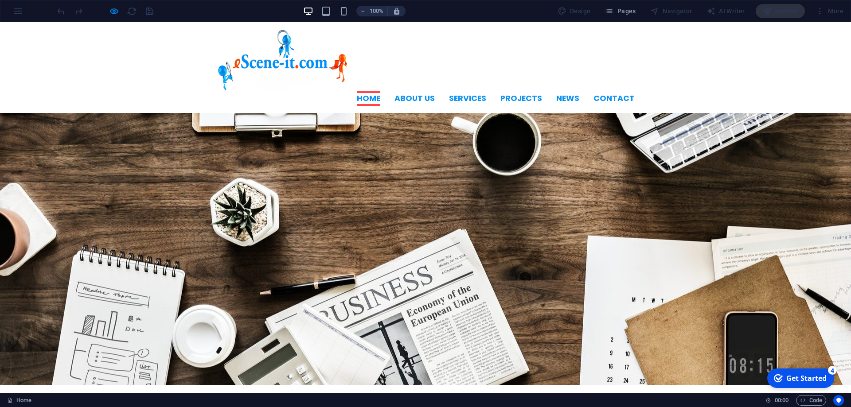
scroll to position [0, 0]
